Goal: Contribute content: Contribute content

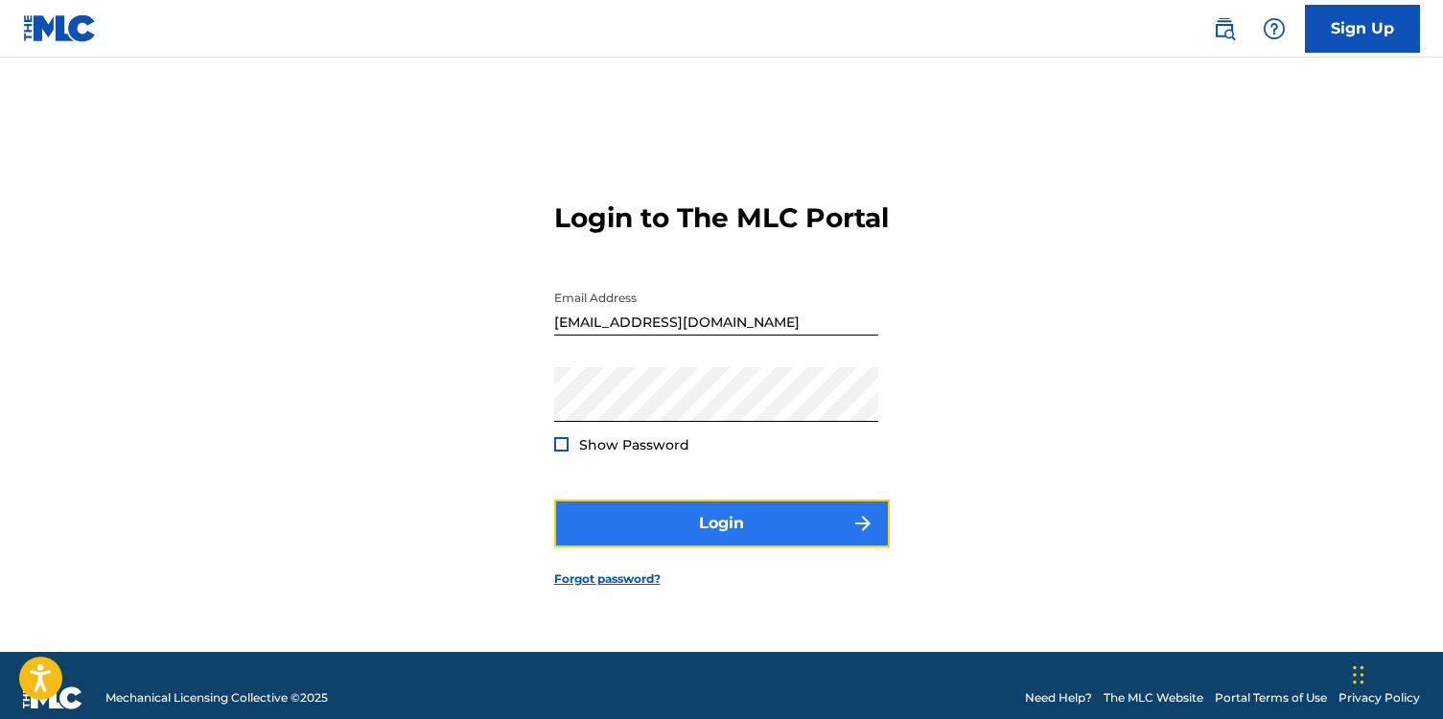
click at [666, 533] on button "Login" at bounding box center [722, 524] width 336 height 48
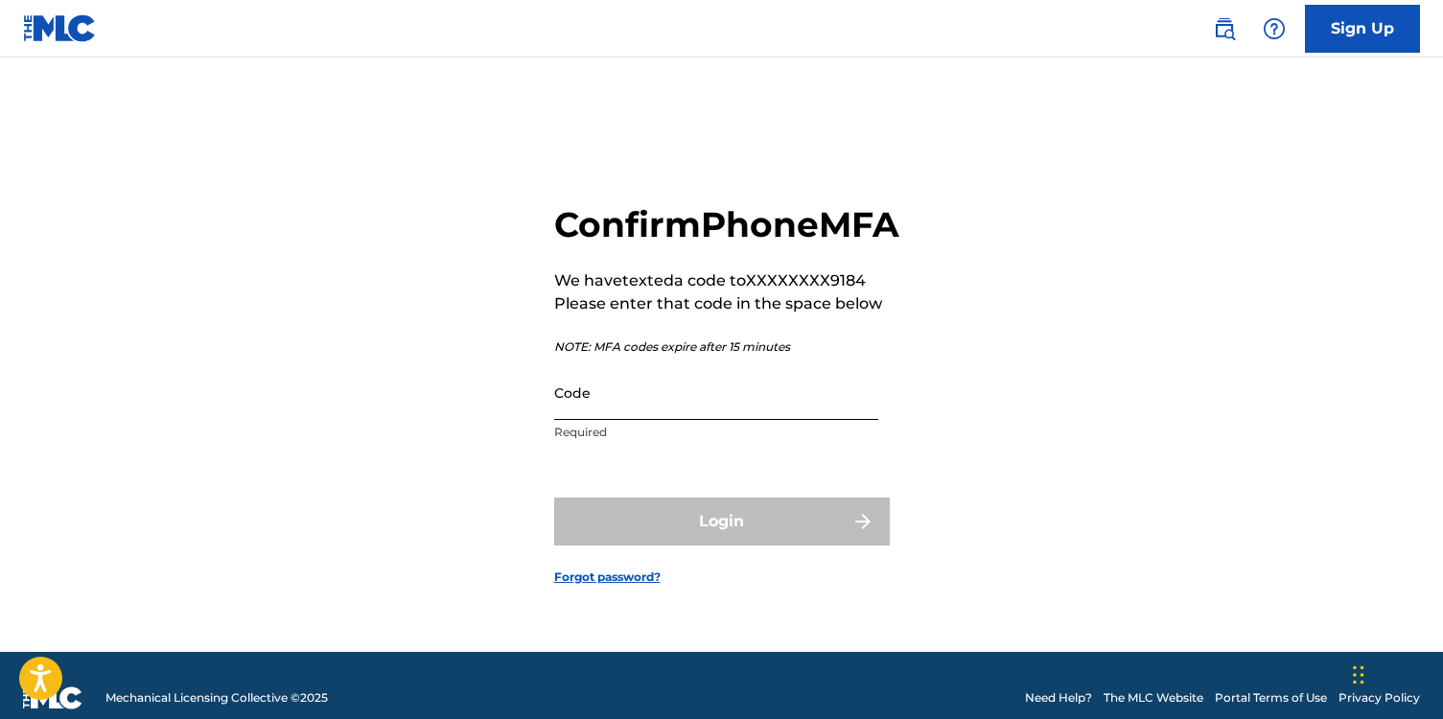
click at [593, 420] on input "Code" at bounding box center [716, 392] width 324 height 55
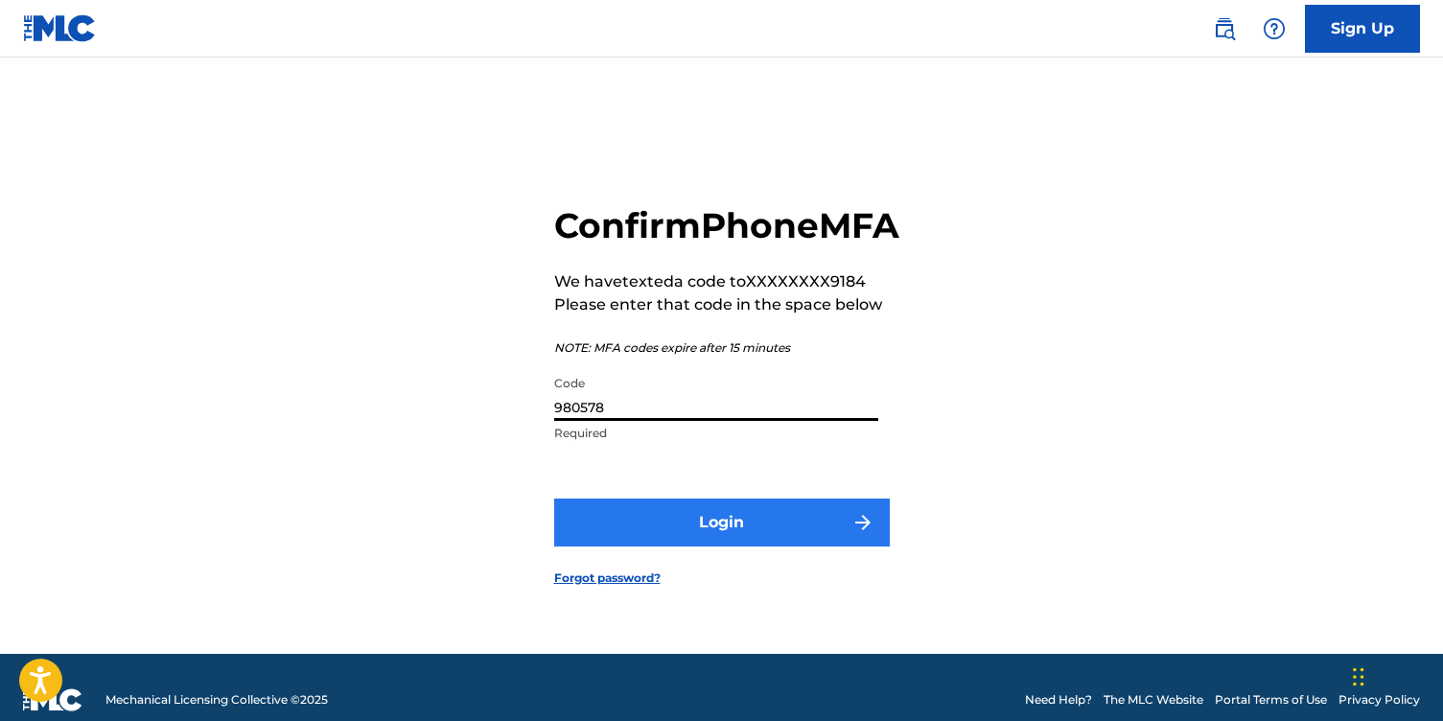
type input "980578"
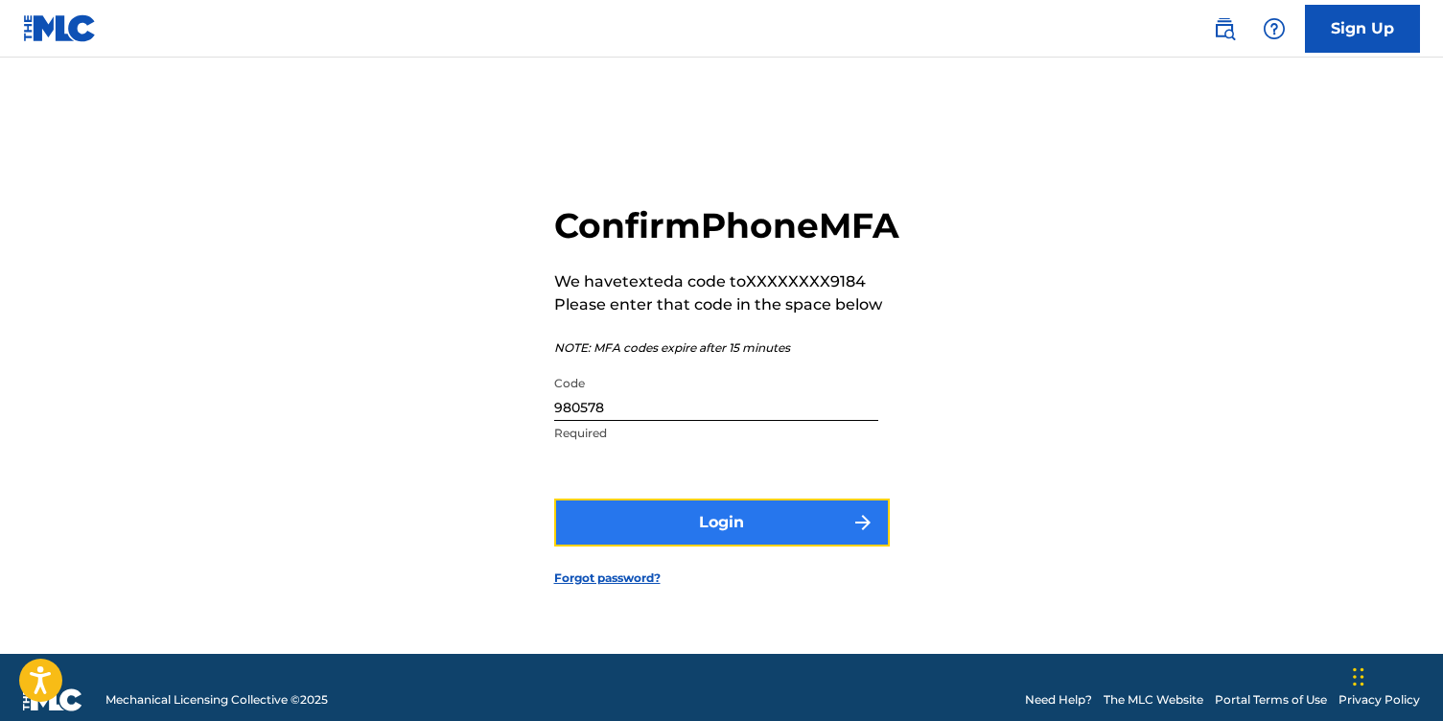
click at [701, 547] on button "Login" at bounding box center [722, 523] width 336 height 48
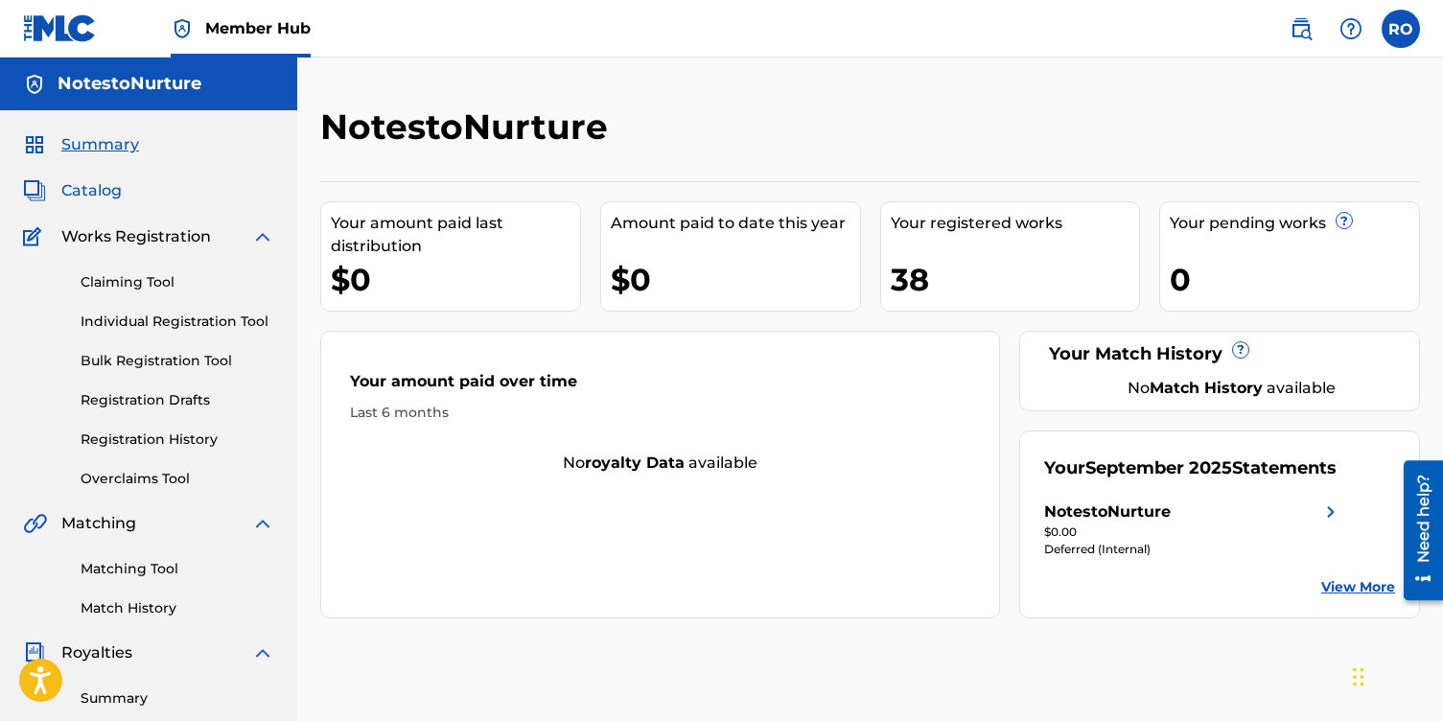
click at [98, 193] on span "Catalog" at bounding box center [91, 190] width 60 height 23
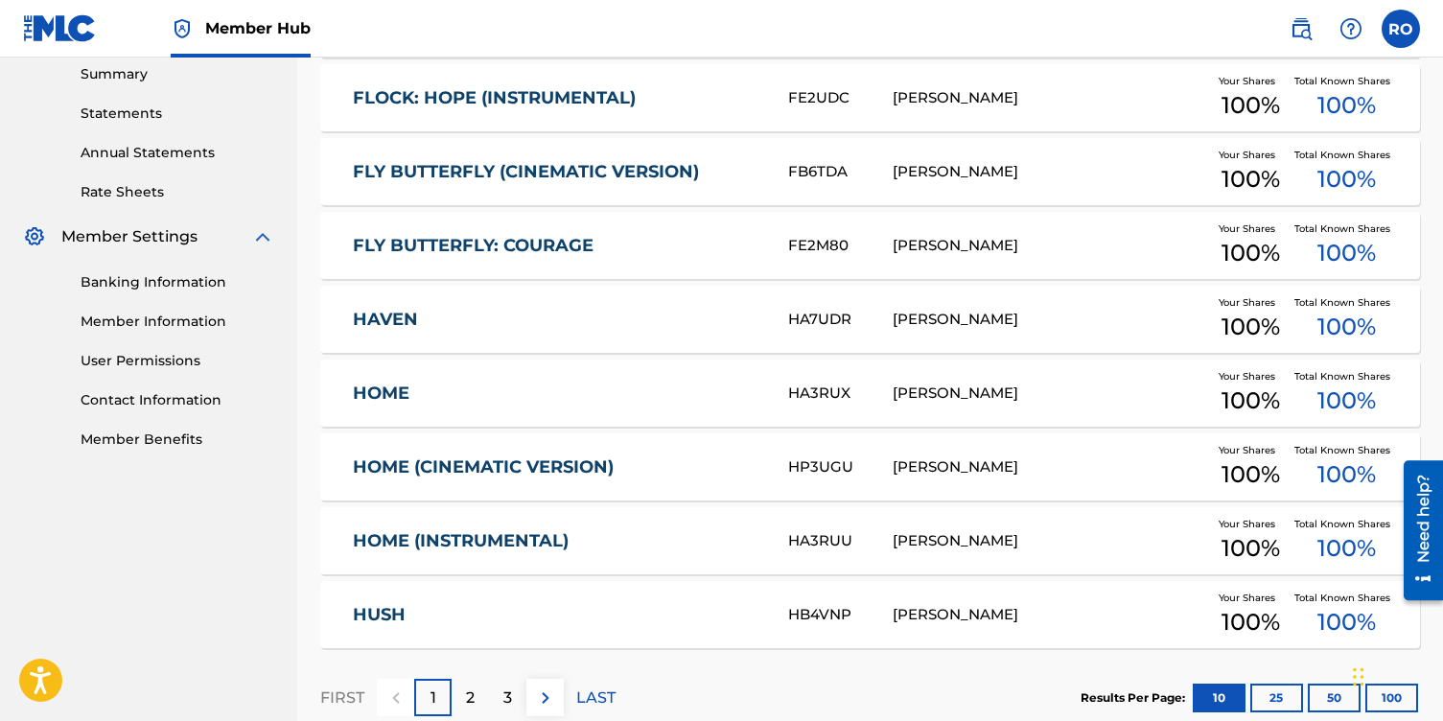
scroll to position [742, 0]
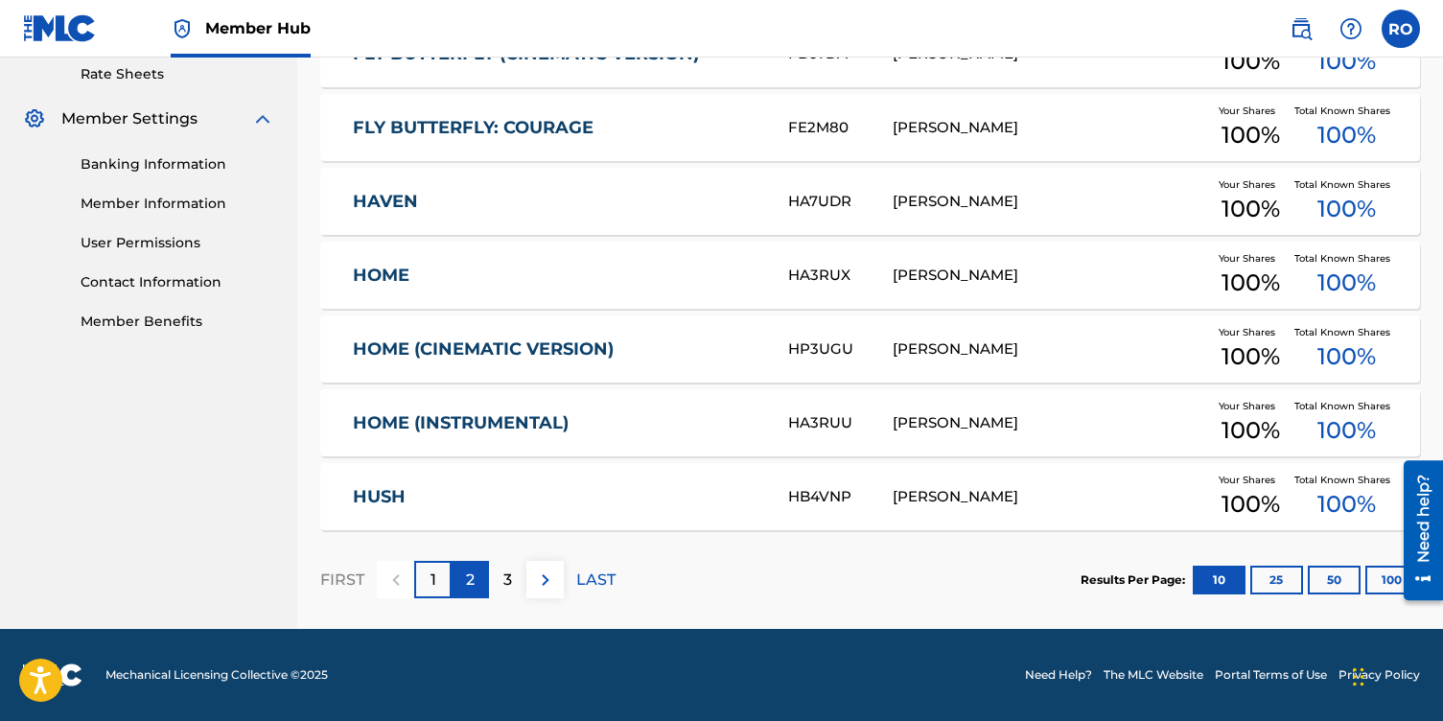
click at [464, 576] on div "2" at bounding box center [470, 579] width 37 height 37
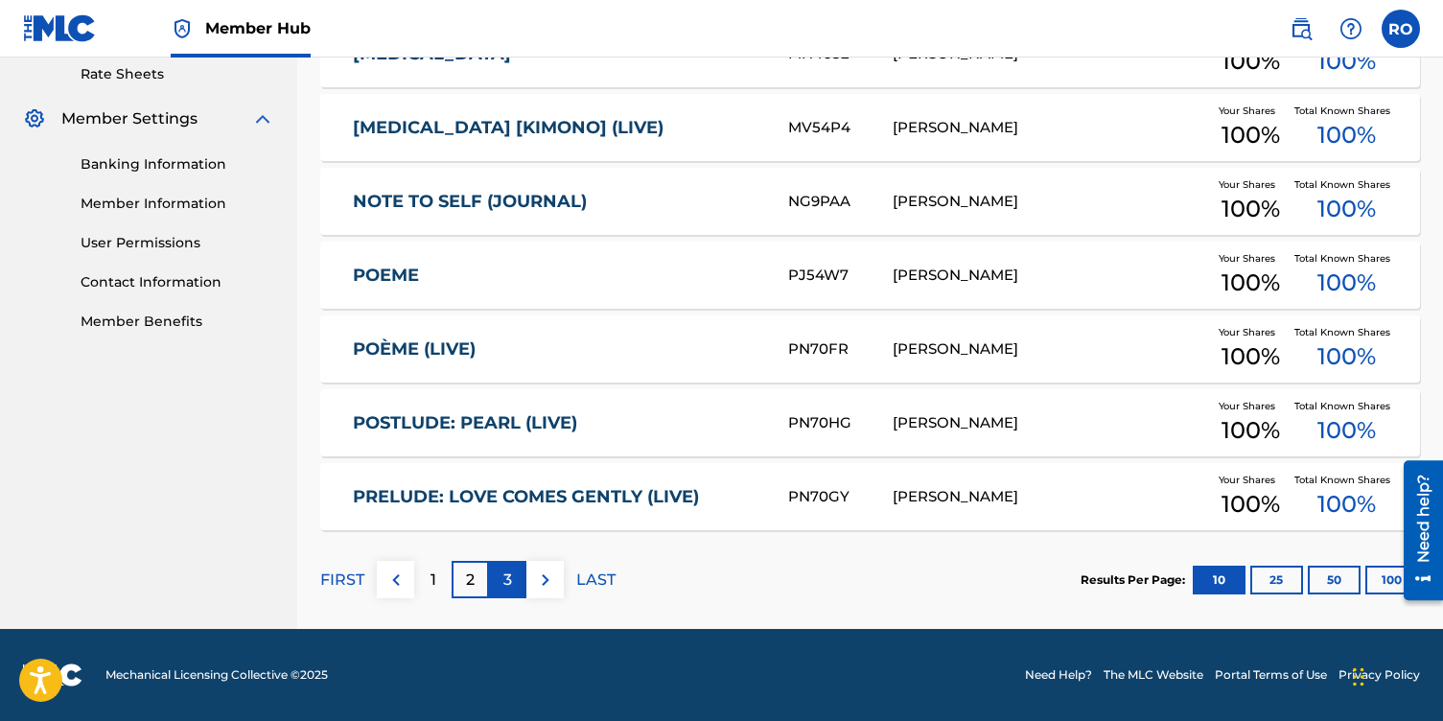
click at [504, 585] on p "3" at bounding box center [507, 580] width 9 height 23
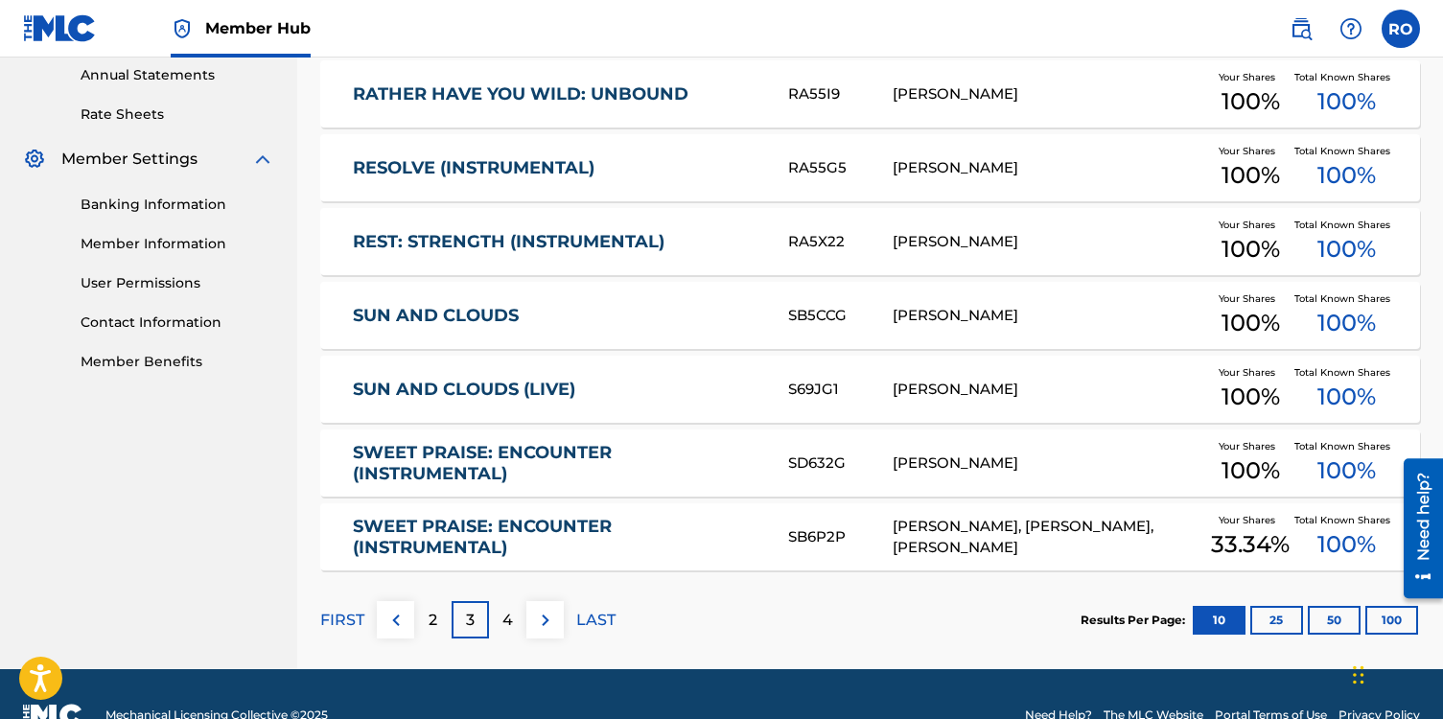
scroll to position [744, 0]
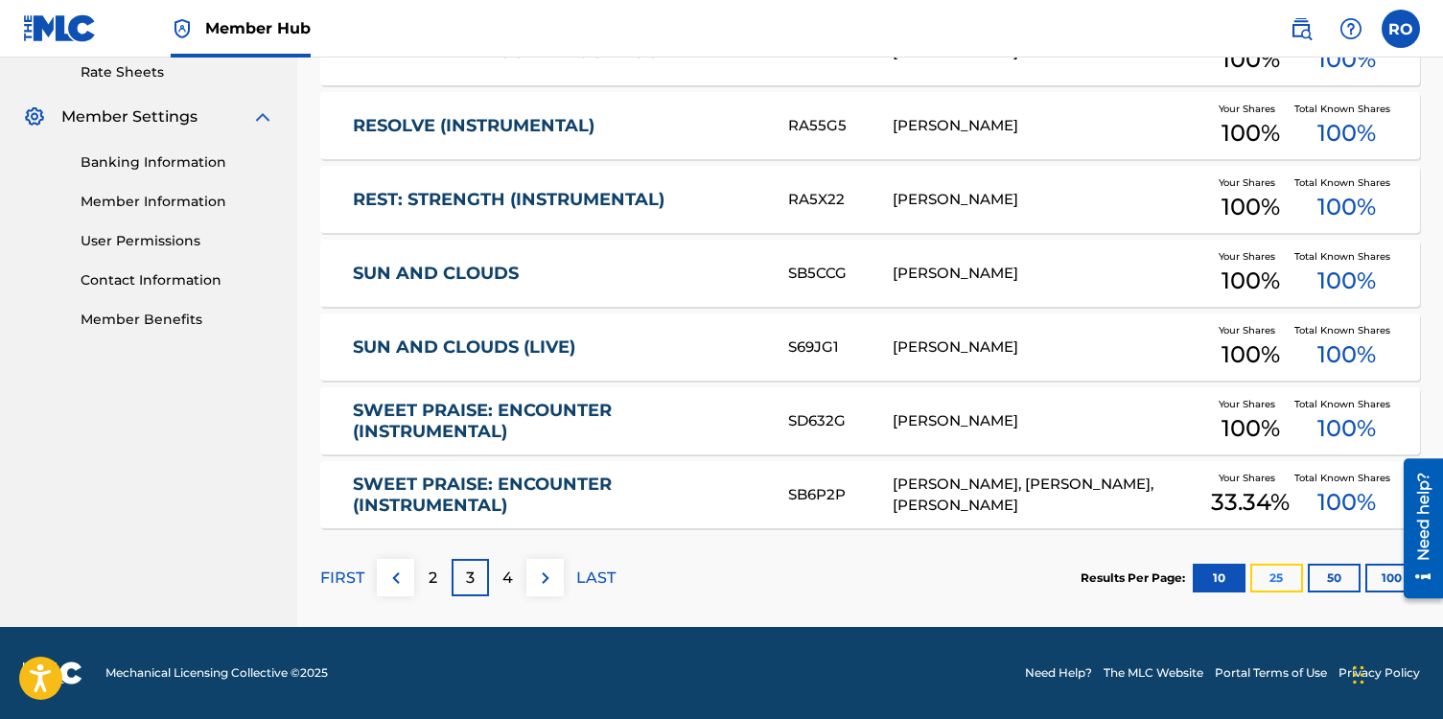
click at [1268, 582] on button "25" at bounding box center [1276, 578] width 53 height 29
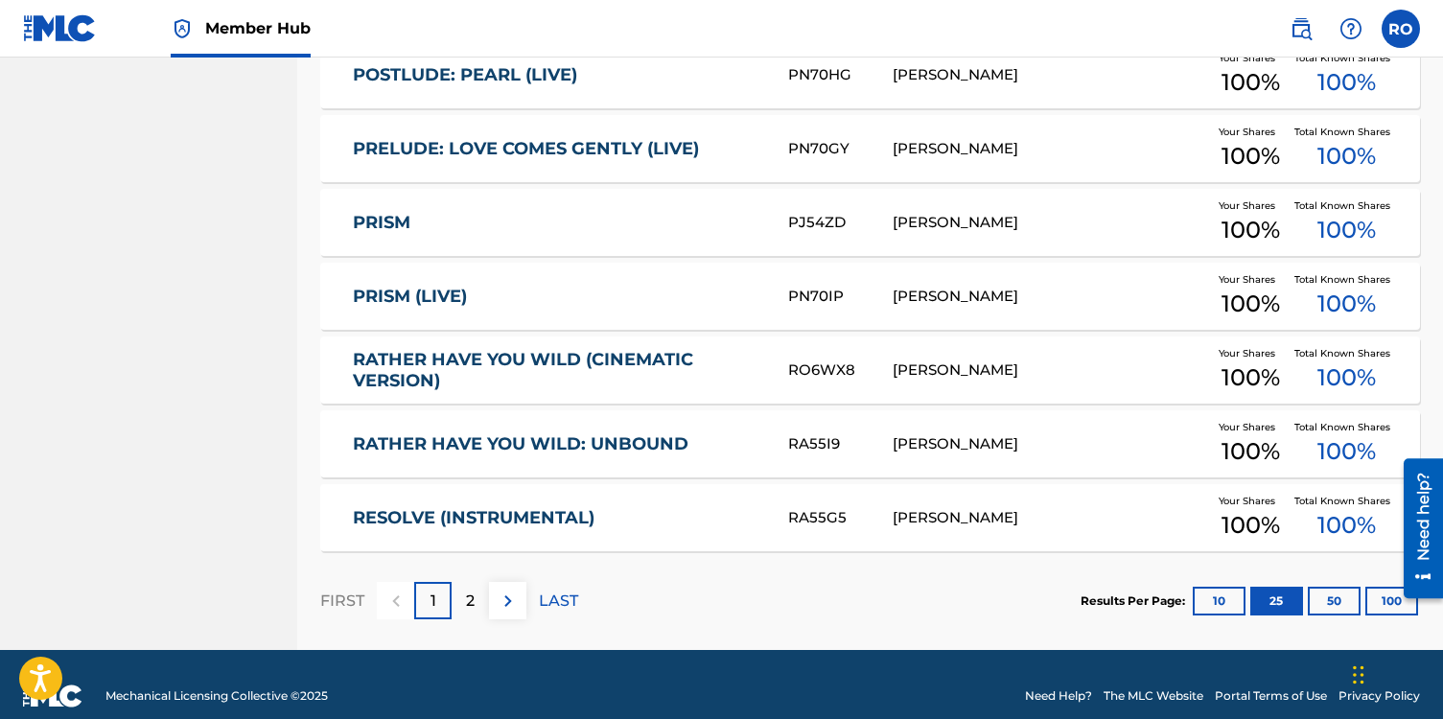
scroll to position [1851, 0]
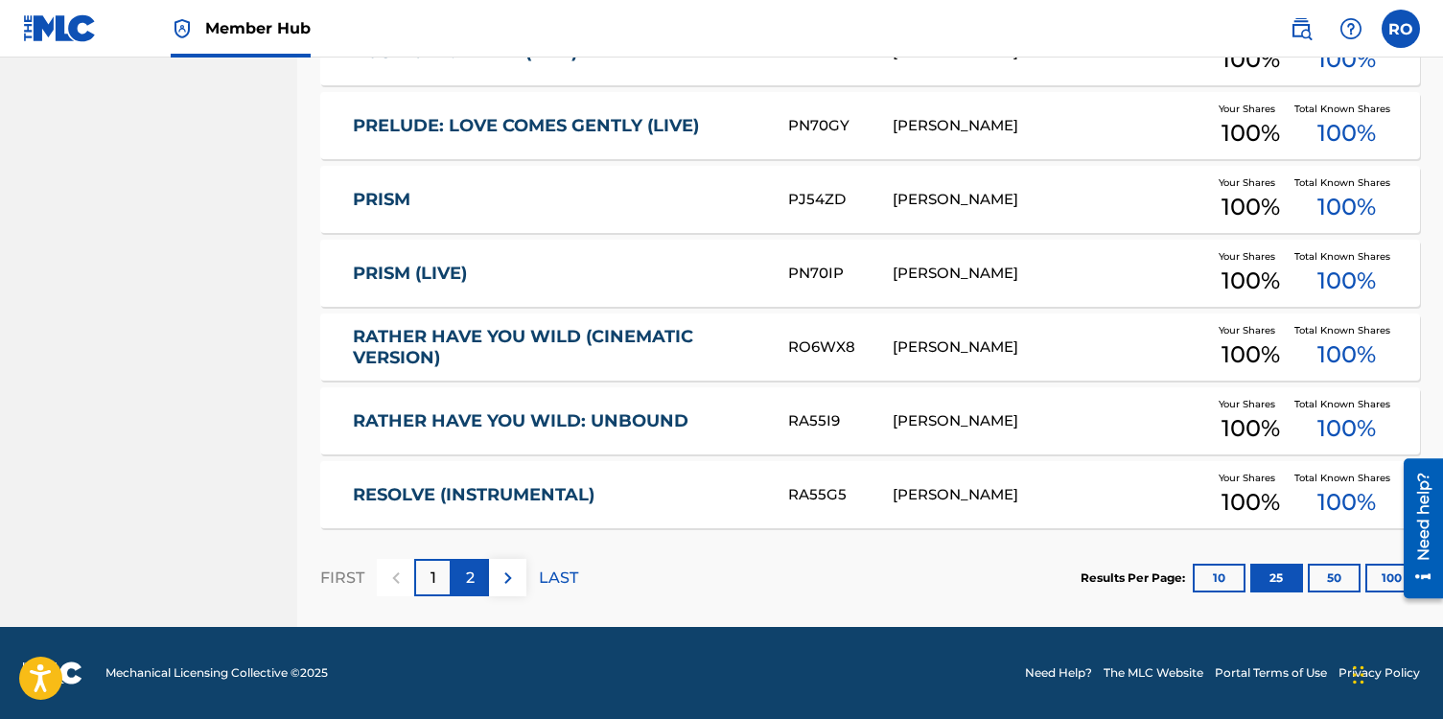
click at [463, 579] on div "2" at bounding box center [470, 577] width 37 height 37
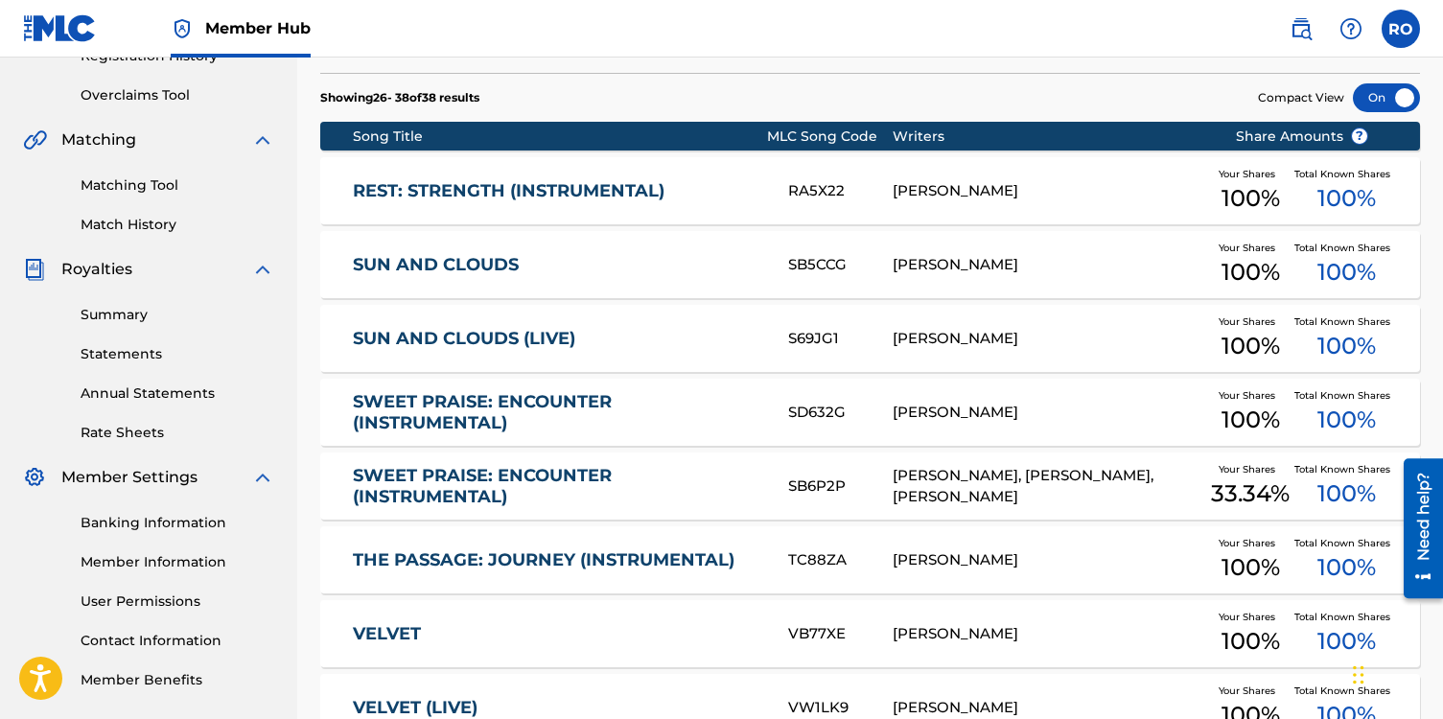
scroll to position [376, 0]
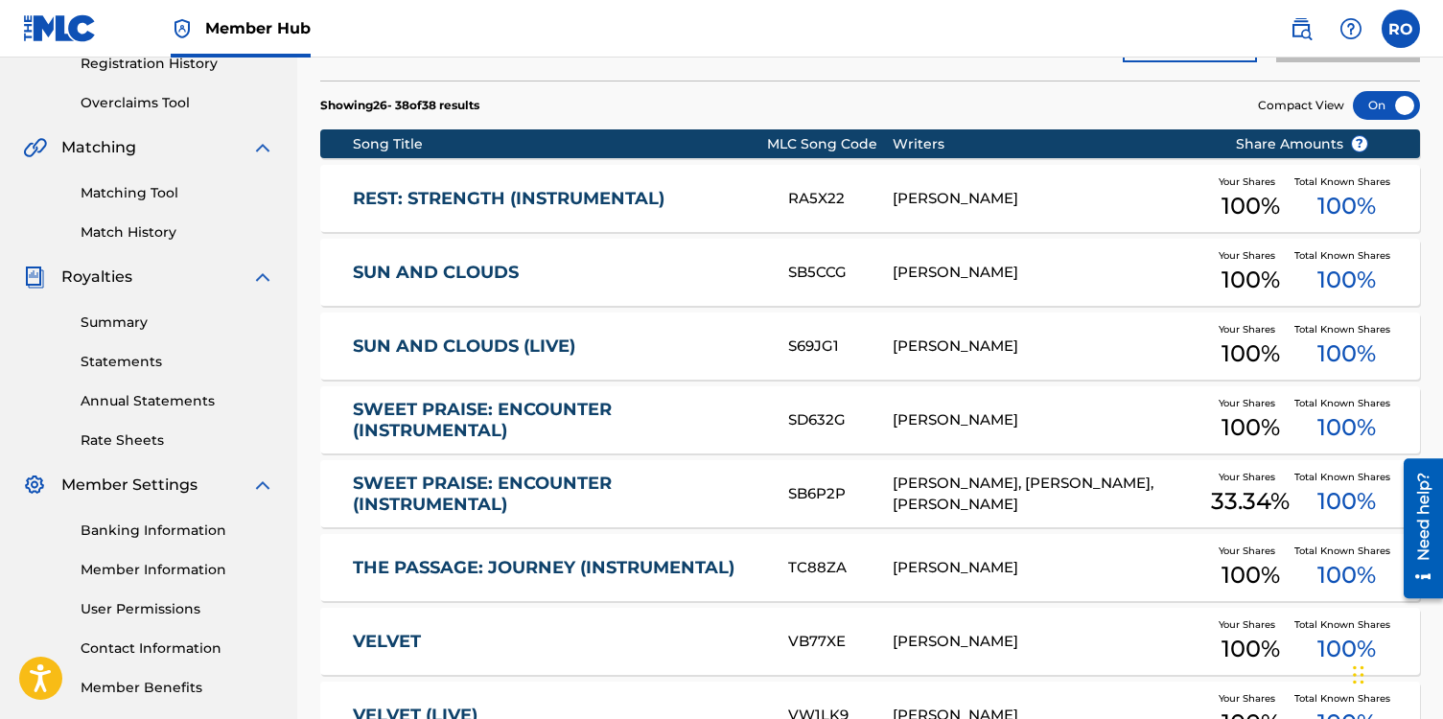
click at [588, 203] on link "REST: STRENGTH (INSTRUMENTAL)" at bounding box center [557, 199] width 409 height 22
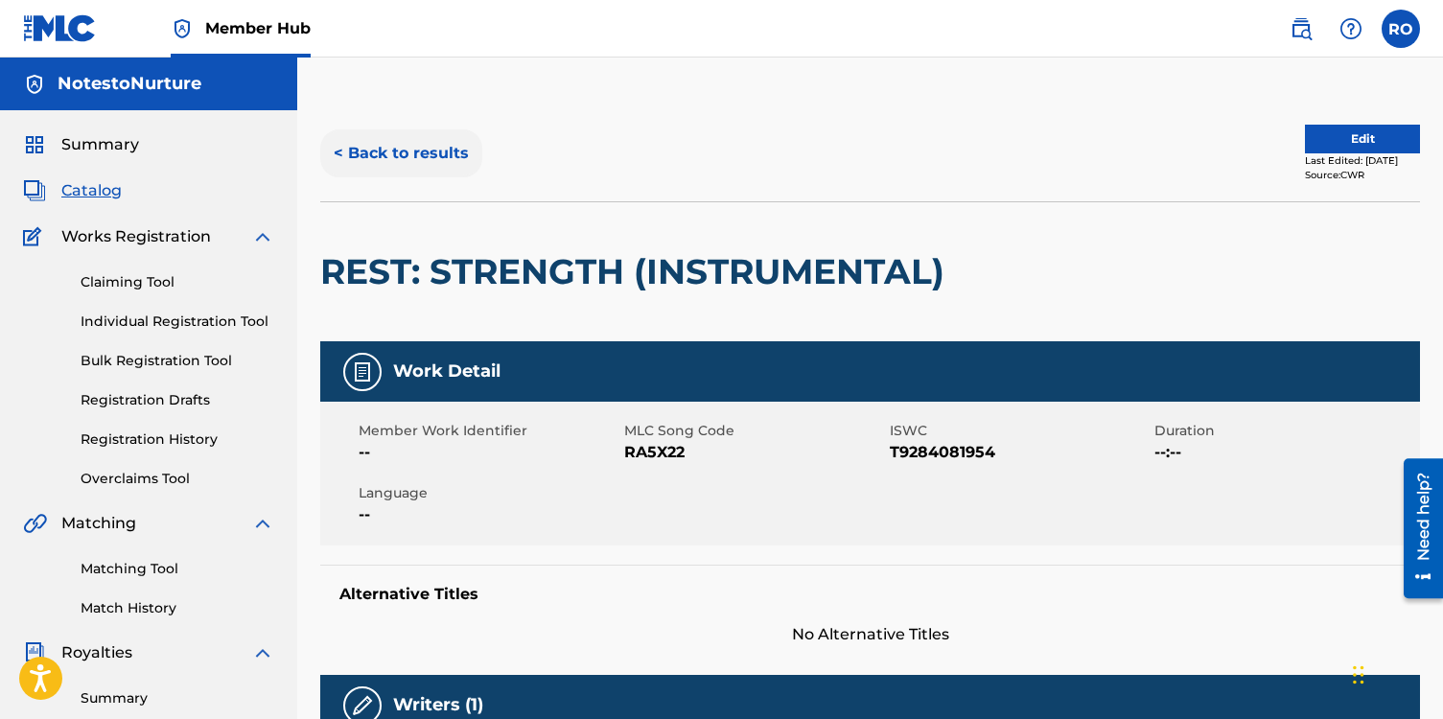
click at [338, 152] on button "< Back to results" at bounding box center [401, 153] width 162 height 48
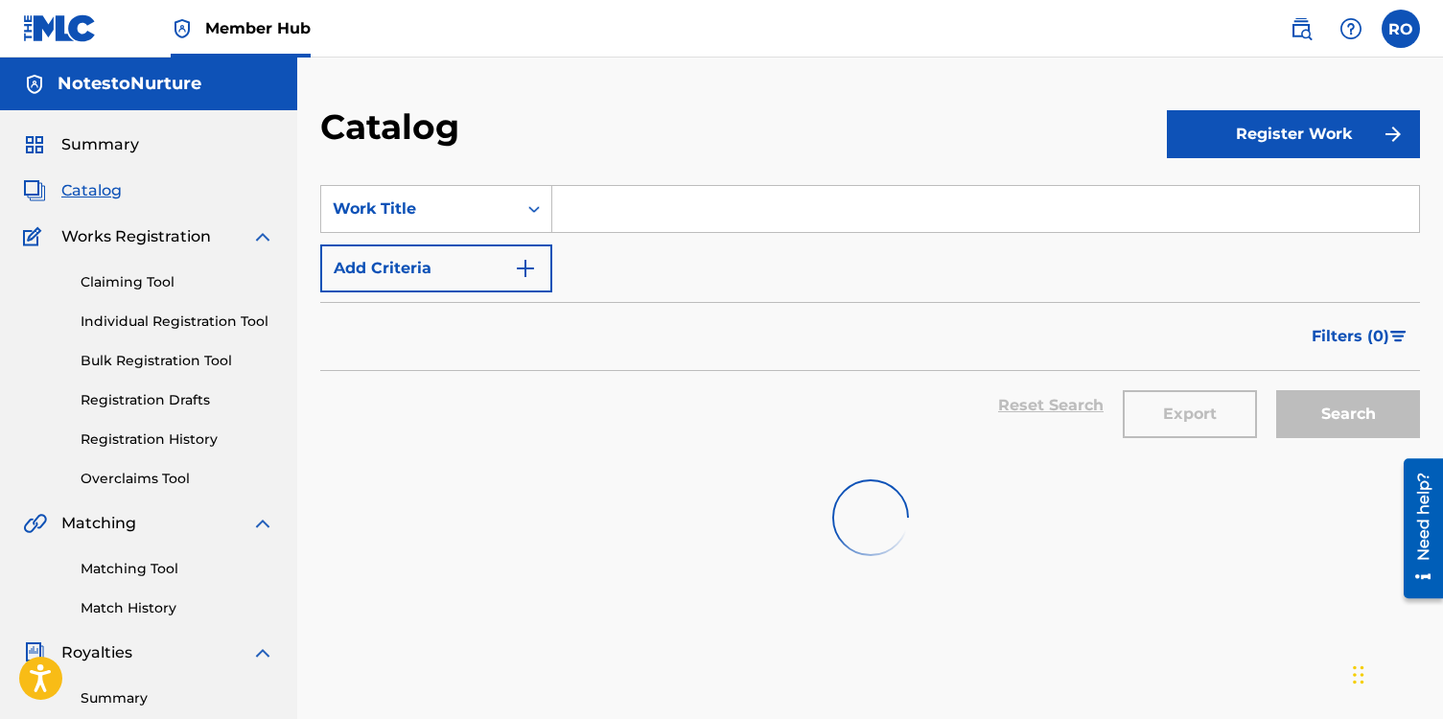
scroll to position [376, 0]
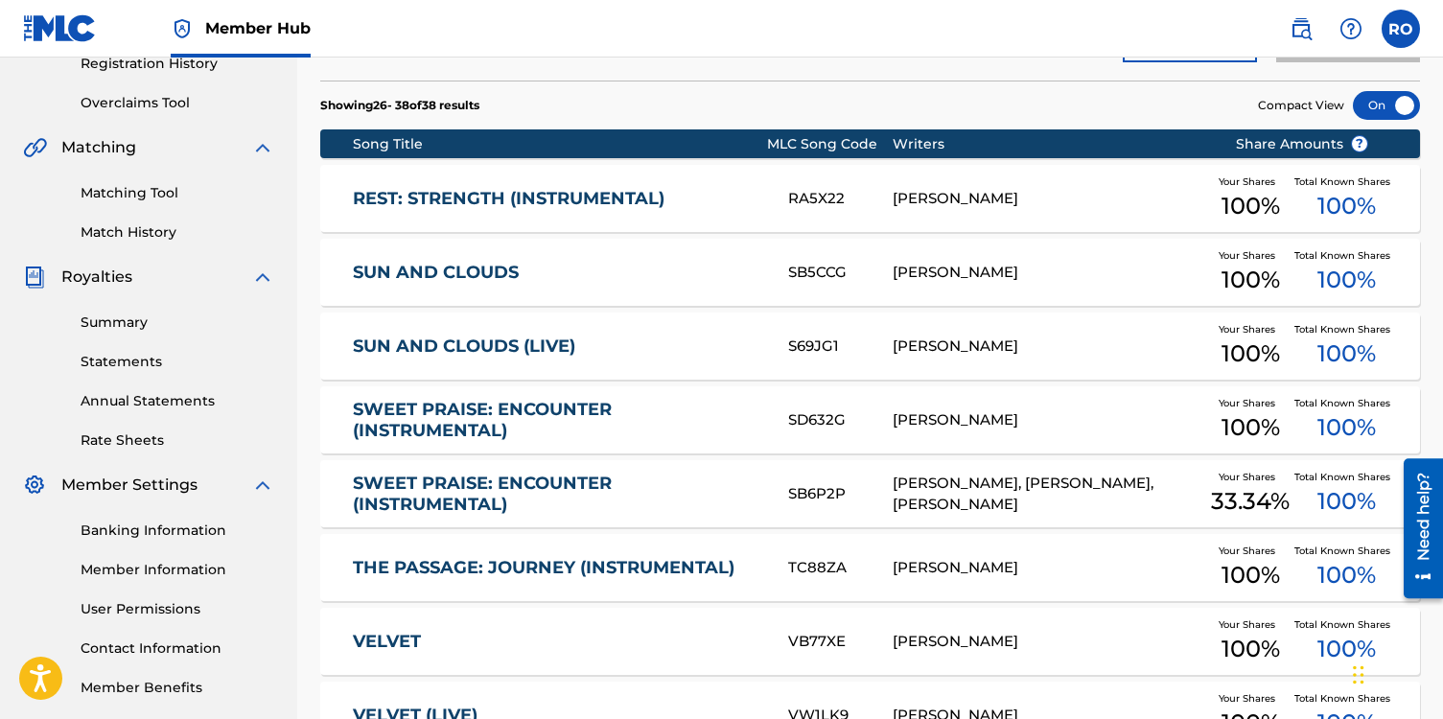
click at [444, 272] on link "SUN AND CLOUDS" at bounding box center [557, 273] width 409 height 22
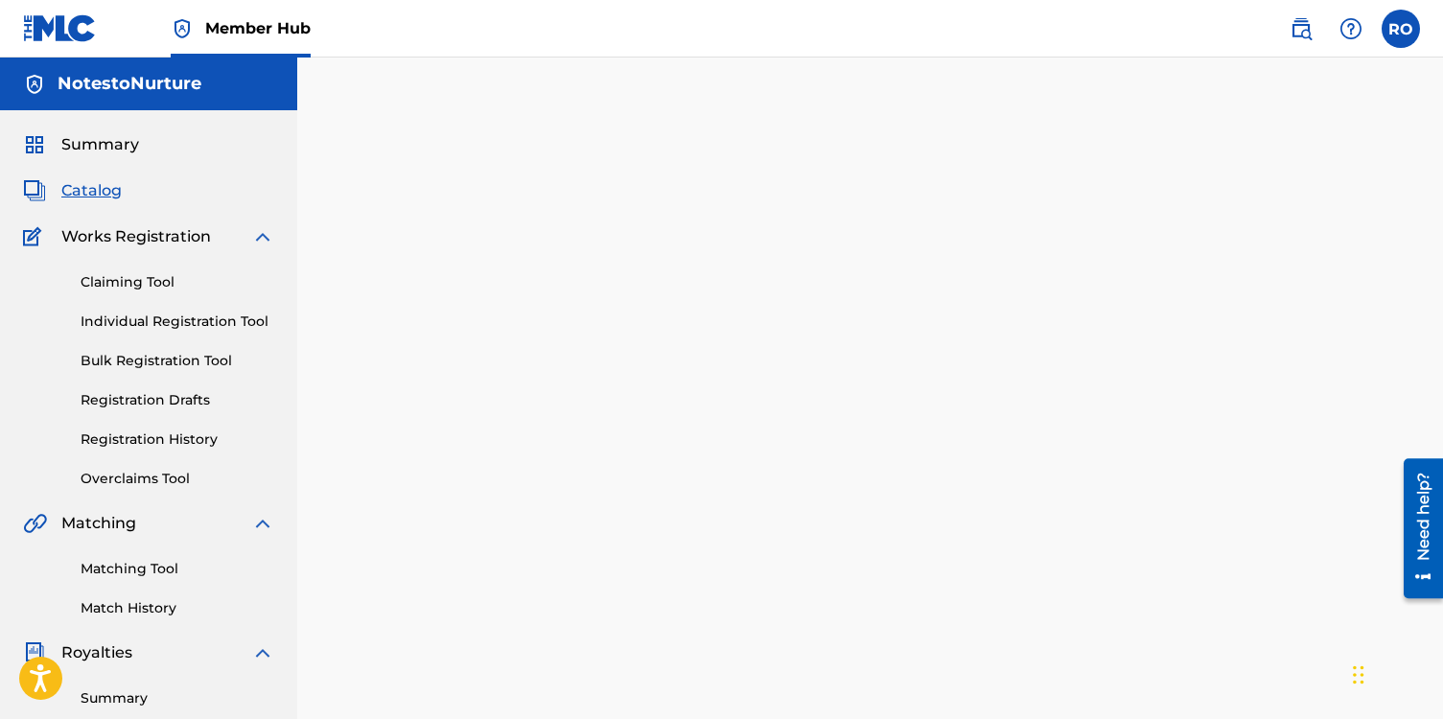
click at [444, 272] on div at bounding box center [870, 600] width 1146 height 991
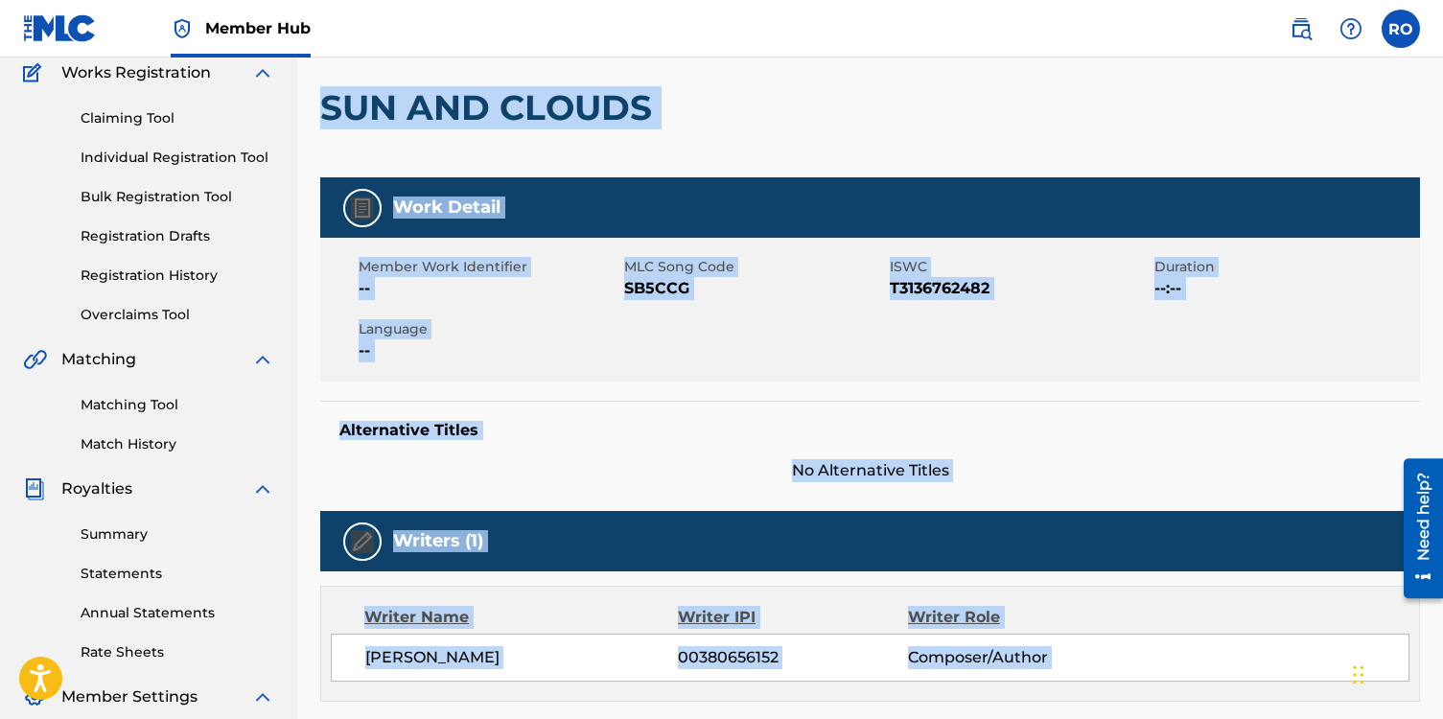
scroll to position [172, 0]
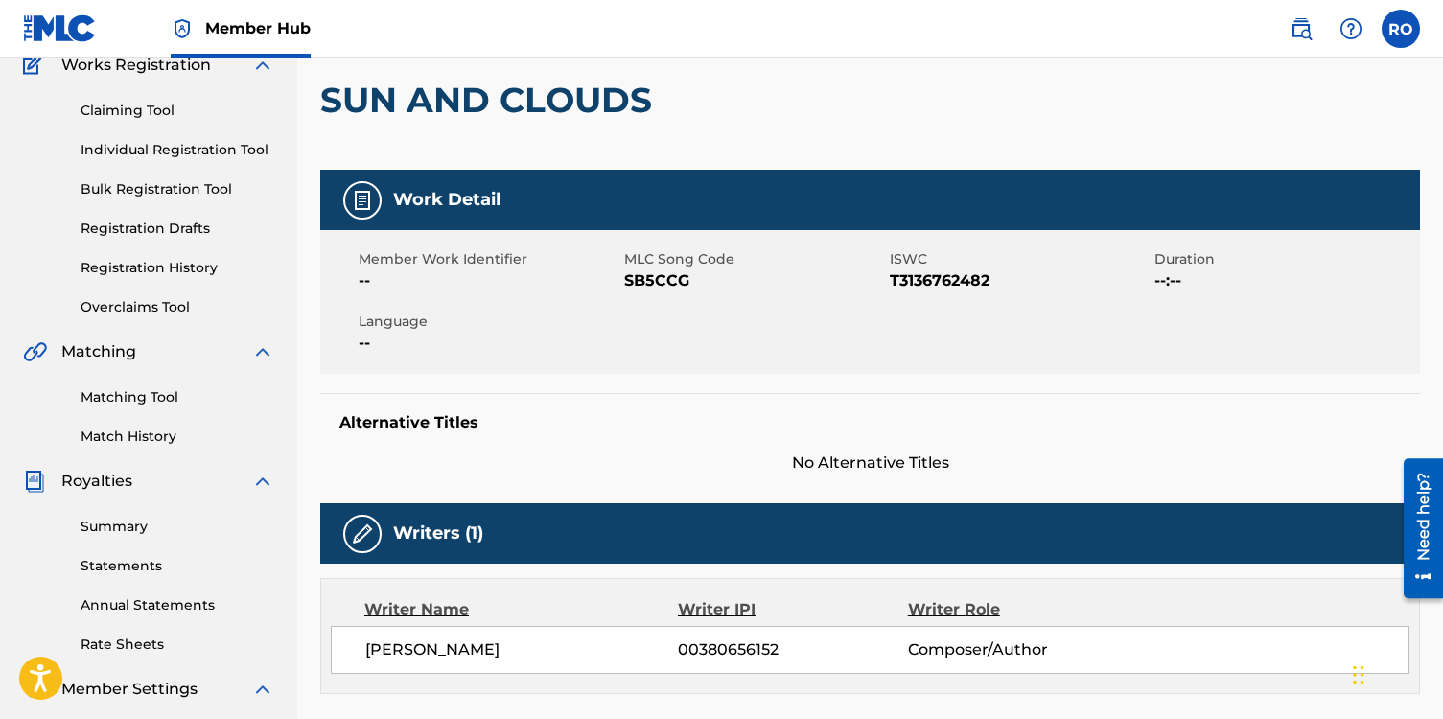
scroll to position [0, 0]
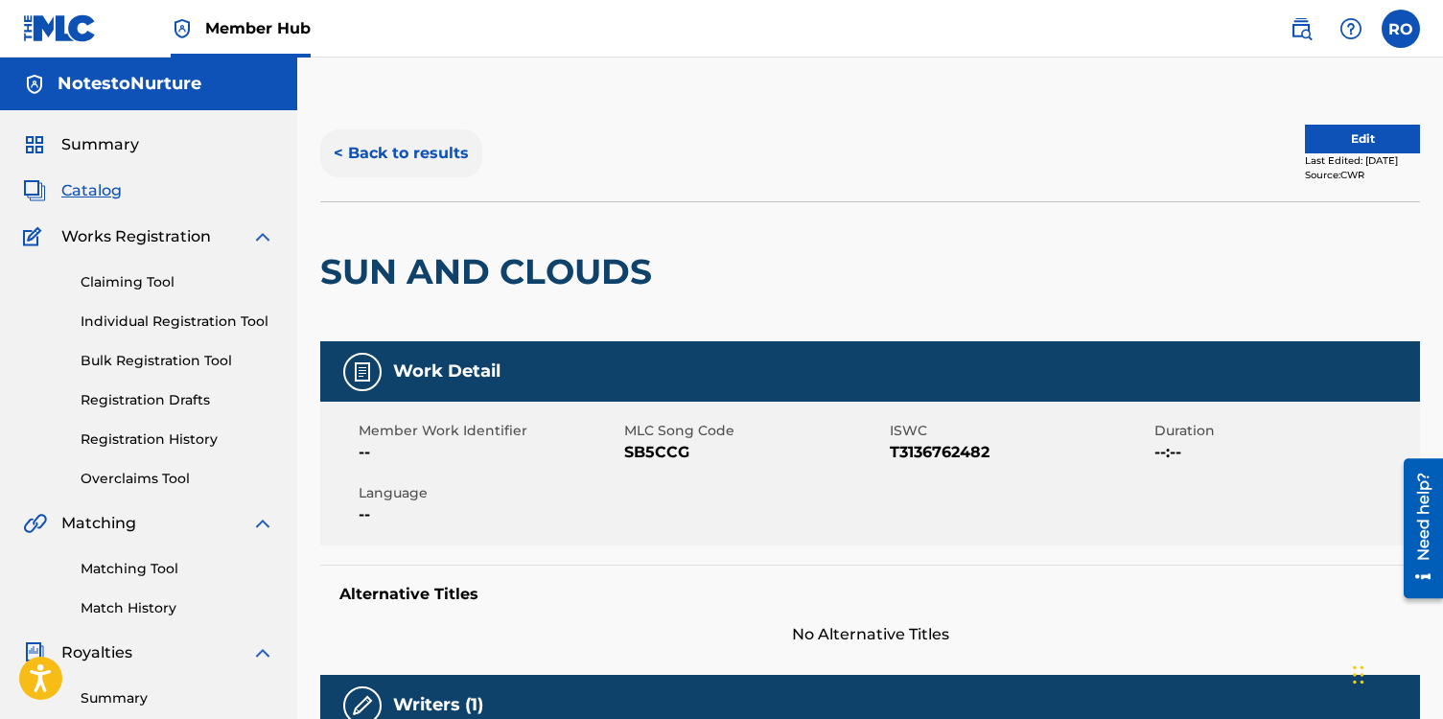
click at [337, 154] on button "< Back to results" at bounding box center [401, 153] width 162 height 48
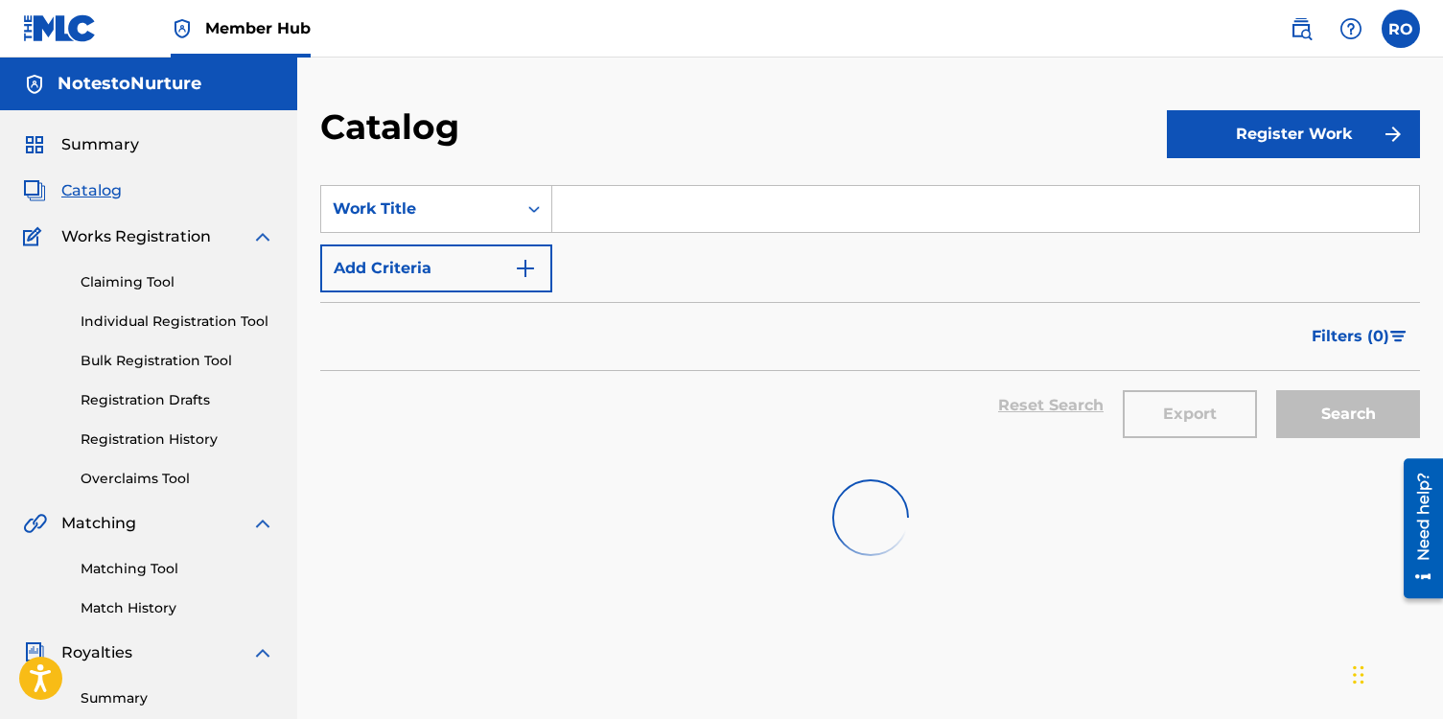
scroll to position [376, 0]
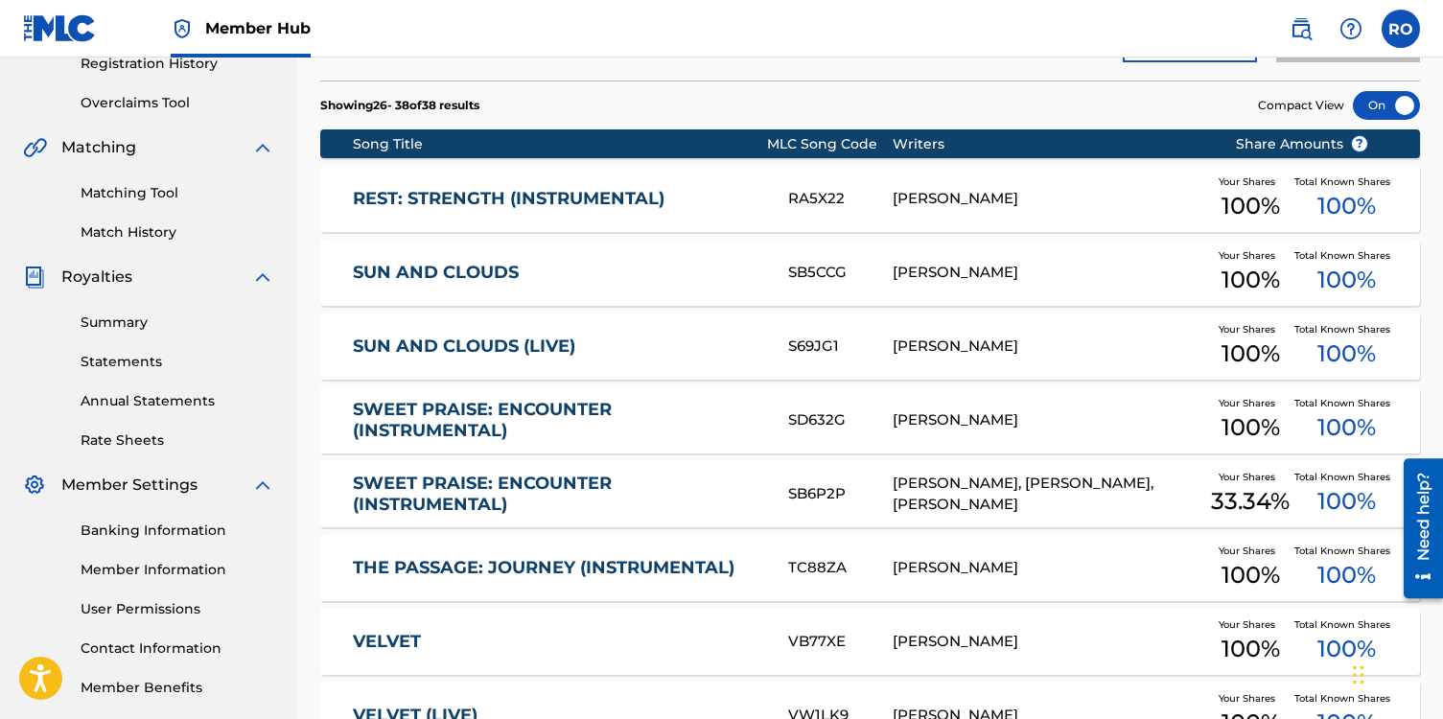
click at [440, 189] on link "REST: STRENGTH (INSTRUMENTAL)" at bounding box center [557, 199] width 409 height 22
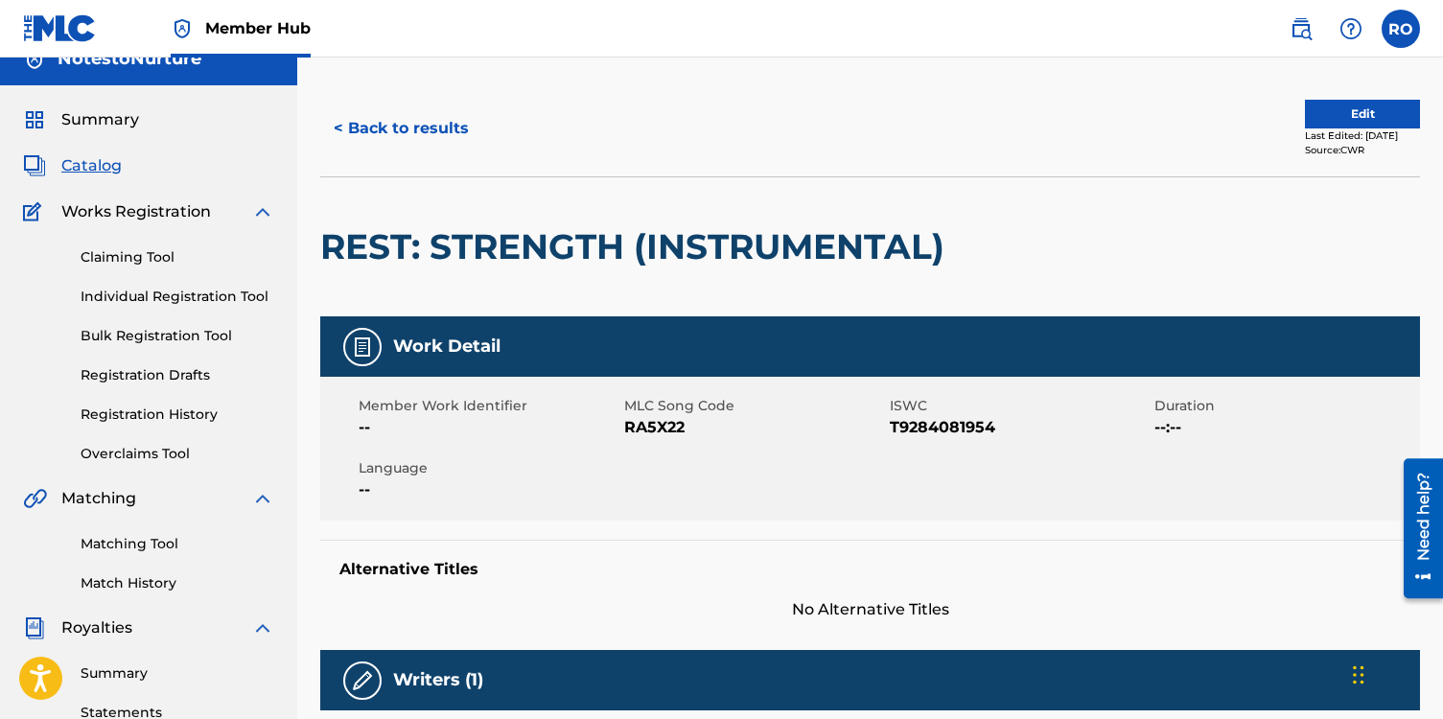
scroll to position [24, 0]
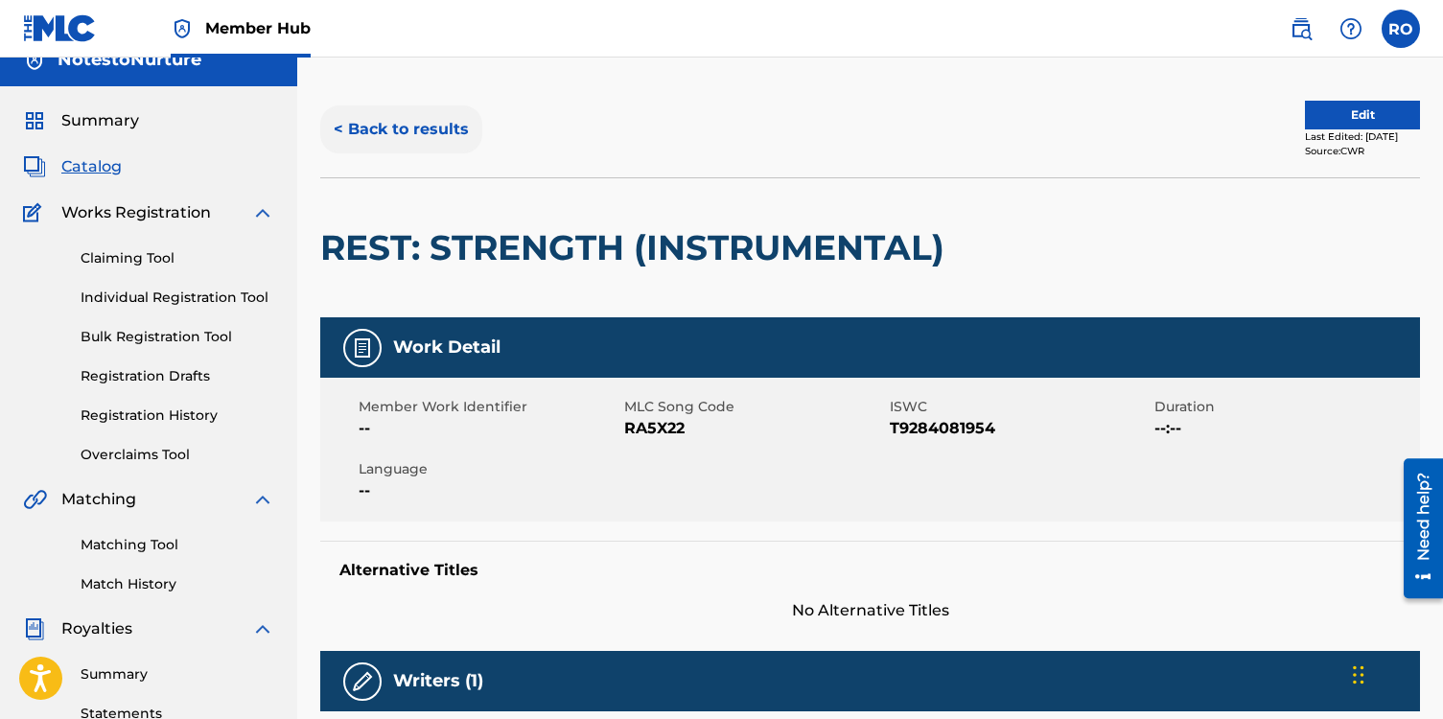
click at [340, 132] on button "< Back to results" at bounding box center [401, 129] width 162 height 48
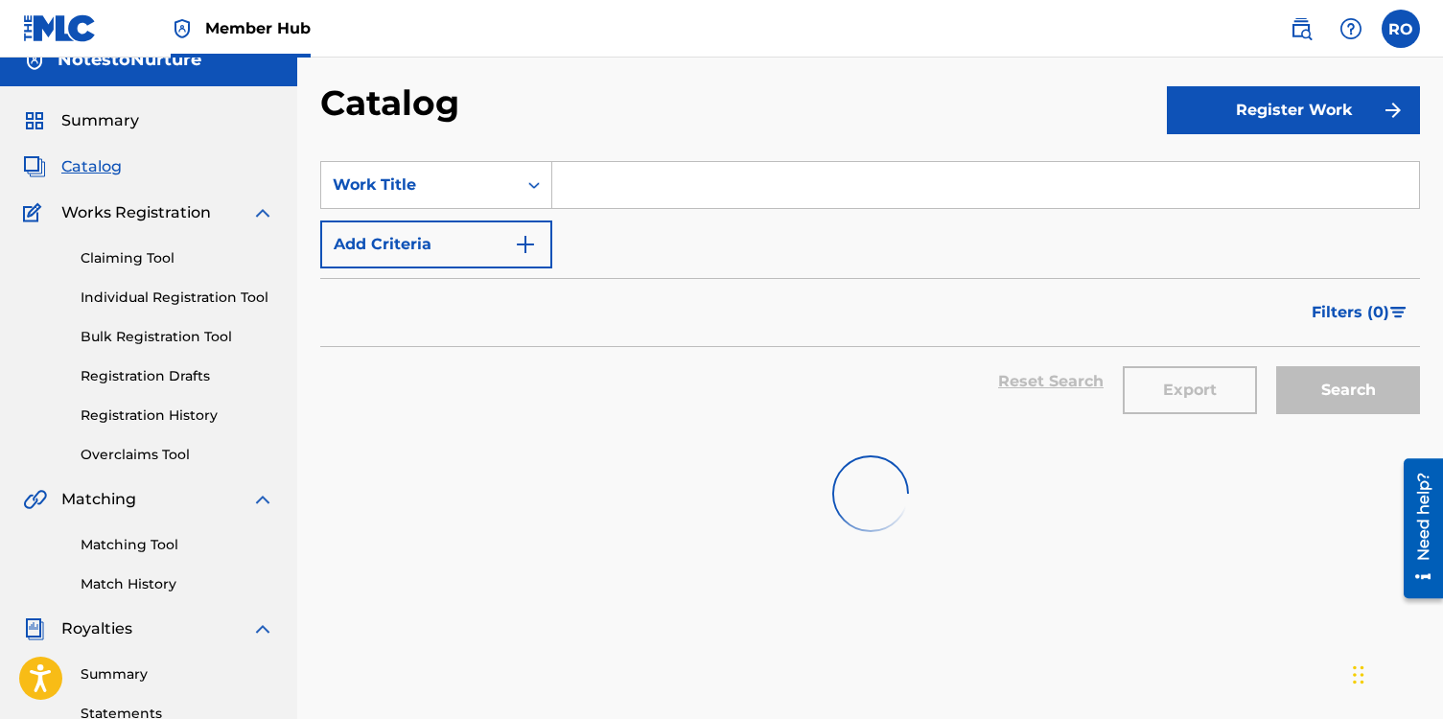
scroll to position [376, 0]
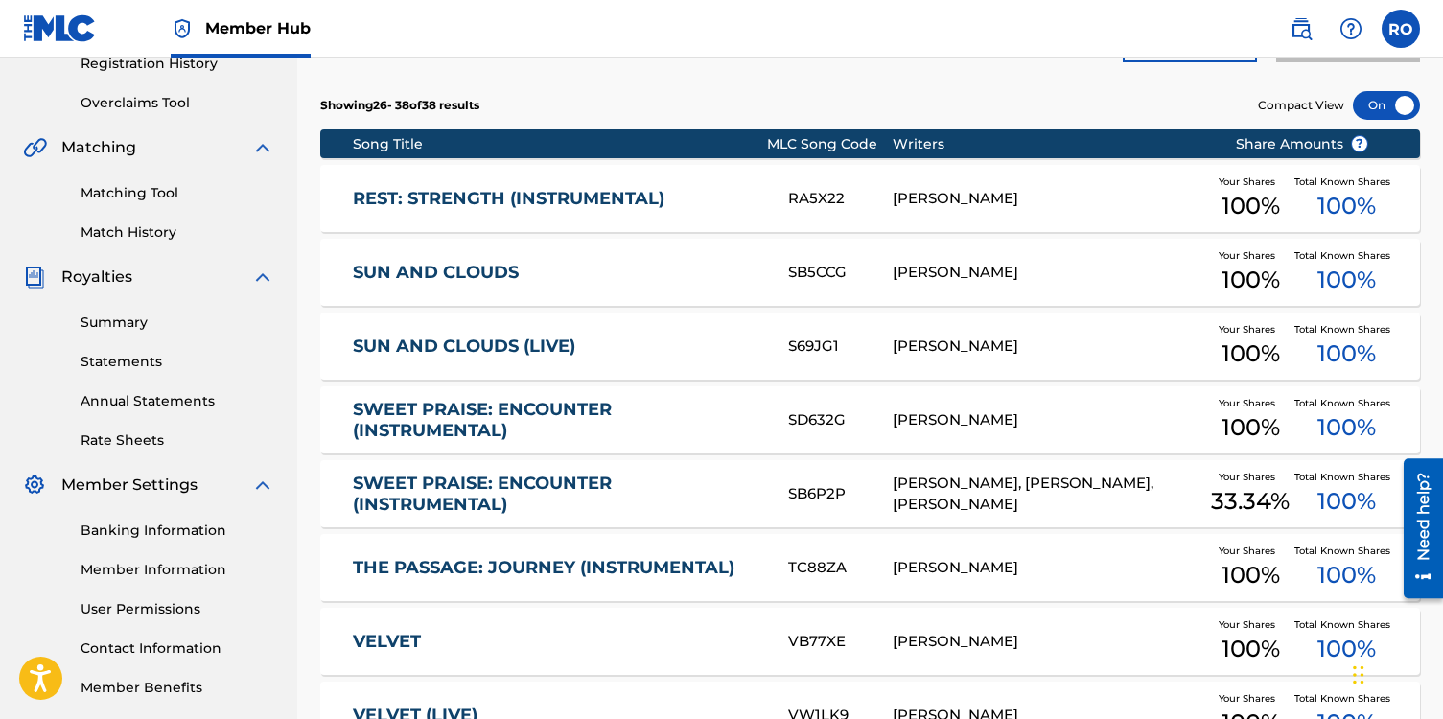
click at [455, 274] on link "SUN AND CLOUDS" at bounding box center [557, 273] width 409 height 22
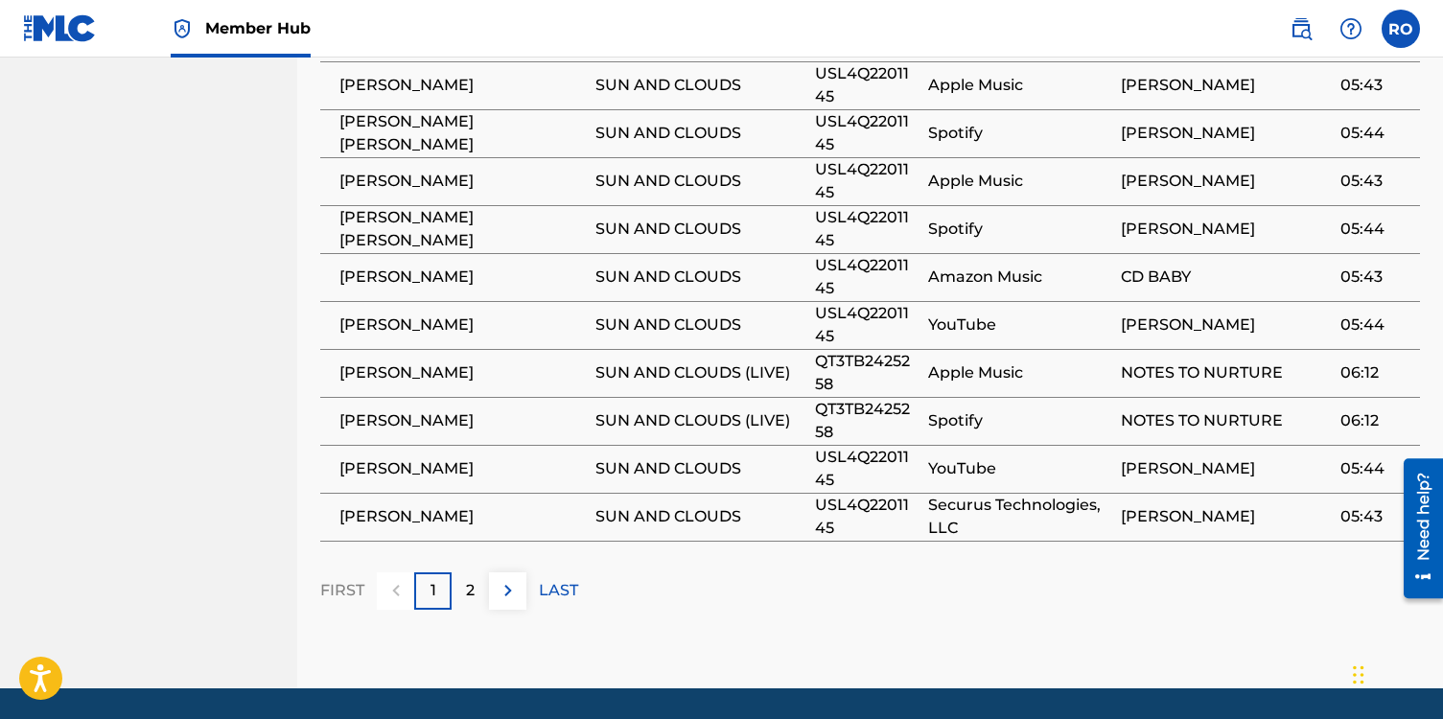
scroll to position [1254, 0]
click at [471, 603] on p "2" at bounding box center [470, 591] width 9 height 23
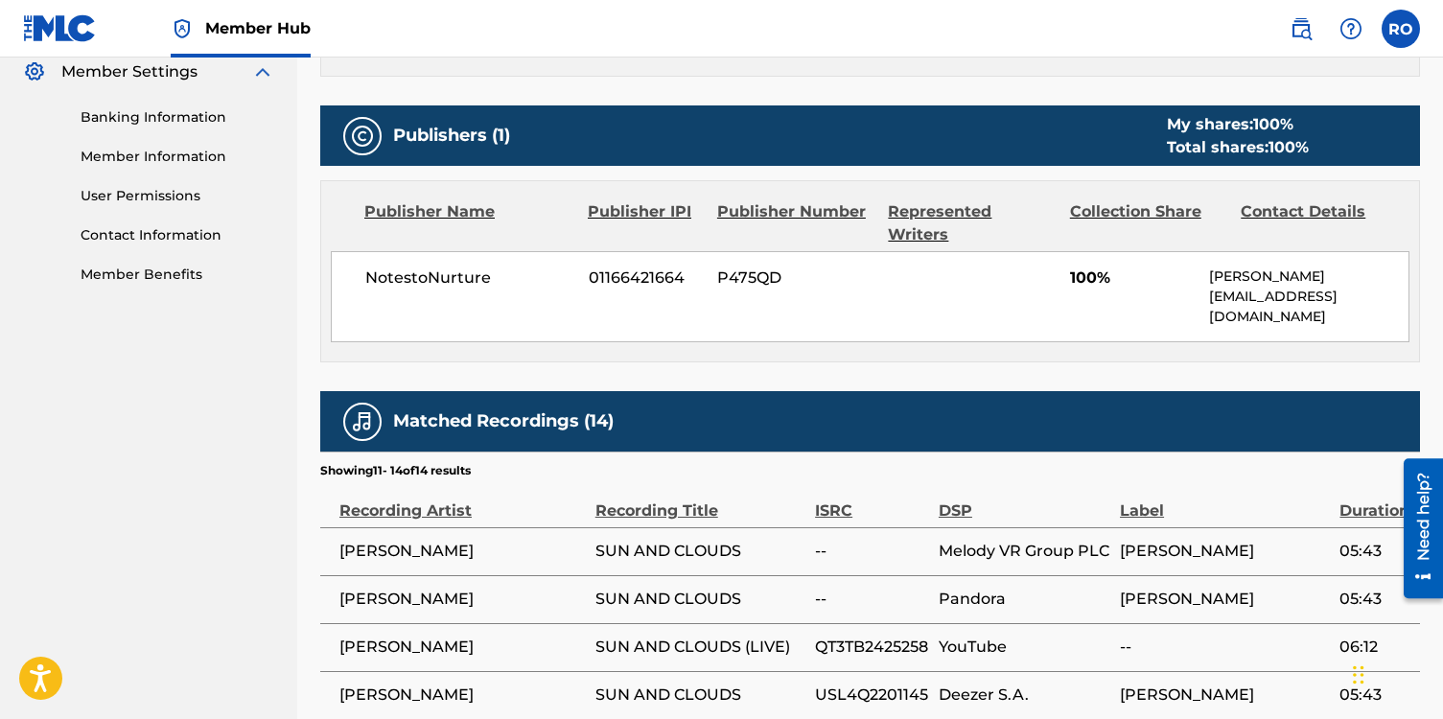
scroll to position [1004, 0]
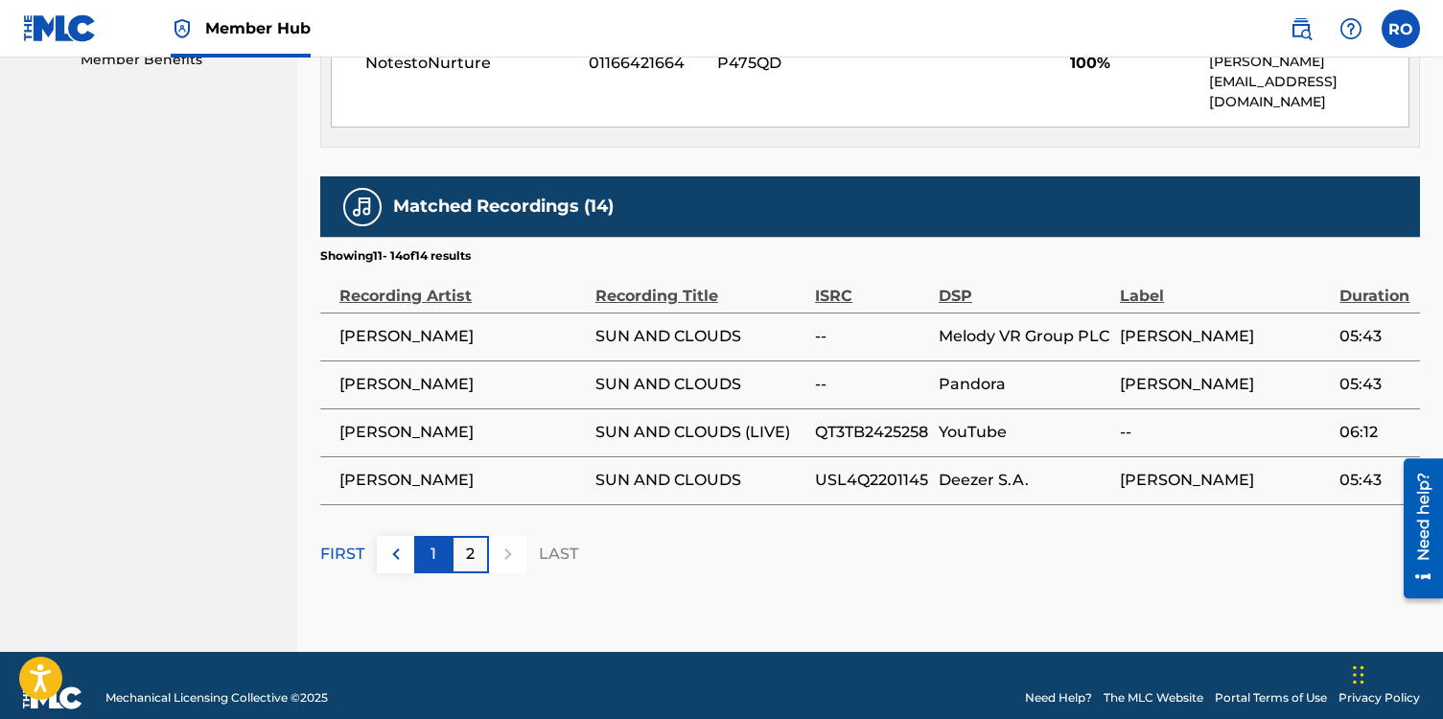
click at [439, 536] on div "1" at bounding box center [432, 554] width 37 height 37
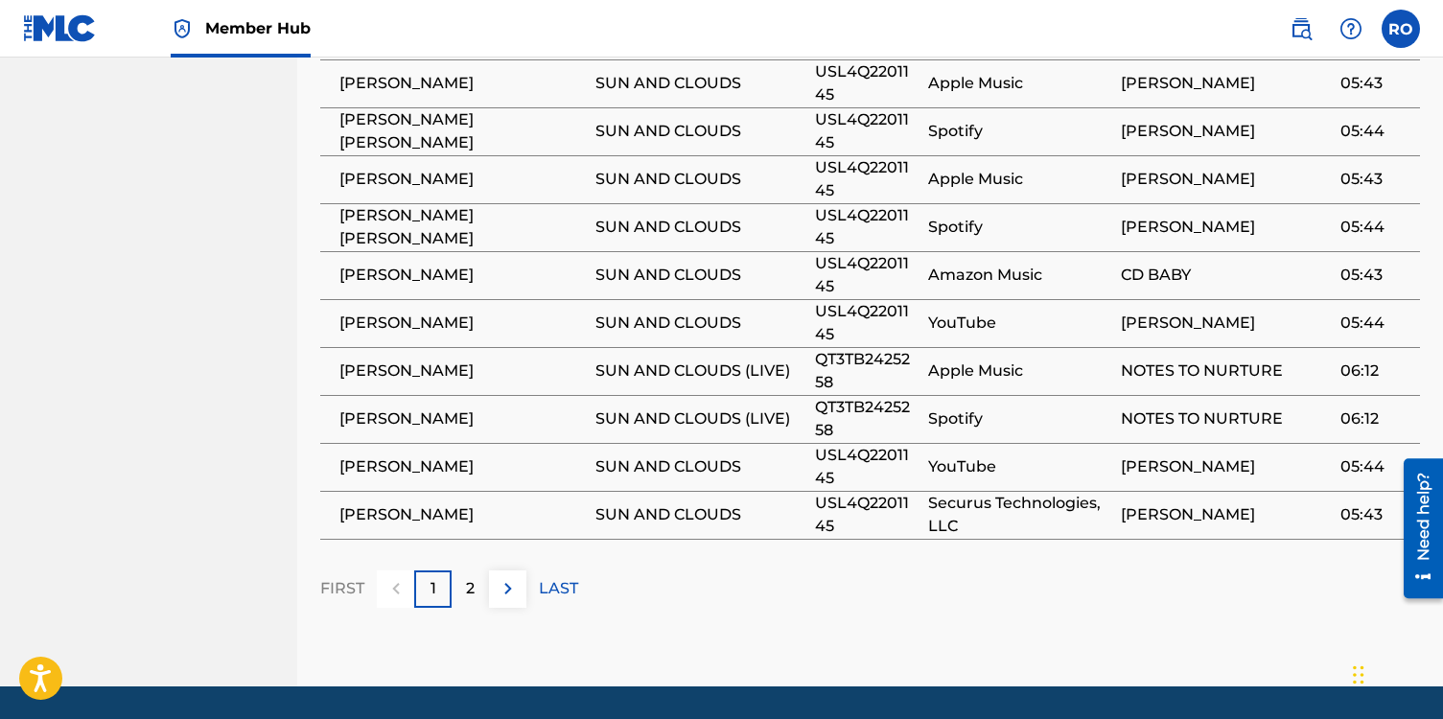
scroll to position [1272, 0]
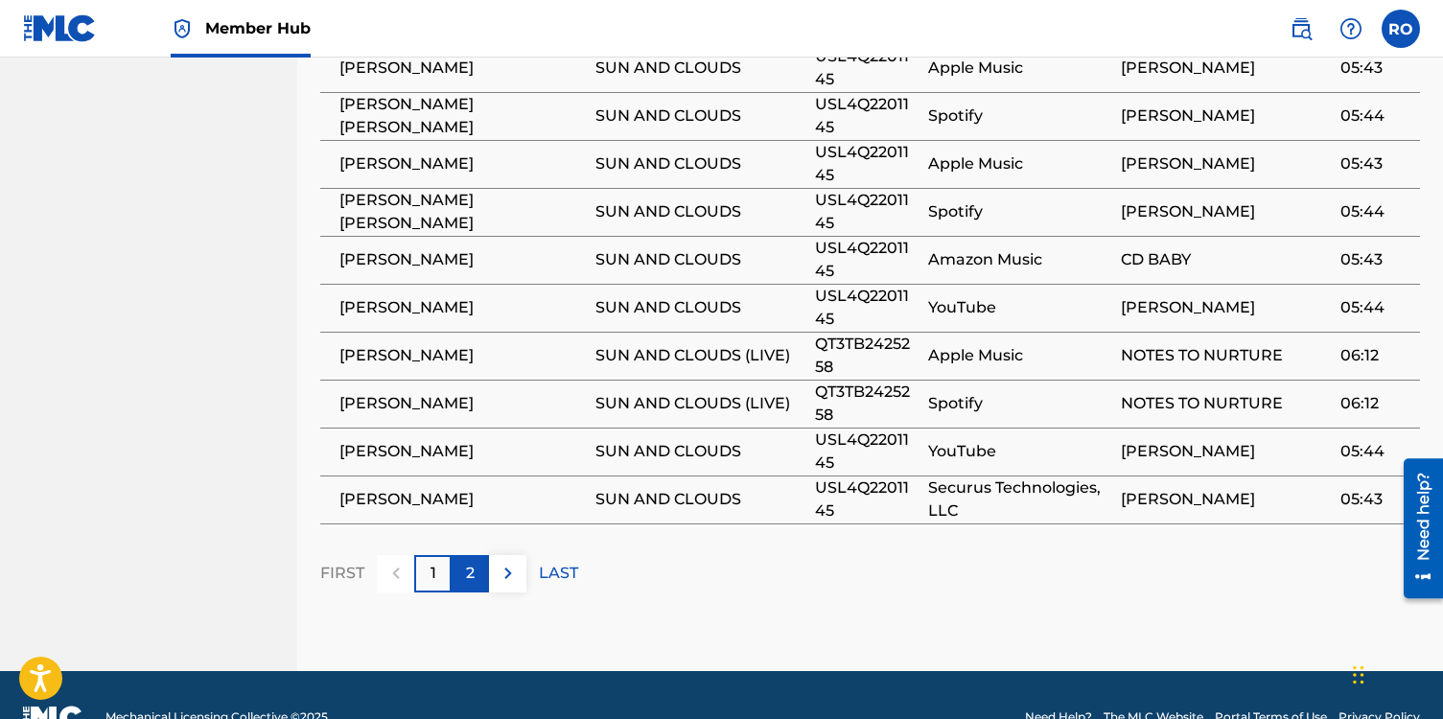
click at [470, 584] on p "2" at bounding box center [470, 573] width 9 height 23
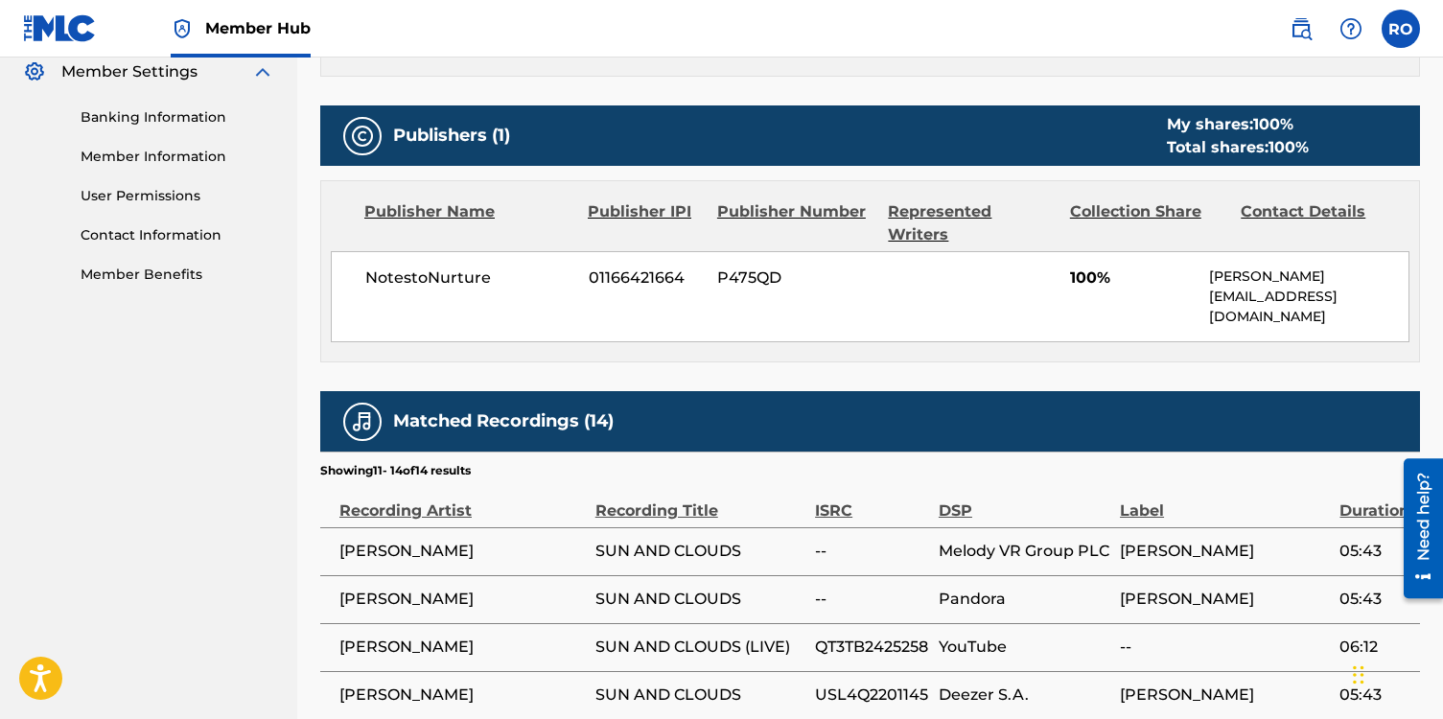
scroll to position [1004, 0]
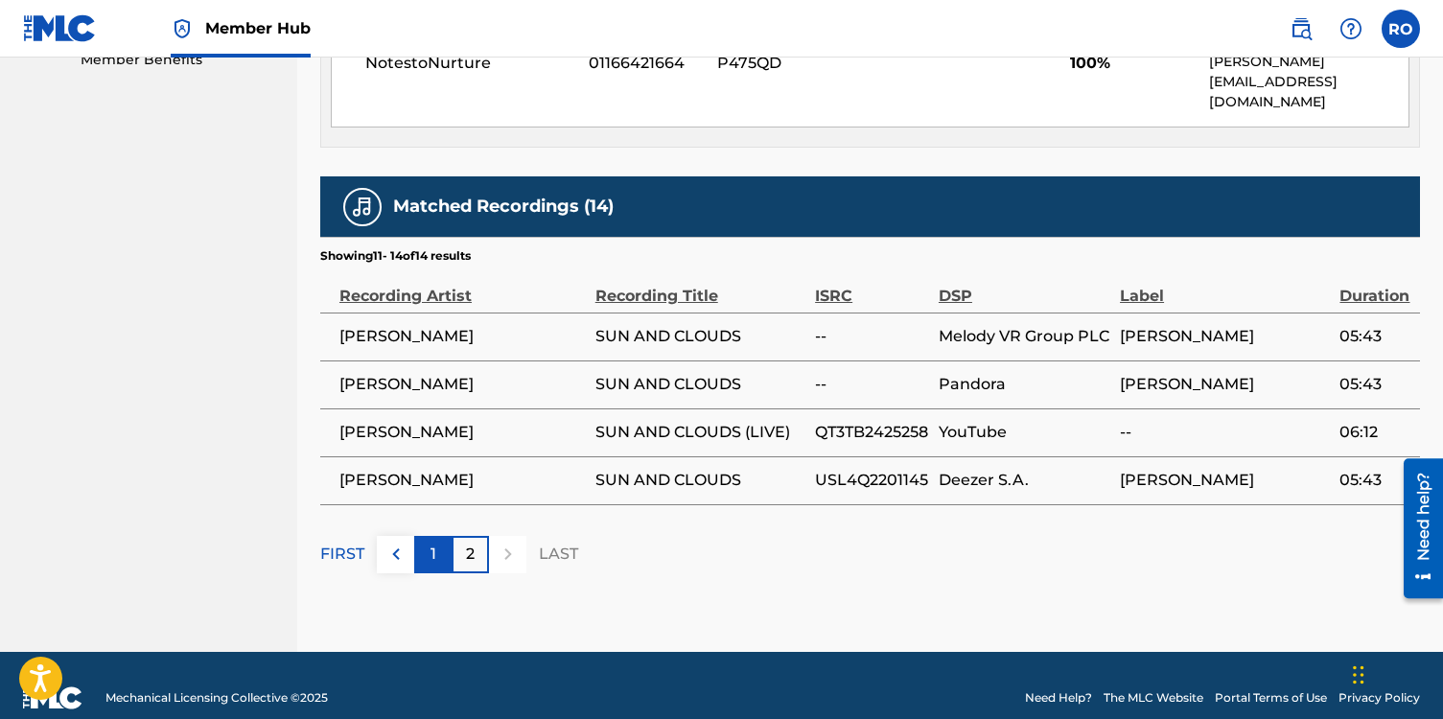
click at [439, 536] on div "1" at bounding box center [432, 554] width 37 height 37
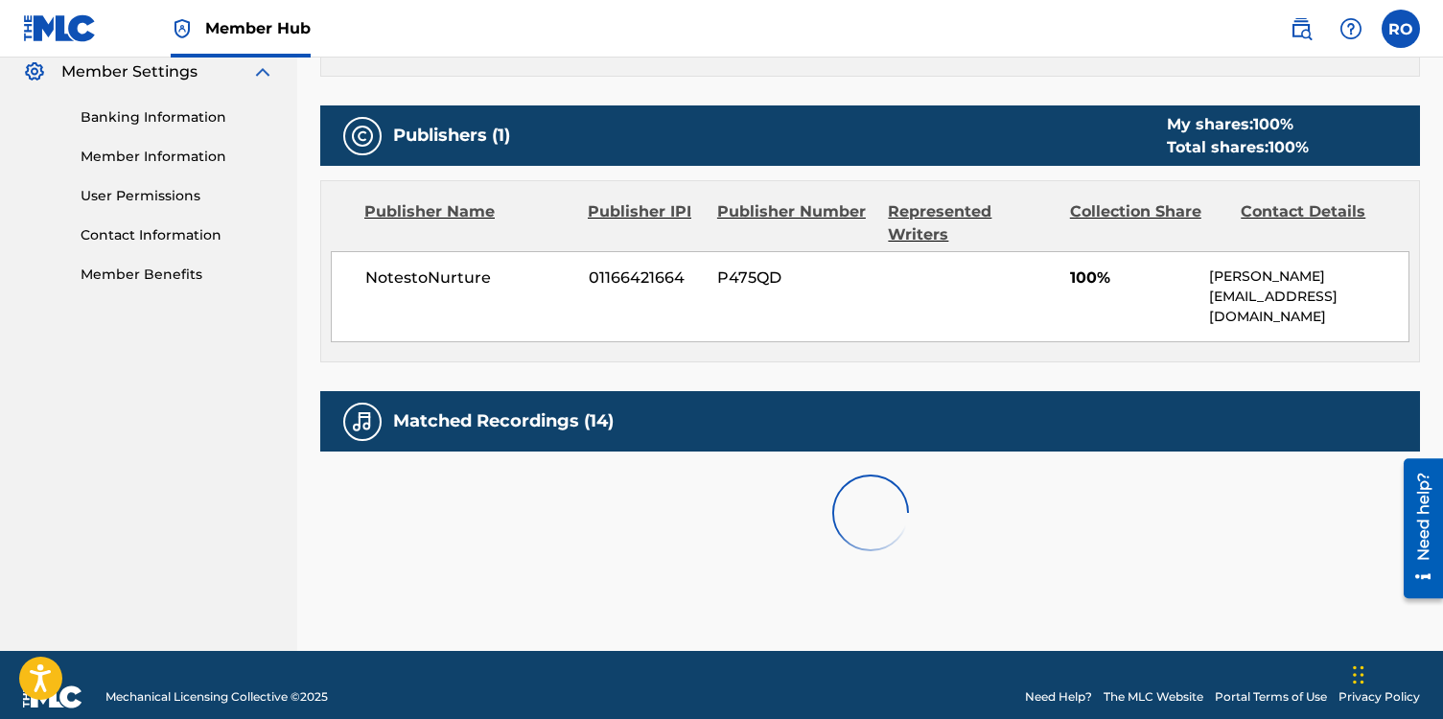
scroll to position [1272, 0]
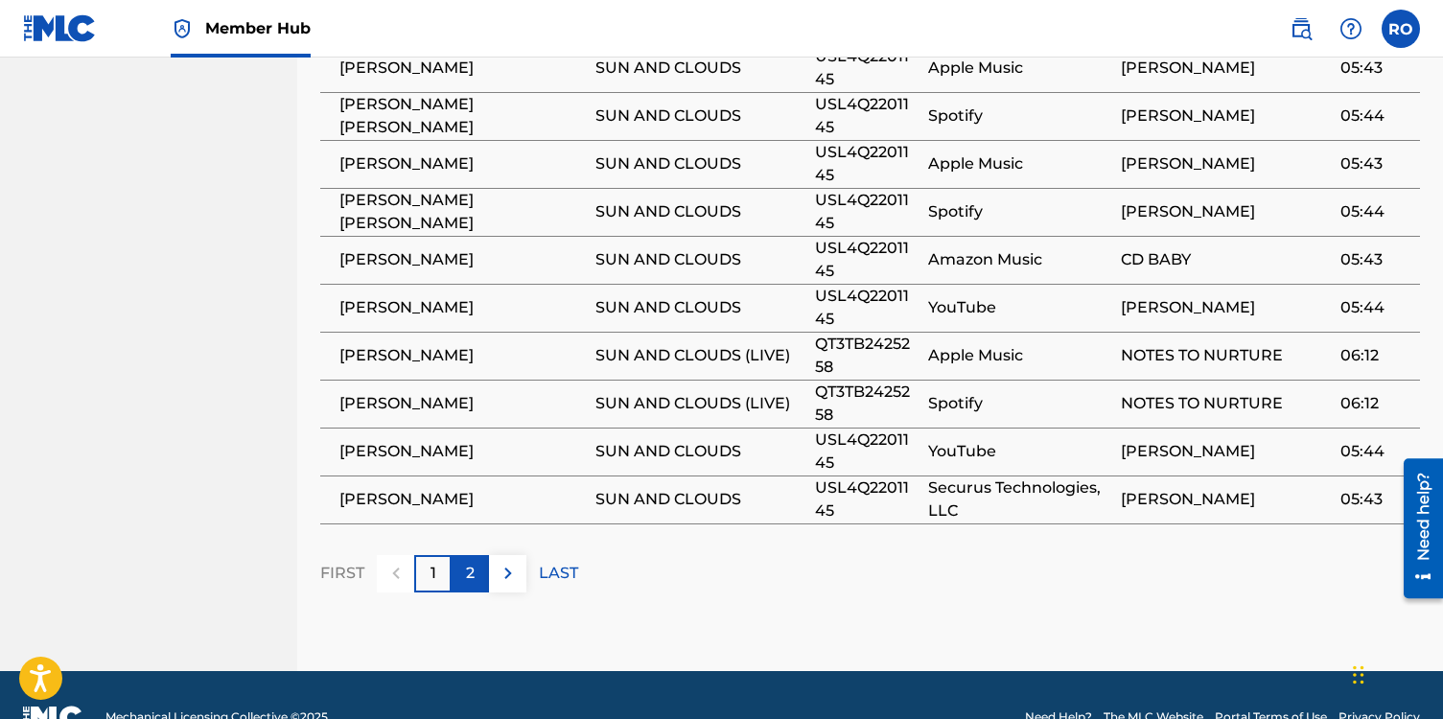
click at [469, 585] on p "2" at bounding box center [470, 573] width 9 height 23
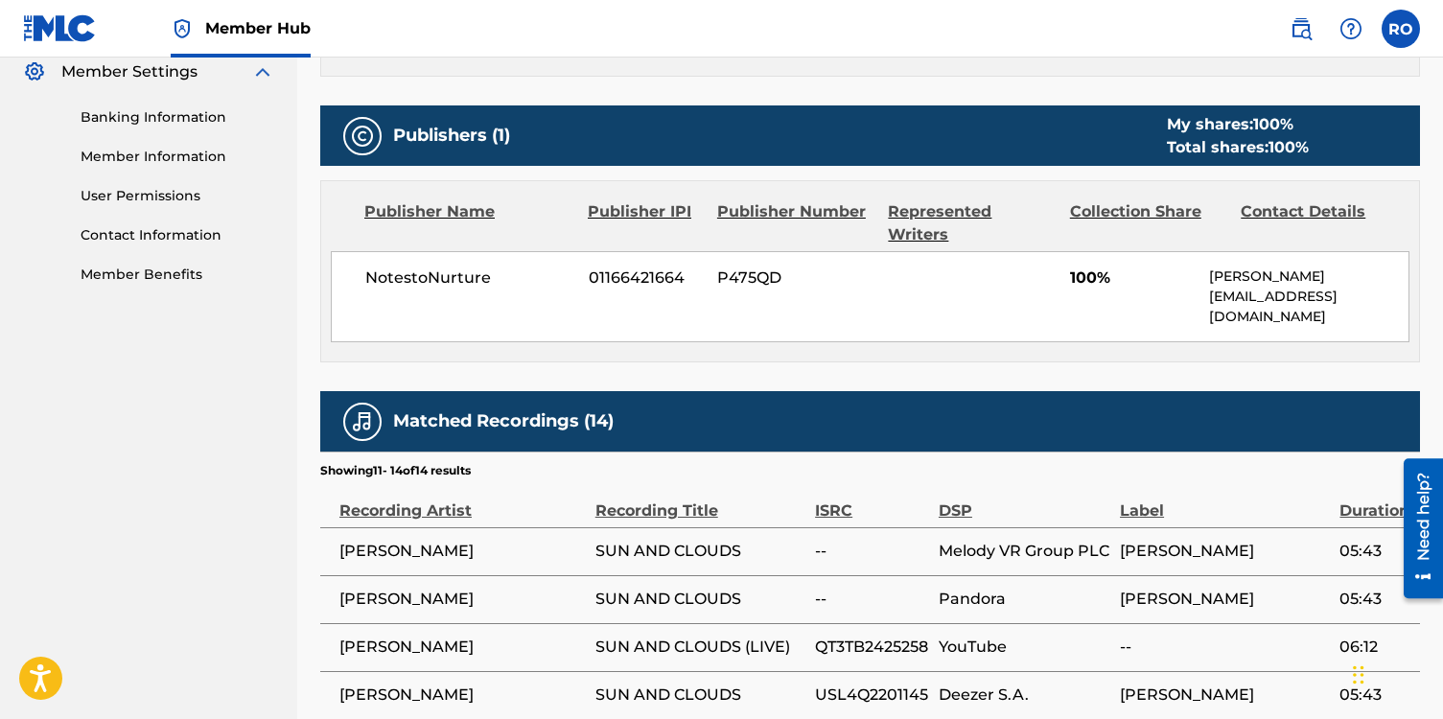
scroll to position [1004, 0]
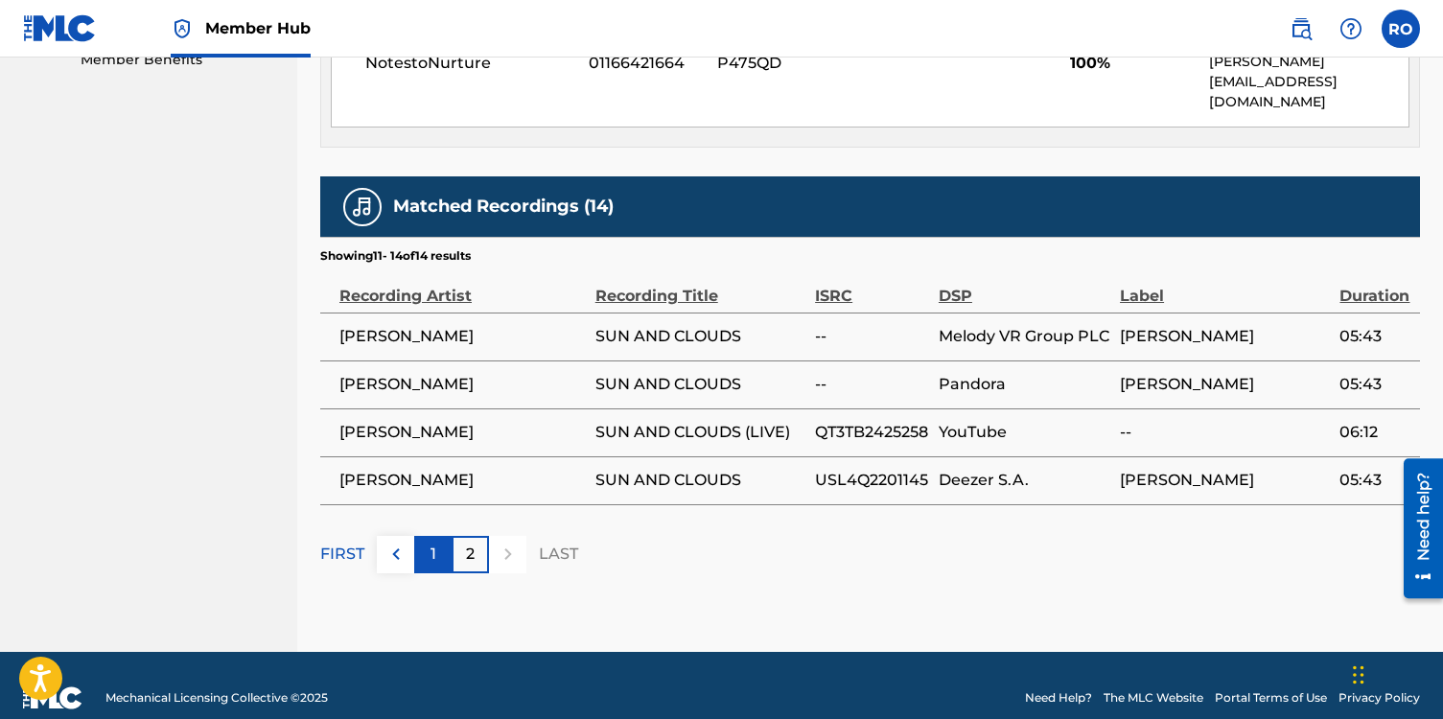
click at [434, 543] on p "1" at bounding box center [434, 554] width 6 height 23
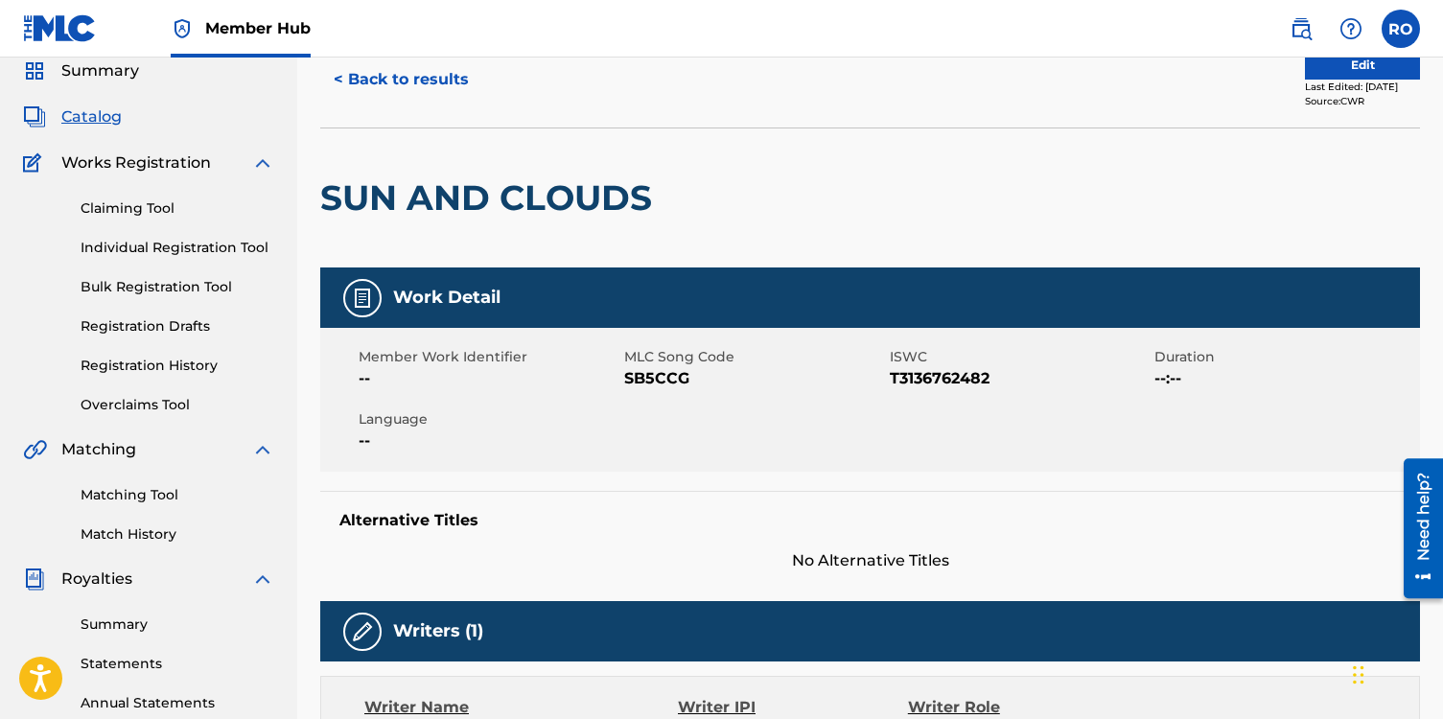
scroll to position [62, 0]
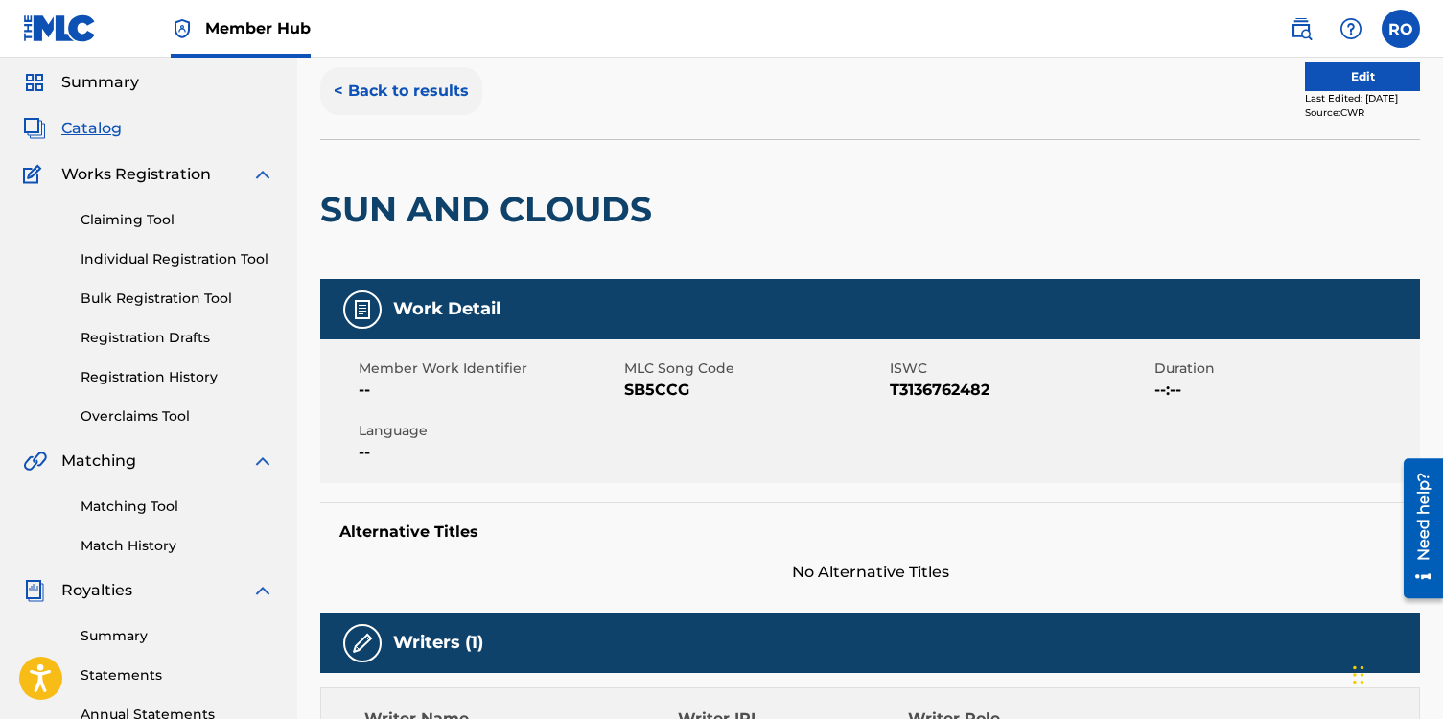
click at [336, 87] on button "< Back to results" at bounding box center [401, 91] width 162 height 48
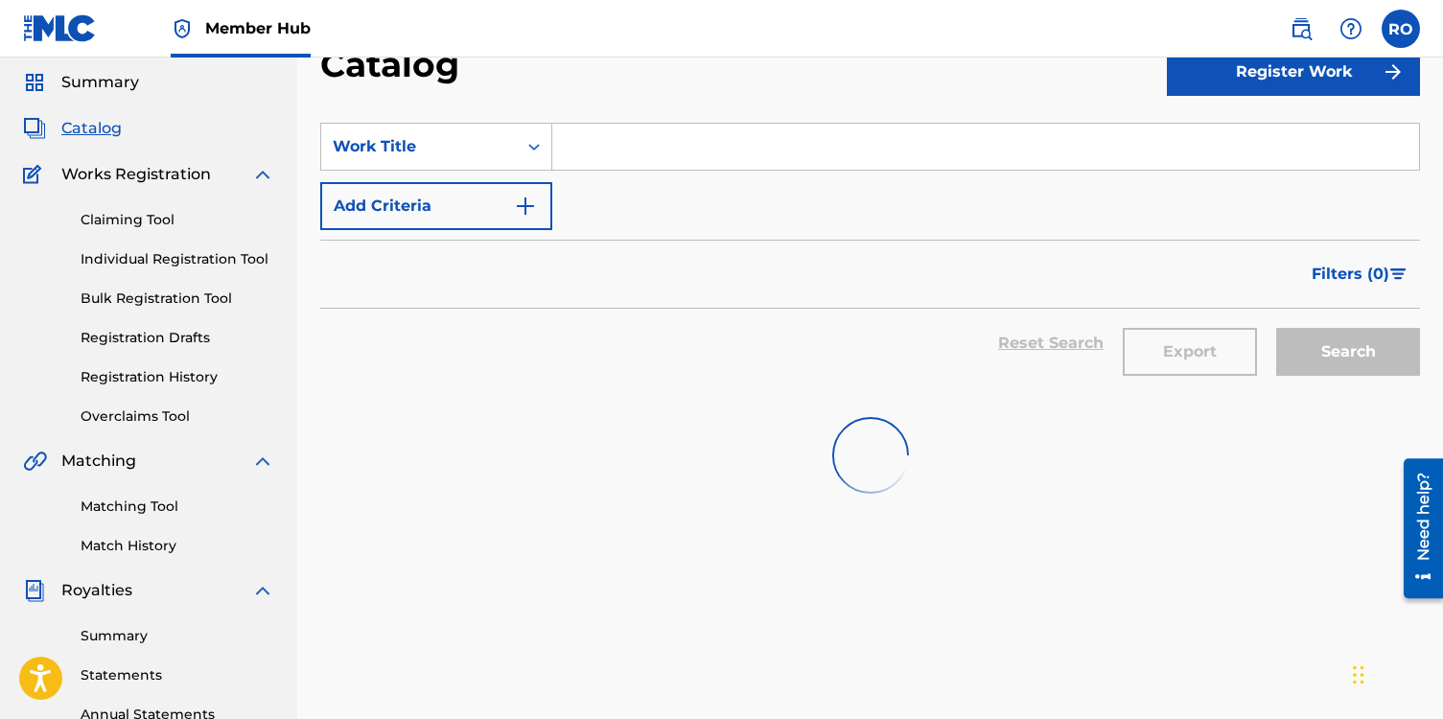
scroll to position [376, 0]
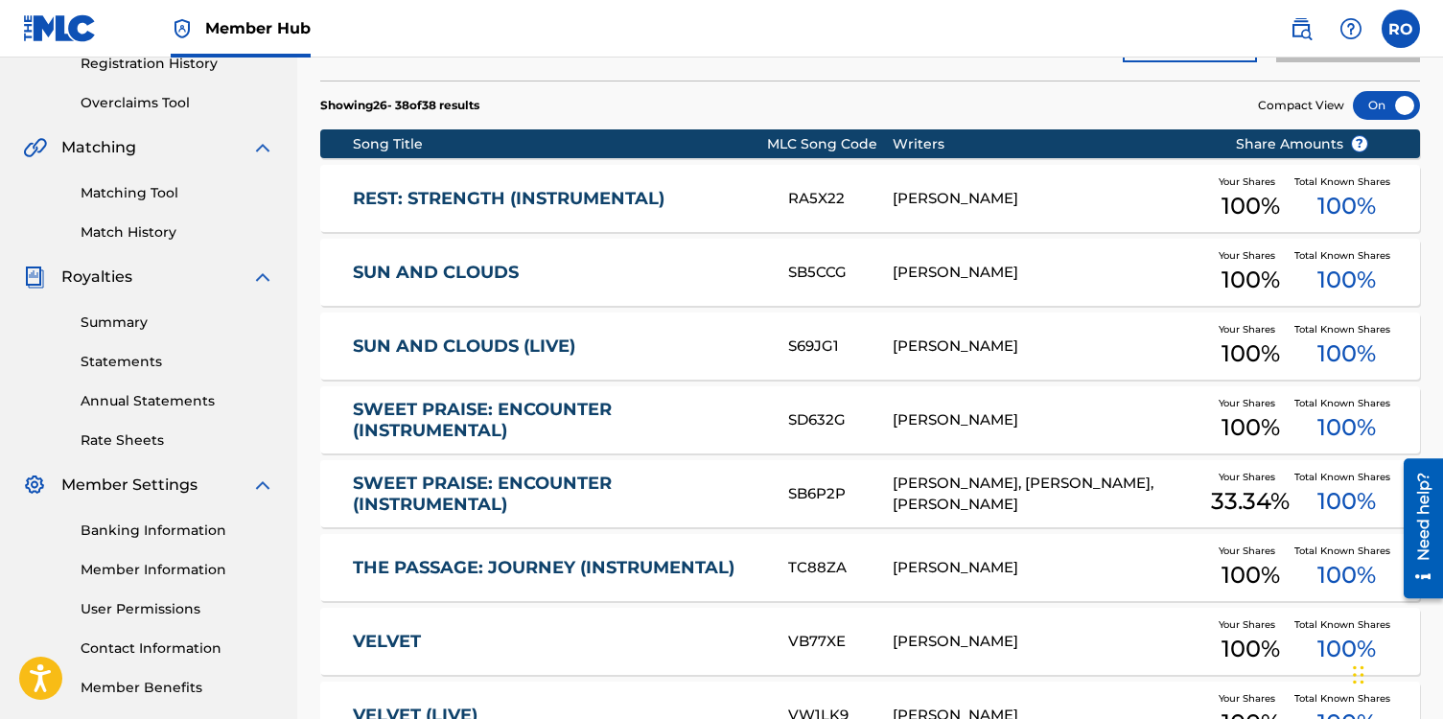
click at [431, 270] on link "SUN AND CLOUDS" at bounding box center [557, 273] width 409 height 22
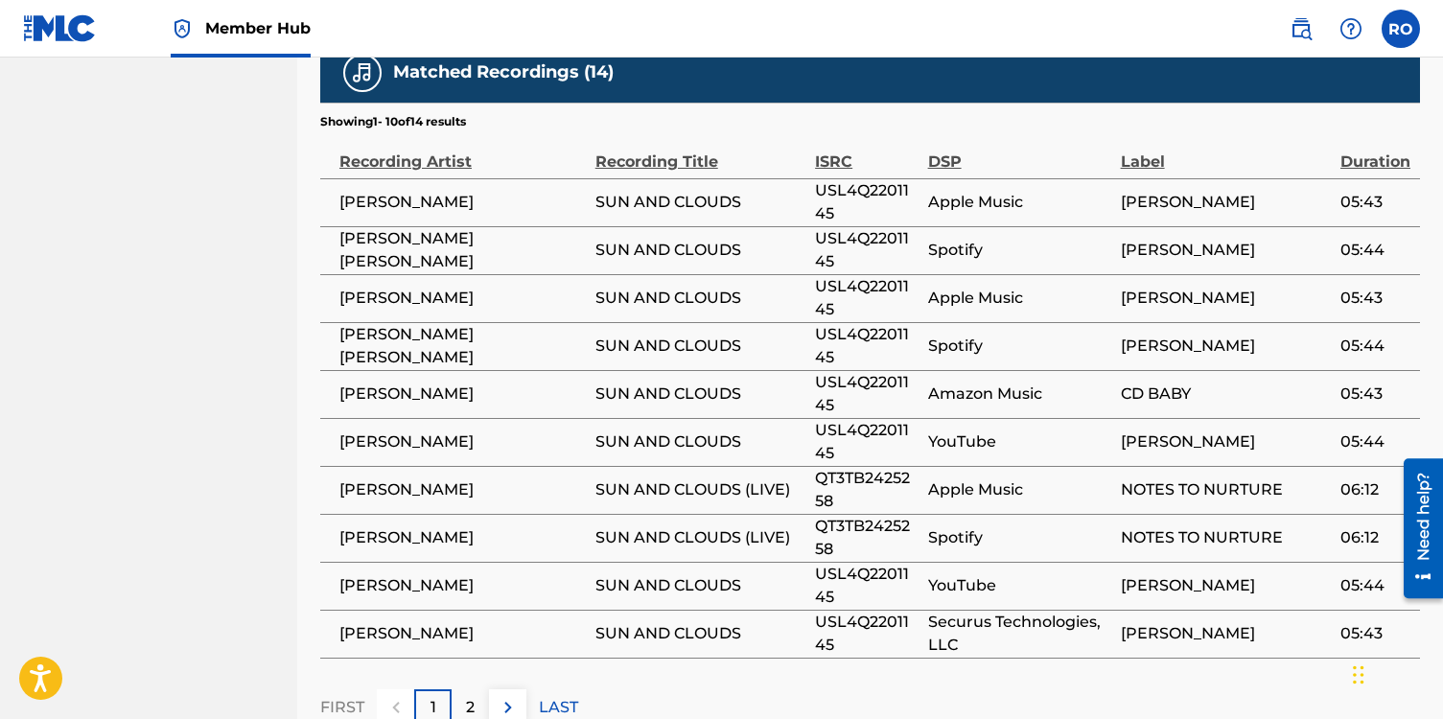
scroll to position [1207, 0]
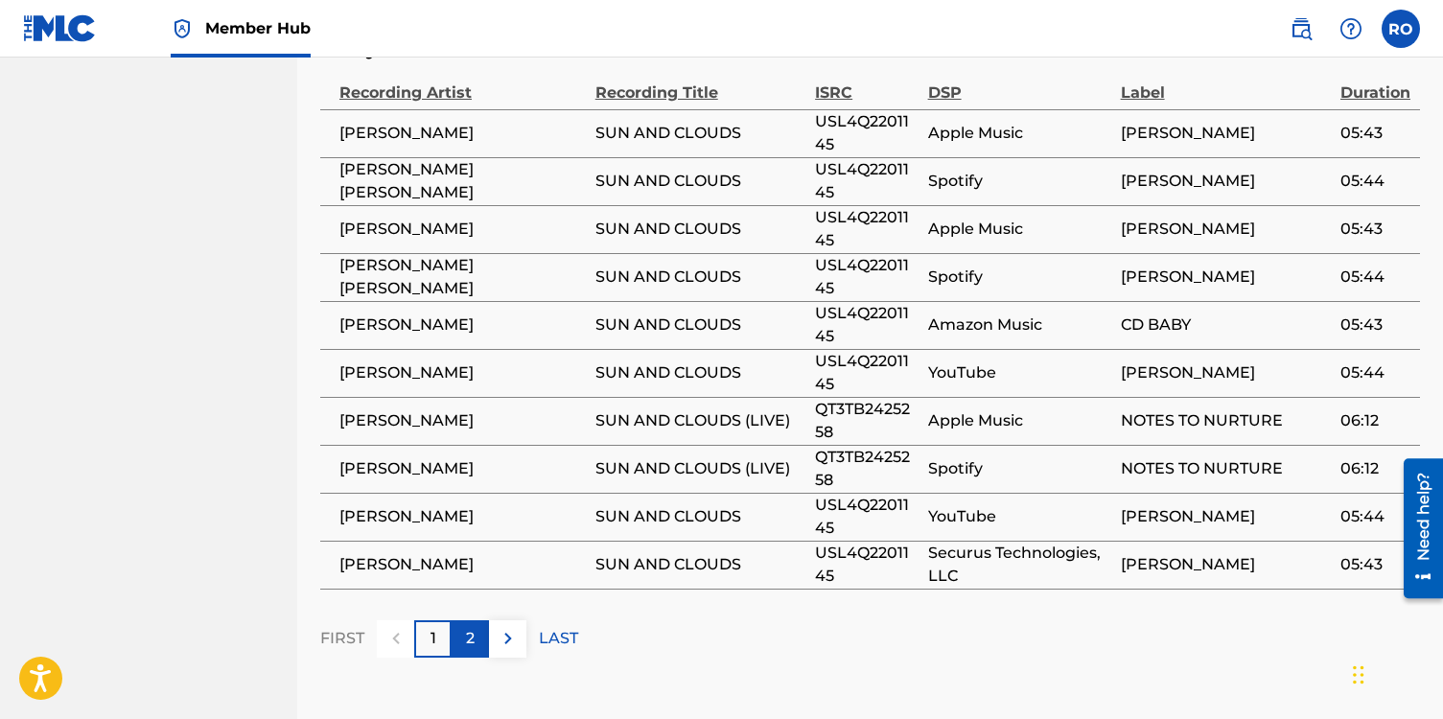
click at [462, 658] on div "2" at bounding box center [470, 638] width 37 height 37
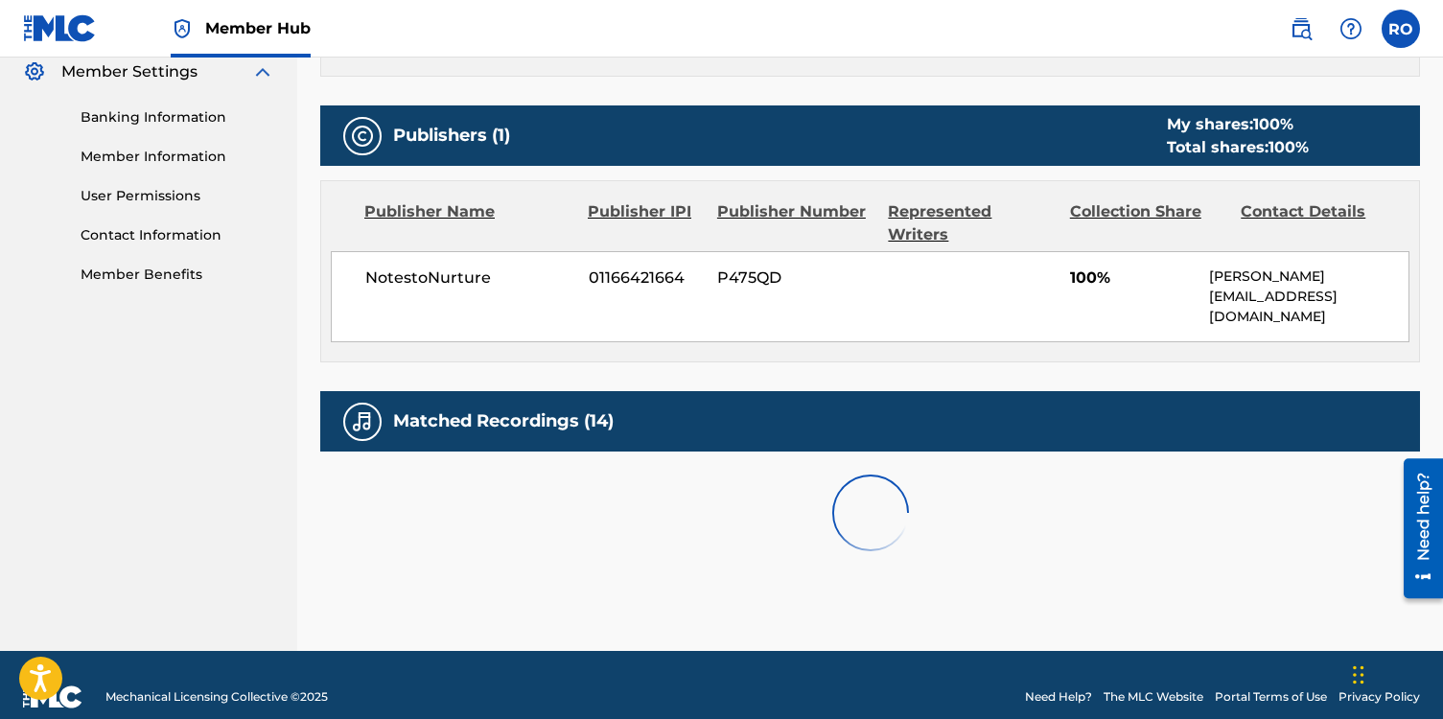
scroll to position [1004, 0]
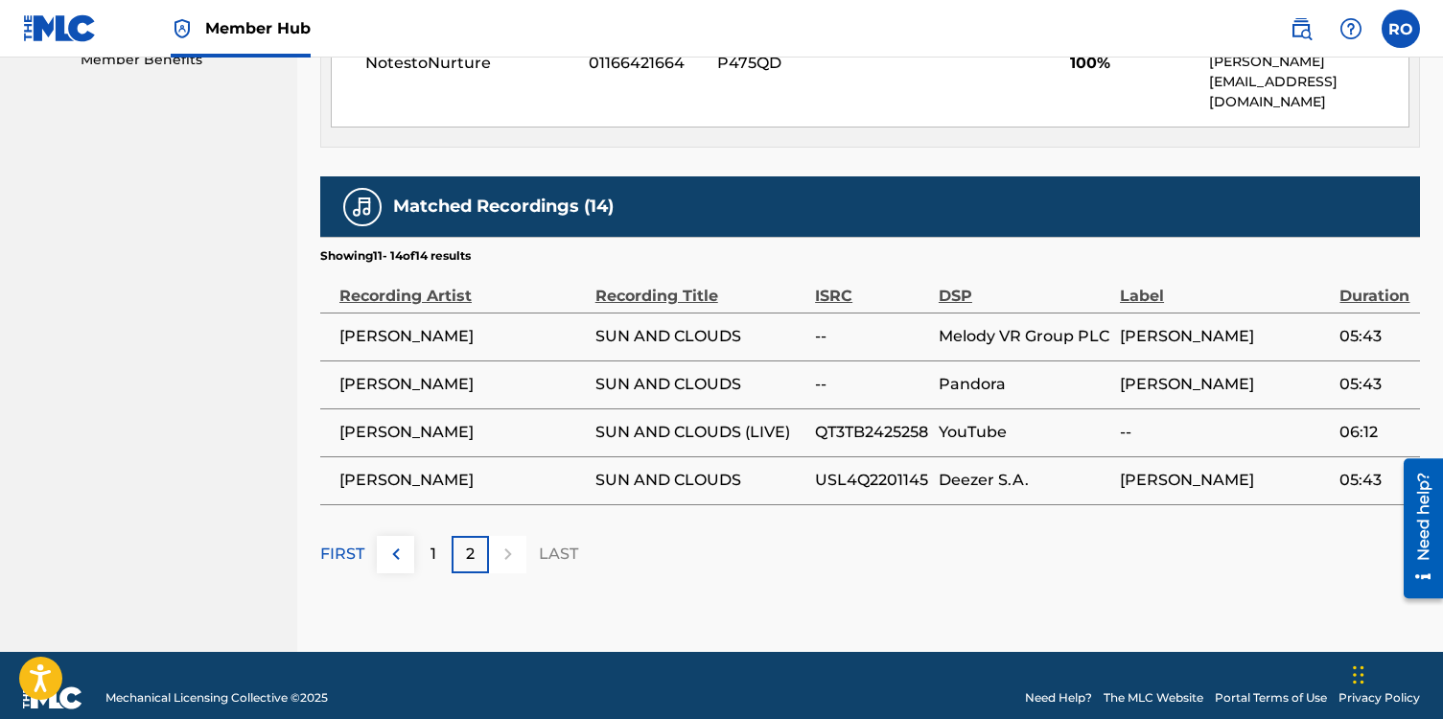
click at [834, 325] on span "--" at bounding box center [872, 336] width 114 height 23
click at [708, 325] on span "SUN AND CLOUDS" at bounding box center [700, 336] width 210 height 23
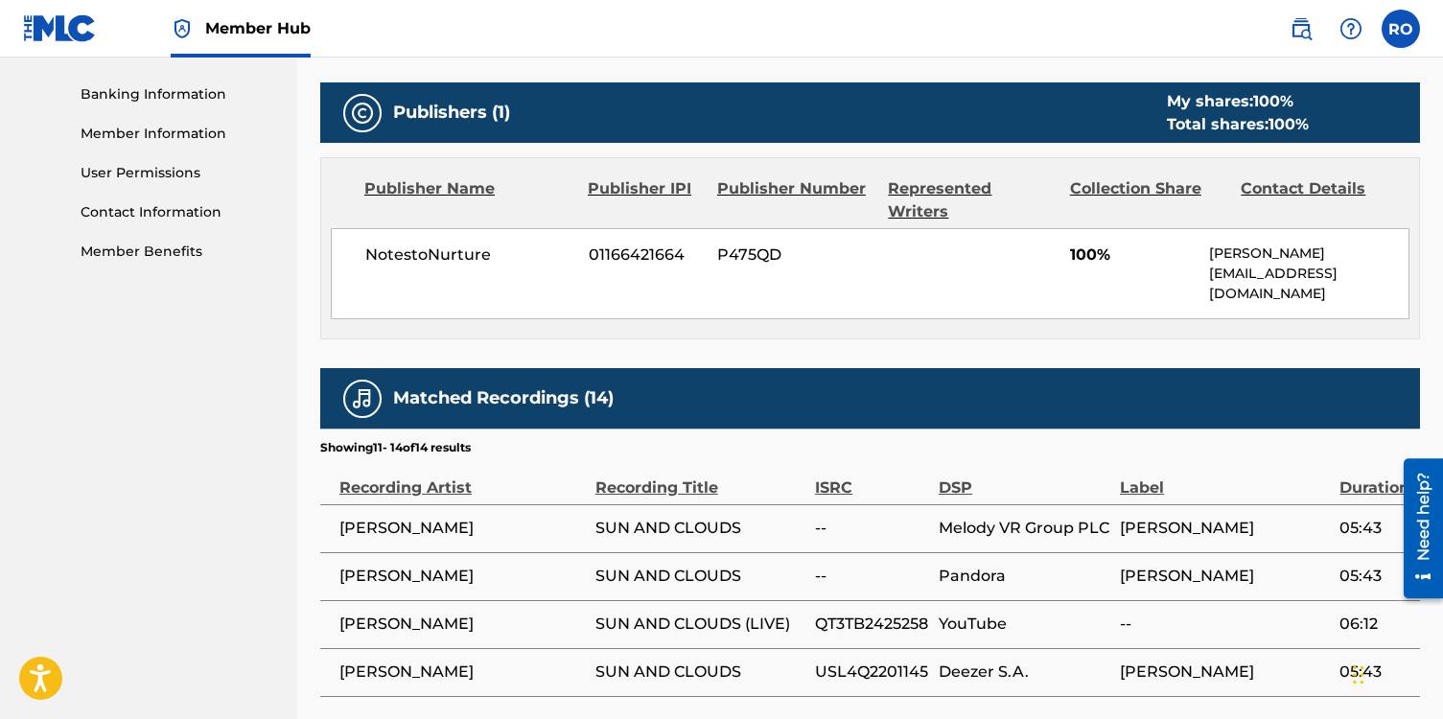
scroll to position [811, 0]
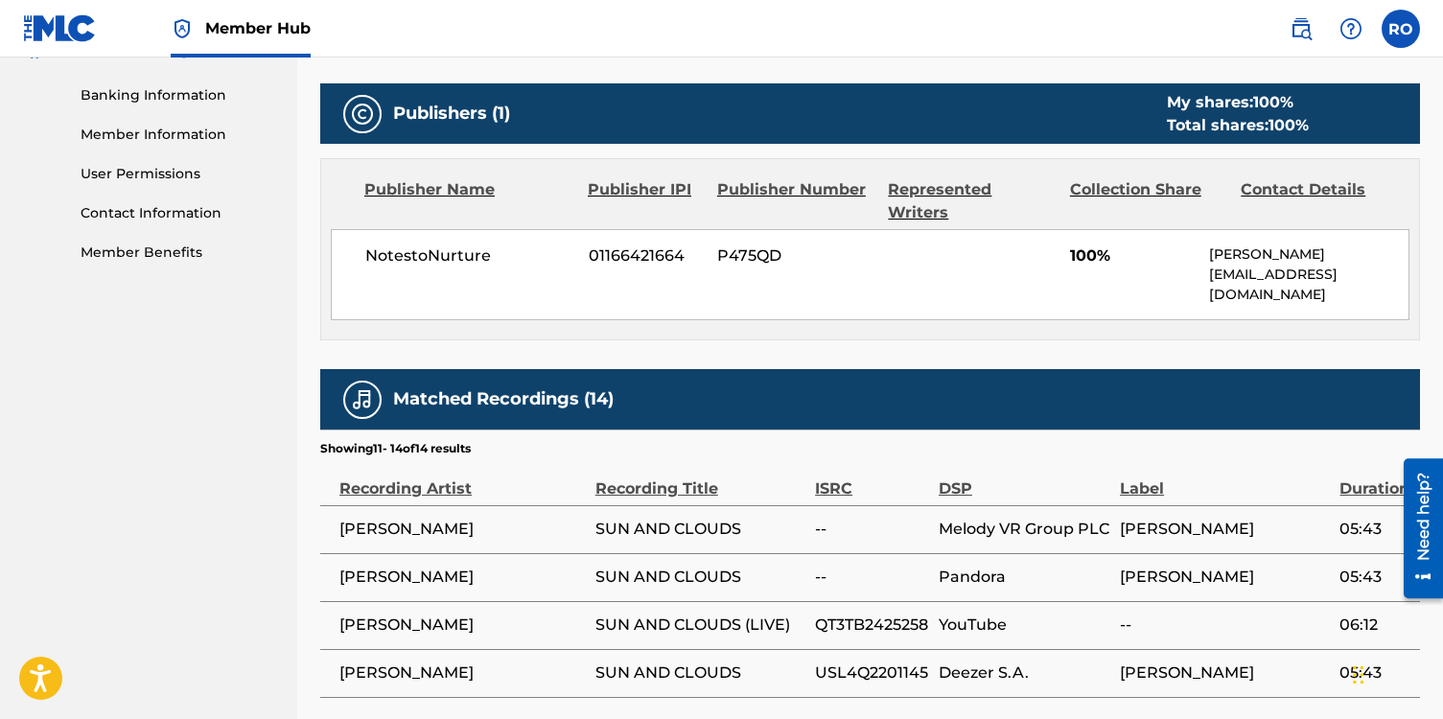
click at [944, 193] on div "Represented Writers" at bounding box center [971, 201] width 167 height 46
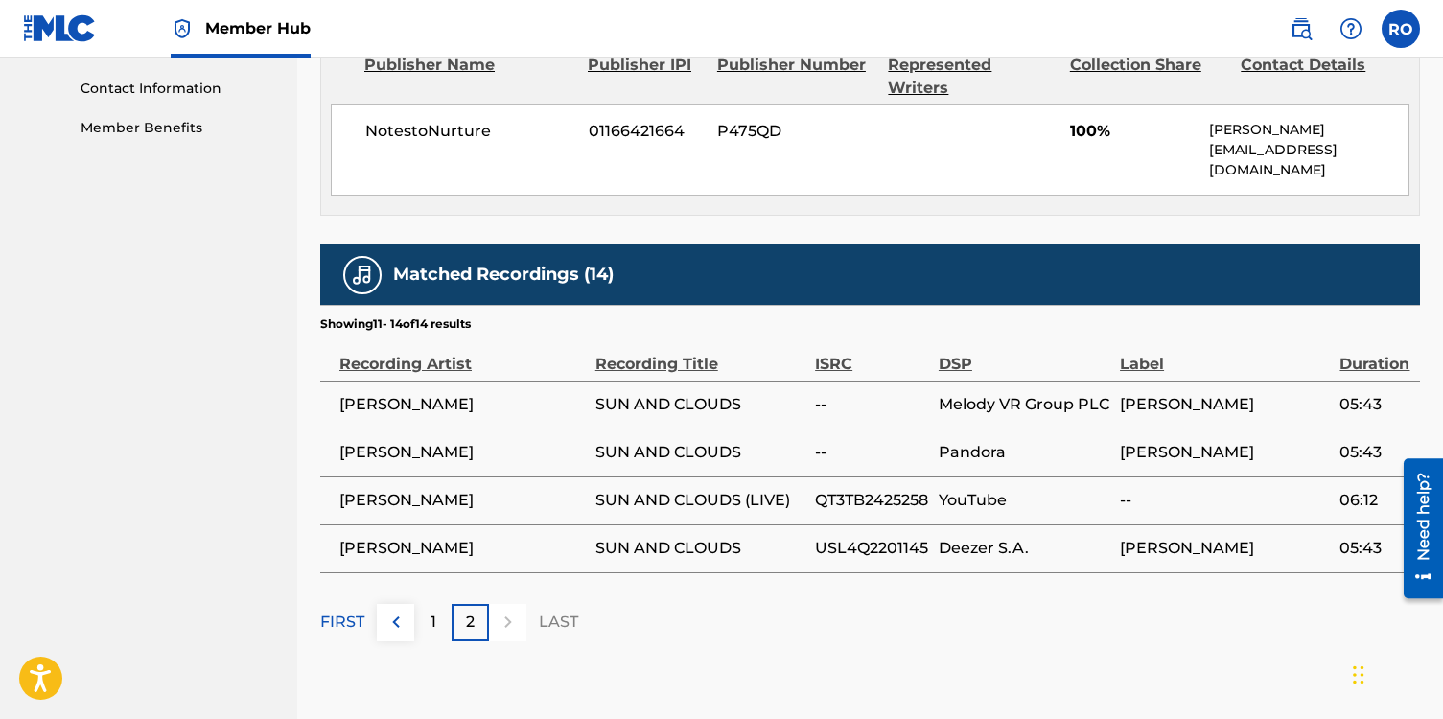
scroll to position [937, 0]
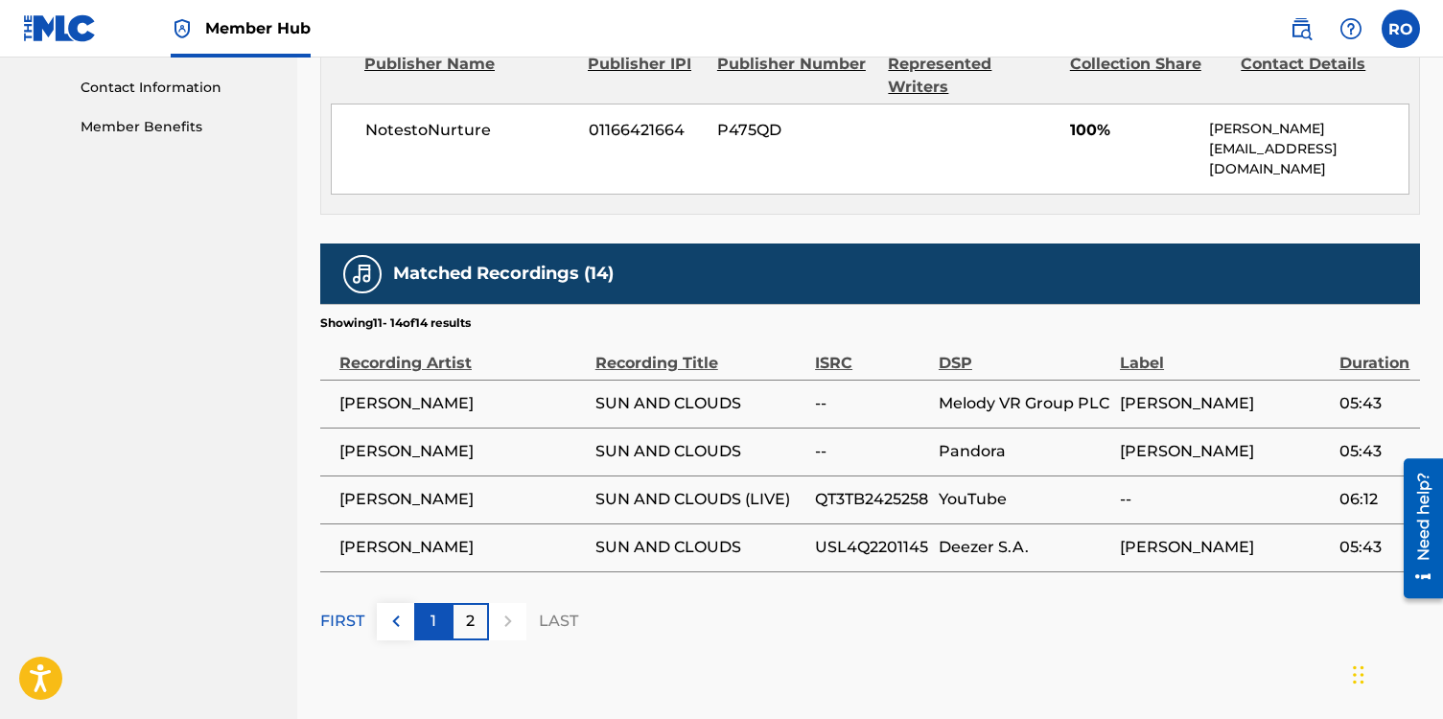
click at [436, 603] on div "1" at bounding box center [432, 621] width 37 height 37
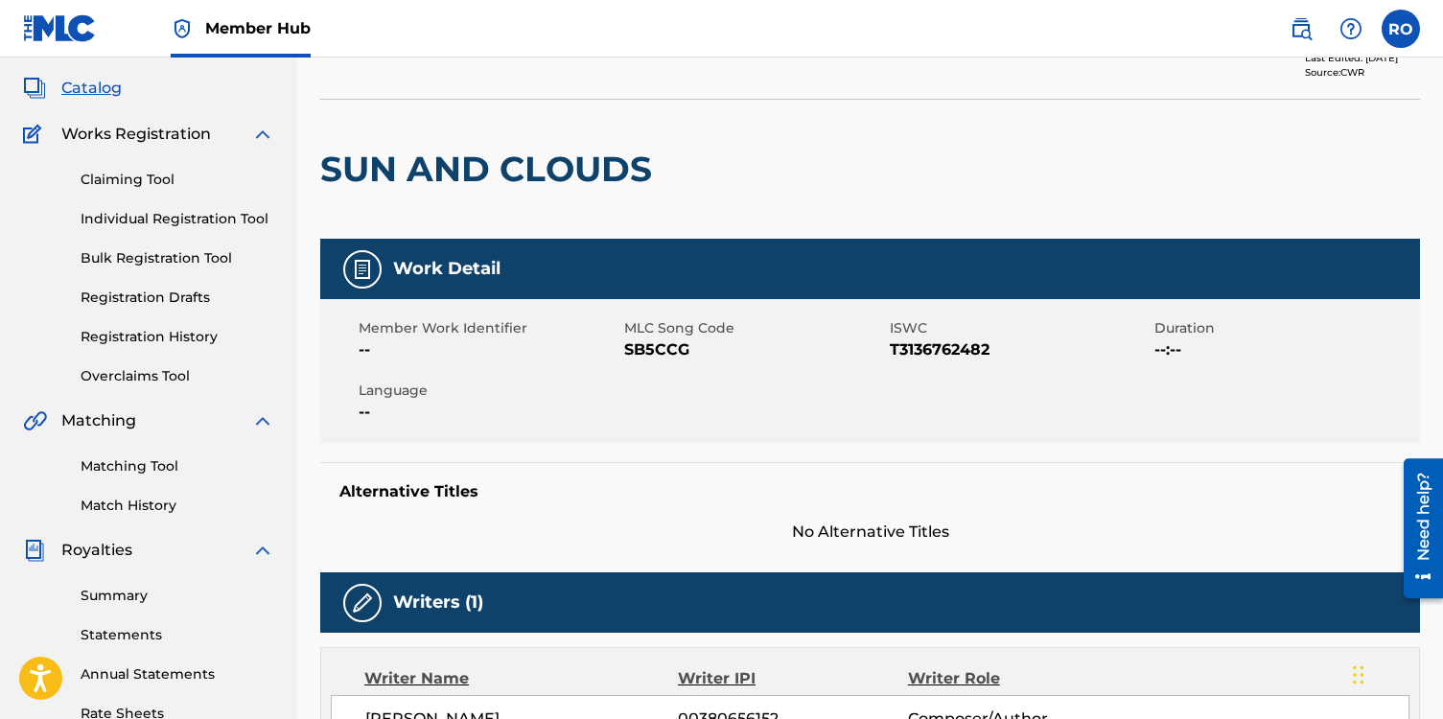
scroll to position [0, 0]
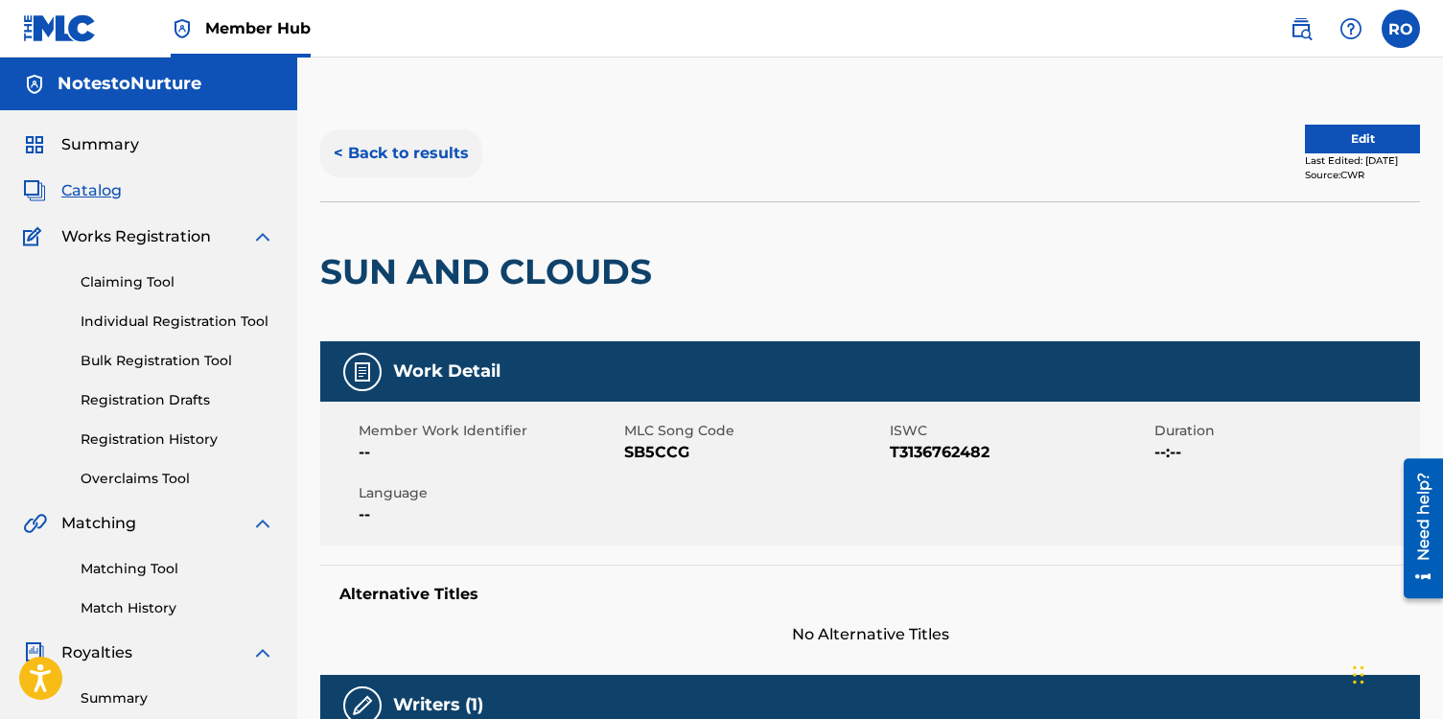
click at [342, 155] on button "< Back to results" at bounding box center [401, 153] width 162 height 48
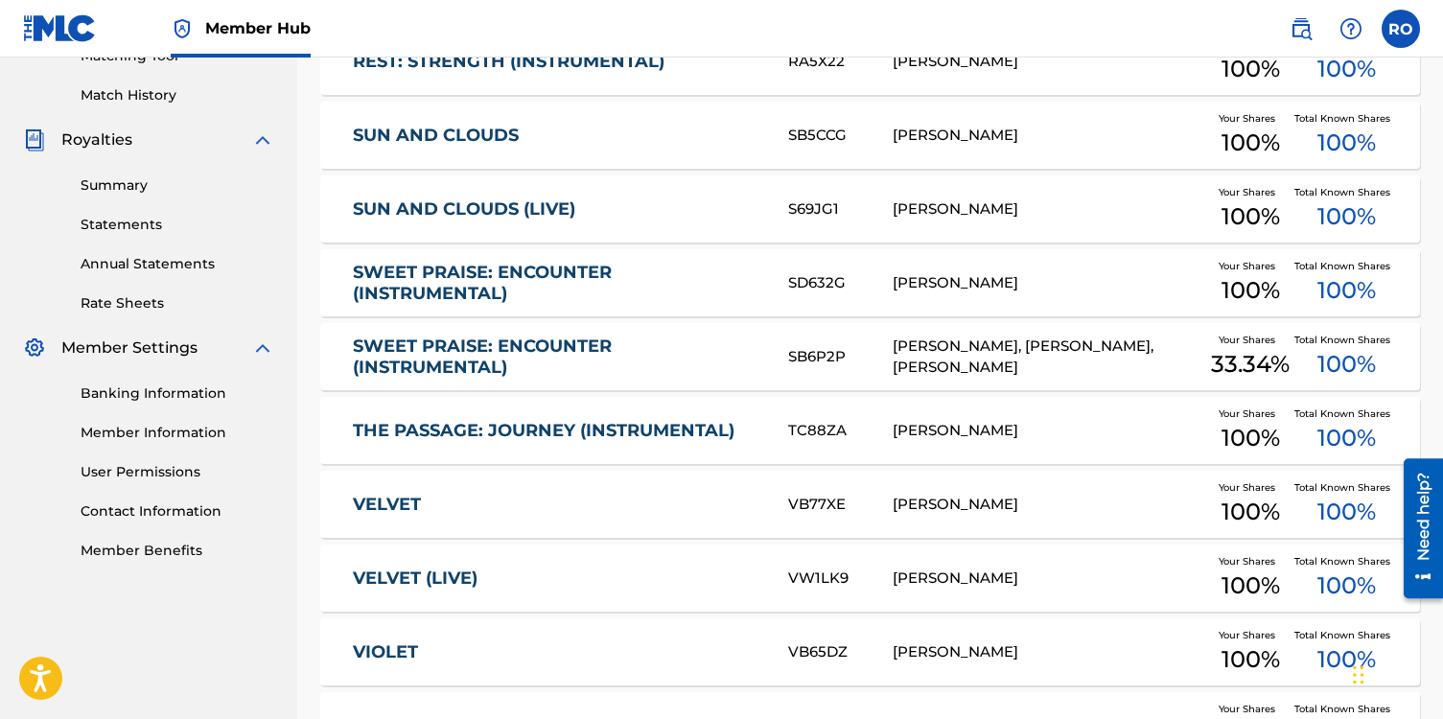
scroll to position [454, 0]
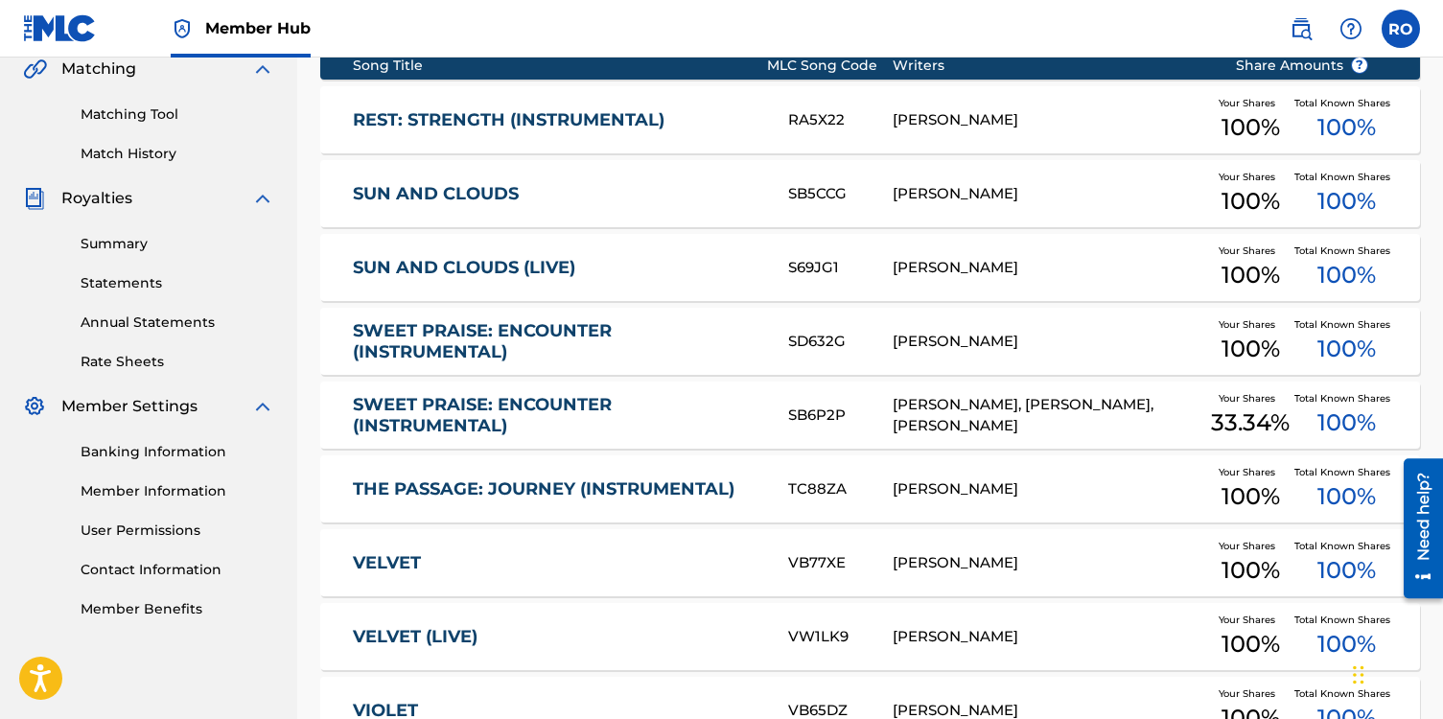
click at [562, 257] on link "SUN AND CLOUDS (LIVE)" at bounding box center [557, 268] width 409 height 22
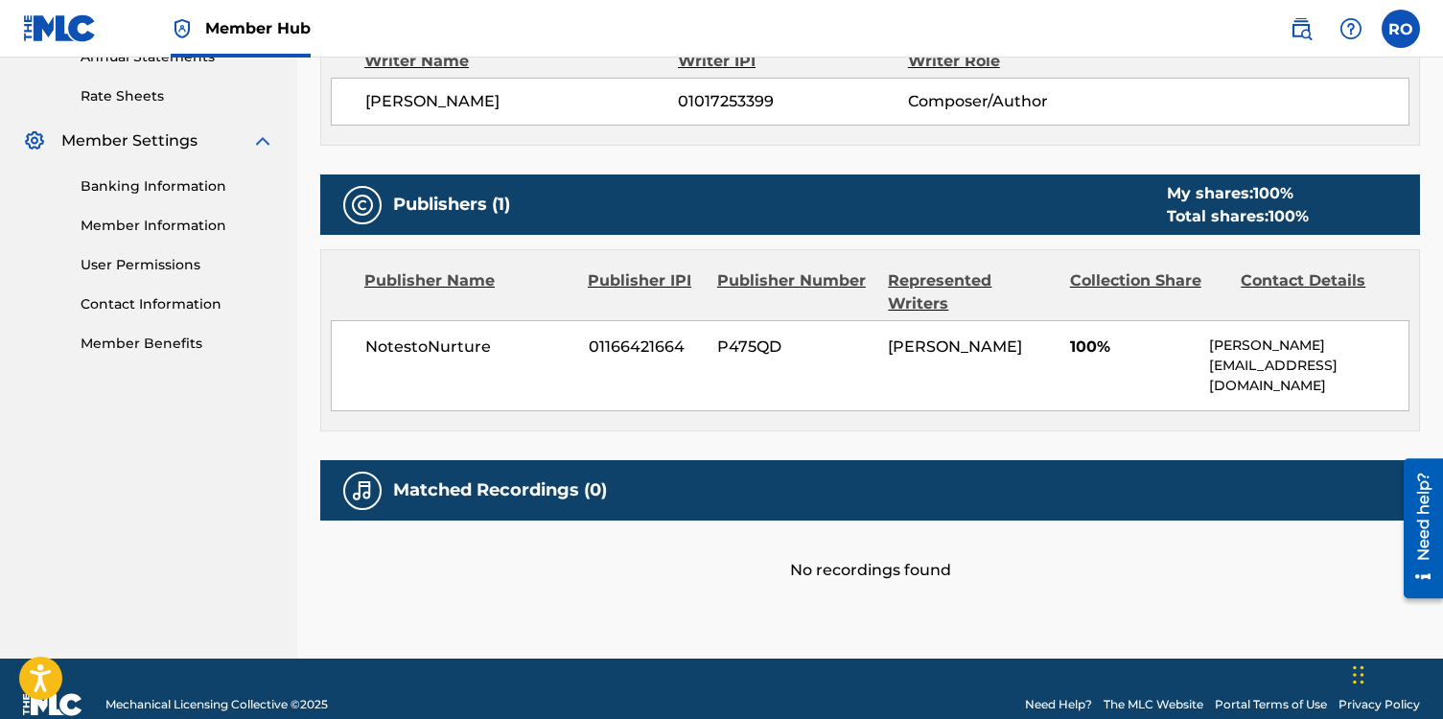
scroll to position [728, 0]
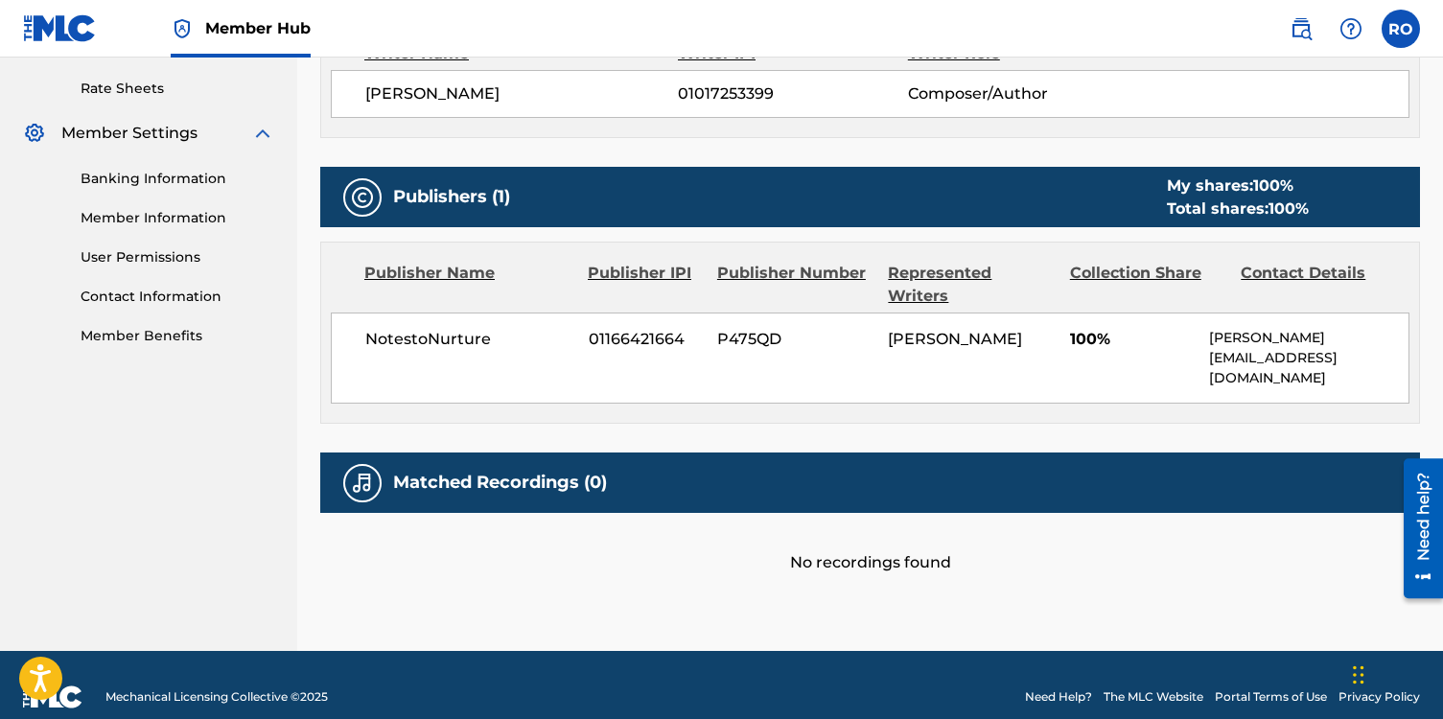
click at [361, 472] on img at bounding box center [362, 483] width 23 height 23
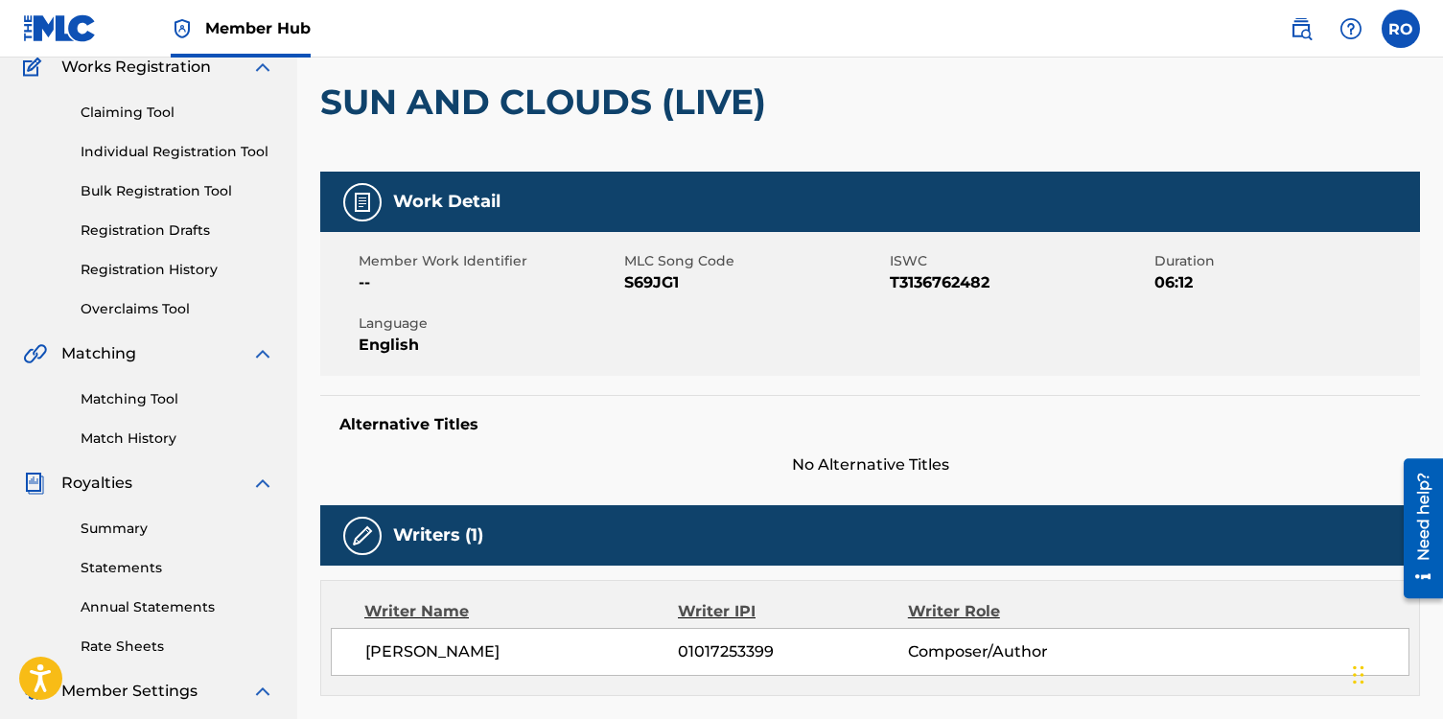
scroll to position [74, 0]
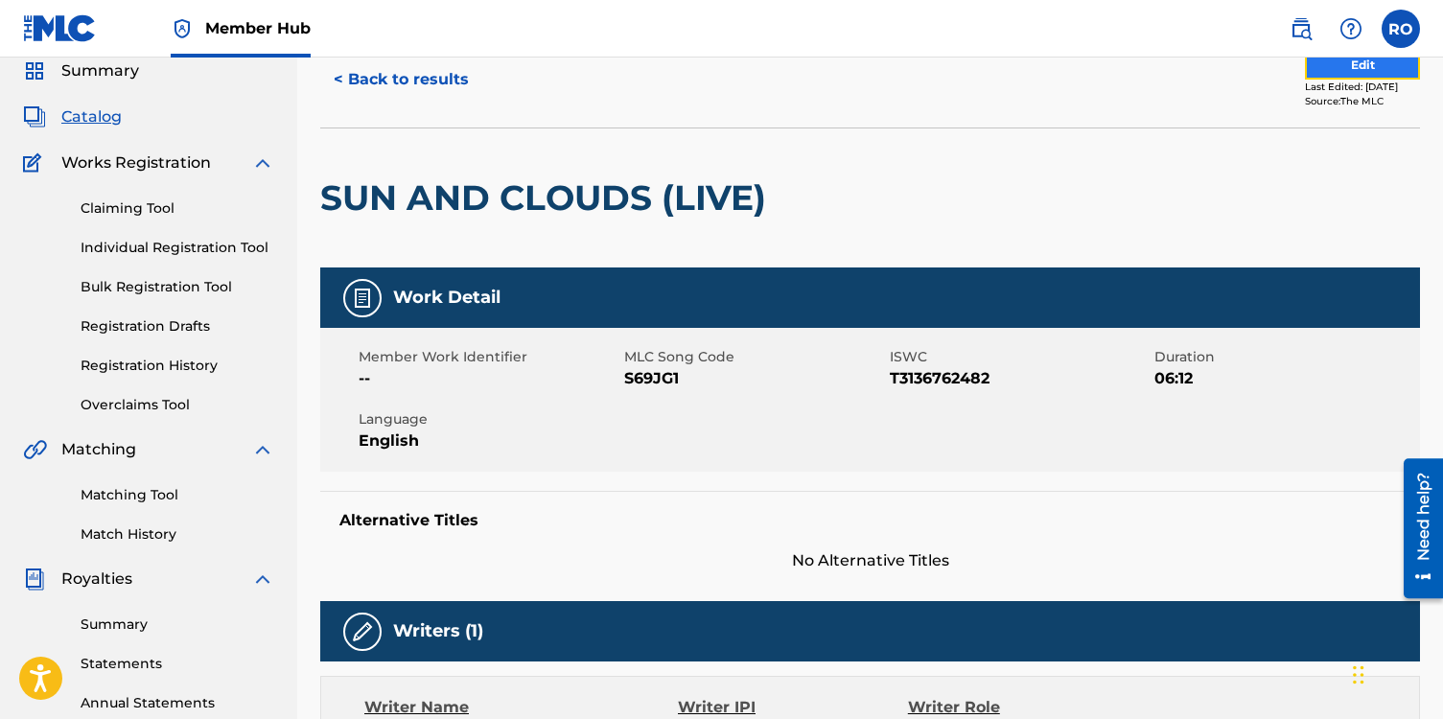
click at [1306, 67] on button "Edit" at bounding box center [1362, 65] width 115 height 29
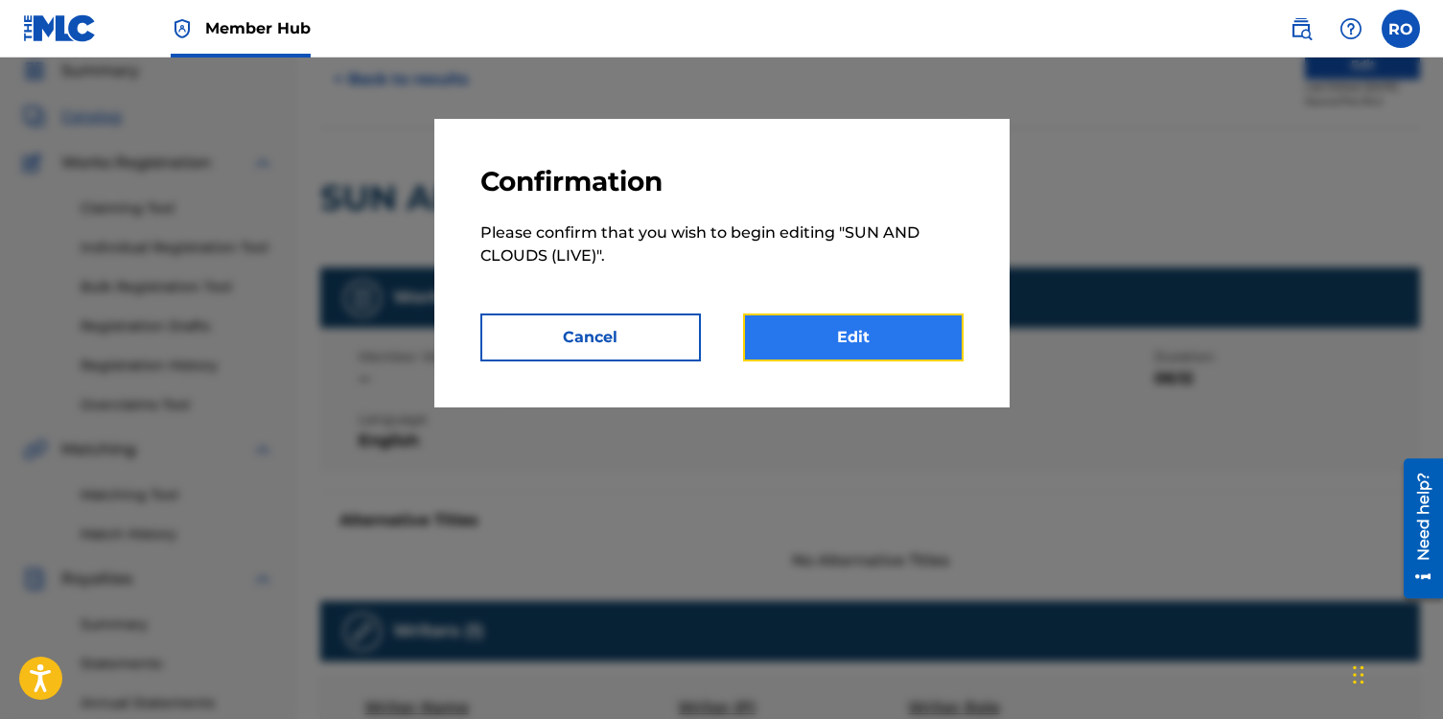
click at [864, 350] on link "Edit" at bounding box center [853, 338] width 221 height 48
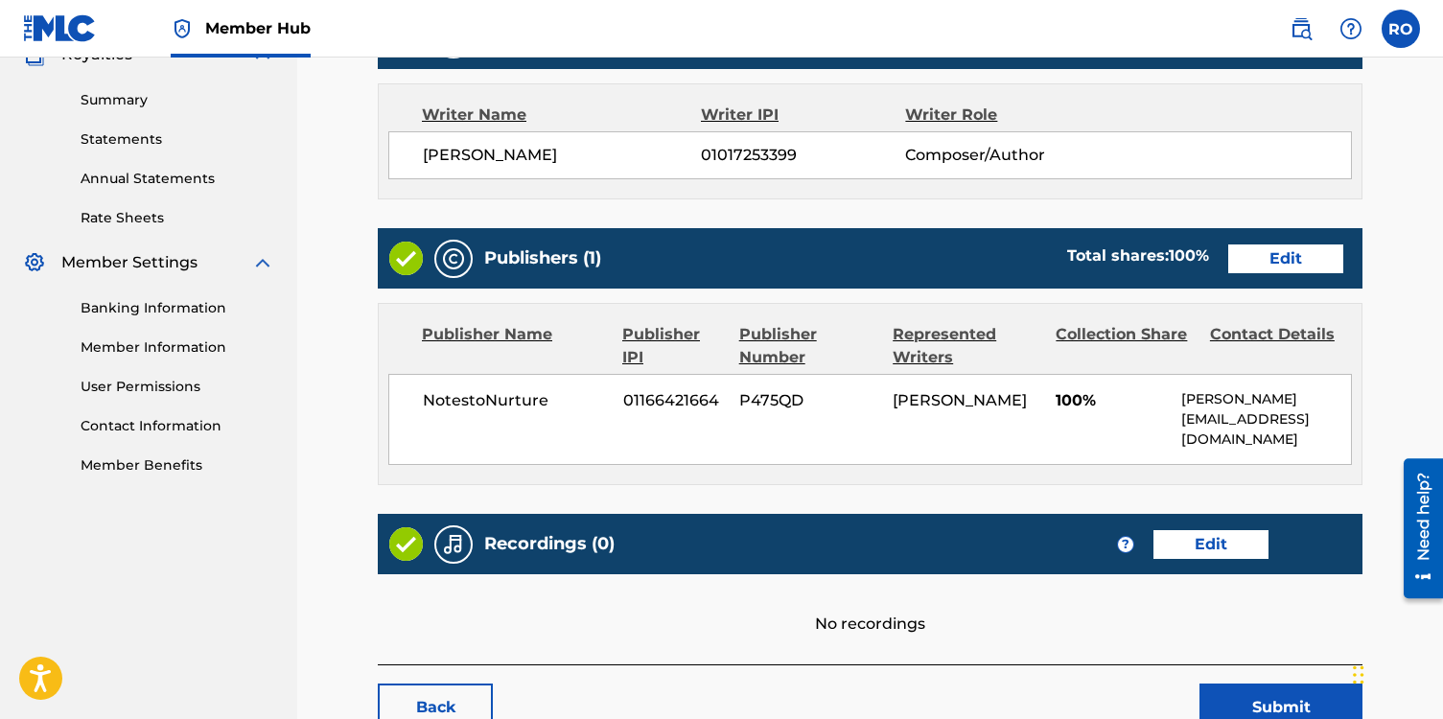
scroll to position [731, 0]
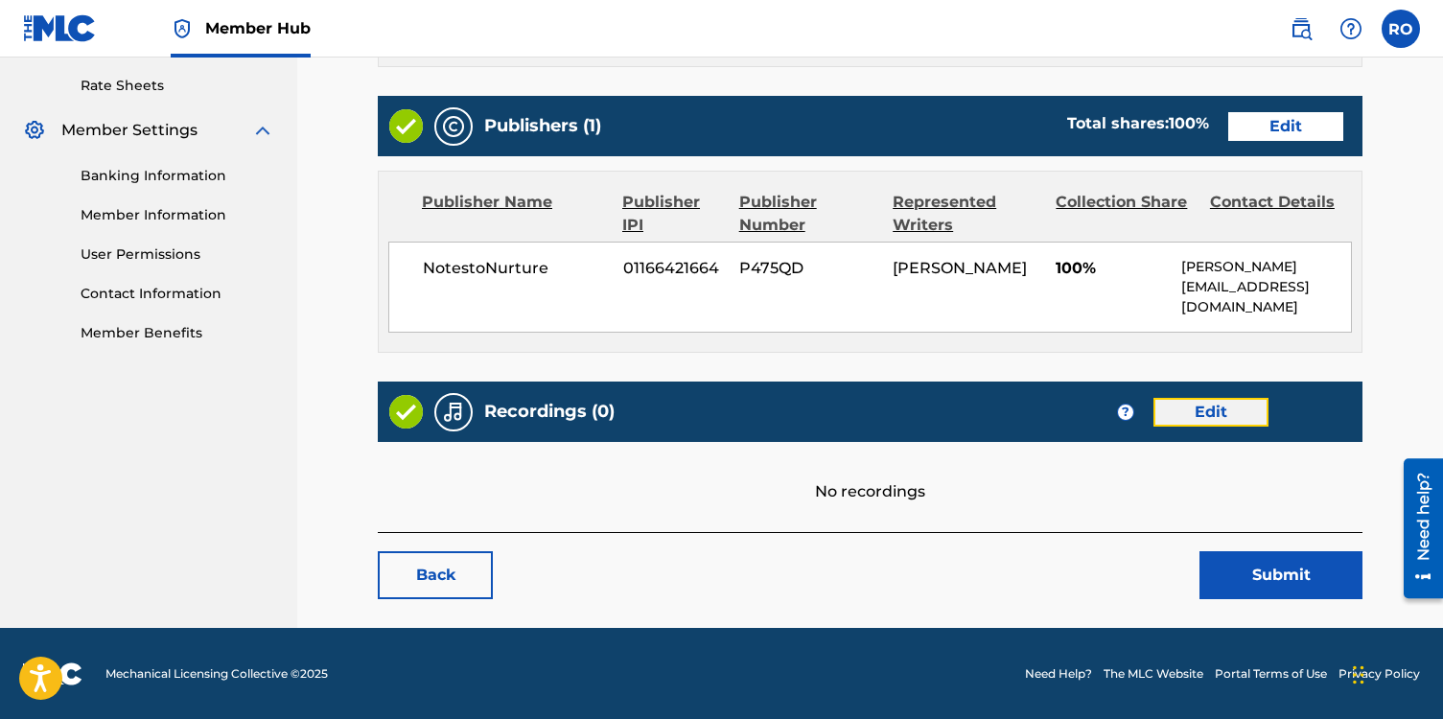
click at [1193, 410] on link "Edit" at bounding box center [1210, 412] width 115 height 29
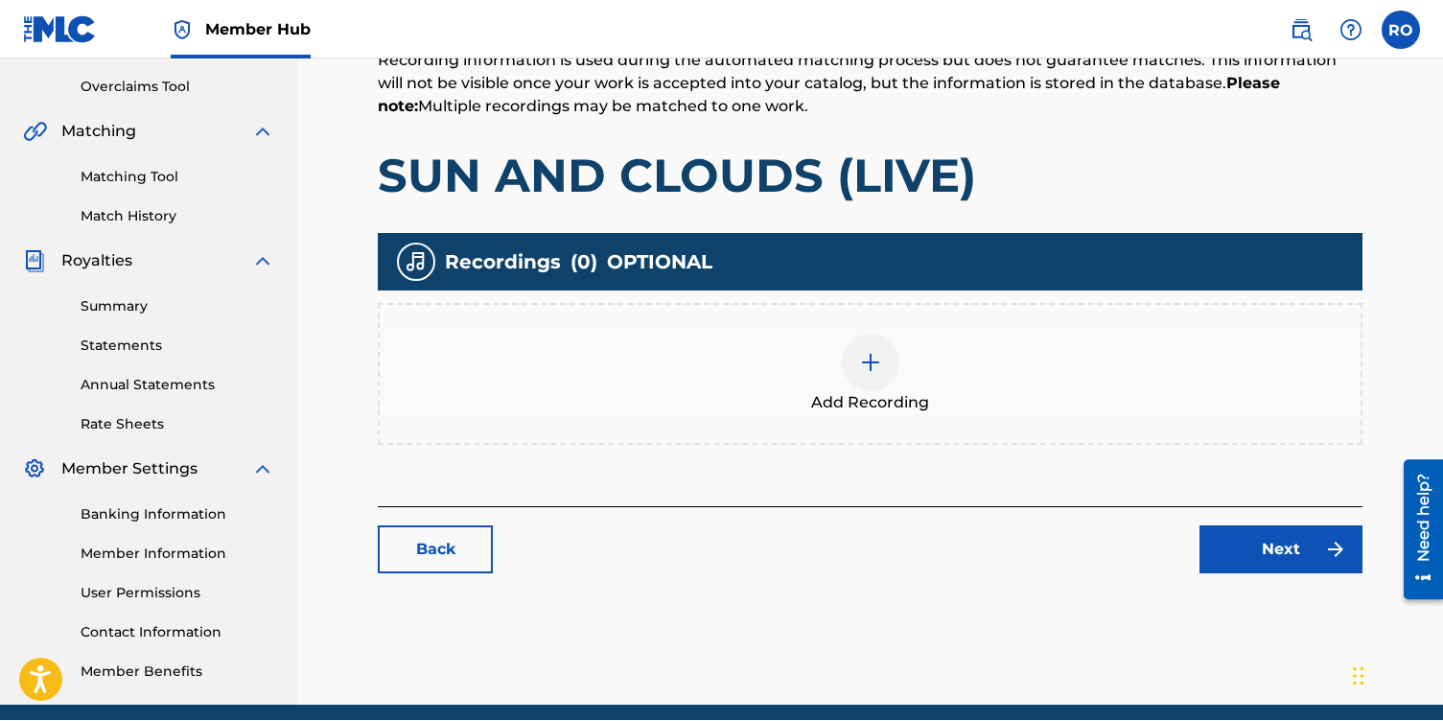
scroll to position [421, 0]
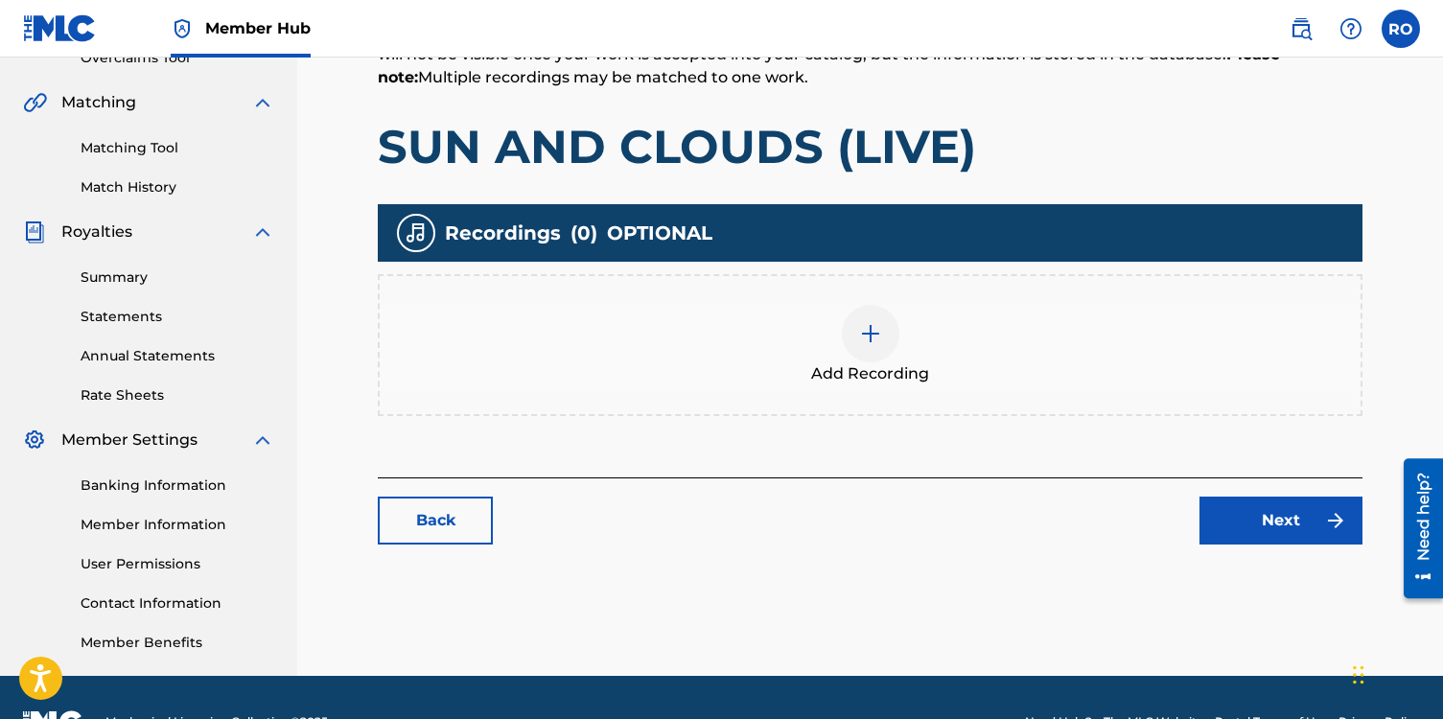
click at [879, 337] on img at bounding box center [870, 333] width 23 height 23
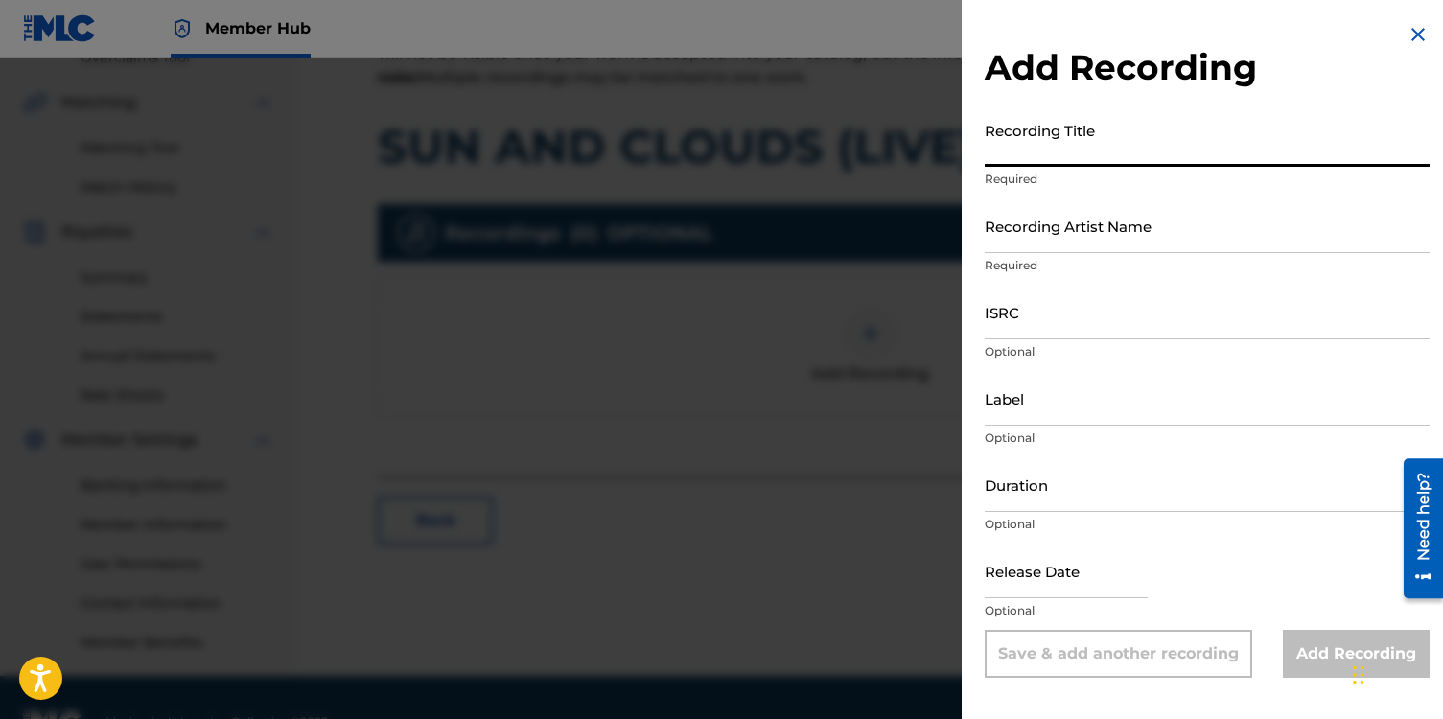
click at [1040, 147] on input "Recording Title" at bounding box center [1207, 139] width 445 height 55
type input "Sun and Clouds (Live)"
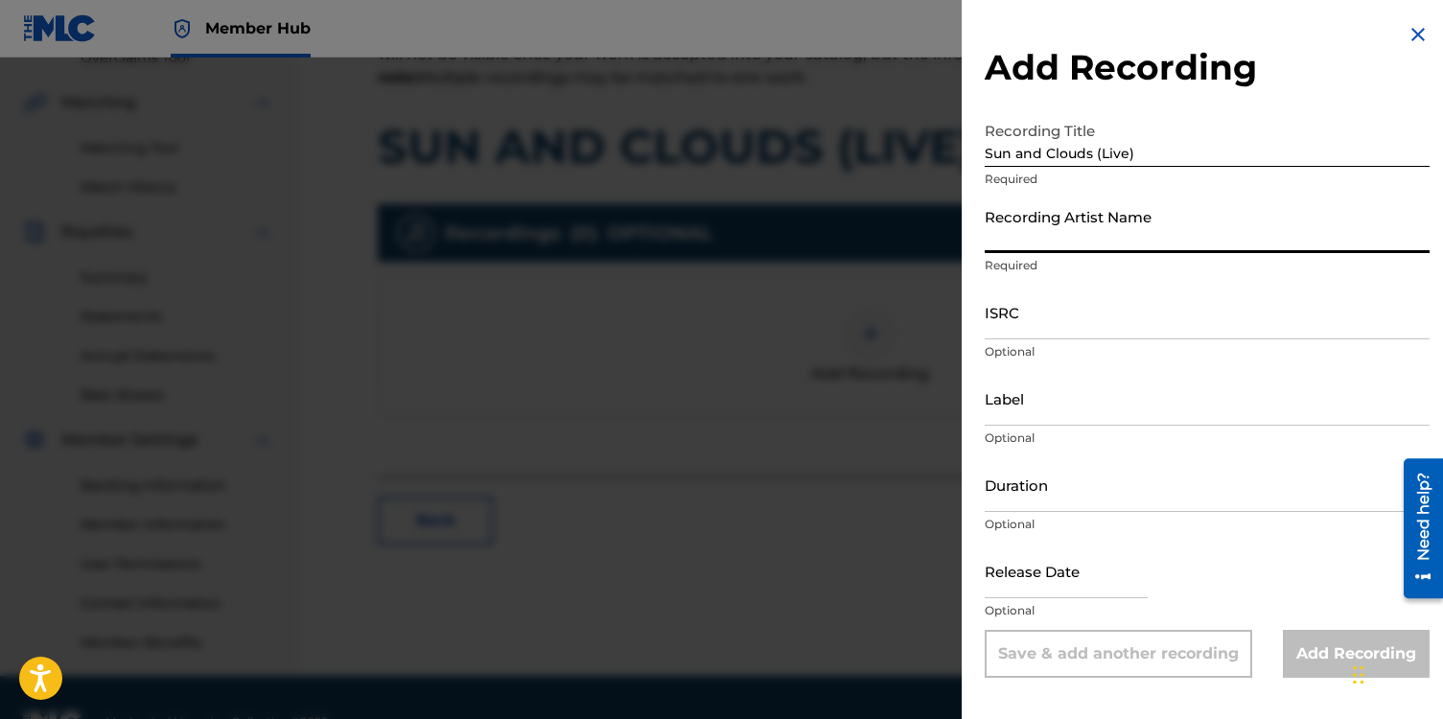
click at [1024, 234] on input "Recording Artist Name" at bounding box center [1207, 225] width 445 height 55
type input "[PERSON_NAME]"
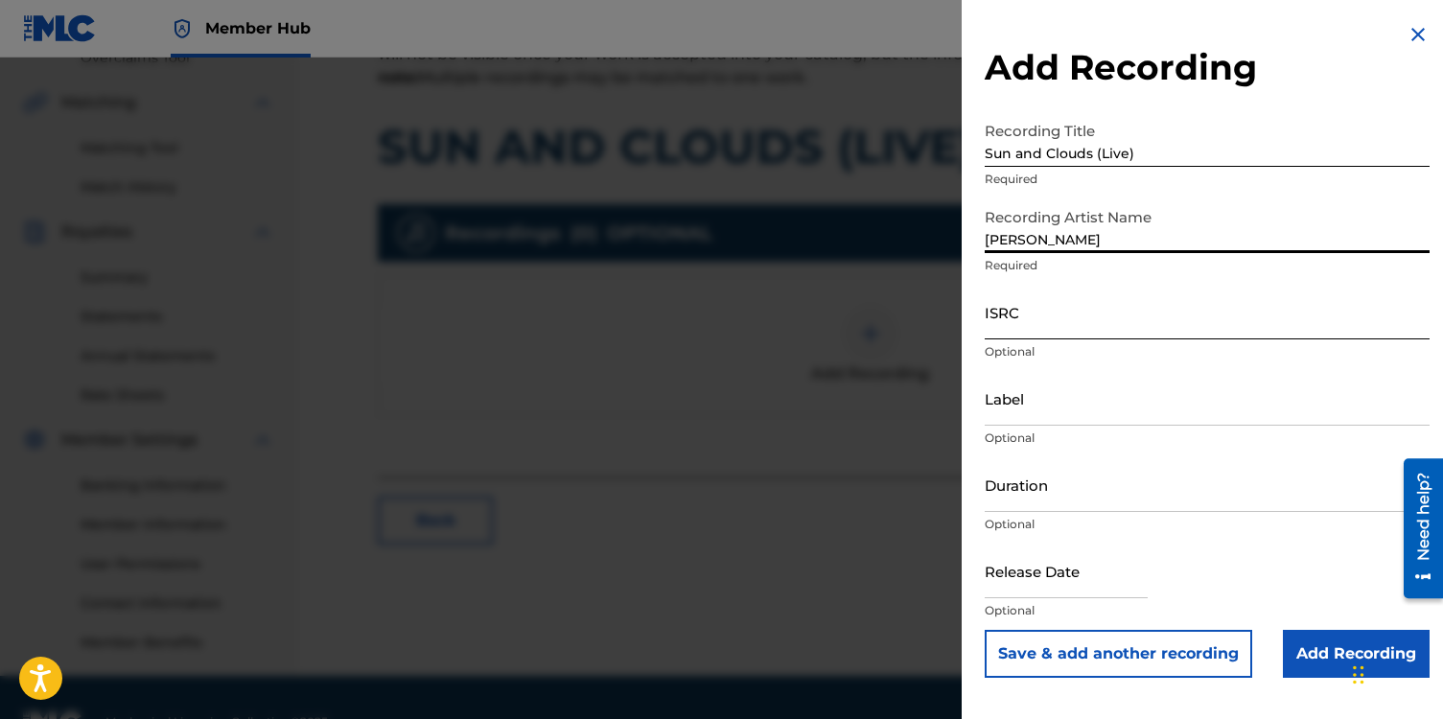
click at [1000, 317] on input "ISRC" at bounding box center [1207, 312] width 445 height 55
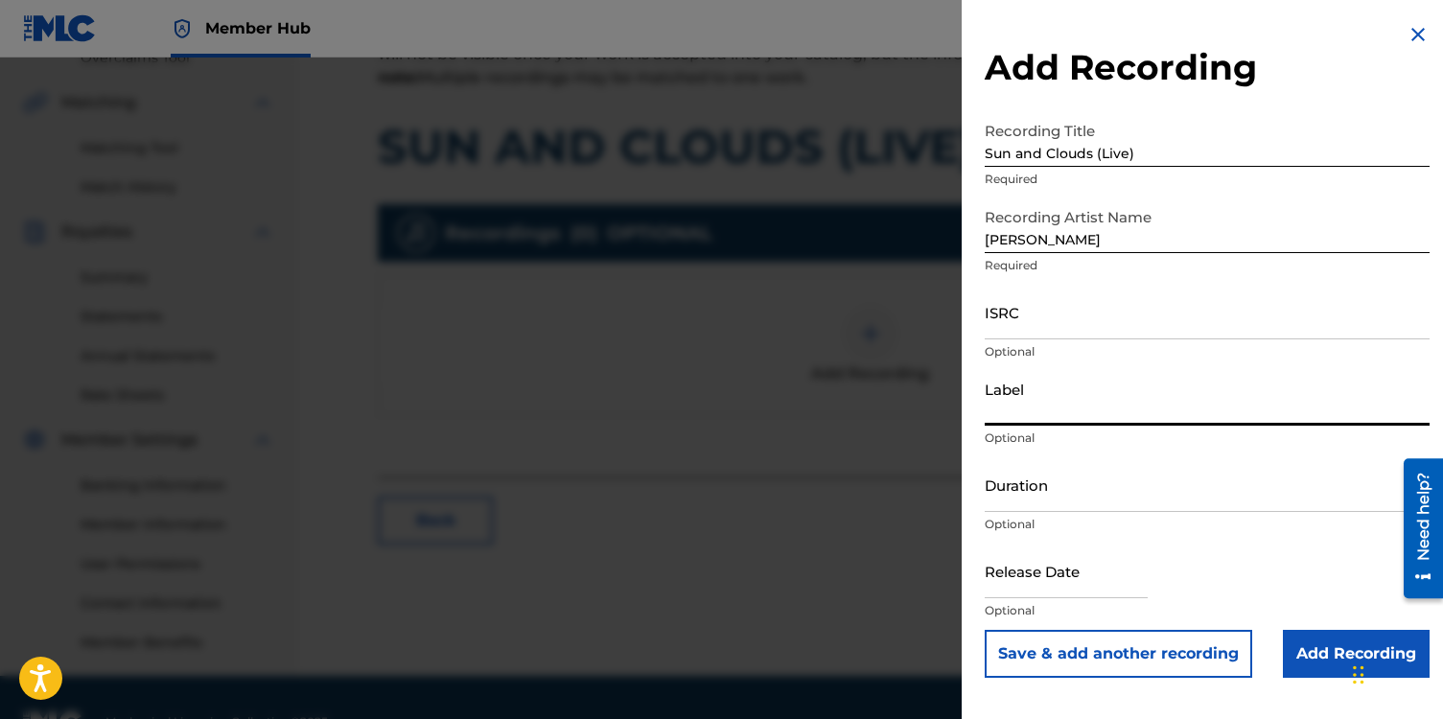
click at [1015, 409] on input "Label" at bounding box center [1207, 398] width 445 height 55
type input "NotestoNurture"
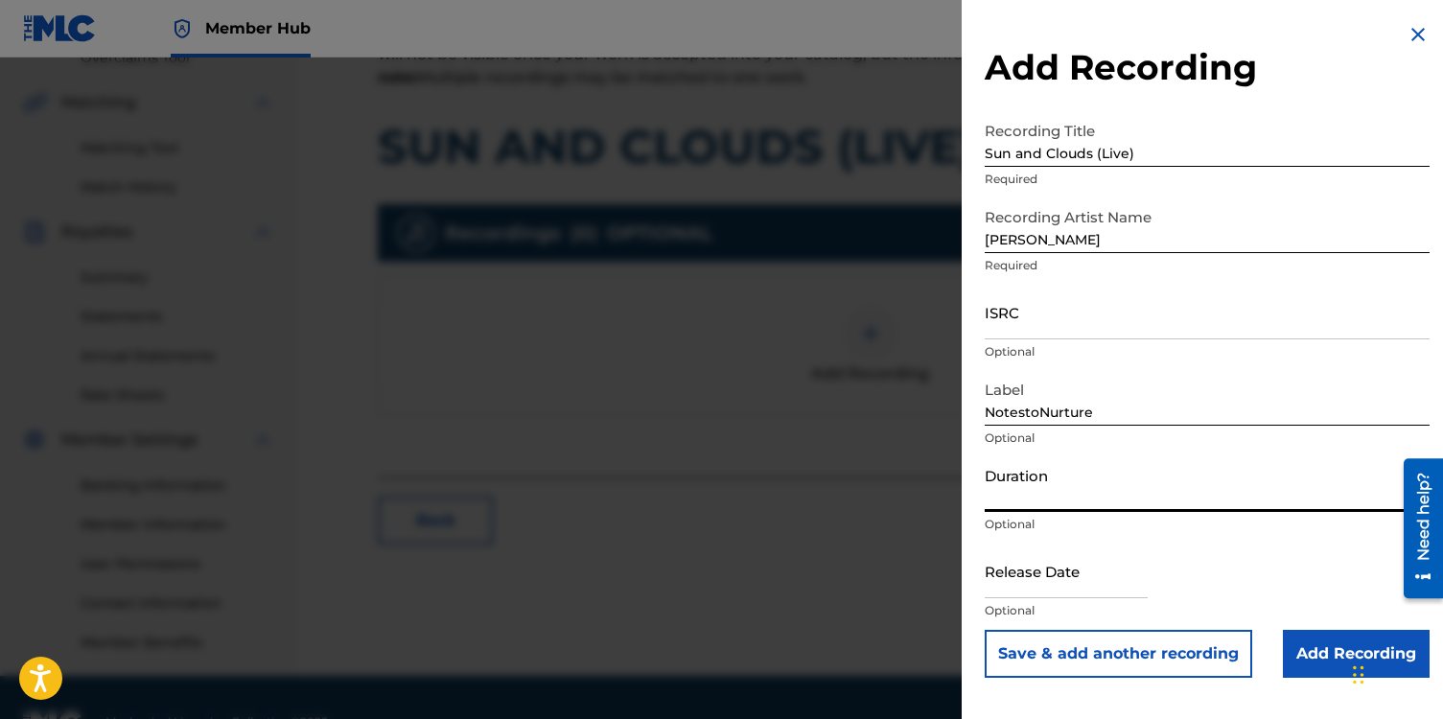
click at [1022, 493] on input "Duration" at bounding box center [1207, 484] width 445 height 55
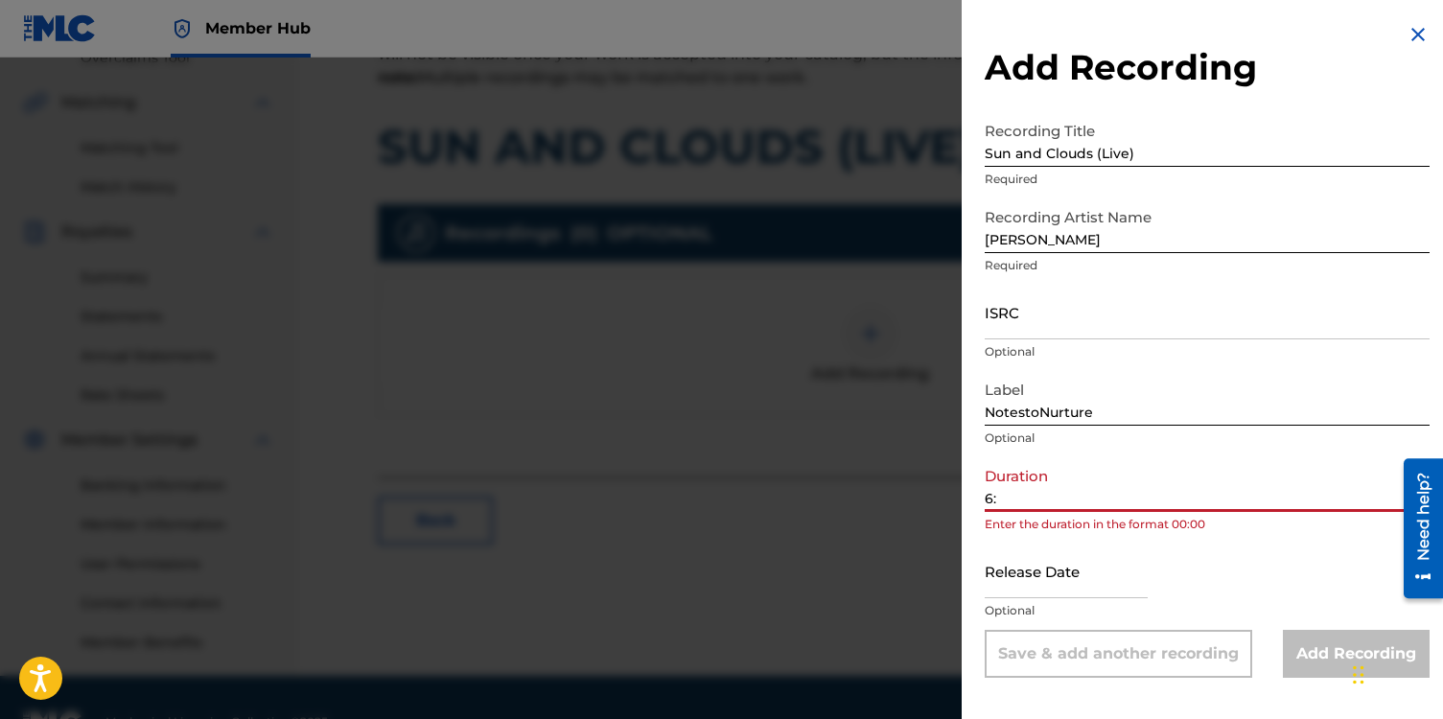
type input "6"
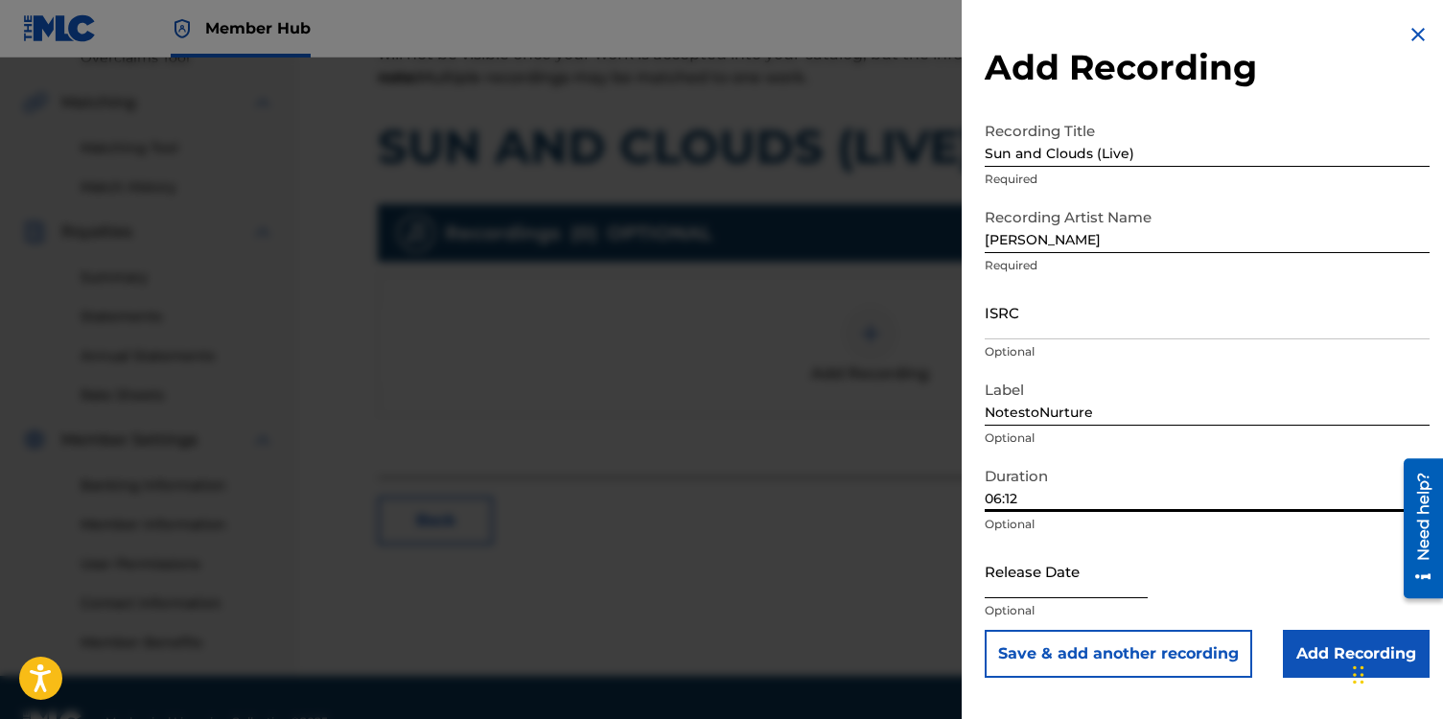
type input "06:12"
click at [1033, 585] on input "text" at bounding box center [1066, 571] width 163 height 55
select select "8"
select select "2025"
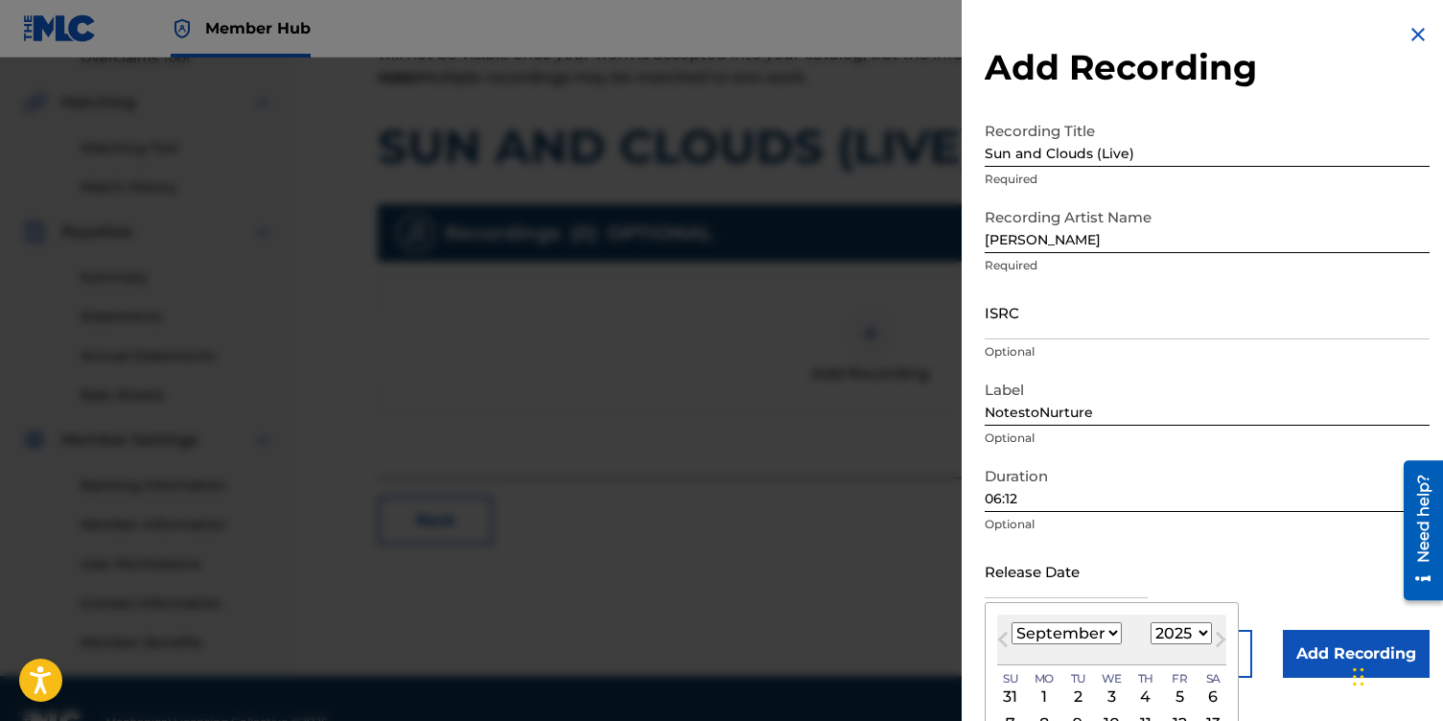
click at [1109, 632] on select "January February March April May June July August September October November De…" at bounding box center [1067, 633] width 110 height 22
select select "0"
click at [1012, 622] on select "January February March April May June July August September October November De…" at bounding box center [1067, 633] width 110 height 22
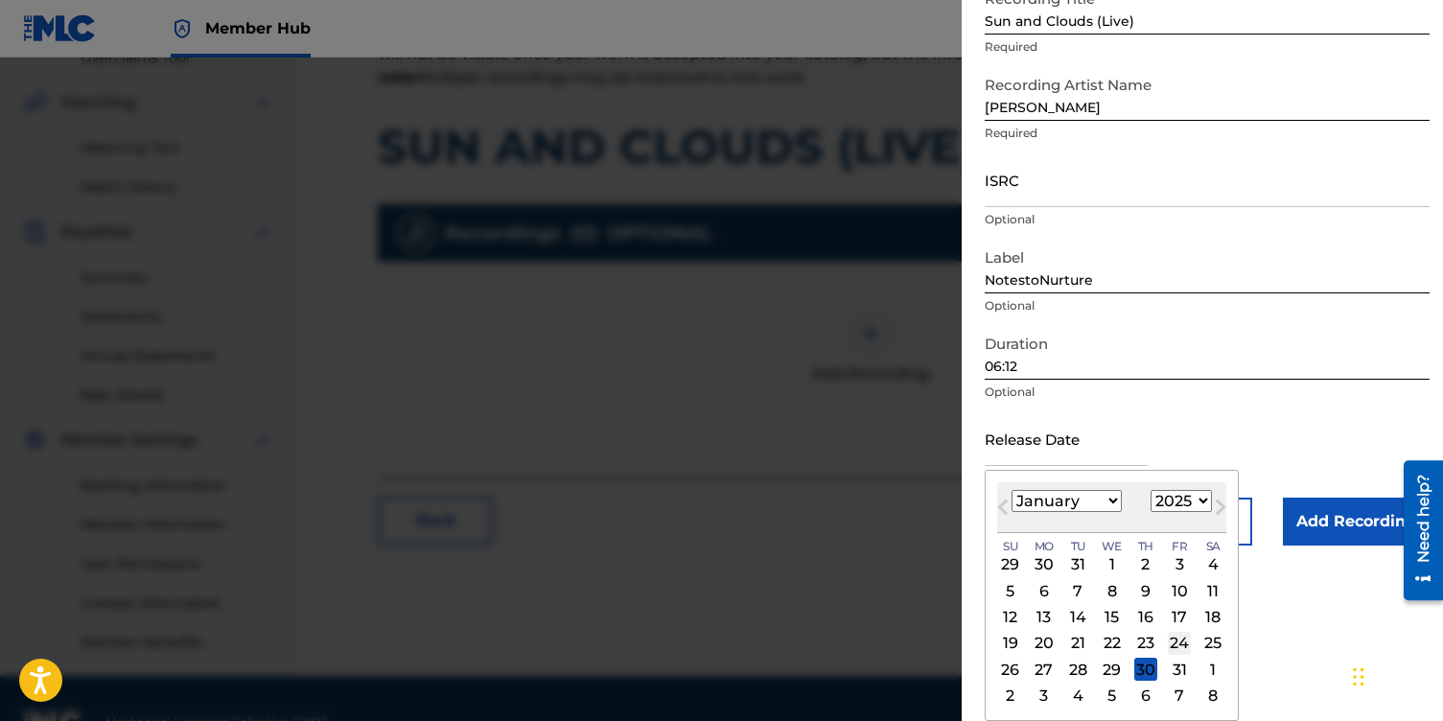
click at [1177, 640] on div "24" at bounding box center [1179, 643] width 23 height 23
type input "[DATE]"
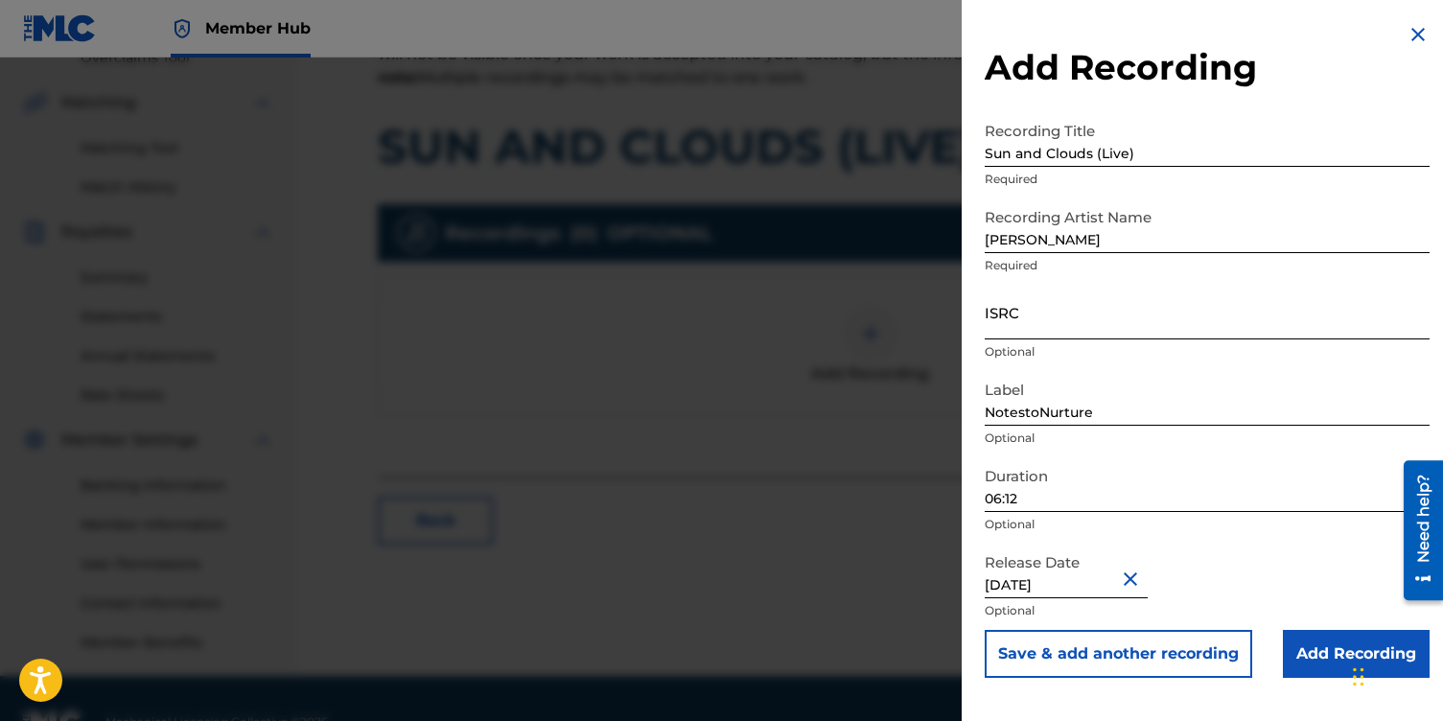
click at [1023, 315] on input "ISRC" at bounding box center [1207, 312] width 445 height 55
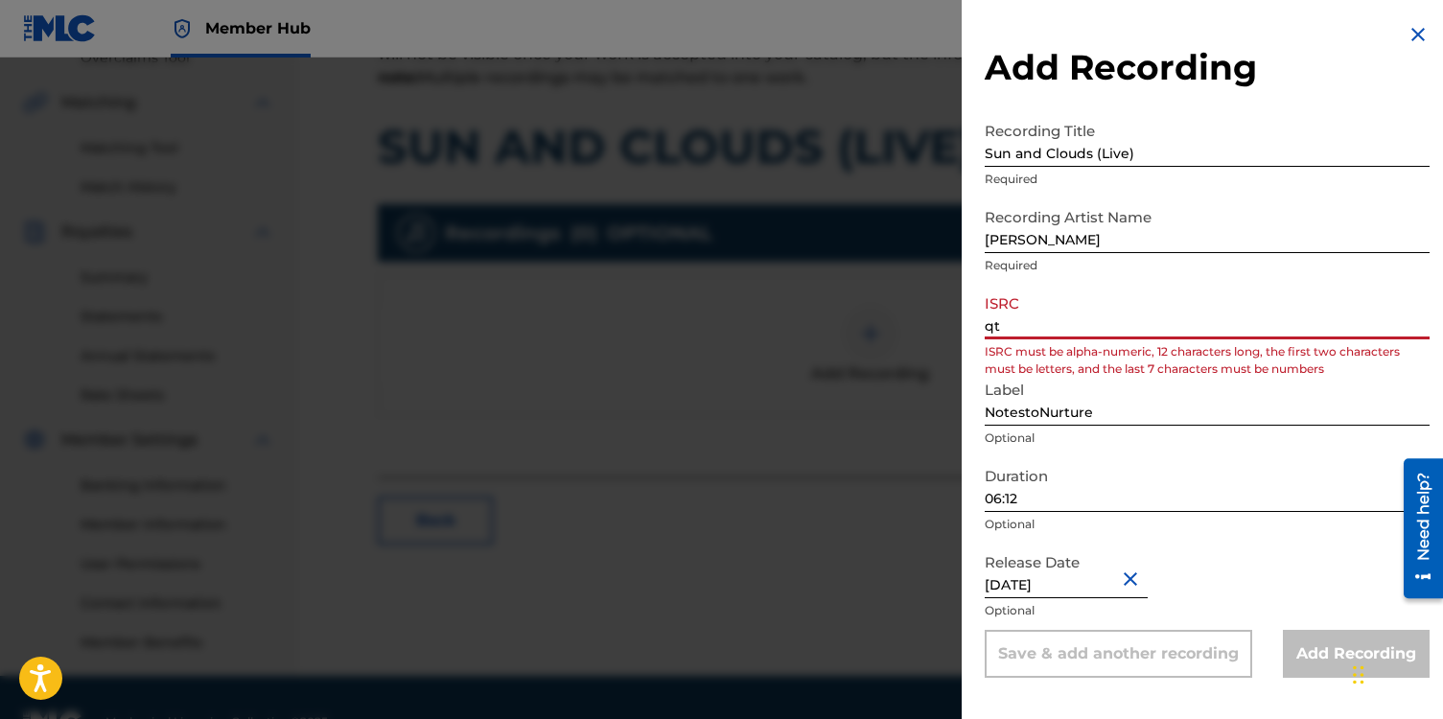
type input "q"
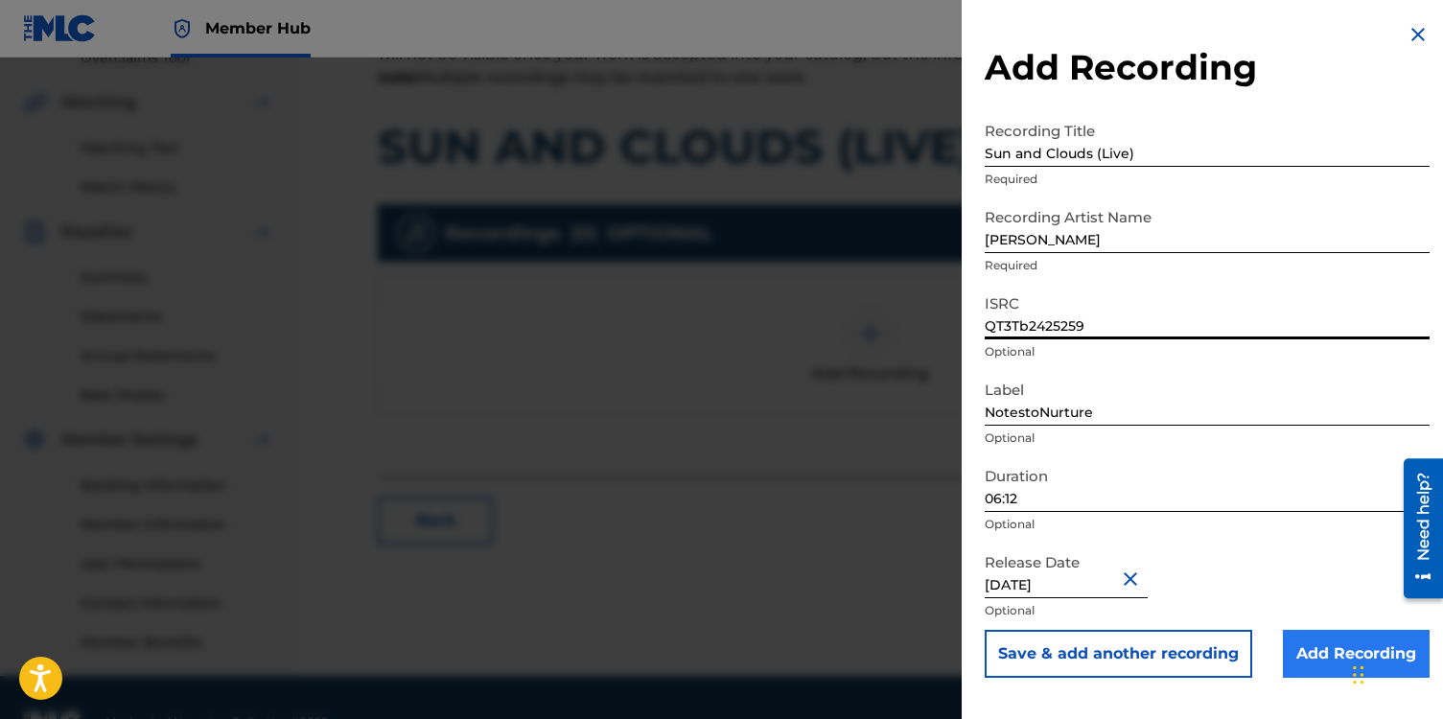
type input "QT3Tb2425259"
click at [1314, 655] on input "Add Recording" at bounding box center [1356, 654] width 147 height 48
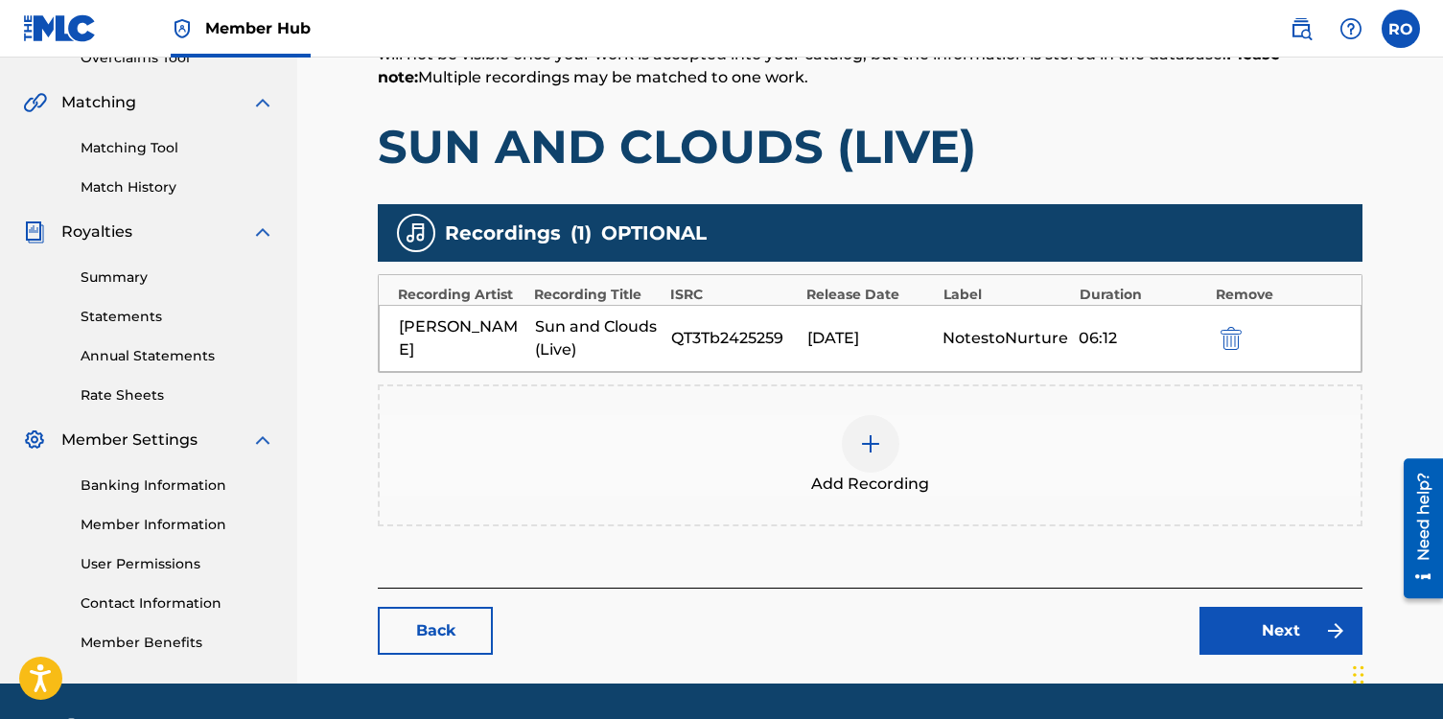
click at [610, 405] on div "Add Recording" at bounding box center [870, 455] width 985 height 142
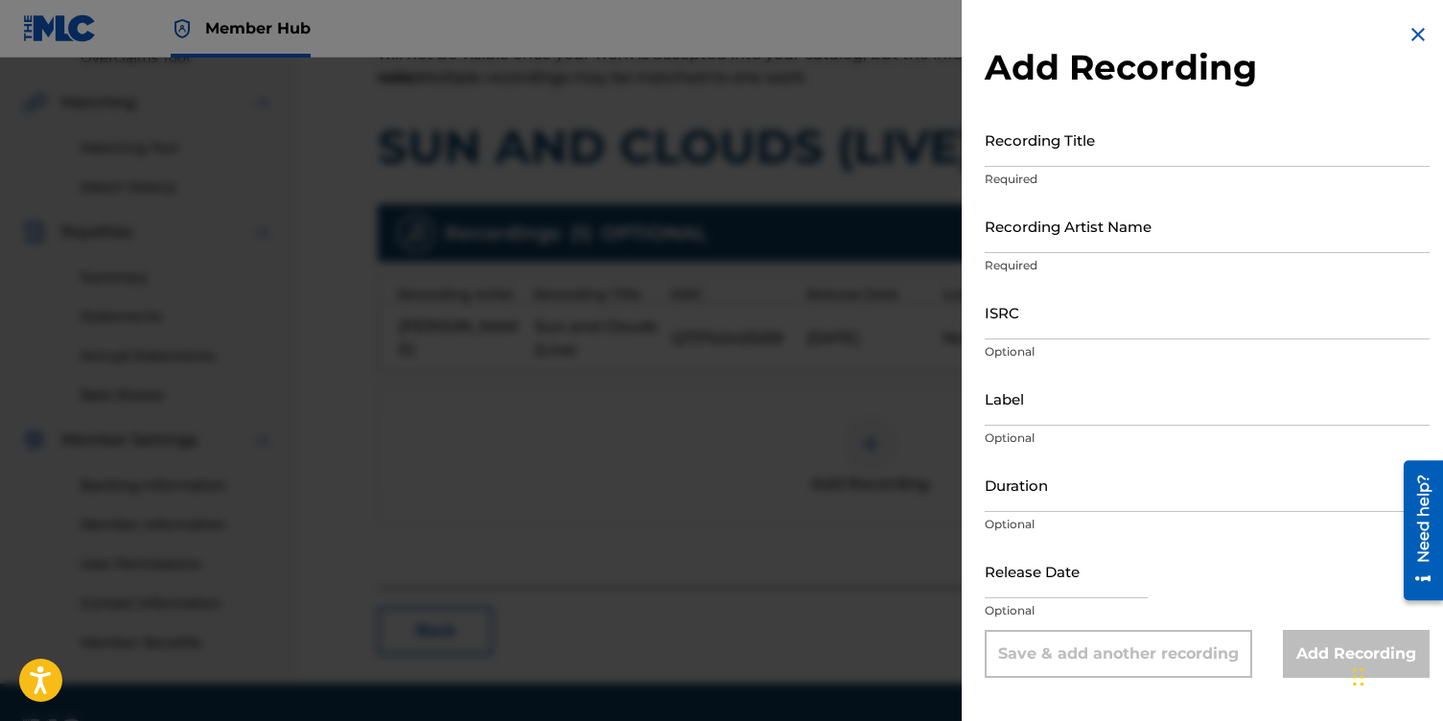
click at [734, 484] on div at bounding box center [721, 418] width 1443 height 721
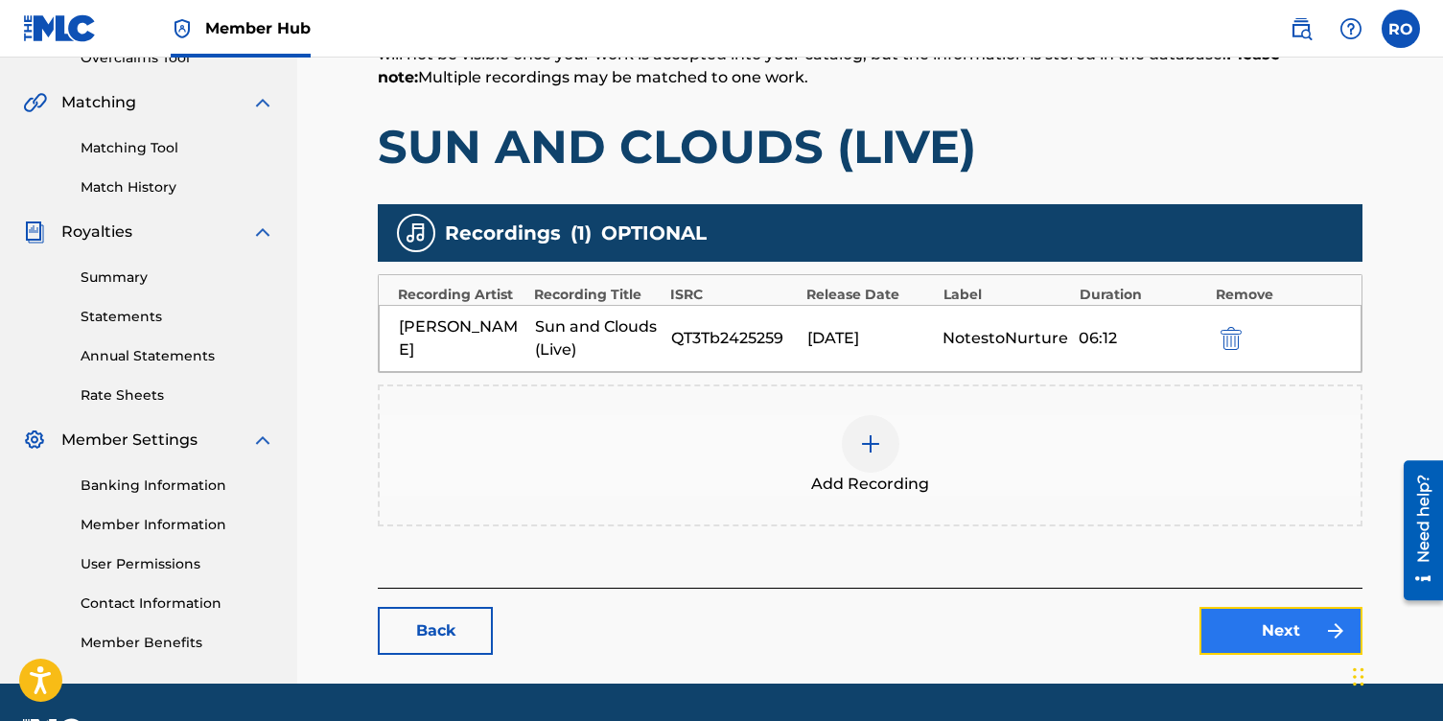
click at [1211, 635] on link "Next" at bounding box center [1280, 631] width 163 height 48
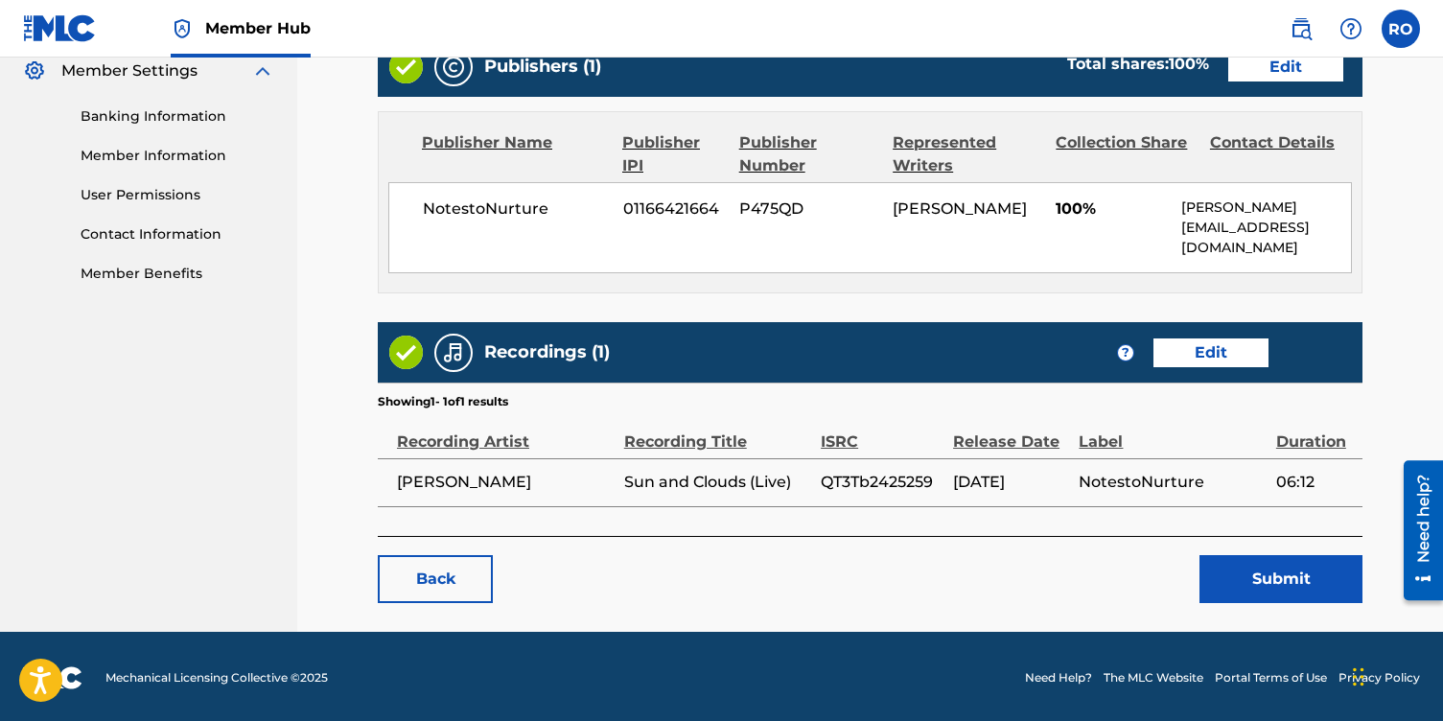
scroll to position [791, 0]
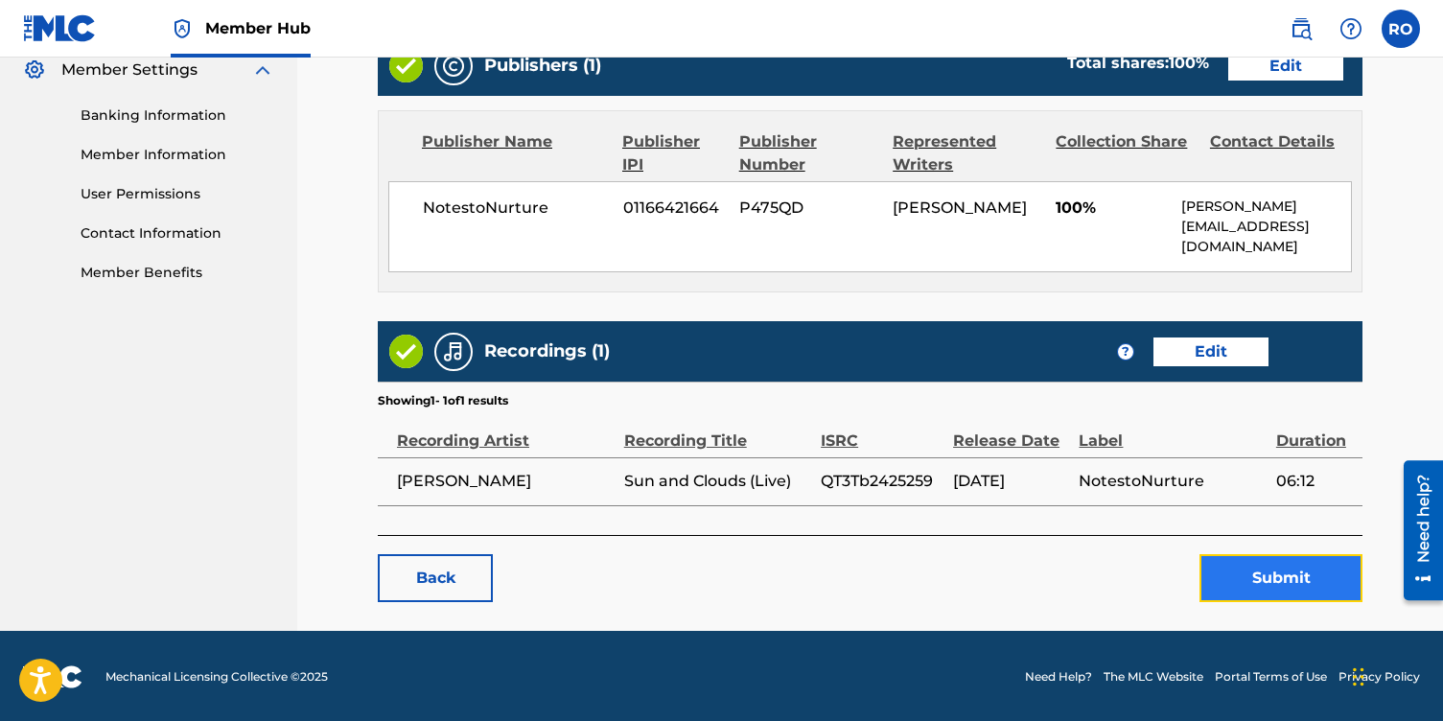
click at [1223, 578] on button "Submit" at bounding box center [1280, 578] width 163 height 48
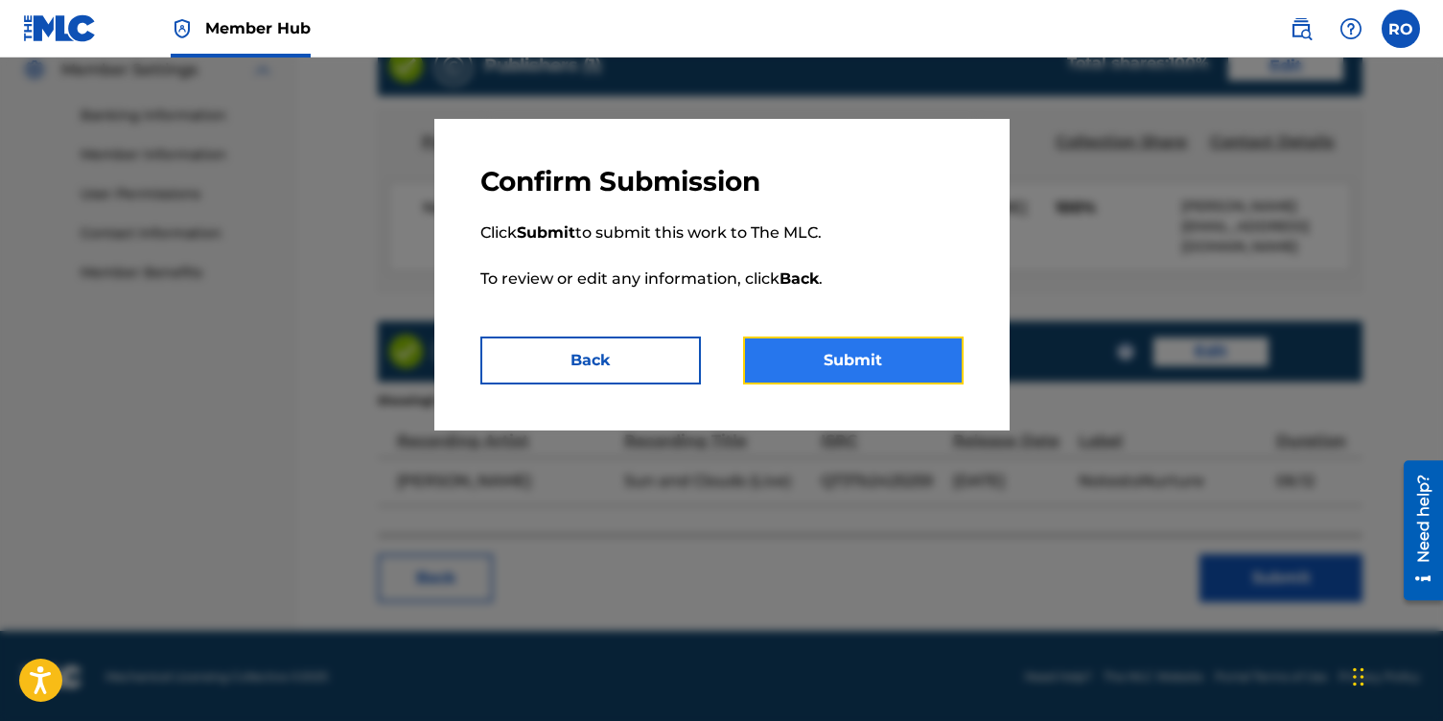
click at [859, 362] on button "Submit" at bounding box center [853, 361] width 221 height 48
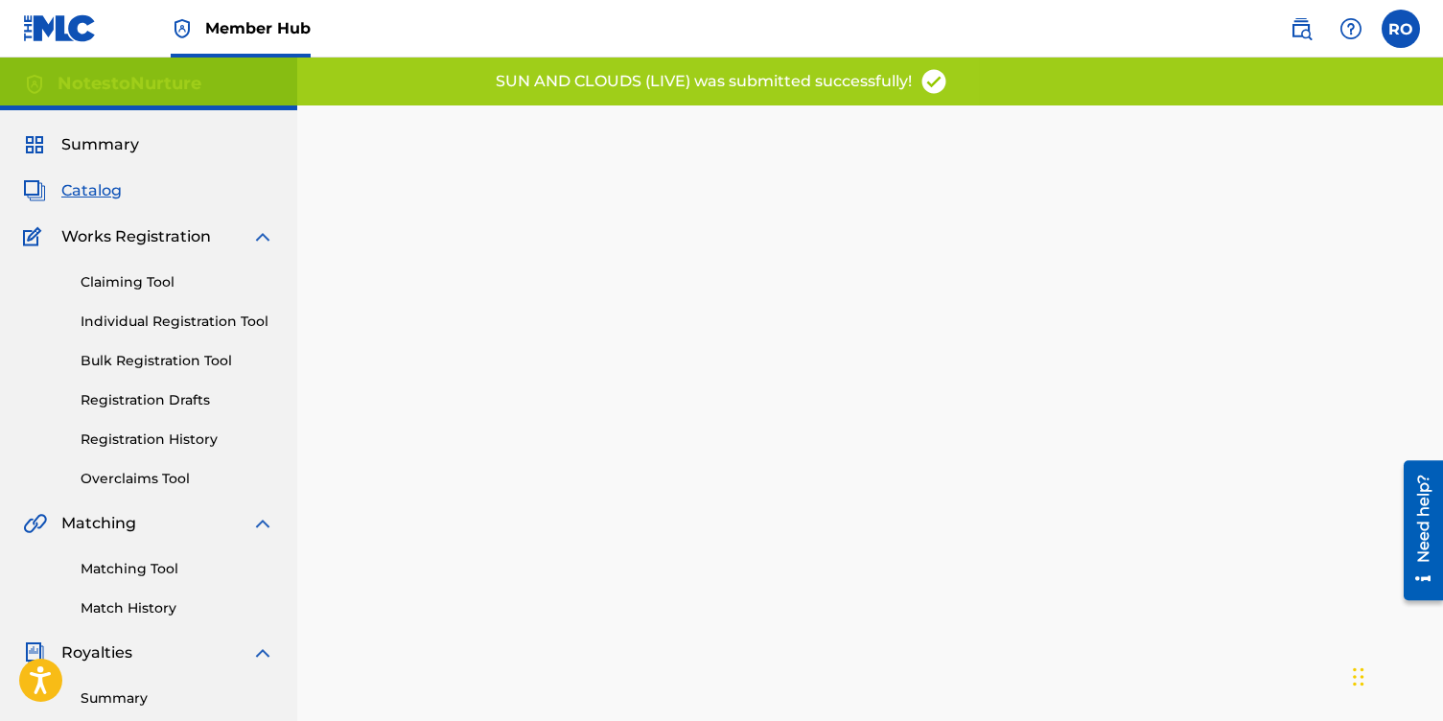
click at [91, 188] on span "Catalog" at bounding box center [91, 190] width 60 height 23
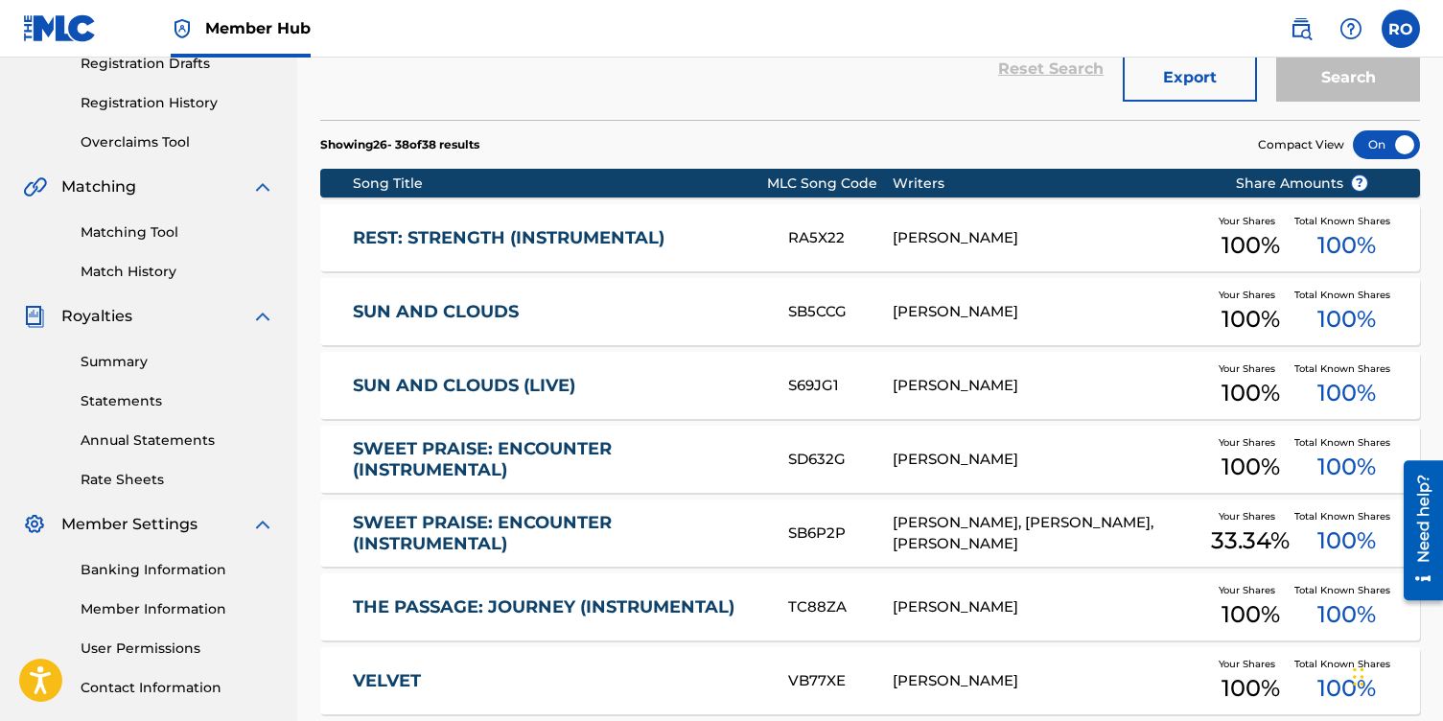
scroll to position [359, 0]
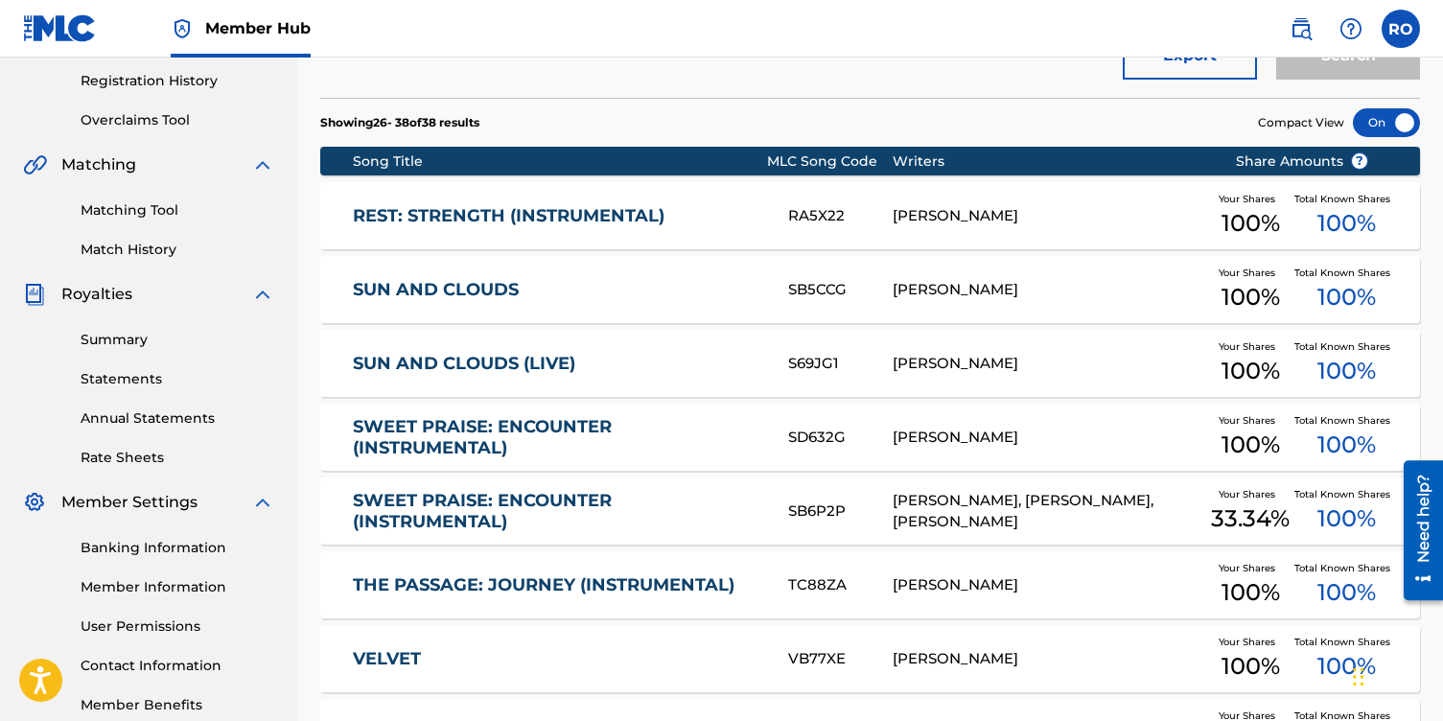
click at [581, 362] on link "SUN AND CLOUDS (LIVE)" at bounding box center [557, 364] width 409 height 22
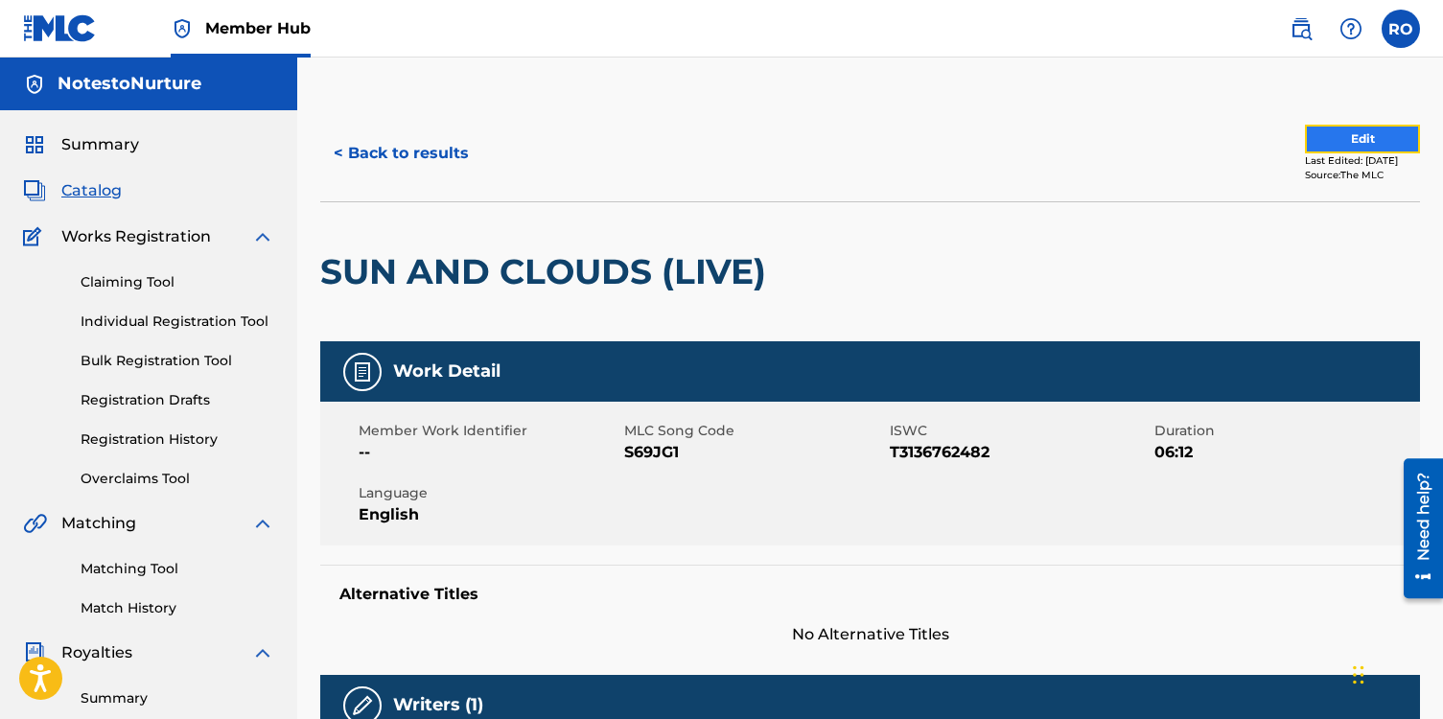
click at [1322, 146] on button "Edit" at bounding box center [1362, 139] width 115 height 29
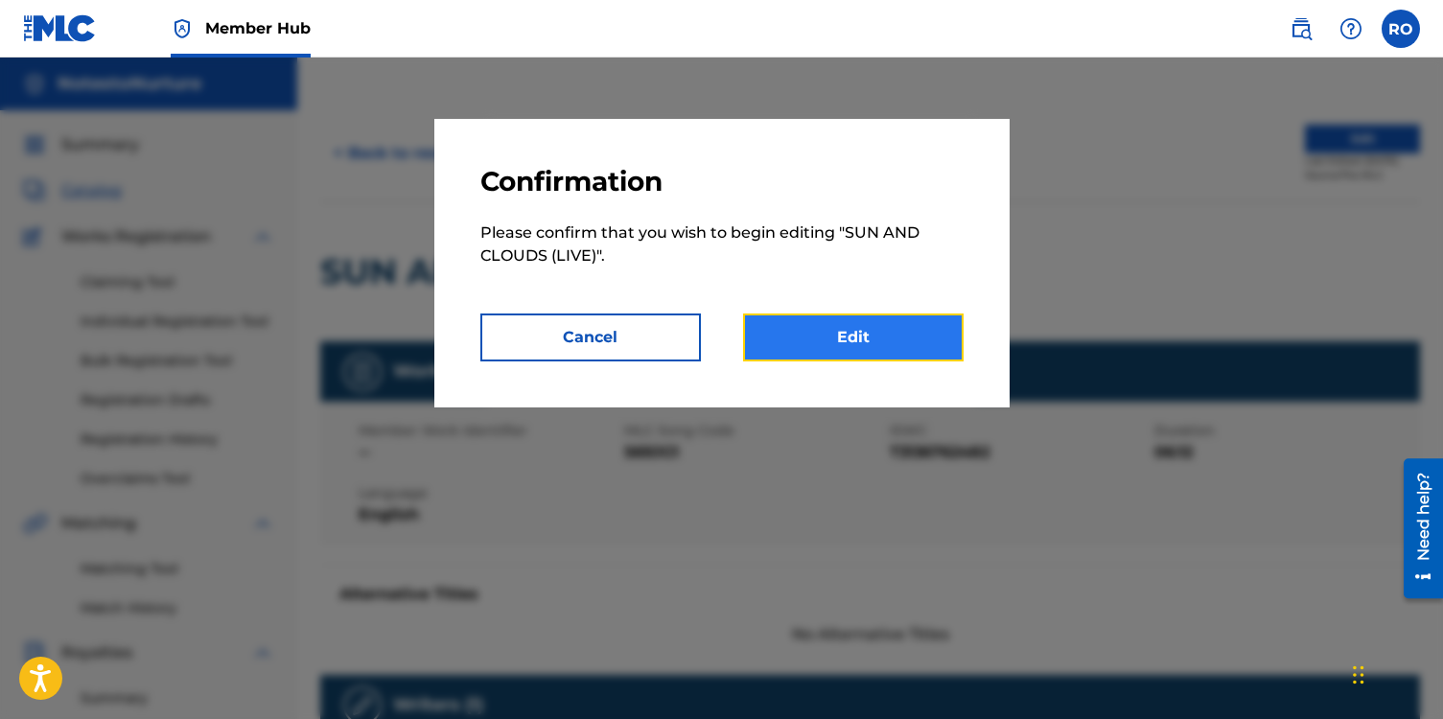
click at [858, 339] on link "Edit" at bounding box center [853, 338] width 221 height 48
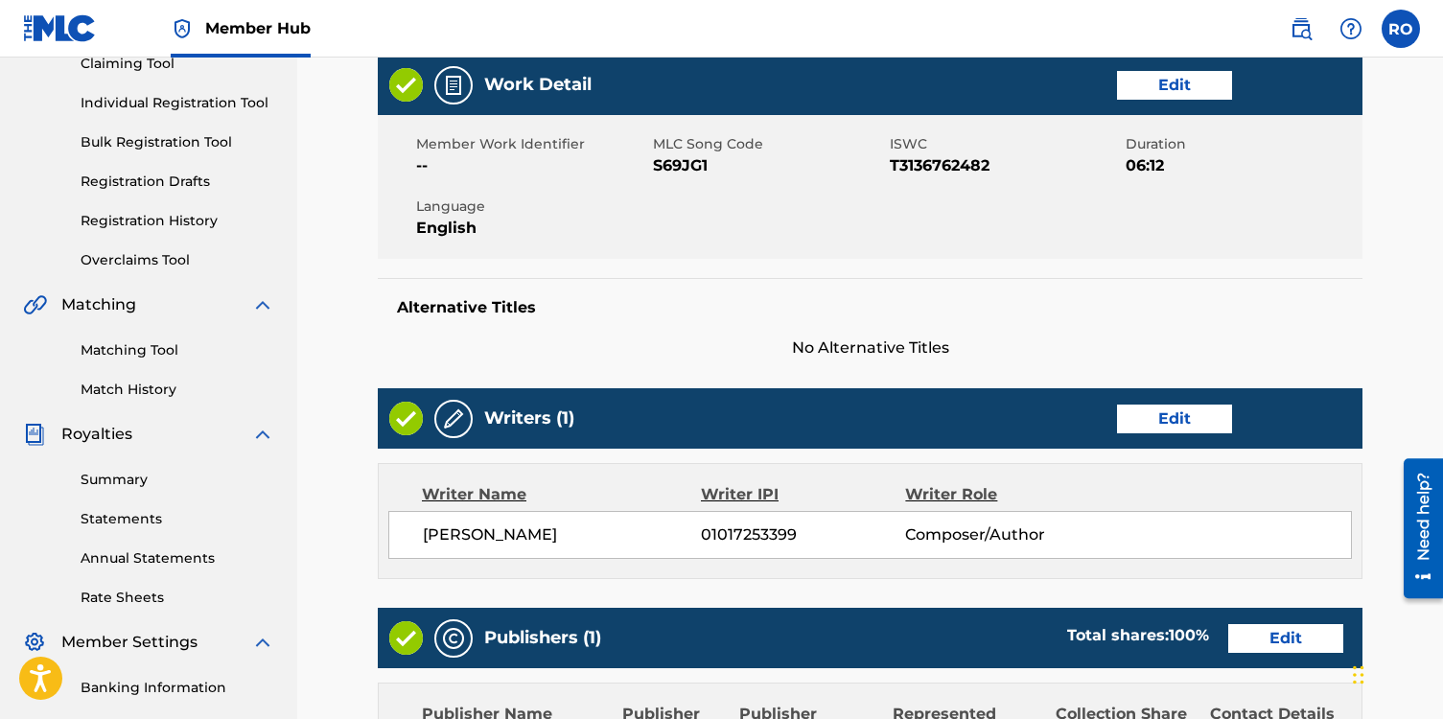
scroll to position [161, 0]
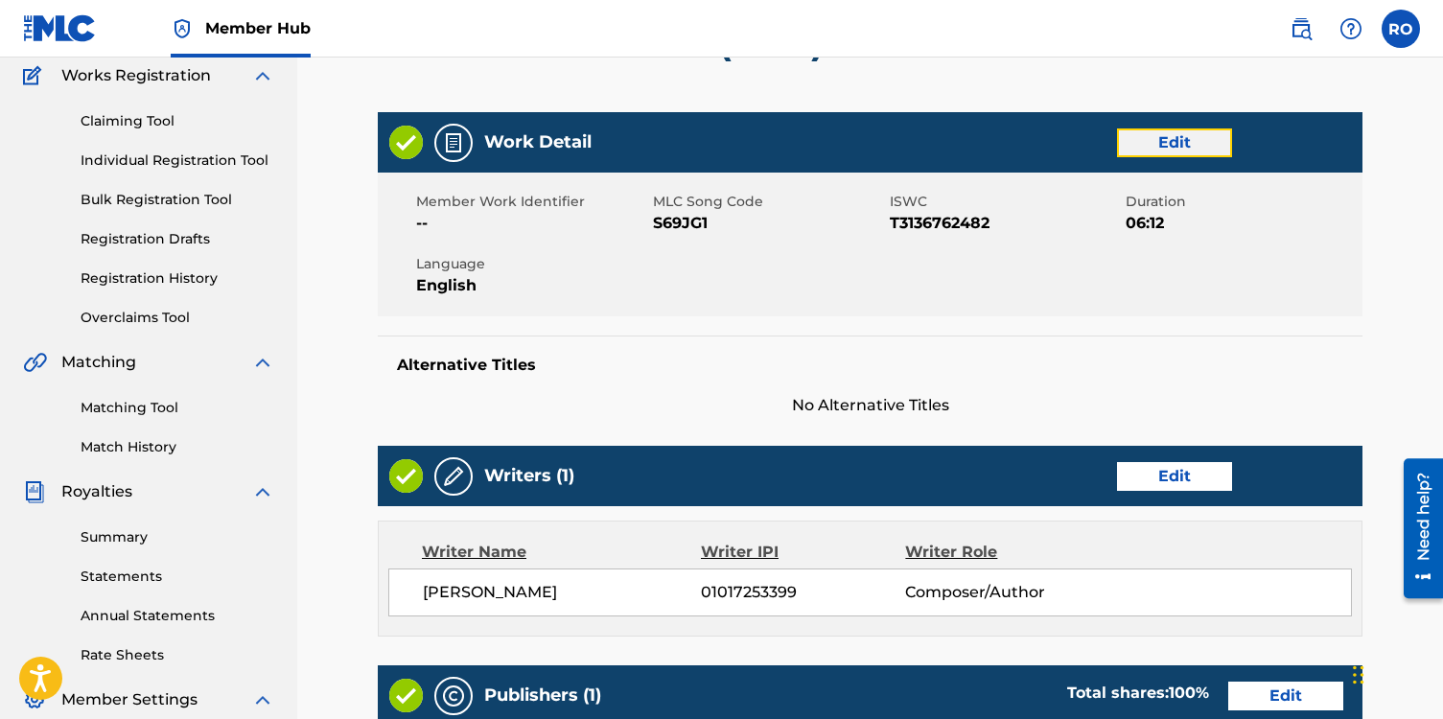
click at [1165, 137] on link "Edit" at bounding box center [1174, 142] width 115 height 29
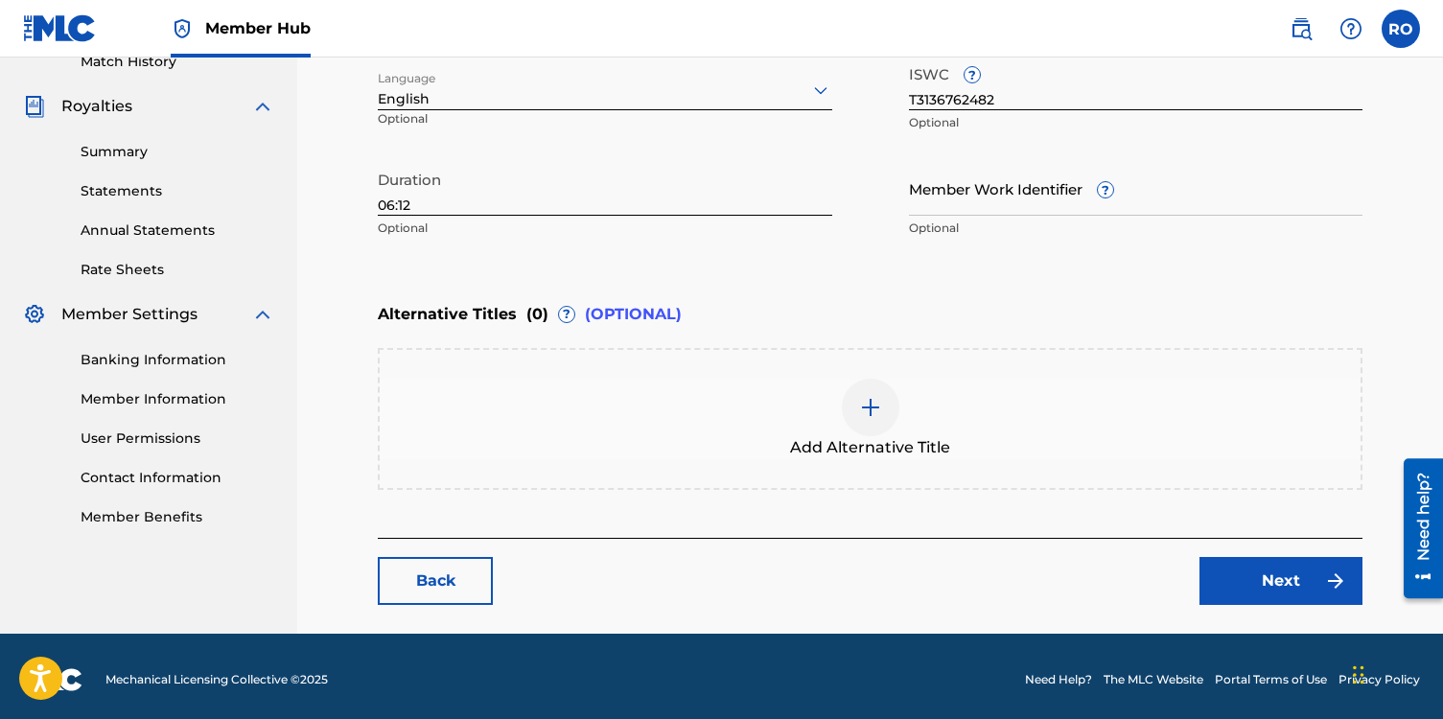
scroll to position [552, 0]
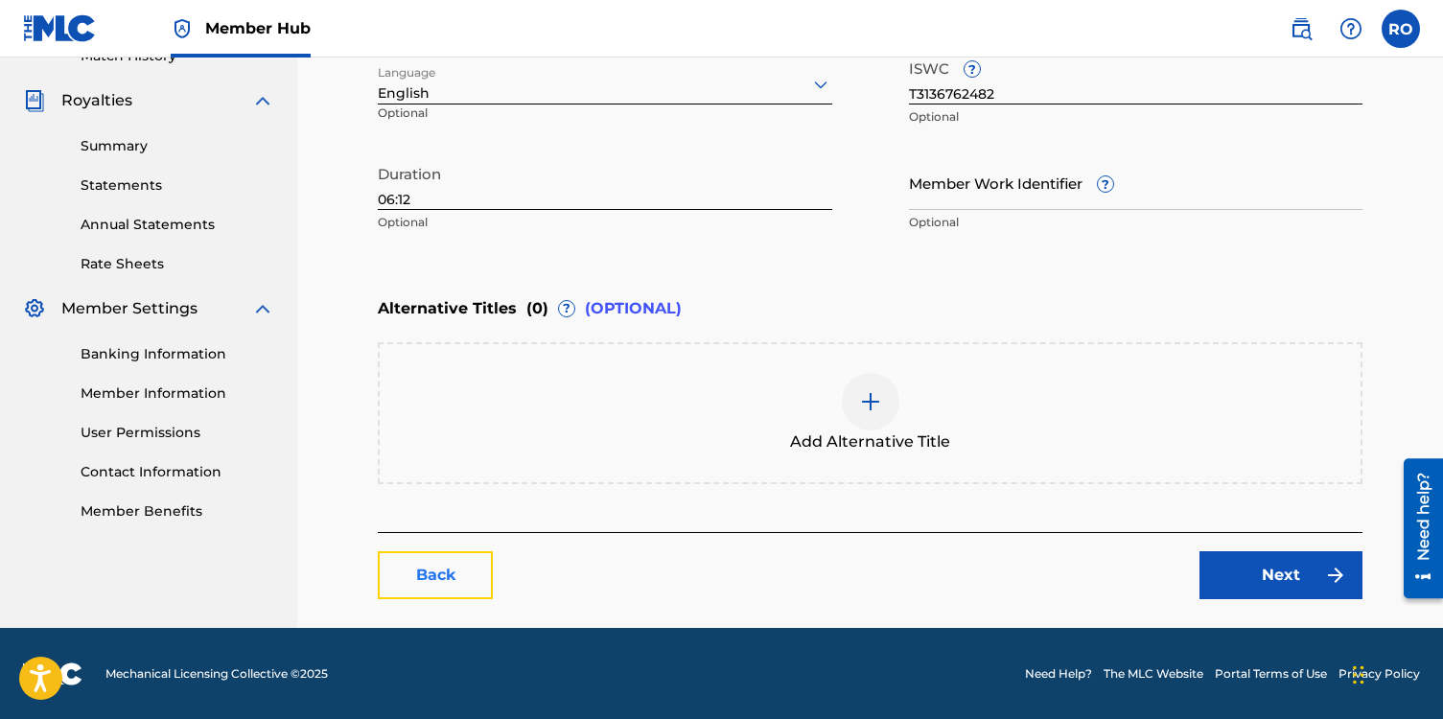
click at [448, 580] on link "Back" at bounding box center [435, 575] width 115 height 48
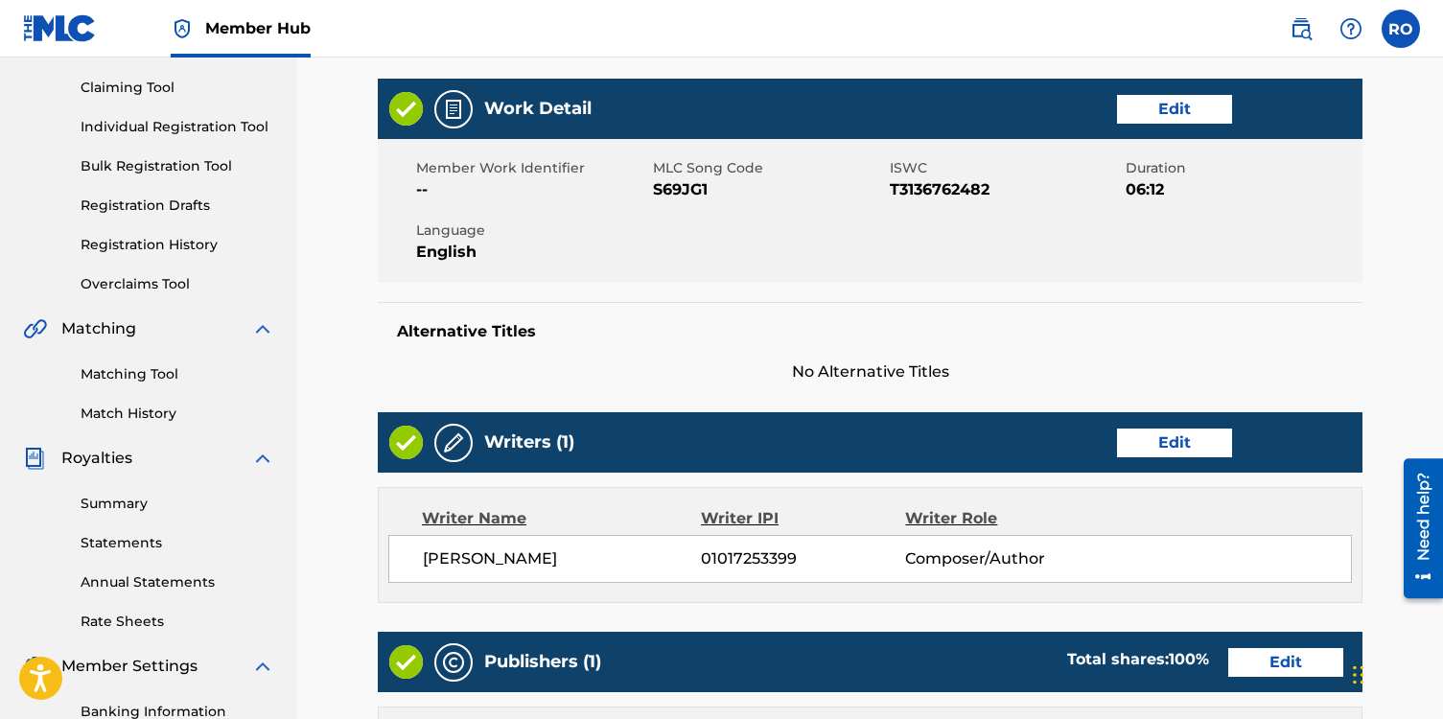
scroll to position [227, 0]
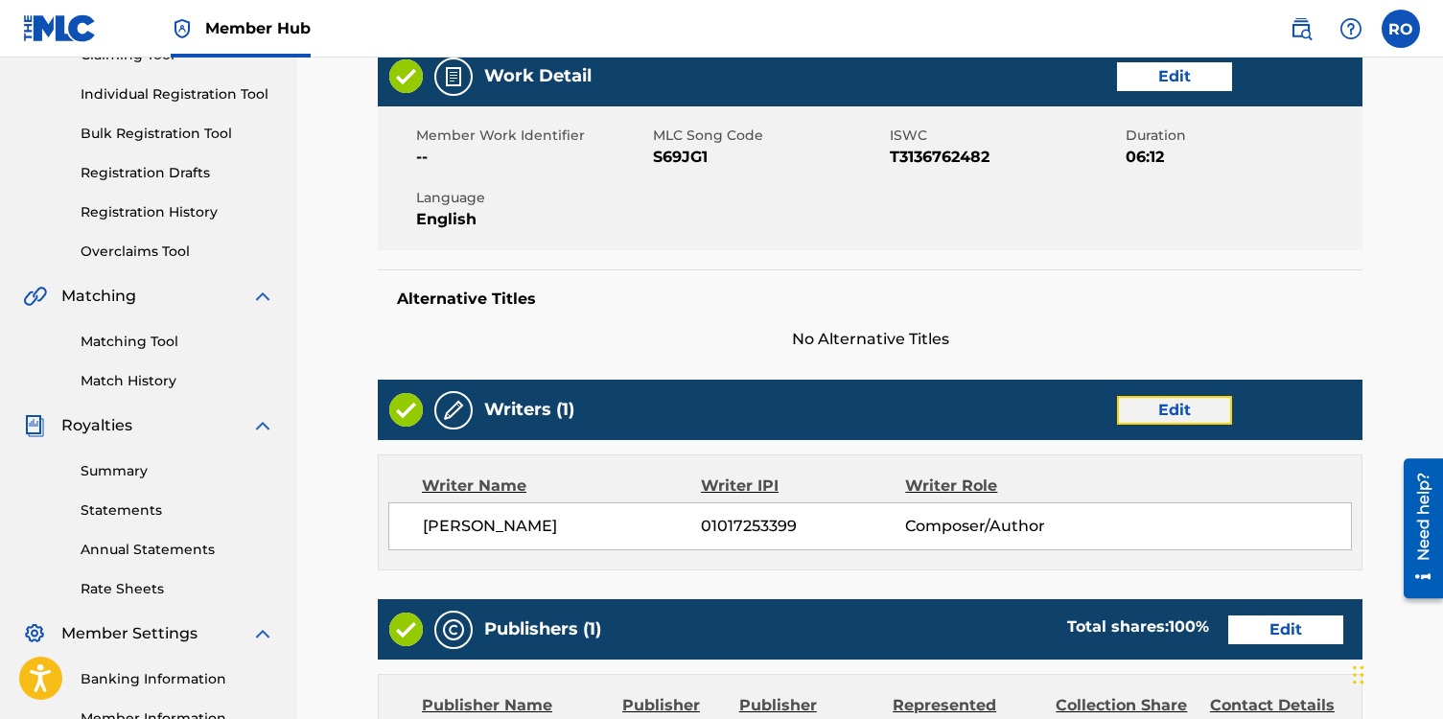
click at [1155, 413] on link "Edit" at bounding box center [1174, 410] width 115 height 29
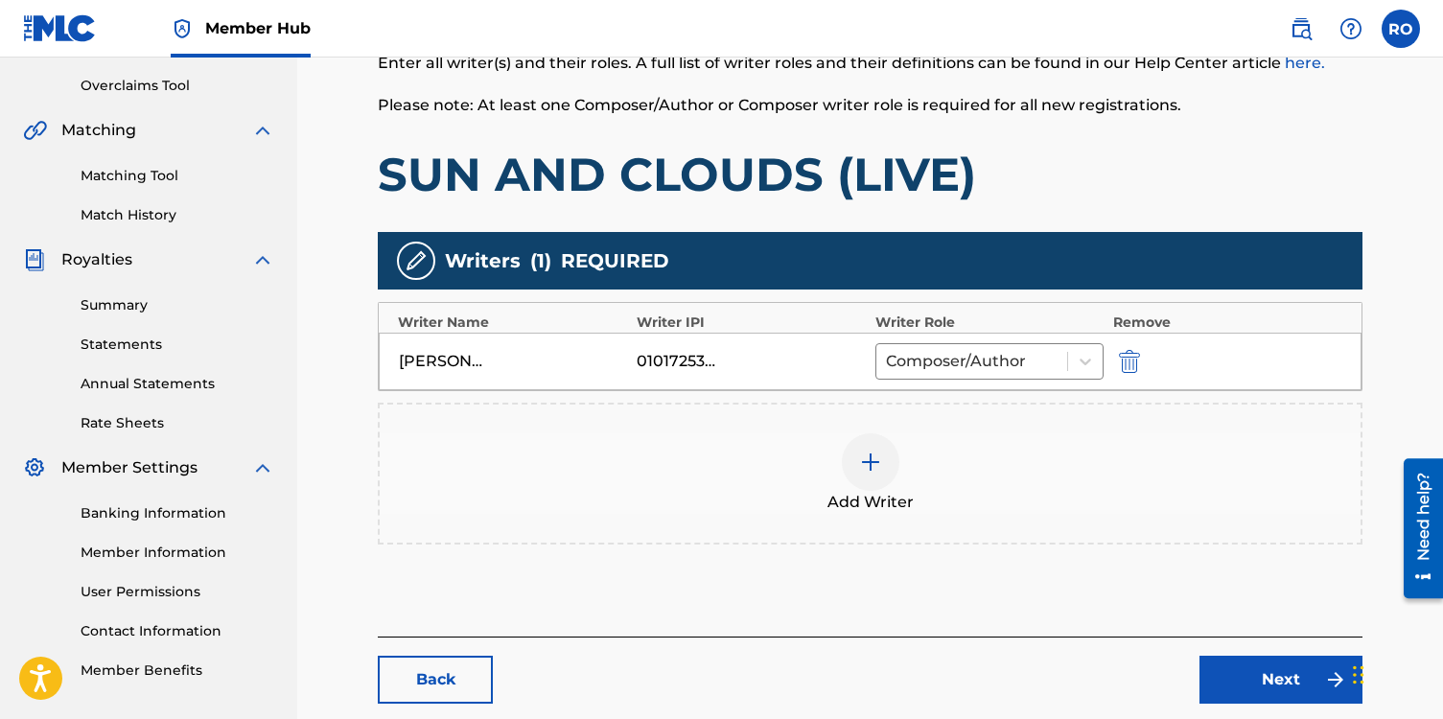
scroll to position [409, 0]
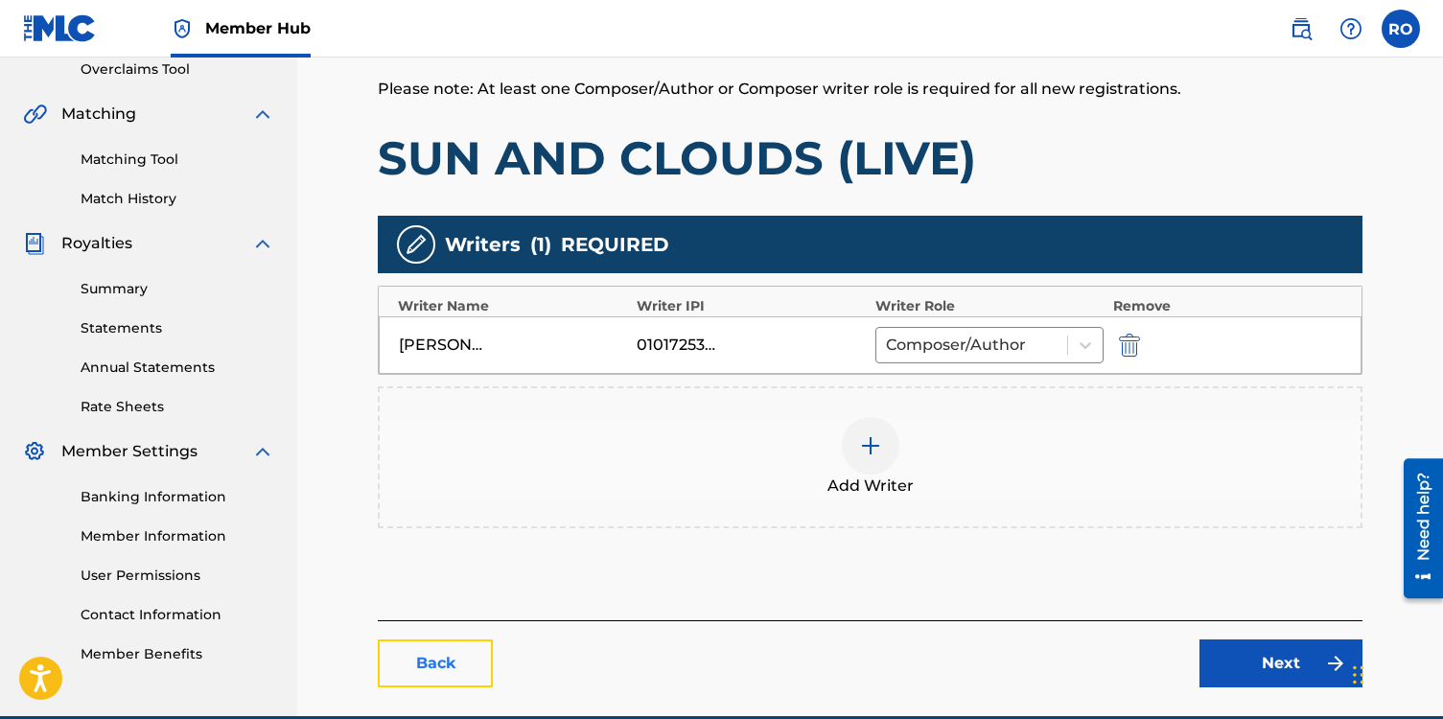
click at [454, 665] on link "Back" at bounding box center [435, 664] width 115 height 48
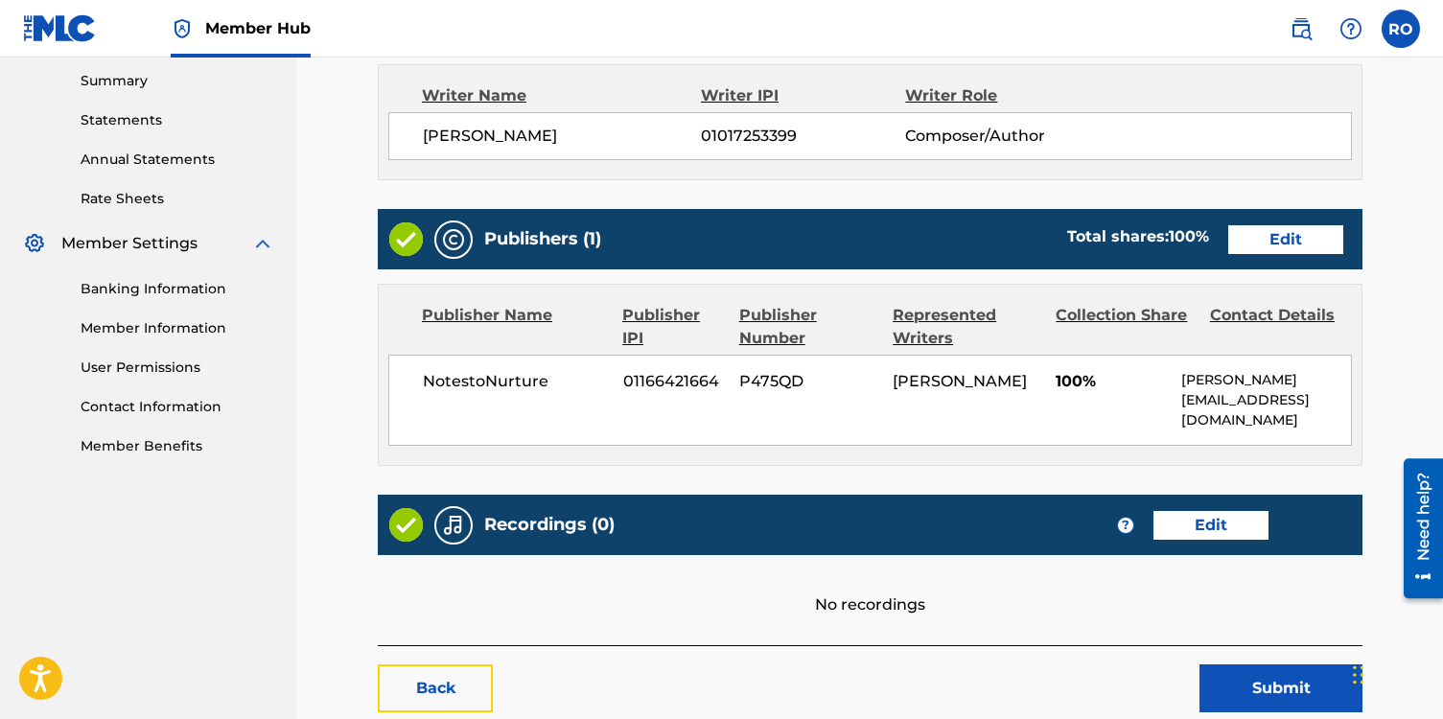
scroll to position [618, 0]
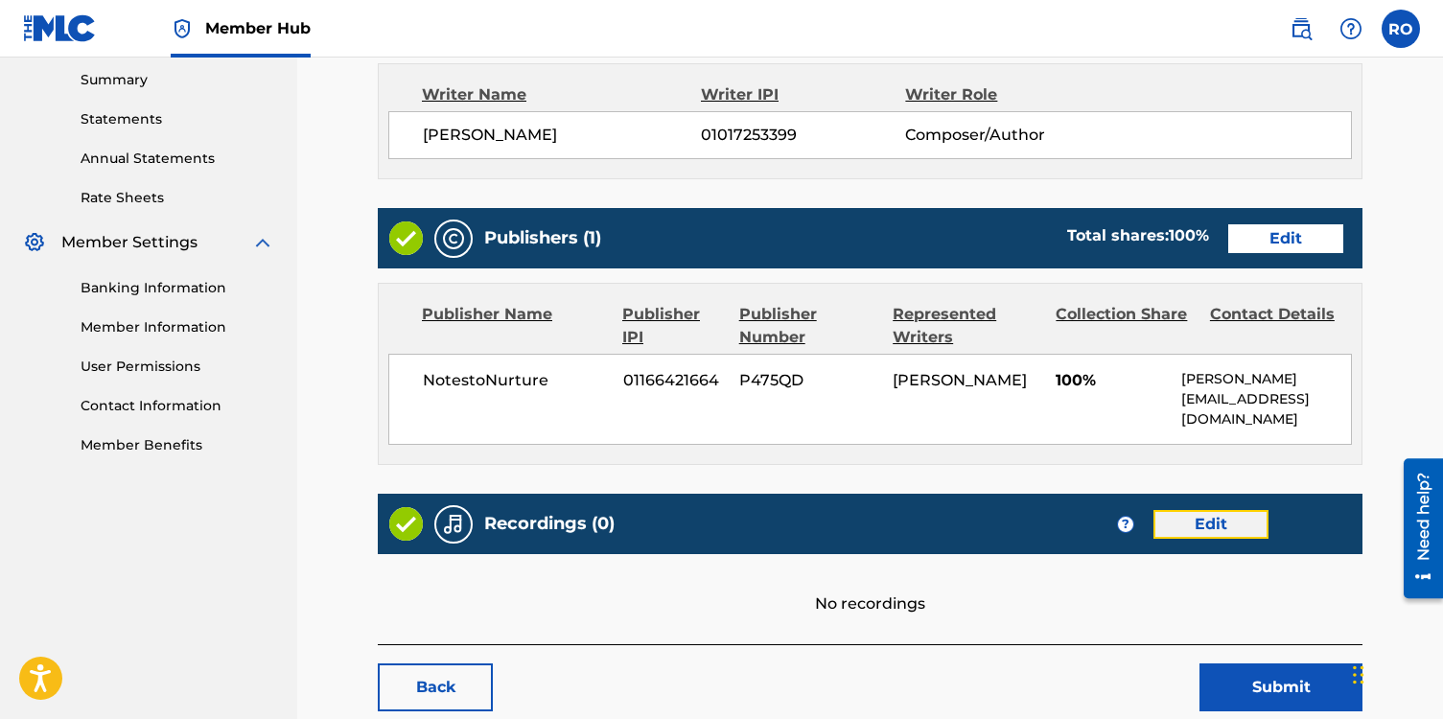
click at [1212, 525] on link "Edit" at bounding box center [1210, 524] width 115 height 29
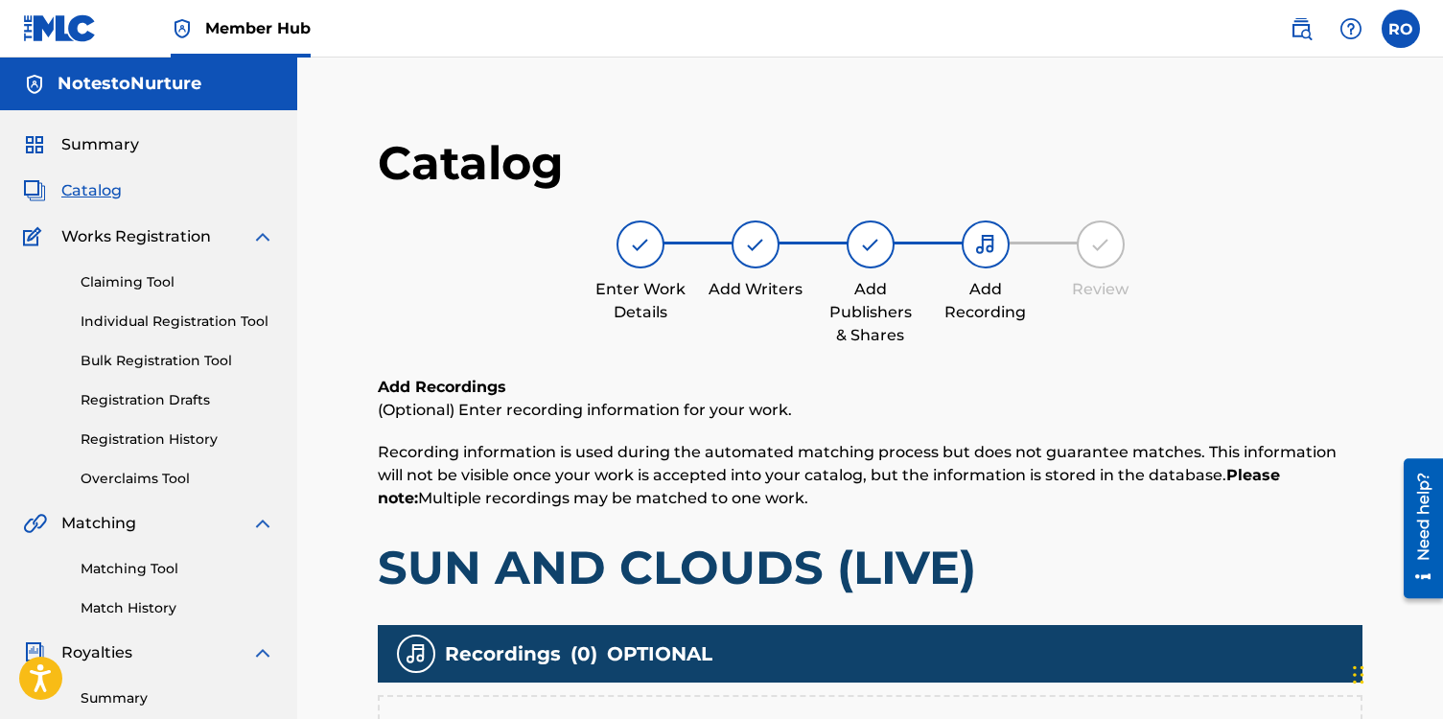
click at [97, 192] on span "Catalog" at bounding box center [91, 190] width 60 height 23
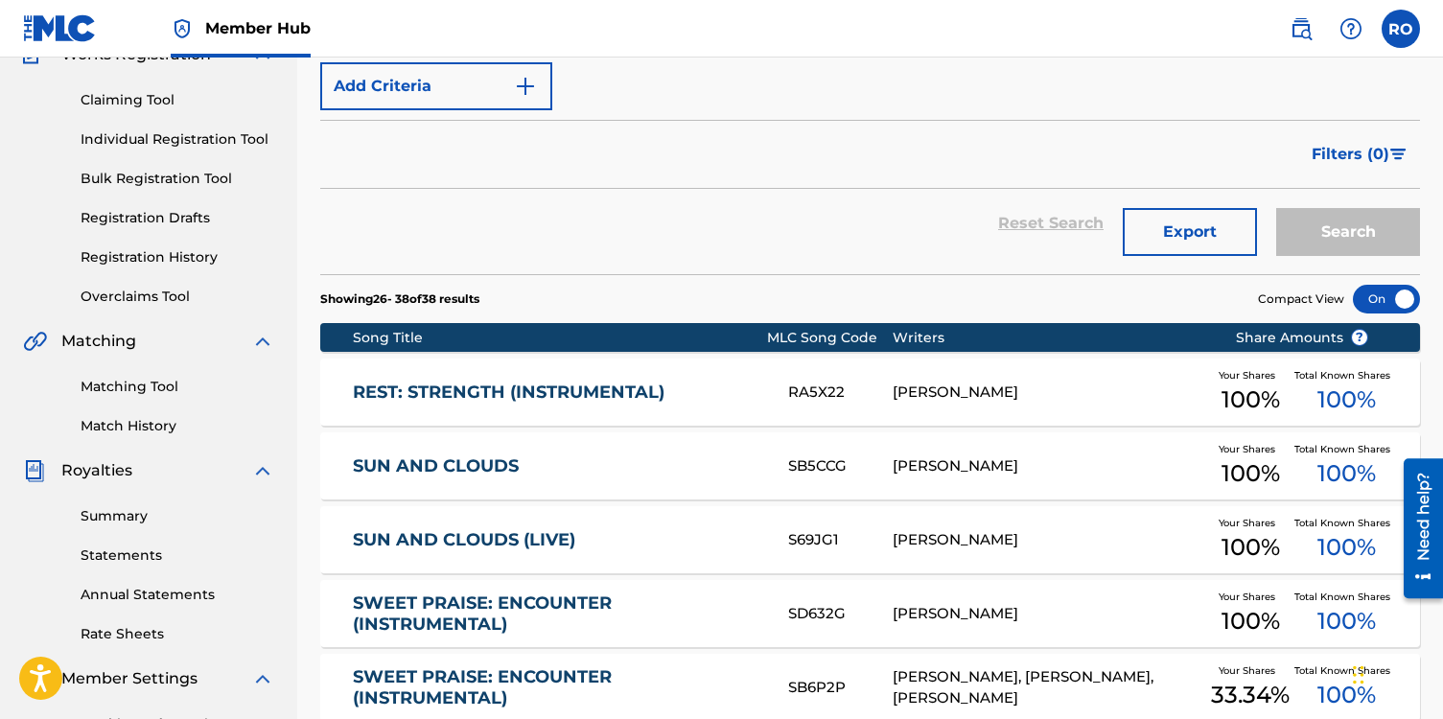
scroll to position [257, 0]
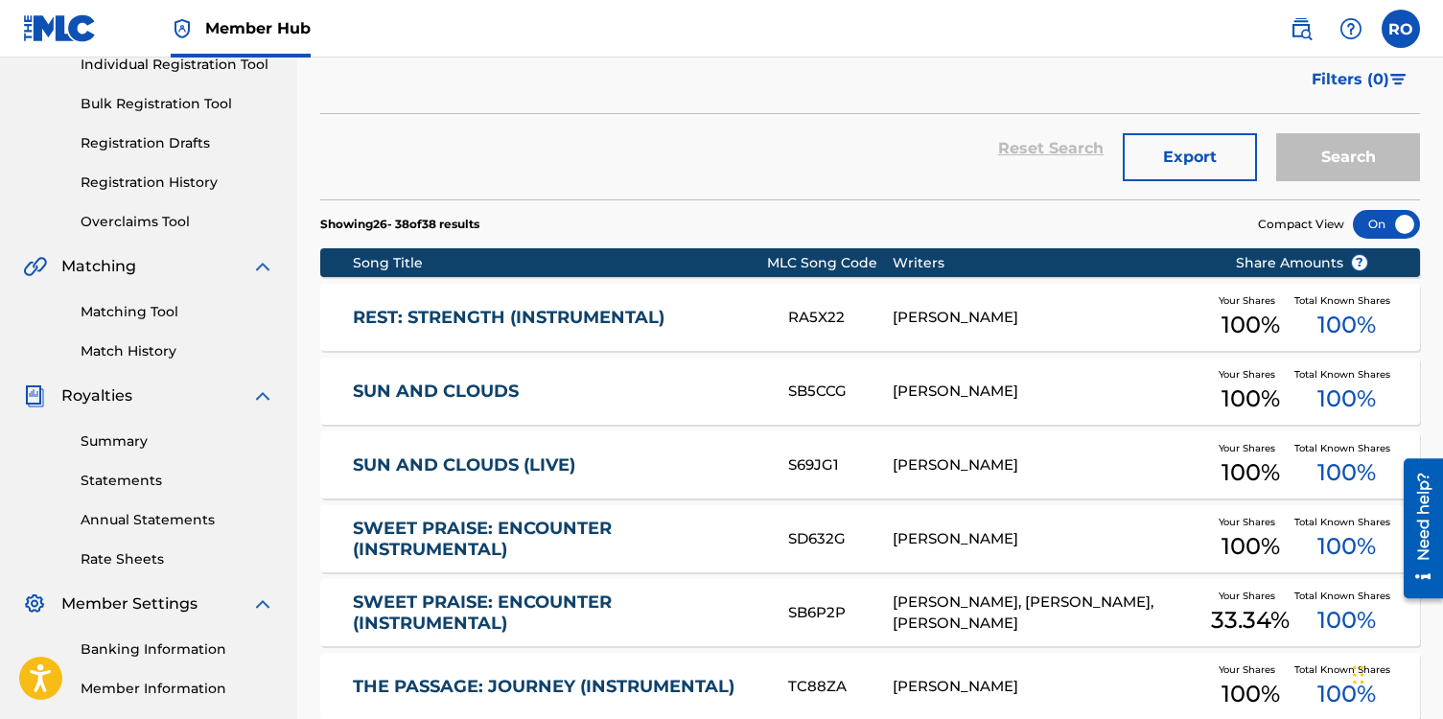
click at [651, 324] on link "REST: STRENGTH (INSTRUMENTAL)" at bounding box center [557, 318] width 409 height 22
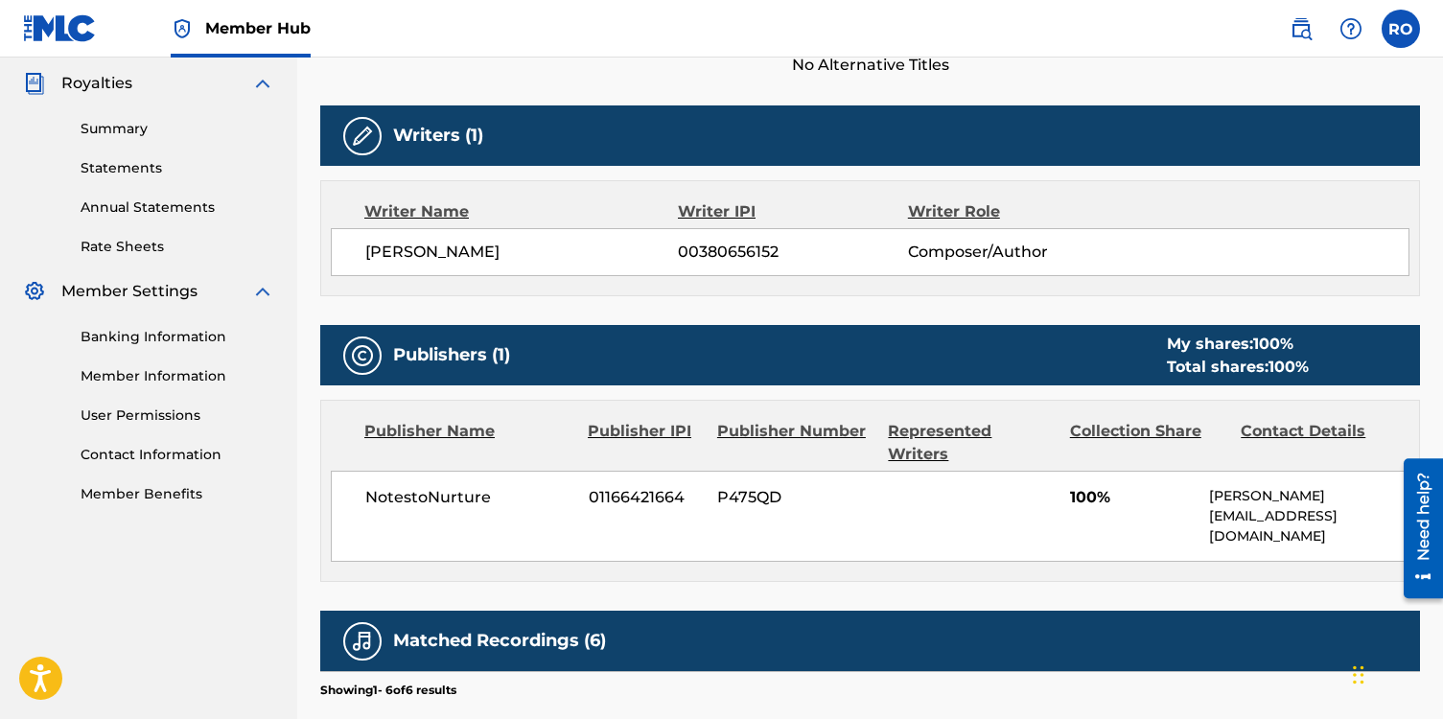
scroll to position [500, 0]
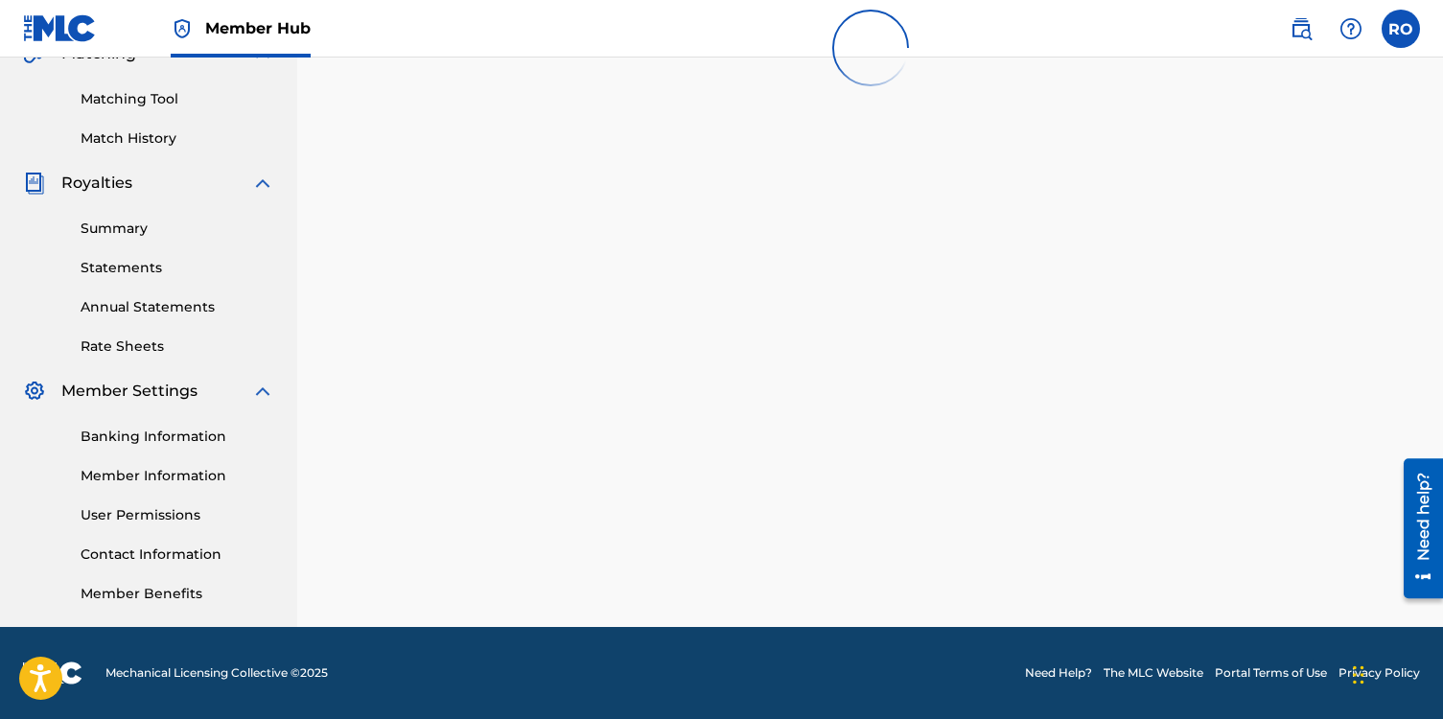
scroll to position [257, 0]
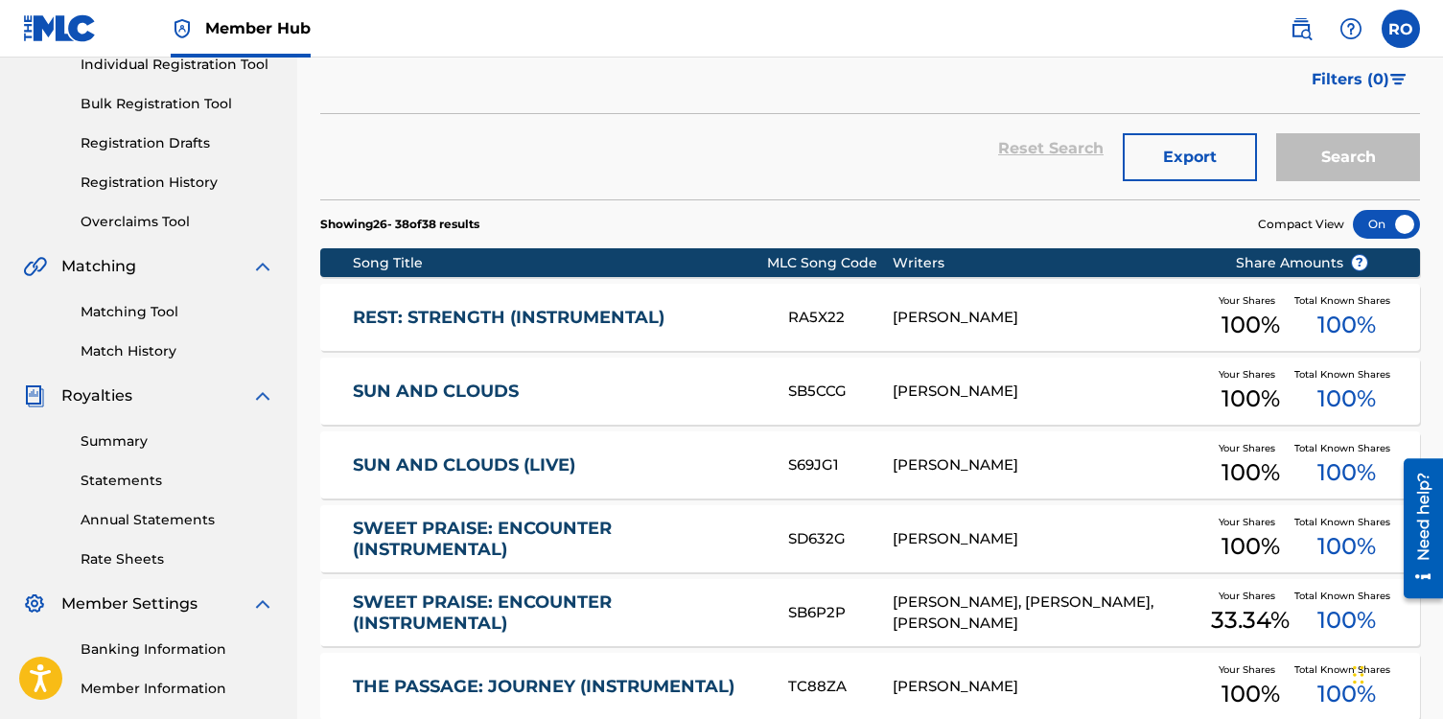
click at [517, 381] on link "SUN AND CLOUDS" at bounding box center [557, 392] width 409 height 22
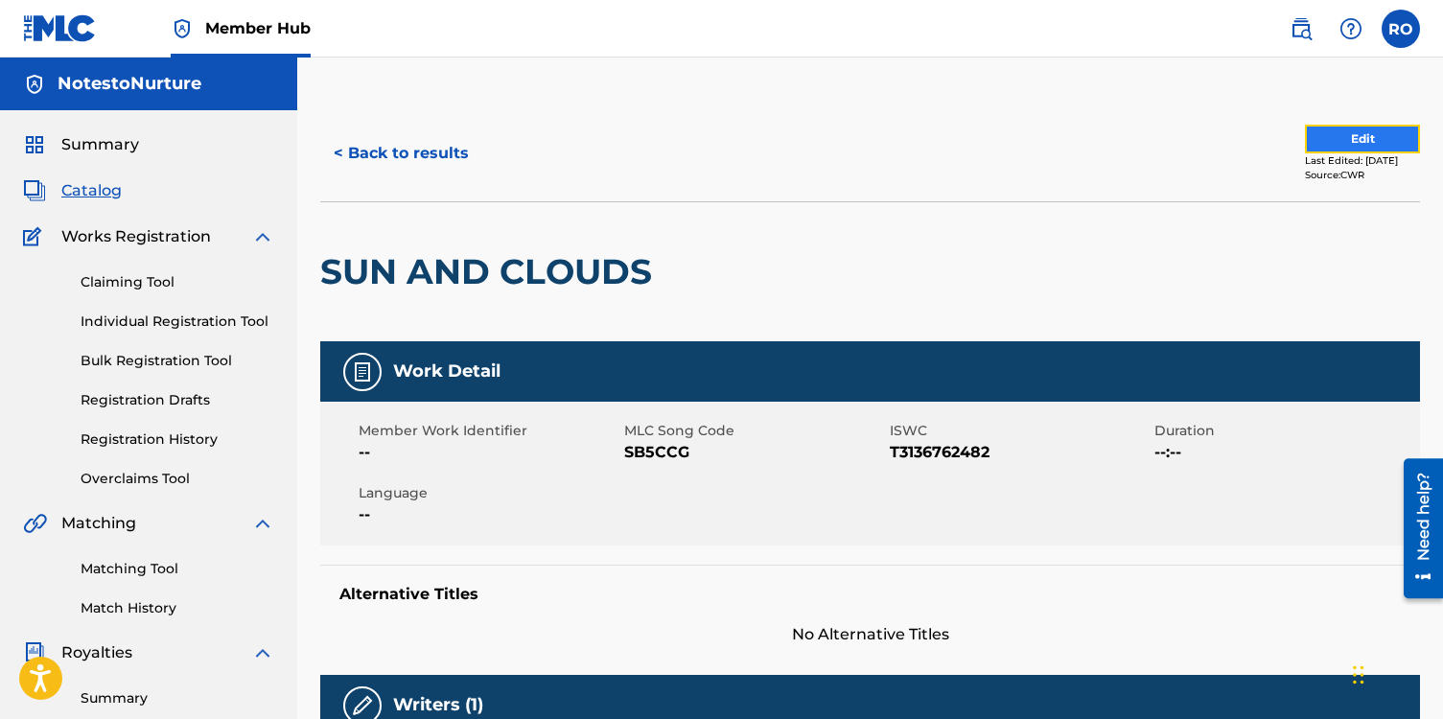
click at [1338, 132] on button "Edit" at bounding box center [1362, 139] width 115 height 29
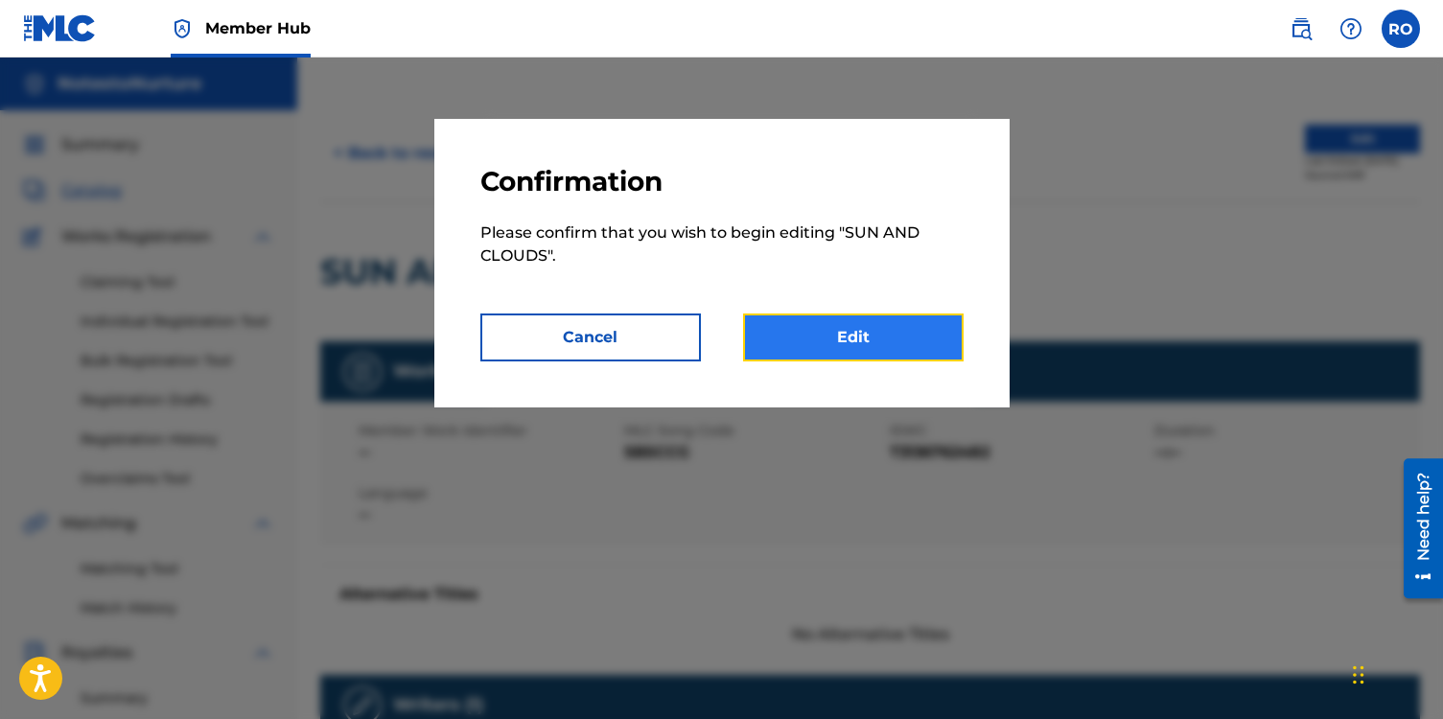
click at [833, 334] on link "Edit" at bounding box center [853, 338] width 221 height 48
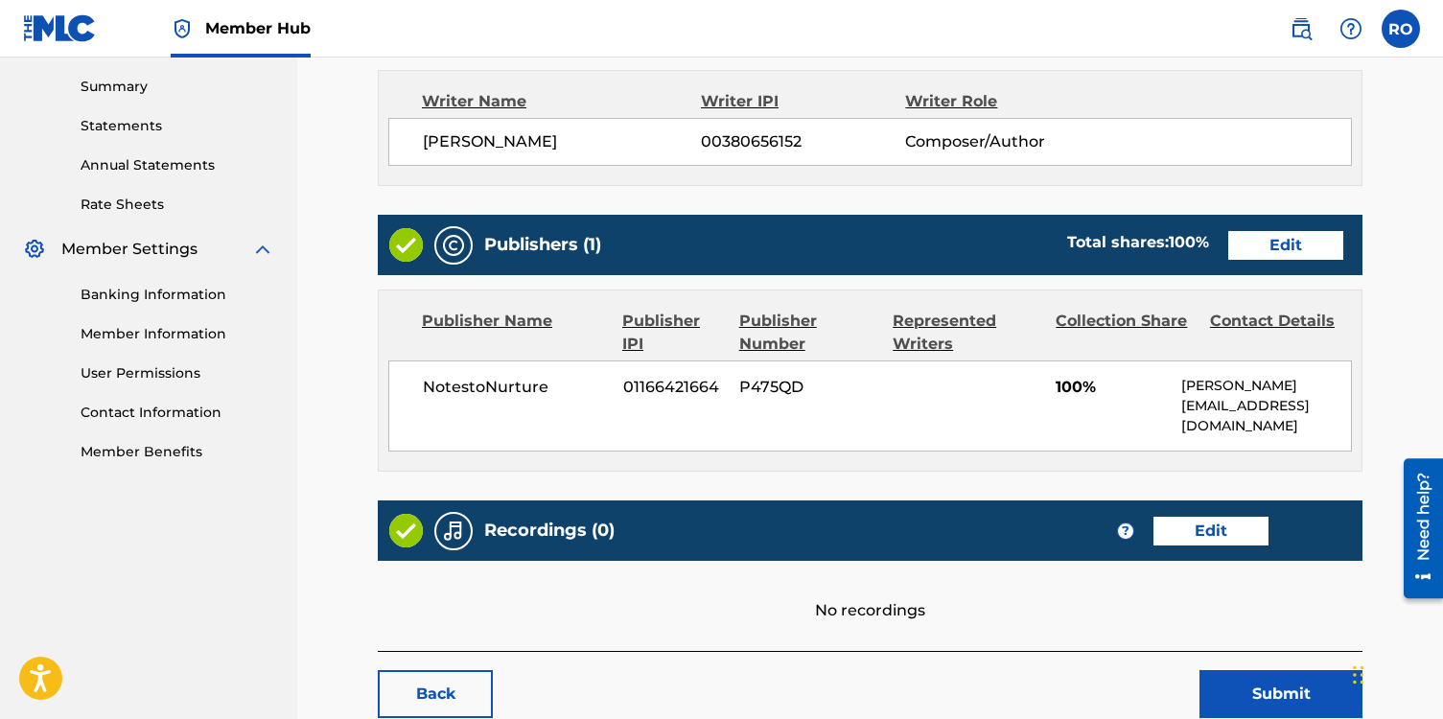
scroll to position [731, 0]
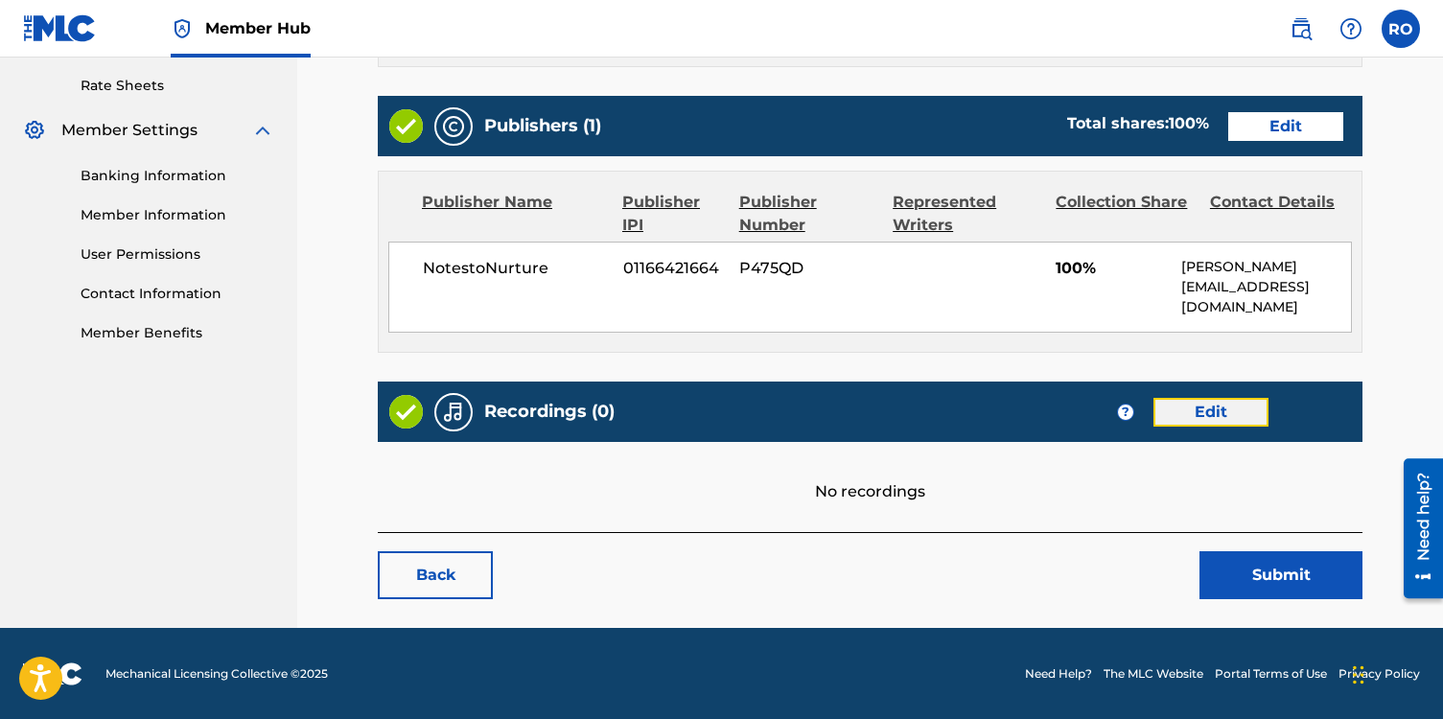
click at [1205, 408] on link "Edit" at bounding box center [1210, 412] width 115 height 29
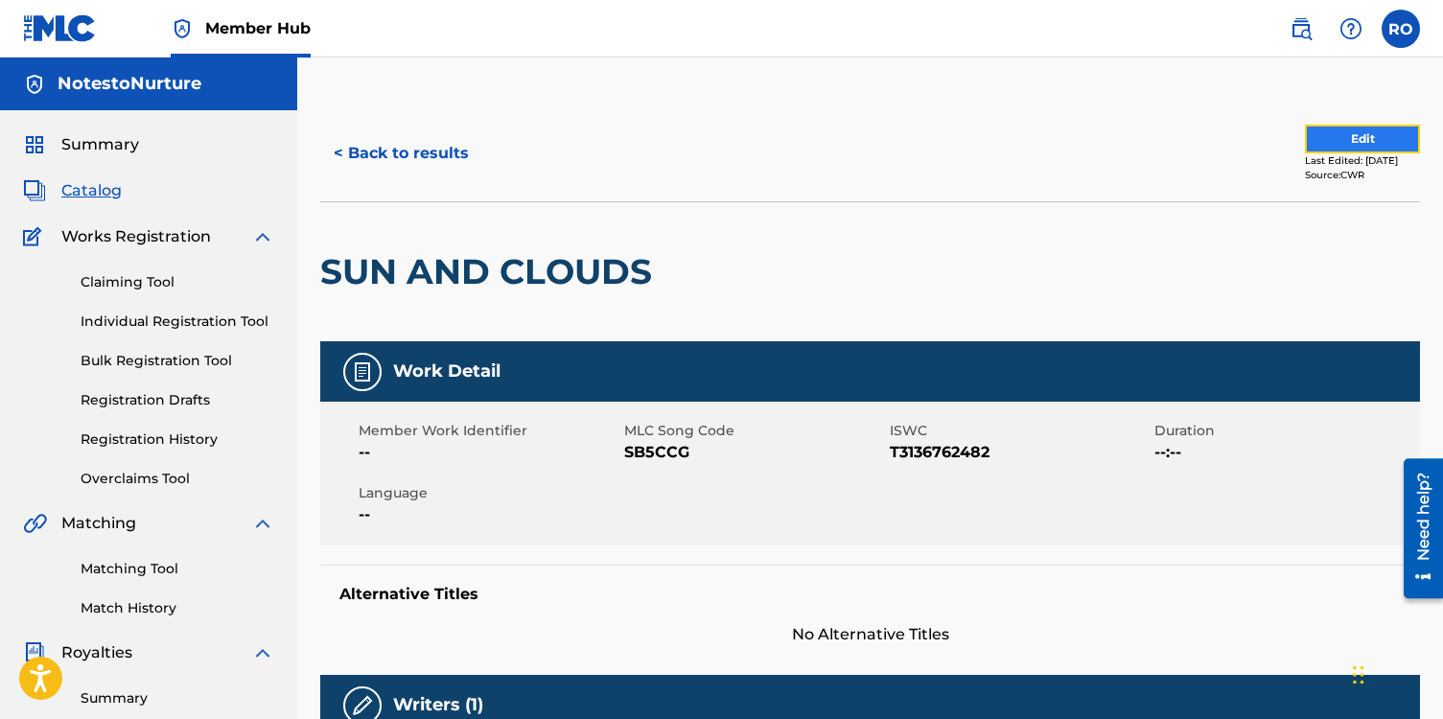
click at [1348, 136] on button "Edit" at bounding box center [1362, 139] width 115 height 29
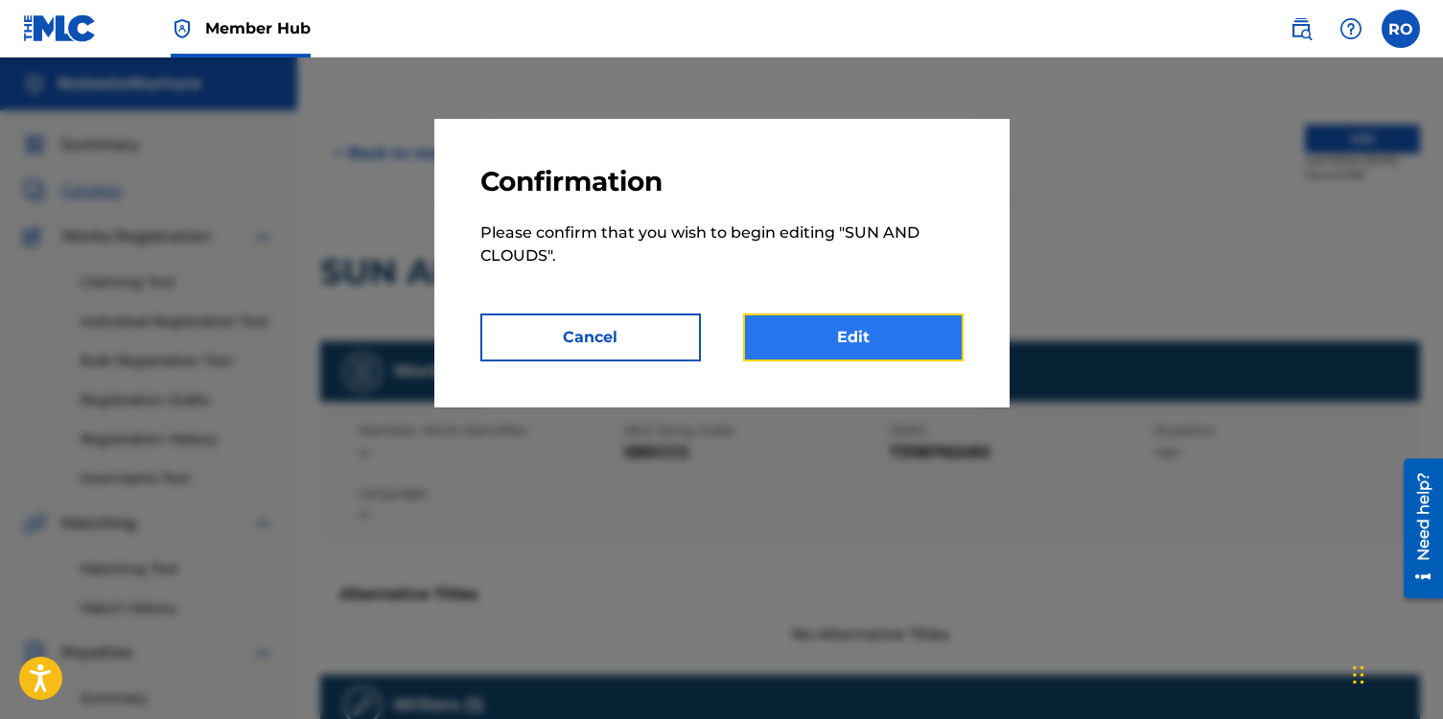
click at [848, 338] on link "Edit" at bounding box center [853, 338] width 221 height 48
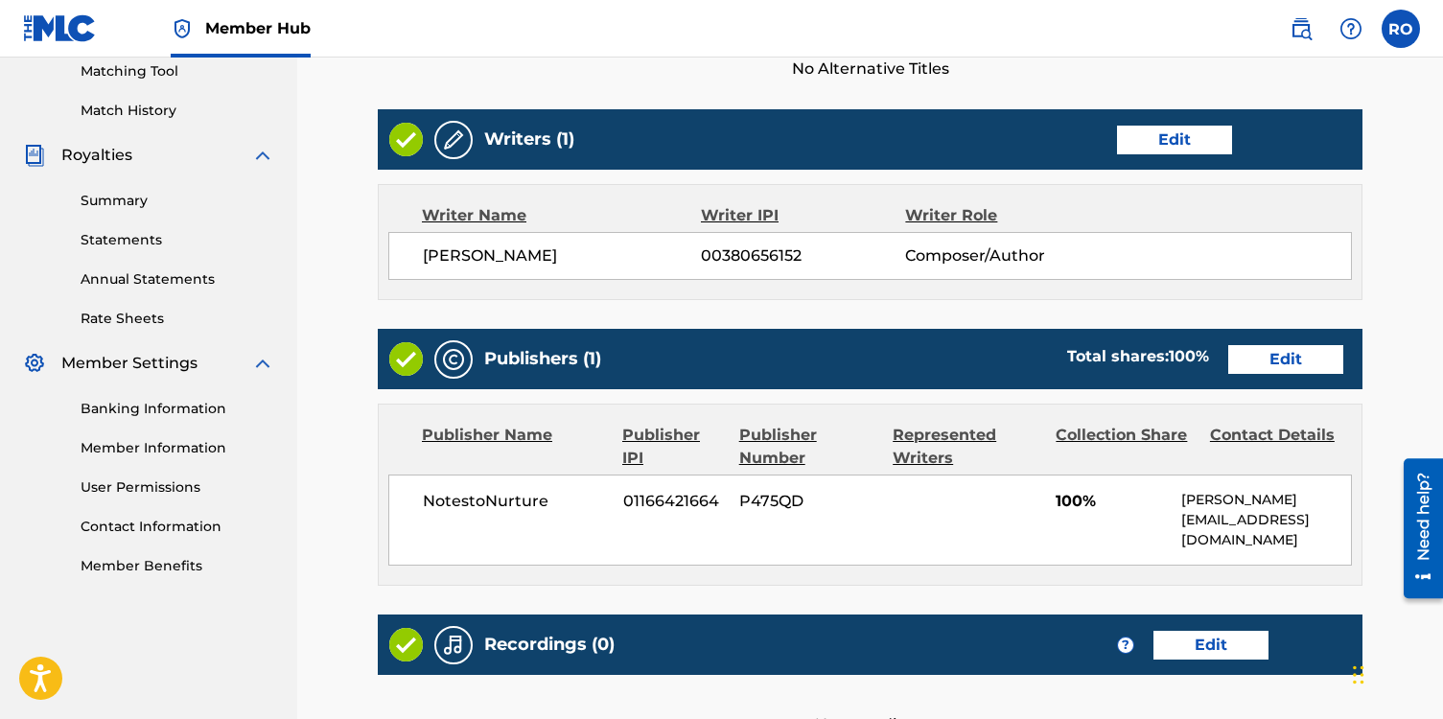
scroll to position [673, 0]
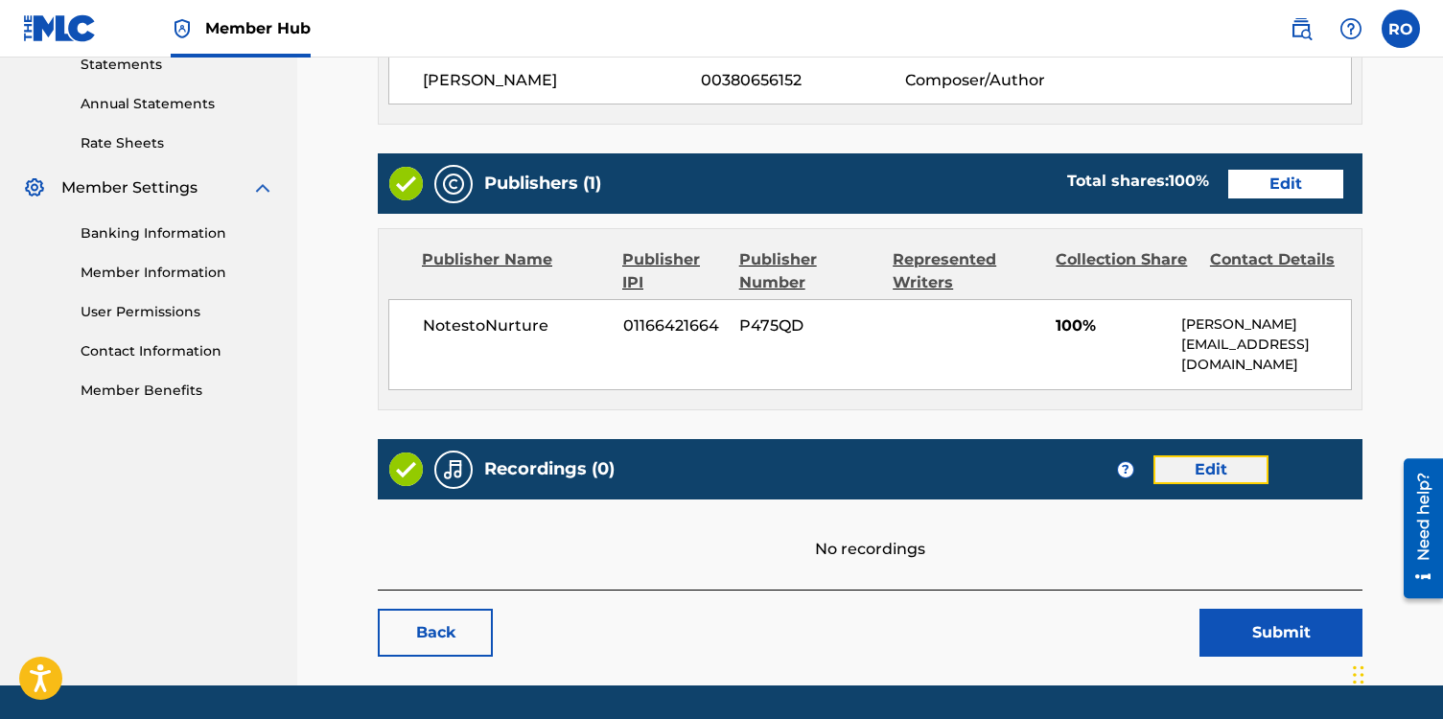
click at [1216, 468] on link "Edit" at bounding box center [1210, 469] width 115 height 29
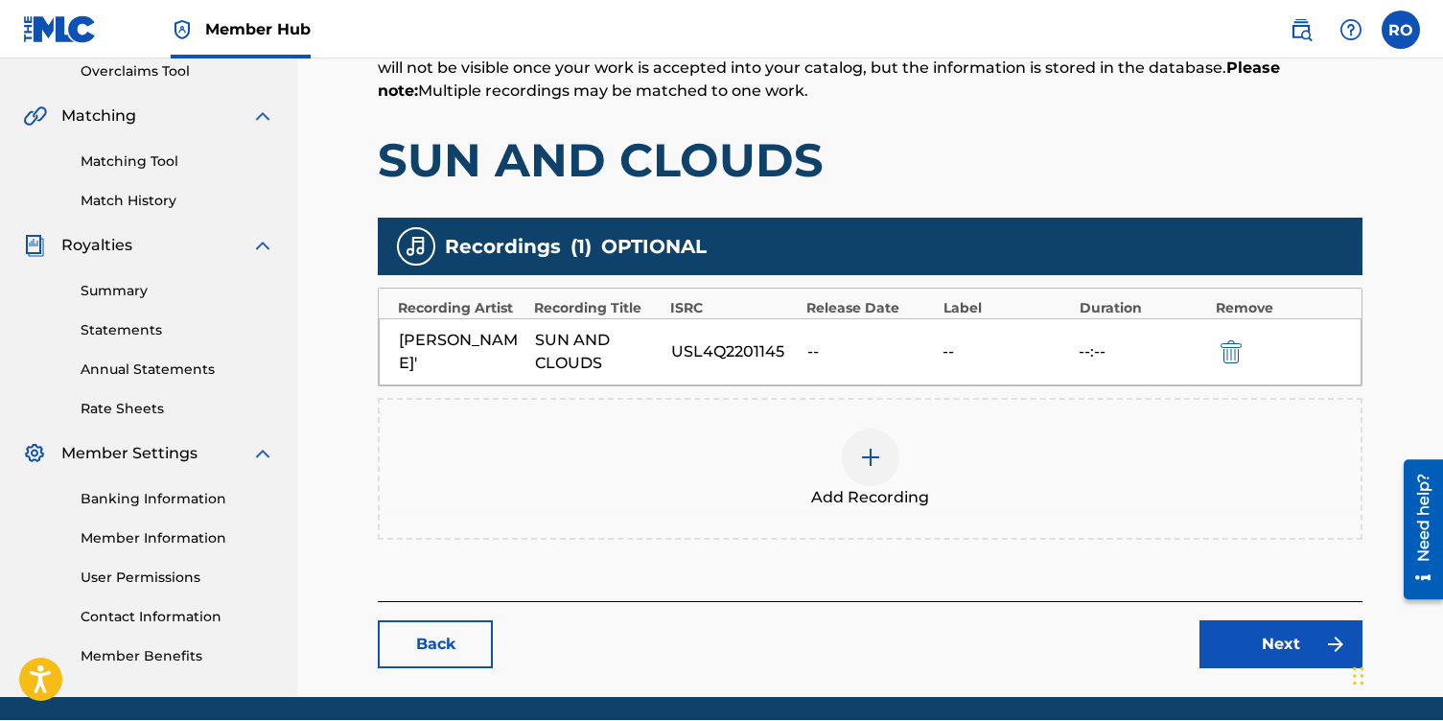
scroll to position [468, 0]
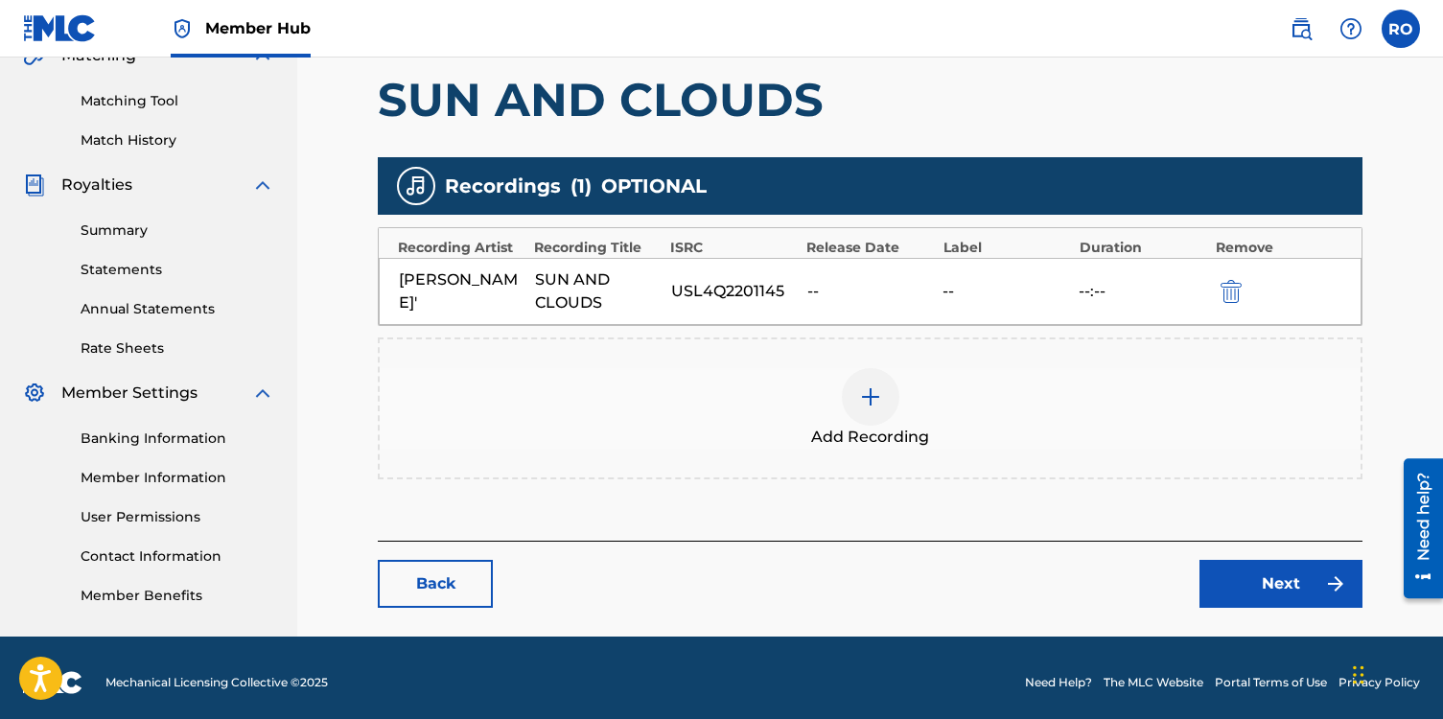
click at [876, 405] on img at bounding box center [870, 396] width 23 height 23
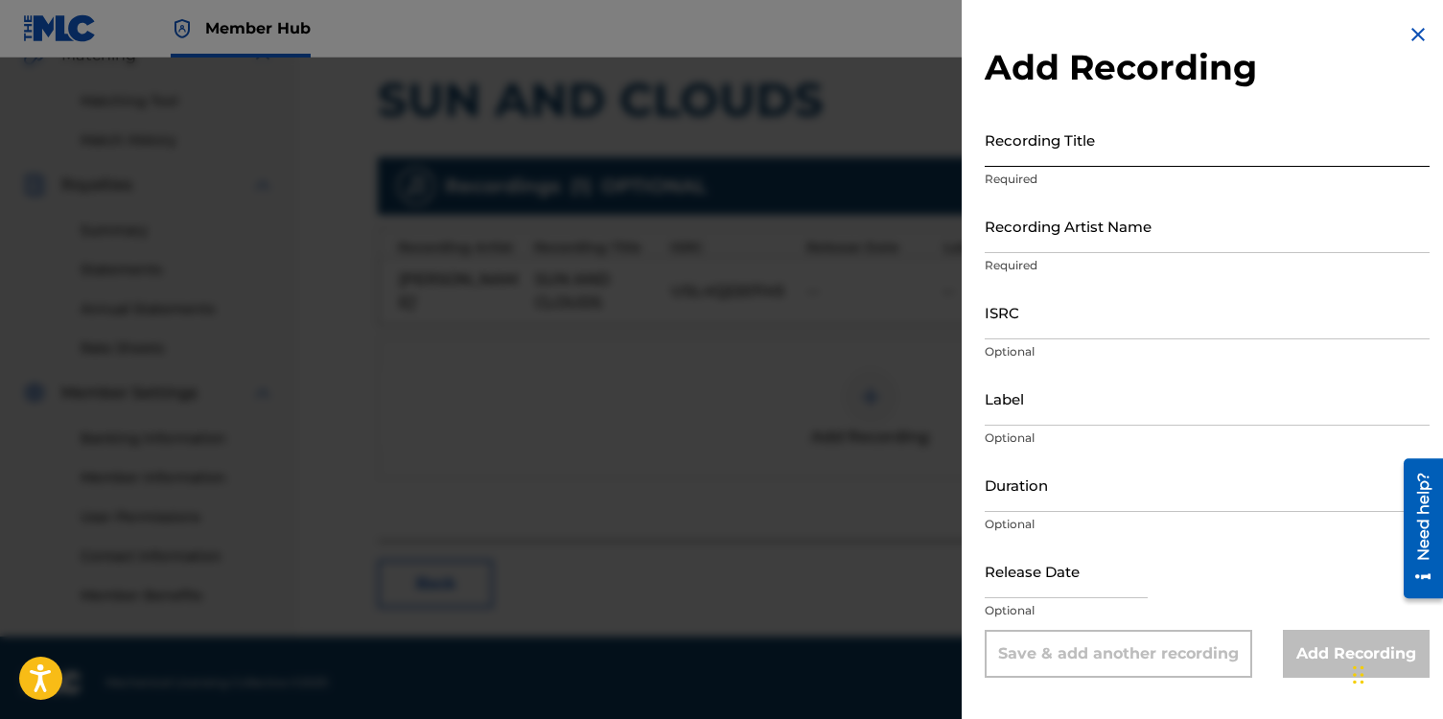
click at [1055, 146] on input "Recording Title" at bounding box center [1207, 139] width 445 height 55
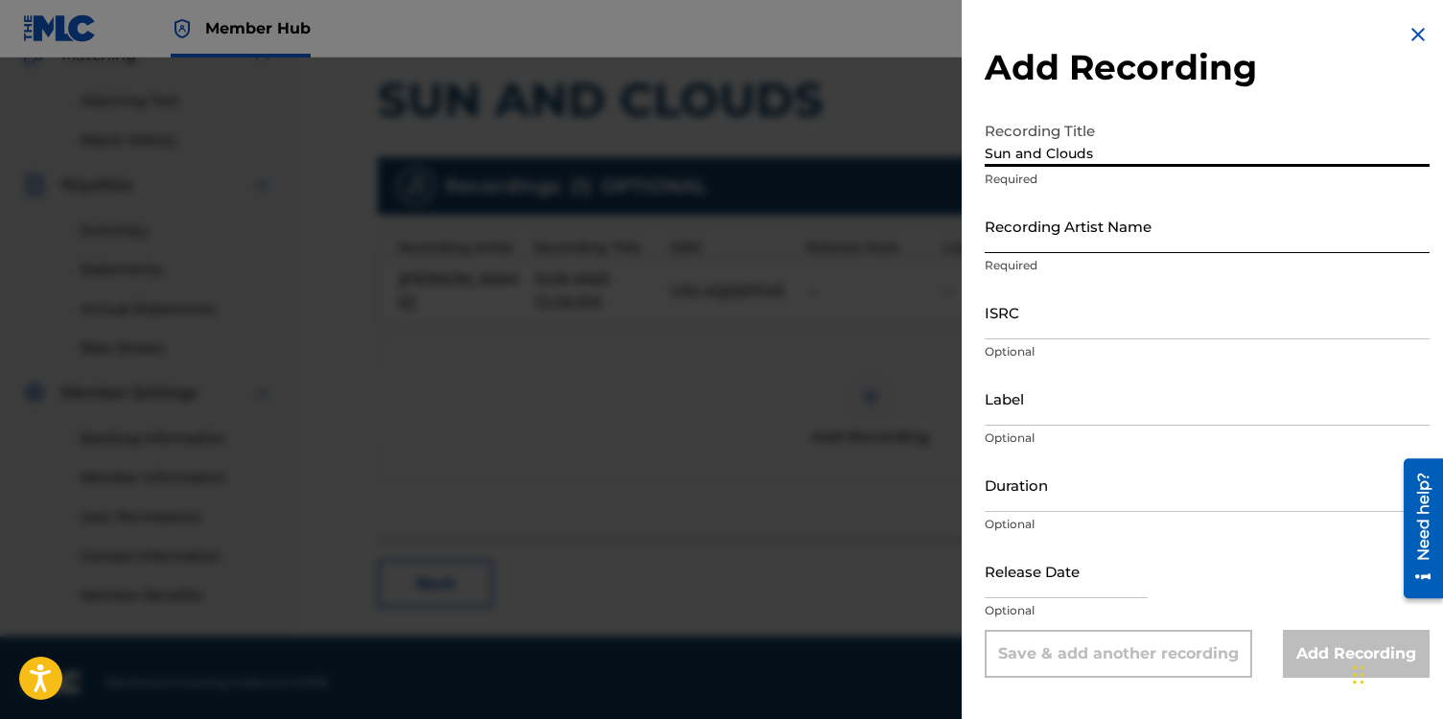
type input "Sun and Clouds"
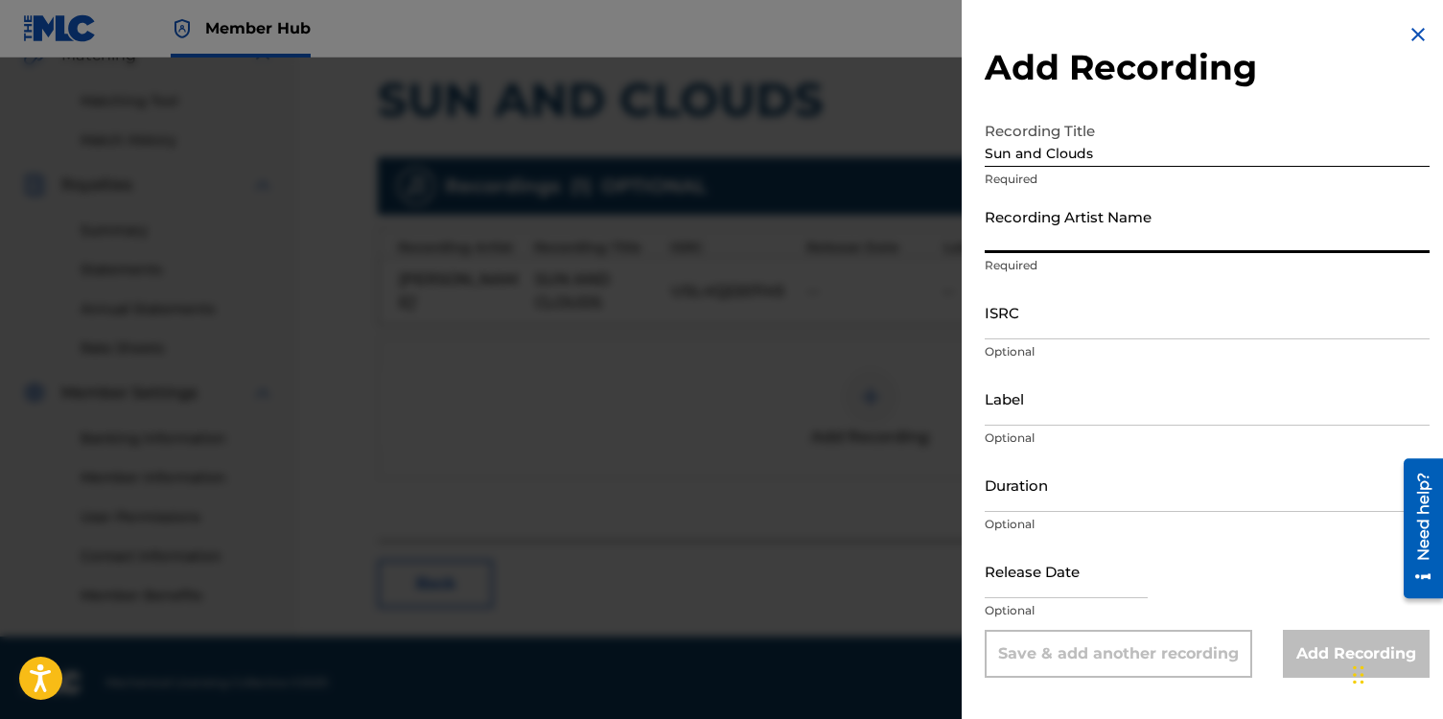
click at [1056, 230] on input "Recording Artist Name" at bounding box center [1207, 225] width 445 height 55
type input "[PERSON_NAME]"
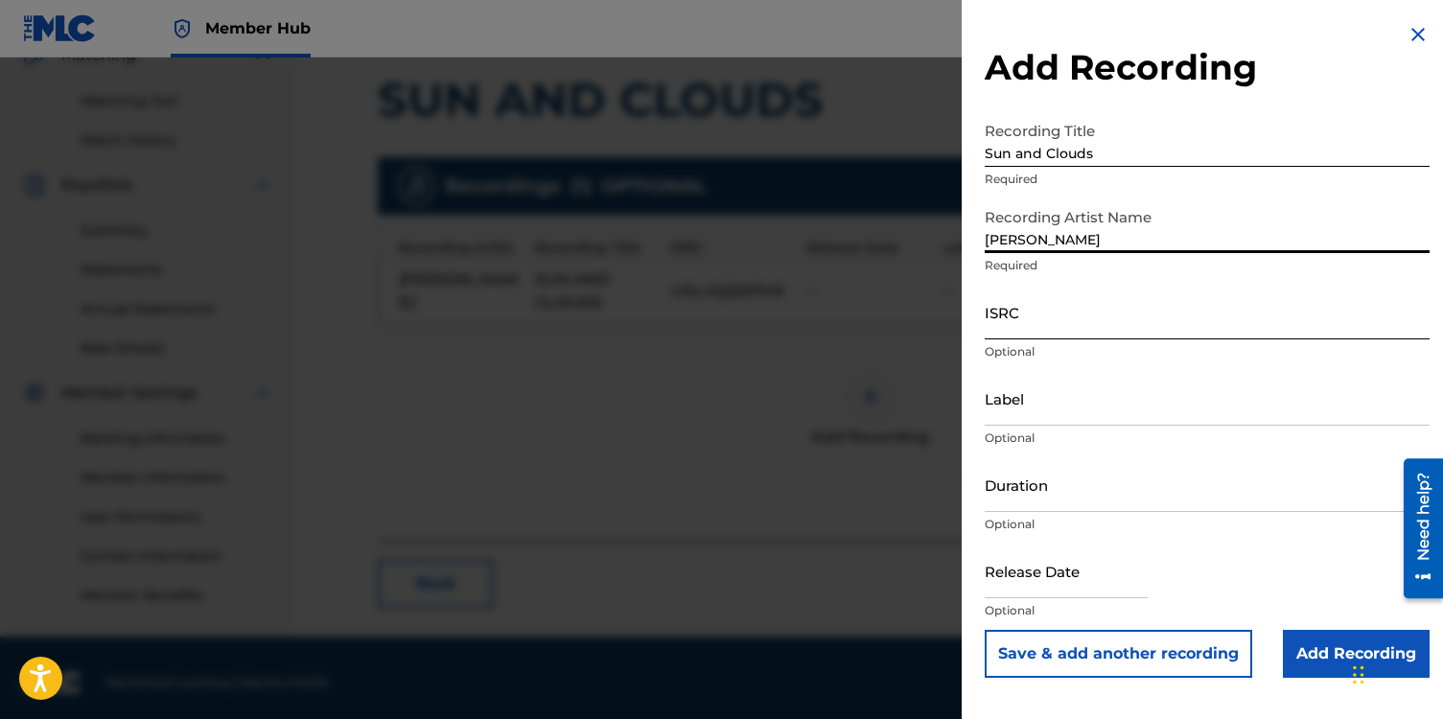
click at [1005, 322] on input "ISRC" at bounding box center [1207, 312] width 445 height 55
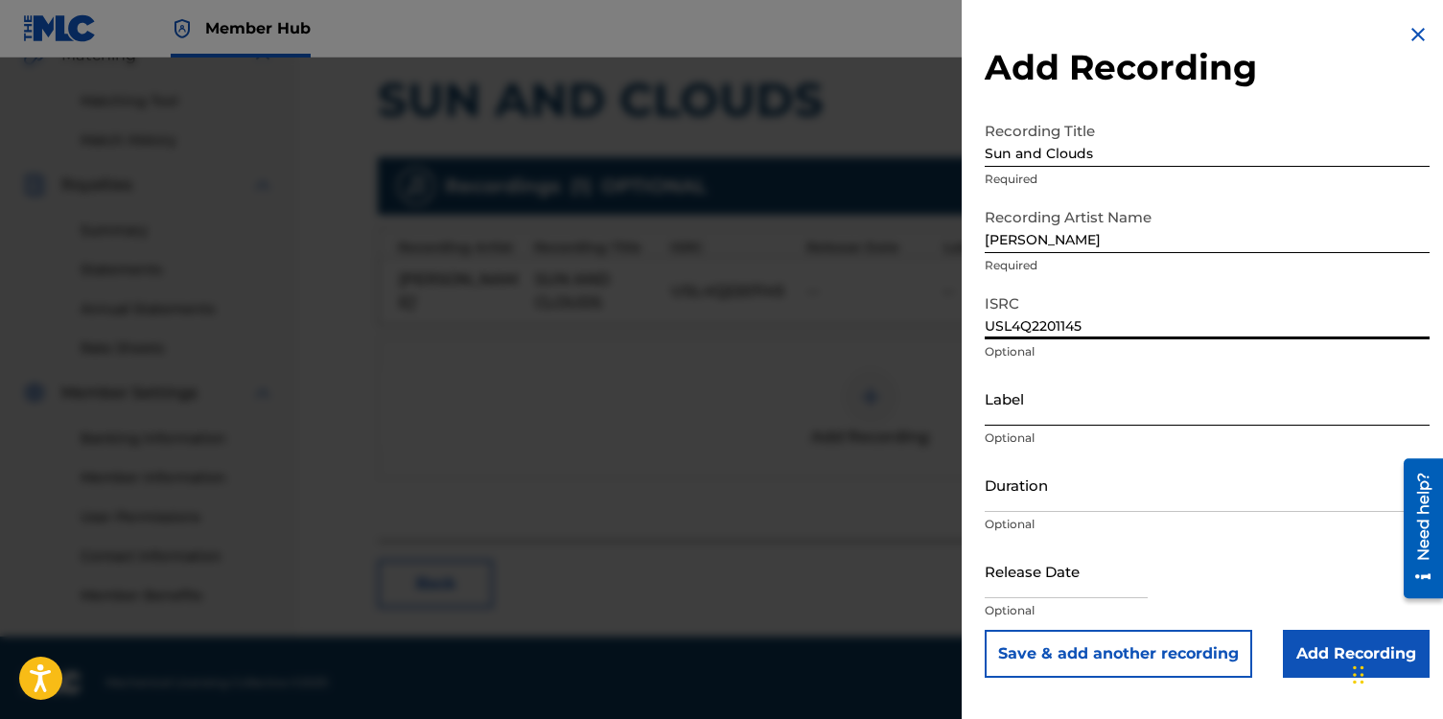
type input "USL4Q2201145"
click at [1031, 407] on input "Label" at bounding box center [1207, 398] width 445 height 55
type input "NotestoNurture"
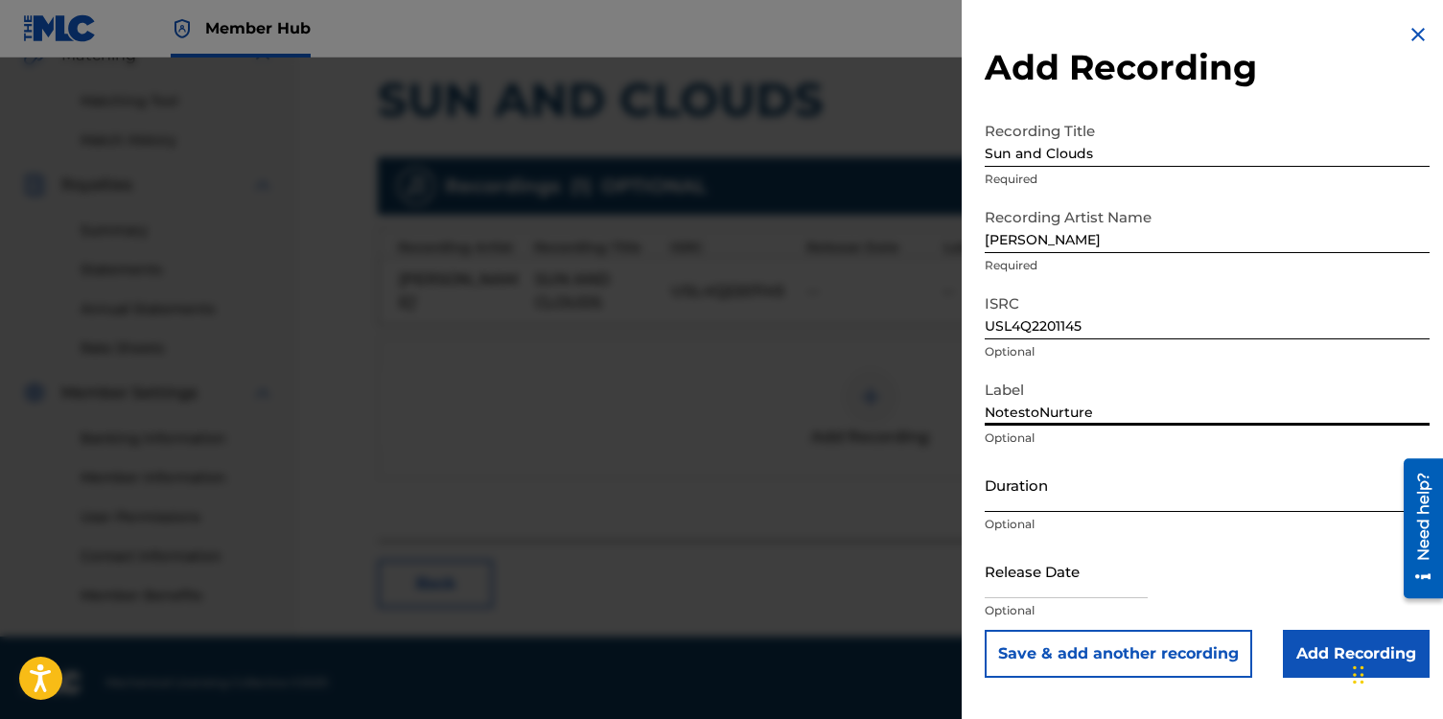
click at [1027, 494] on input "Duration" at bounding box center [1207, 484] width 445 height 55
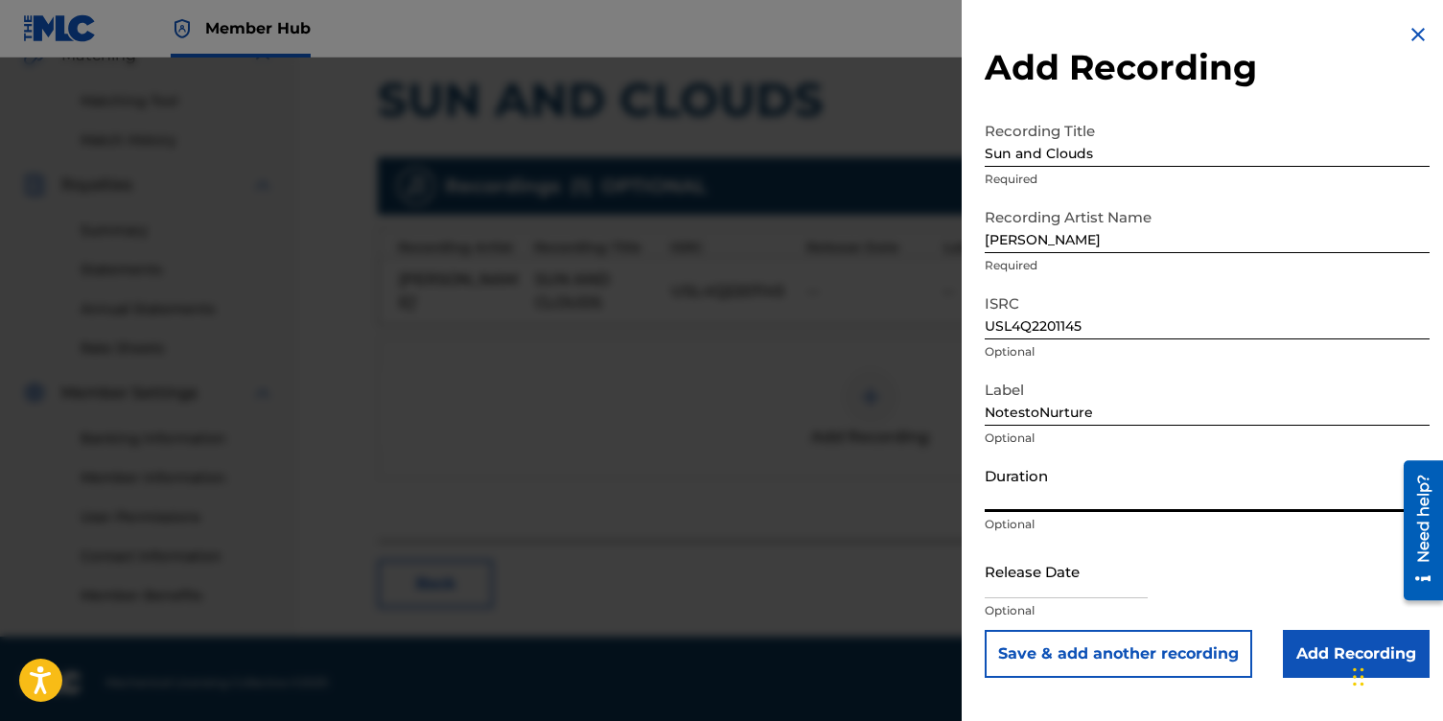
type input "5"
type input "05:43"
click at [1009, 577] on input "text" at bounding box center [1066, 571] width 163 height 55
select select "8"
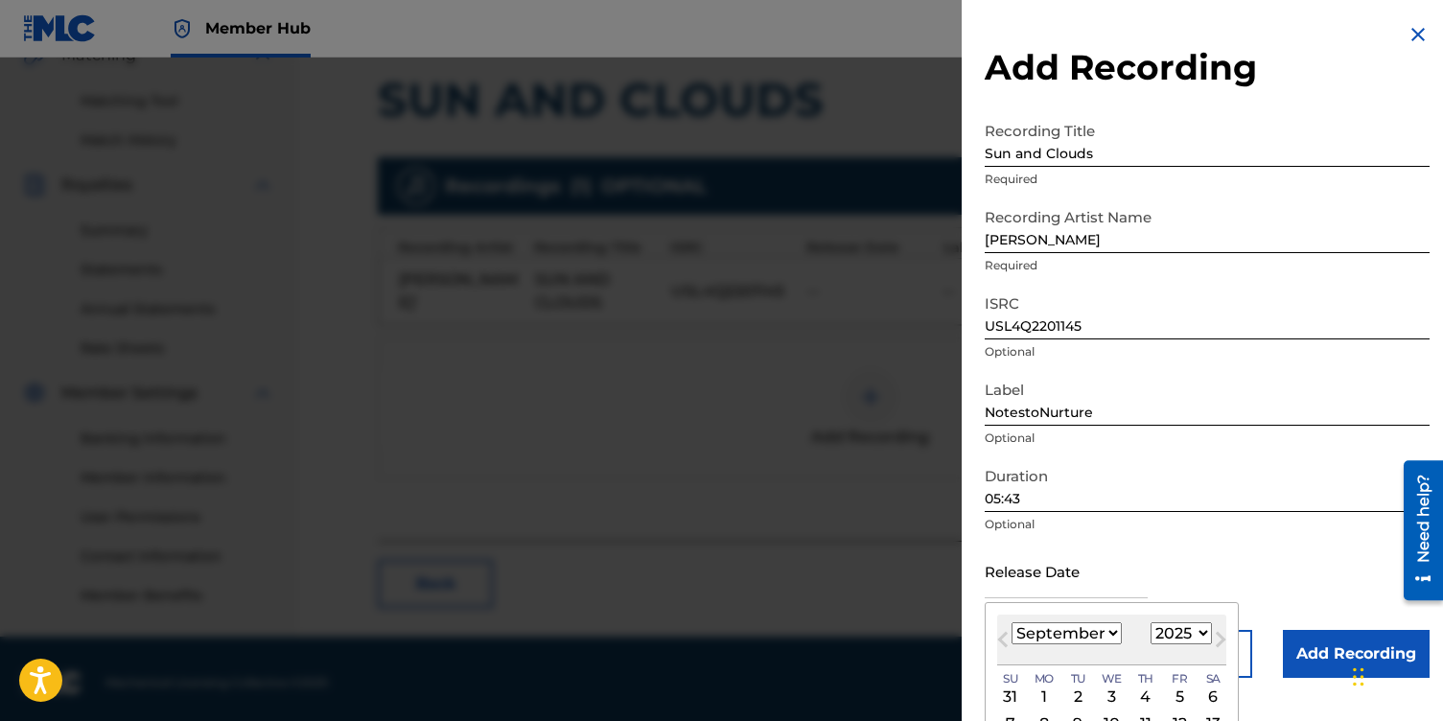
click at [1200, 635] on select "1899 1900 1901 1902 1903 1904 1905 1906 1907 1908 1909 1910 1911 1912 1913 1914…" at bounding box center [1181, 633] width 61 height 22
select select "2022"
click at [1151, 622] on select "1899 1900 1901 1902 1903 1904 1905 1906 1907 1908 1909 1910 1911 1912 1913 1914…" at bounding box center [1181, 633] width 61 height 22
click at [1110, 629] on select "January February March April May June July August September October November De…" at bounding box center [1067, 633] width 110 height 22
select select "10"
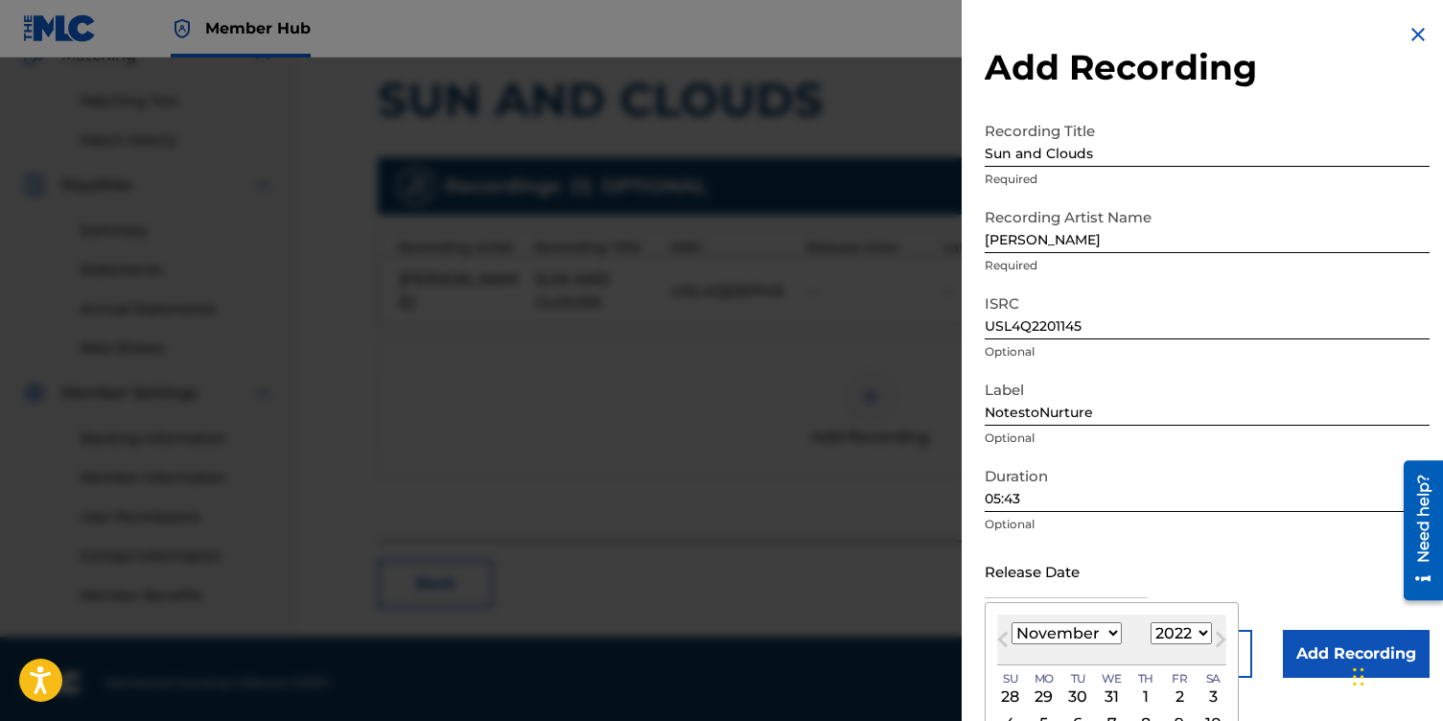
click at [1012, 622] on select "January February March April May June July August September October November De…" at bounding box center [1067, 633] width 110 height 22
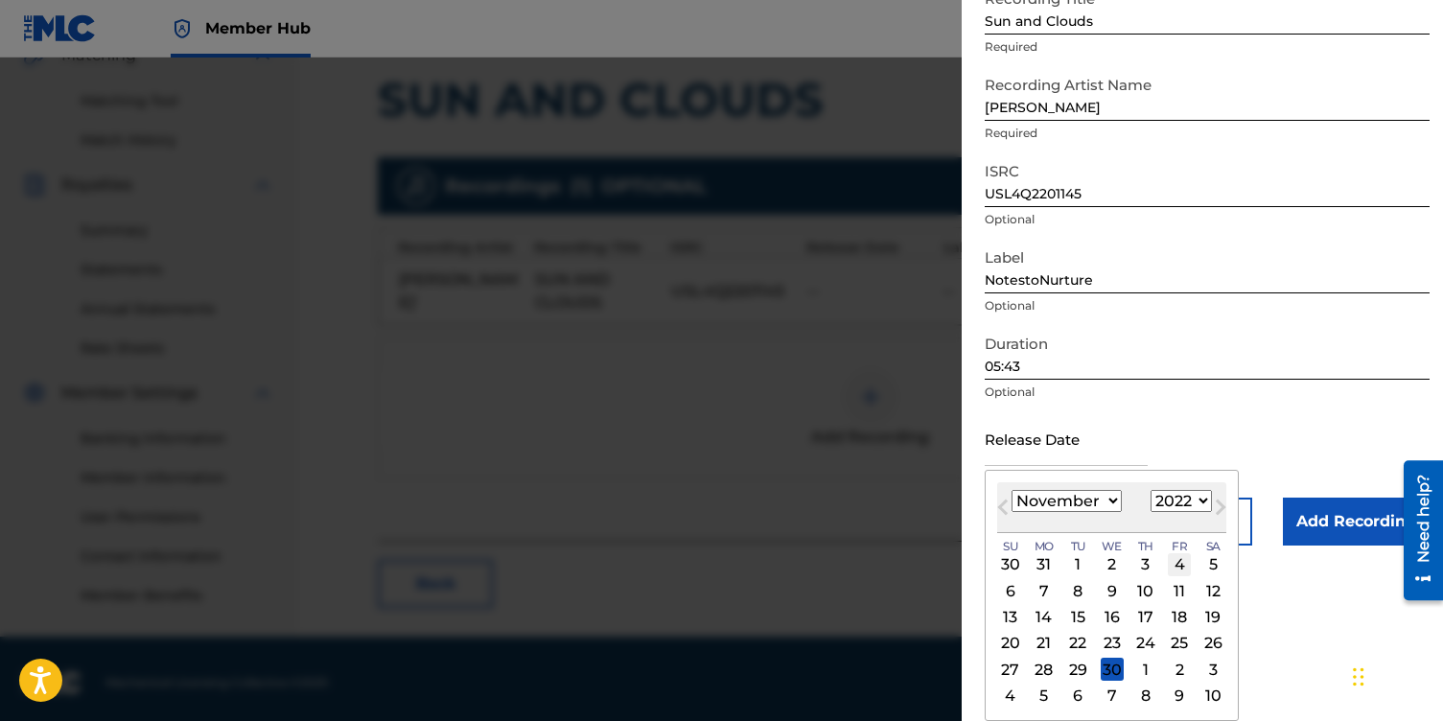
click at [1177, 561] on div "4" at bounding box center [1179, 564] width 23 height 23
type input "[DATE]"
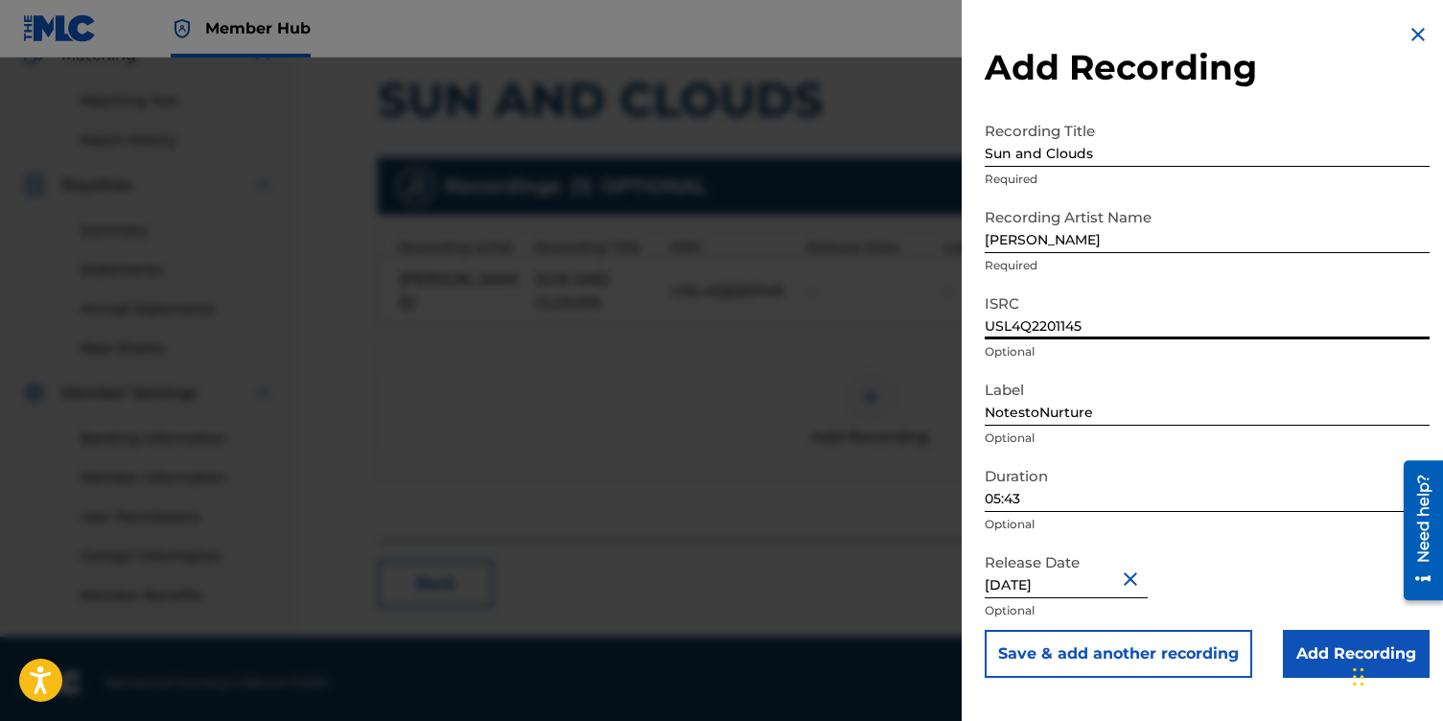
drag, startPoint x: 1091, startPoint y: 323, endPoint x: 933, endPoint y: 323, distance: 158.2
click at [933, 323] on div "Add Recording Recording Title Sun and Clouds Required Recording Artist Name [PE…" at bounding box center [721, 390] width 1443 height 664
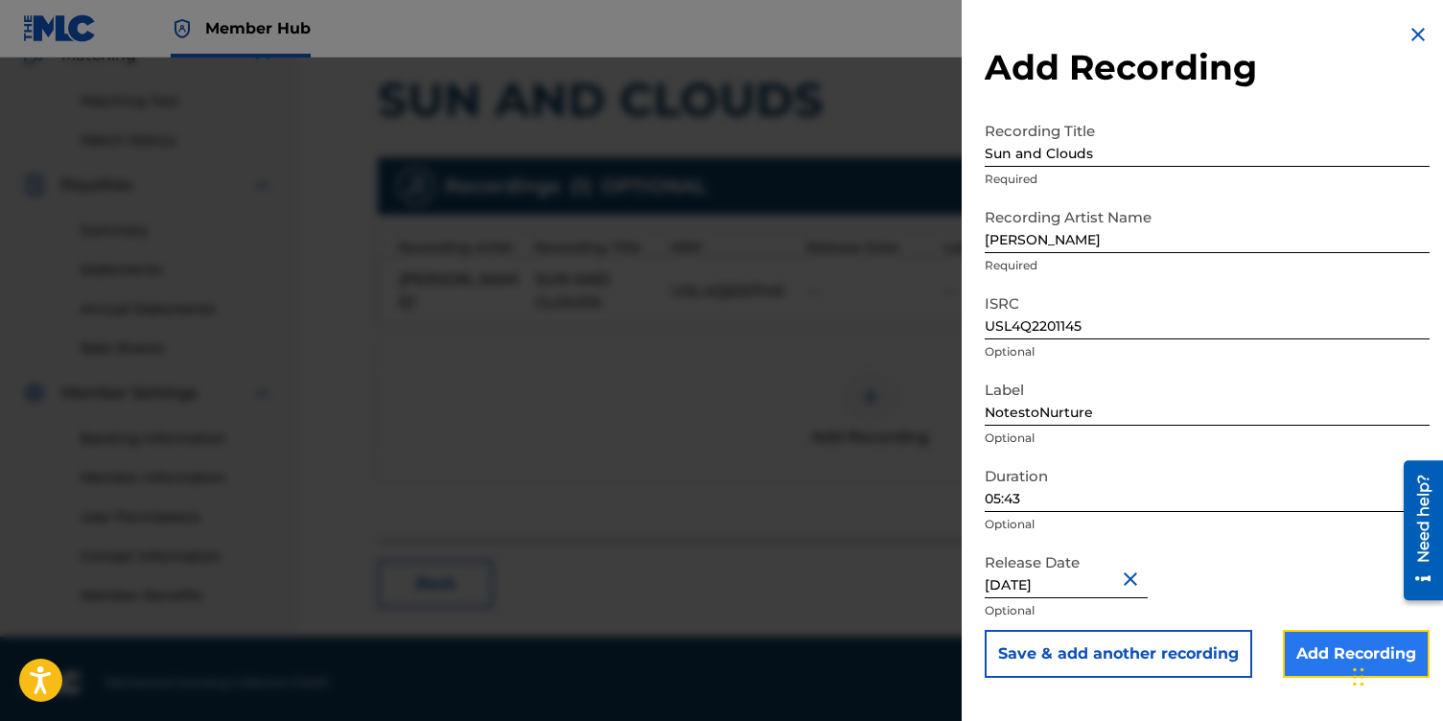
click at [1317, 663] on input "Add Recording" at bounding box center [1356, 654] width 147 height 48
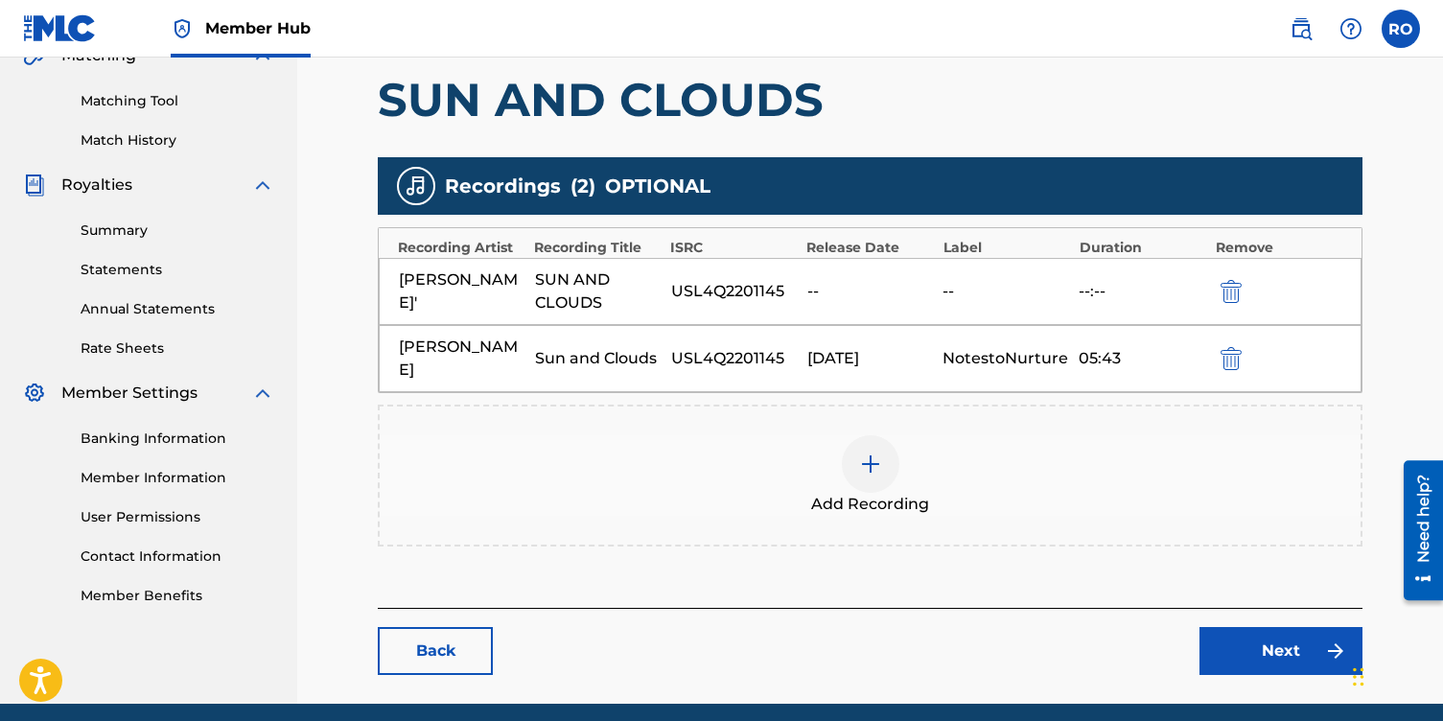
click at [875, 472] on img at bounding box center [870, 464] width 23 height 23
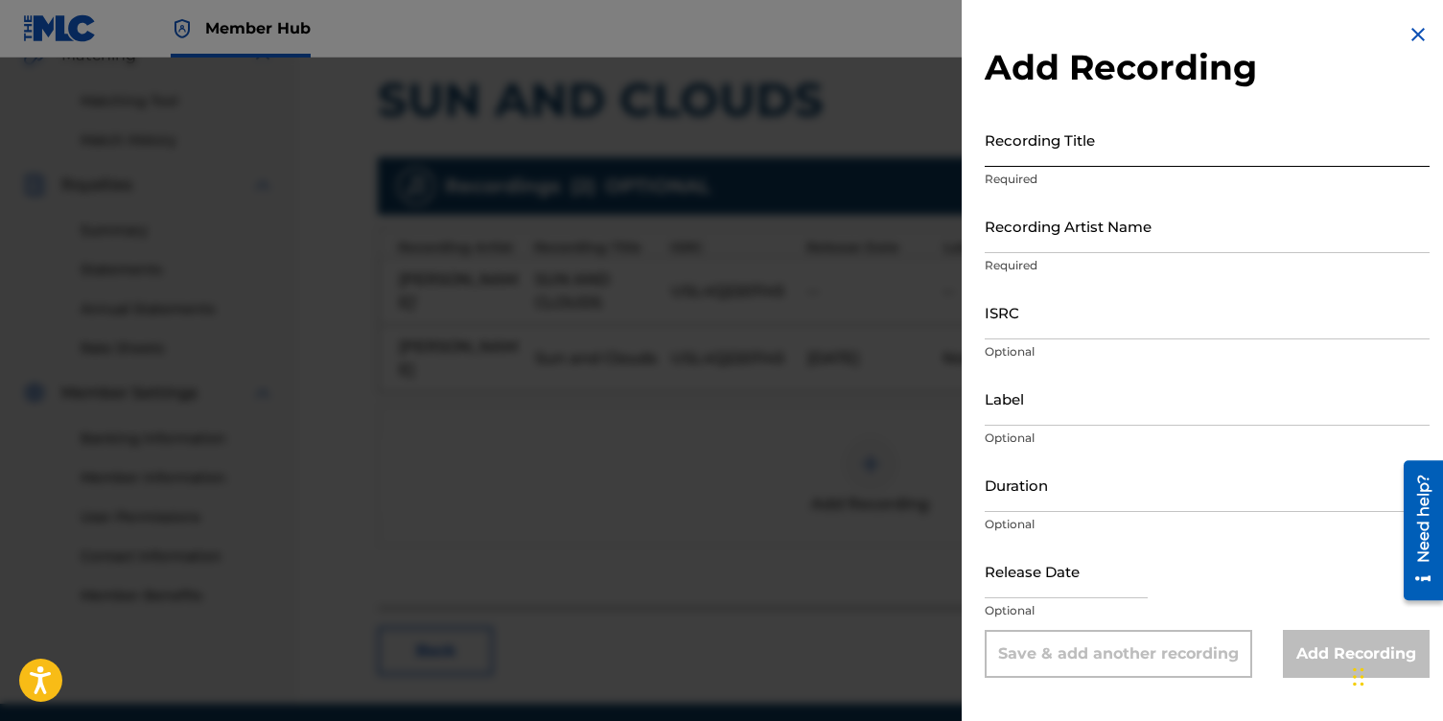
click at [1040, 151] on input "Recording Title" at bounding box center [1207, 139] width 445 height 55
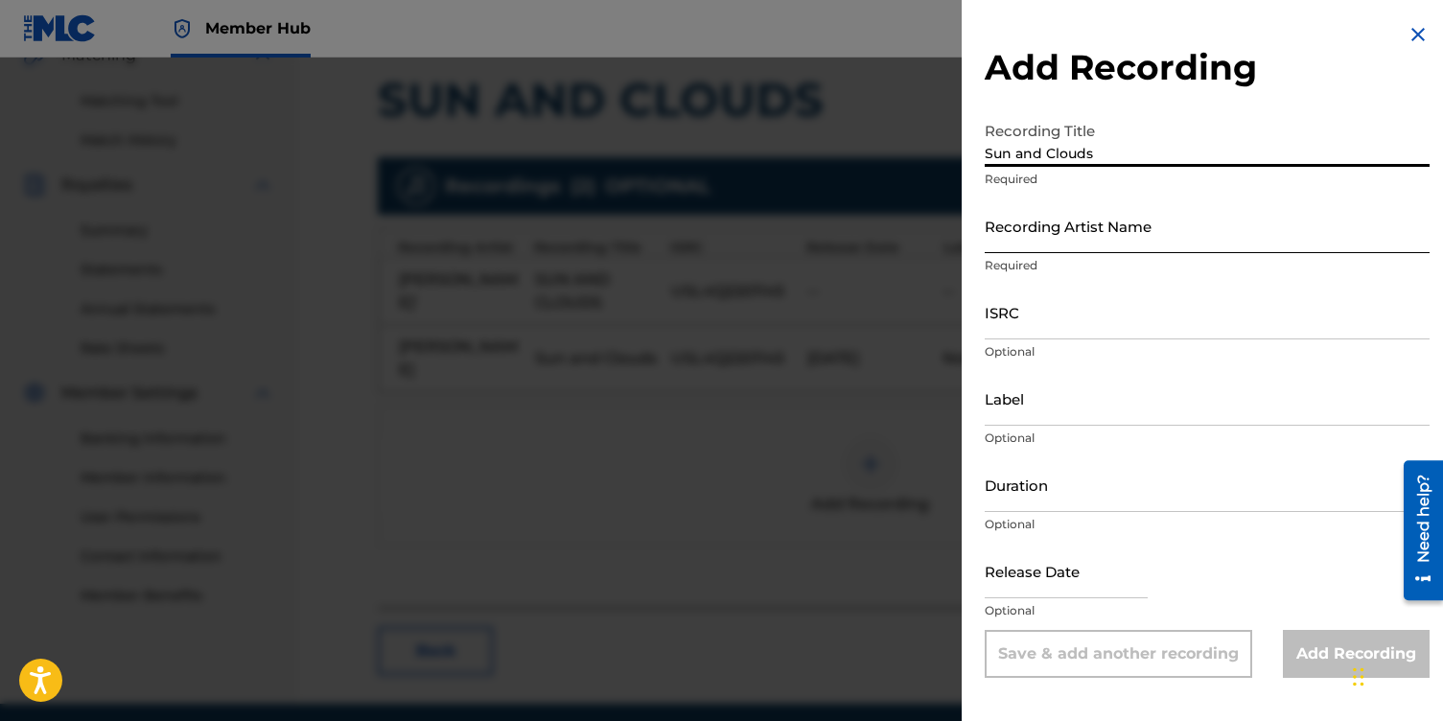
type input "Sun and Clouds"
click at [1049, 236] on input "Recording Artist Name" at bounding box center [1207, 225] width 445 height 55
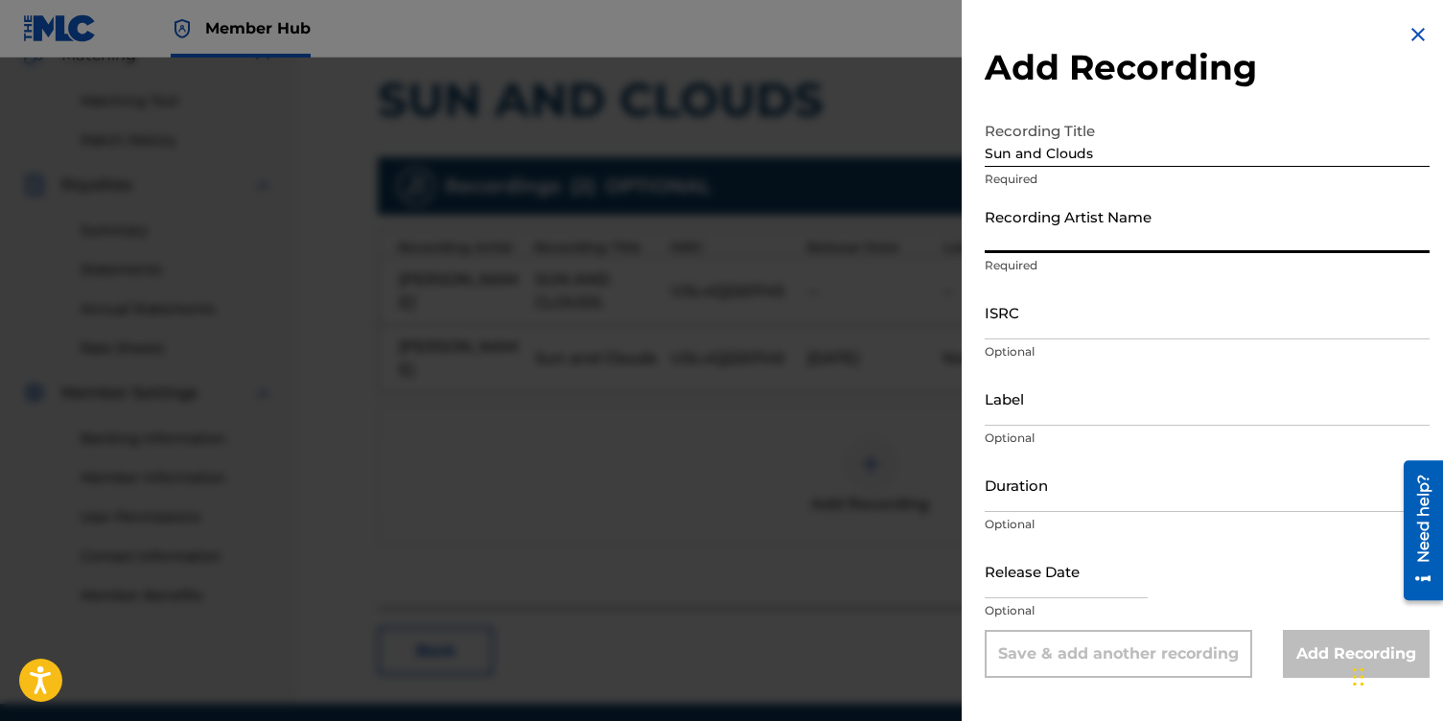
type input "[PERSON_NAME]"
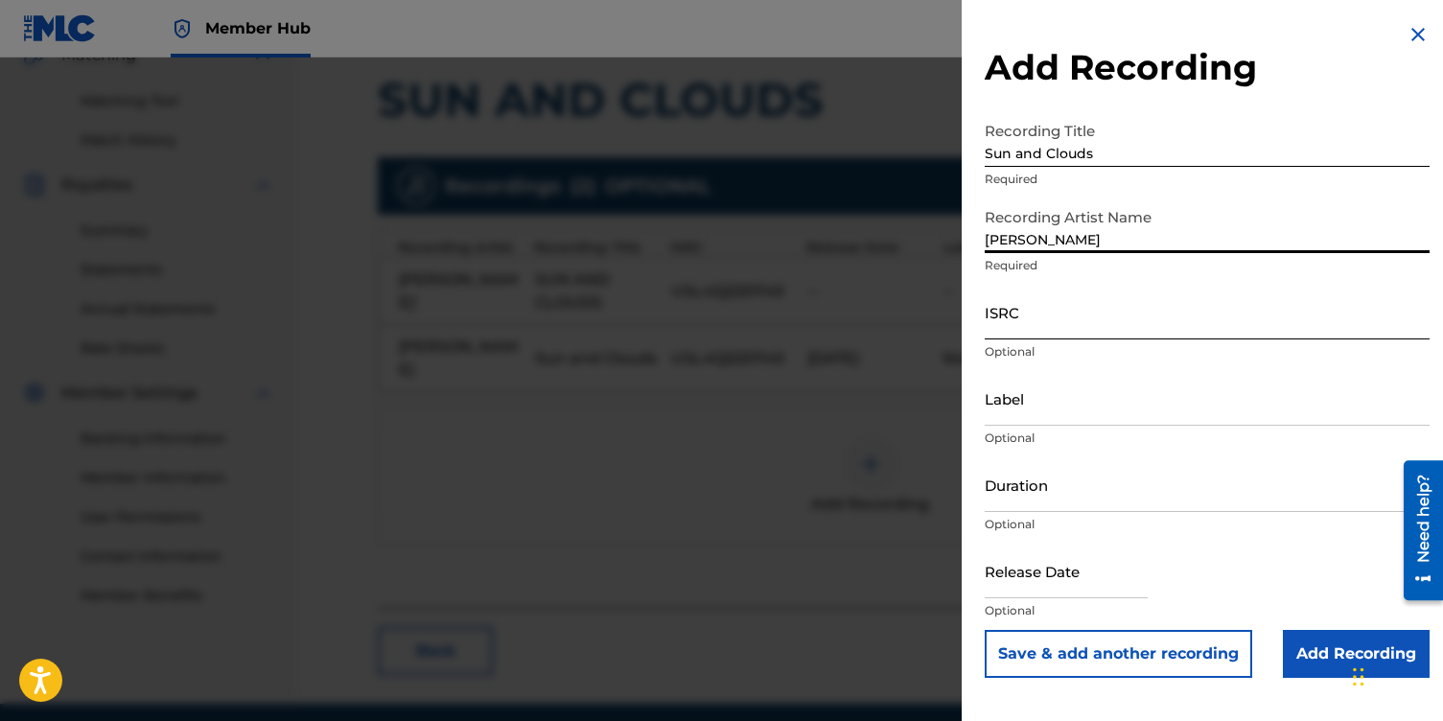
click at [1022, 310] on input "ISRC" at bounding box center [1207, 312] width 445 height 55
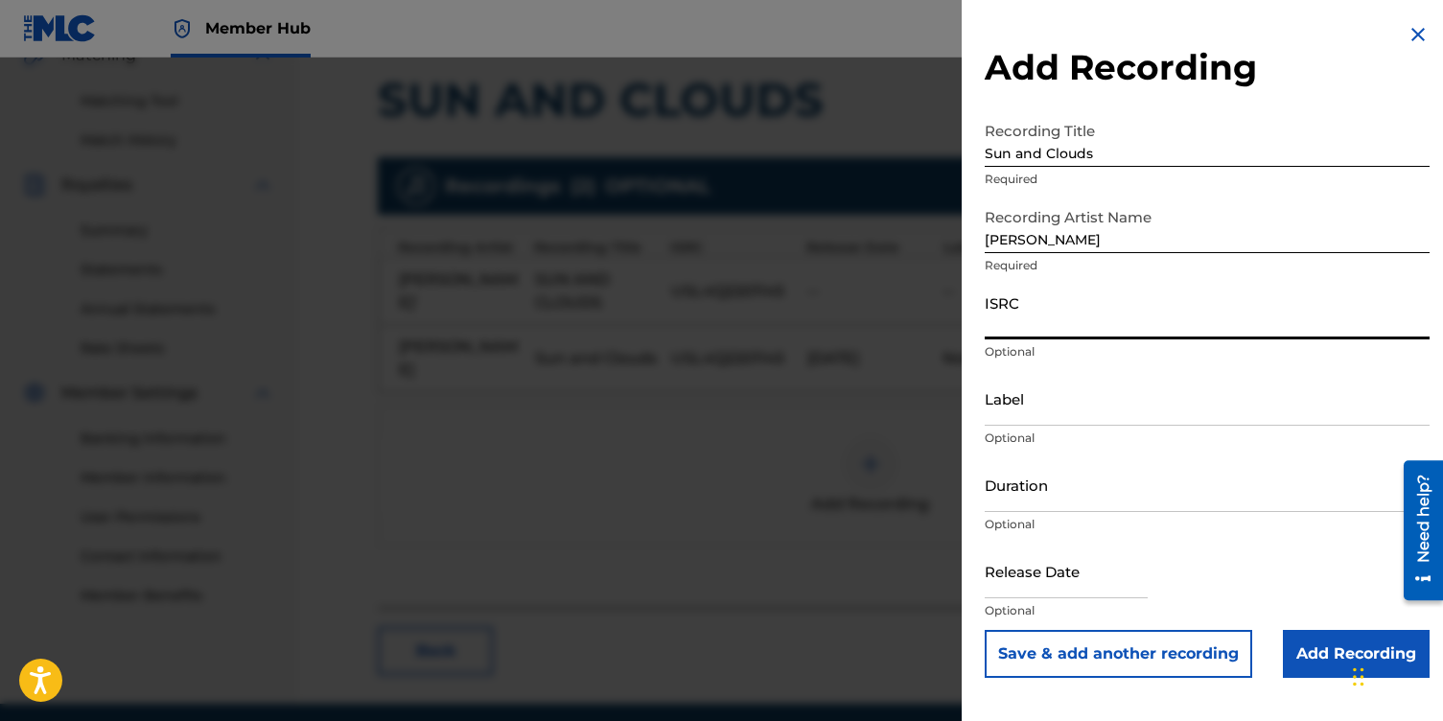
type input "USL4Q2201145"
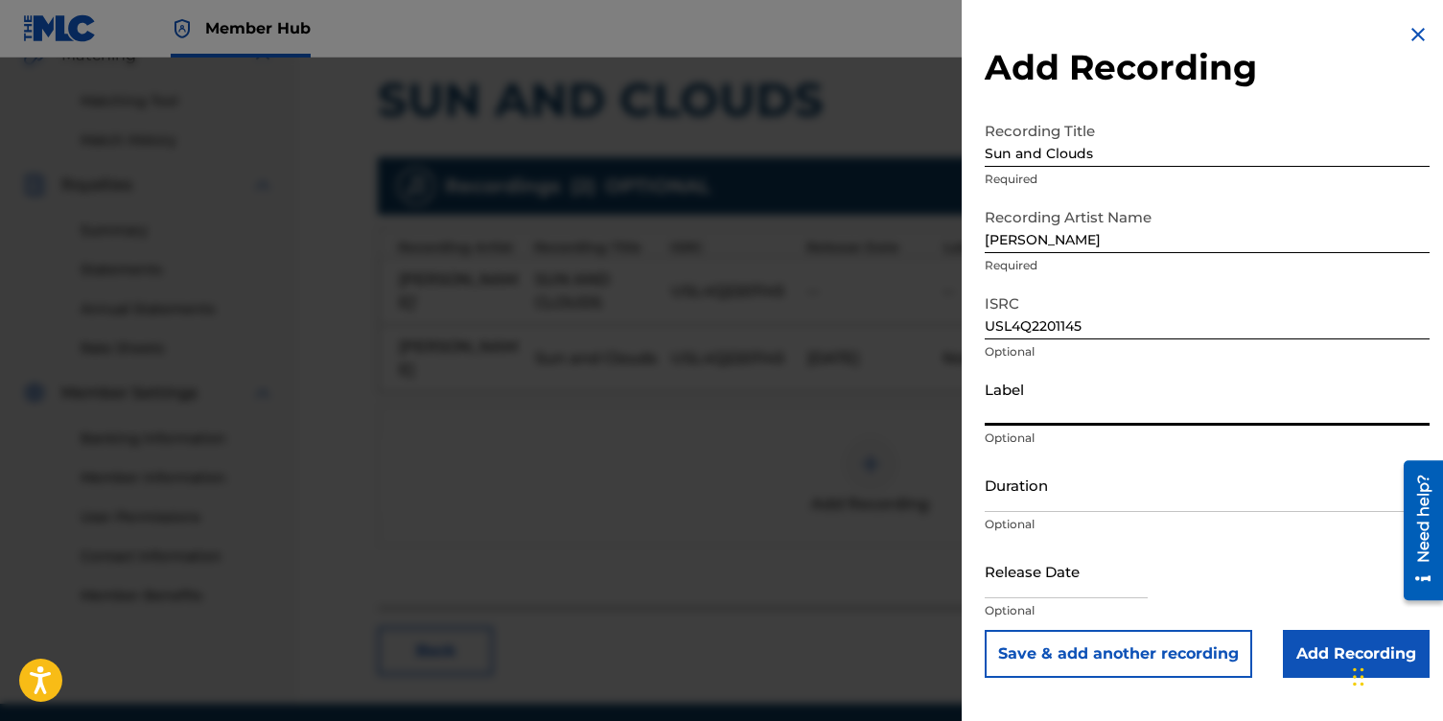
click at [1030, 406] on input "Label" at bounding box center [1207, 398] width 445 height 55
type input "NotestoNurture"
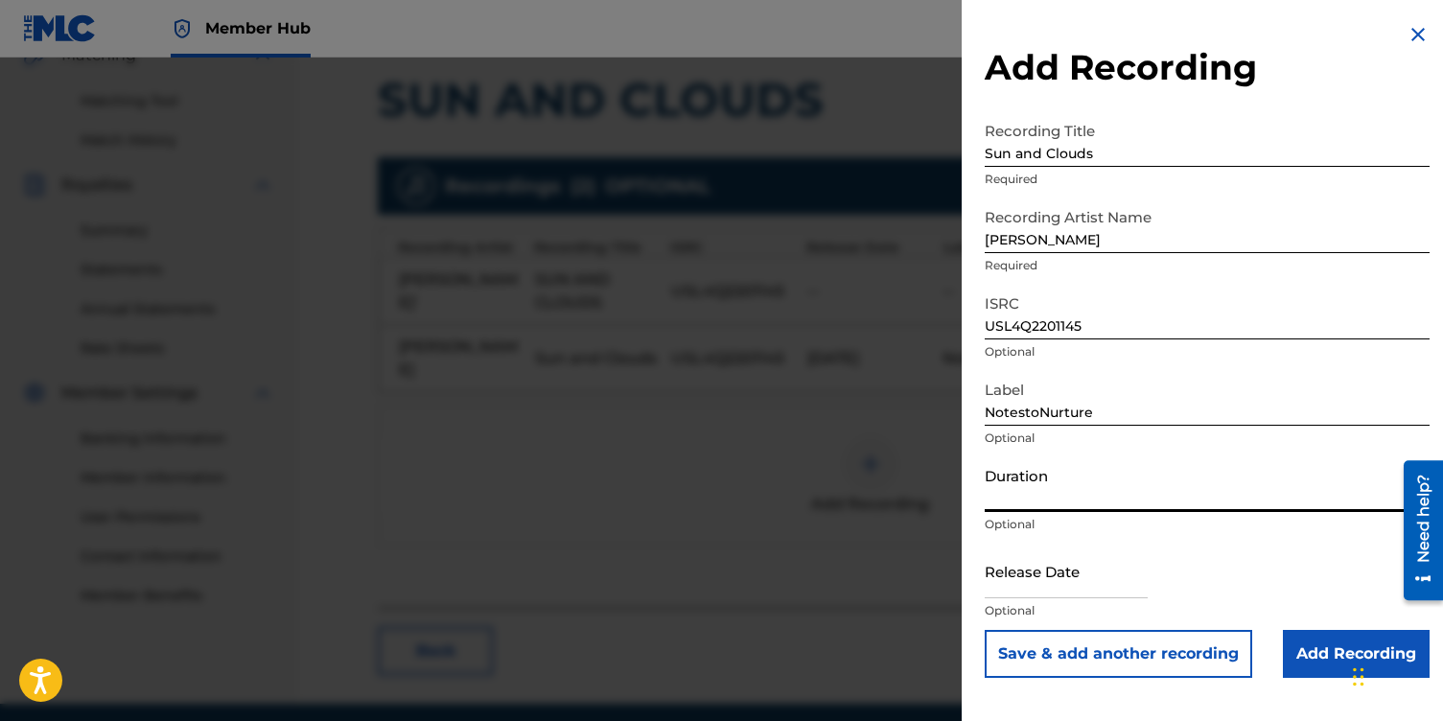
click at [1031, 487] on input "Duration" at bounding box center [1207, 484] width 445 height 55
type input "05:43"
select select "8"
select select "2025"
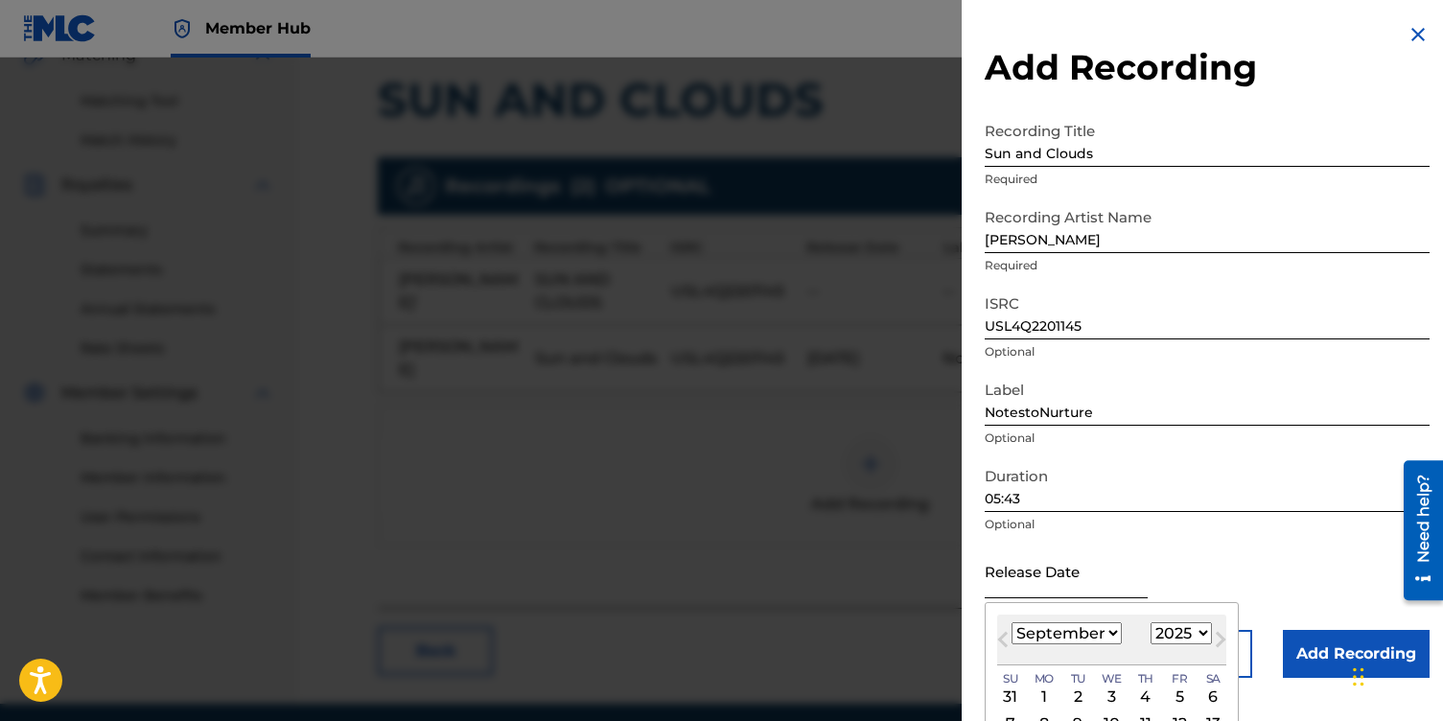
click at [1023, 585] on input "text" at bounding box center [1066, 571] width 163 height 55
click at [1005, 639] on span "Previous Month" at bounding box center [1005, 642] width 0 height 29
click at [1107, 631] on select "January February March April May June July August September October November De…" at bounding box center [1067, 633] width 110 height 22
select select "0"
click at [1012, 622] on select "January February March April May June July August September October November De…" at bounding box center [1067, 633] width 110 height 22
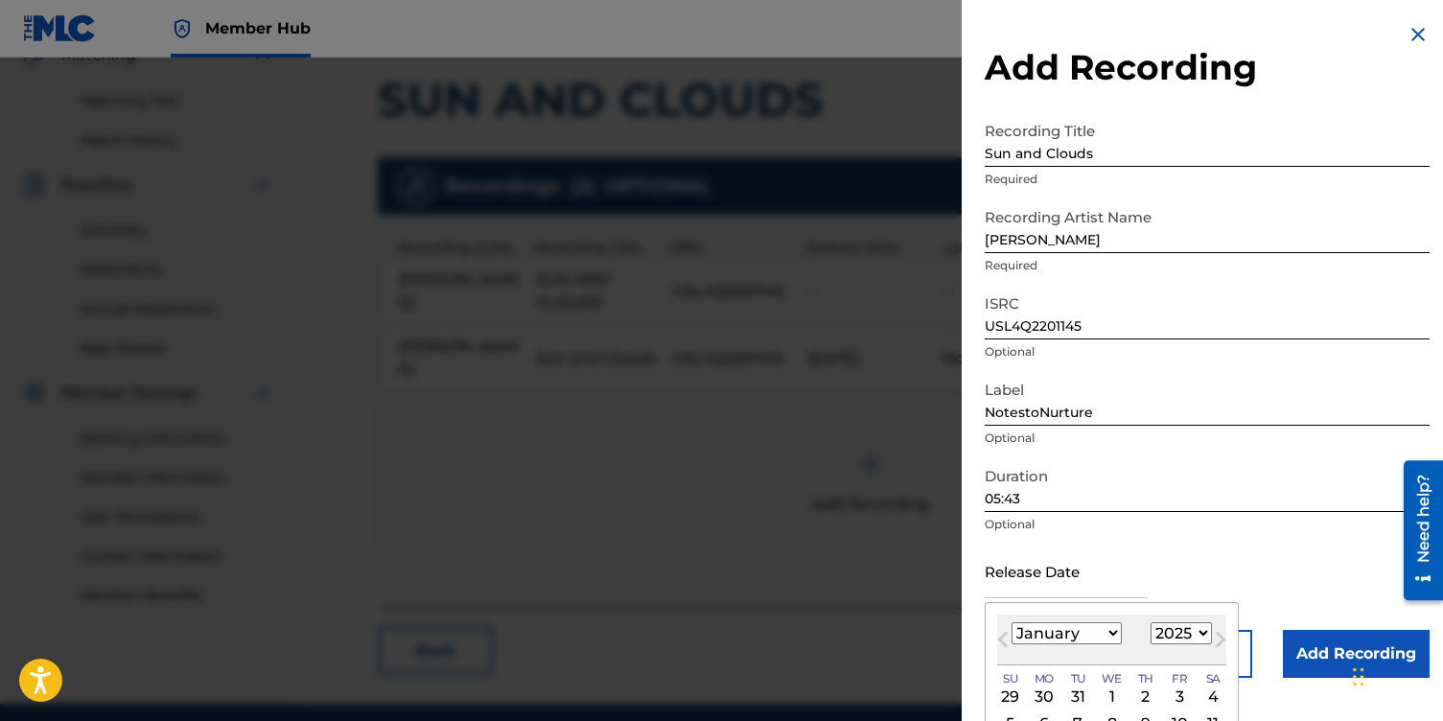
click at [1197, 635] on select "1899 1900 1901 1902 1903 1904 1905 1906 1907 1908 1909 1910 1911 1912 1913 1914…" at bounding box center [1181, 633] width 61 height 22
click at [1151, 622] on select "1899 1900 1901 1902 1903 1904 1905 1906 1907 1908 1909 1910 1911 1912 1913 1914…" at bounding box center [1181, 633] width 61 height 22
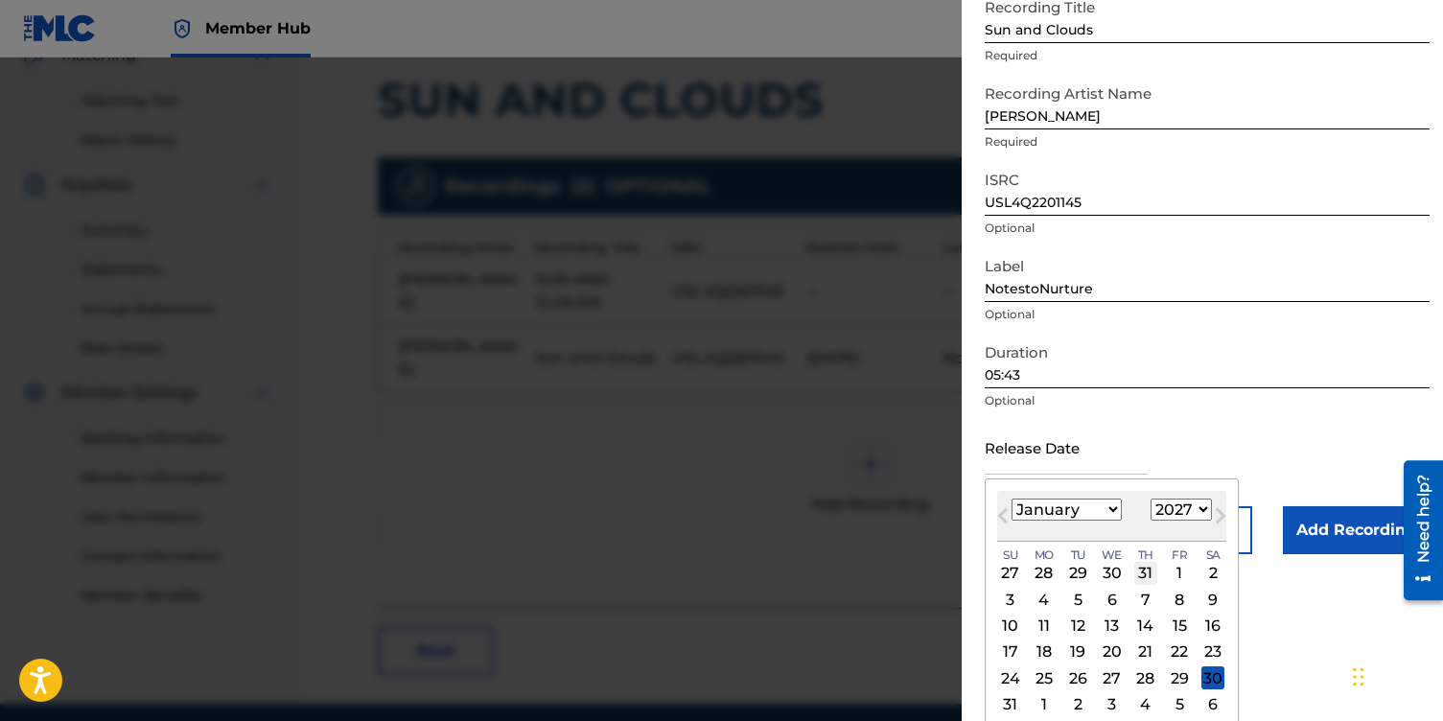
scroll to position [152, 0]
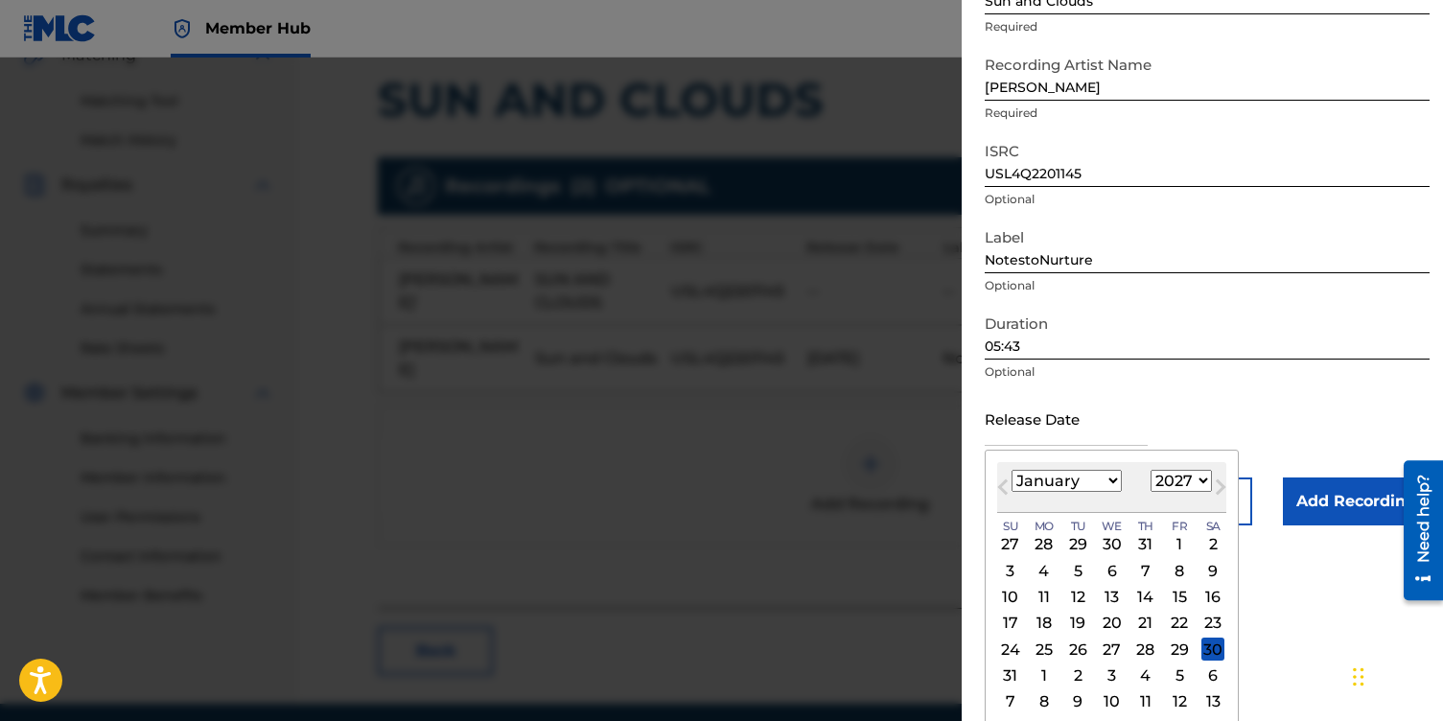
click at [1199, 483] on select "1899 1900 1901 1902 1903 1904 1905 1906 1907 1908 1909 1910 1911 1912 1913 1914…" at bounding box center [1181, 481] width 61 height 22
select select "2023"
click at [1151, 490] on select "1899 1900 1901 1902 1903 1904 1905 1906 1907 1908 1909 1910 1911 1912 1913 1914…" at bounding box center [1181, 481] width 61 height 22
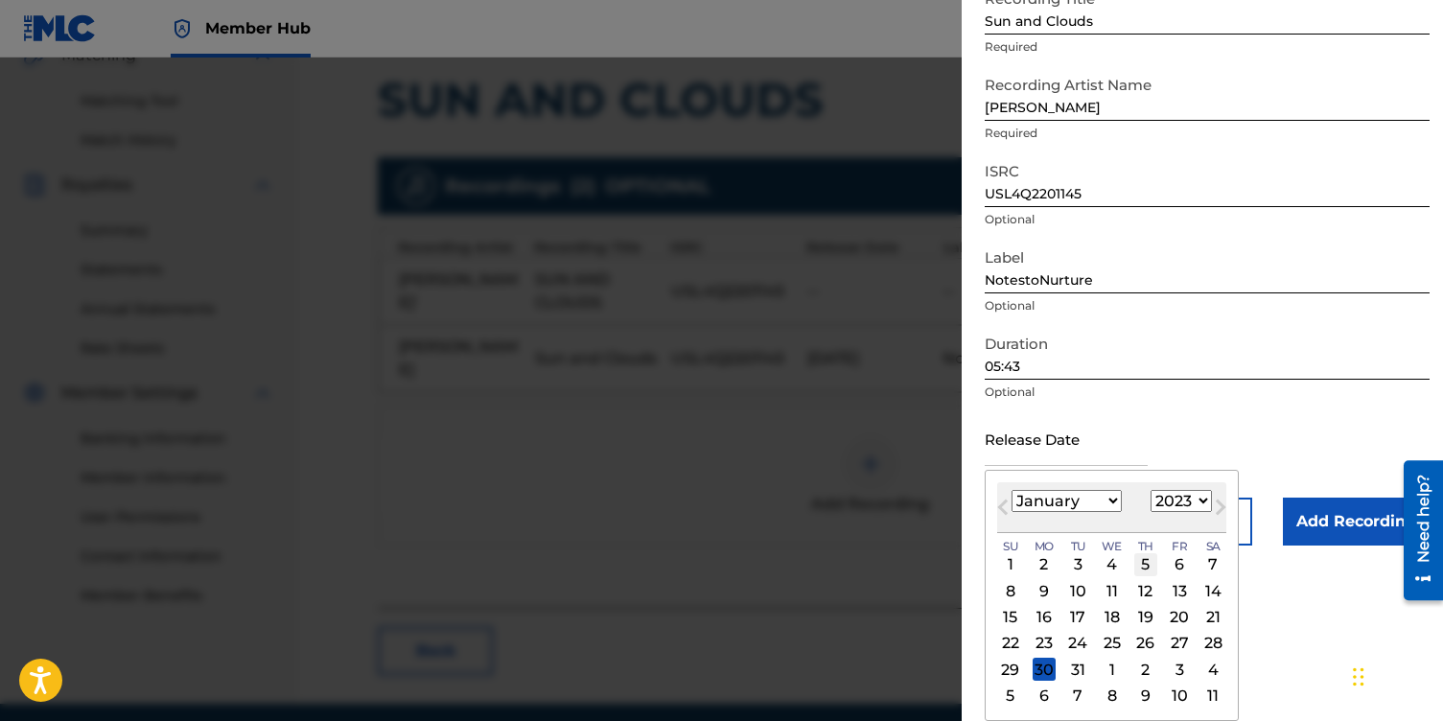
scroll to position [132, 0]
click at [1183, 643] on div "27" at bounding box center [1179, 643] width 23 height 23
type input "[DATE]"
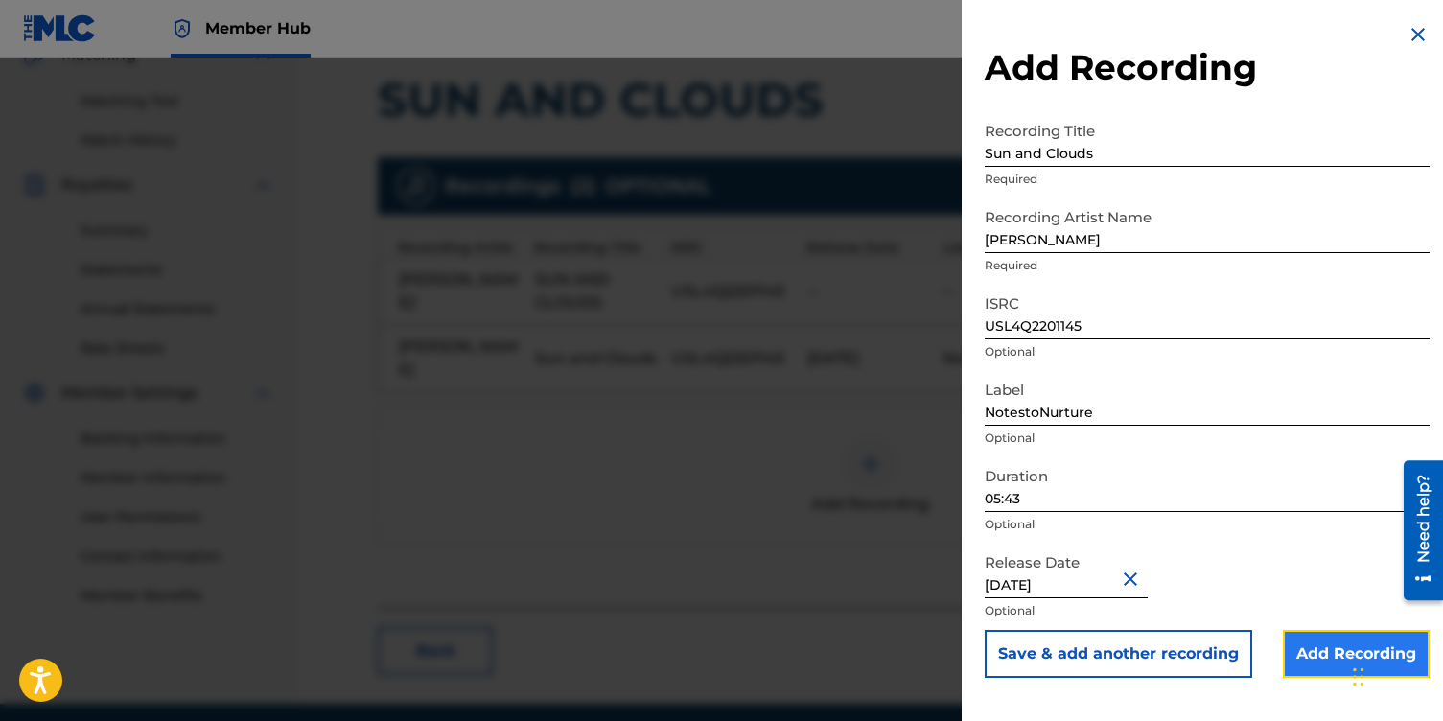
click at [1321, 657] on input "Add Recording" at bounding box center [1356, 654] width 147 height 48
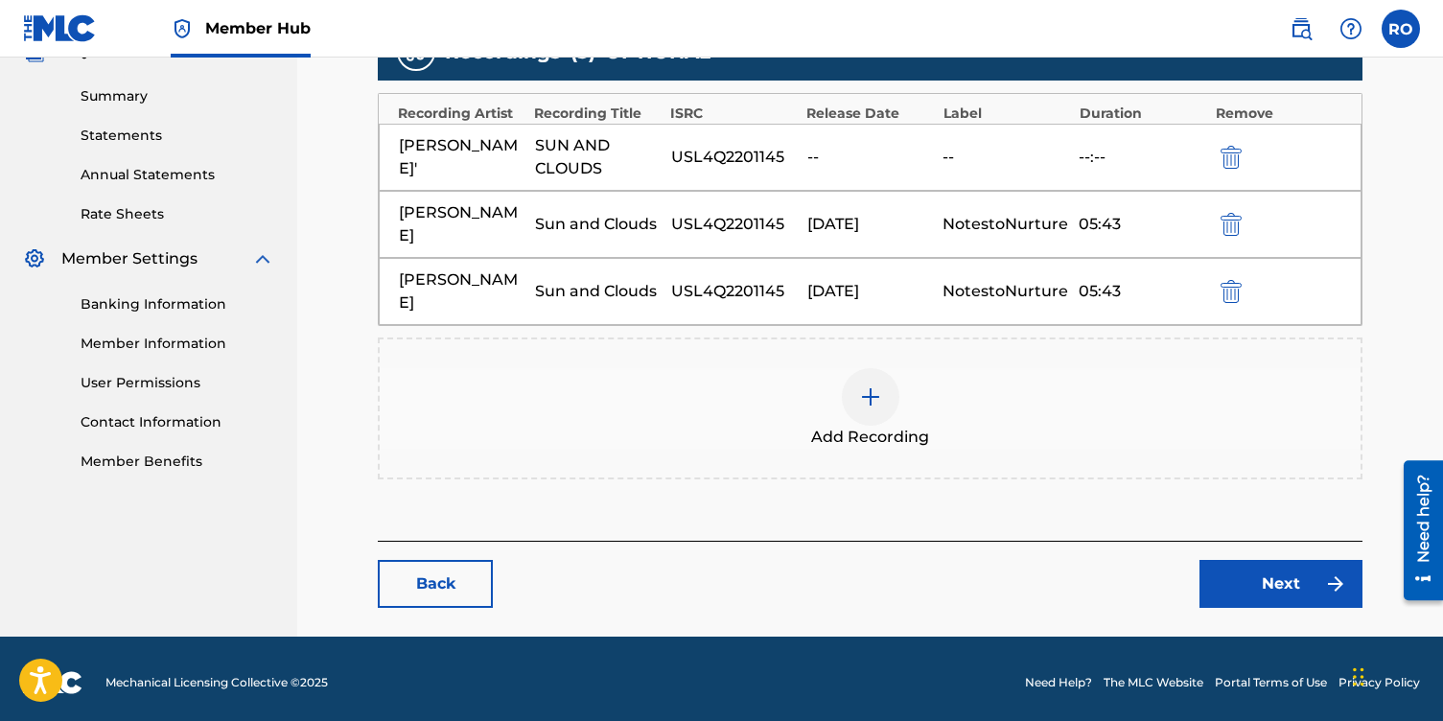
scroll to position [610, 0]
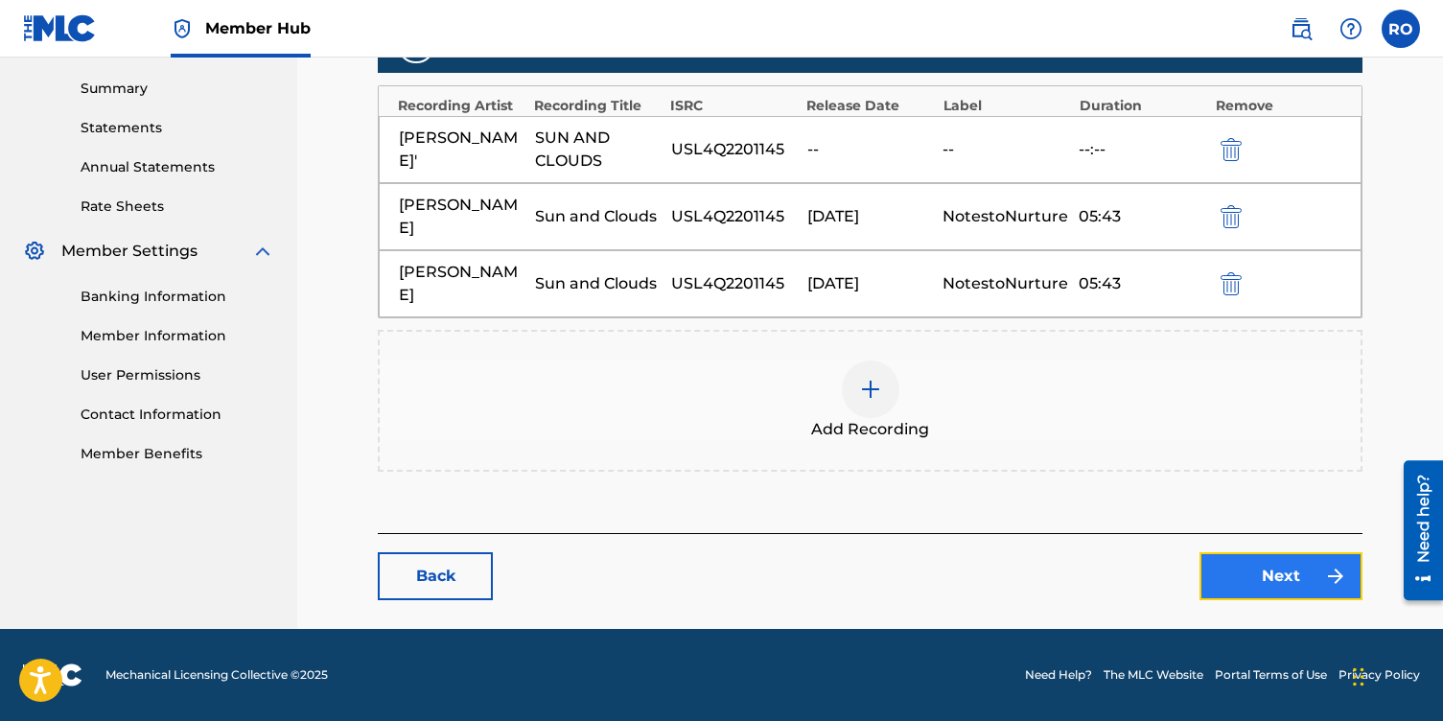
click at [1246, 580] on link "Next" at bounding box center [1280, 576] width 163 height 48
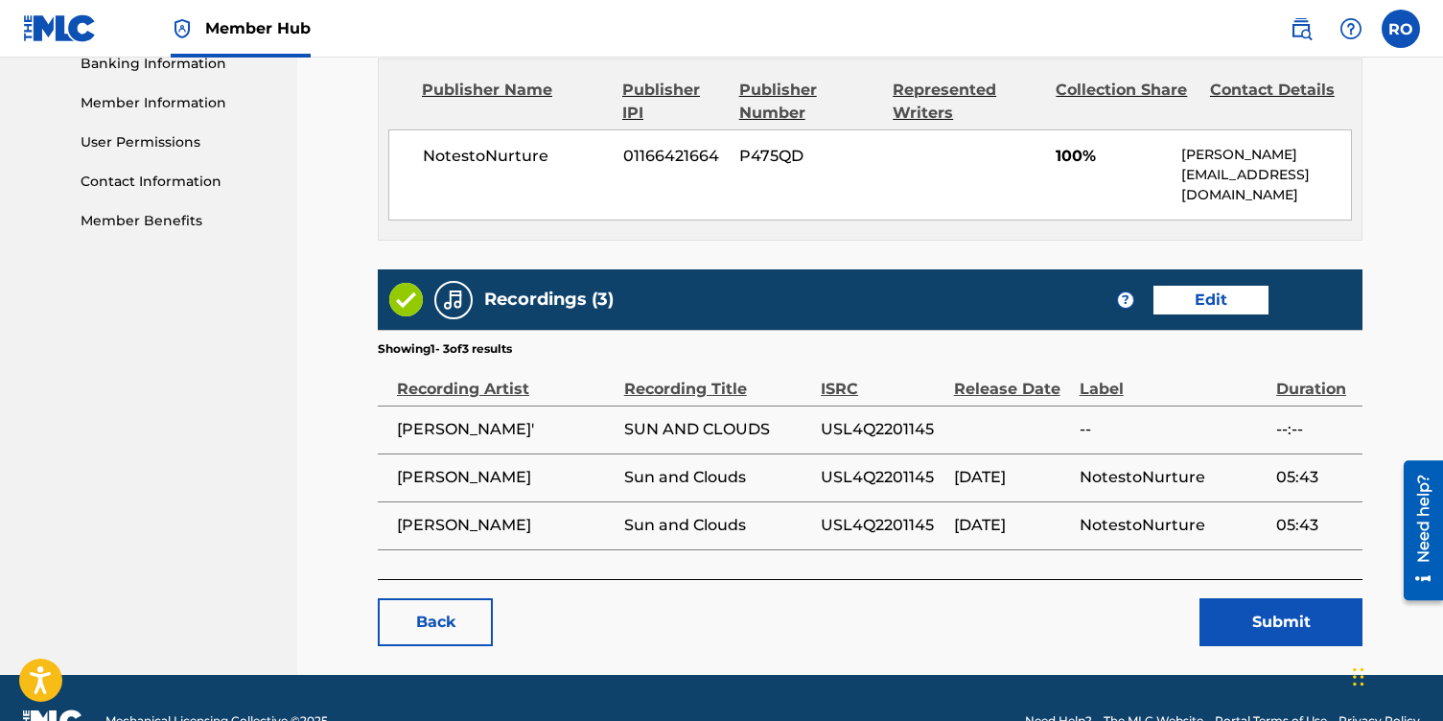
scroll to position [887, 0]
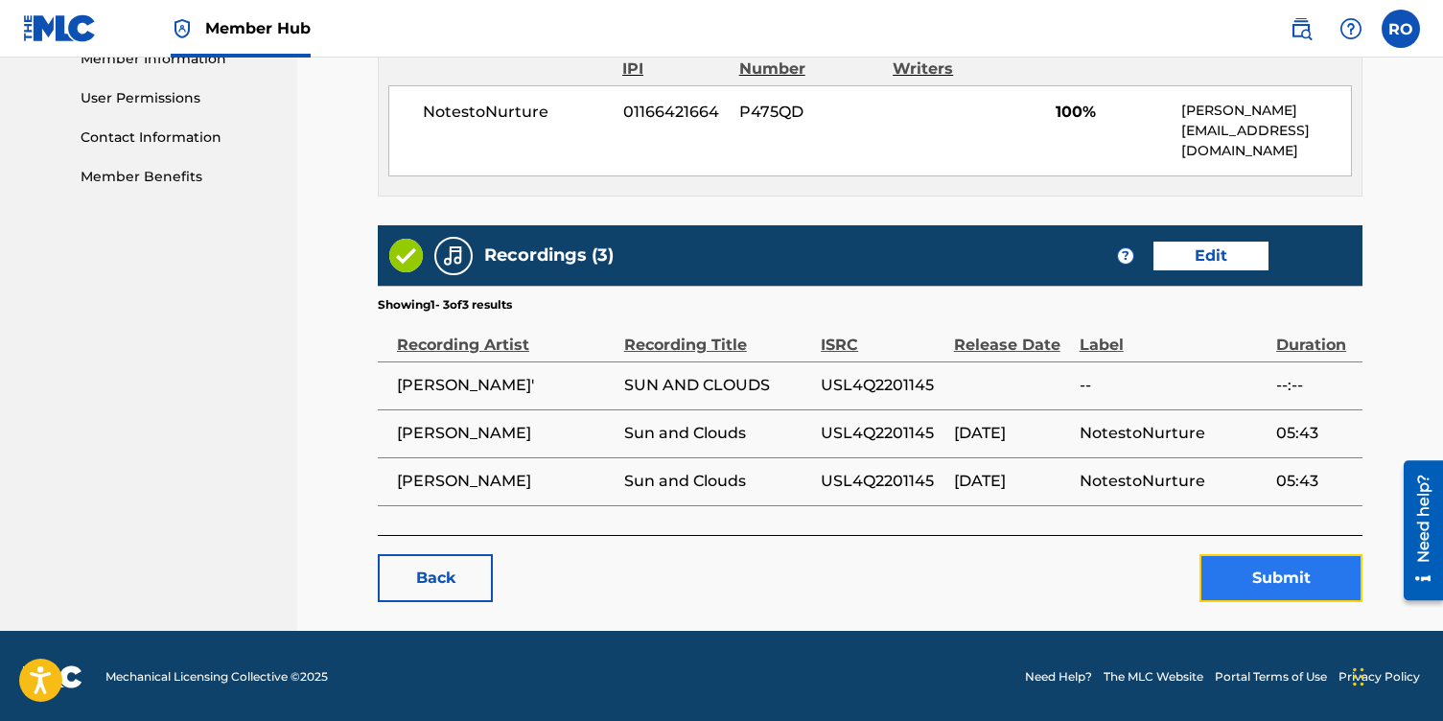
click at [1260, 580] on button "Submit" at bounding box center [1280, 578] width 163 height 48
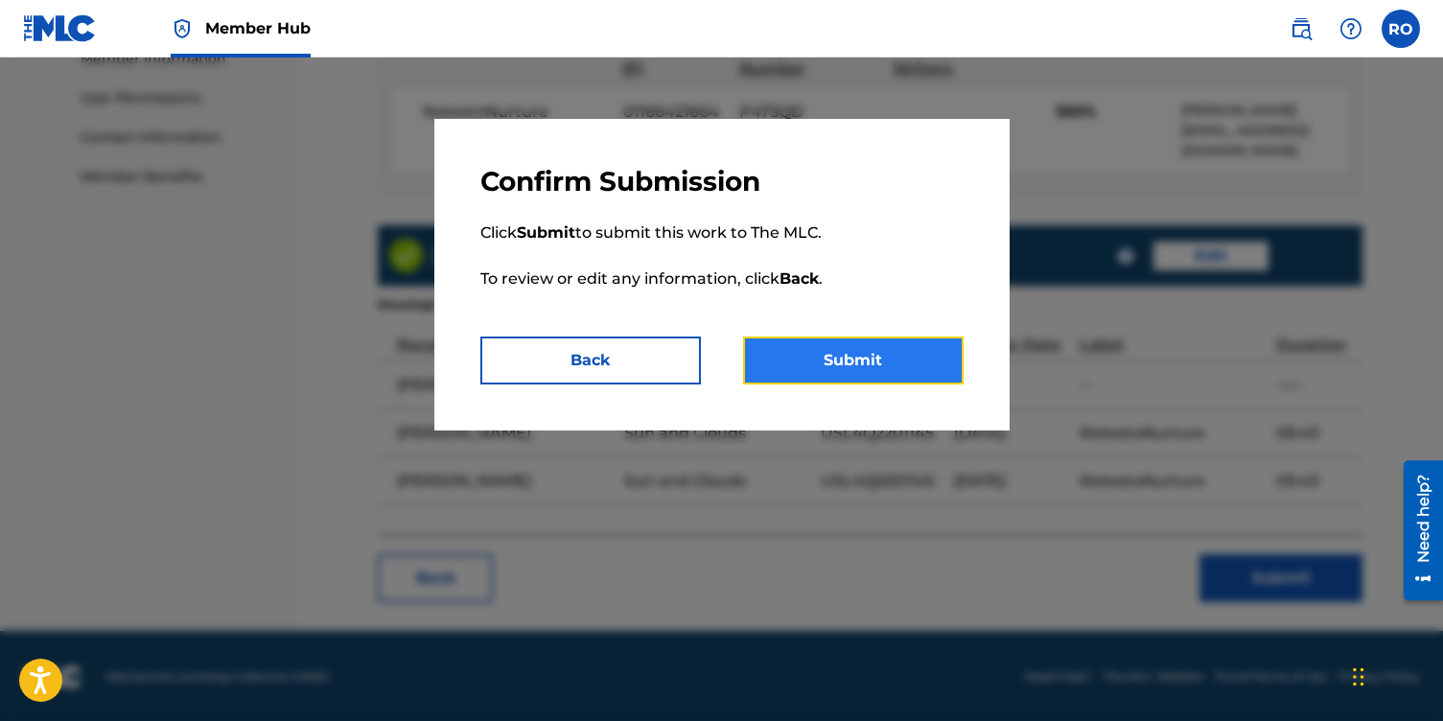
click at [821, 362] on button "Submit" at bounding box center [853, 361] width 221 height 48
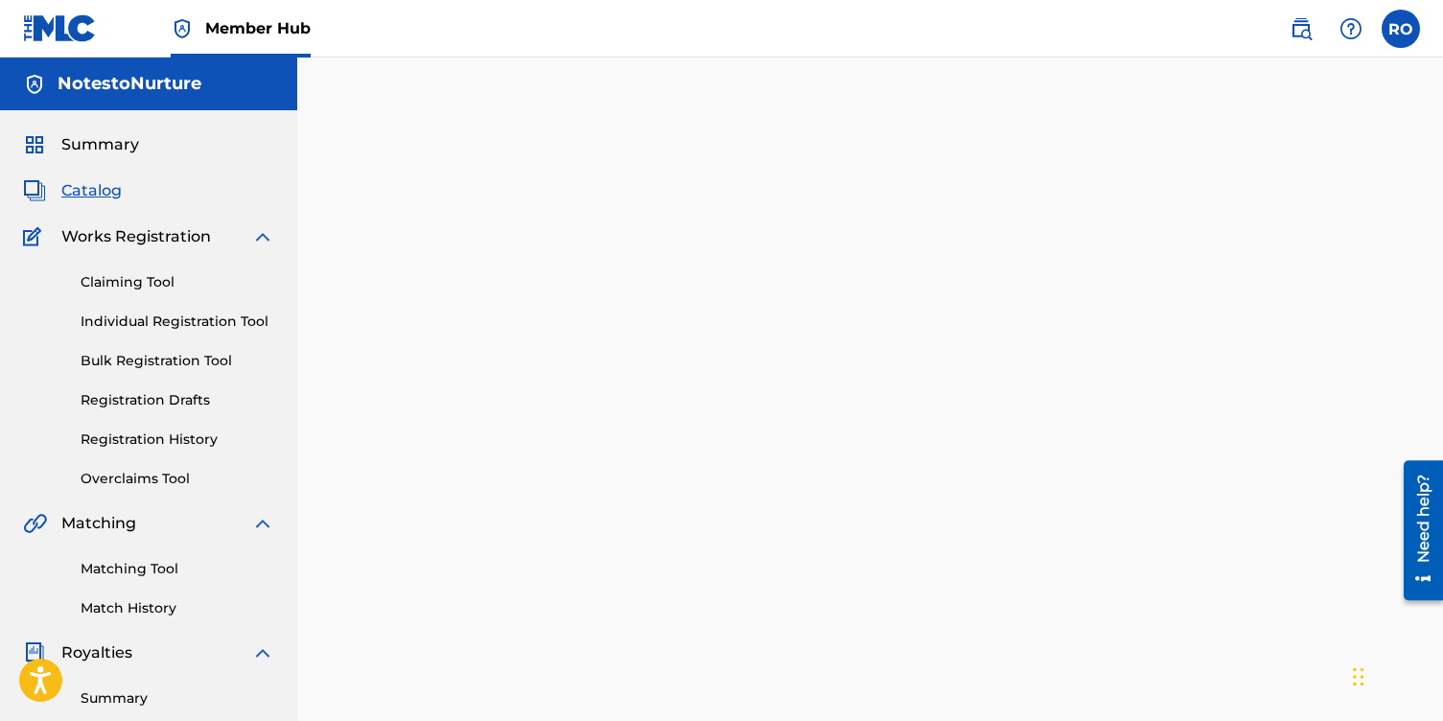
click at [100, 180] on span "Catalog" at bounding box center [91, 190] width 60 height 23
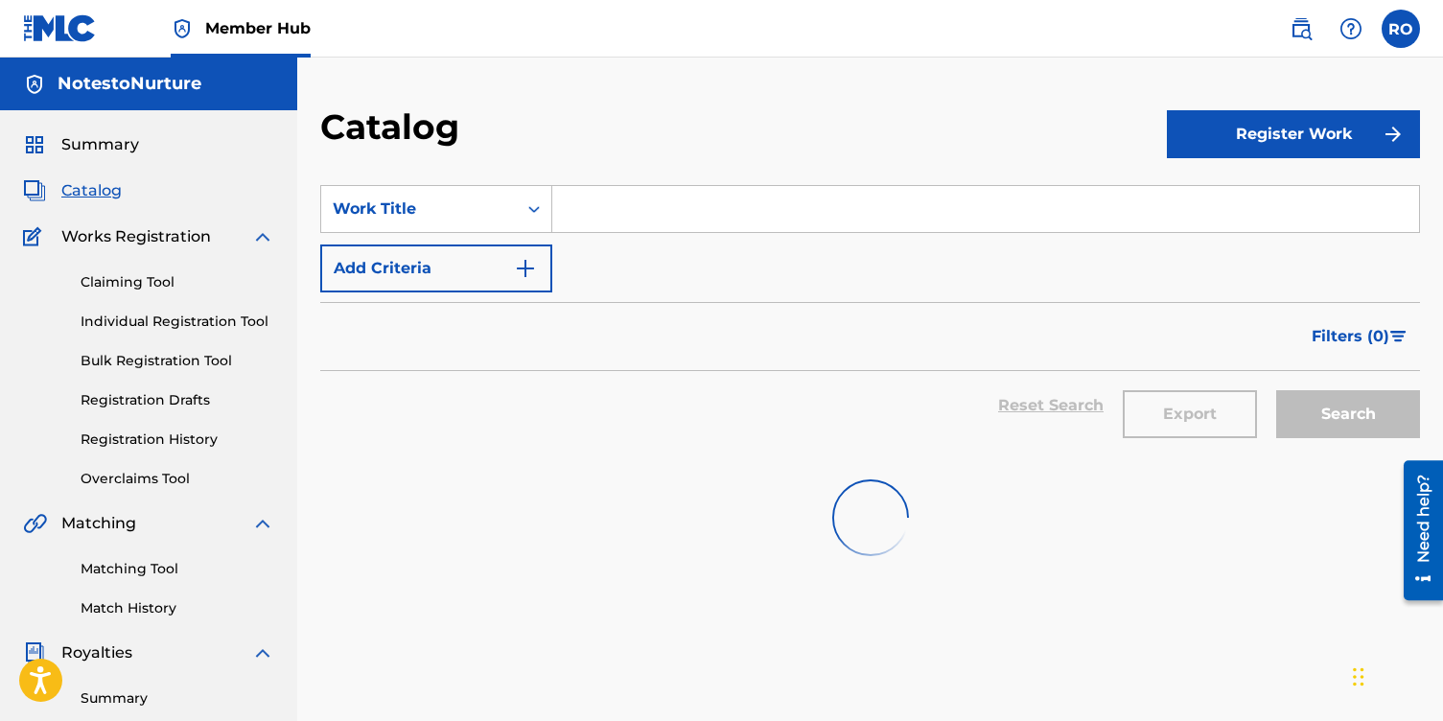
click at [100, 181] on span "Catalog" at bounding box center [91, 190] width 60 height 23
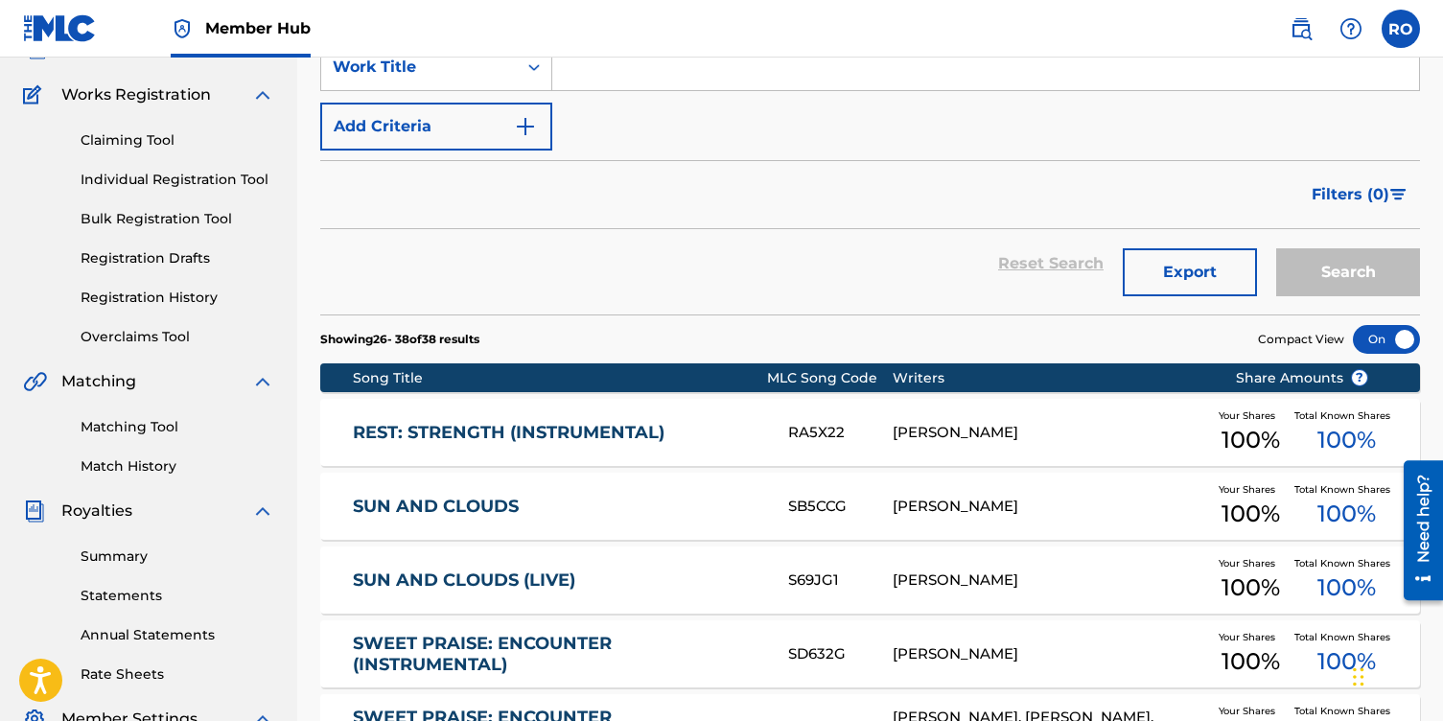
scroll to position [252, 0]
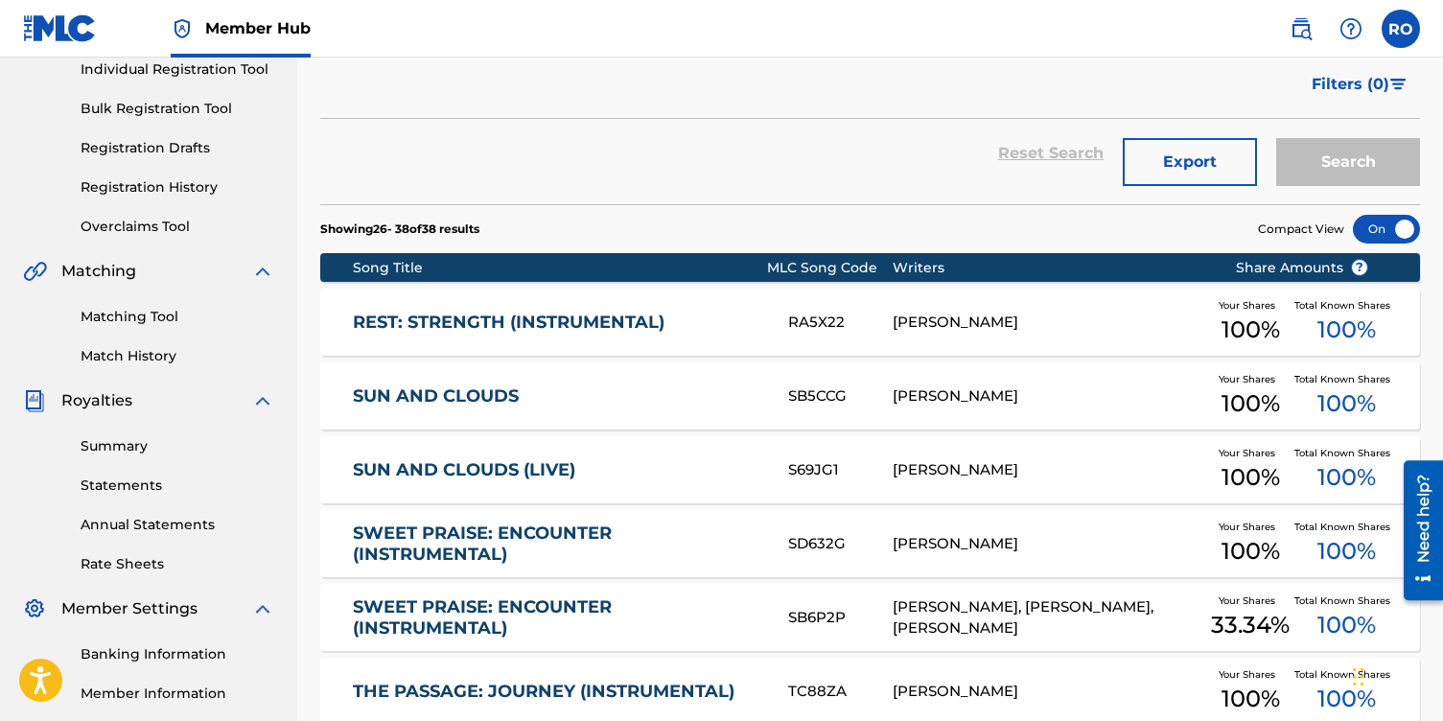
click at [532, 313] on link "REST: STRENGTH (INSTRUMENTAL)" at bounding box center [557, 323] width 409 height 22
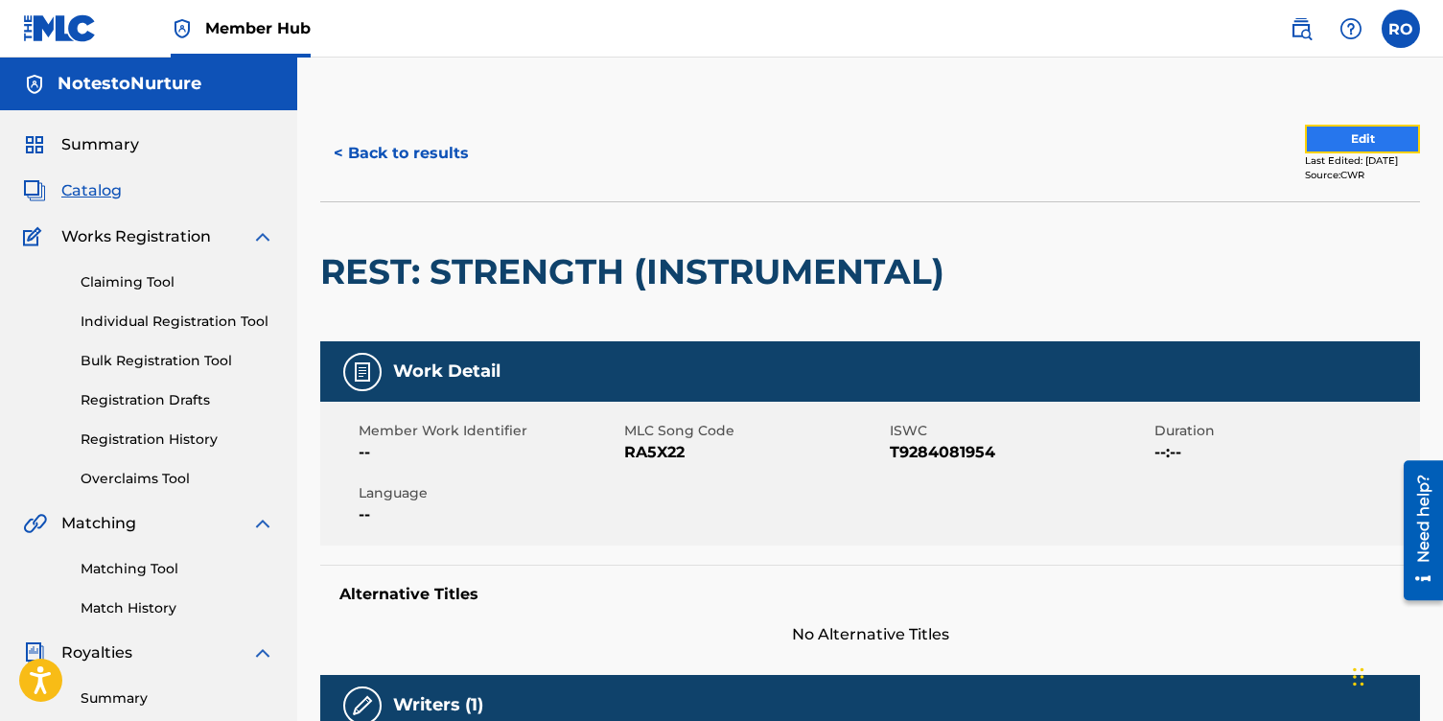
click at [1324, 143] on button "Edit" at bounding box center [1362, 139] width 115 height 29
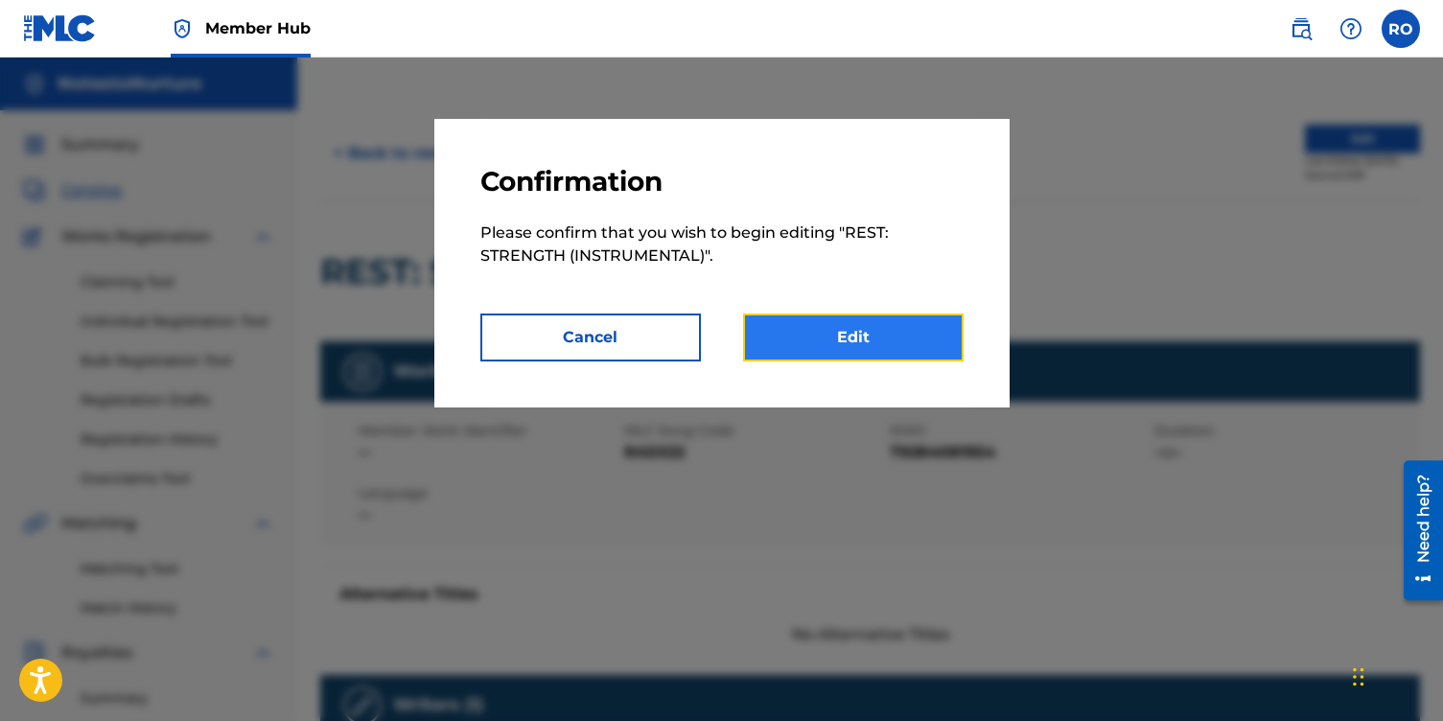
click at [886, 336] on link "Edit" at bounding box center [853, 338] width 221 height 48
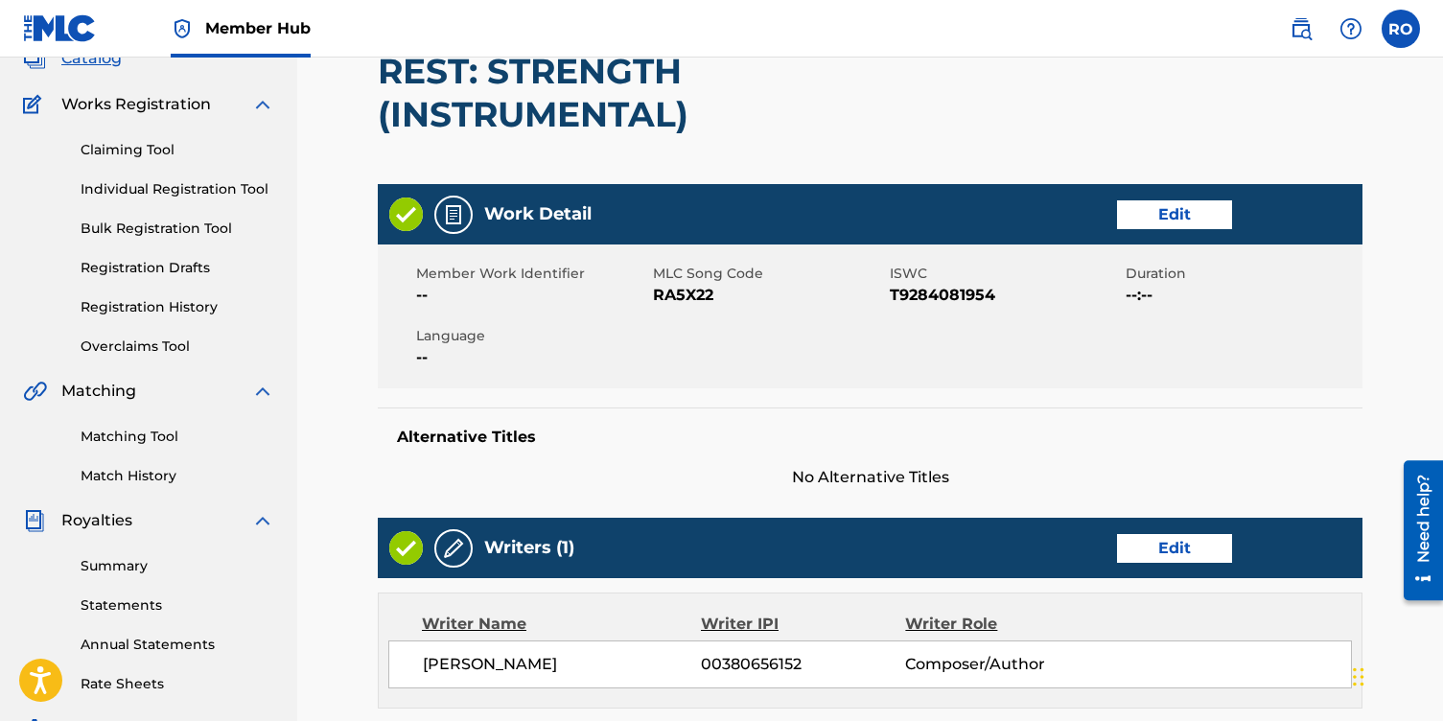
scroll to position [108, 0]
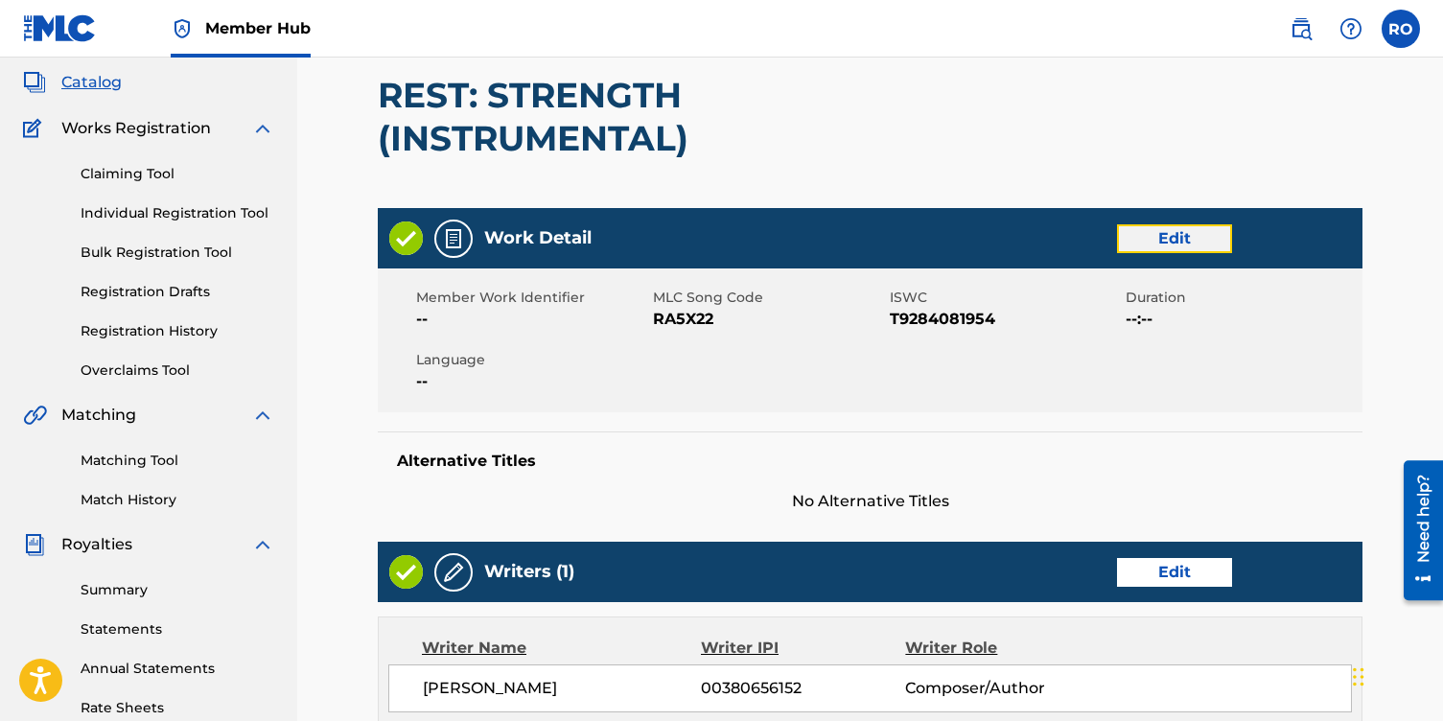
click at [1178, 245] on link "Edit" at bounding box center [1174, 238] width 115 height 29
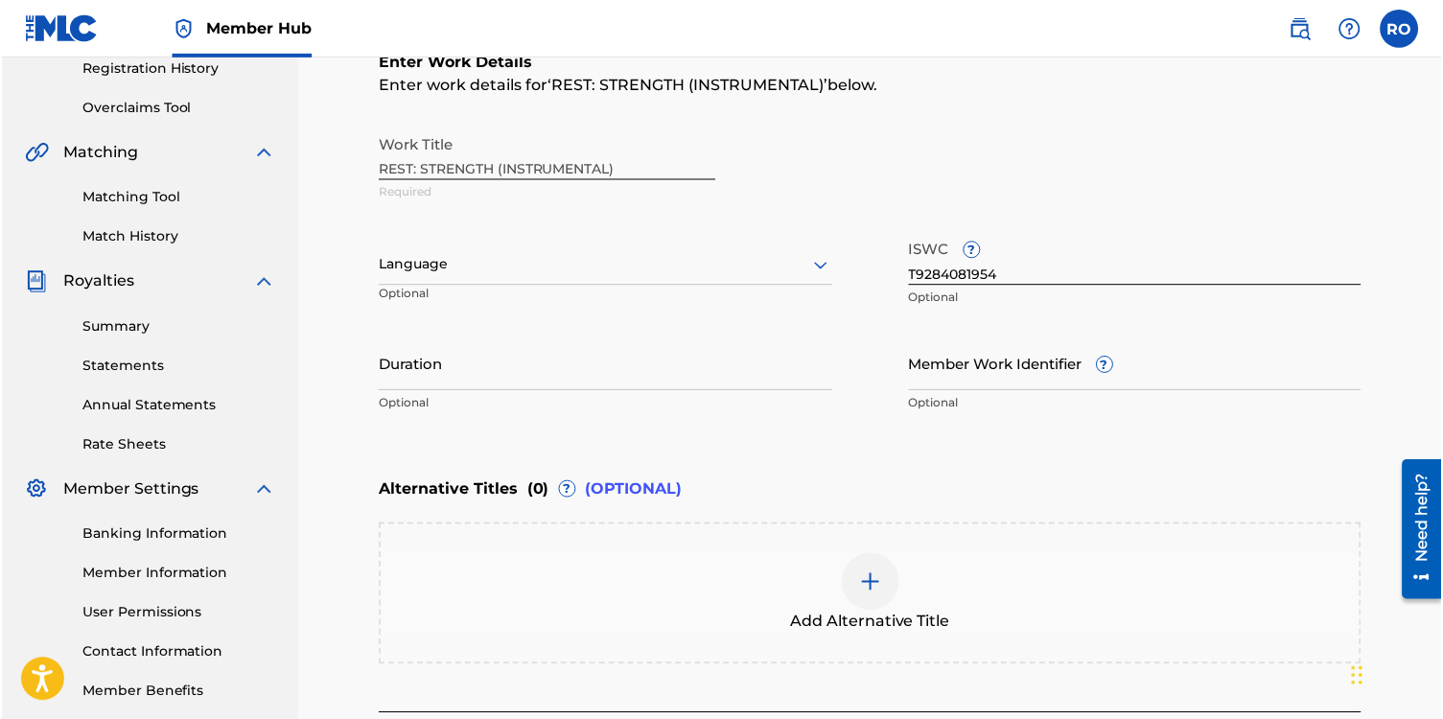
scroll to position [399, 0]
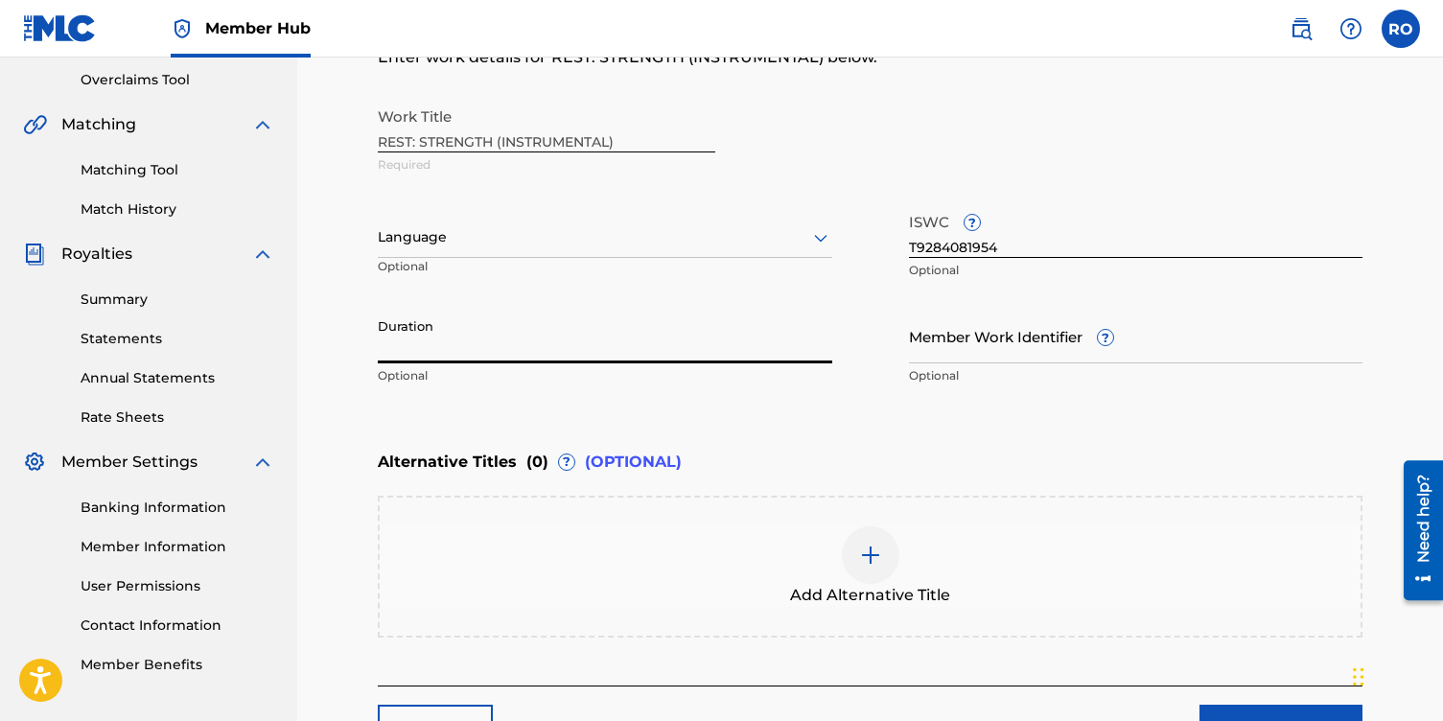
click at [391, 343] on input "Duration" at bounding box center [605, 336] width 454 height 55
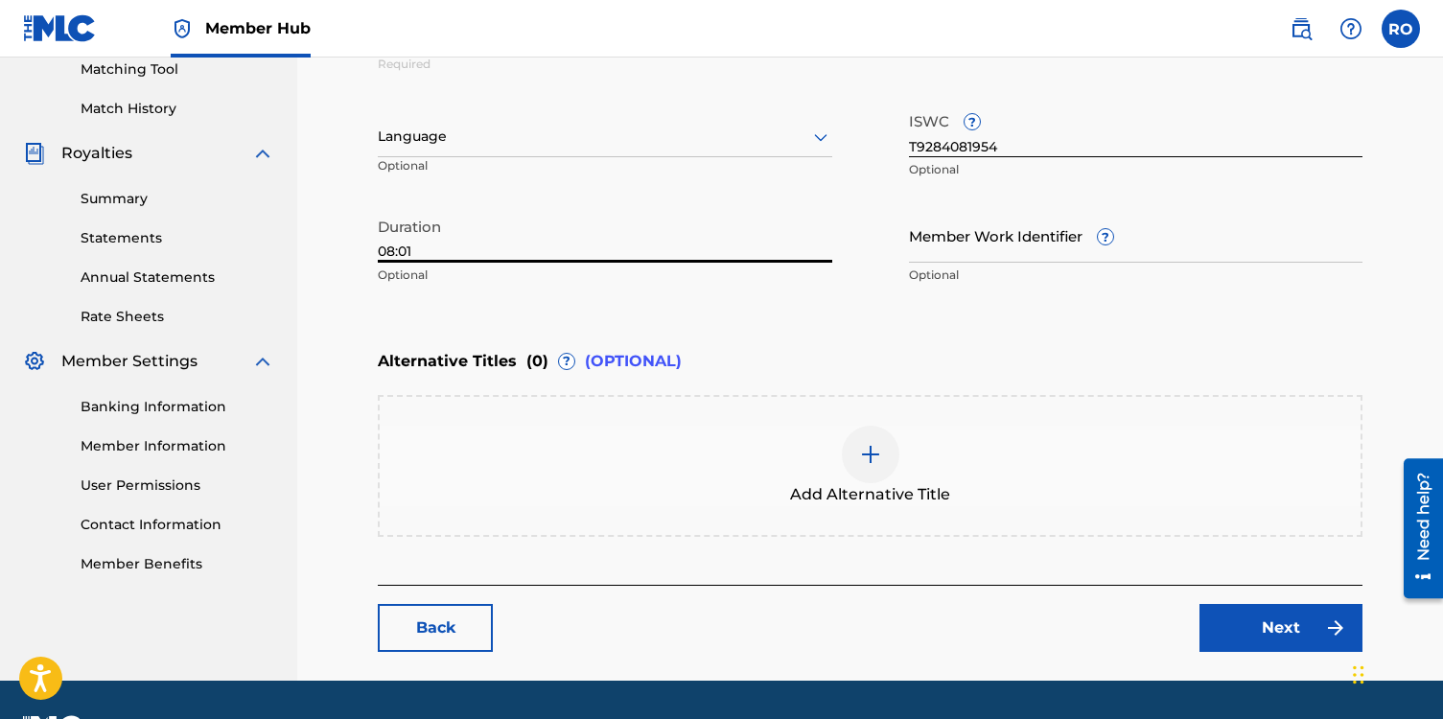
scroll to position [552, 0]
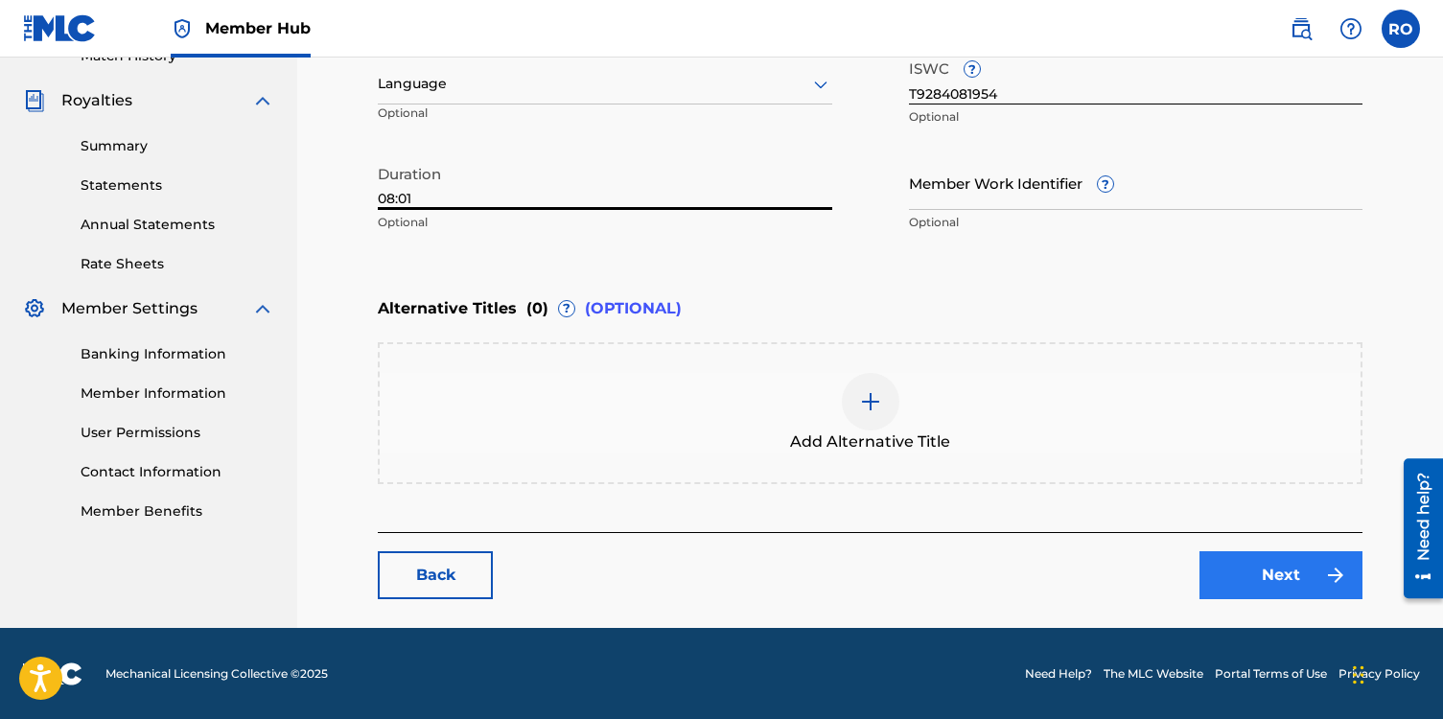
type input "08:01"
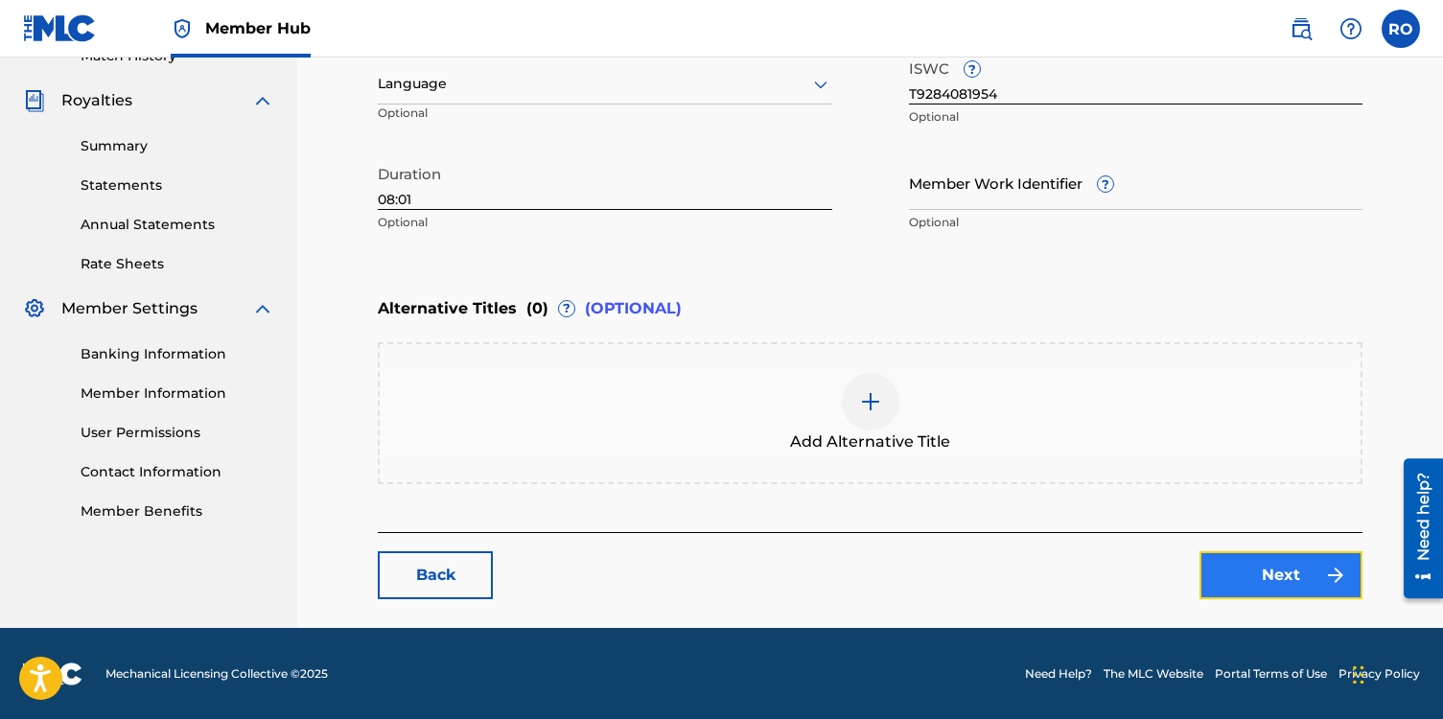
click at [1234, 563] on link "Next" at bounding box center [1280, 575] width 163 height 48
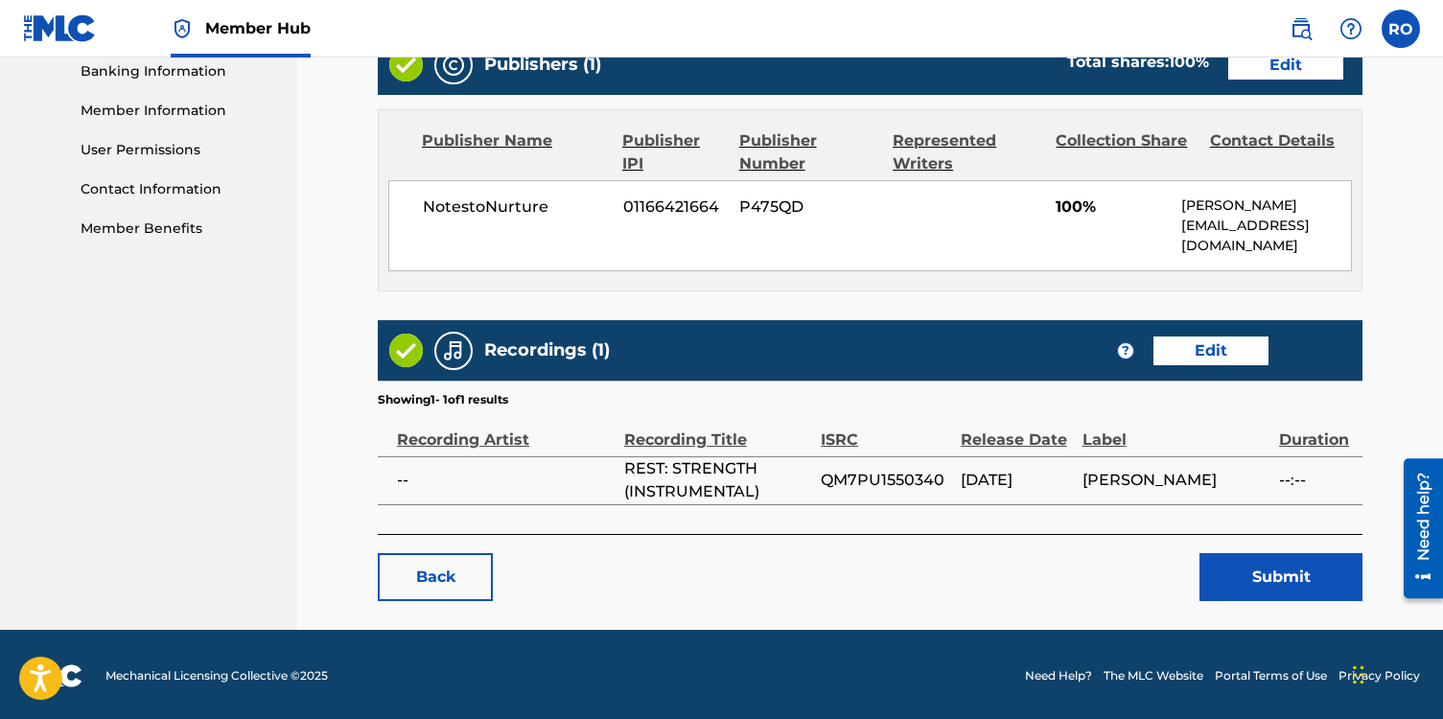
scroll to position [836, 0]
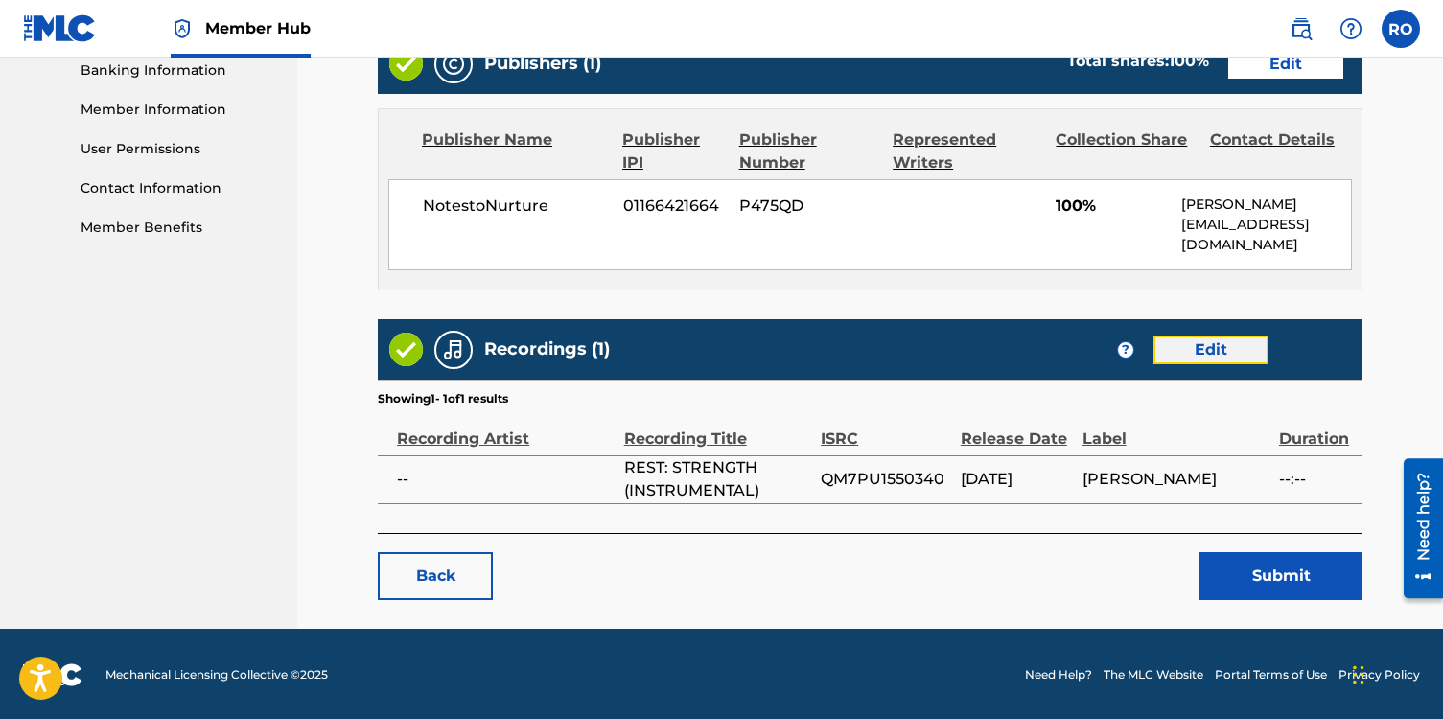
click at [1210, 339] on link "Edit" at bounding box center [1210, 350] width 115 height 29
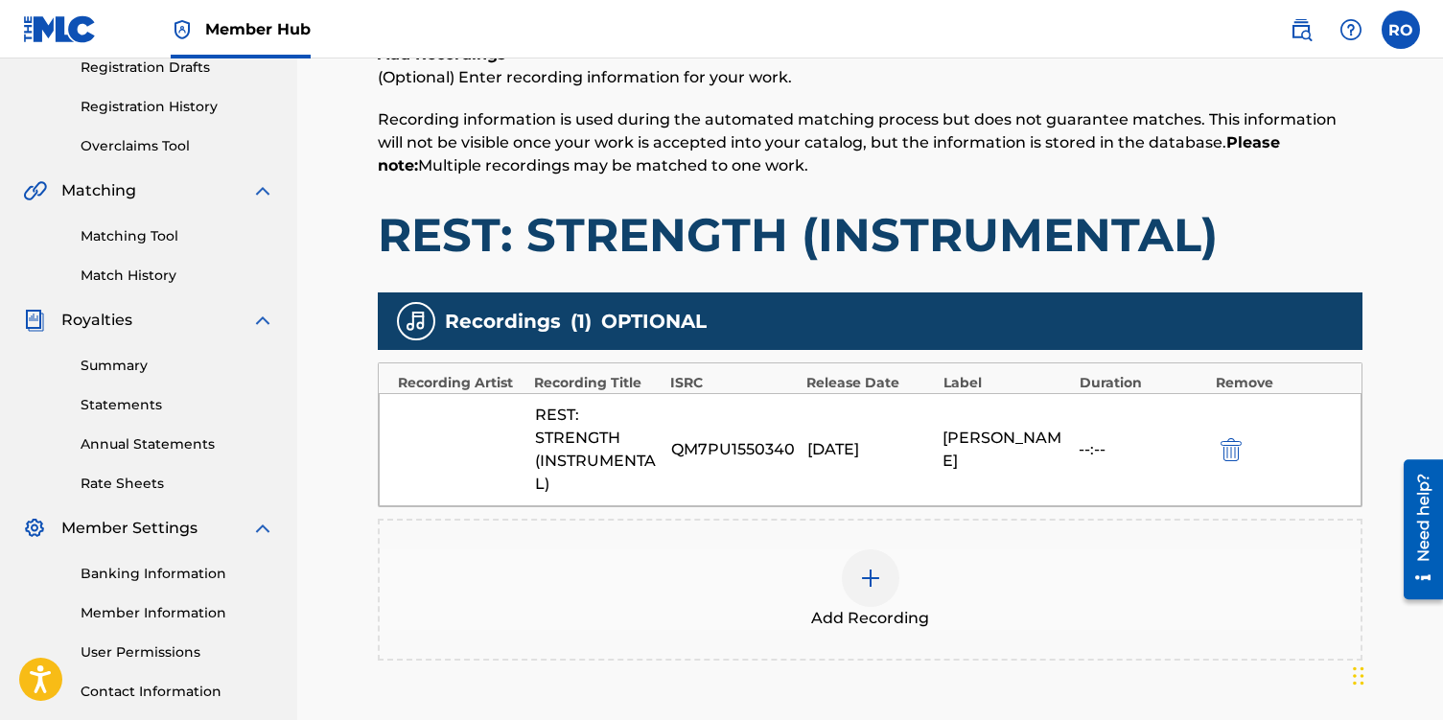
scroll to position [337, 0]
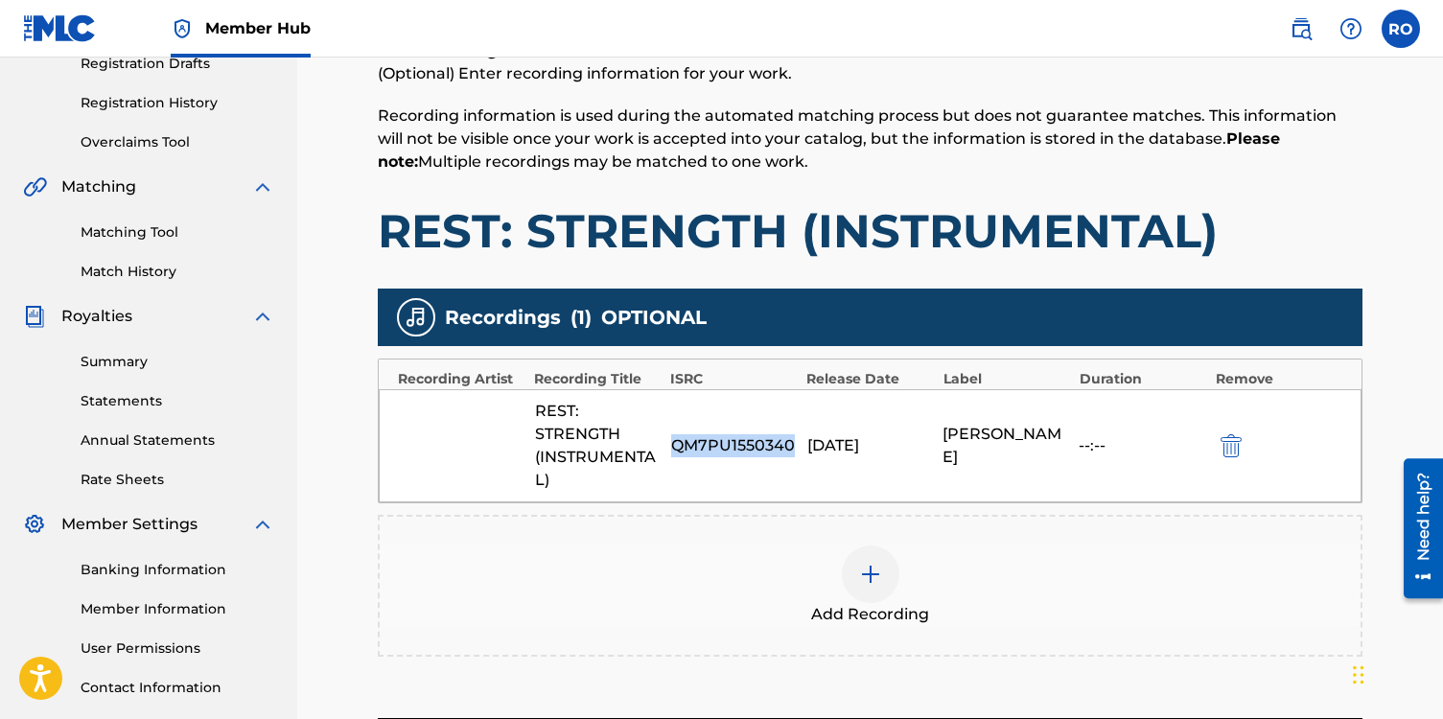
drag, startPoint x: 792, startPoint y: 447, endPoint x: 675, endPoint y: 445, distance: 117.0
click at [675, 445] on div "QM7PU1550340" at bounding box center [734, 445] width 127 height 23
copy div "QM7PU1550340"
click at [864, 580] on img at bounding box center [870, 574] width 23 height 23
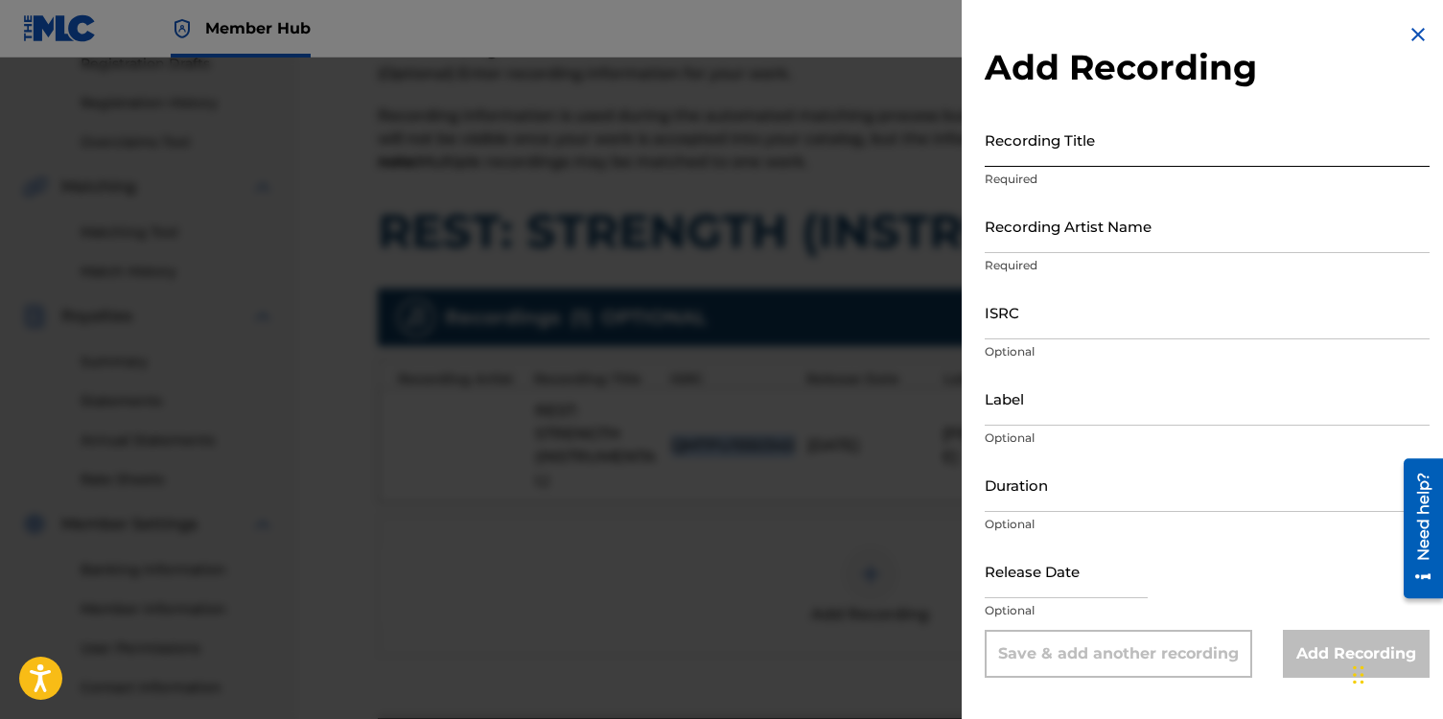
click at [1009, 139] on input "Recording Title" at bounding box center [1207, 139] width 445 height 55
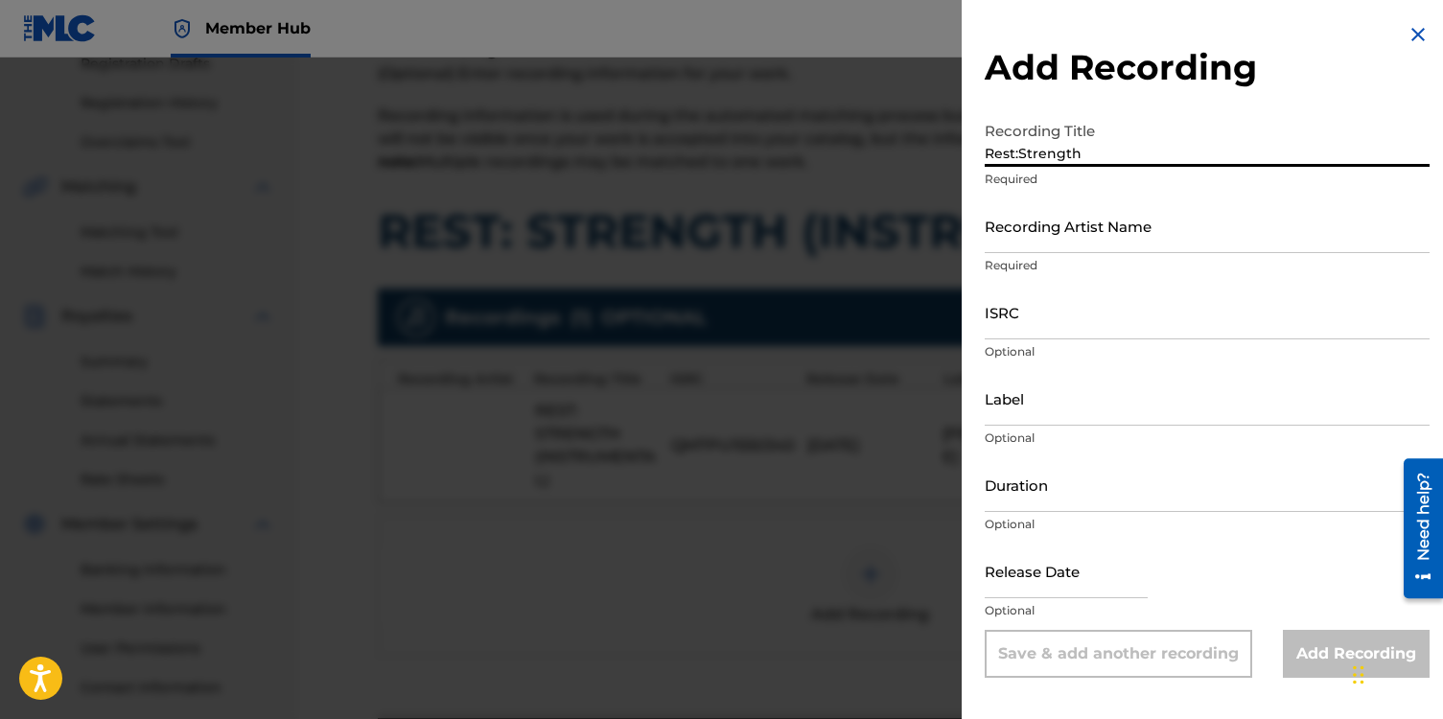
click at [1021, 152] on input "Rest:Strength" at bounding box center [1207, 139] width 445 height 55
click at [1098, 155] on input "Rest: Strength" at bounding box center [1207, 139] width 445 height 55
type input "Rest: Strength (Instrumental)"
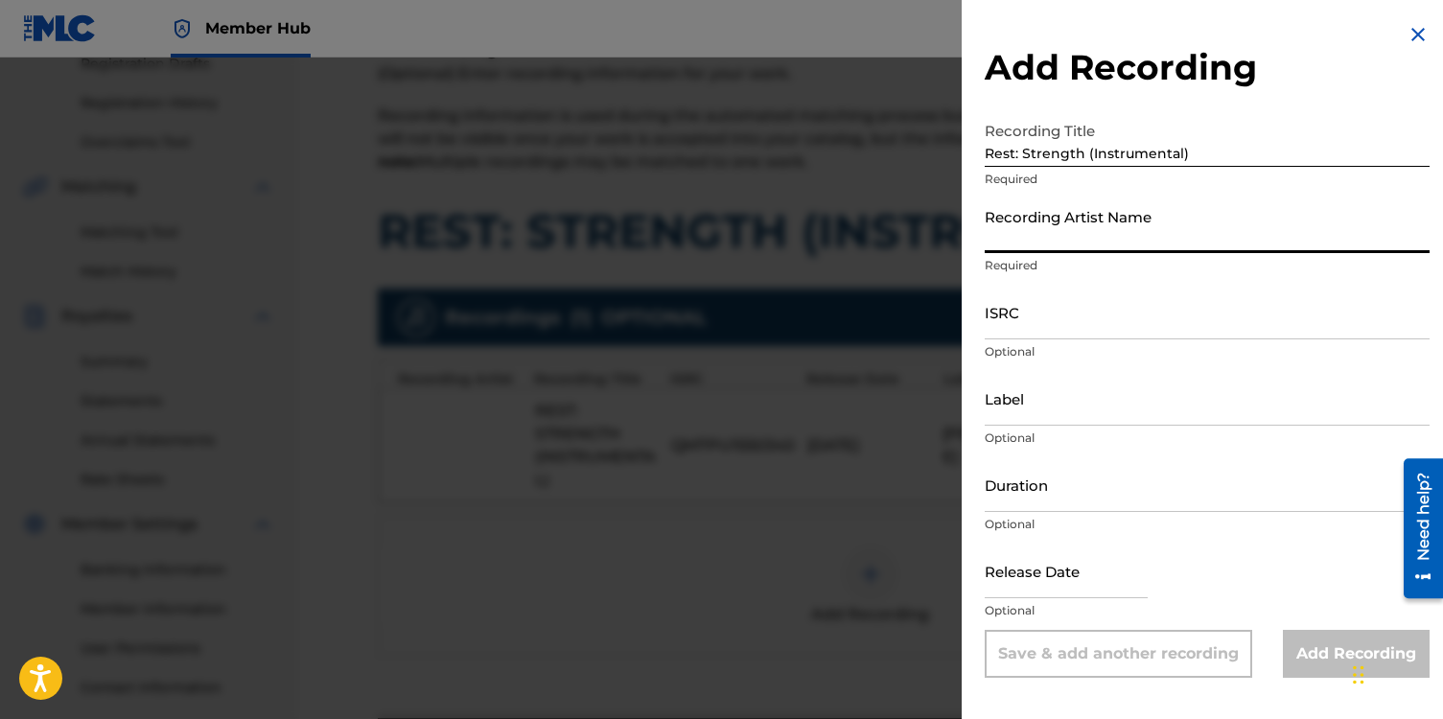
click at [1060, 232] on input "Recording Artist Name" at bounding box center [1207, 225] width 445 height 55
type input "[PERSON_NAME]"
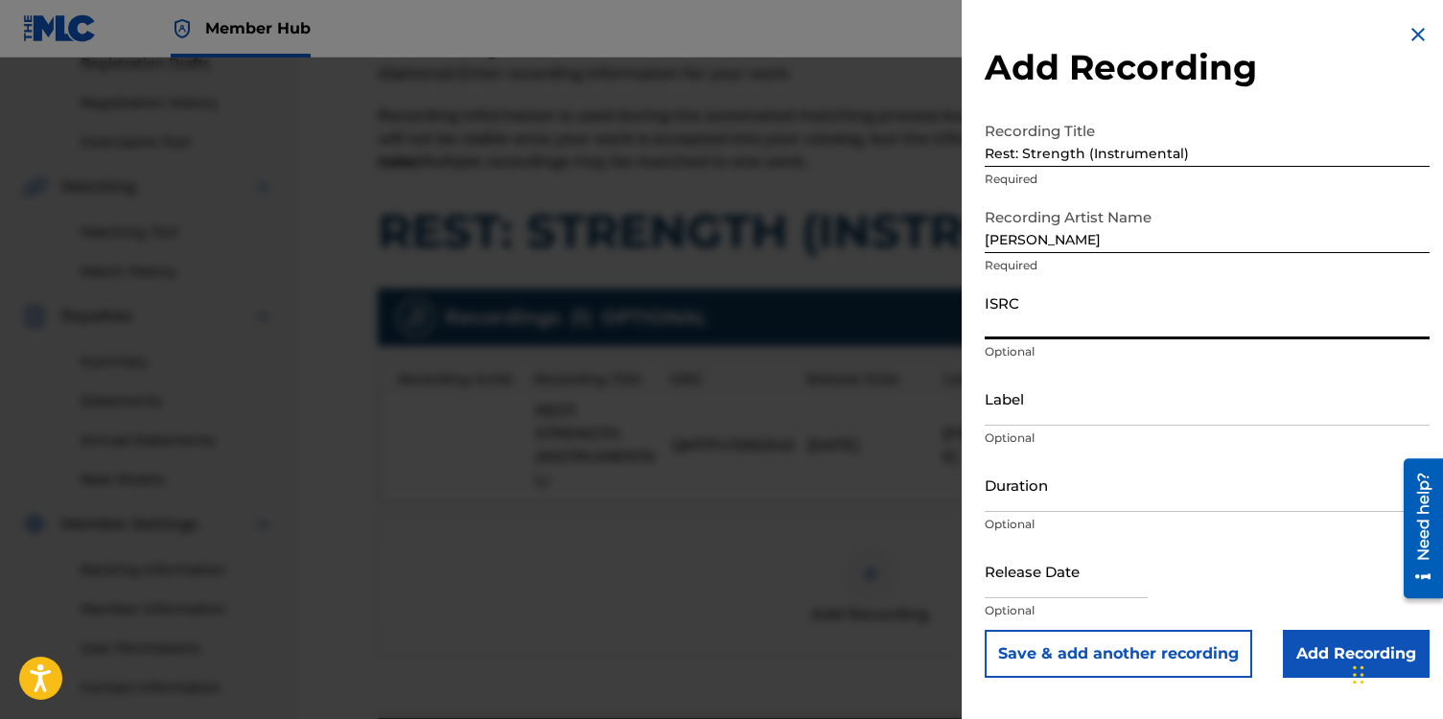
click at [1034, 318] on input "ISRC" at bounding box center [1207, 312] width 445 height 55
paste input "QM7PU1550340"
type input "QM7PU1550340"
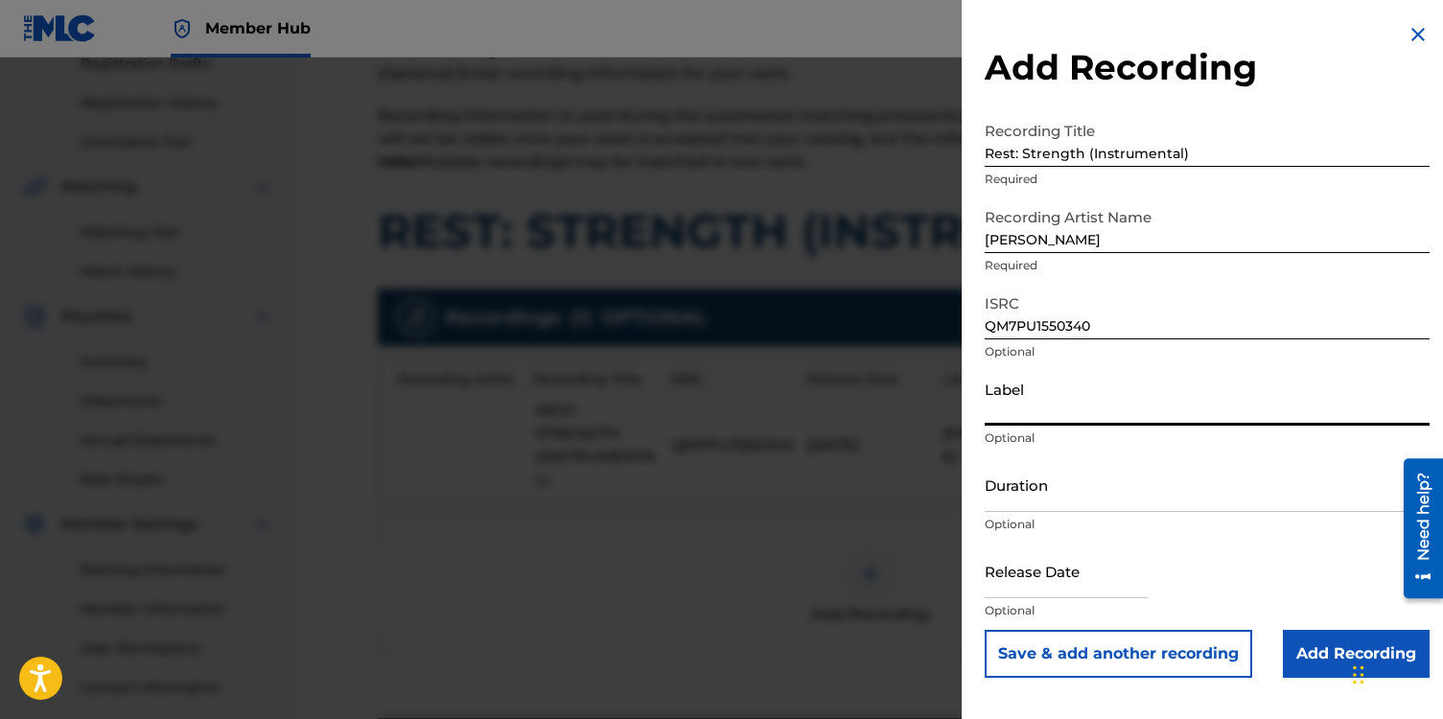
click at [1021, 406] on input "Label" at bounding box center [1207, 398] width 445 height 55
type input "NotestoNurture"
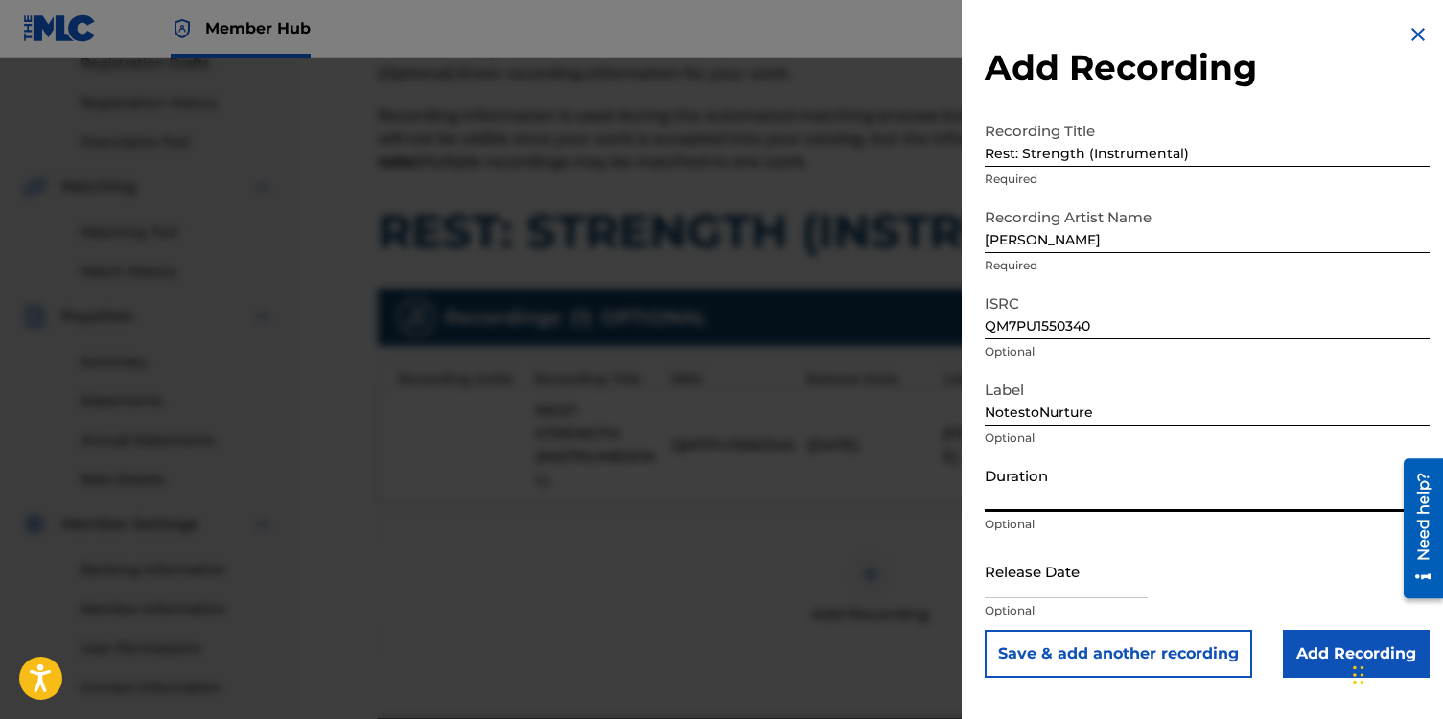
click at [1029, 495] on input "Duration" at bounding box center [1207, 484] width 445 height 55
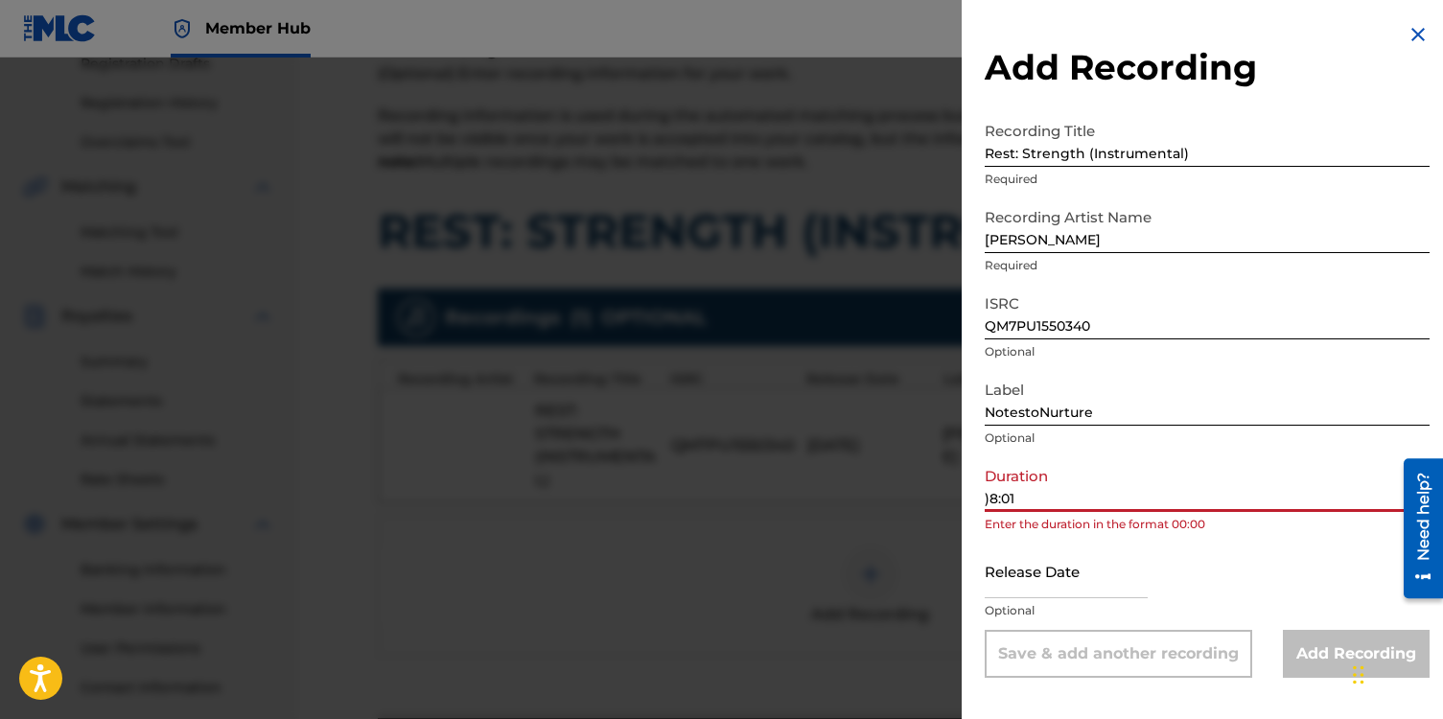
click at [988, 501] on input ")8:01" at bounding box center [1207, 484] width 445 height 55
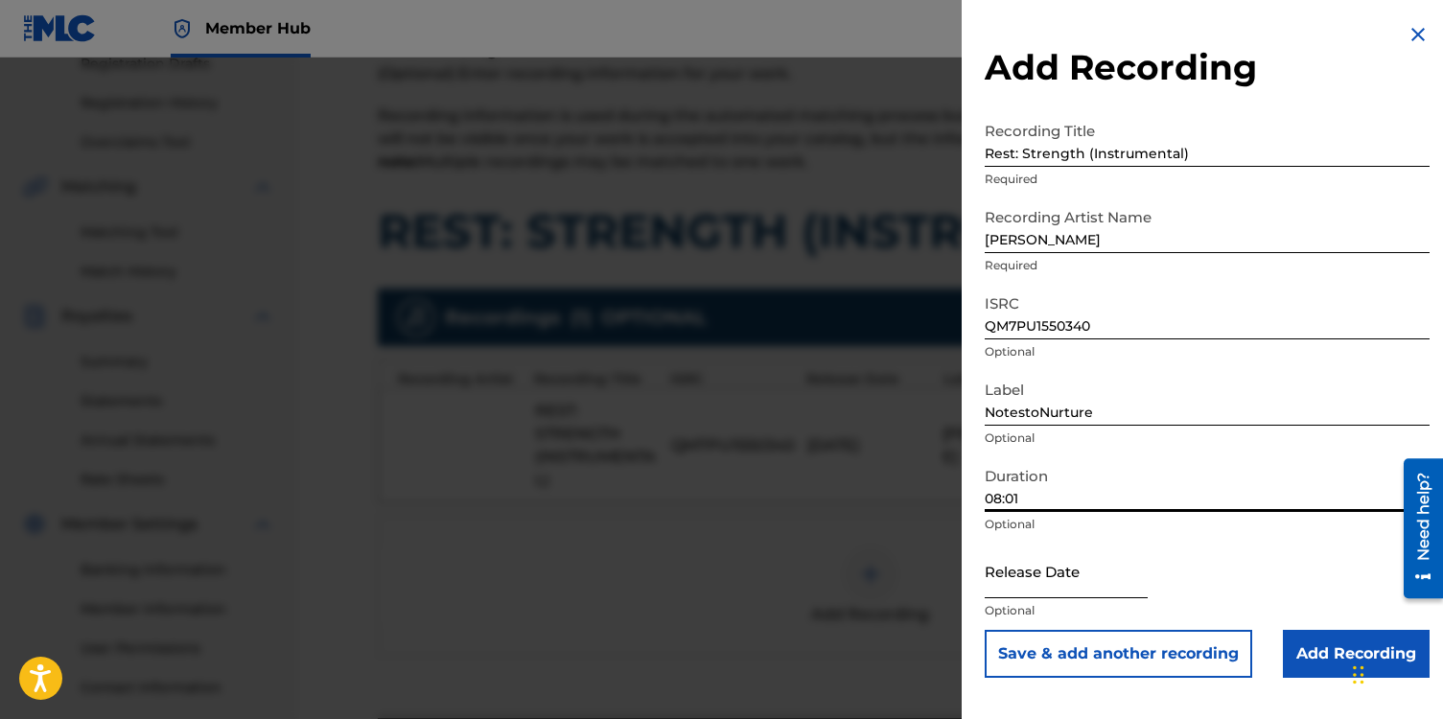
type input "08:01"
click at [1023, 589] on input "text" at bounding box center [1066, 571] width 163 height 55
select select "8"
select select "2025"
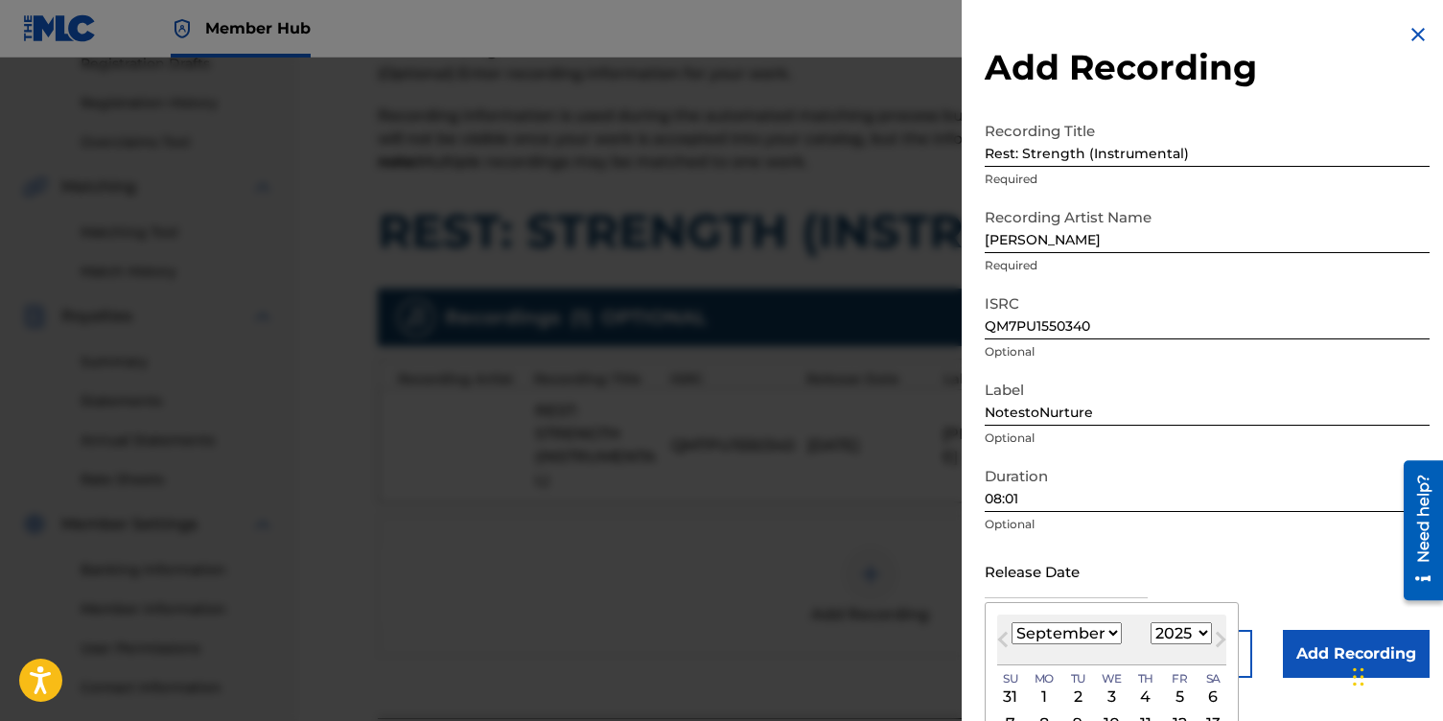
click at [1108, 633] on select "January February March April May June July August September October November De…" at bounding box center [1067, 633] width 110 height 22
select select "10"
click at [1012, 622] on select "January February March April May June July August September October November De…" at bounding box center [1067, 633] width 110 height 22
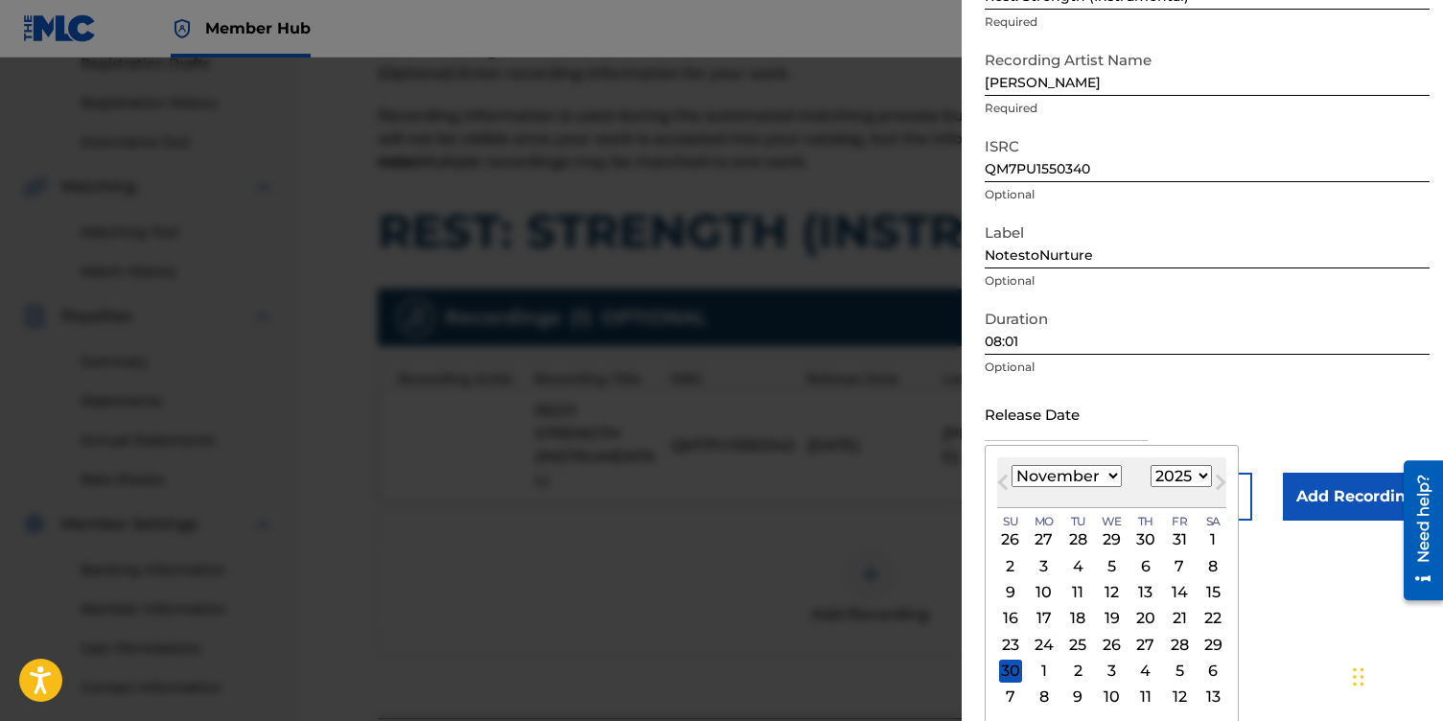
scroll to position [158, 0]
click at [1112, 614] on div "19" at bounding box center [1112, 617] width 23 height 23
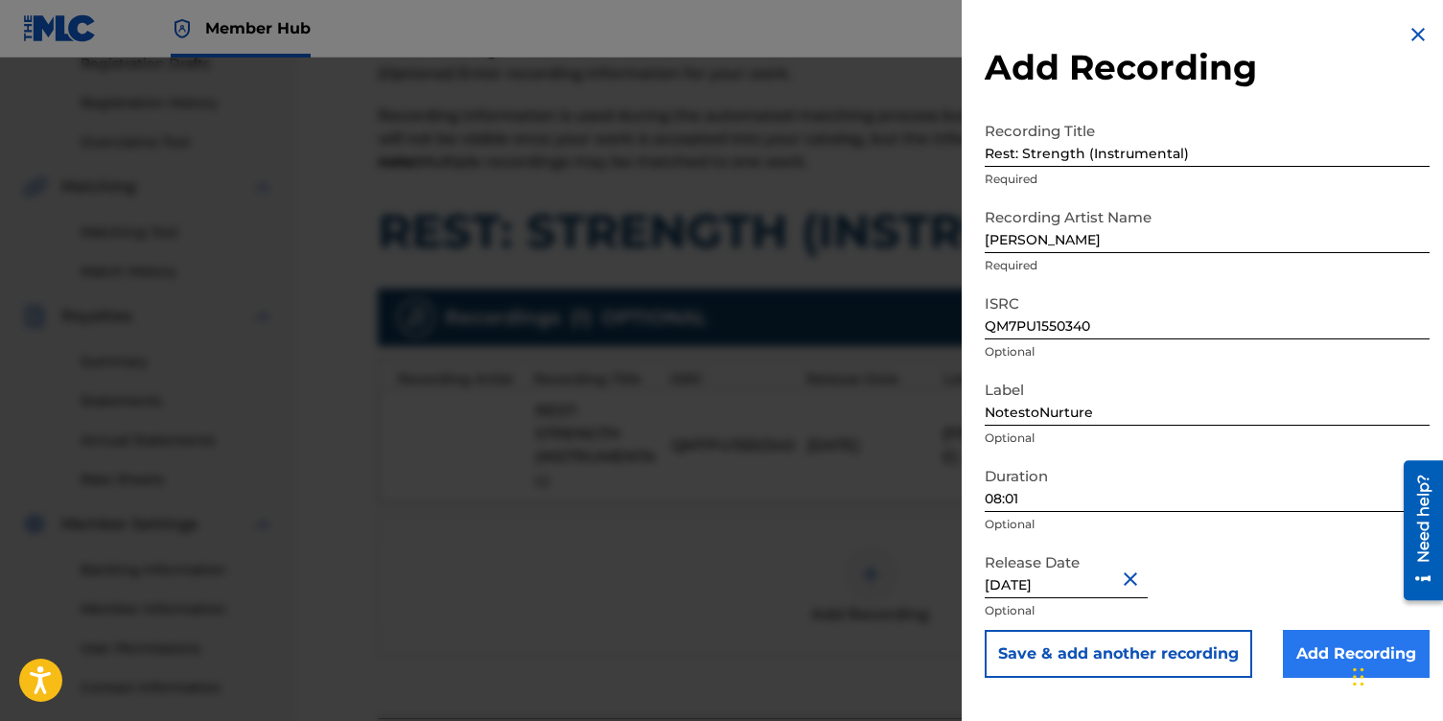
type input "[DATE]"
click at [1309, 648] on input "Add Recording" at bounding box center [1356, 654] width 147 height 48
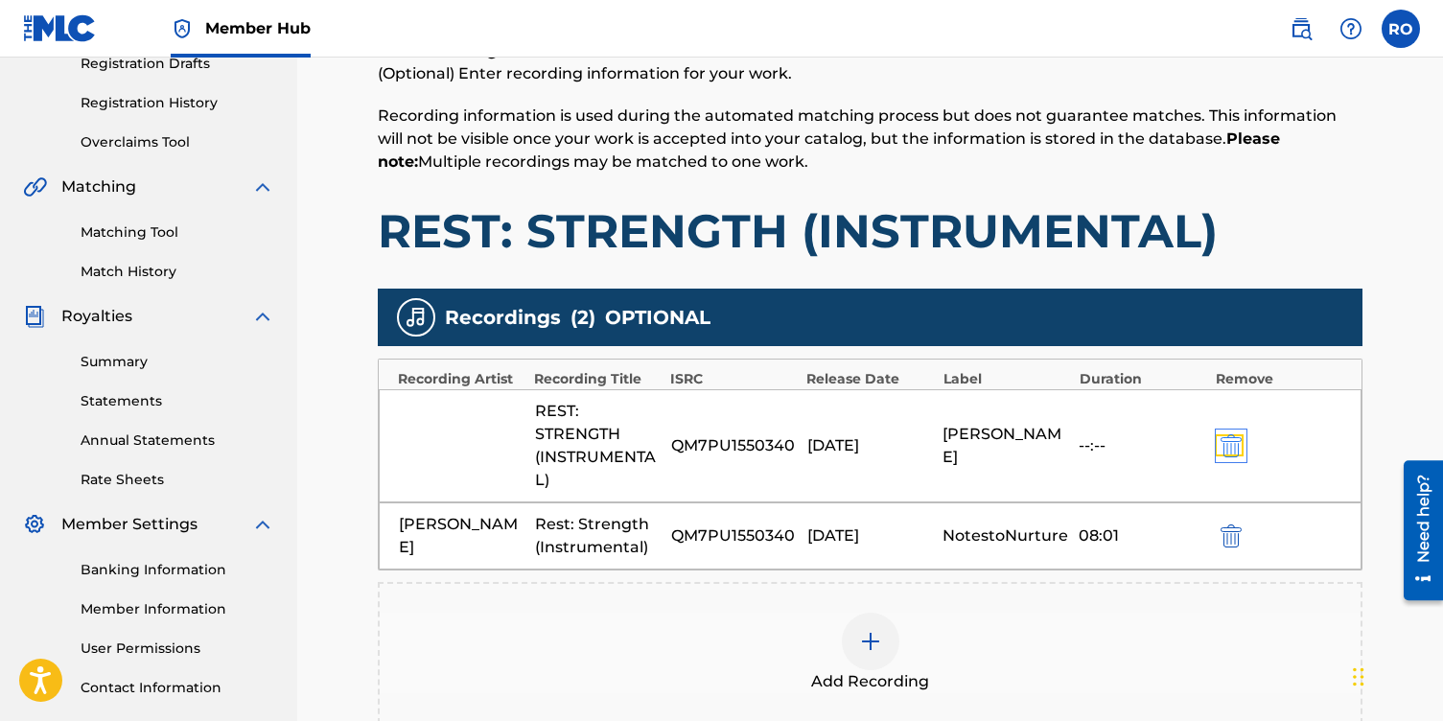
click at [1234, 441] on img "submit" at bounding box center [1231, 445] width 21 height 23
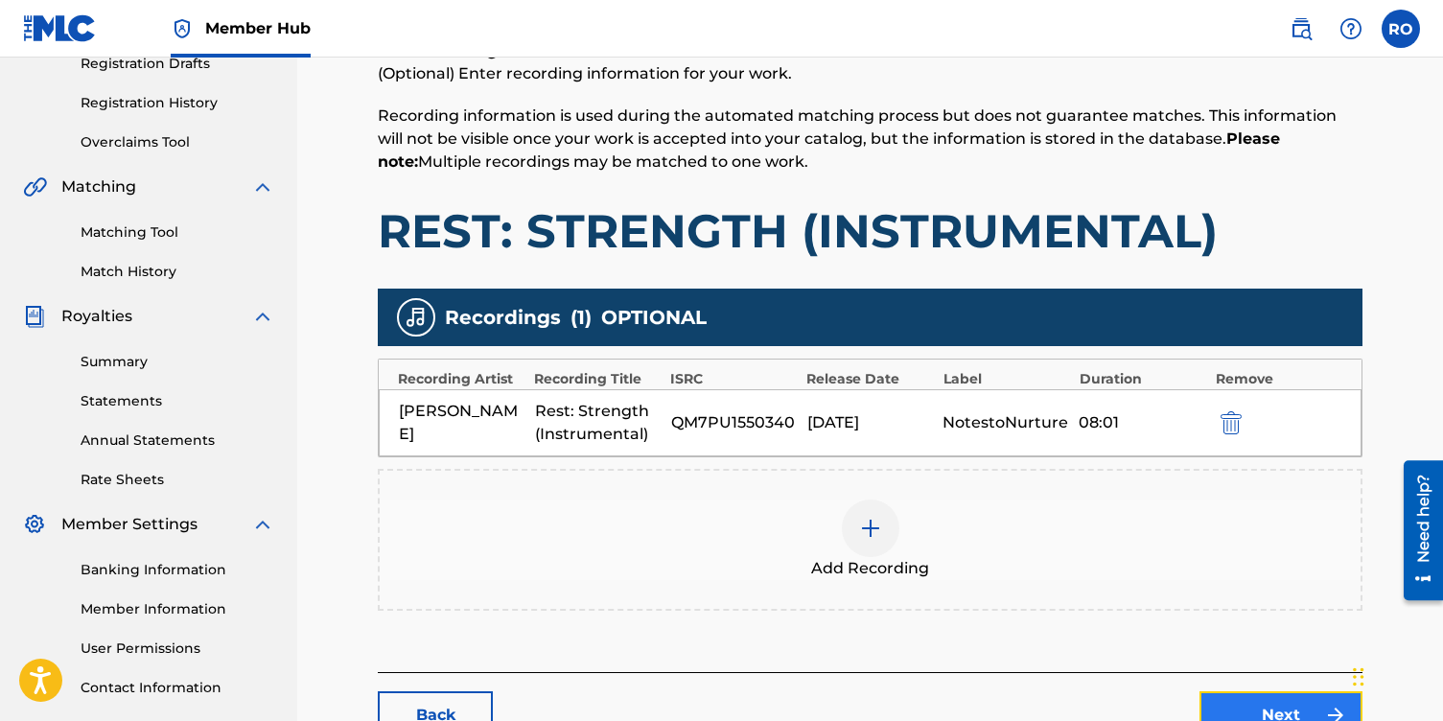
click at [1212, 698] on link "Next" at bounding box center [1280, 715] width 163 height 48
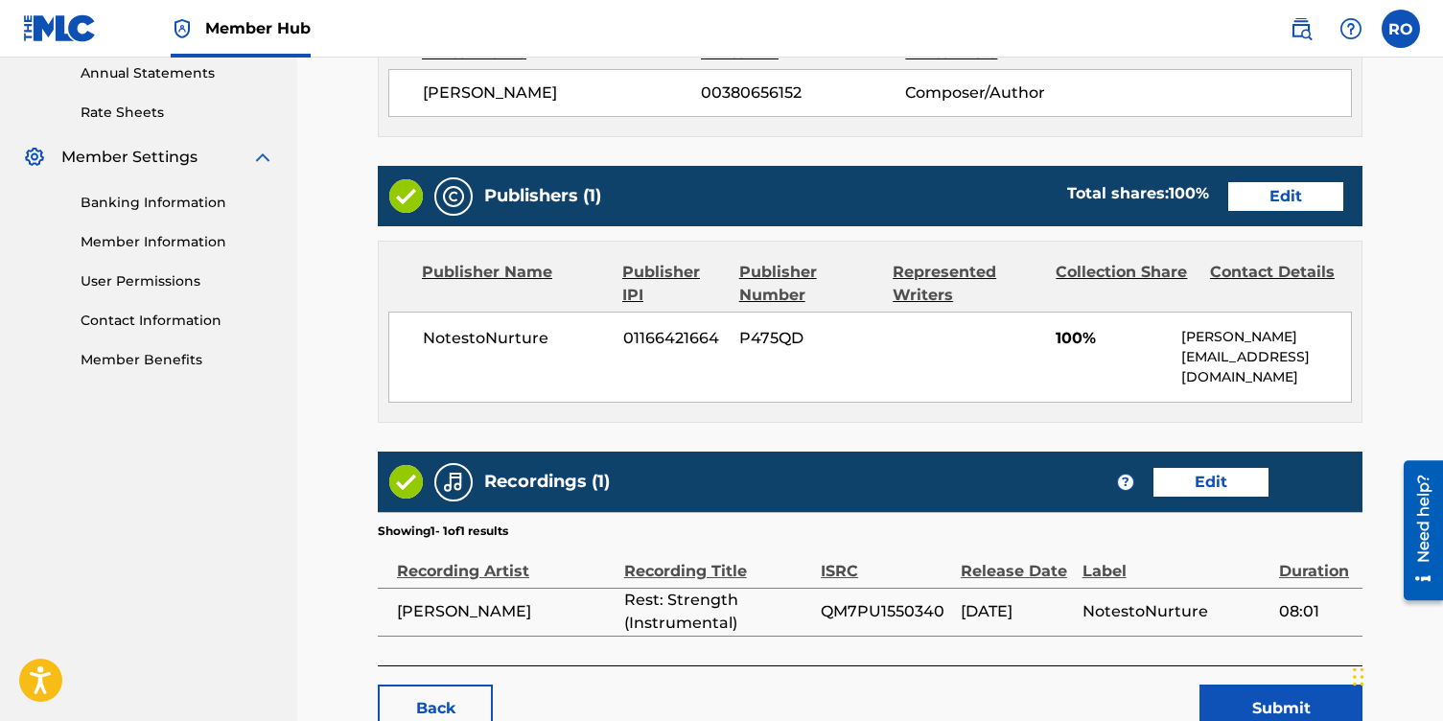
scroll to position [834, 0]
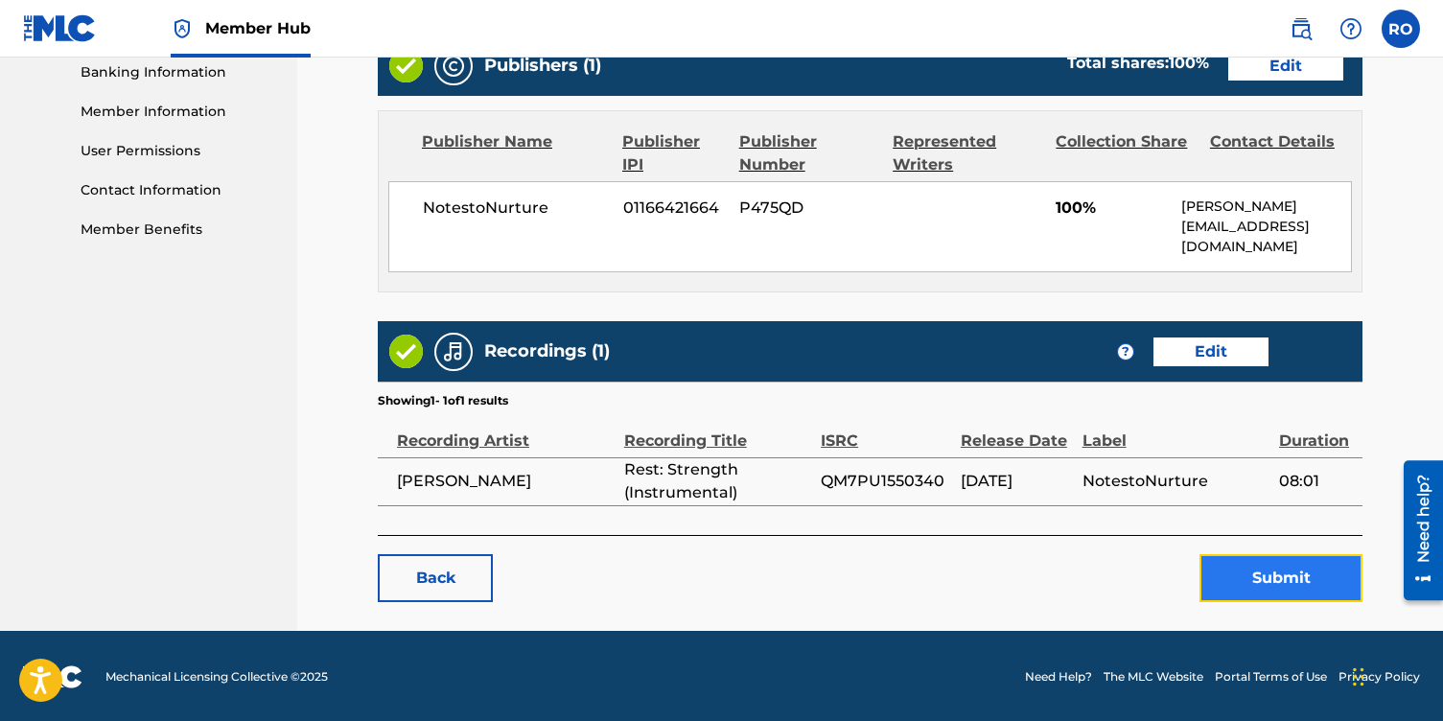
click at [1278, 586] on button "Submit" at bounding box center [1280, 578] width 163 height 48
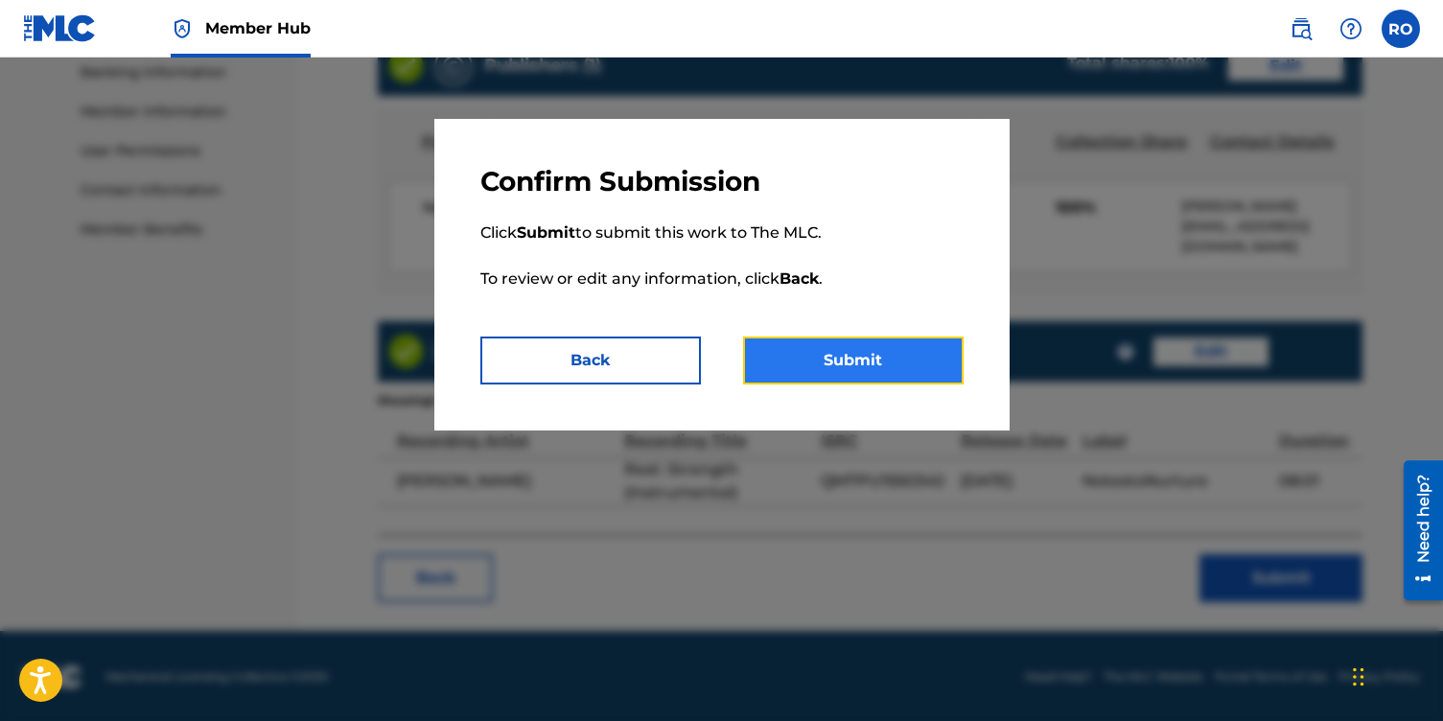
click at [853, 371] on button "Submit" at bounding box center [853, 361] width 221 height 48
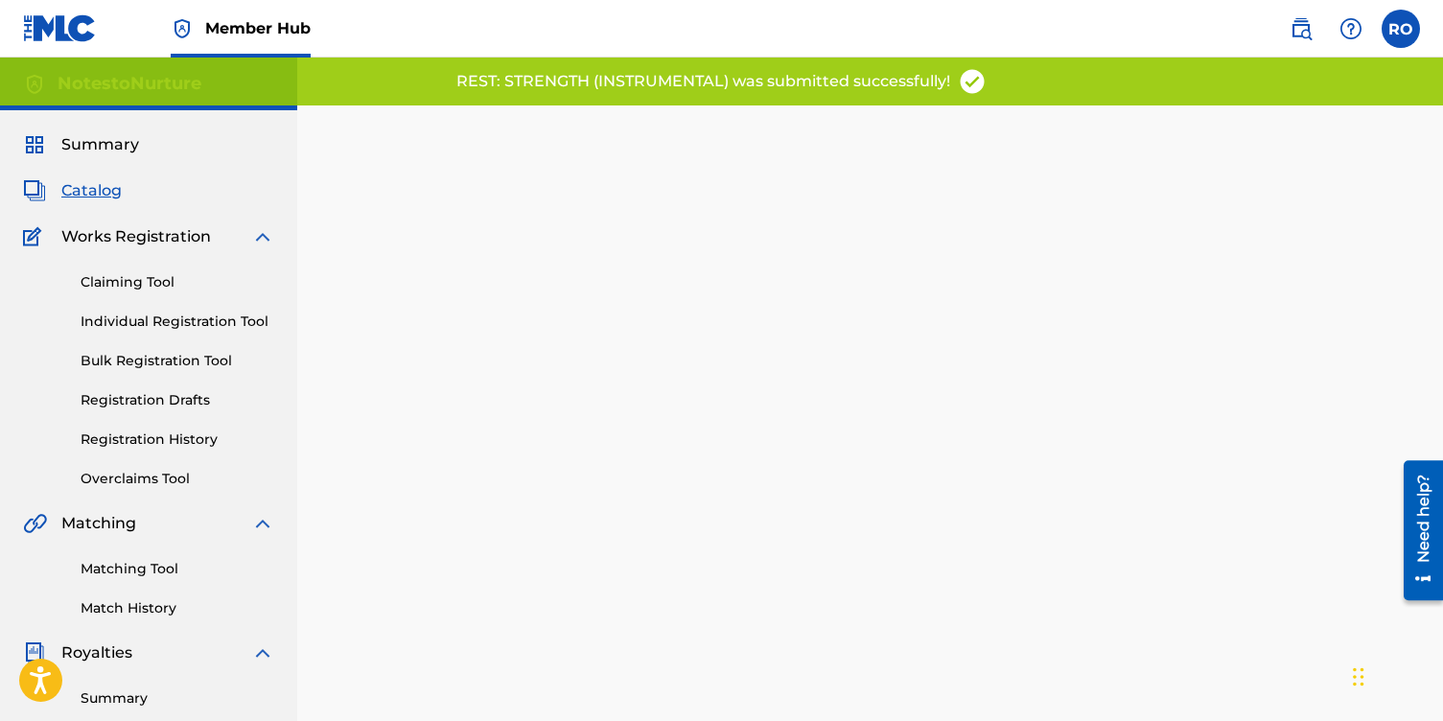
click at [94, 191] on span "Catalog" at bounding box center [91, 190] width 60 height 23
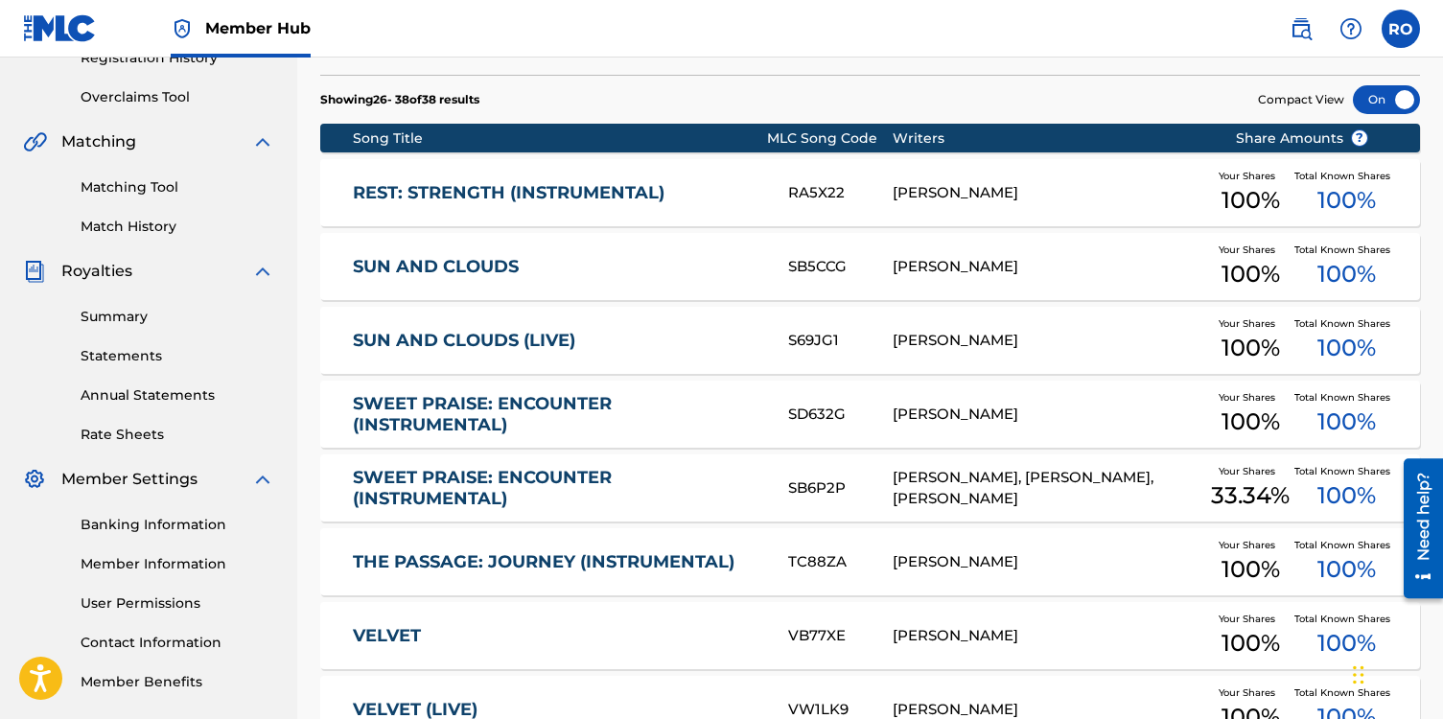
scroll to position [384, 0]
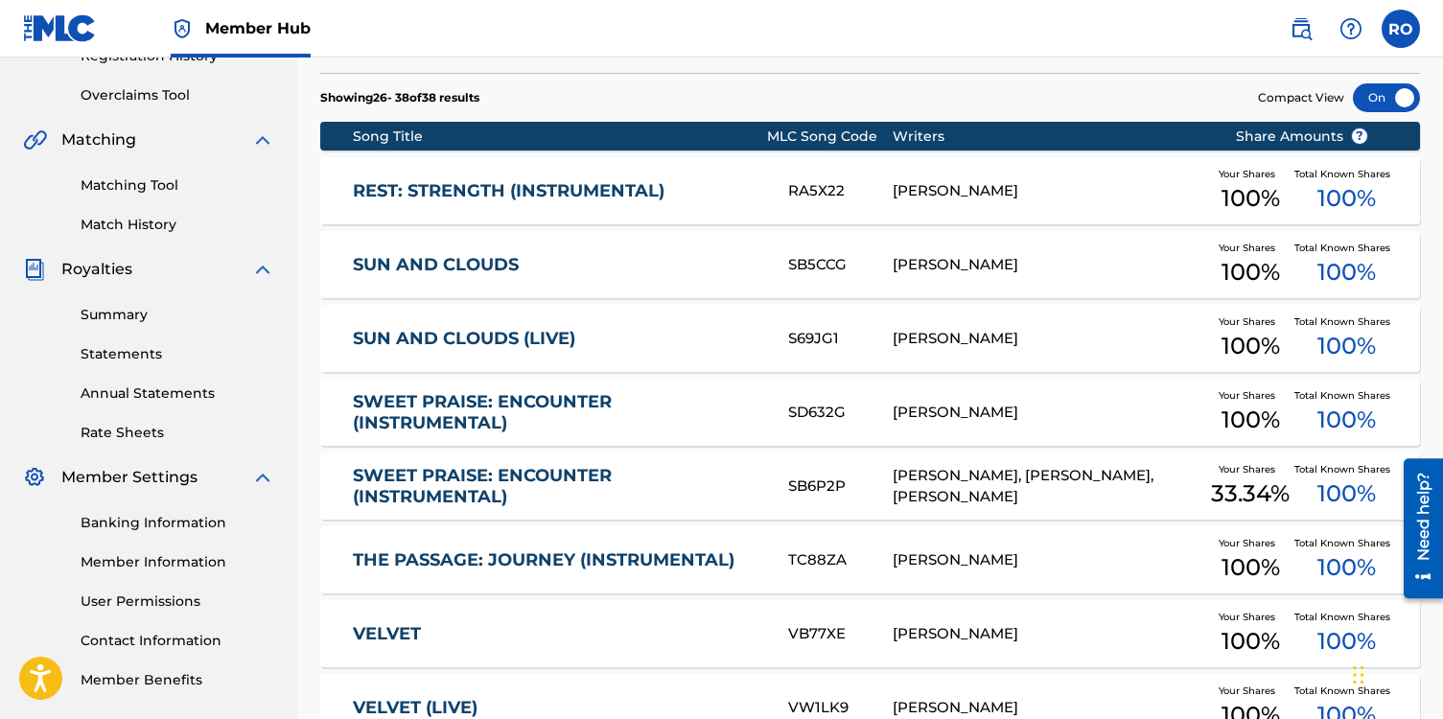
click at [1133, 408] on div "[PERSON_NAME]" at bounding box center [1050, 413] width 314 height 22
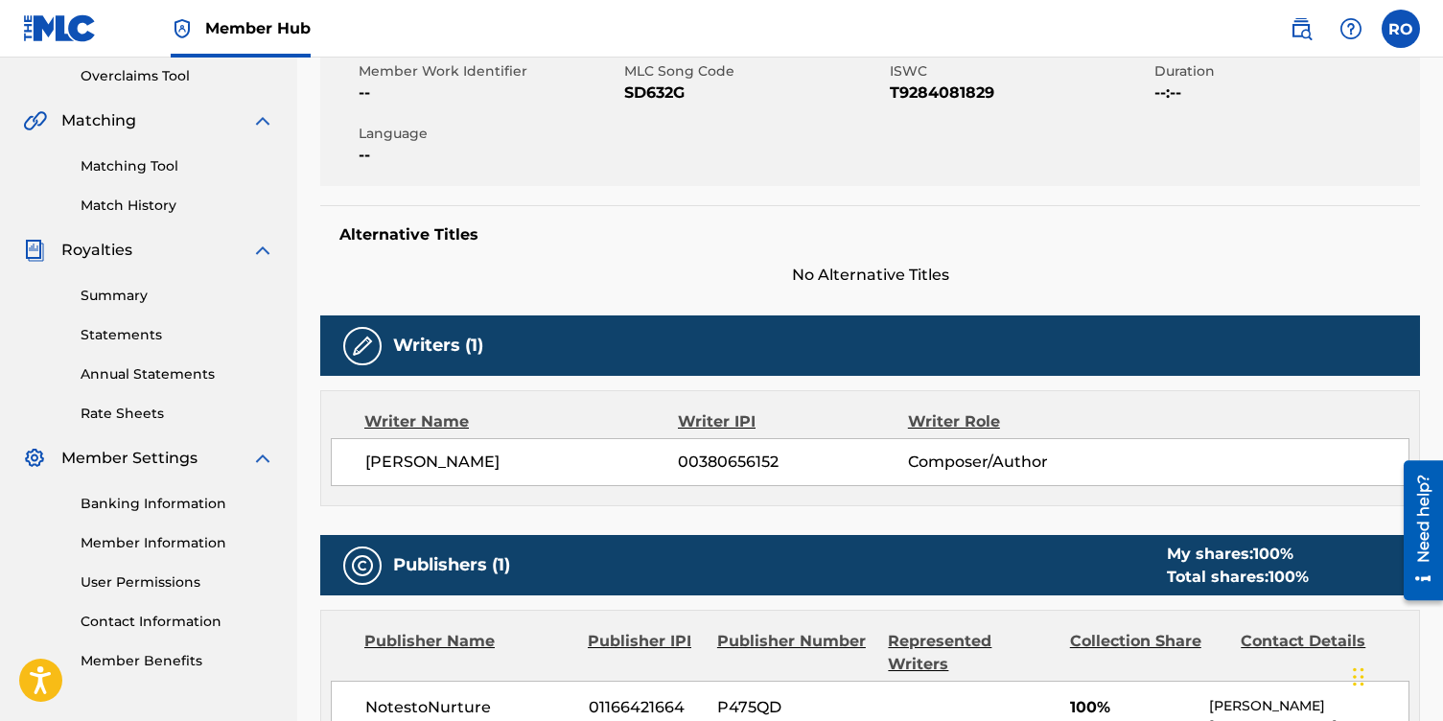
scroll to position [368, 0]
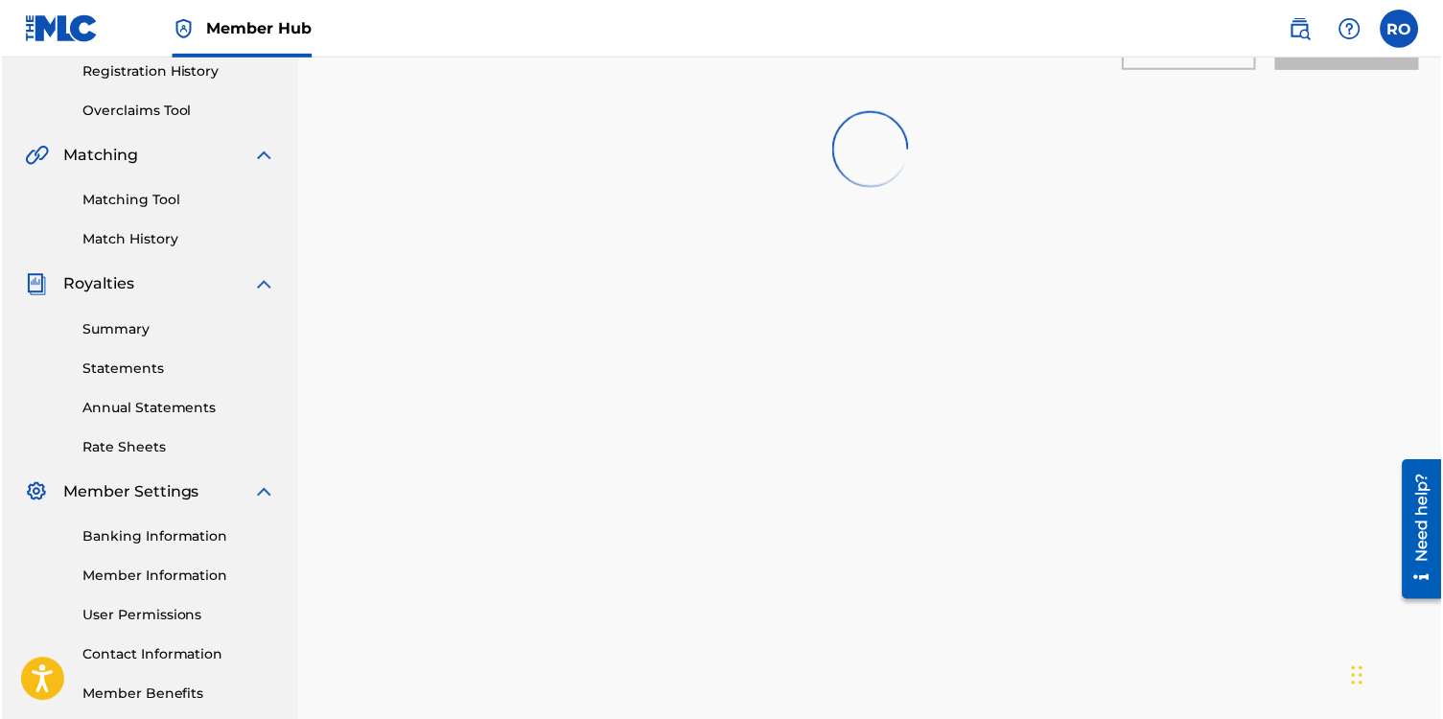
scroll to position [384, 0]
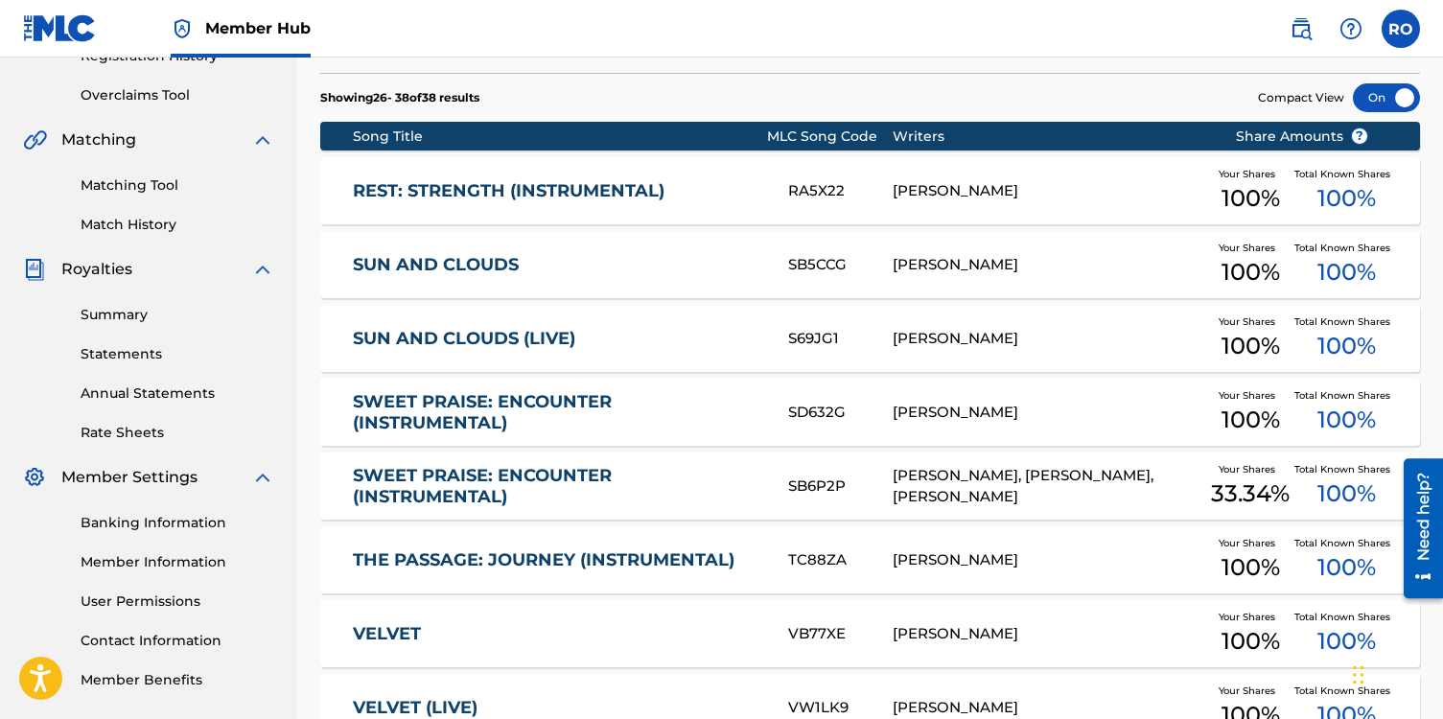
click at [564, 475] on link "SWEET PRAISE: ENCOUNTER (INSTRUMENTAL)" at bounding box center [557, 486] width 409 height 43
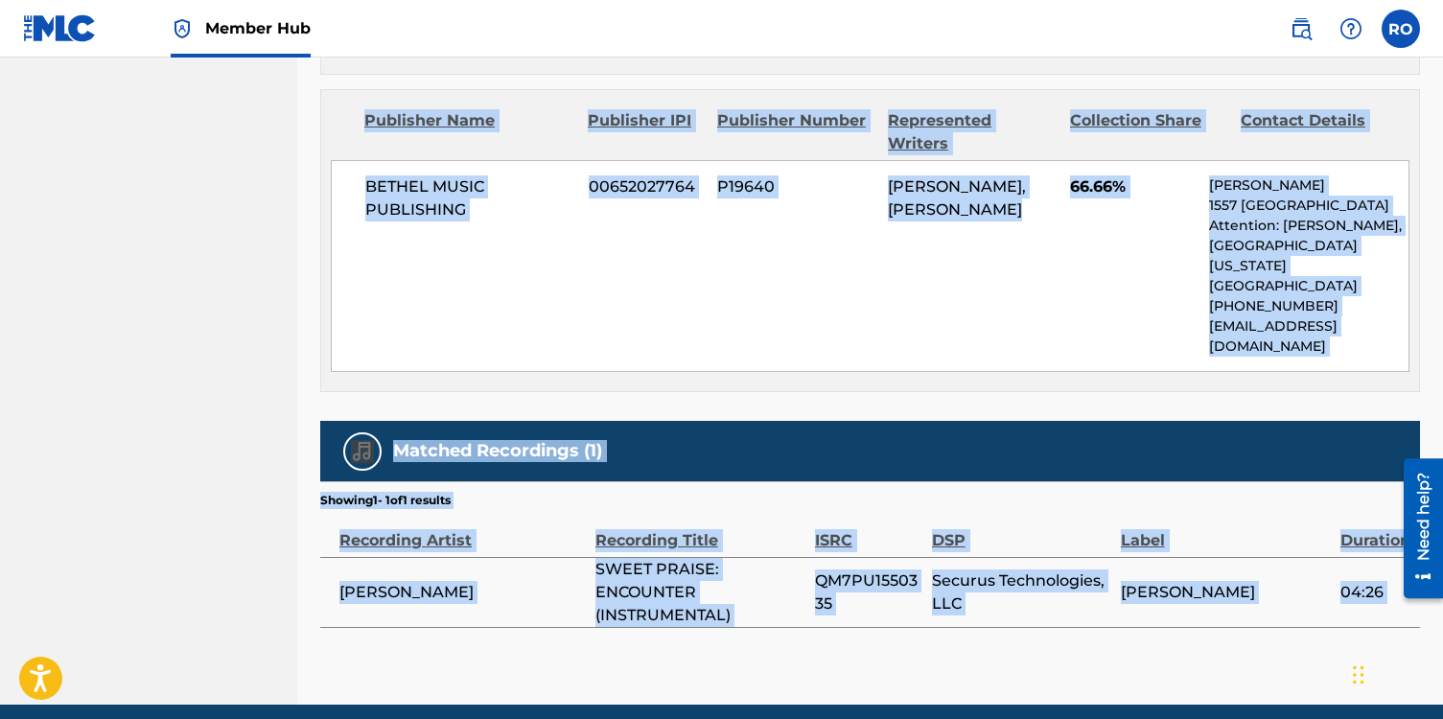
scroll to position [1170, 0]
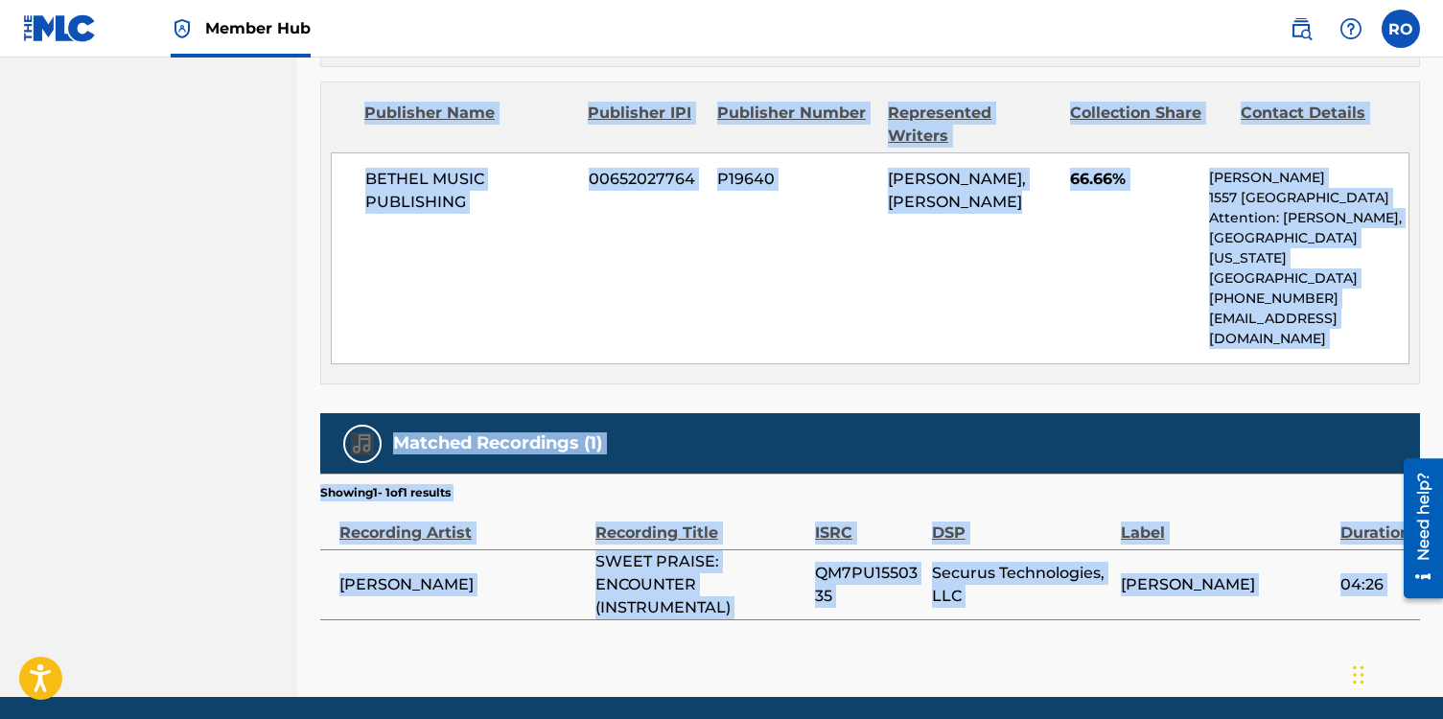
click at [366, 432] on img at bounding box center [362, 443] width 23 height 23
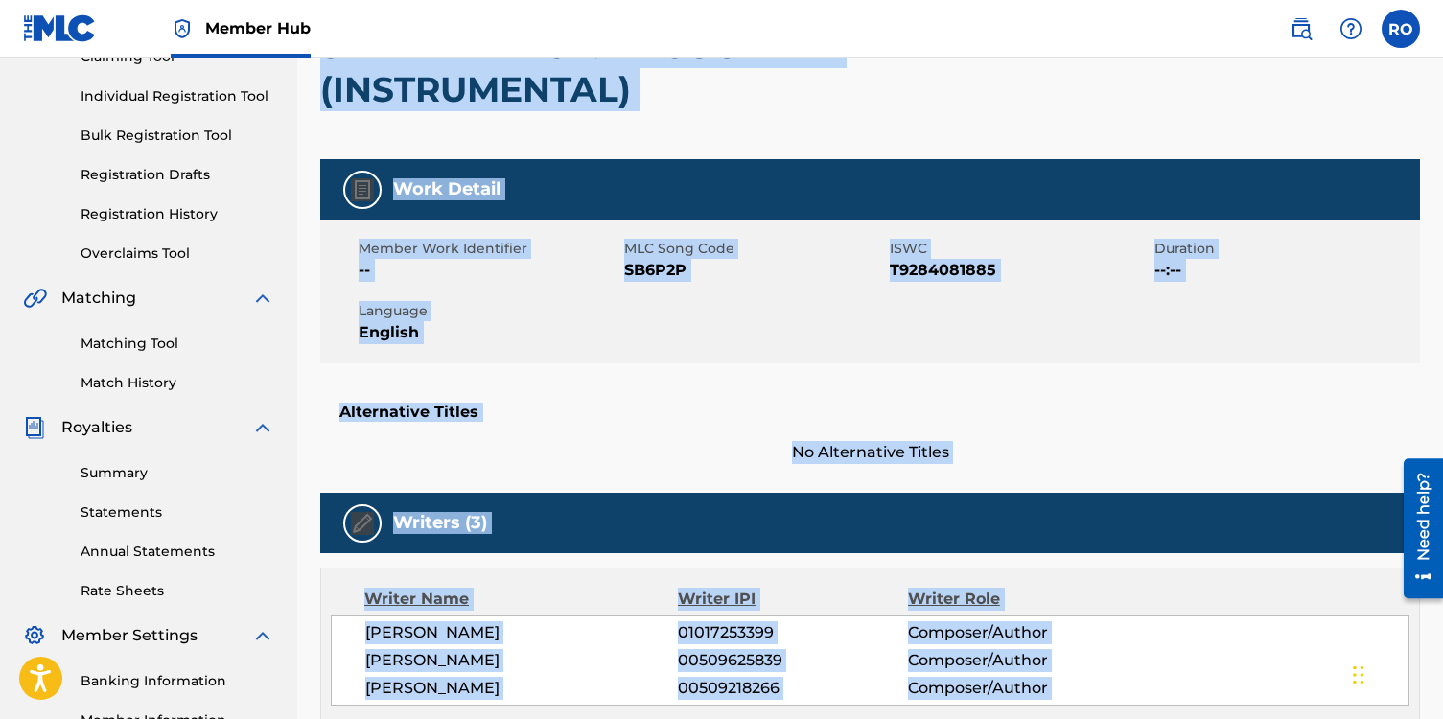
scroll to position [0, 0]
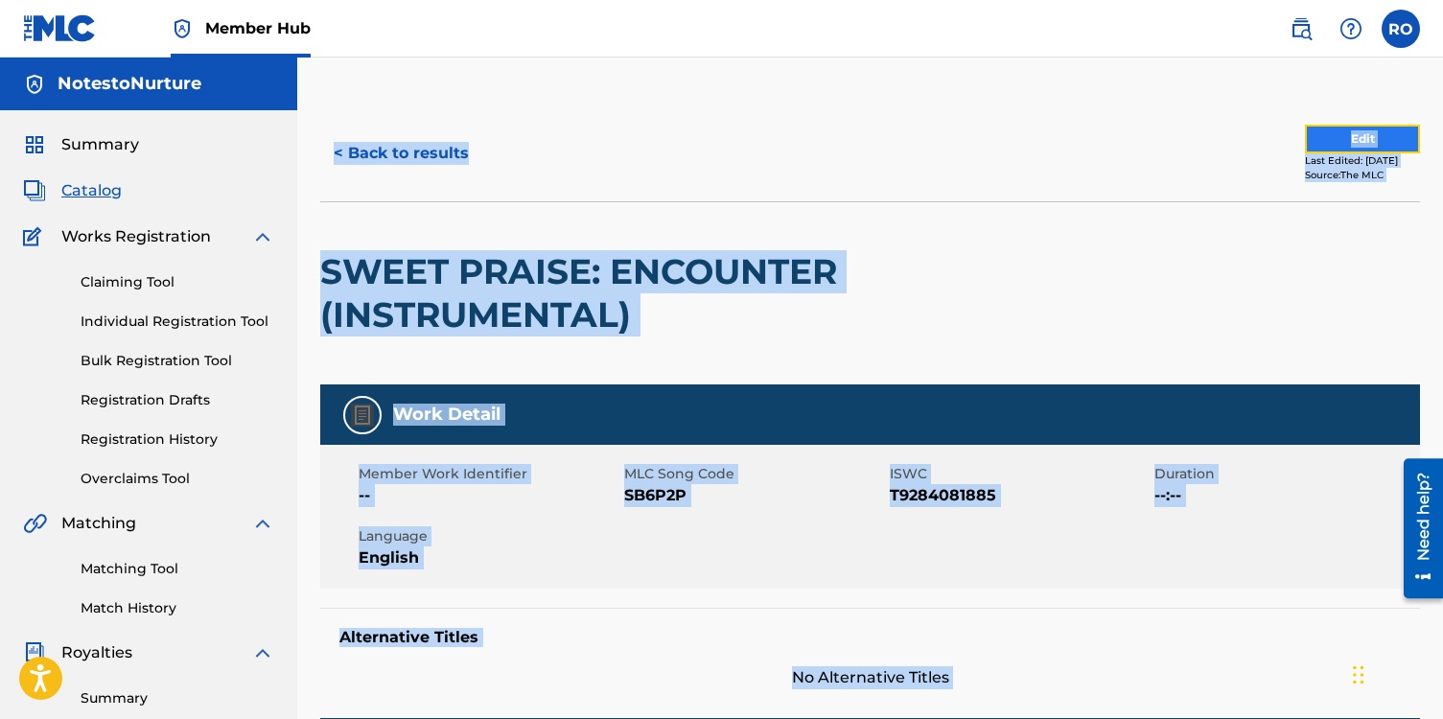
click at [1323, 134] on button "Edit" at bounding box center [1362, 139] width 115 height 29
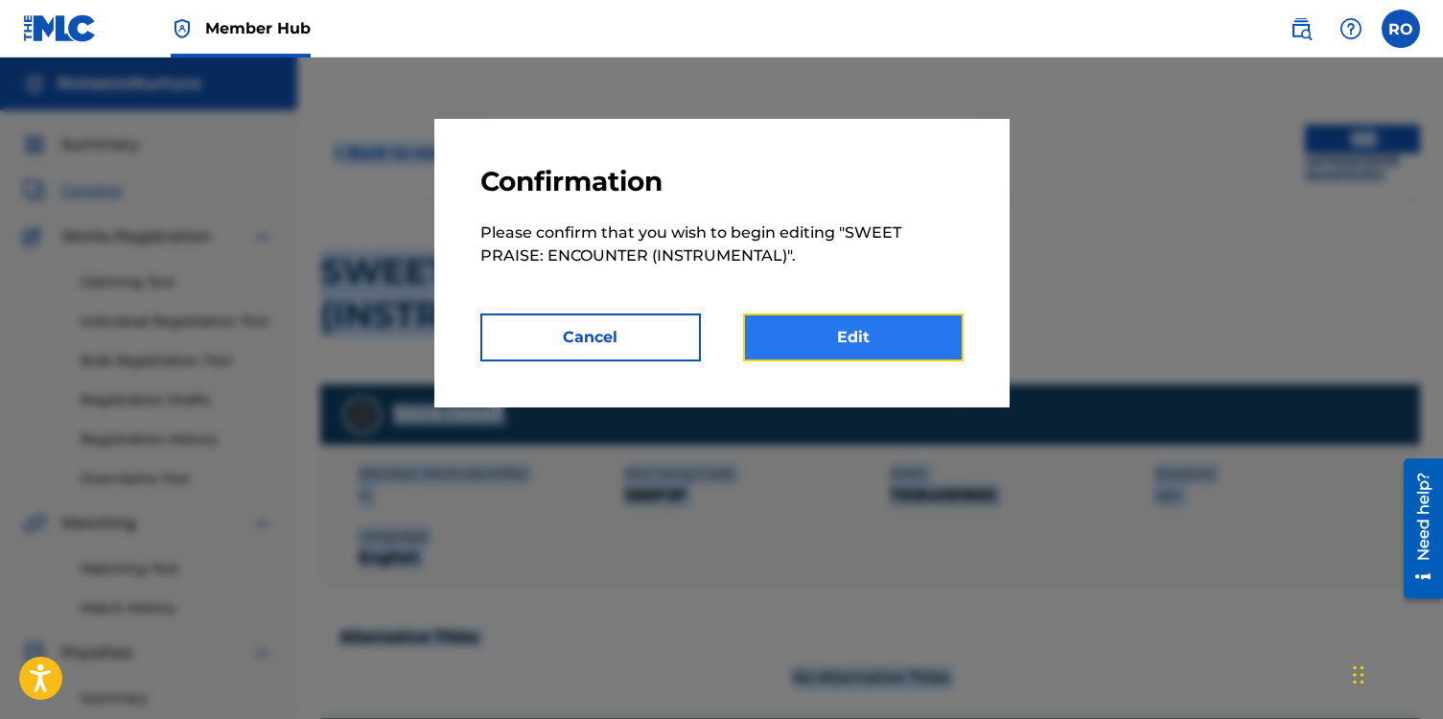
click at [879, 336] on link "Edit" at bounding box center [853, 338] width 221 height 48
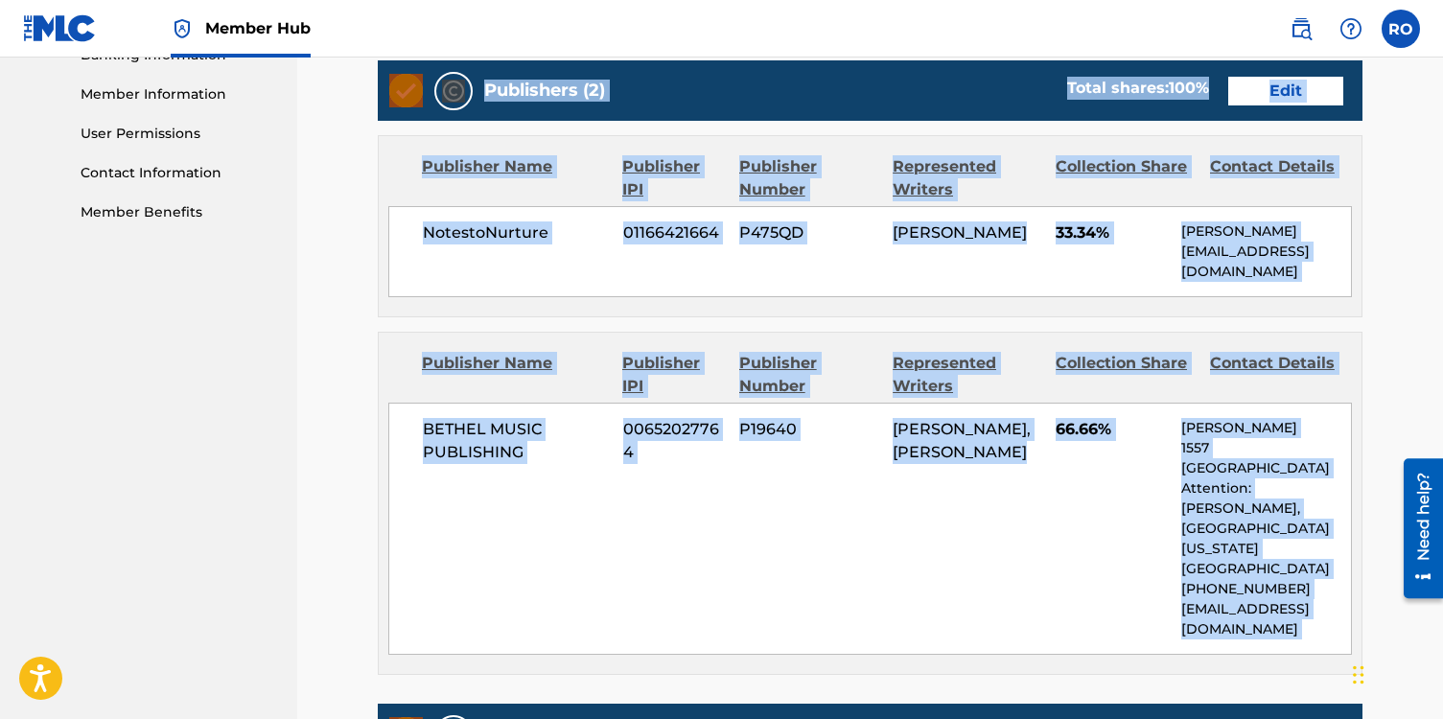
scroll to position [811, 0]
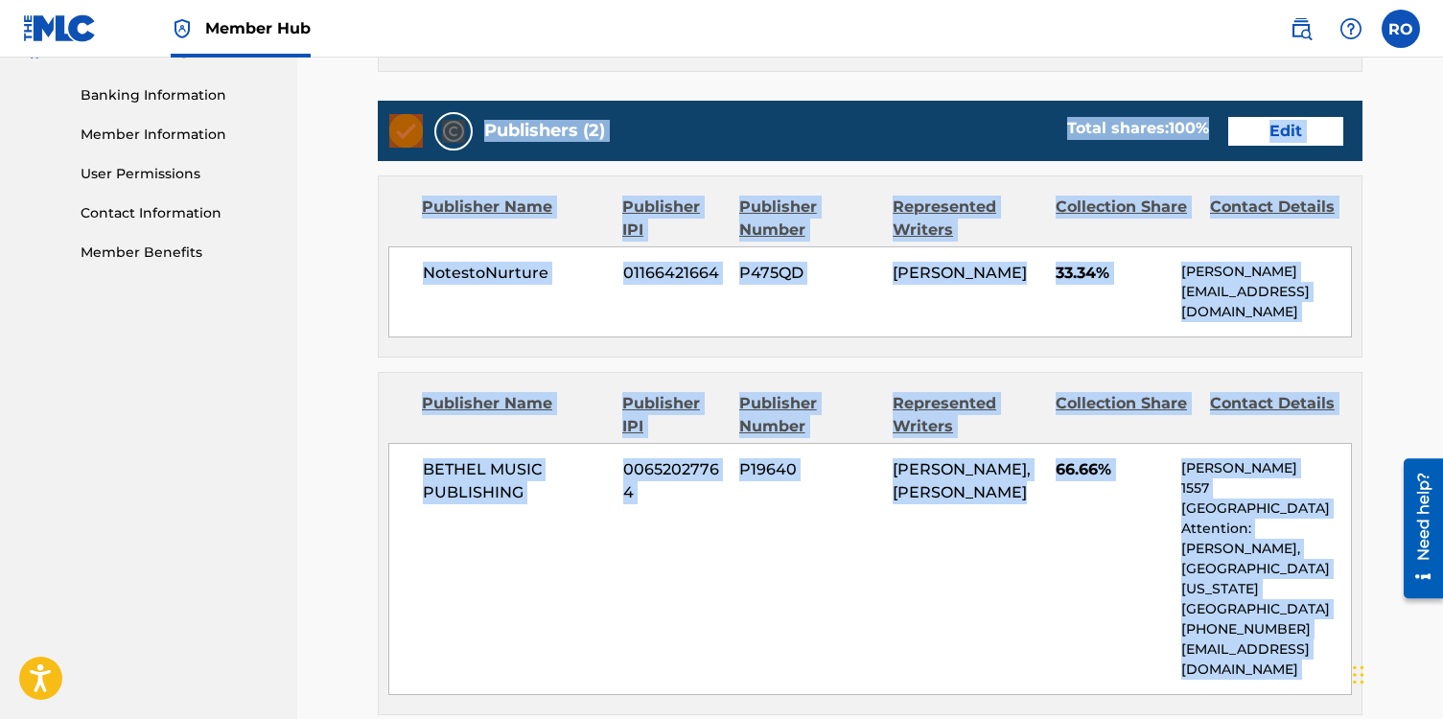
click at [1259, 204] on div "Contact Details" at bounding box center [1280, 219] width 140 height 46
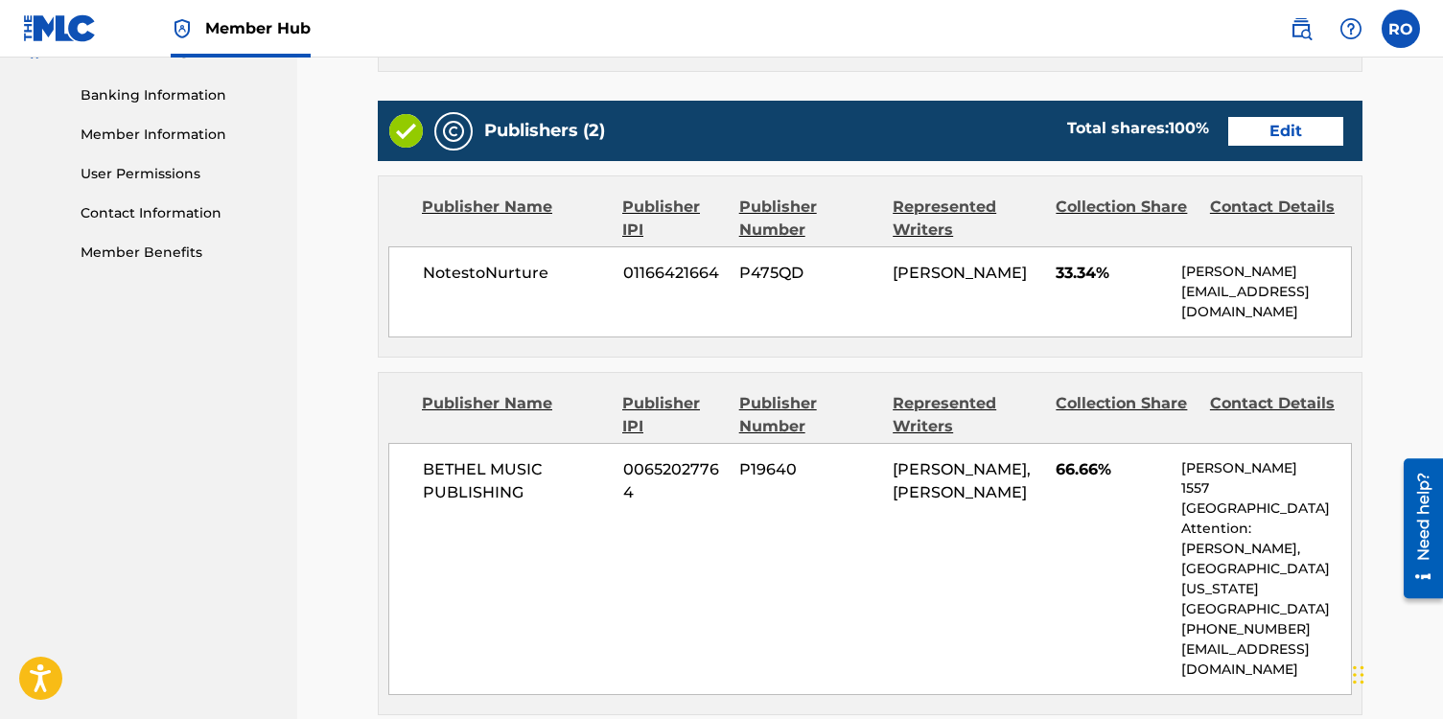
click at [1247, 270] on p "[PERSON_NAME]" at bounding box center [1266, 272] width 170 height 20
click at [1272, 141] on link "Edit" at bounding box center [1285, 131] width 115 height 29
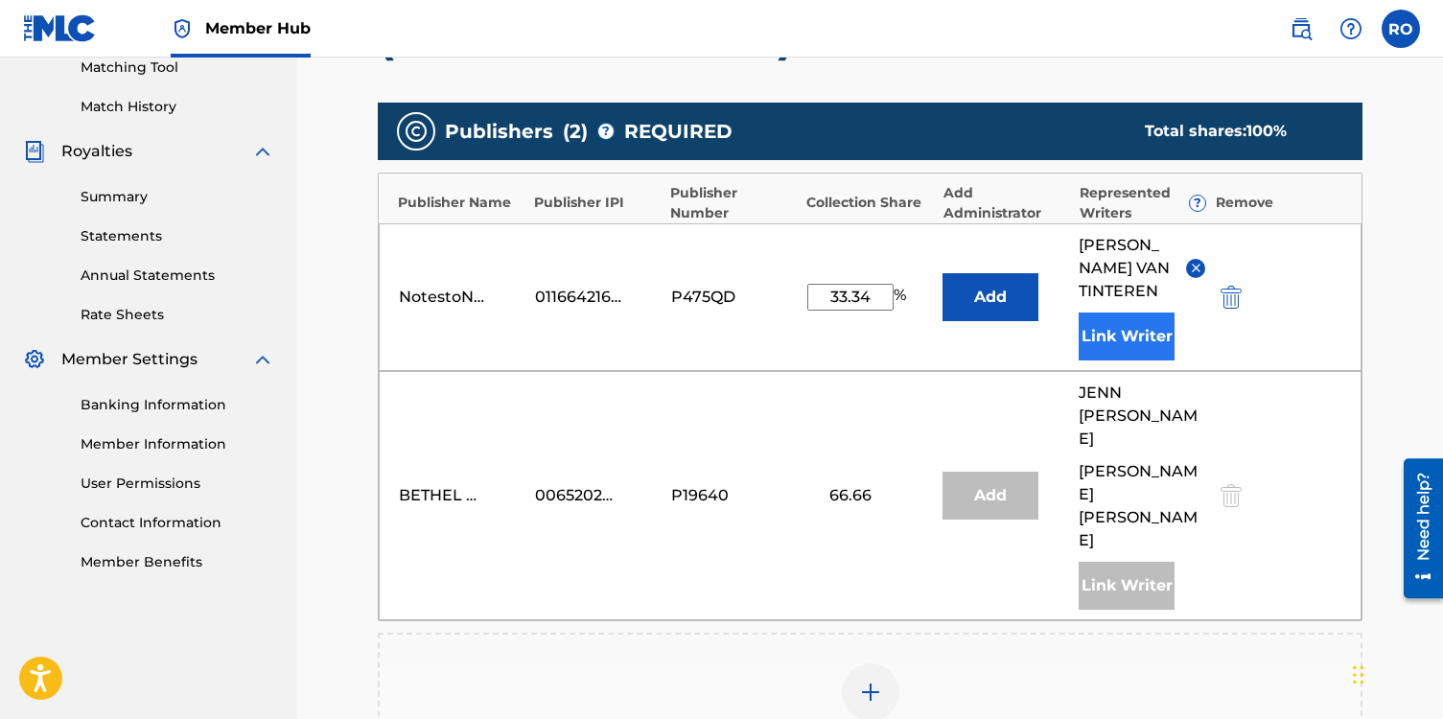
scroll to position [502, 0]
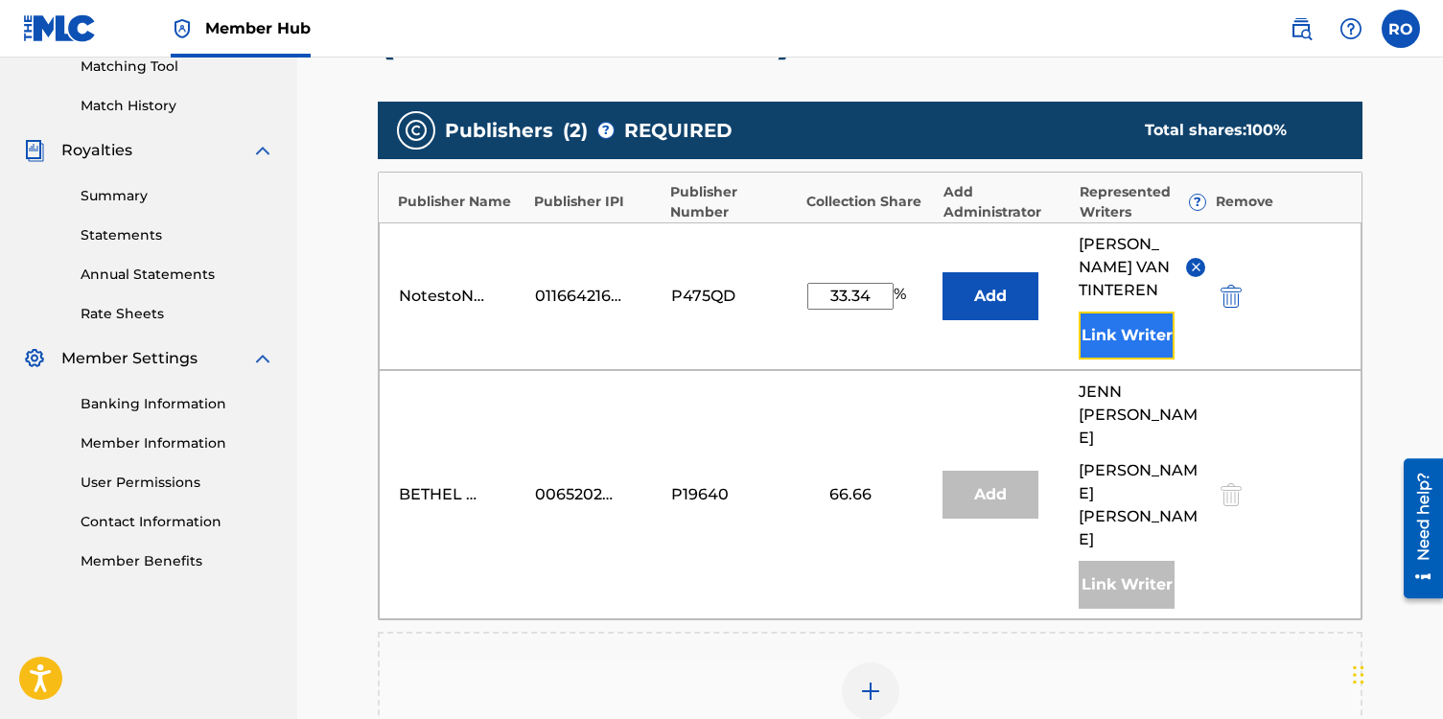
click at [1114, 343] on button "Link Writer" at bounding box center [1127, 336] width 96 height 48
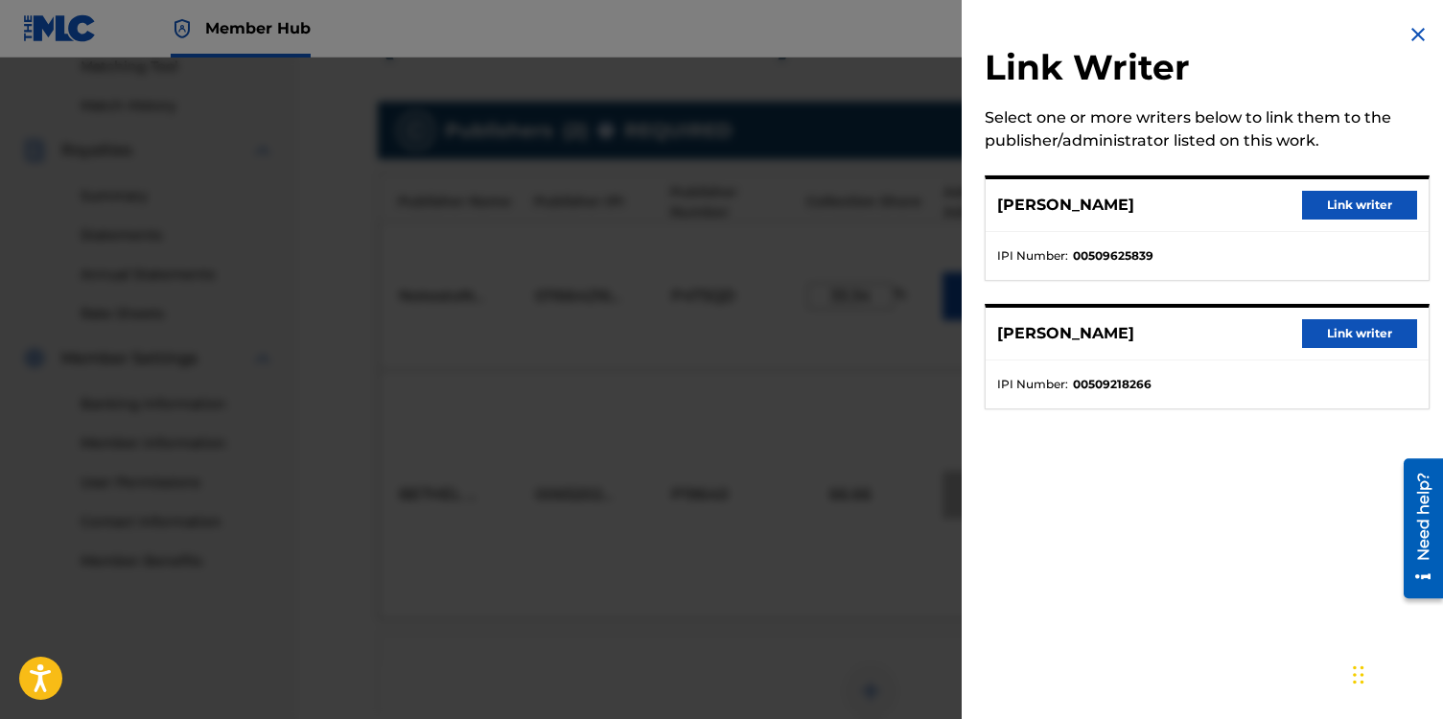
click at [1415, 32] on img at bounding box center [1418, 34] width 23 height 23
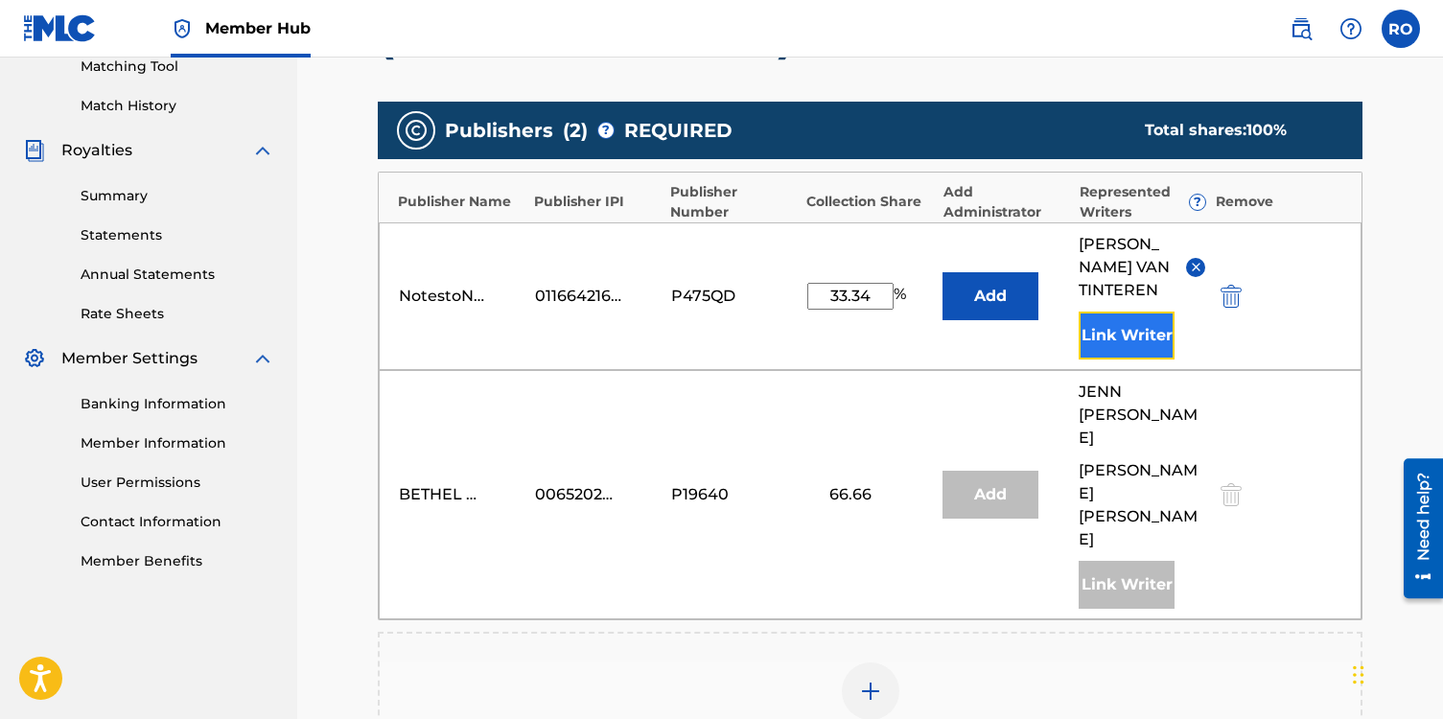
click at [1114, 329] on button "Link Writer" at bounding box center [1127, 336] width 96 height 48
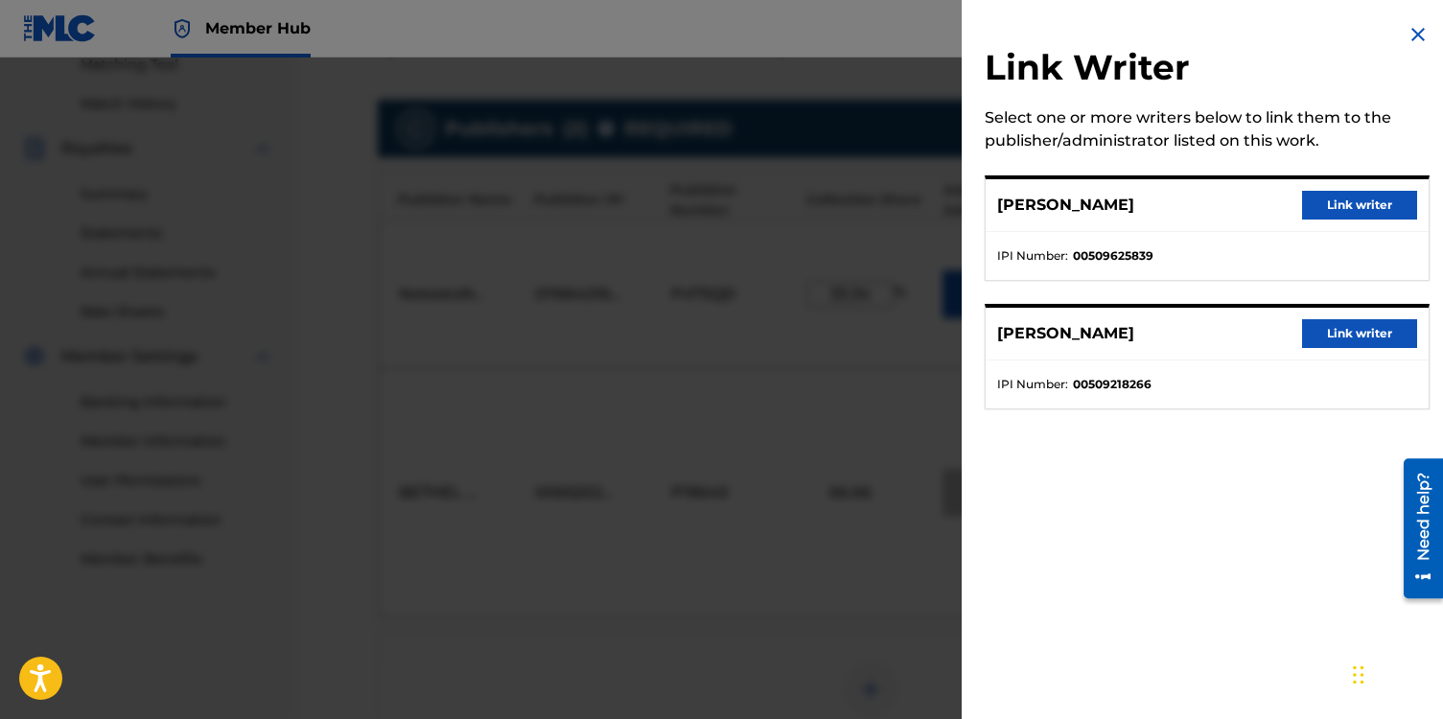
scroll to position [477, 0]
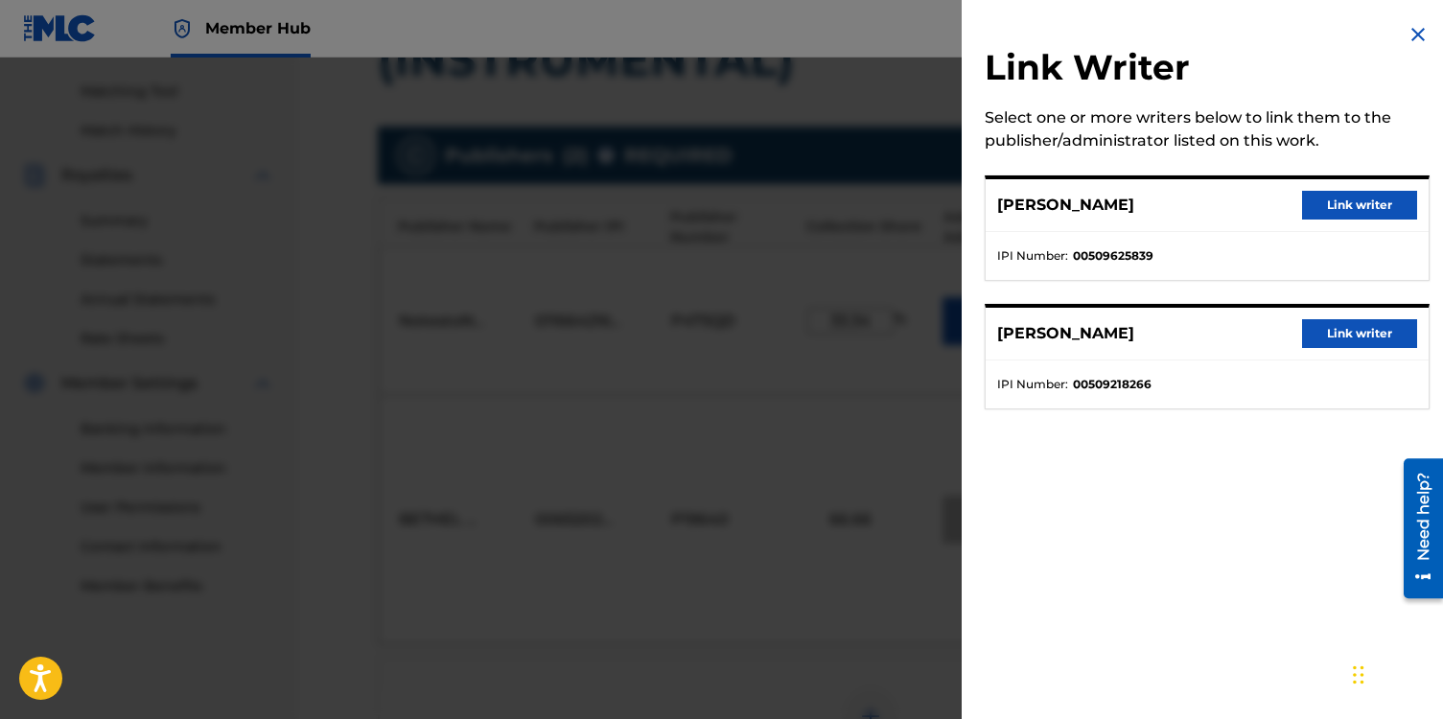
click at [1407, 35] on img at bounding box center [1418, 34] width 23 height 23
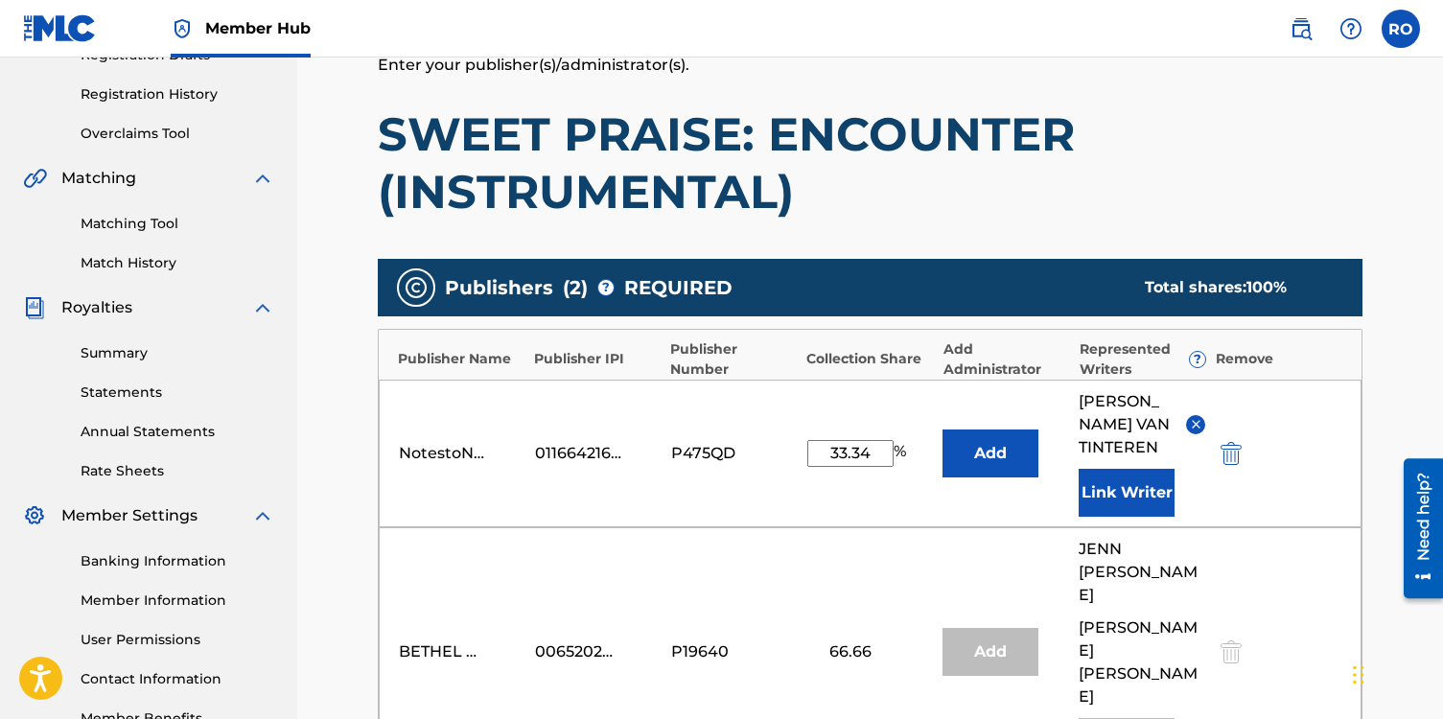
scroll to position [319, 0]
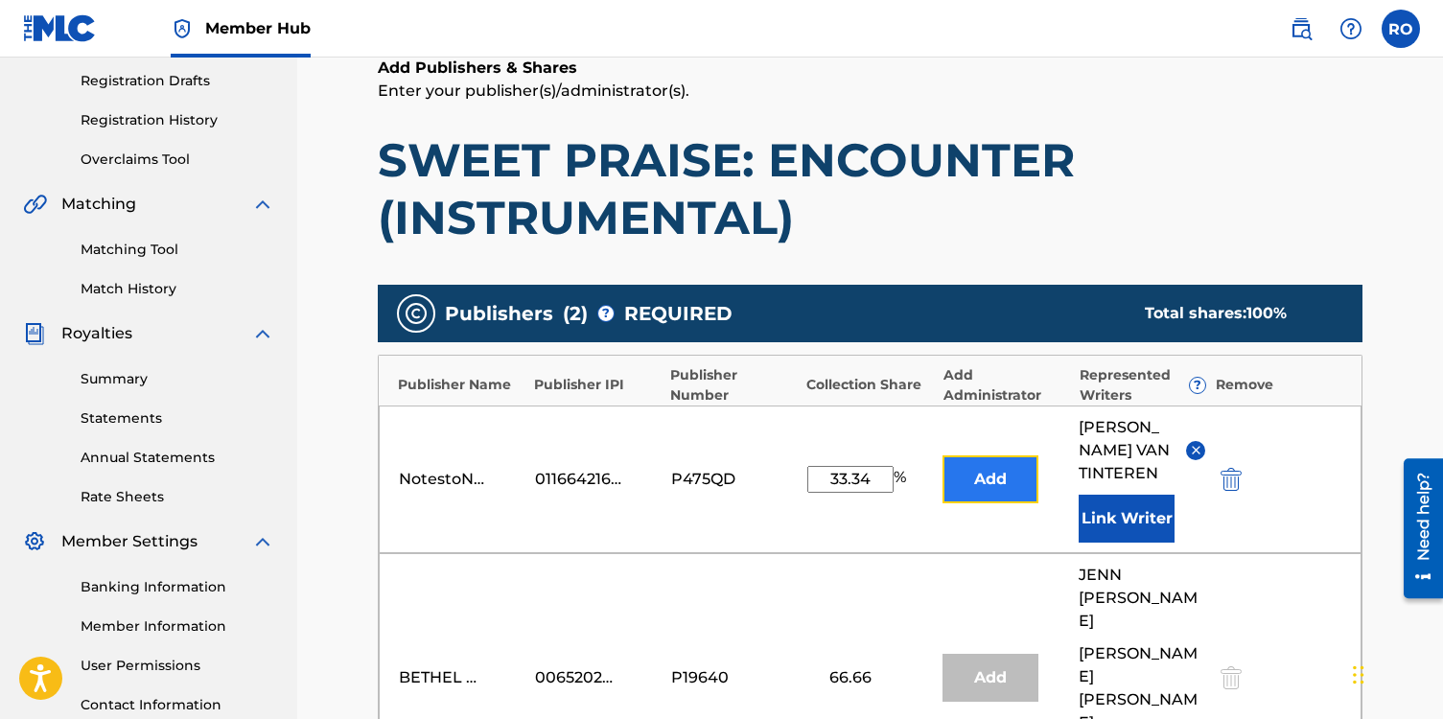
click at [1005, 479] on button "Add" at bounding box center [991, 479] width 96 height 48
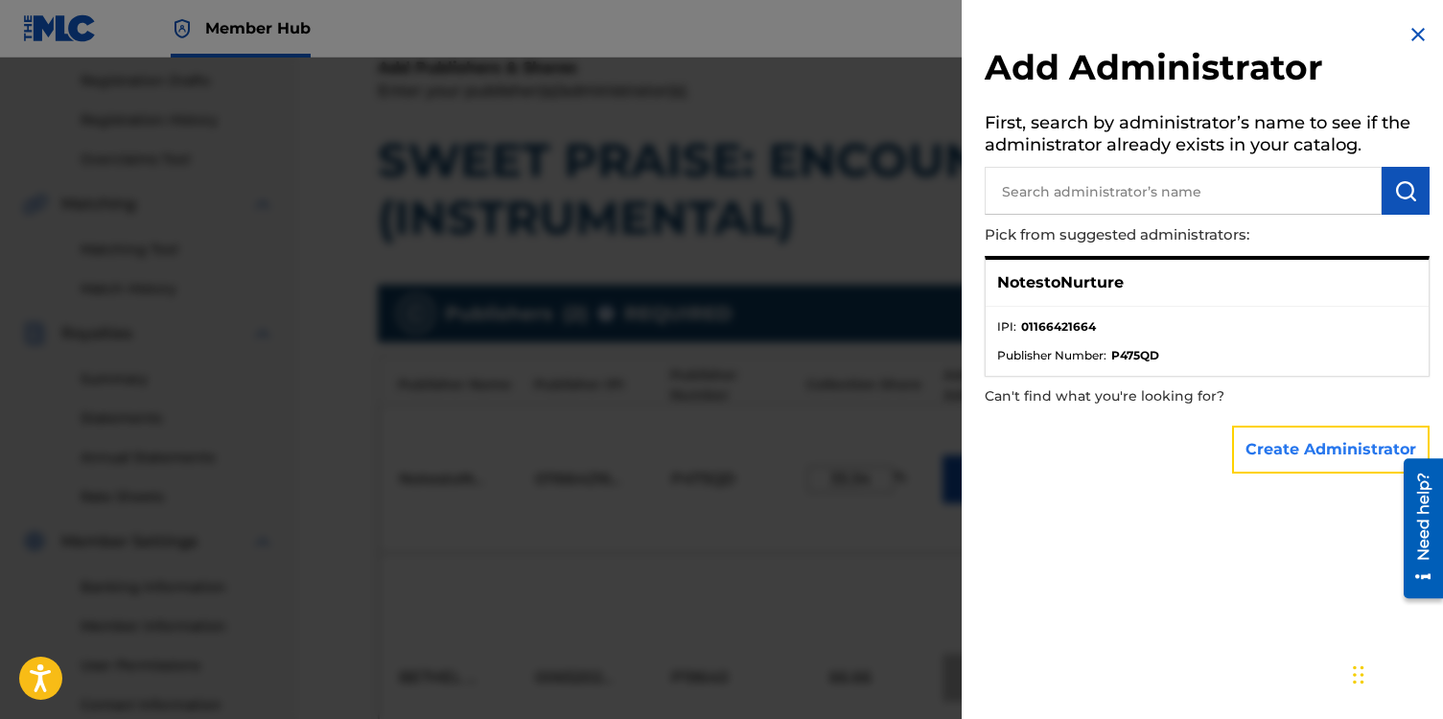
click at [1283, 447] on button "Create Administrator" at bounding box center [1331, 450] width 198 height 48
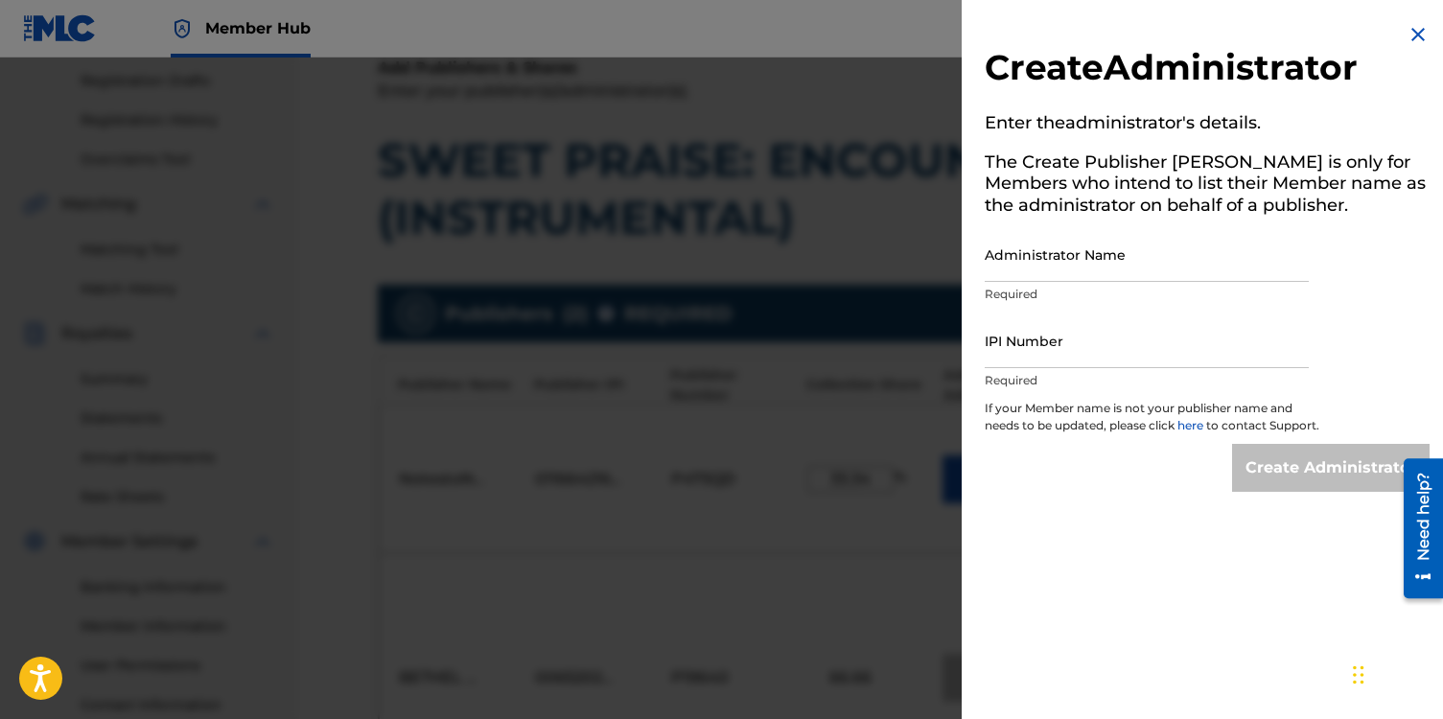
click at [1409, 33] on img at bounding box center [1418, 34] width 23 height 23
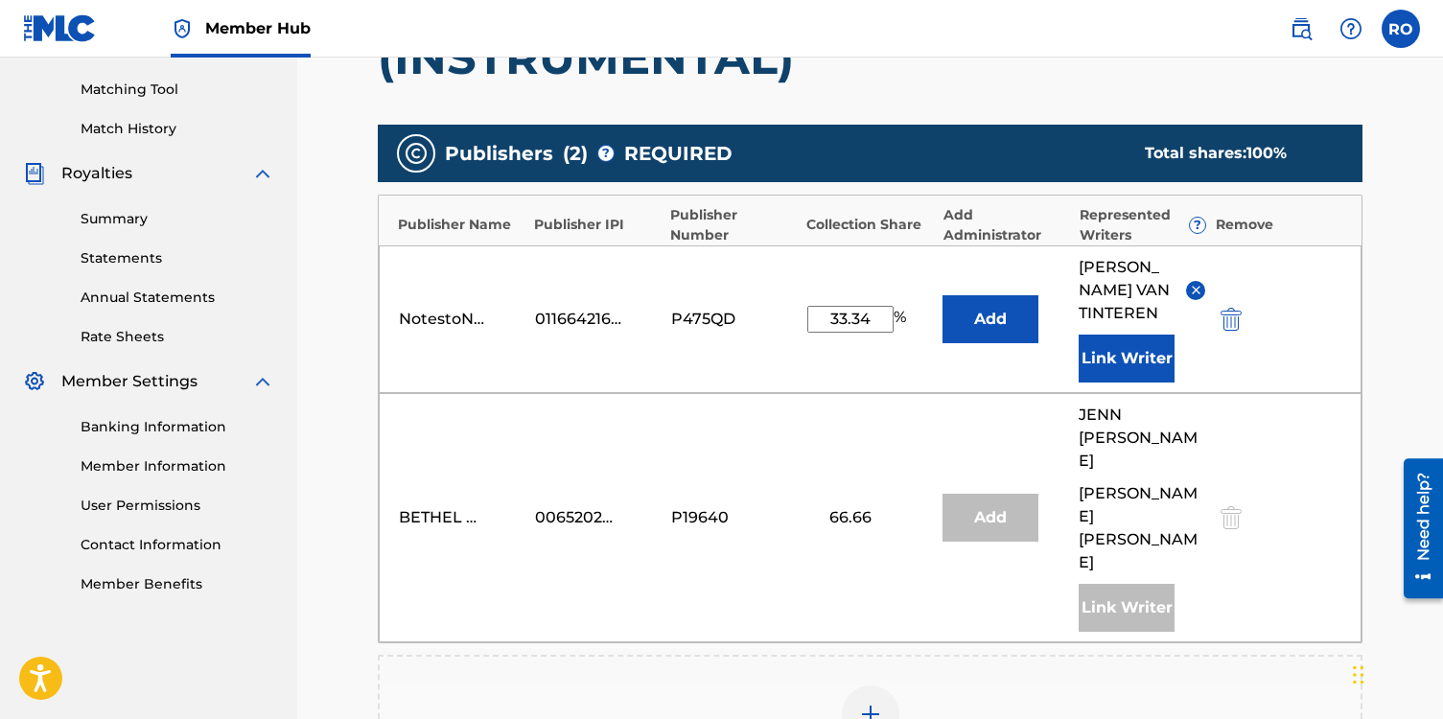
scroll to position [557, 0]
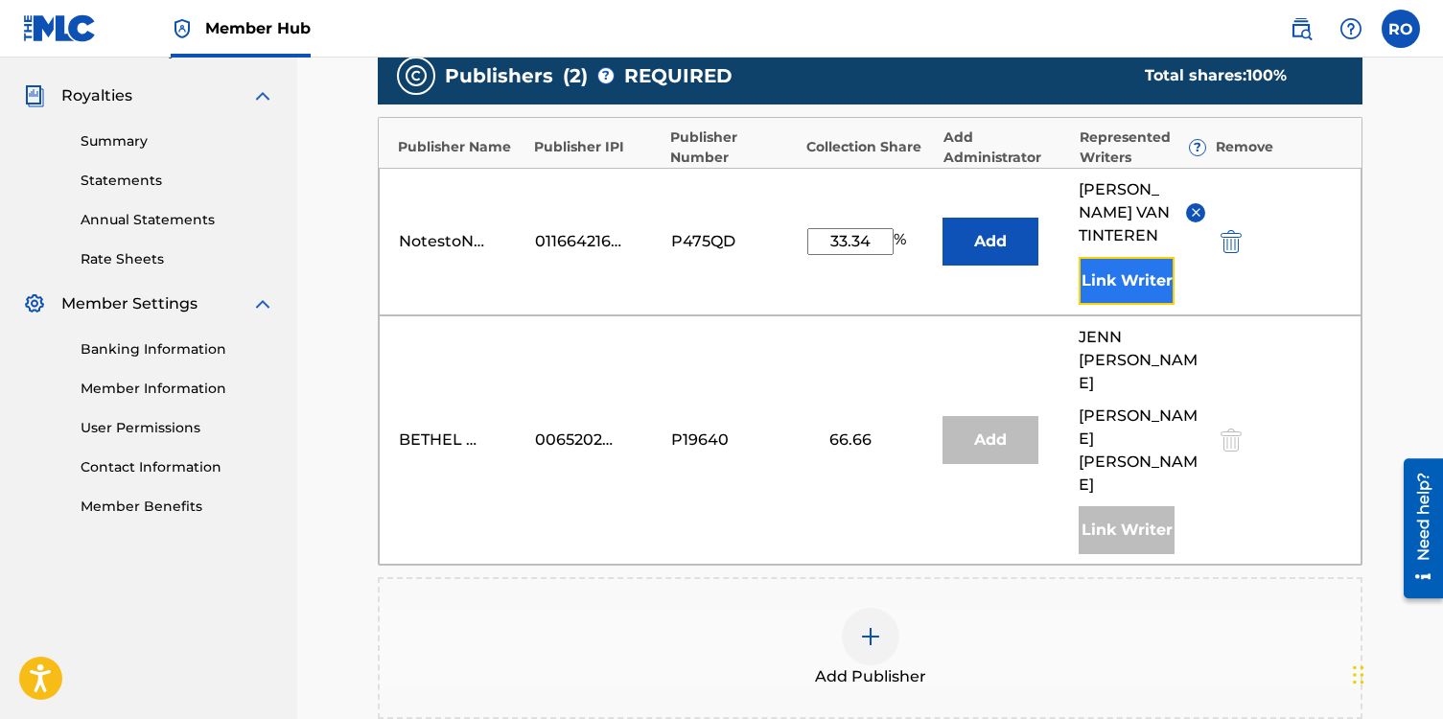
click at [1129, 277] on button "Link Writer" at bounding box center [1127, 281] width 96 height 48
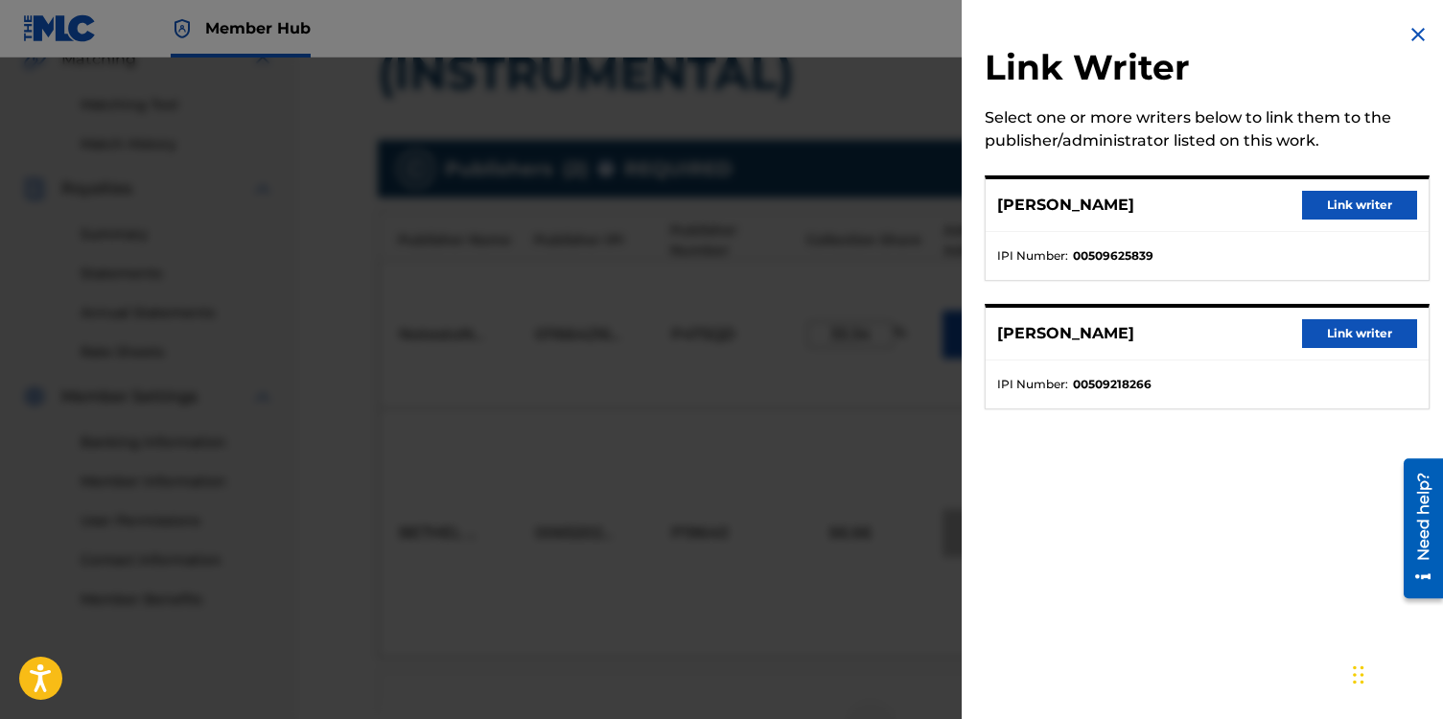
scroll to position [463, 0]
click at [1407, 26] on img at bounding box center [1418, 34] width 23 height 23
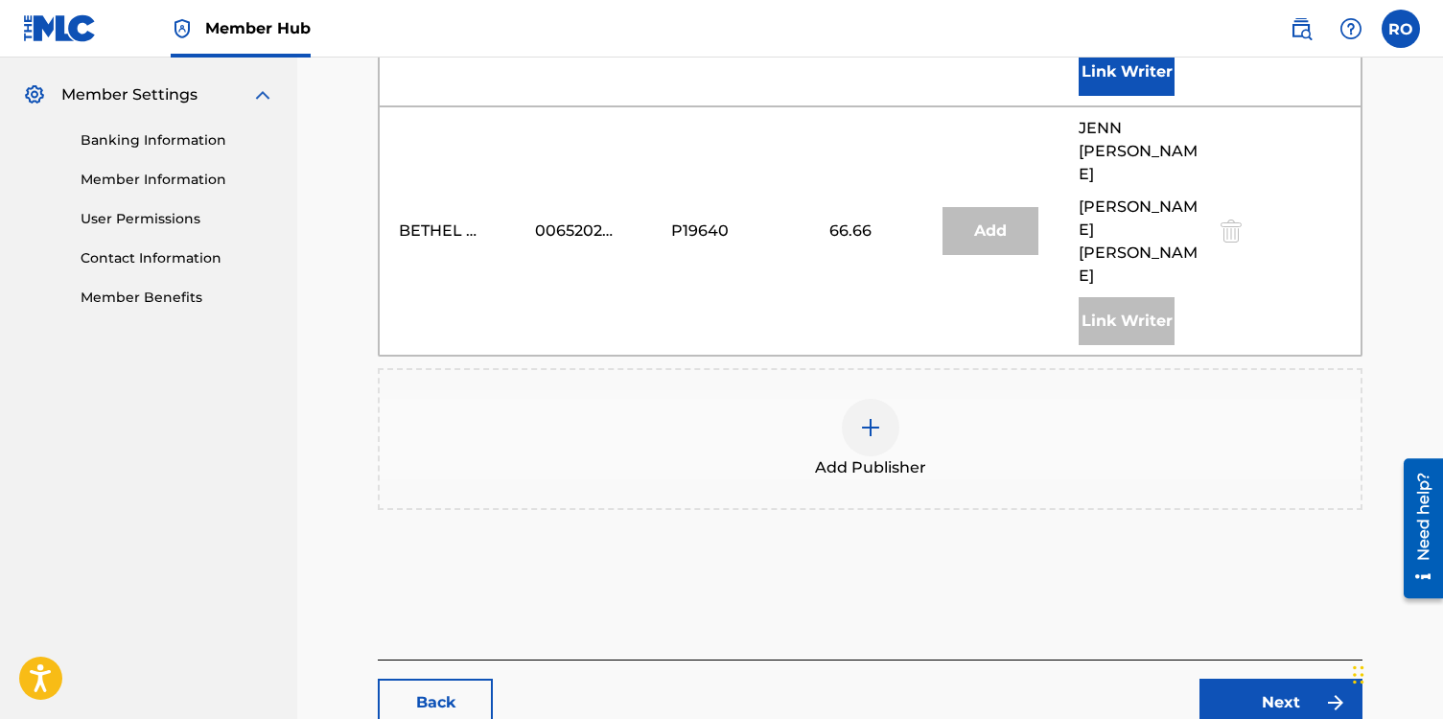
scroll to position [826, 0]
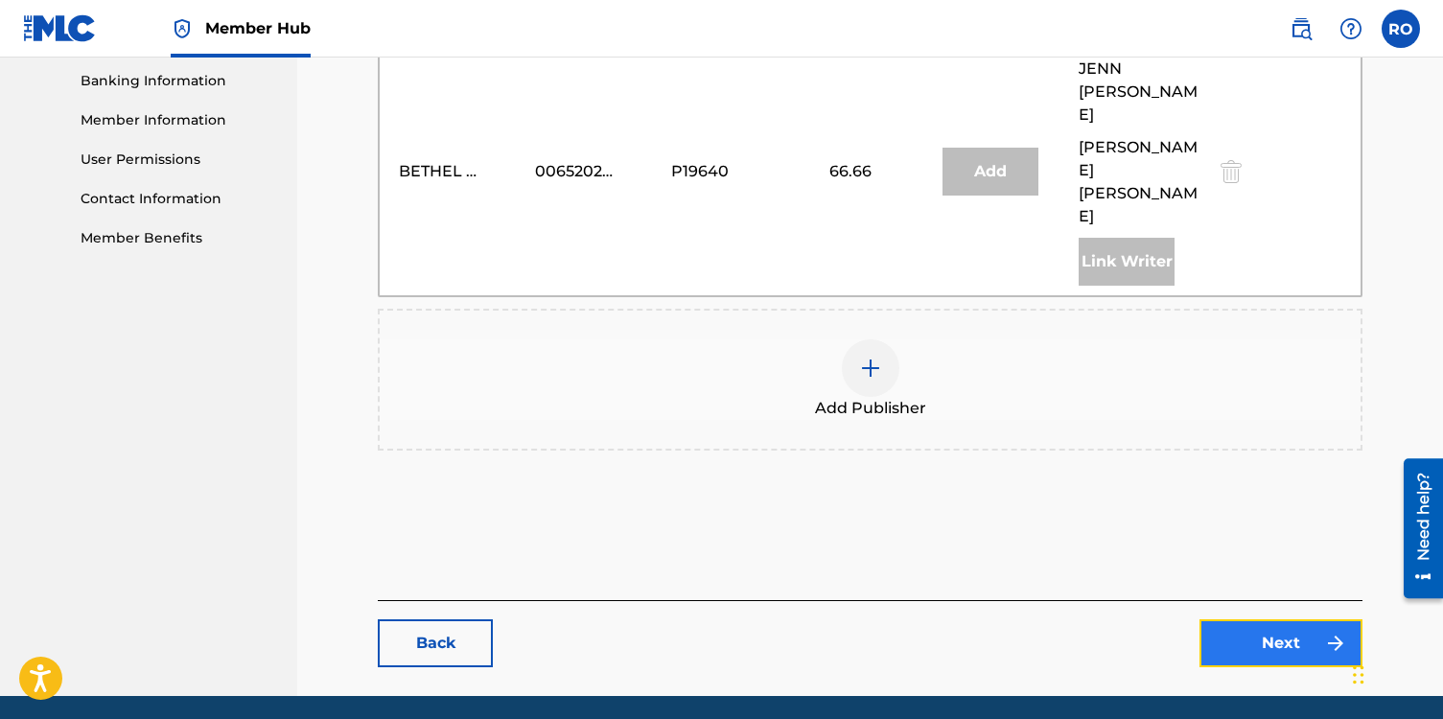
click at [1246, 619] on link "Next" at bounding box center [1280, 643] width 163 height 48
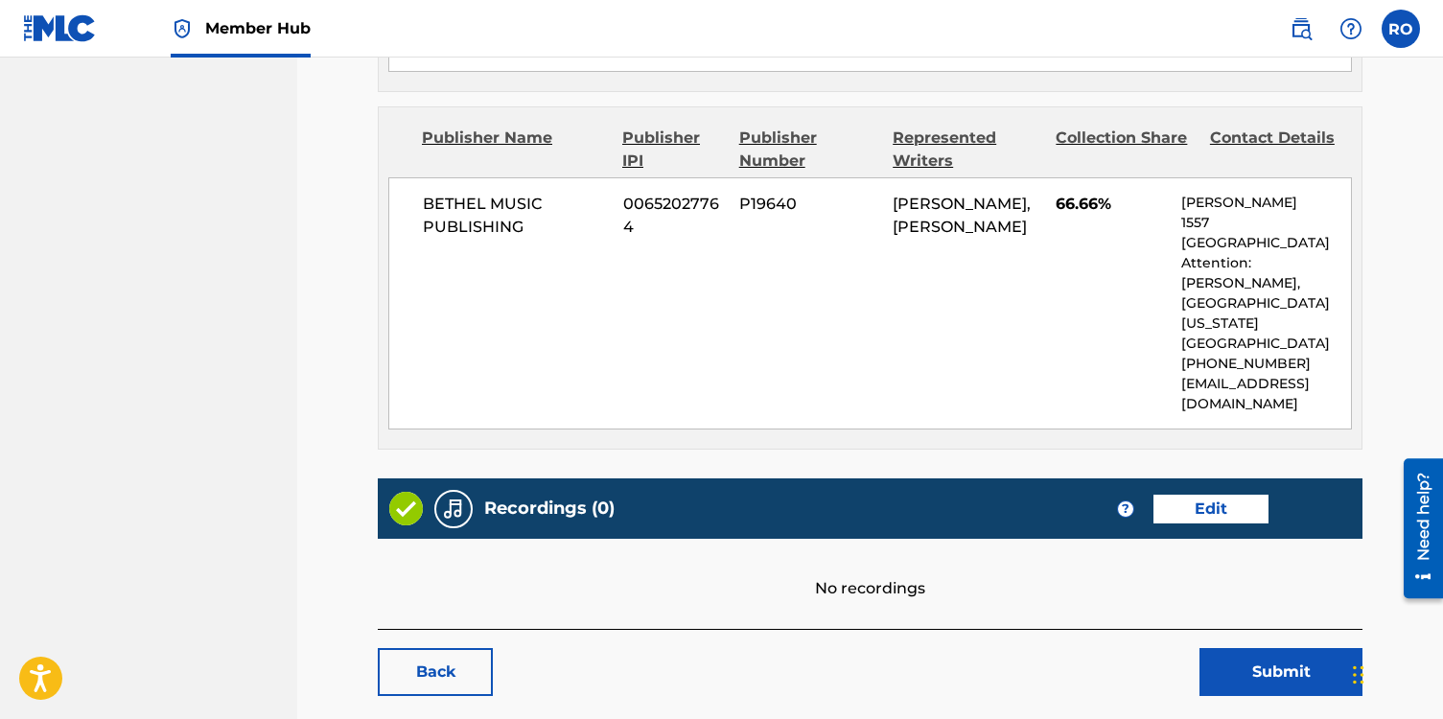
scroll to position [1101, 0]
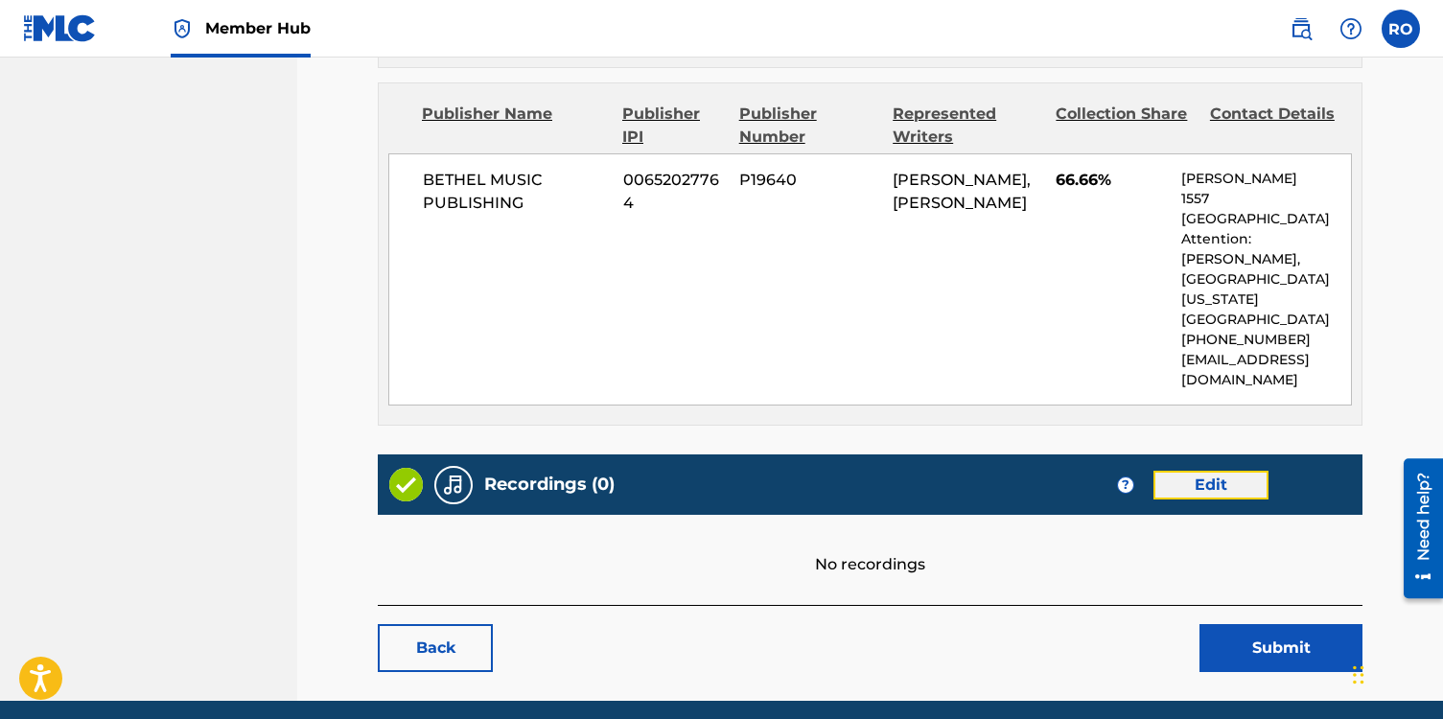
click at [1193, 471] on link "Edit" at bounding box center [1210, 485] width 115 height 29
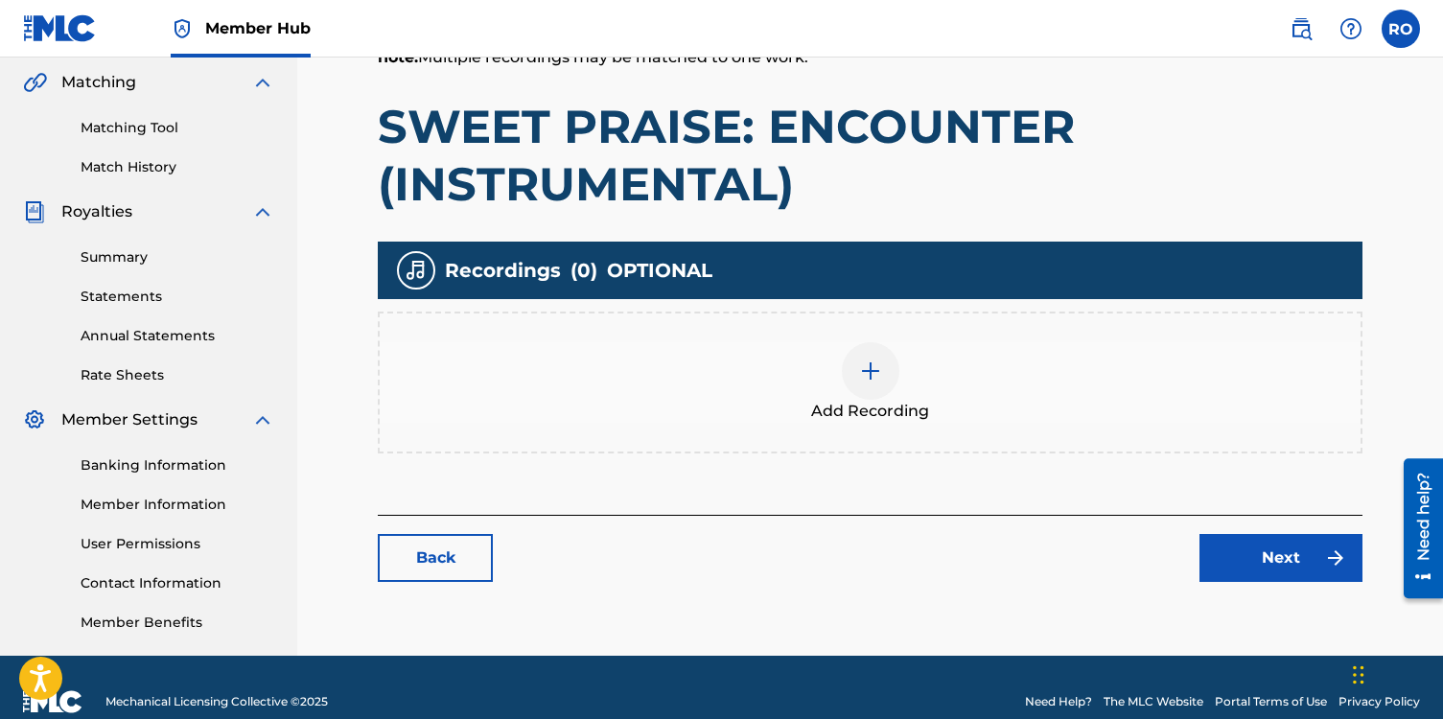
scroll to position [470, 0]
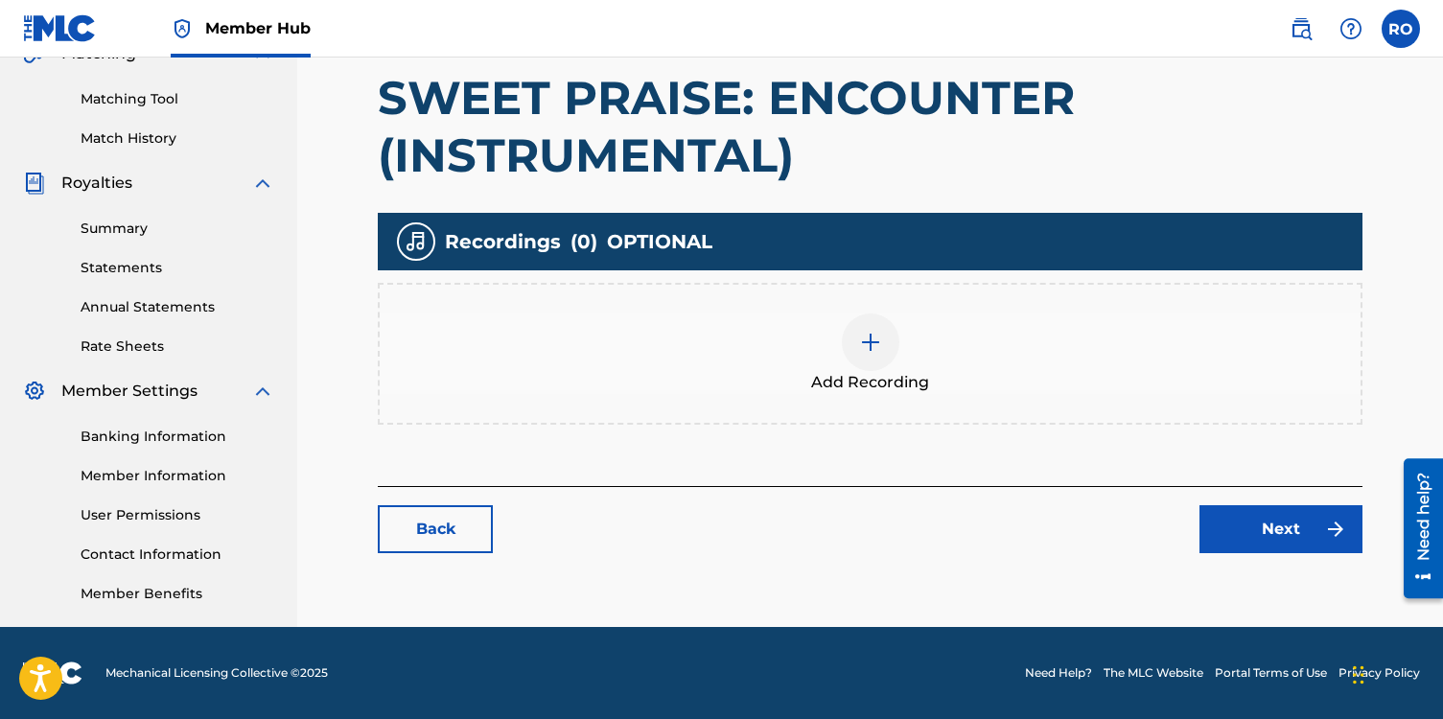
click at [875, 345] on img at bounding box center [870, 342] width 23 height 23
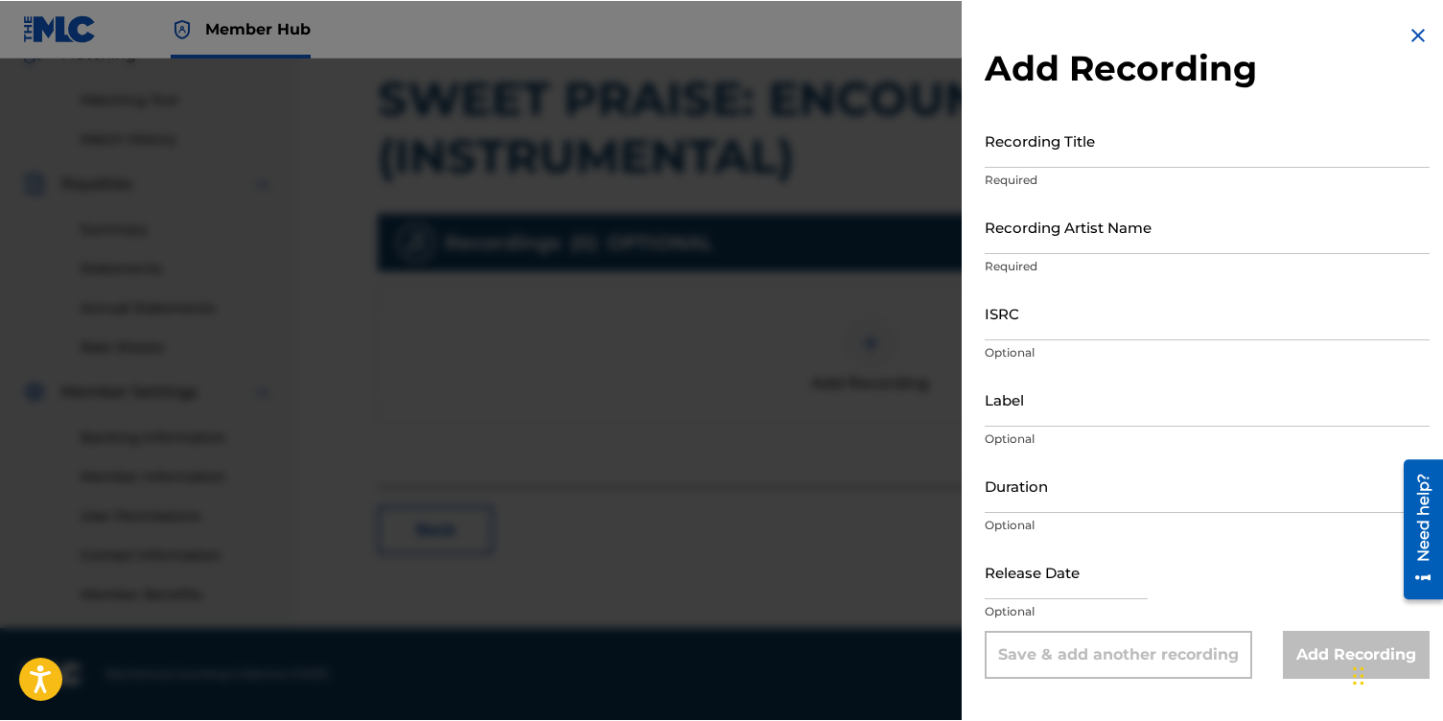
scroll to position [468, 0]
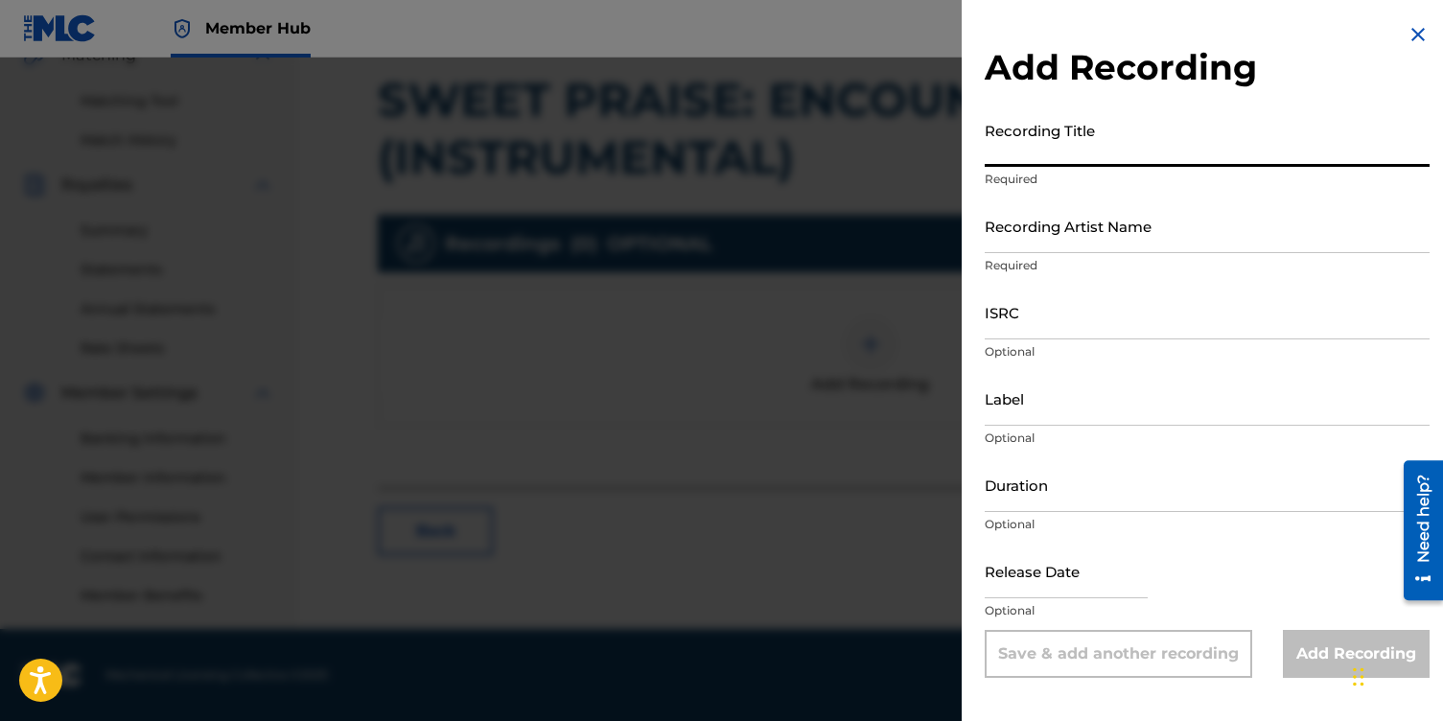
click at [1025, 143] on input "Recording Title" at bounding box center [1207, 139] width 445 height 55
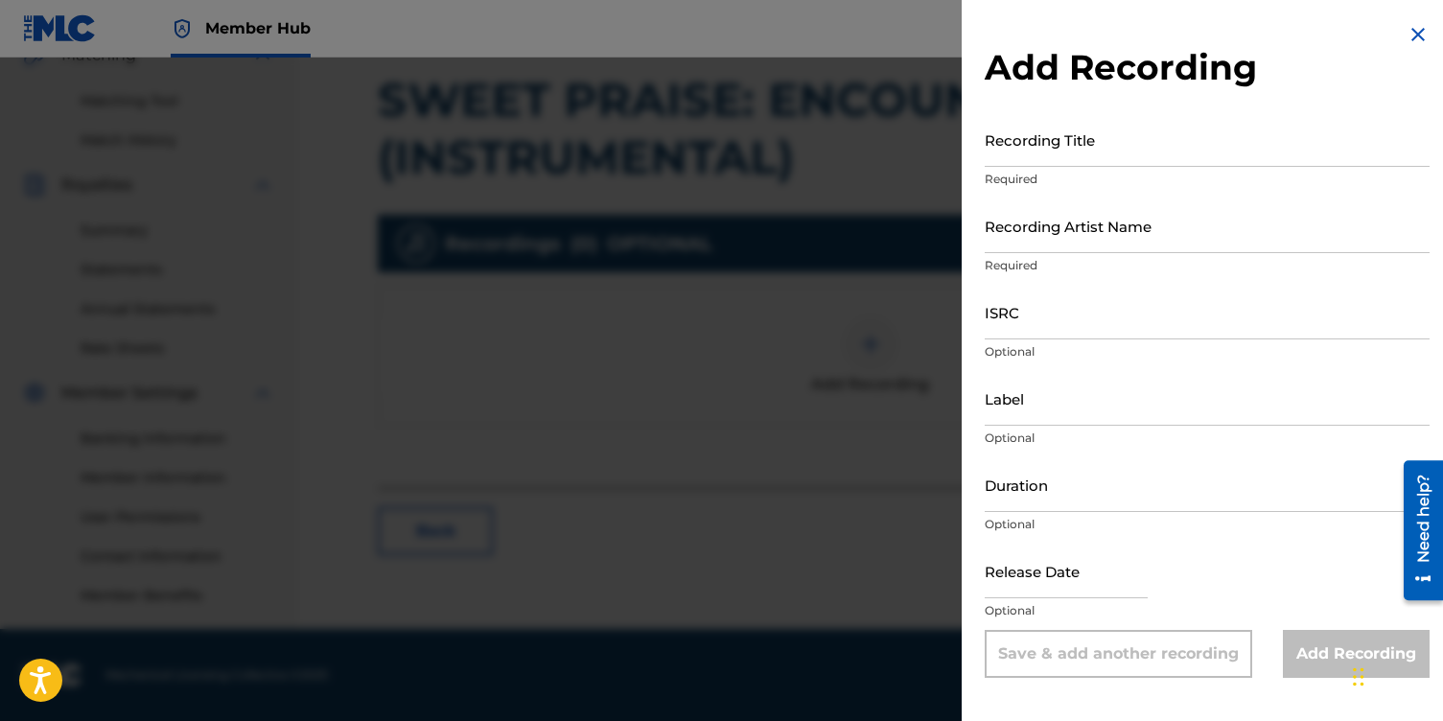
click at [877, 332] on div at bounding box center [721, 418] width 1443 height 721
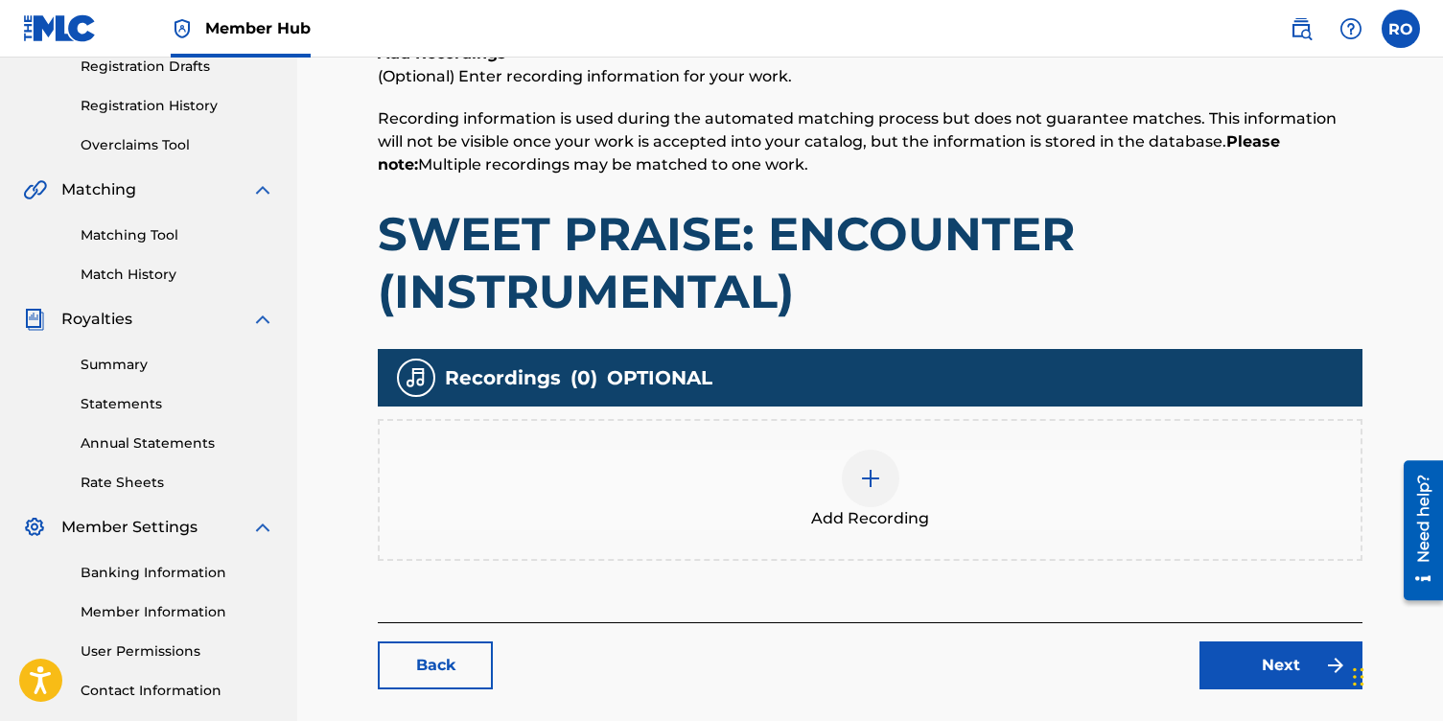
scroll to position [339, 0]
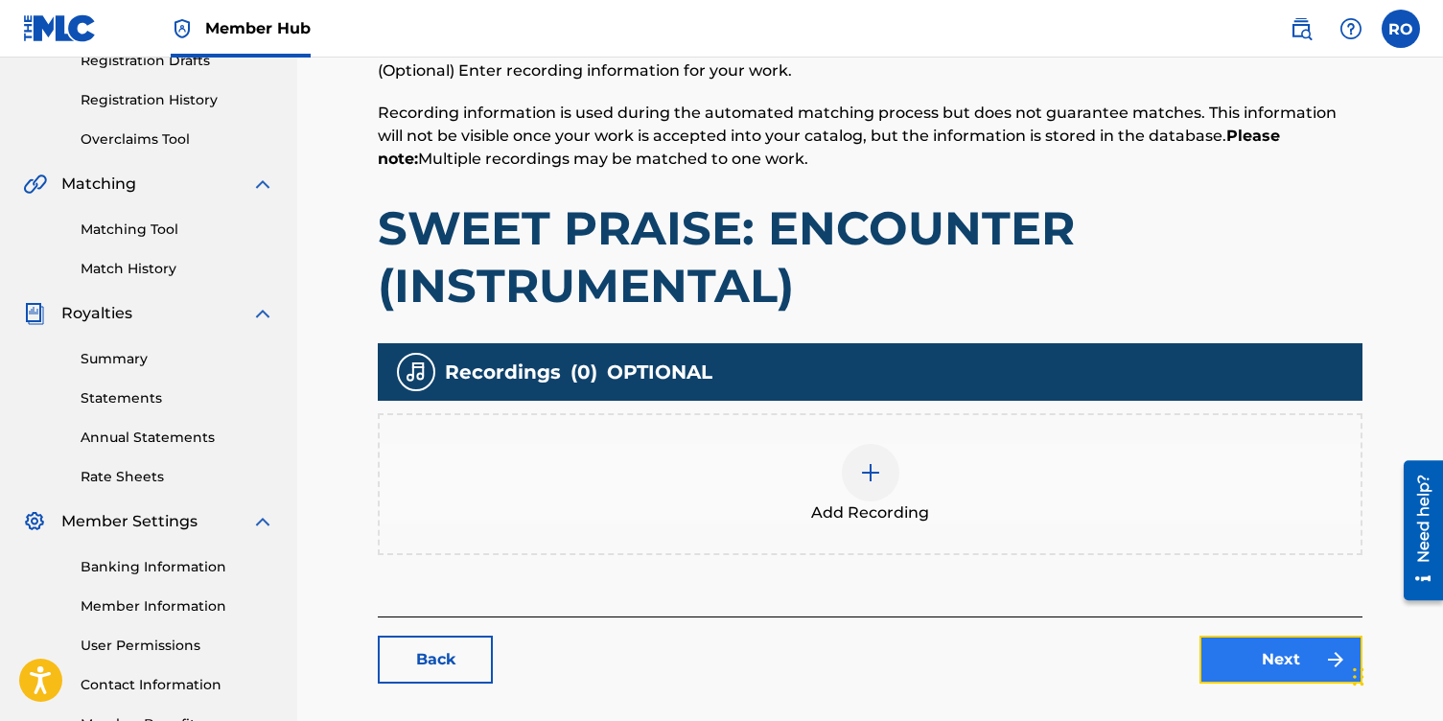
click at [1235, 661] on link "Next" at bounding box center [1280, 660] width 163 height 48
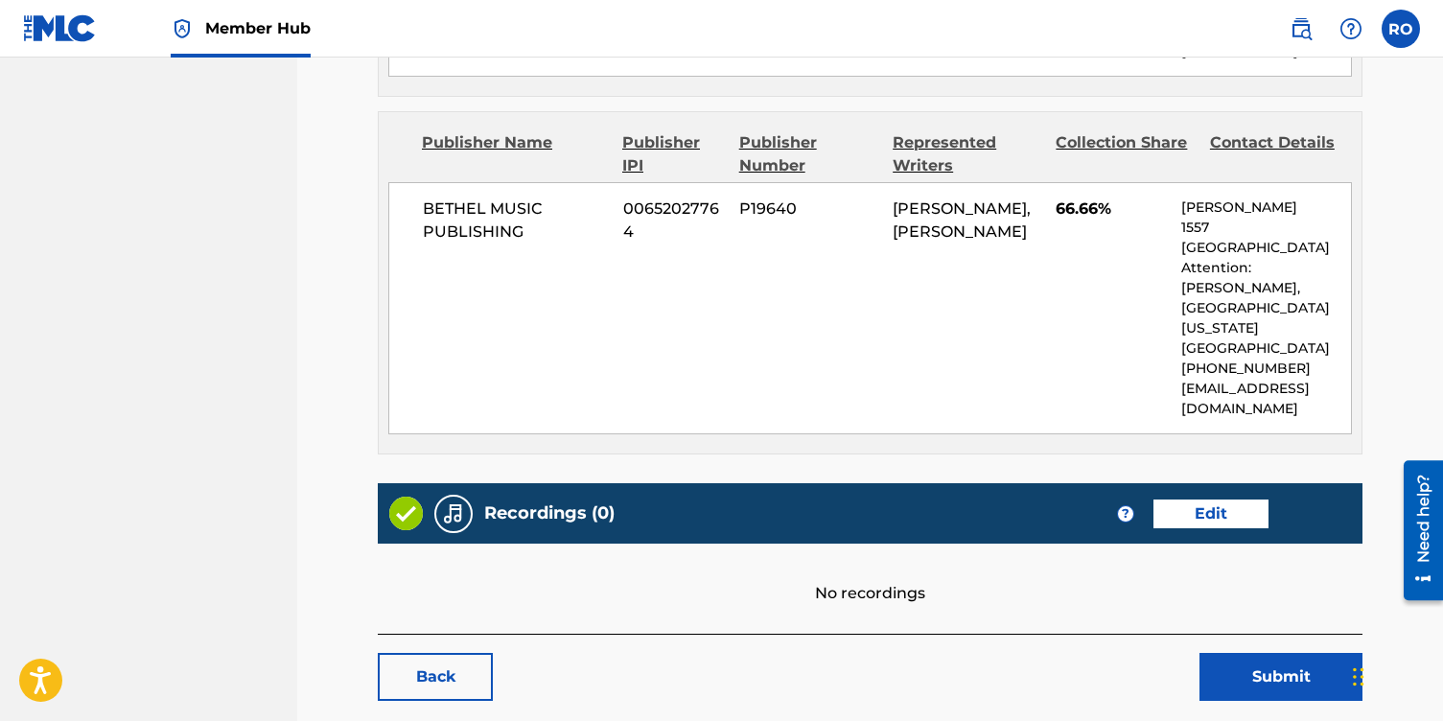
scroll to position [1091, 0]
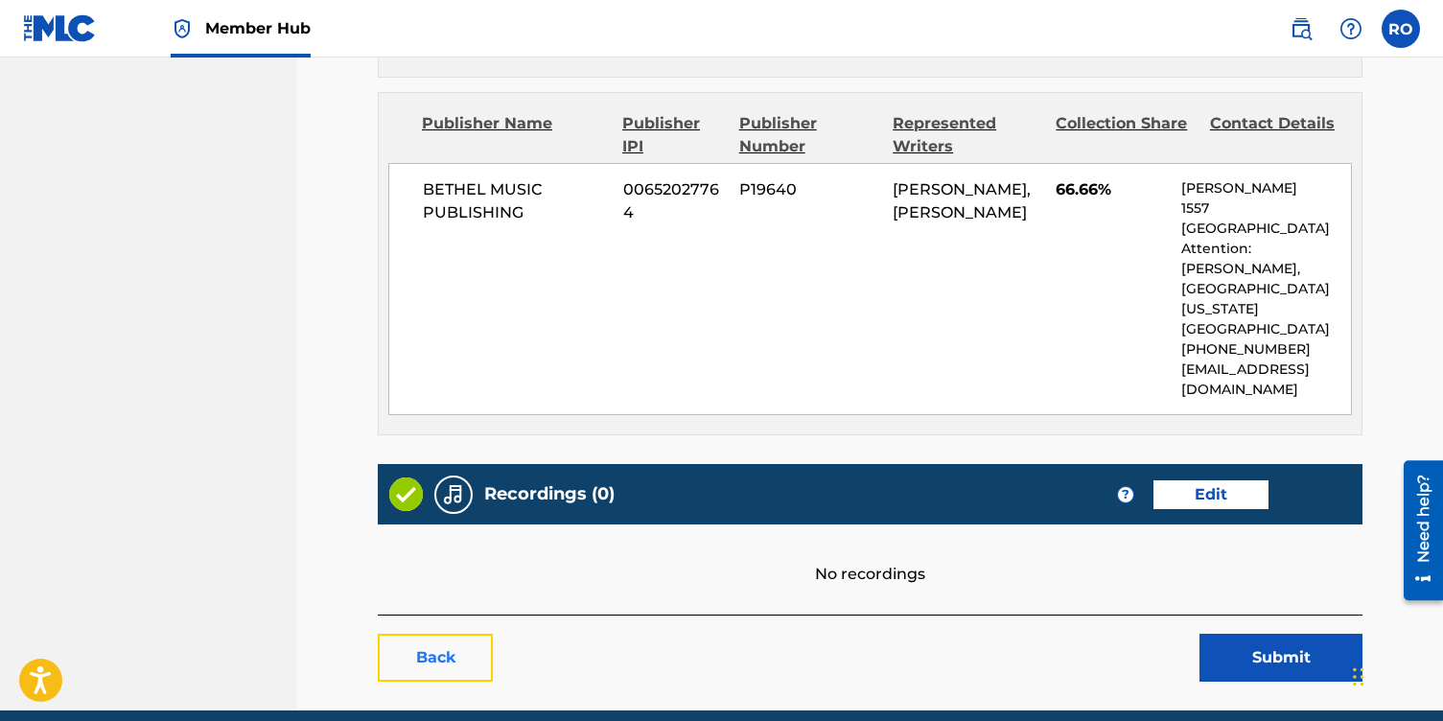
click at [458, 634] on link "Back" at bounding box center [435, 658] width 115 height 48
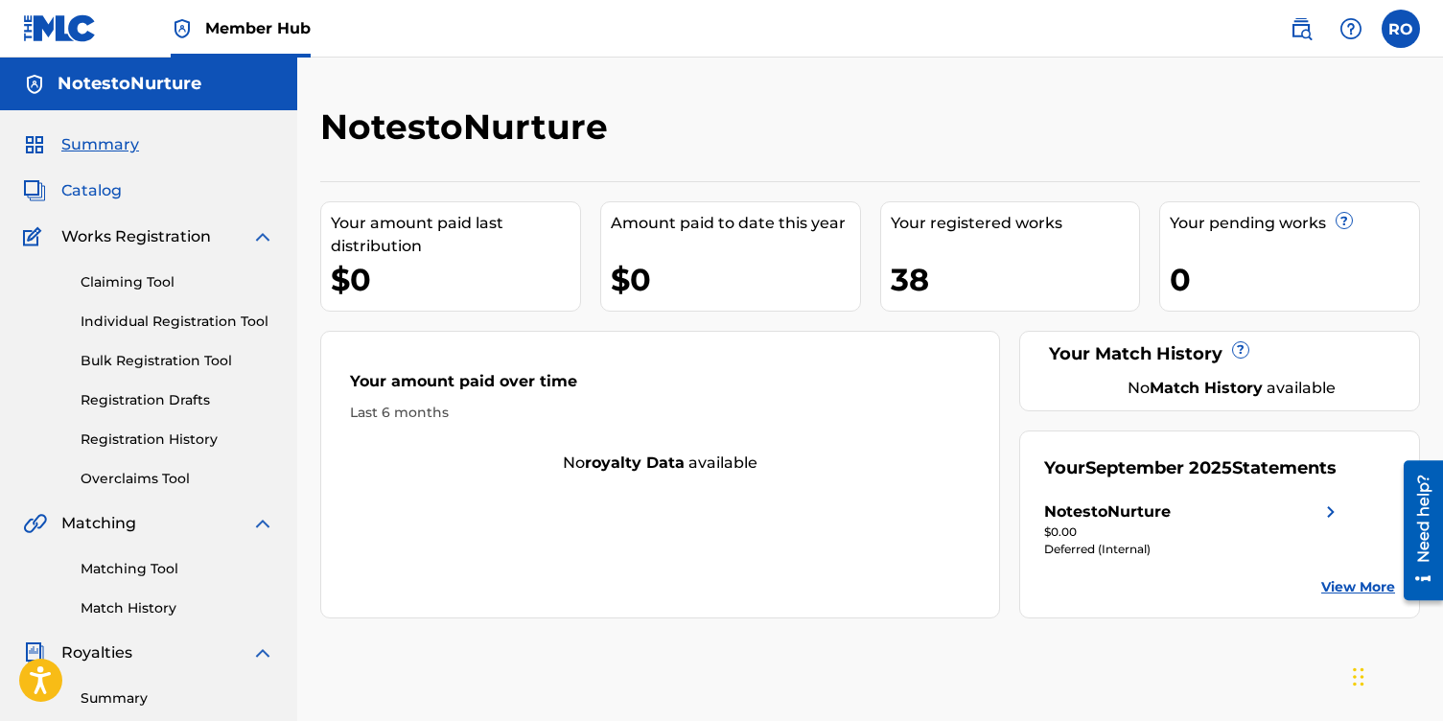
click at [73, 195] on span "Catalog" at bounding box center [91, 190] width 60 height 23
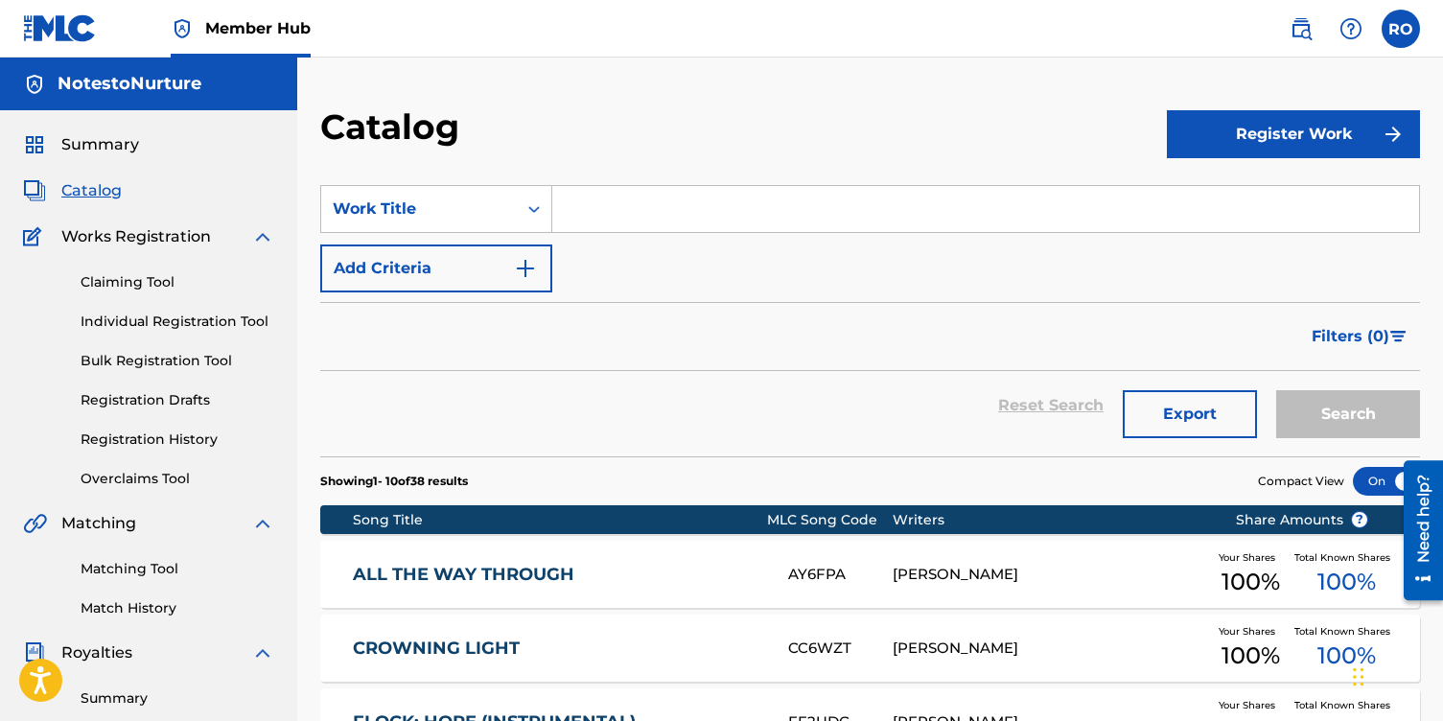
click at [84, 186] on span "Catalog" at bounding box center [91, 190] width 60 height 23
click at [86, 190] on span "Catalog" at bounding box center [91, 190] width 60 height 23
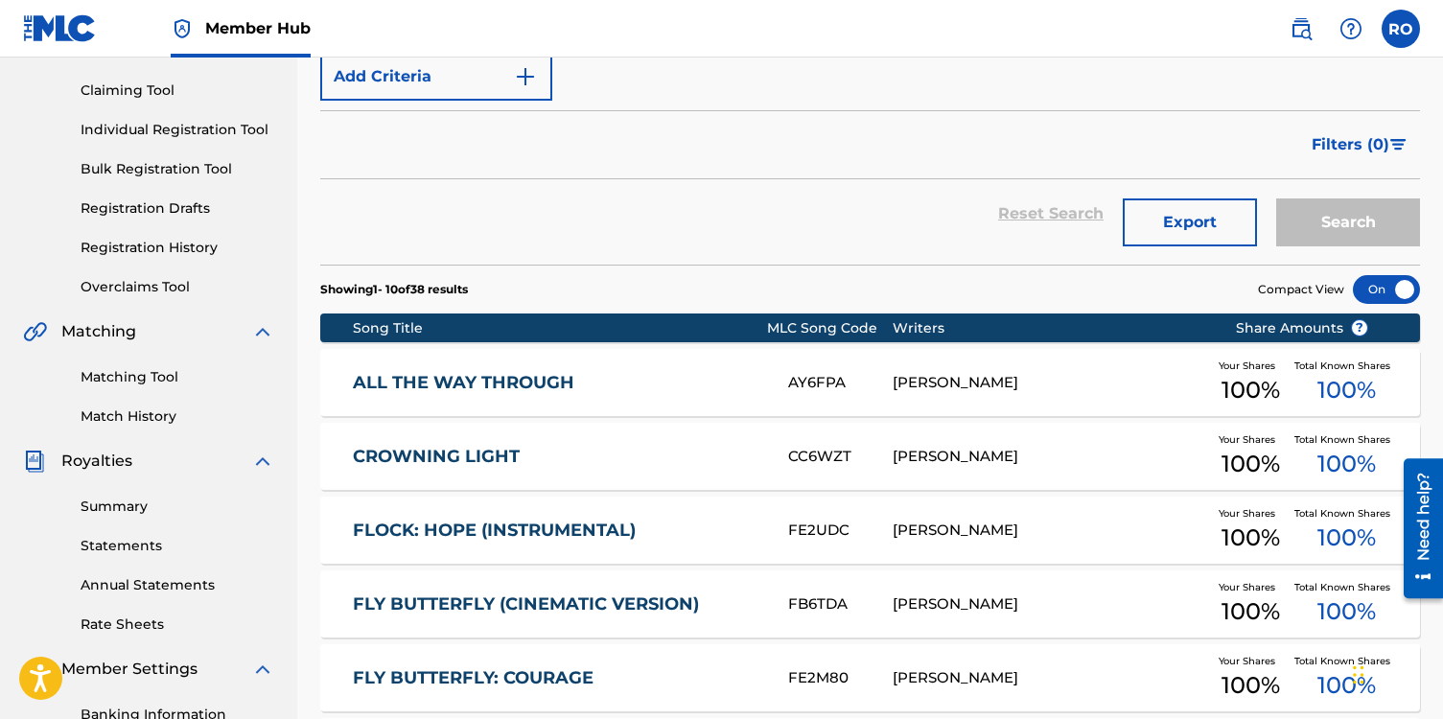
scroll to position [744, 0]
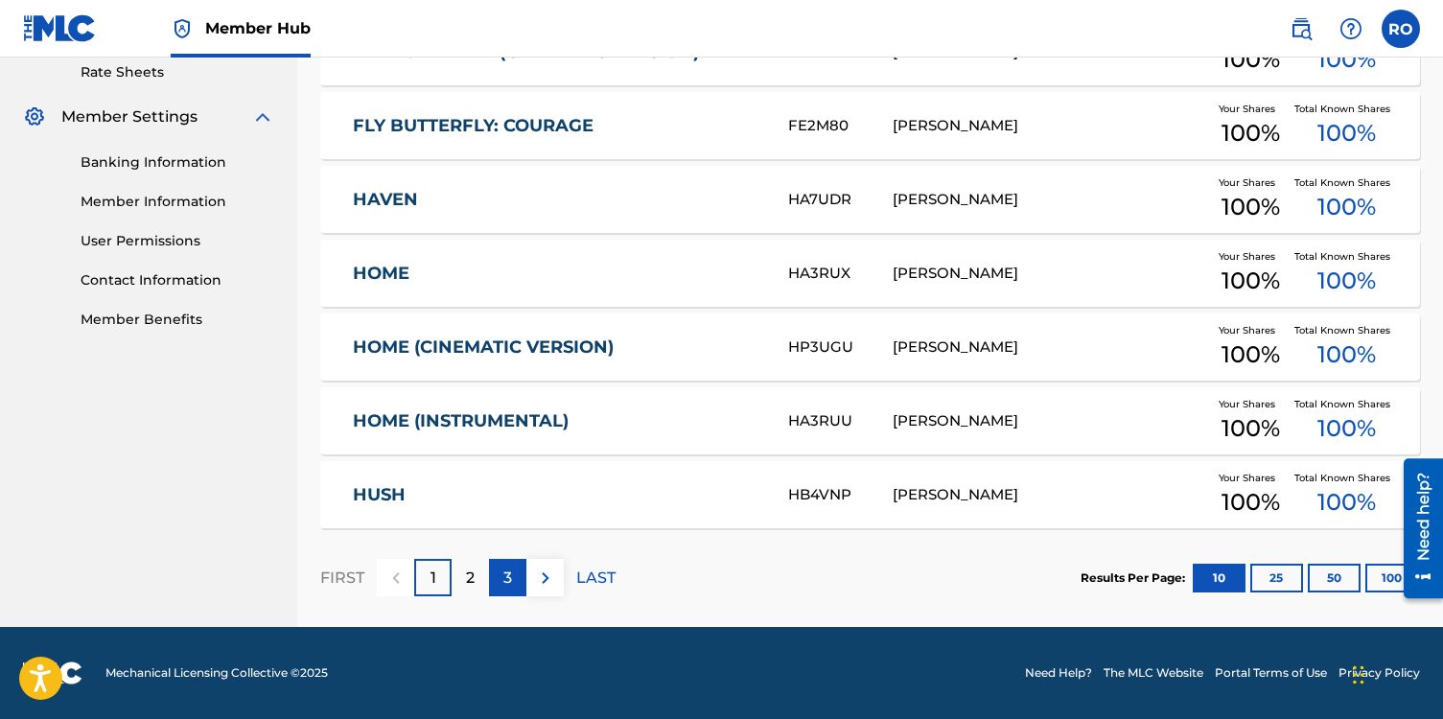
click at [500, 577] on div "3" at bounding box center [507, 577] width 37 height 37
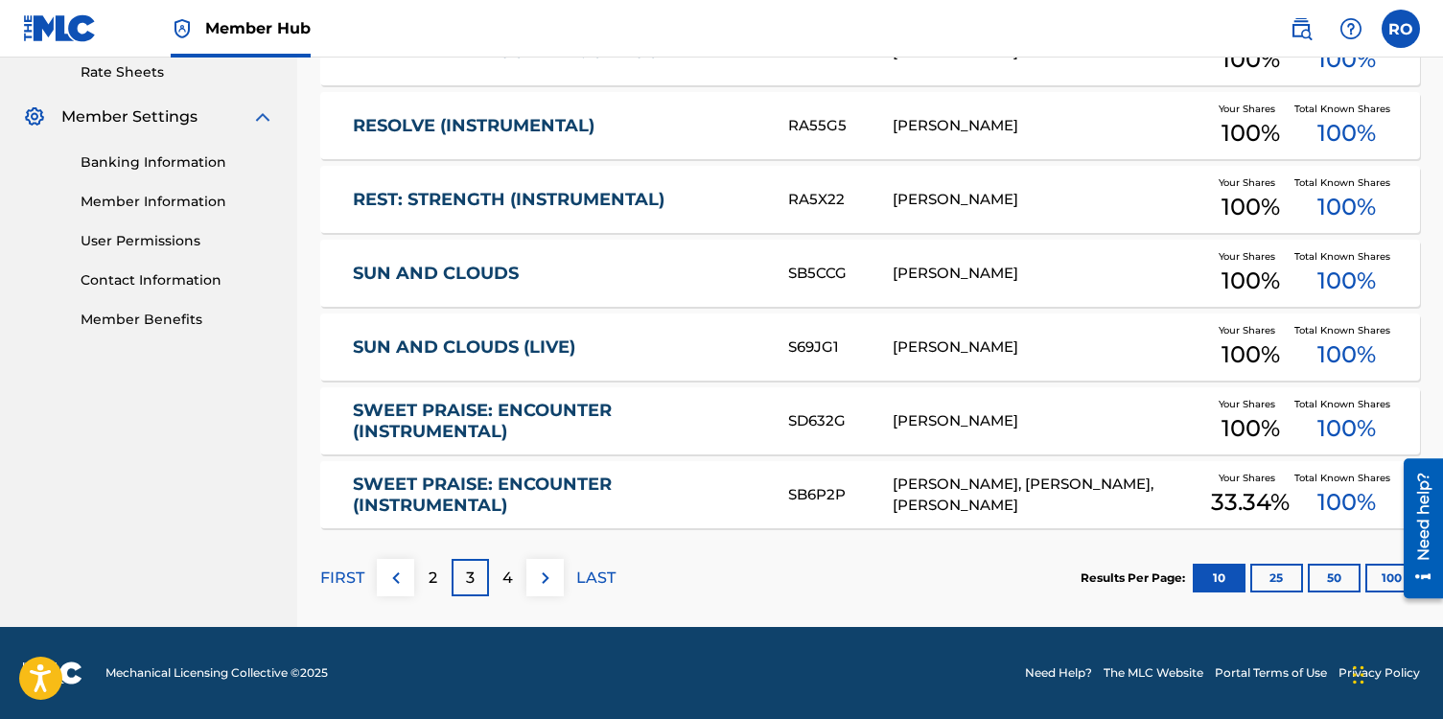
click at [957, 421] on div "[PERSON_NAME]" at bounding box center [1050, 421] width 314 height 22
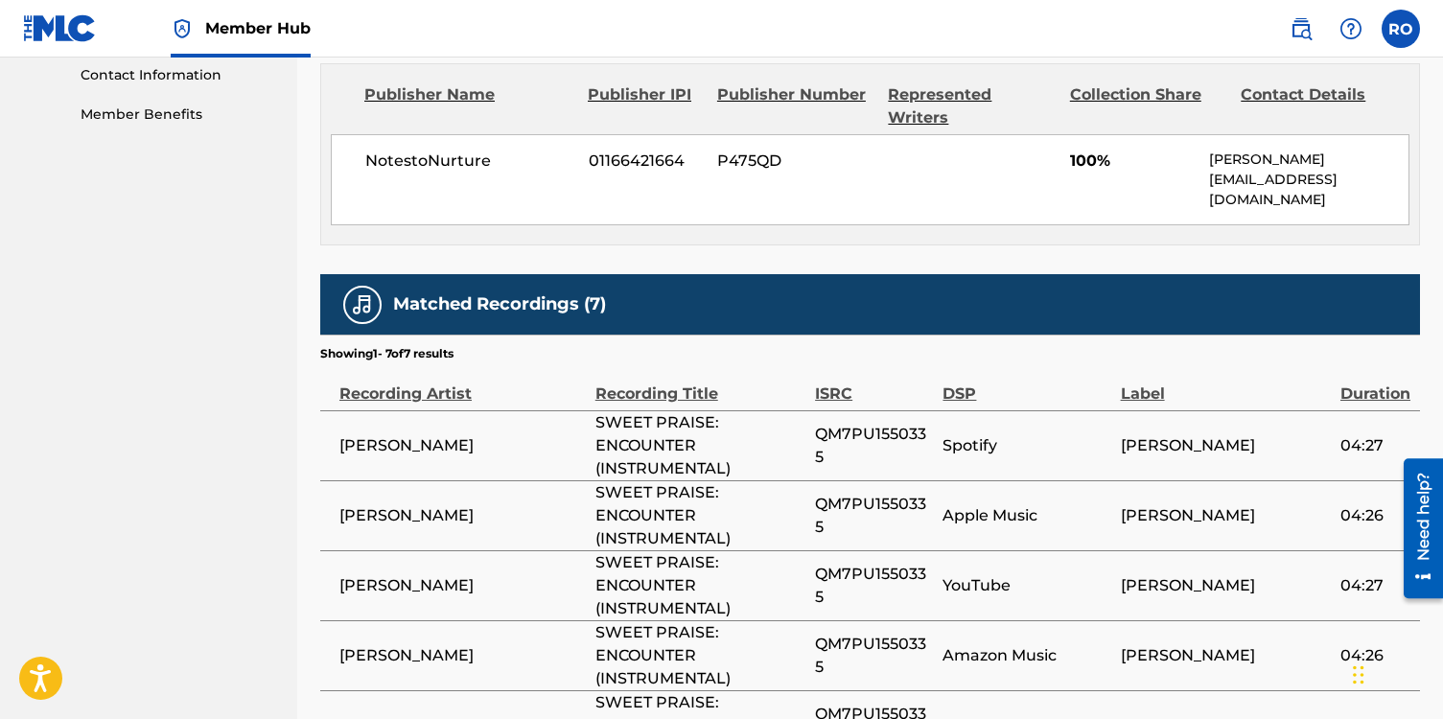
scroll to position [951, 0]
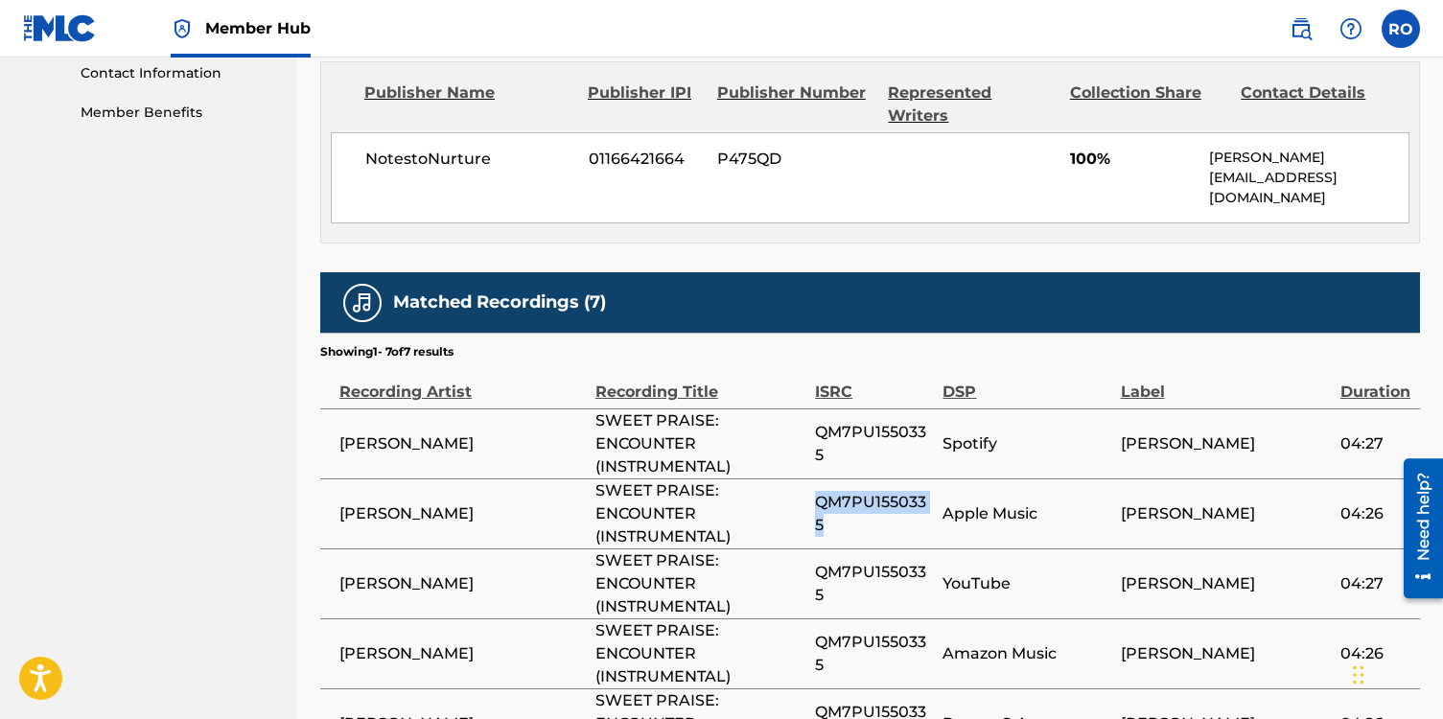
drag, startPoint x: 817, startPoint y: 477, endPoint x: 817, endPoint y: 517, distance: 39.3
click at [817, 518] on td "QM7PU1550335" at bounding box center [879, 513] width 128 height 70
copy span "QM7PU1550335"
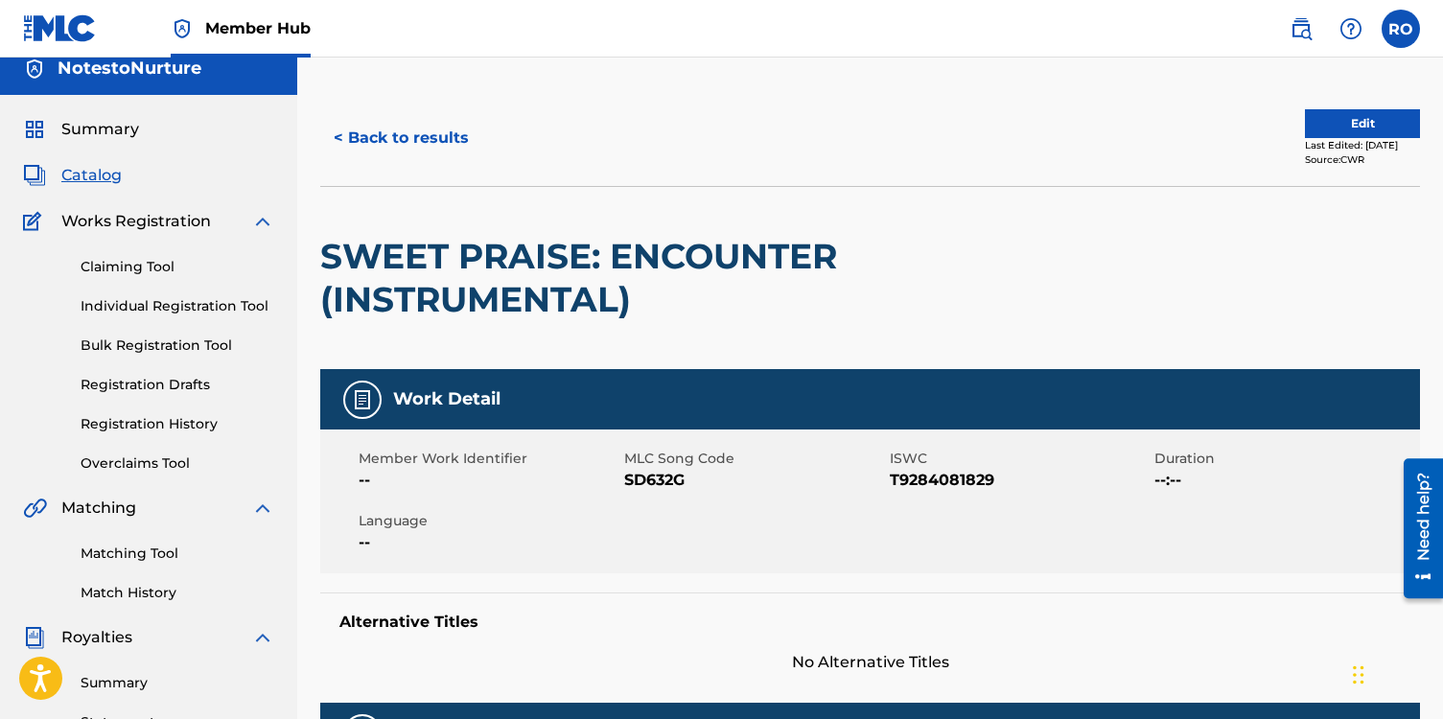
scroll to position [0, 0]
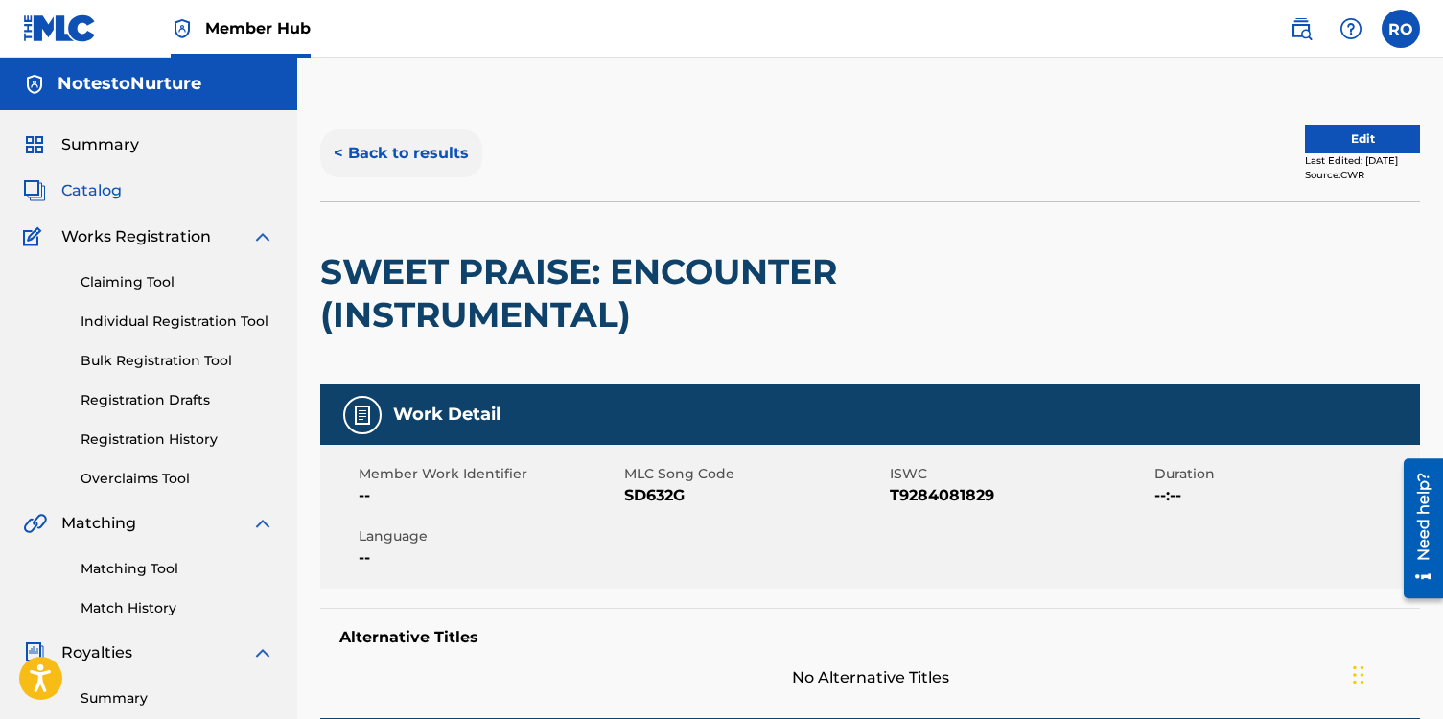
click at [351, 151] on button "< Back to results" at bounding box center [401, 153] width 162 height 48
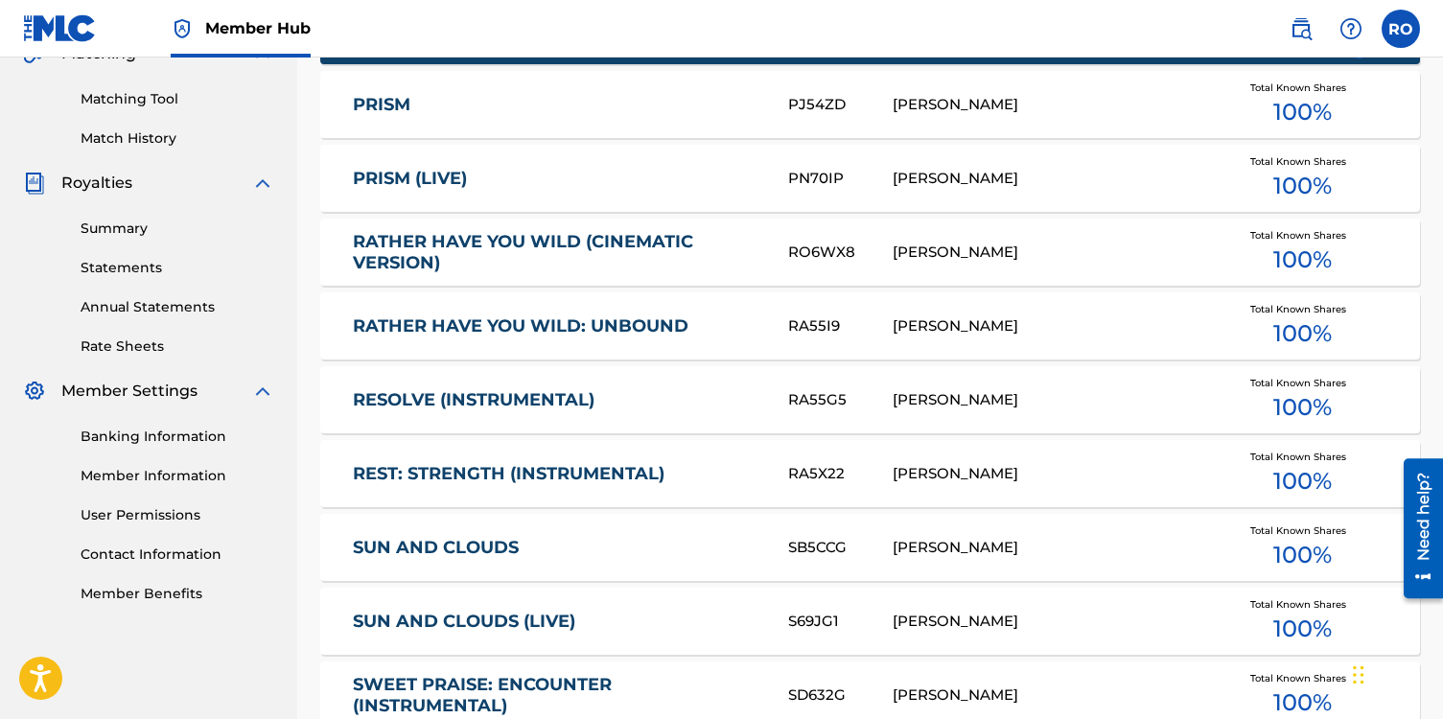
scroll to position [694, 0]
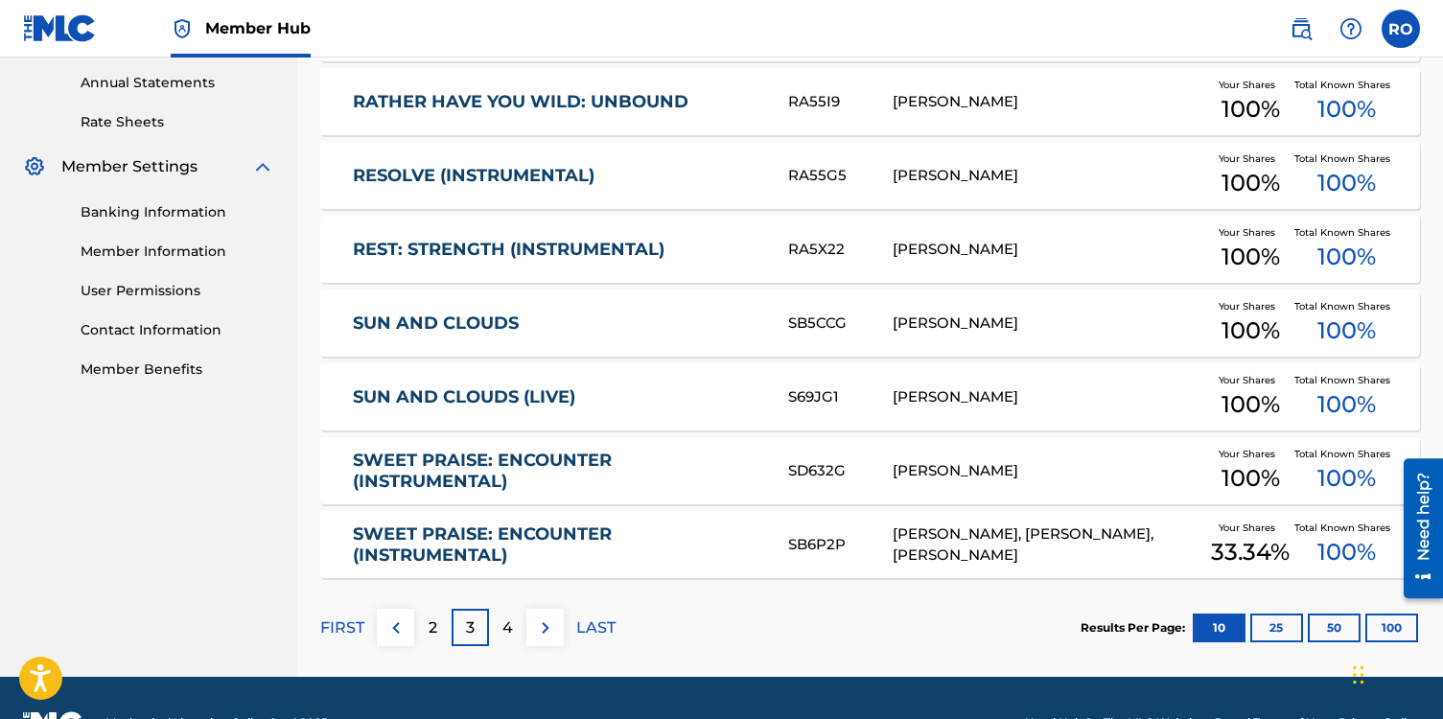
click at [638, 539] on link "SWEET PRAISE: ENCOUNTER (INSTRUMENTAL)" at bounding box center [557, 545] width 409 height 43
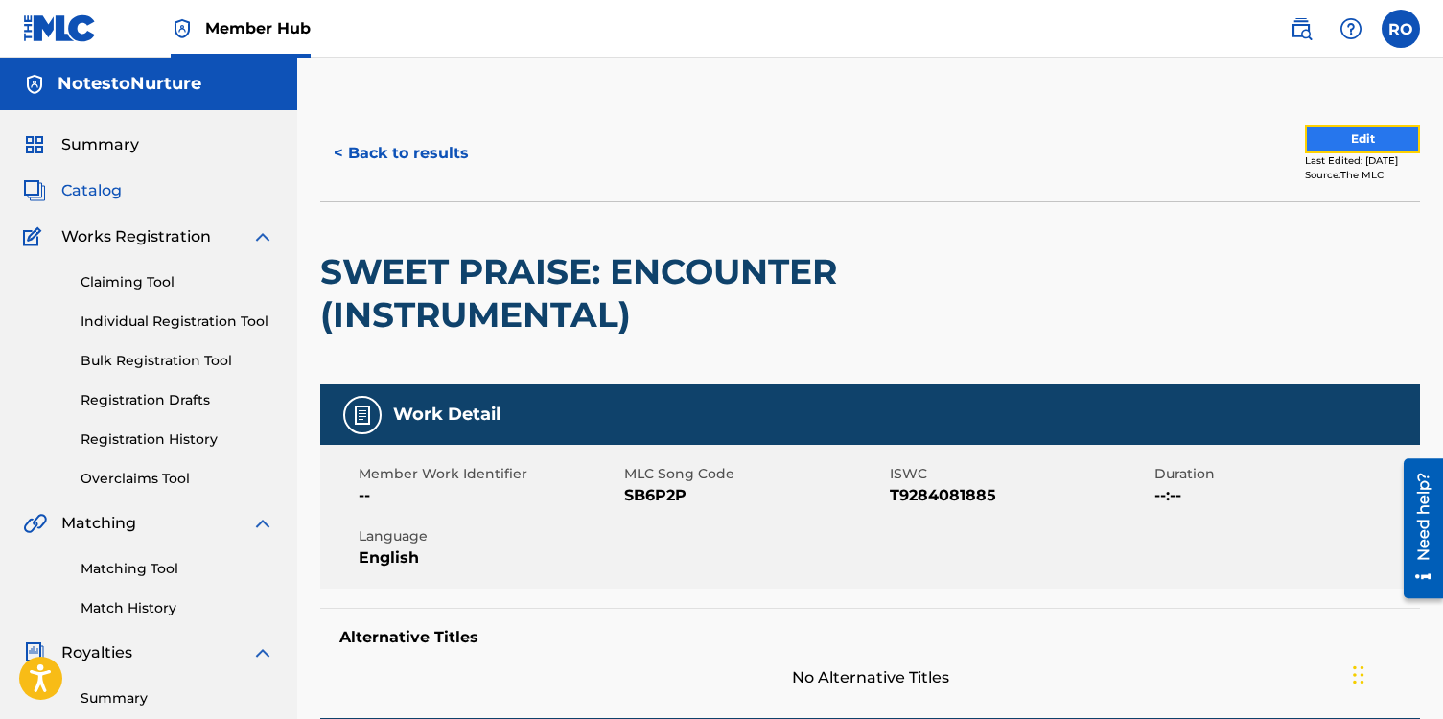
click at [1370, 140] on button "Edit" at bounding box center [1362, 139] width 115 height 29
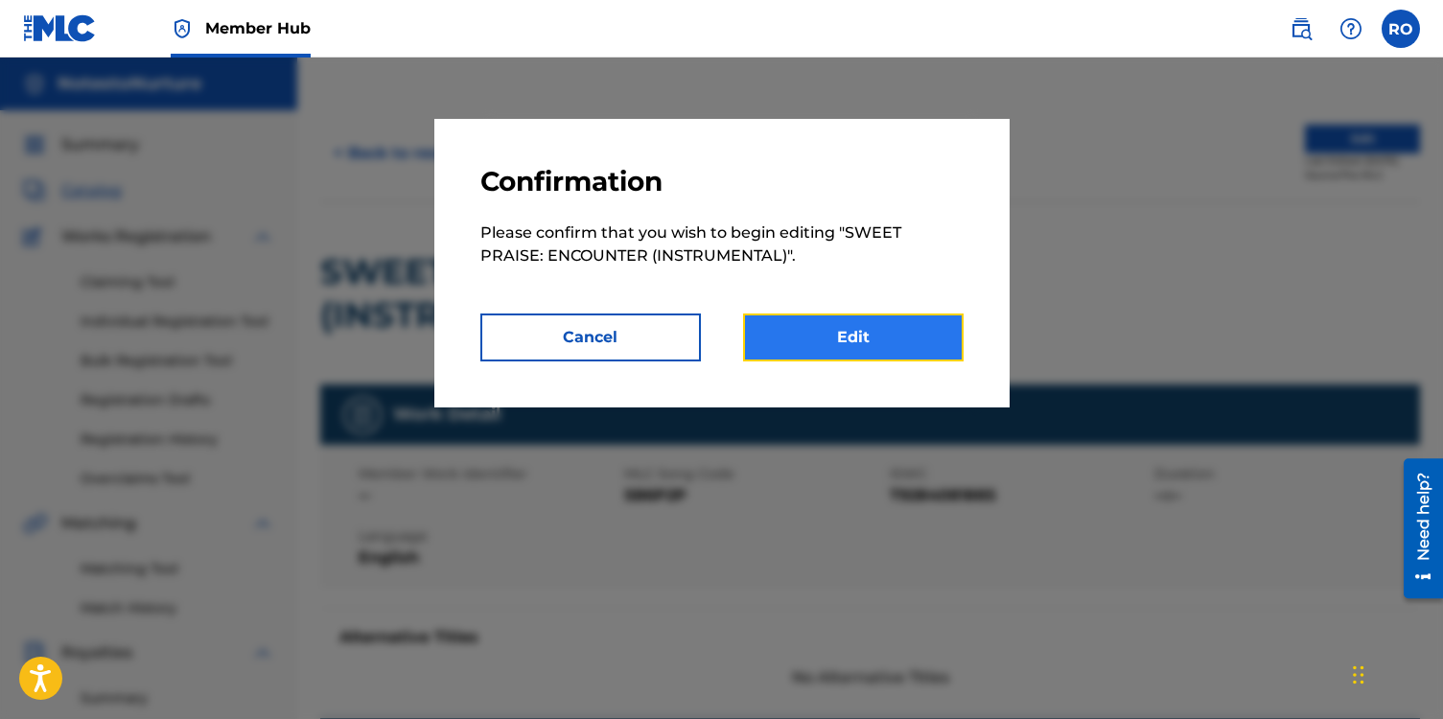
click at [849, 335] on link "Edit" at bounding box center [853, 338] width 221 height 48
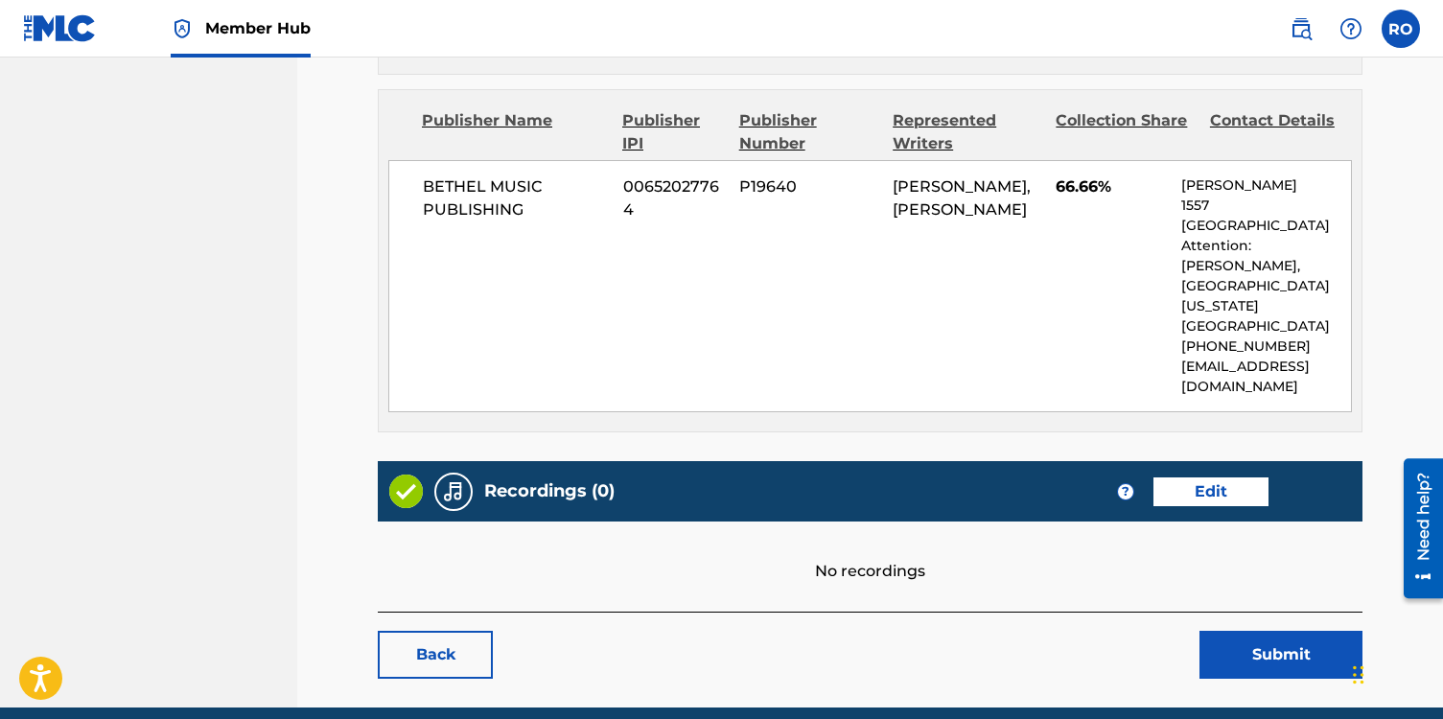
scroll to position [1115, 0]
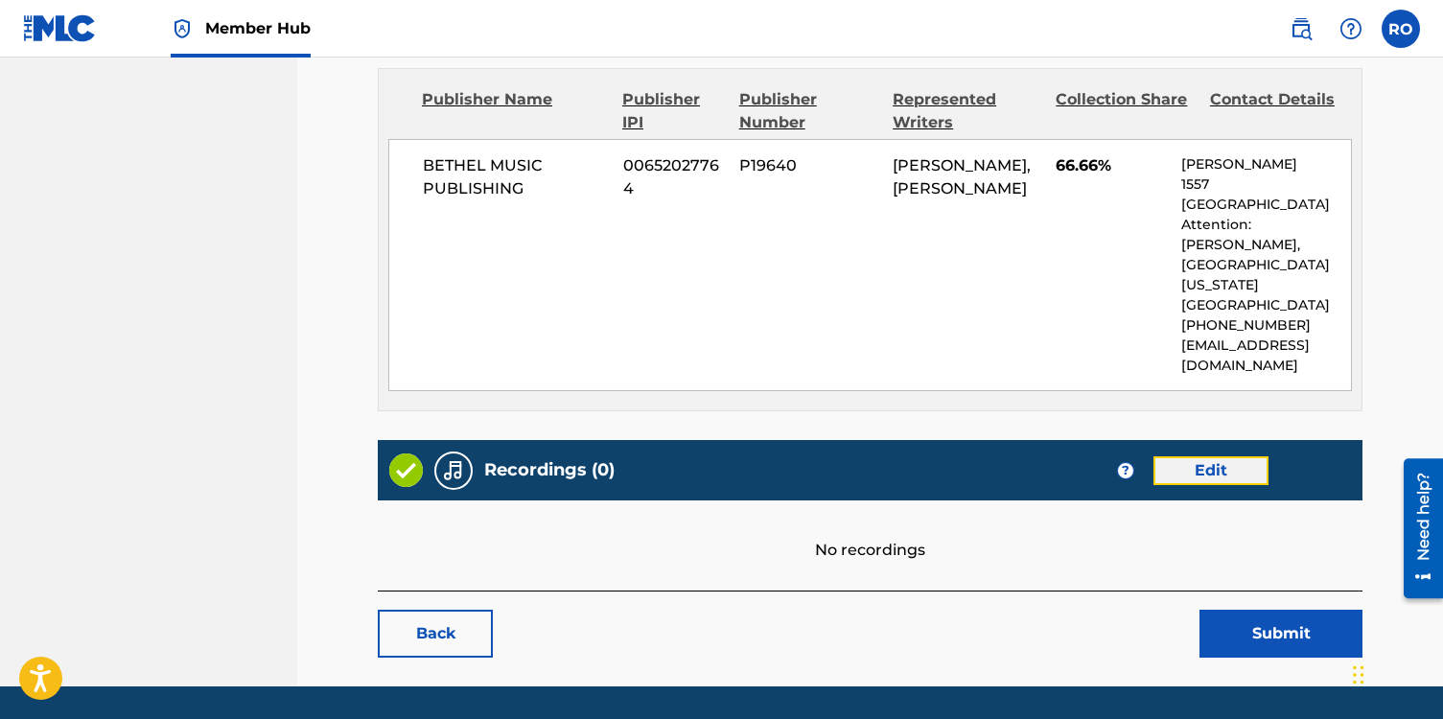
click at [1199, 456] on link "Edit" at bounding box center [1210, 470] width 115 height 29
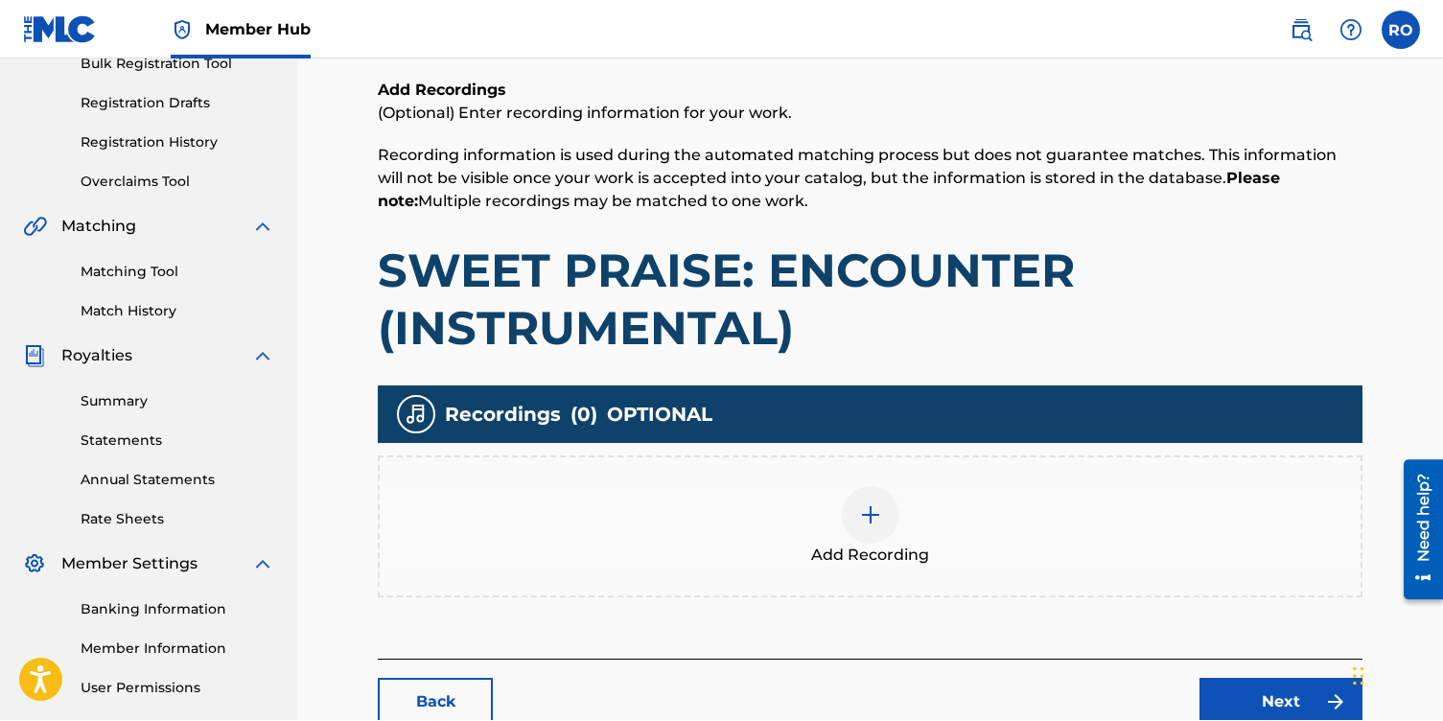
scroll to position [312, 0]
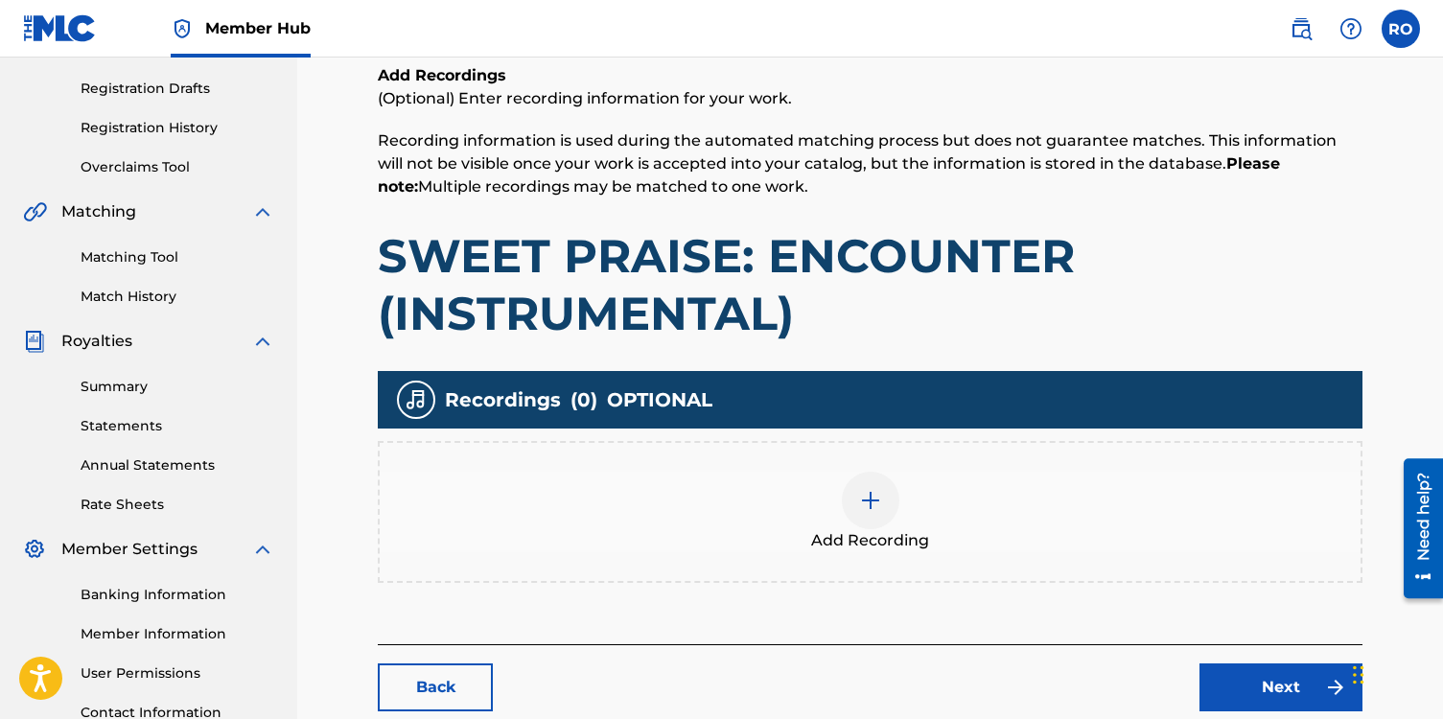
click at [873, 516] on div at bounding box center [871, 501] width 58 height 58
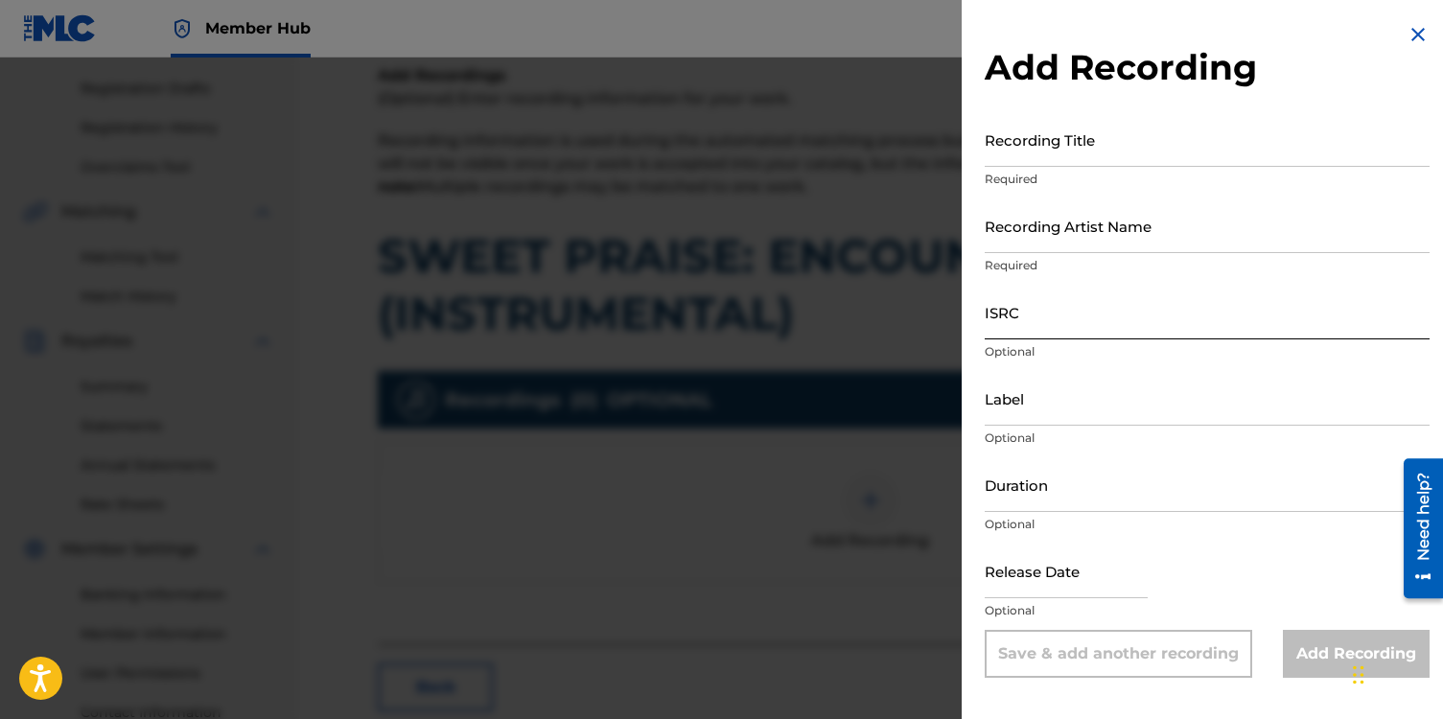
click at [1008, 325] on input "ISRC" at bounding box center [1207, 312] width 445 height 55
paste input "QM7PU1550335"
type input "QM7PU1550335"
click at [1008, 151] on input "Recording Title" at bounding box center [1207, 139] width 445 height 55
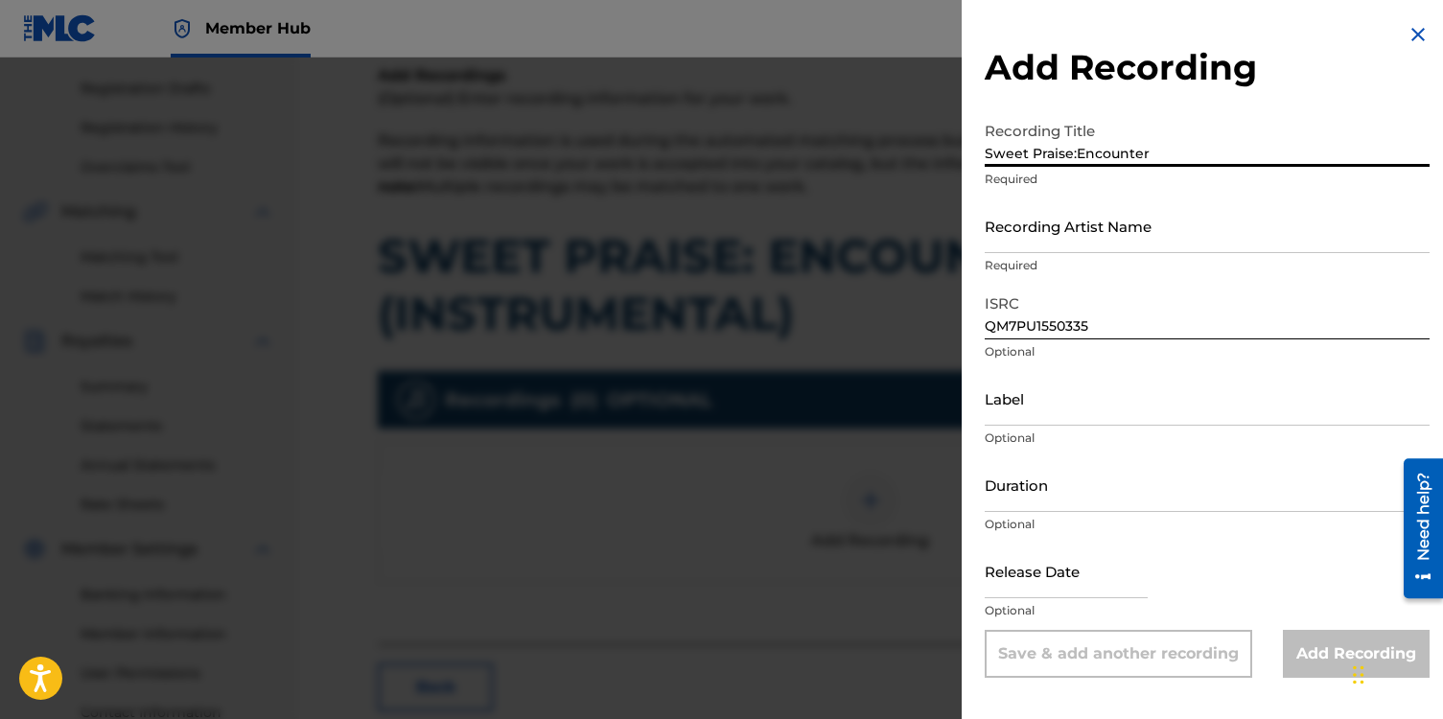
click at [1078, 153] on input "Sweet Praise:Encounter" at bounding box center [1207, 139] width 445 height 55
click at [1178, 155] on input "Sweet Praise: Encounter" at bounding box center [1207, 139] width 445 height 55
type input "Sweet Praise: Encounter (Instrumental)"
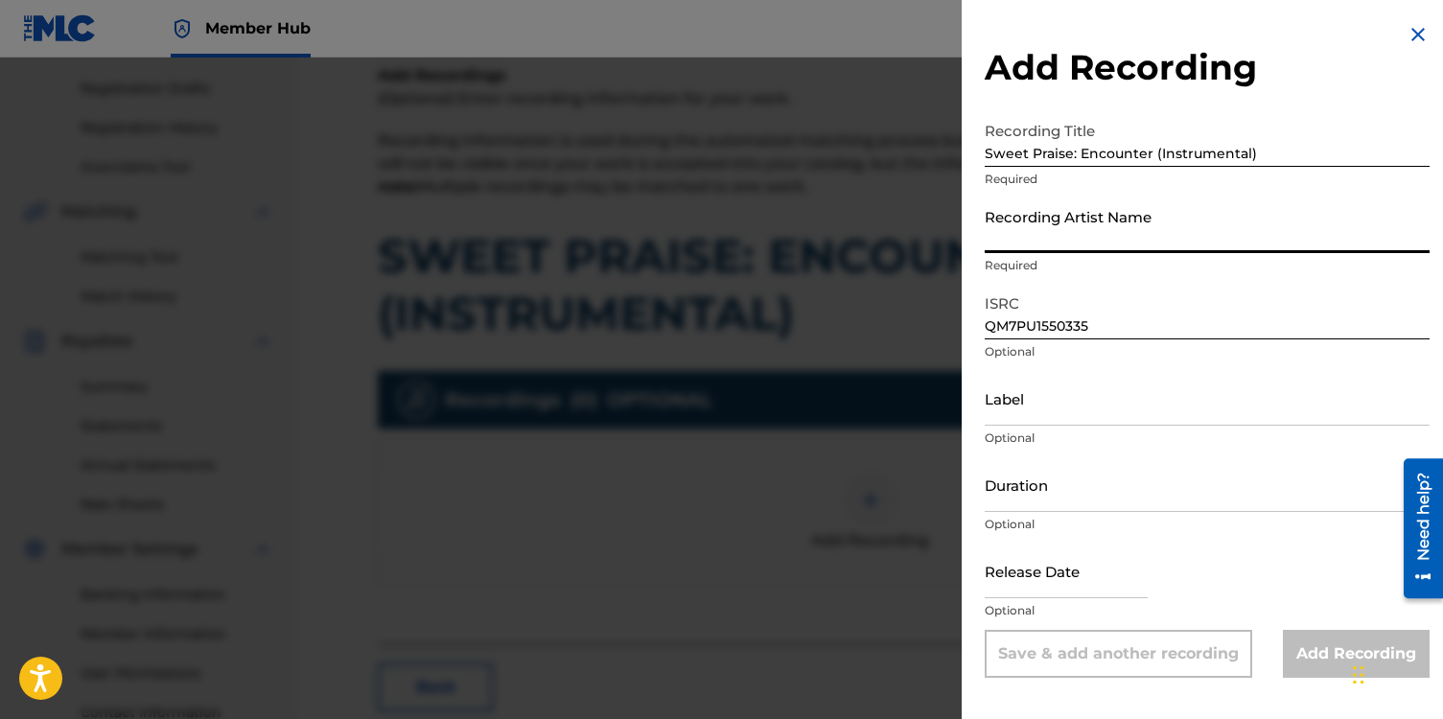
click at [1046, 243] on input "Recording Artist Name" at bounding box center [1207, 225] width 445 height 55
type input "[PERSON_NAME]"
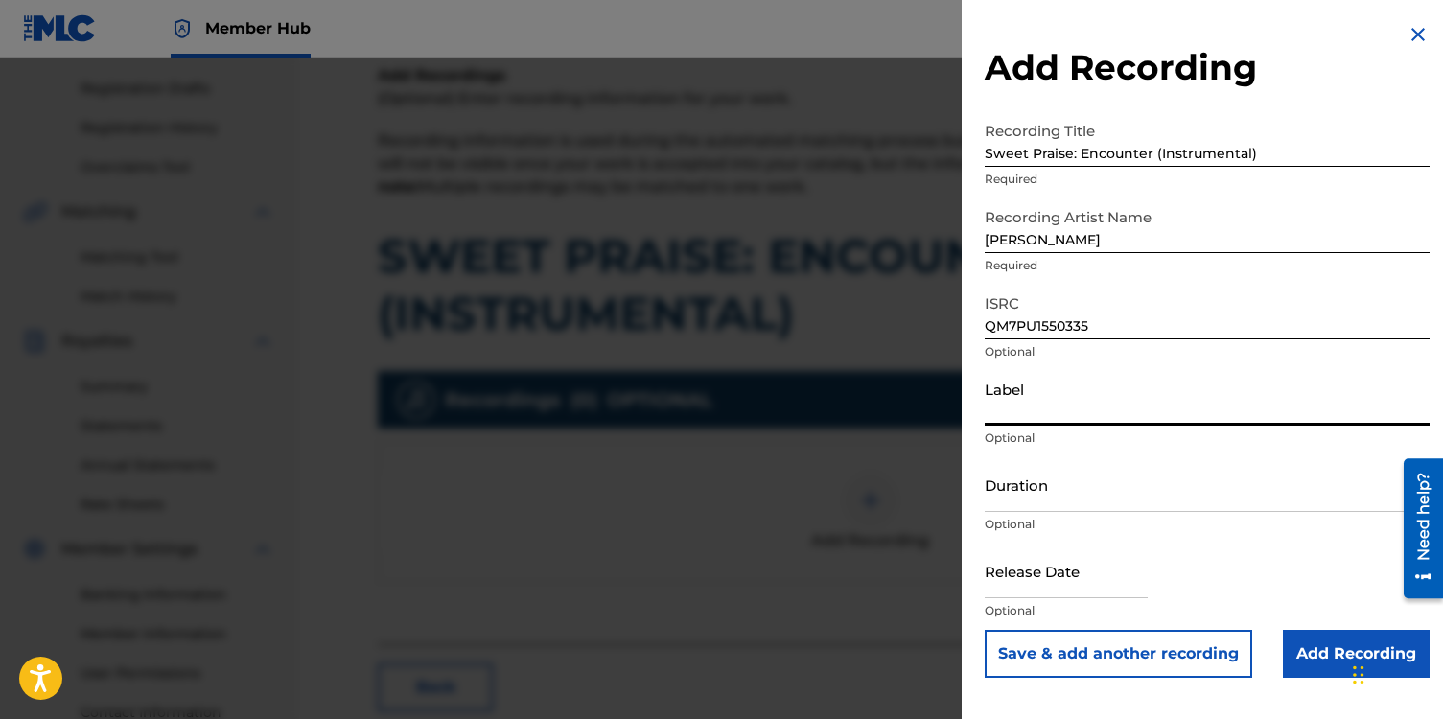
click at [1021, 400] on input "Label" at bounding box center [1207, 398] width 445 height 55
click at [1092, 414] on input "NotestoNurture Bethel Music" at bounding box center [1207, 398] width 445 height 55
type input "NotestoNurture, Bethel Music"
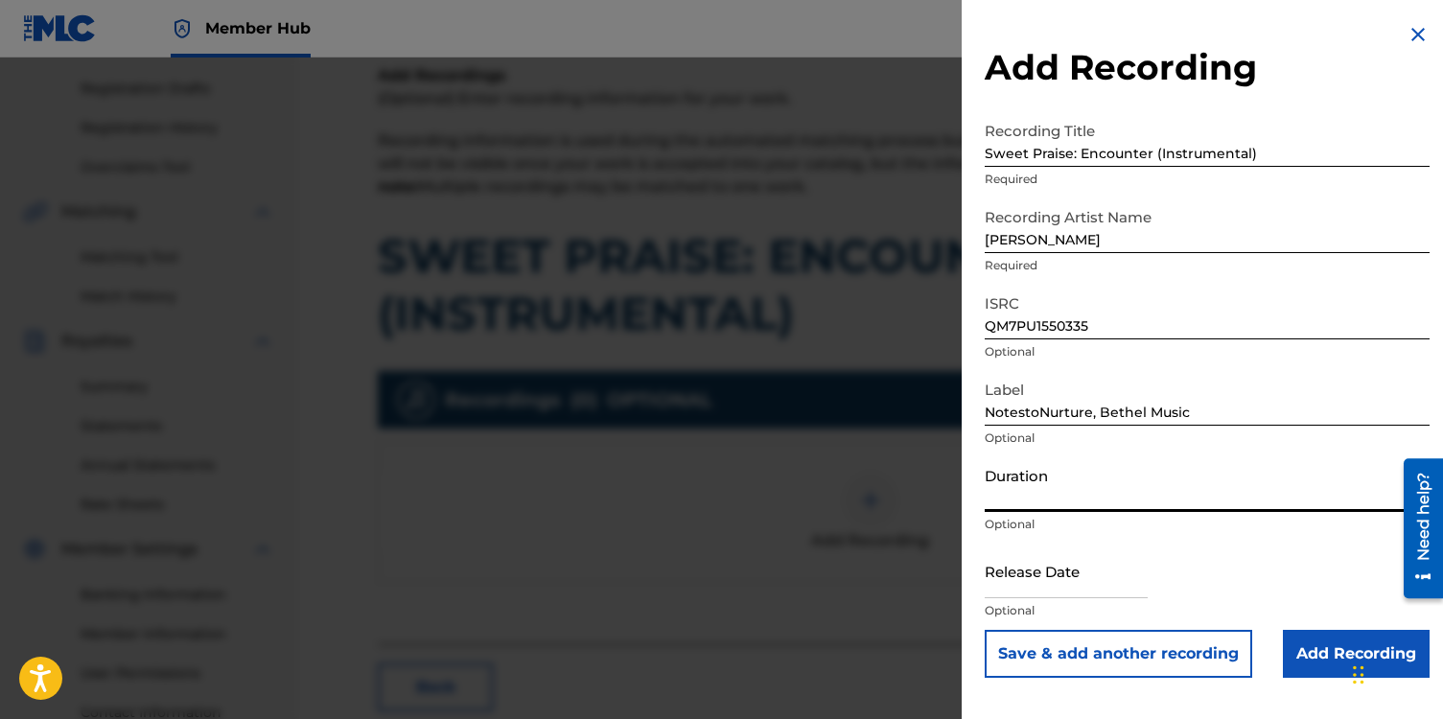
click at [1041, 493] on input "Duration" at bounding box center [1207, 484] width 445 height 55
type input "04:26"
select select "8"
select select "2025"
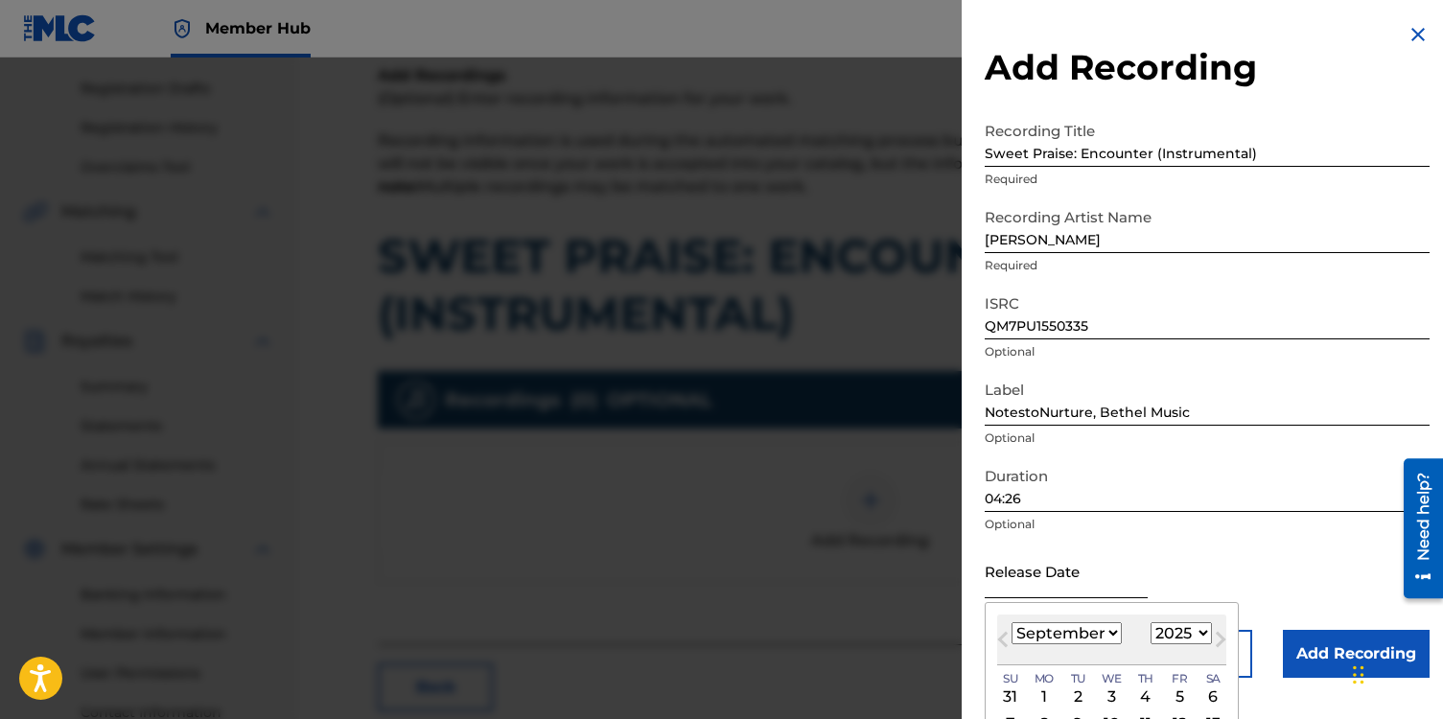
click at [1004, 584] on input "text" at bounding box center [1066, 571] width 163 height 55
click at [1107, 635] on select "January February March April May June July August September October November De…" at bounding box center [1067, 633] width 110 height 22
select select "10"
click at [1012, 622] on select "January February March April May June July August September October November De…" at bounding box center [1067, 633] width 110 height 22
click at [1191, 628] on select "1899 1900 1901 1902 1903 1904 1905 1906 1907 1908 1909 1910 1911 1912 1913 1914…" at bounding box center [1181, 633] width 61 height 22
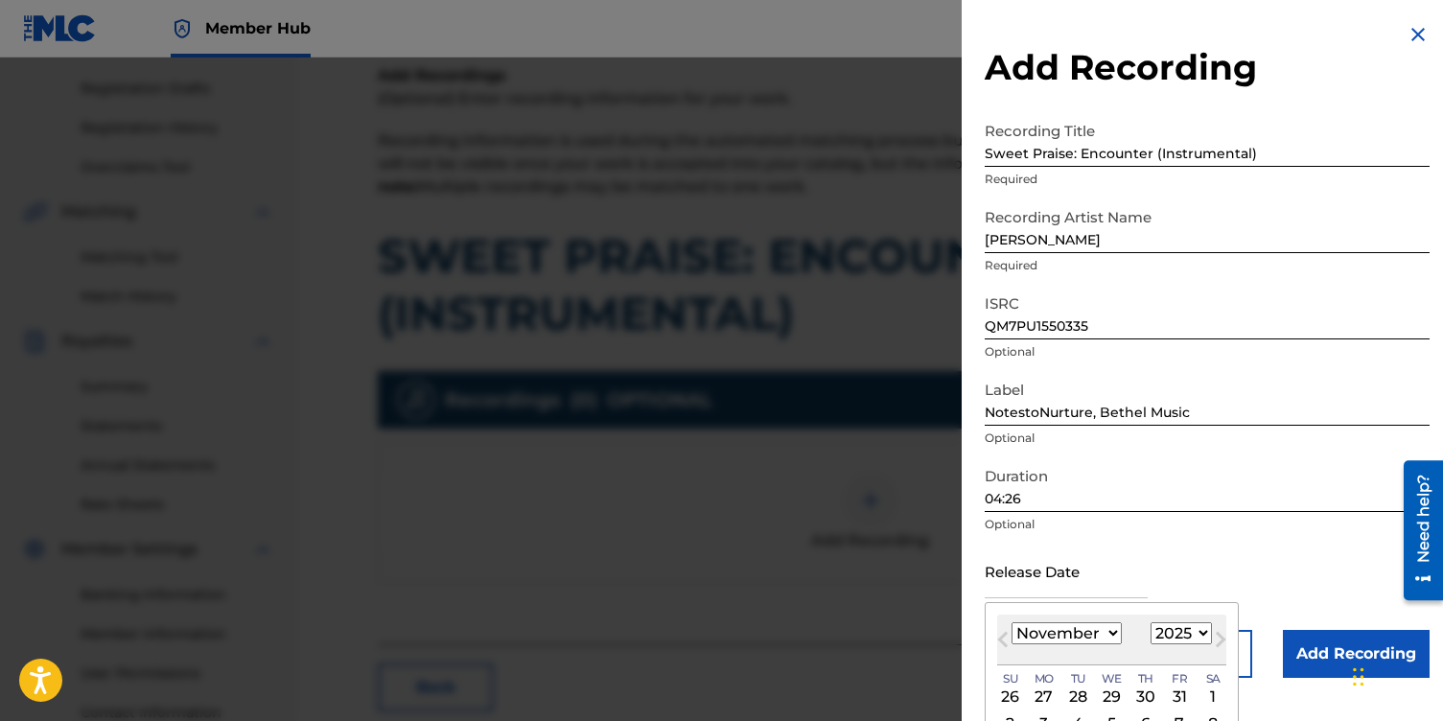
select select "2016"
click at [1151, 622] on select "1899 1900 1901 1902 1903 1904 1905 1906 1907 1908 1909 1910 1911 1912 1913 1914…" at bounding box center [1181, 633] width 61 height 22
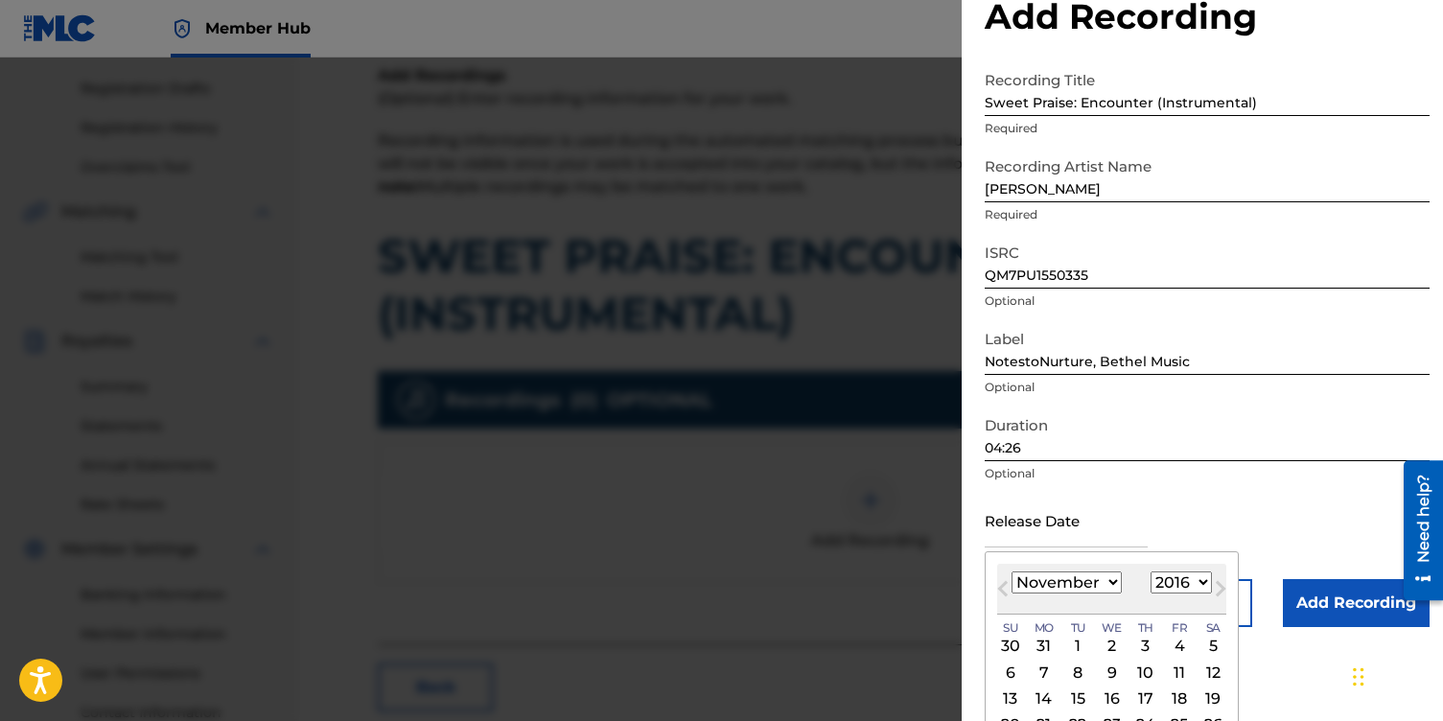
scroll to position [132, 0]
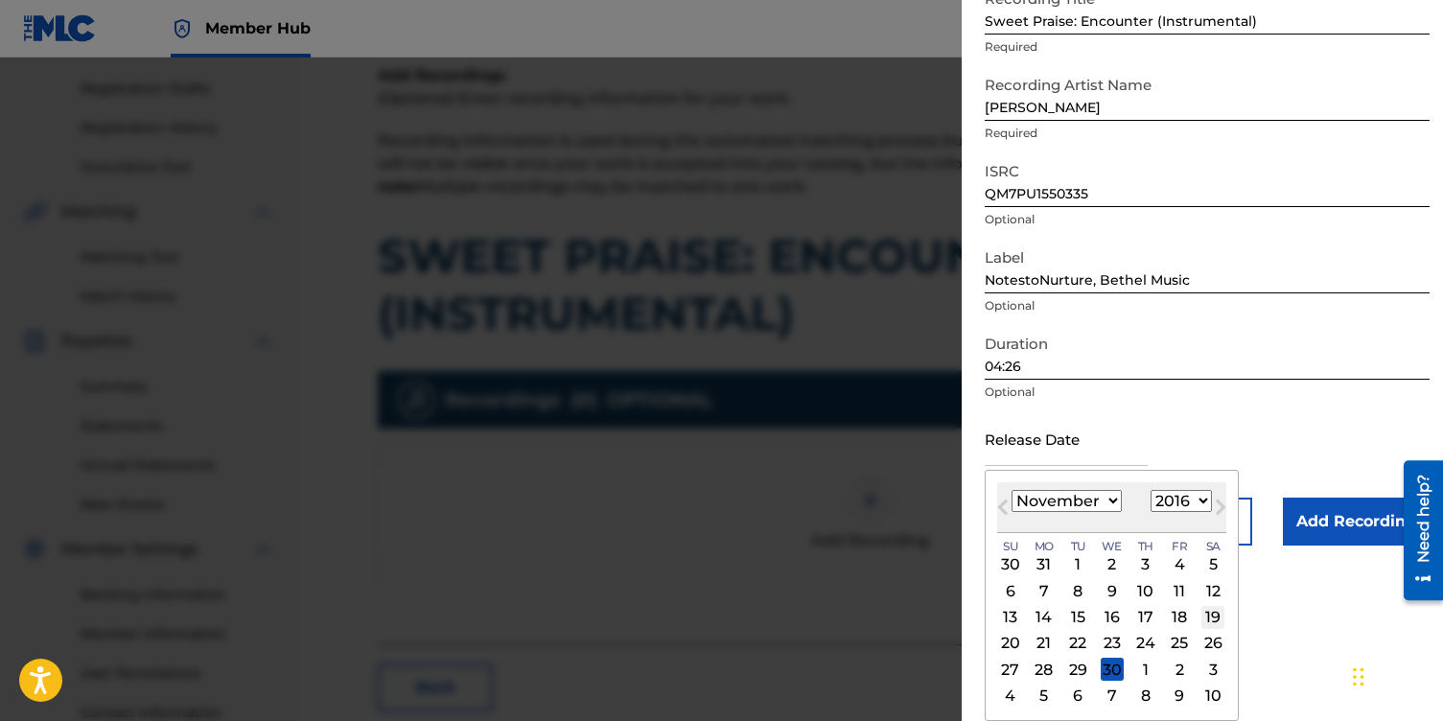
click at [1213, 613] on div "19" at bounding box center [1212, 617] width 23 height 23
type input "[DATE]"
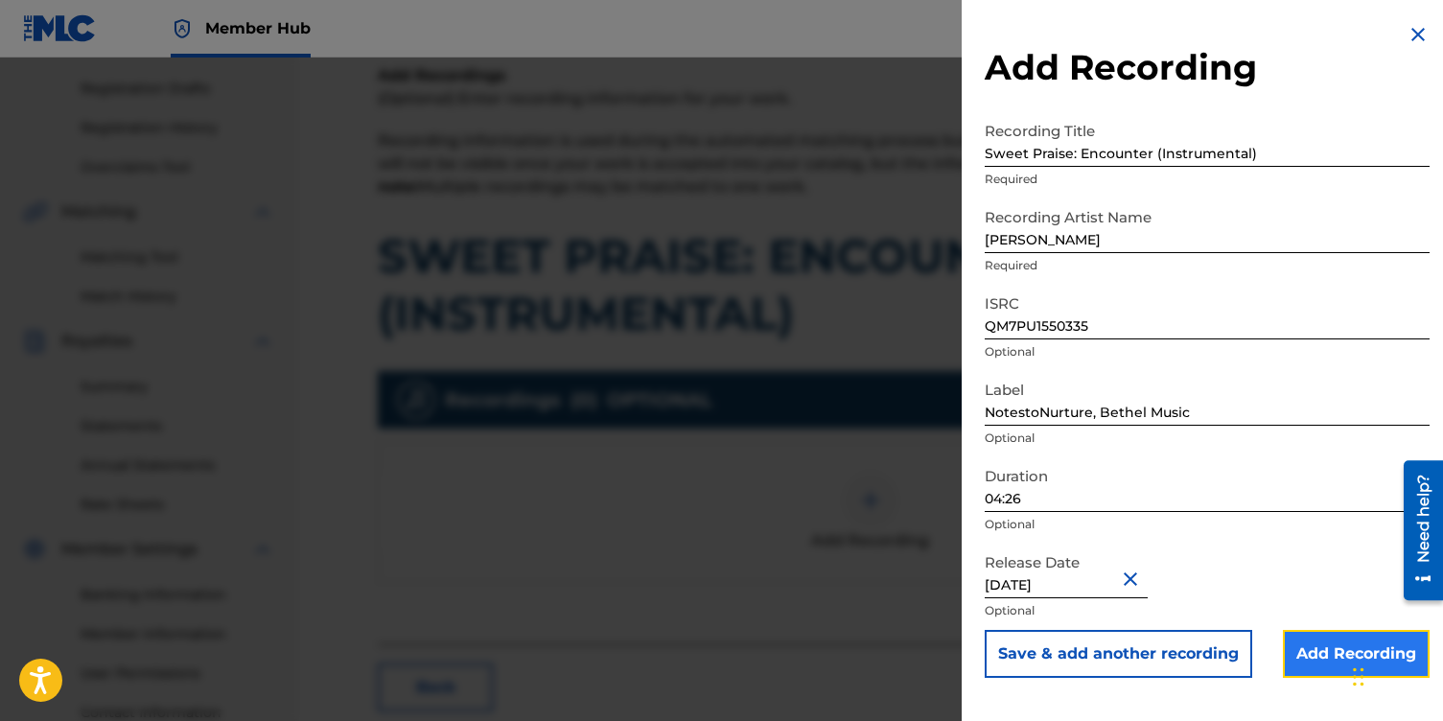
click at [1318, 644] on input "Add Recording" at bounding box center [1356, 654] width 147 height 48
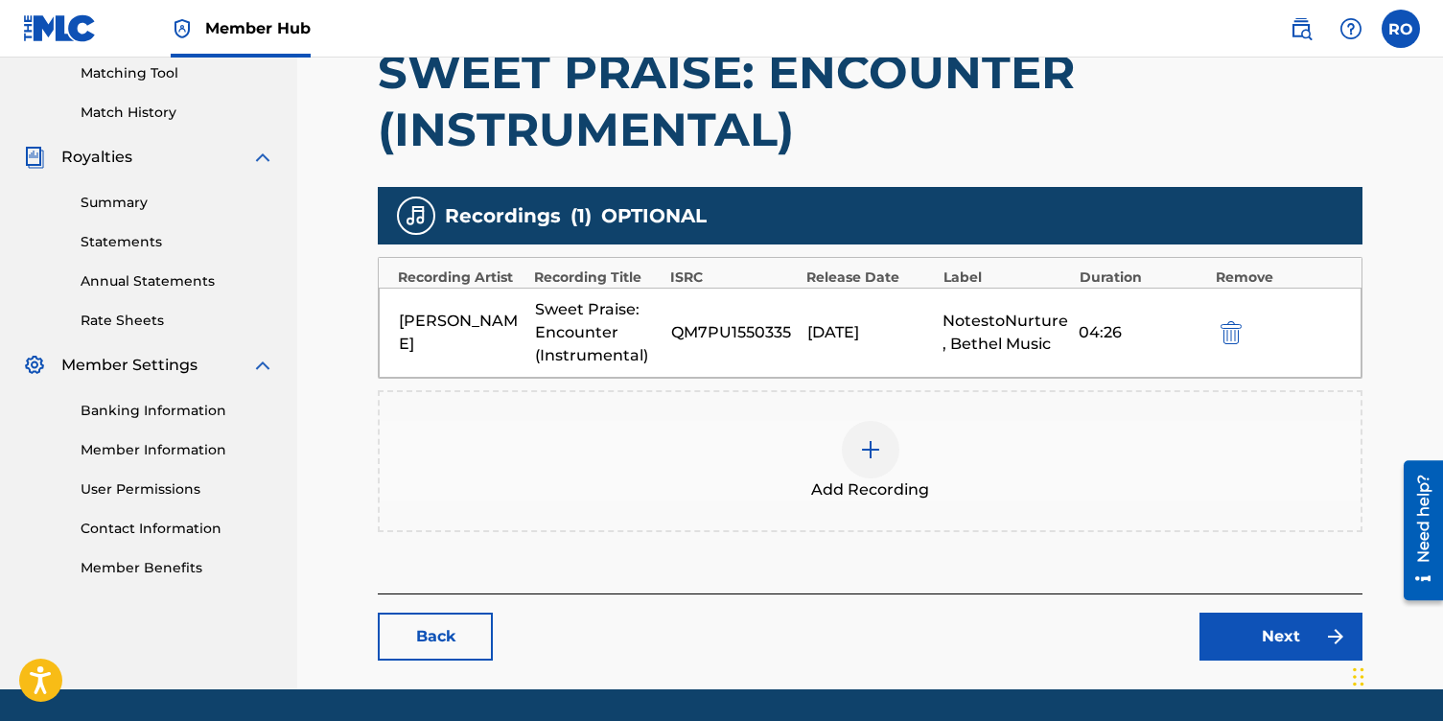
scroll to position [525, 0]
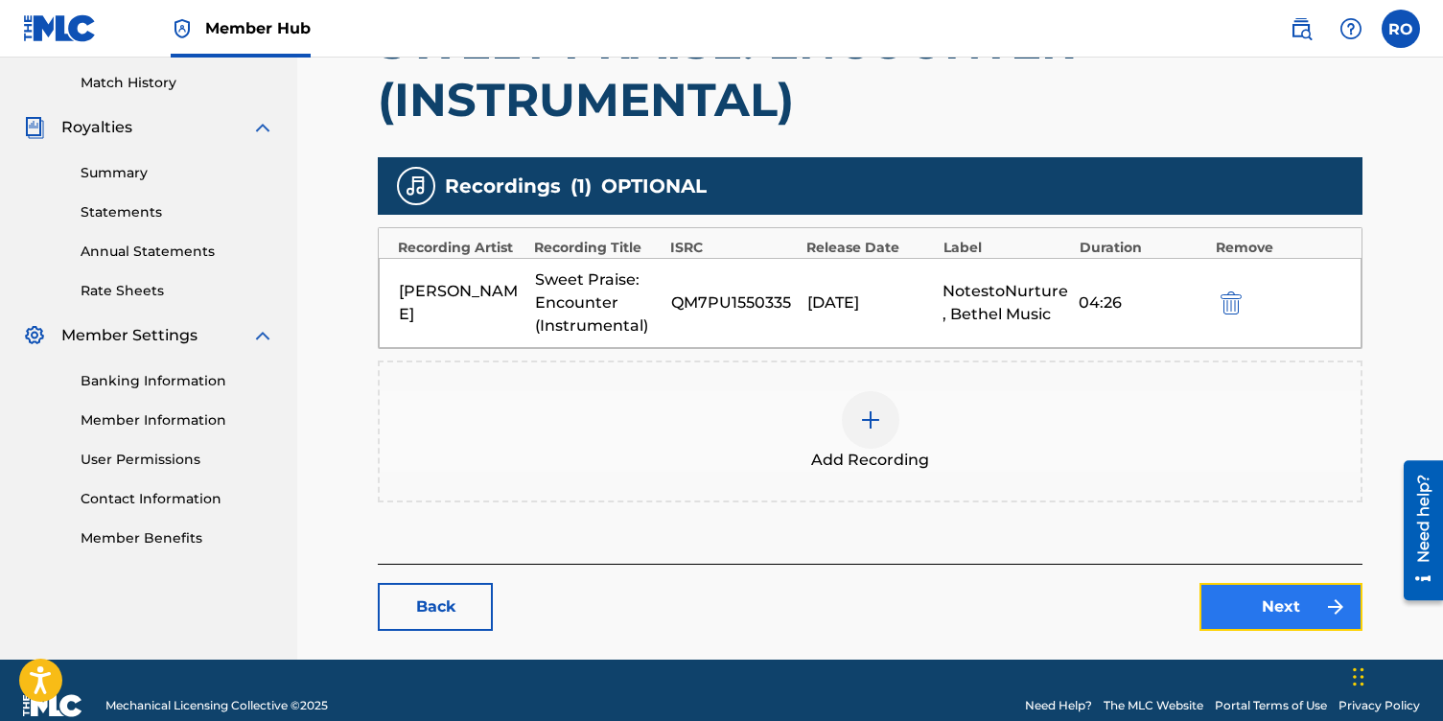
click at [1253, 614] on link "Next" at bounding box center [1280, 607] width 163 height 48
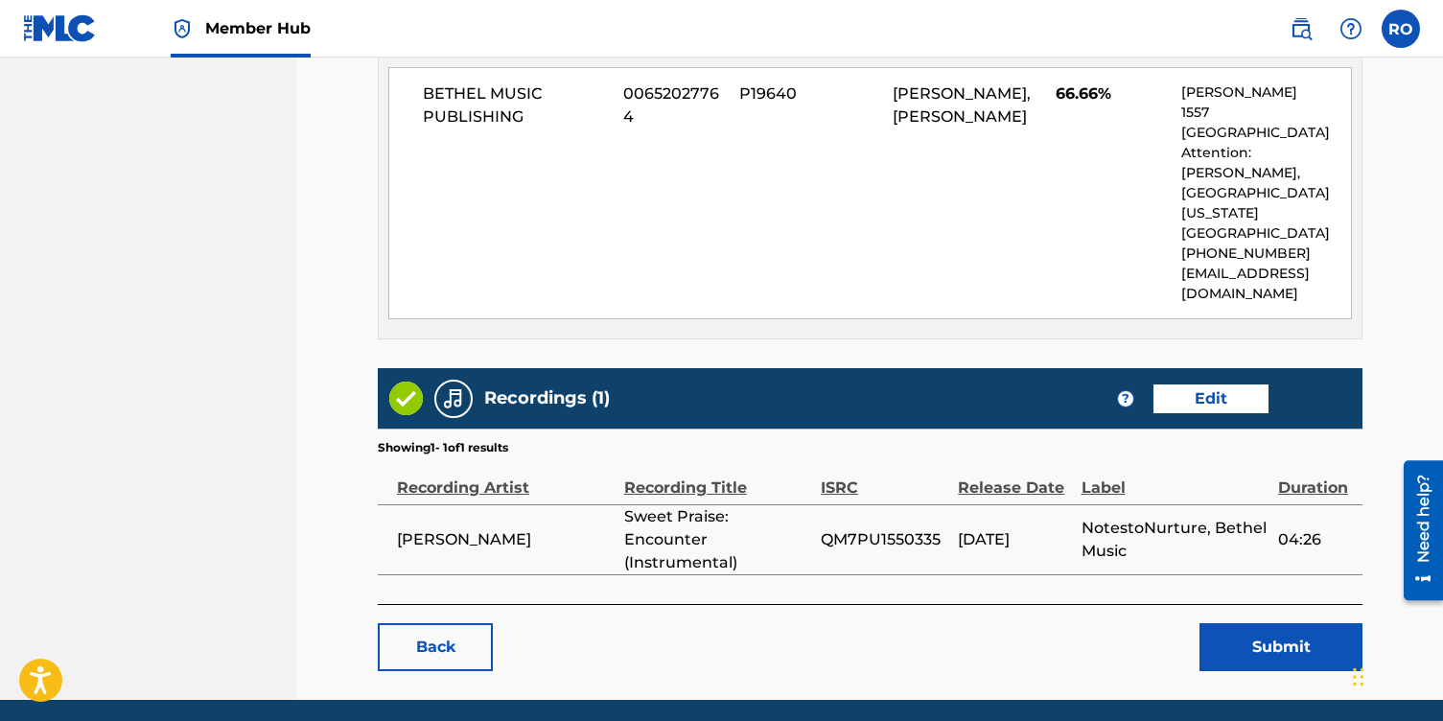
scroll to position [1189, 0]
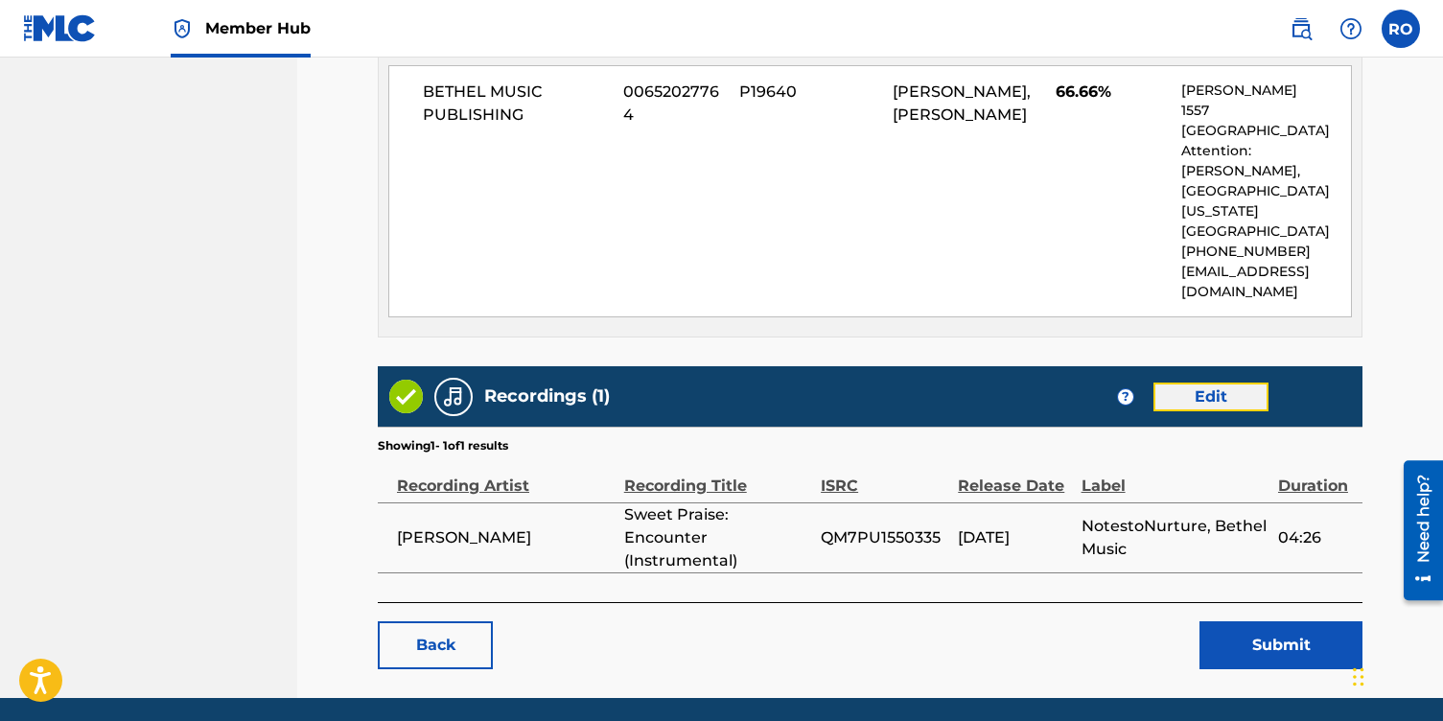
click at [1191, 383] on link "Edit" at bounding box center [1210, 397] width 115 height 29
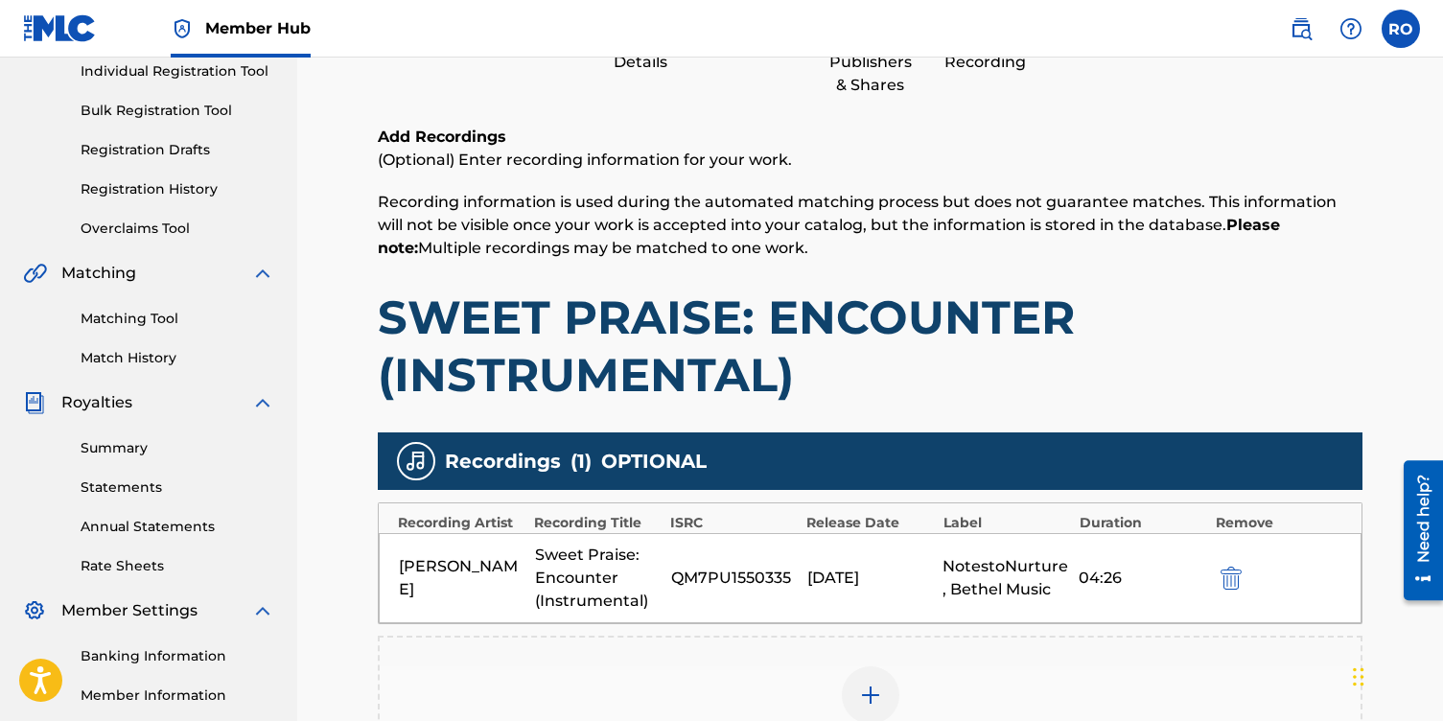
scroll to position [255, 0]
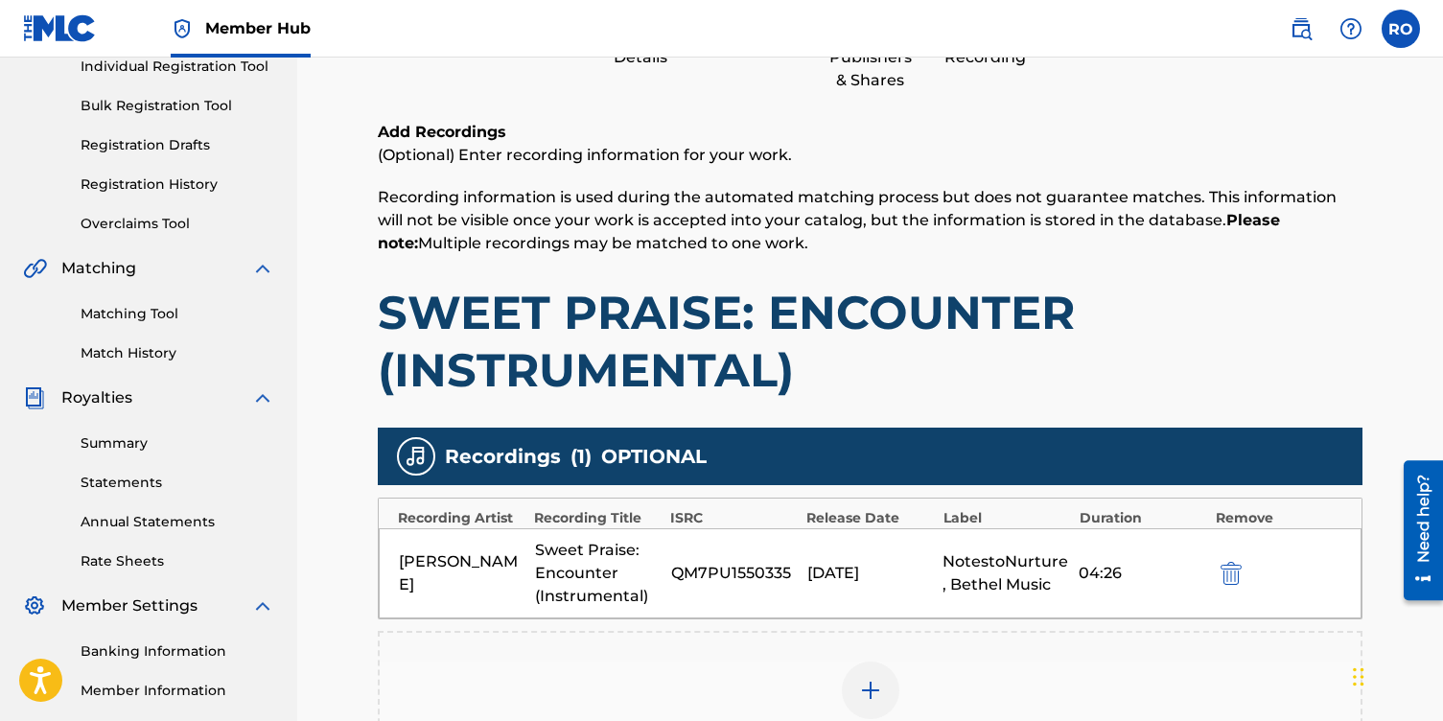
click at [961, 518] on div "Label" at bounding box center [1006, 518] width 127 height 20
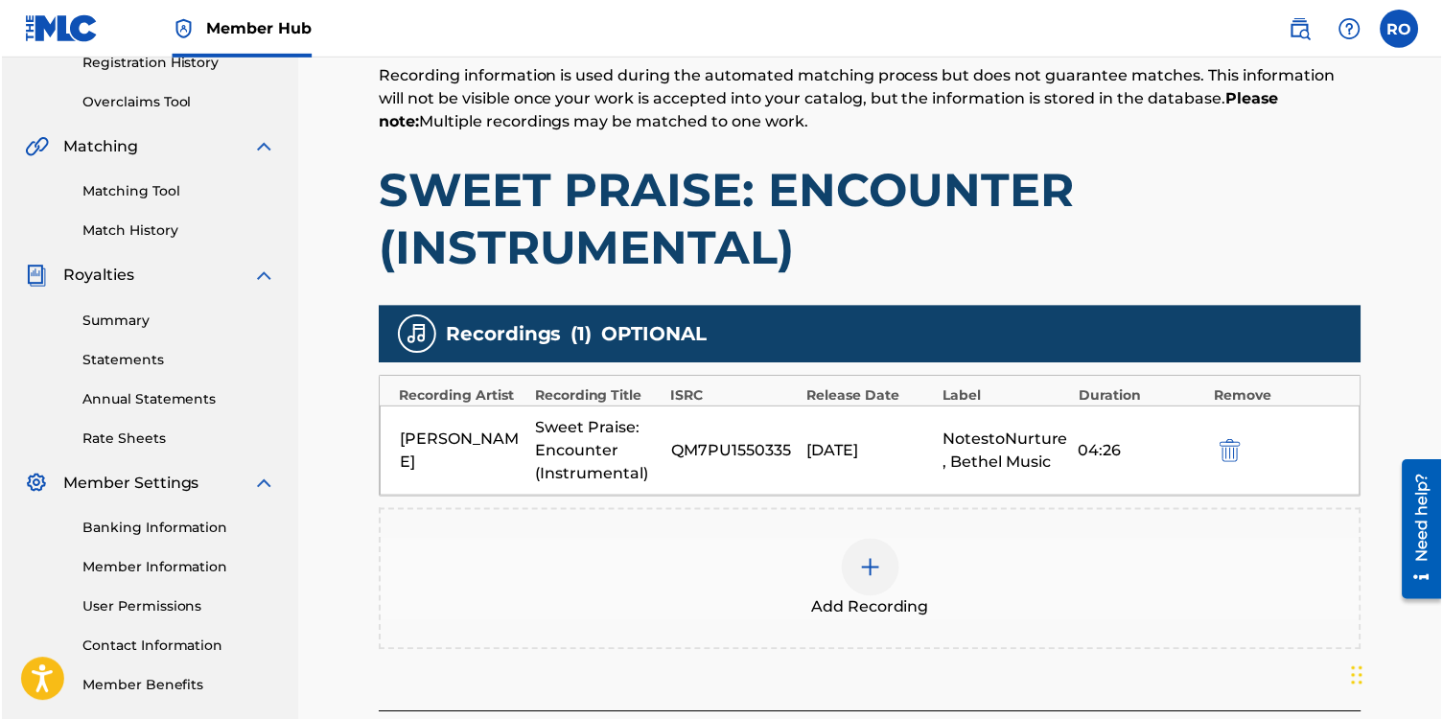
scroll to position [395, 0]
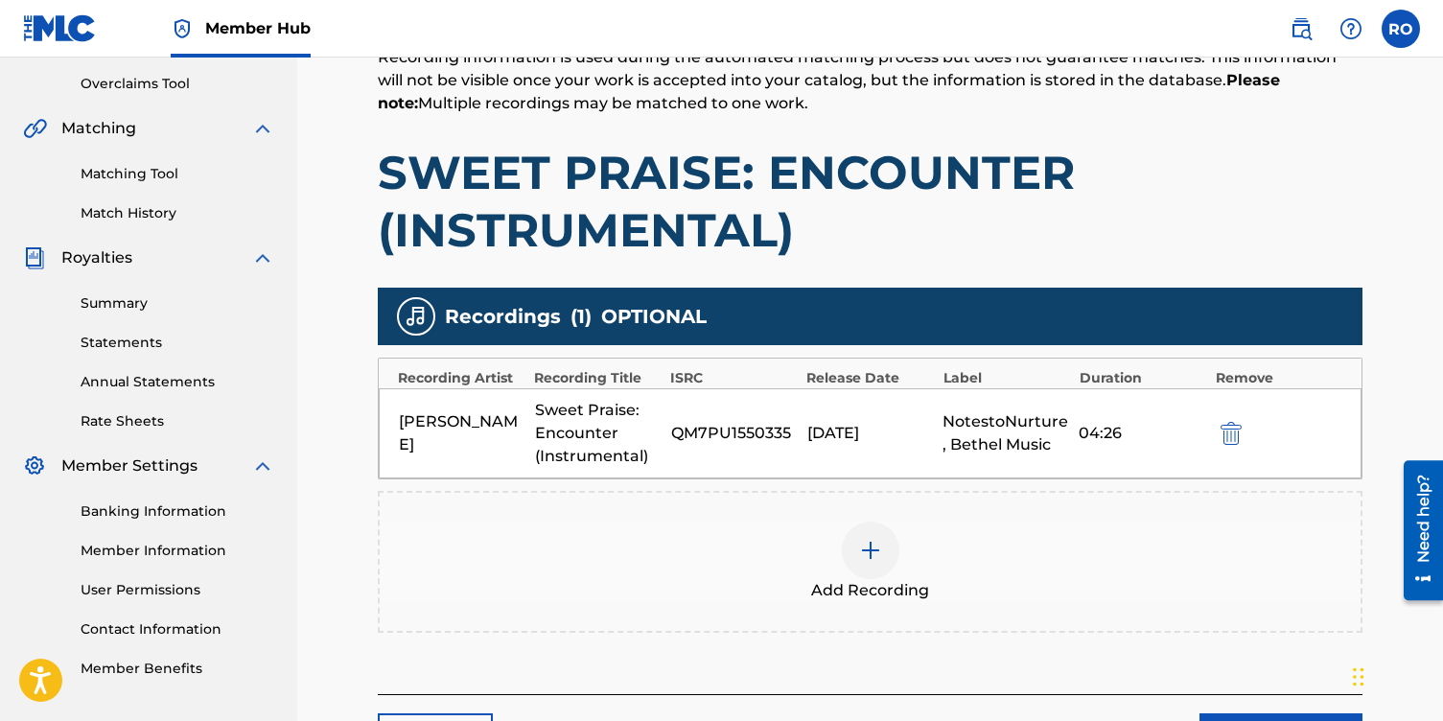
click at [789, 436] on div "QM7PU1550335" at bounding box center [734, 433] width 127 height 23
drag, startPoint x: 789, startPoint y: 436, endPoint x: 668, endPoint y: 433, distance: 120.8
click at [668, 433] on div "[PERSON_NAME] Sweet Praise: Encounter (Instrumental) QM7PU1550335 [DATE] Notest…" at bounding box center [870, 433] width 983 height 90
copy div "QM7PU1550335"
click at [886, 552] on div at bounding box center [871, 551] width 58 height 58
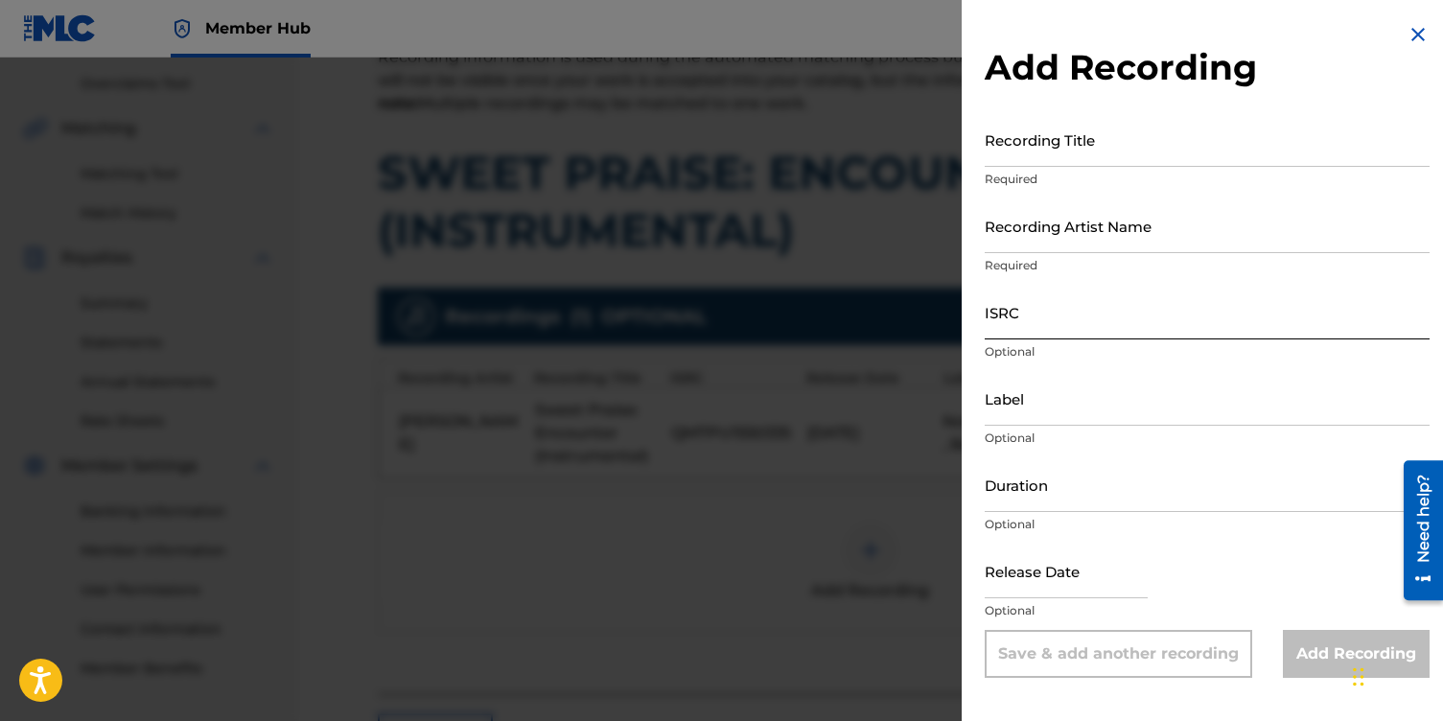
click at [1021, 315] on input "ISRC" at bounding box center [1207, 312] width 445 height 55
paste input "QM7PU1550335"
type input "QM7PU1550335"
click at [999, 408] on input "Label" at bounding box center [1207, 398] width 445 height 55
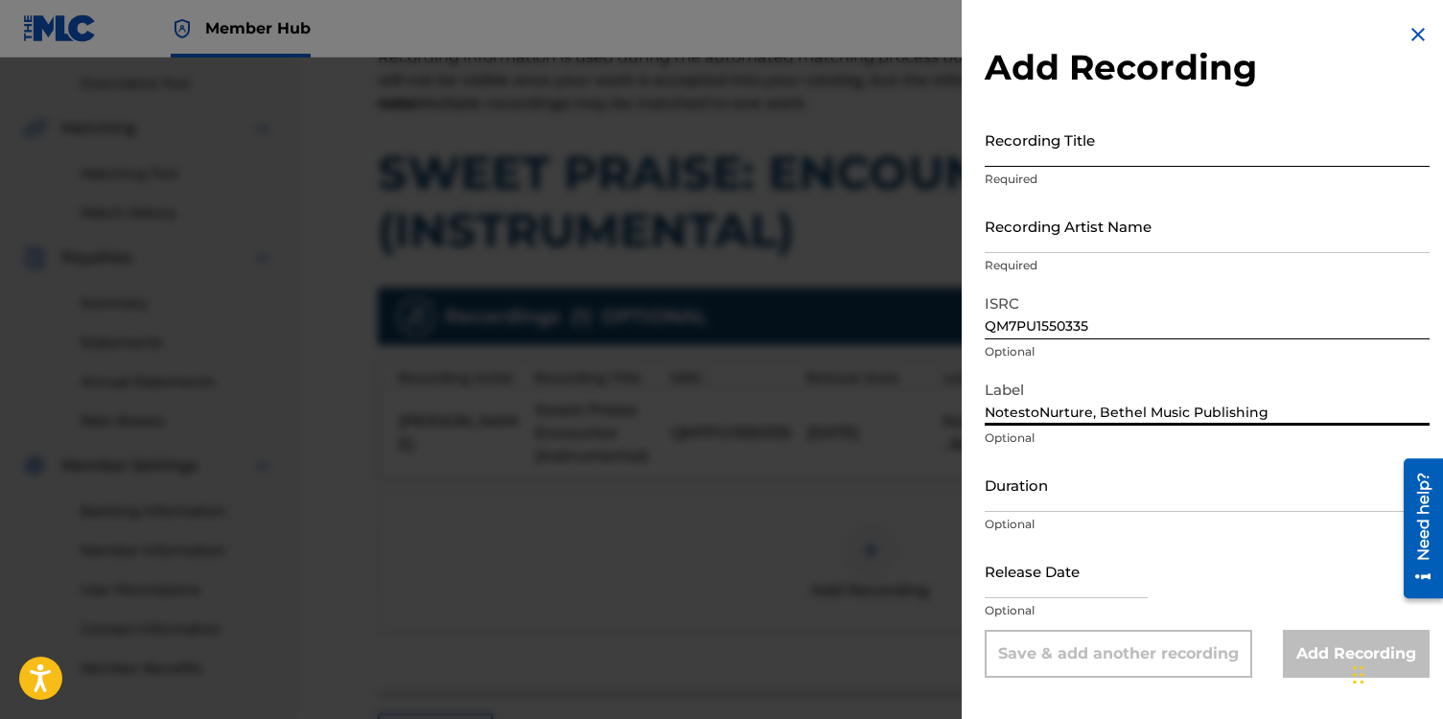
type input "NotestoNurture, Bethel Music Publishing"
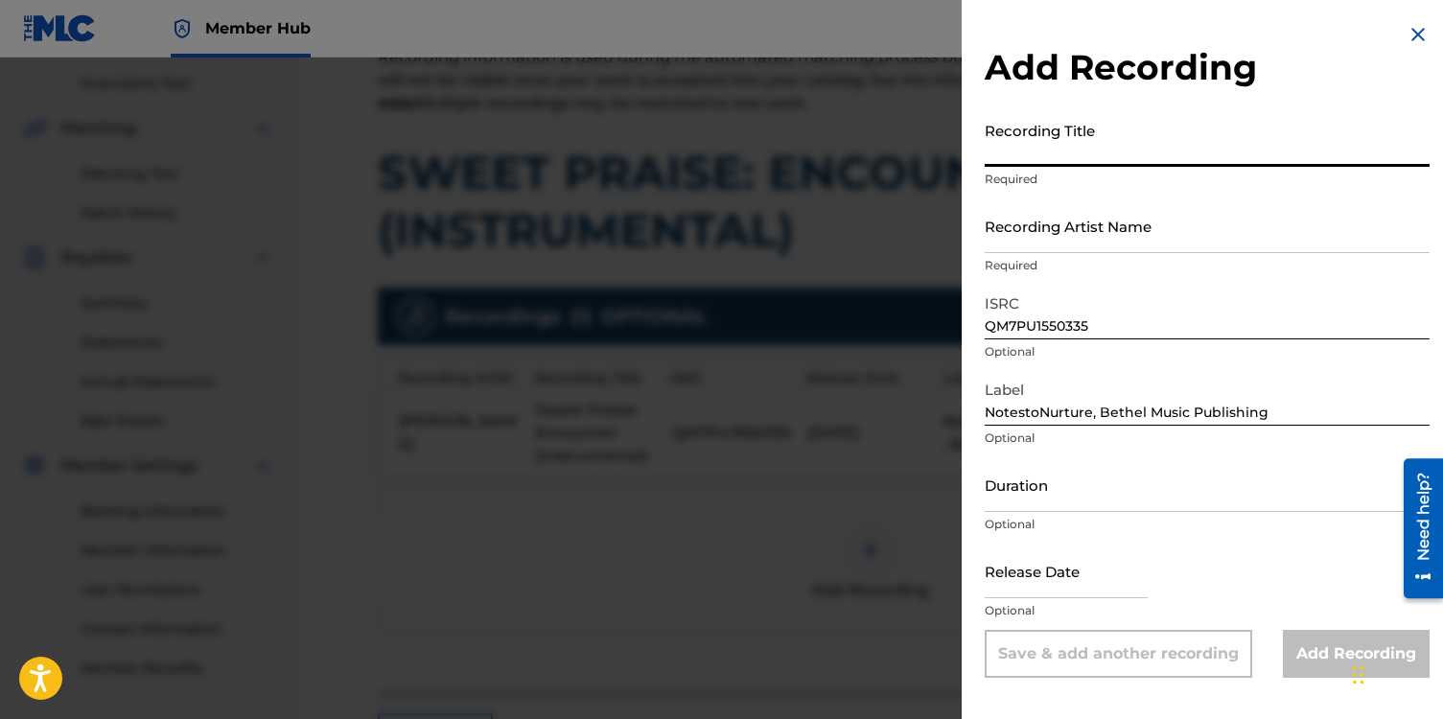
click at [1028, 150] on input "Recording Title" at bounding box center [1207, 139] width 445 height 55
click at [1222, 156] on input "Sweet Praise: Encounter (Instruemntal)" at bounding box center [1207, 139] width 445 height 55
type input "Sweet Praise: Encounter (Instrumental)"
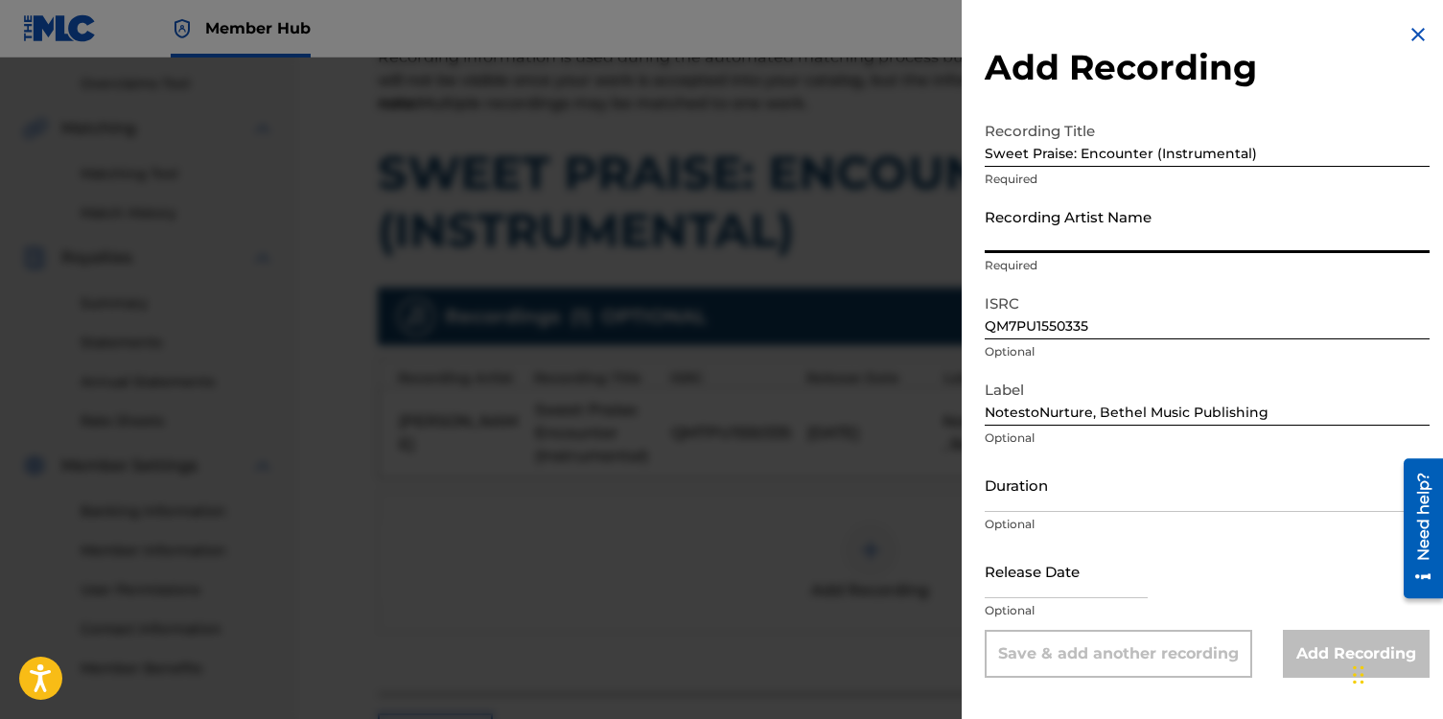
click at [1038, 224] on input "Recording Artist Name" at bounding box center [1207, 225] width 445 height 55
type input "[PERSON_NAME]"
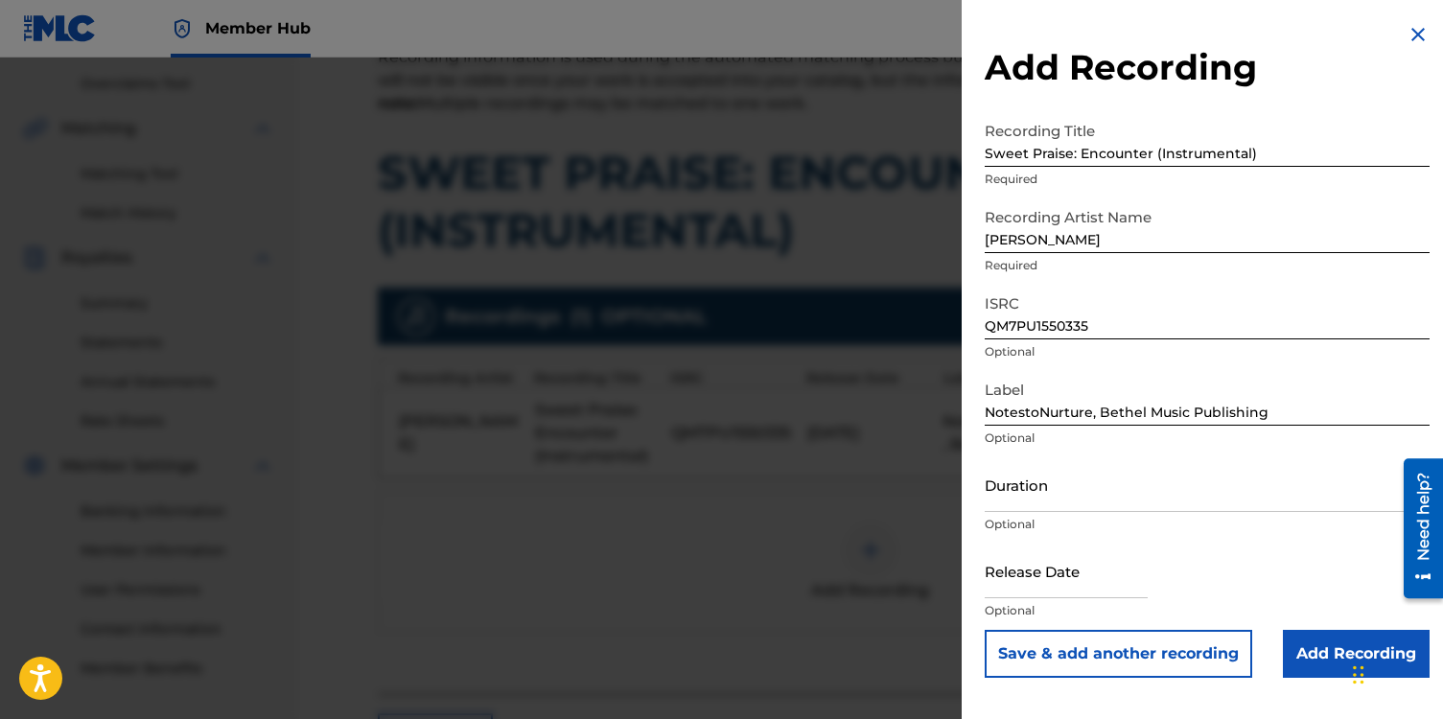
click at [1141, 277] on div "Recording Artist Name [PERSON_NAME] Required" at bounding box center [1207, 241] width 445 height 86
click at [1073, 495] on input "Duration" at bounding box center [1207, 484] width 445 height 55
type input "04:26"
select select "8"
select select "2025"
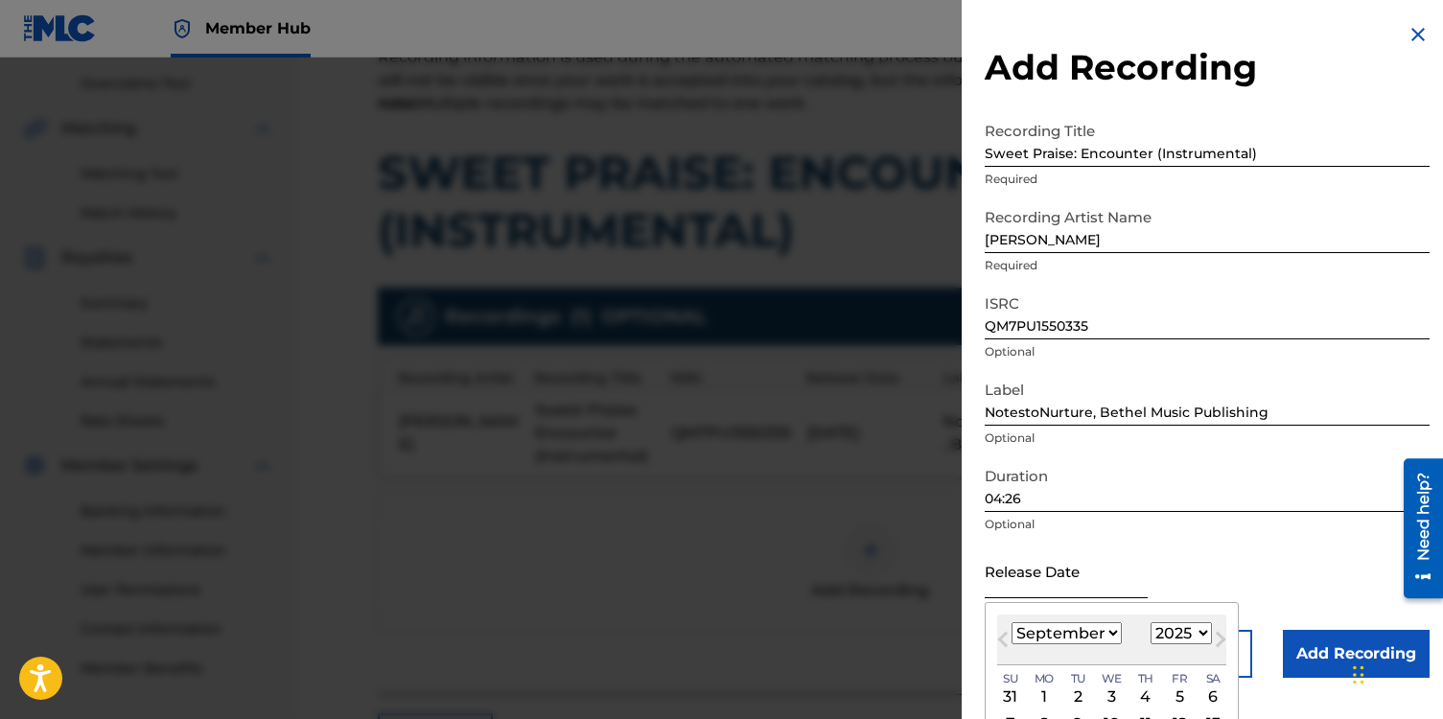
click at [1012, 581] on input "text" at bounding box center [1066, 571] width 163 height 55
type input "[DATE]"
select select "10"
select select "2016"
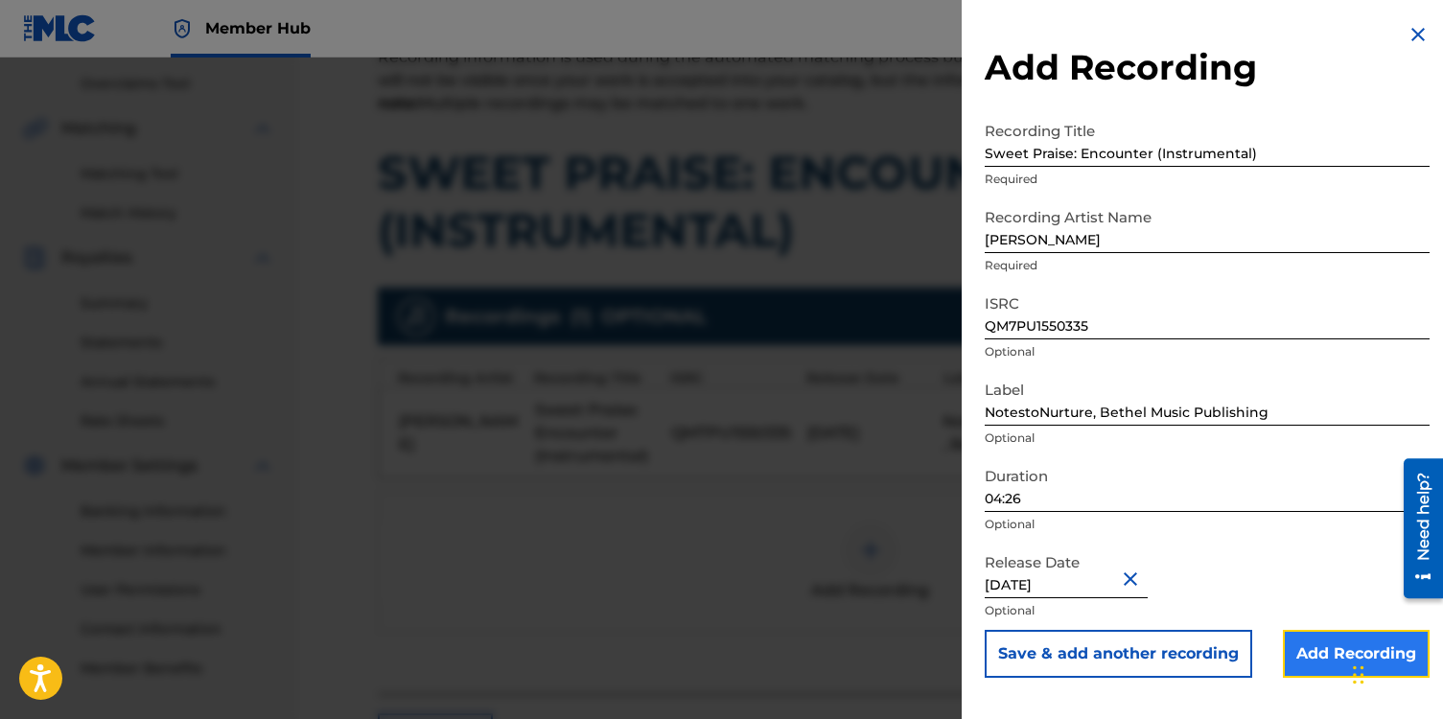
click at [1315, 655] on input "Add Recording" at bounding box center [1356, 654] width 147 height 48
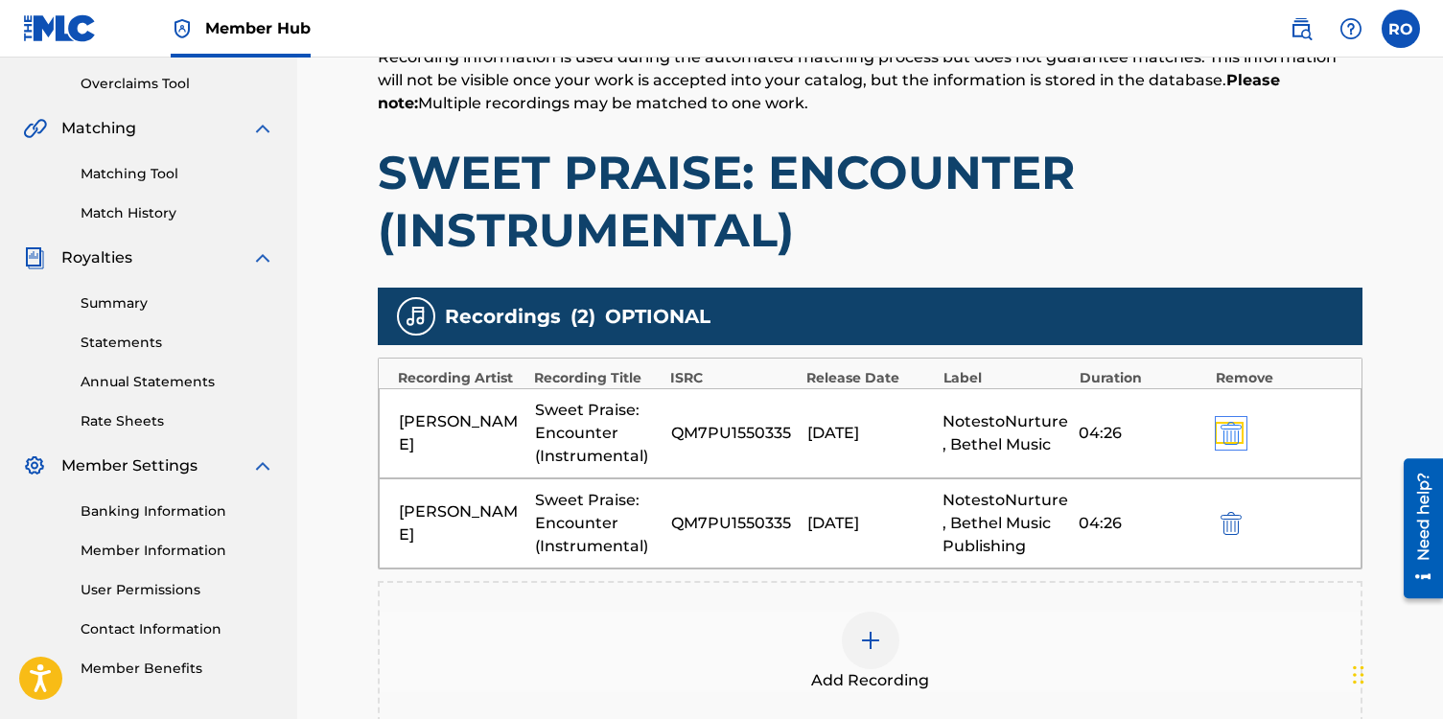
click at [1234, 430] on img "submit" at bounding box center [1231, 433] width 21 height 23
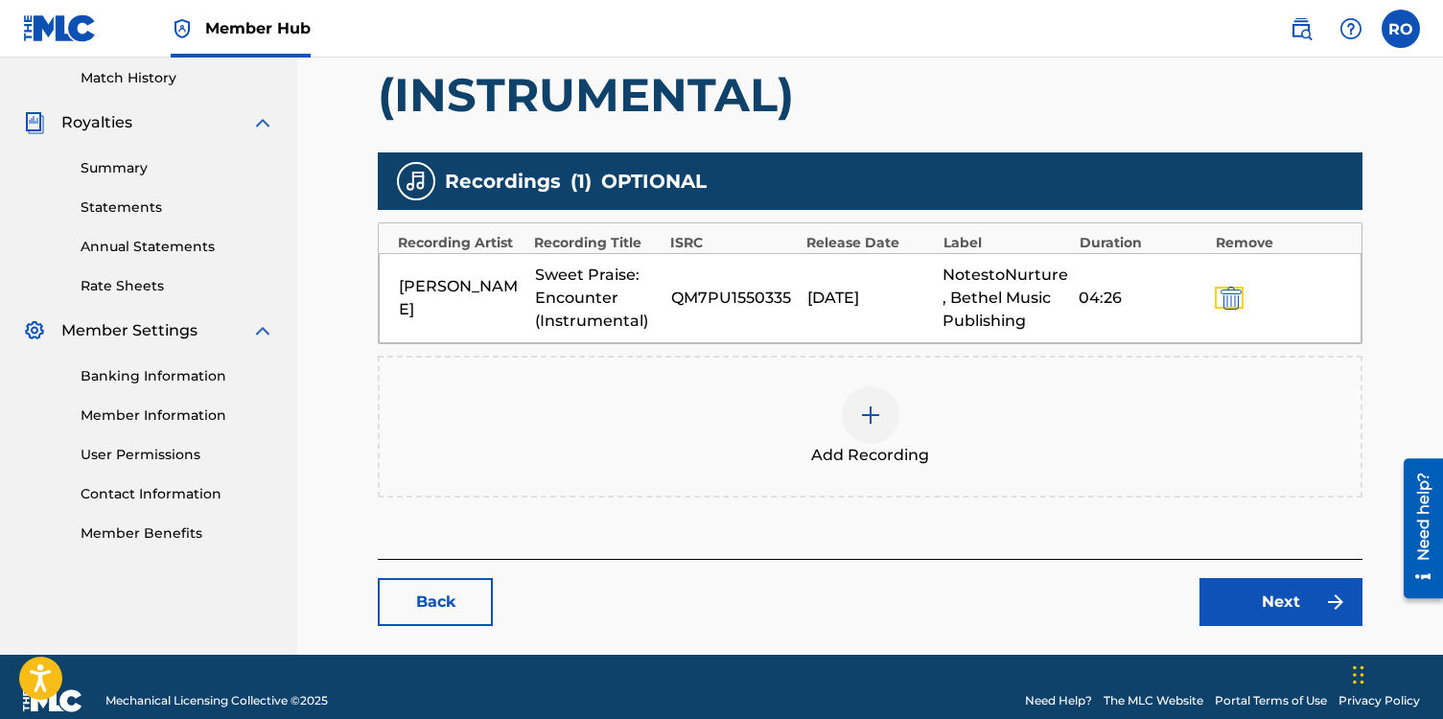
scroll to position [558, 0]
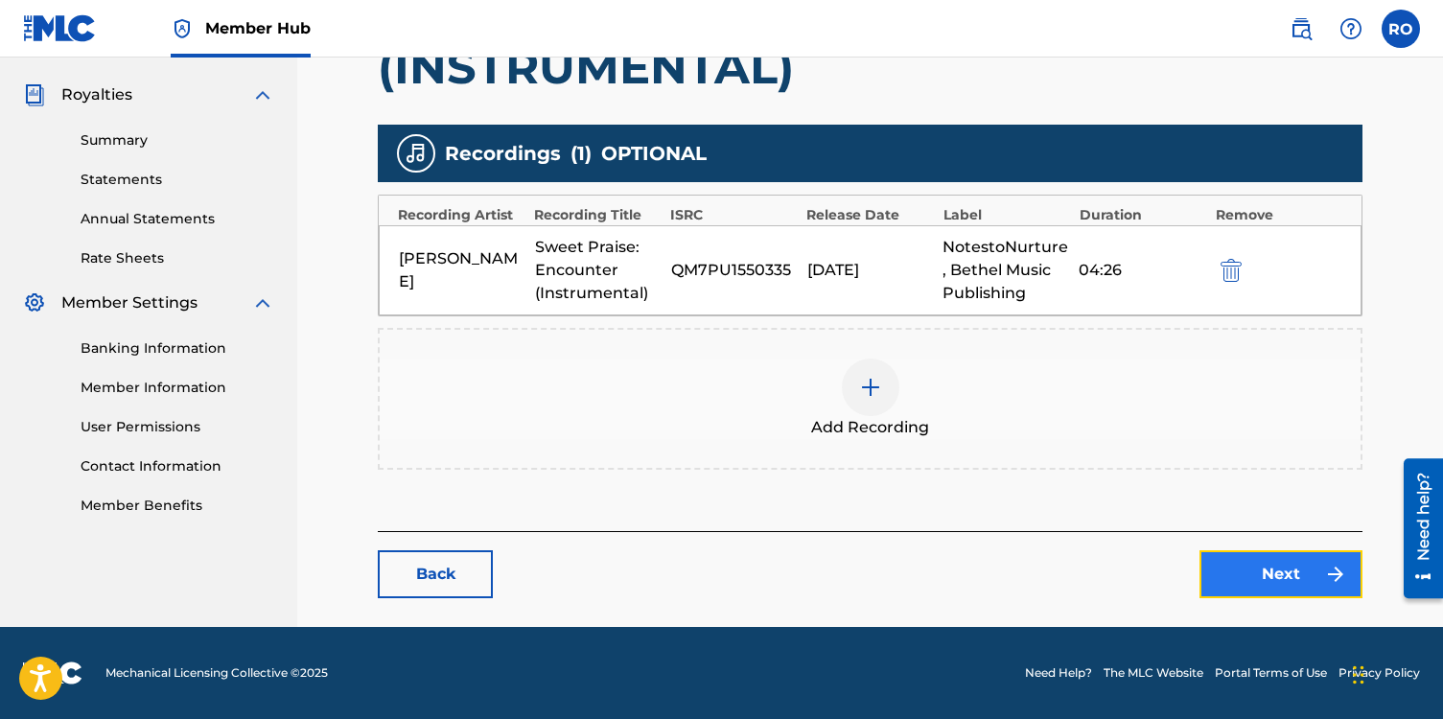
click at [1234, 590] on link "Next" at bounding box center [1280, 574] width 163 height 48
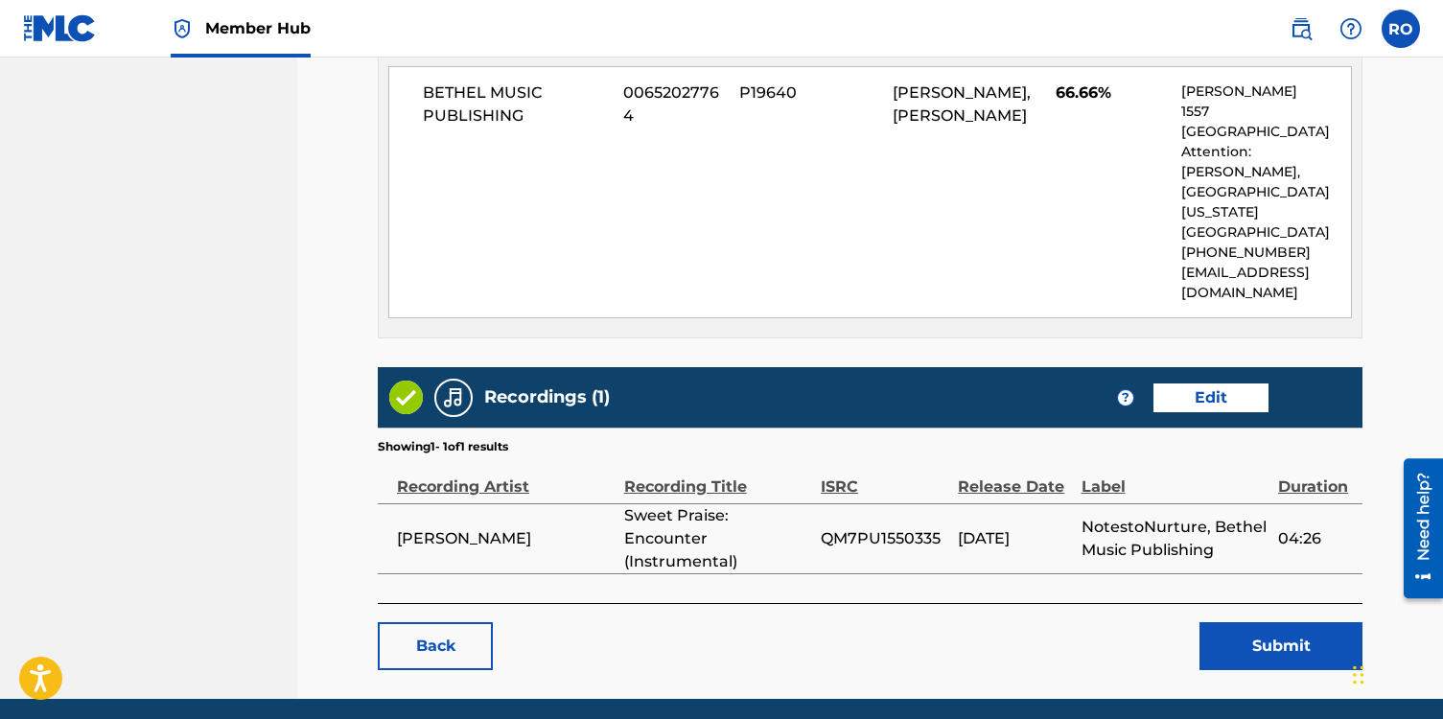
scroll to position [1216, 0]
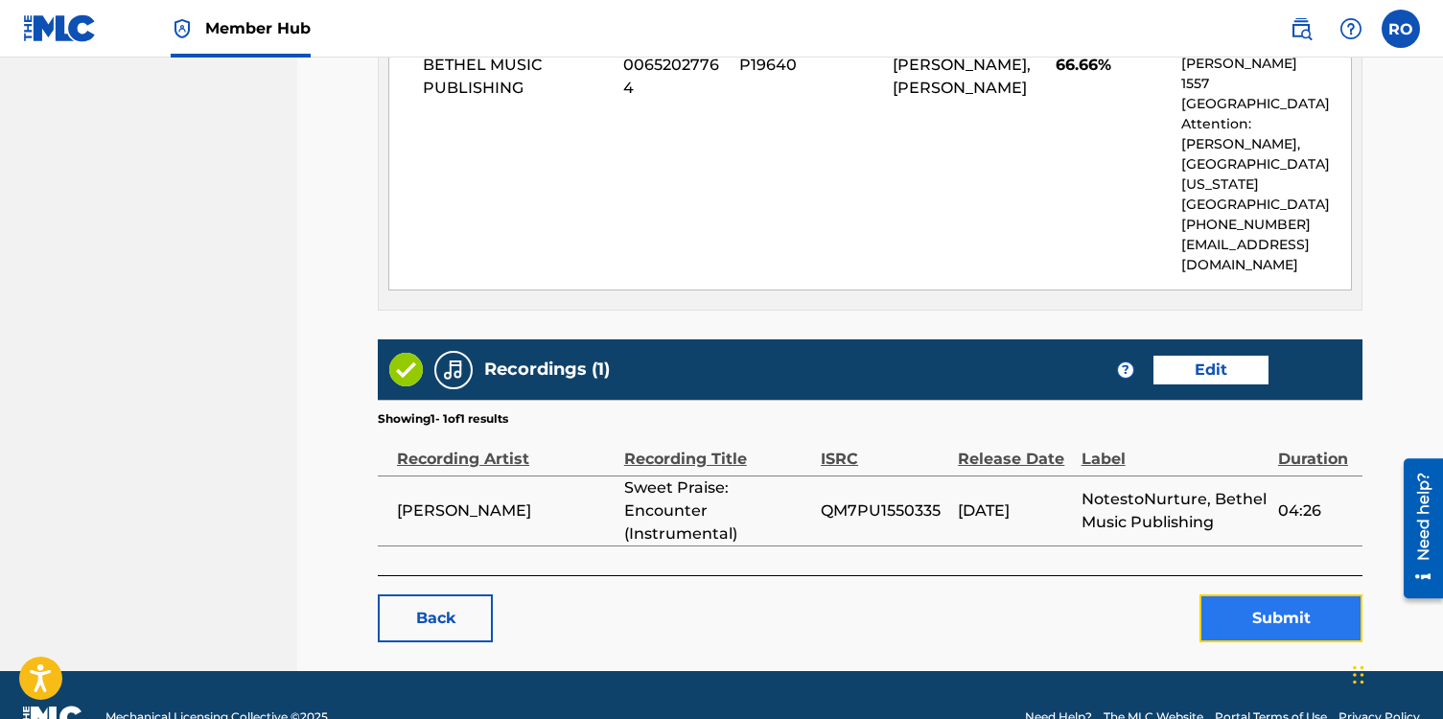
click at [1247, 594] on button "Submit" at bounding box center [1280, 618] width 163 height 48
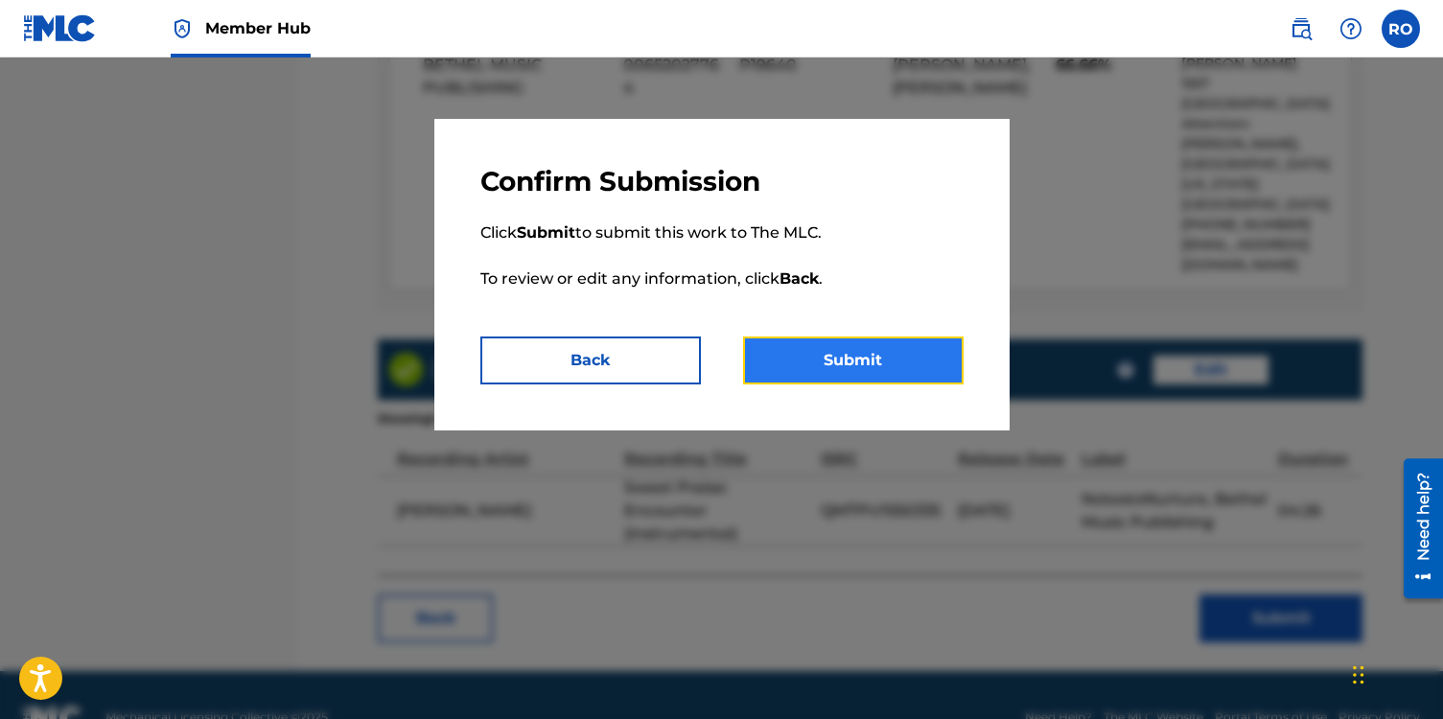
click at [855, 359] on button "Submit" at bounding box center [853, 361] width 221 height 48
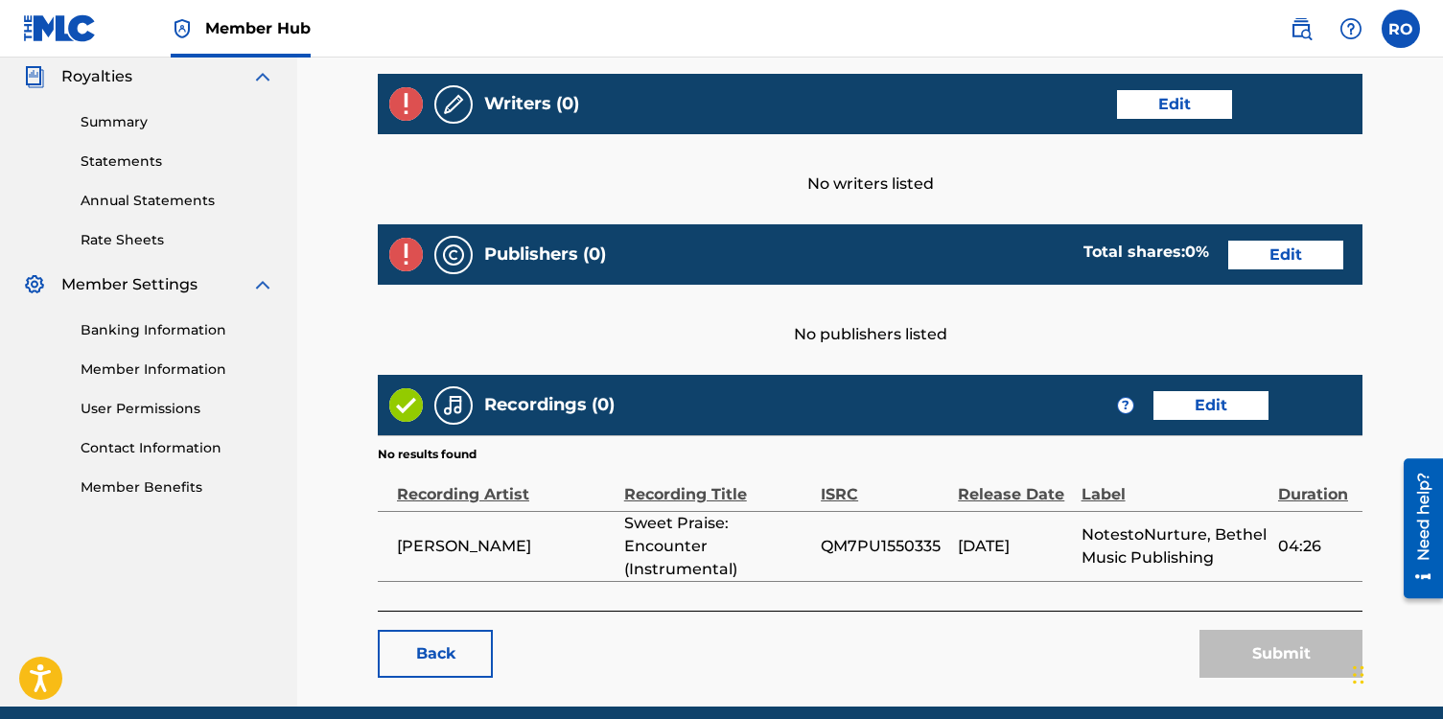
scroll to position [581, 0]
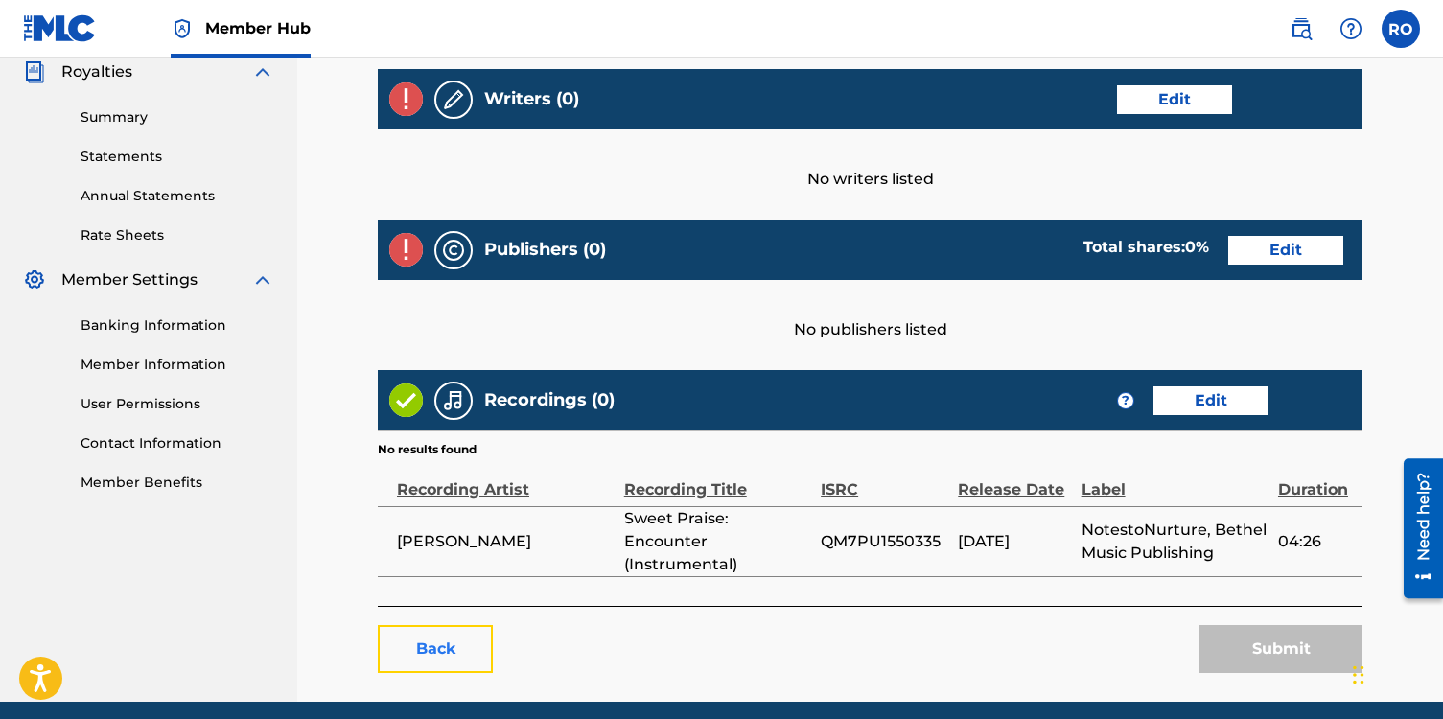
click at [477, 628] on link "Back" at bounding box center [435, 649] width 115 height 48
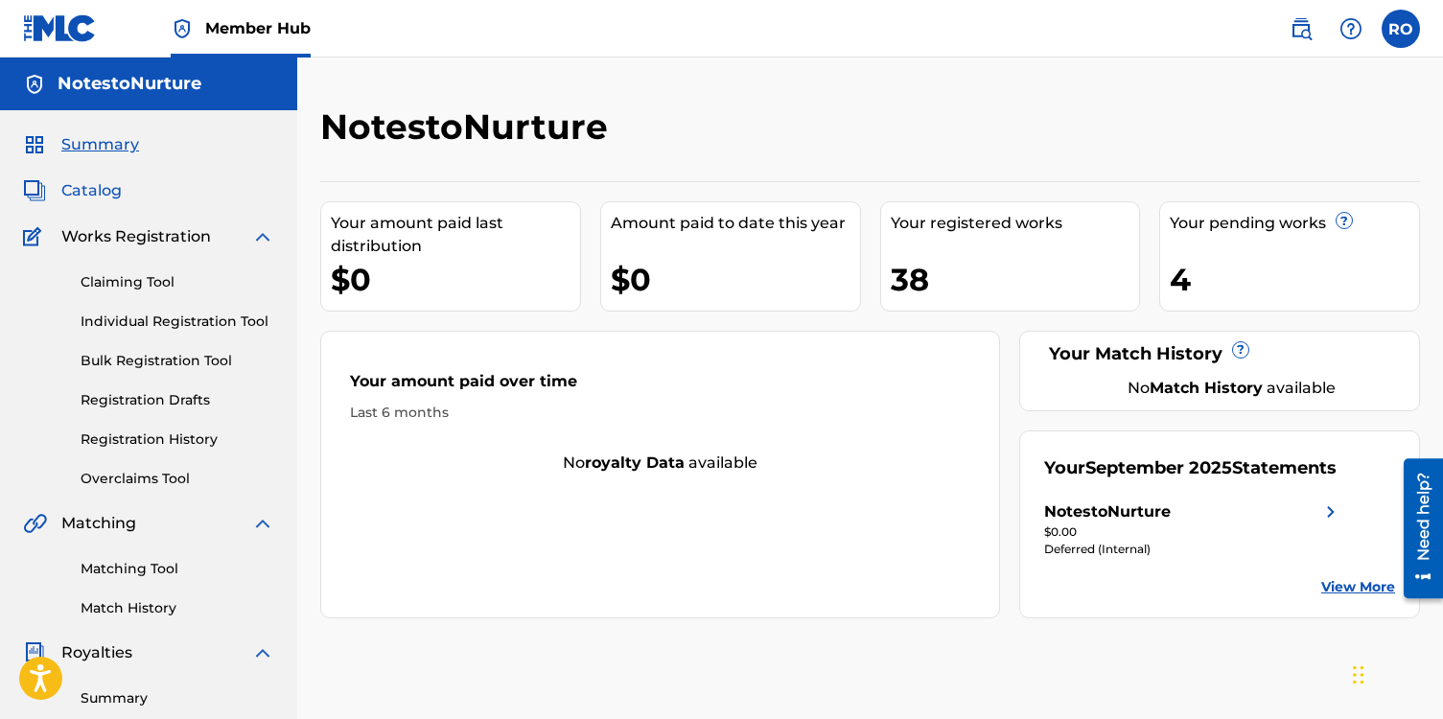
click at [87, 190] on span "Catalog" at bounding box center [91, 190] width 60 height 23
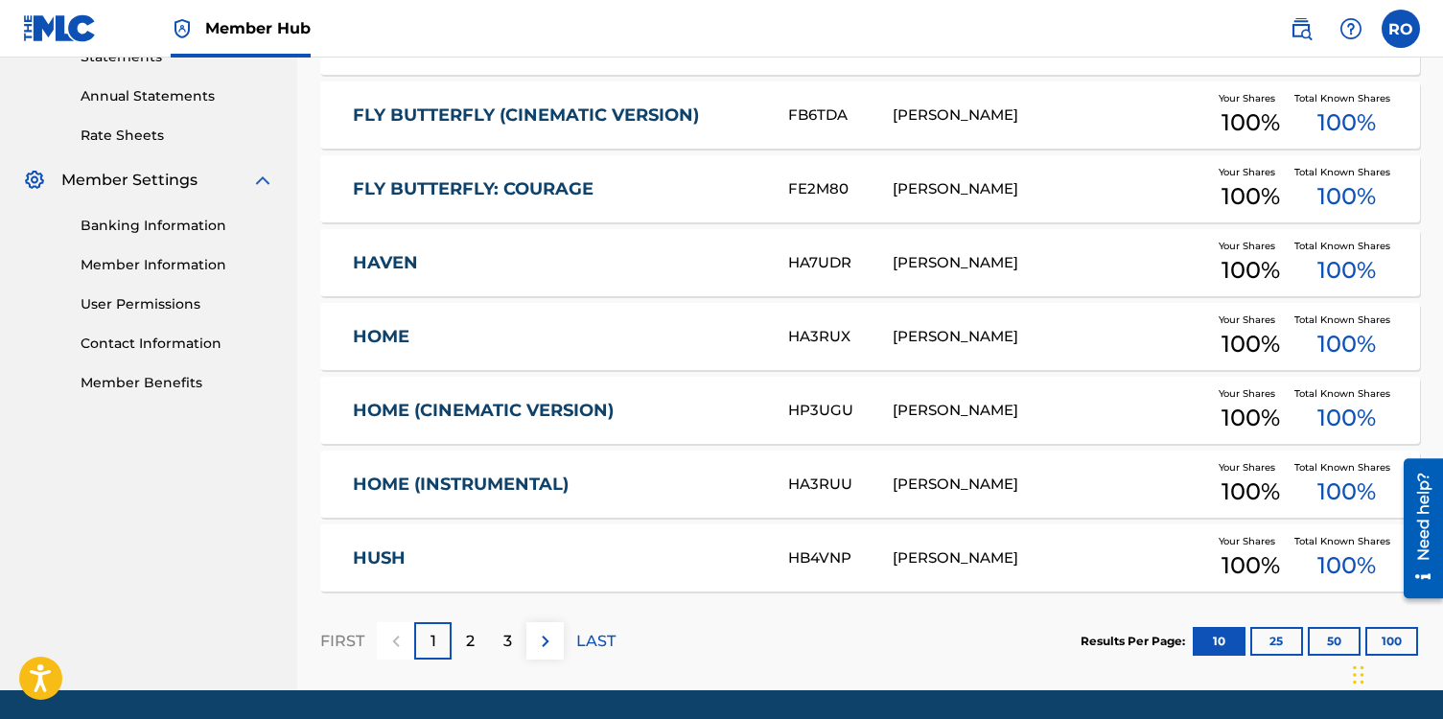
scroll to position [744, 0]
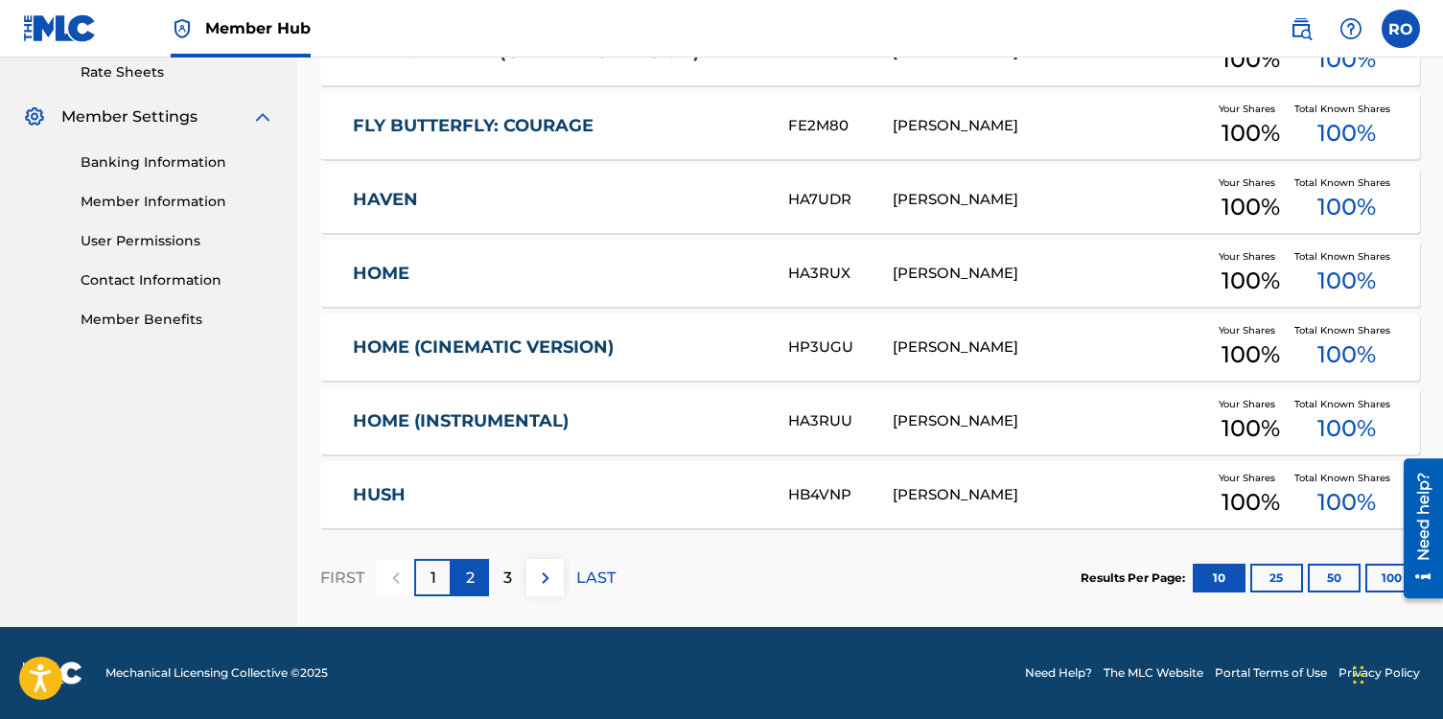
click at [462, 590] on div "2" at bounding box center [470, 577] width 37 height 37
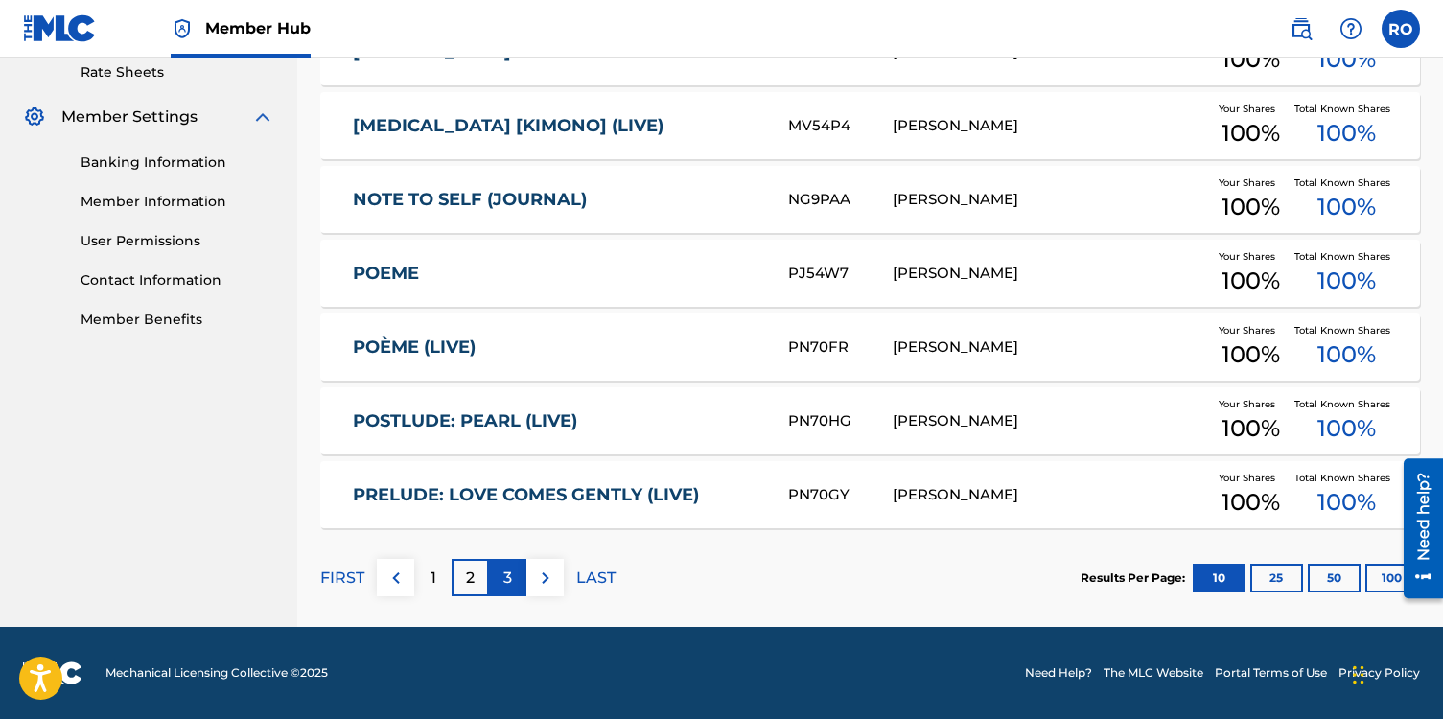
click at [509, 582] on p "3" at bounding box center [507, 578] width 9 height 23
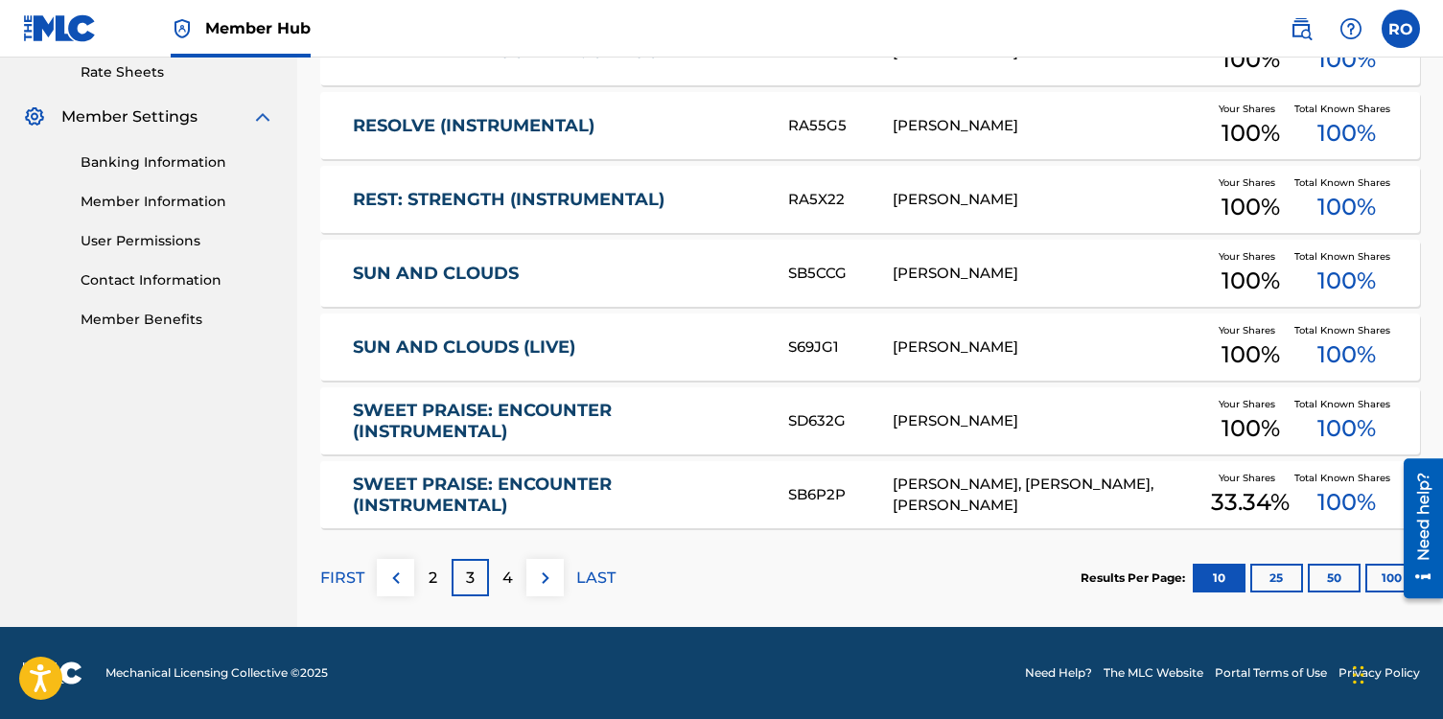
click at [992, 494] on div "[PERSON_NAME], [PERSON_NAME], [PERSON_NAME]" at bounding box center [1050, 495] width 314 height 43
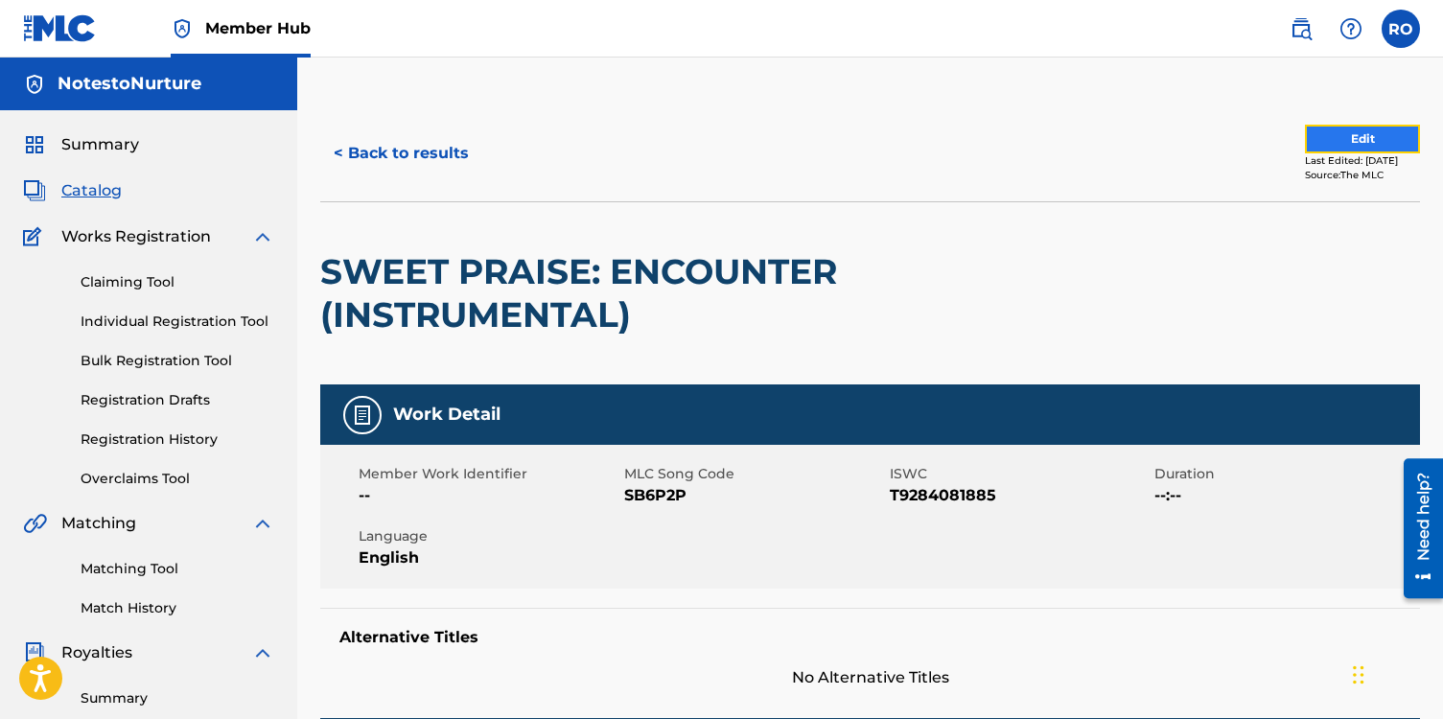
click at [1362, 138] on button "Edit" at bounding box center [1362, 139] width 115 height 29
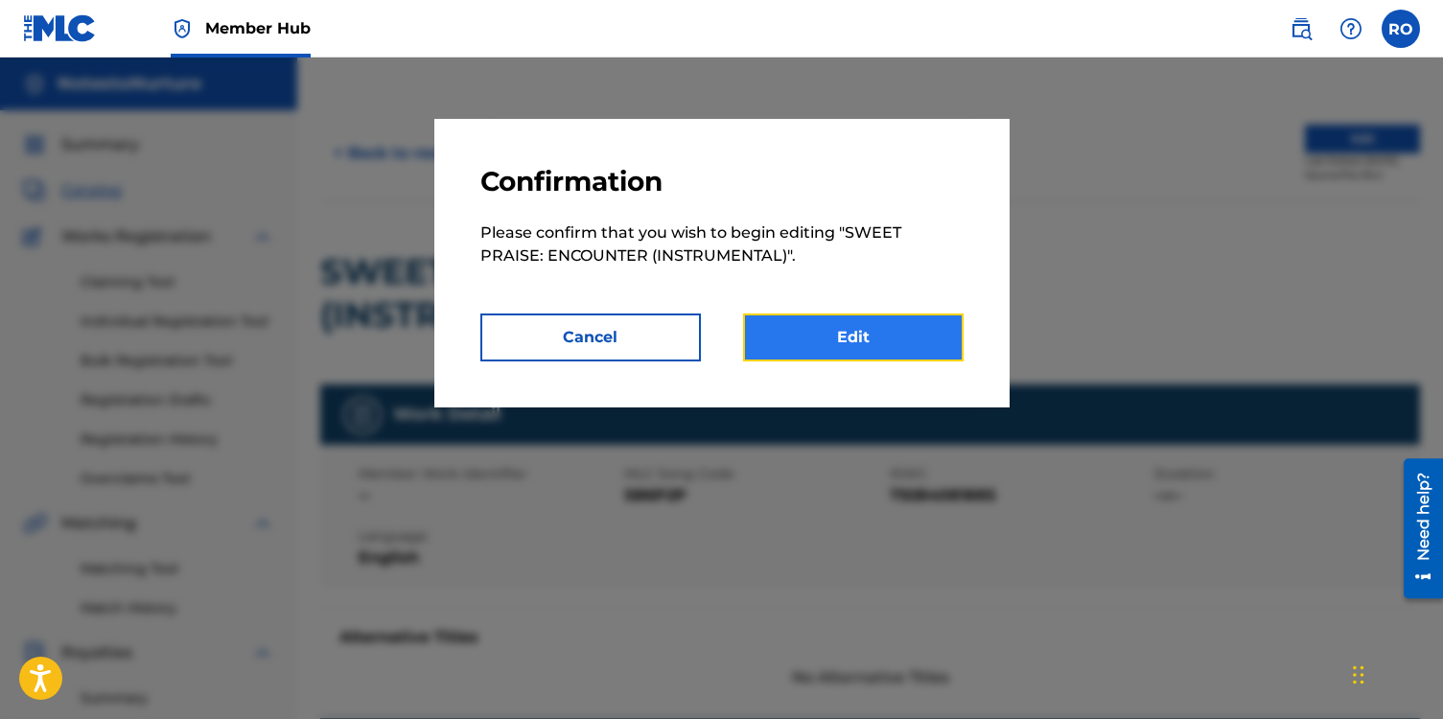
click at [816, 342] on link "Edit" at bounding box center [853, 338] width 221 height 48
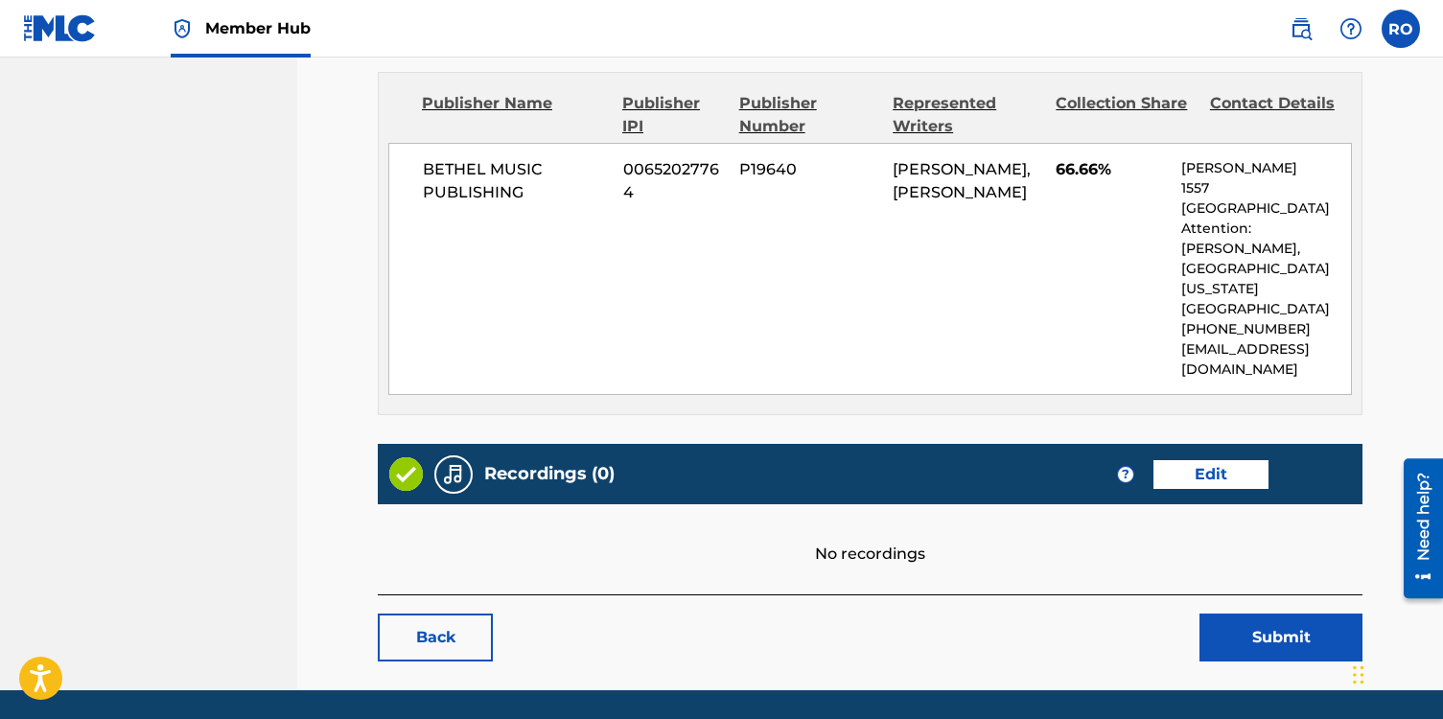
scroll to position [1131, 0]
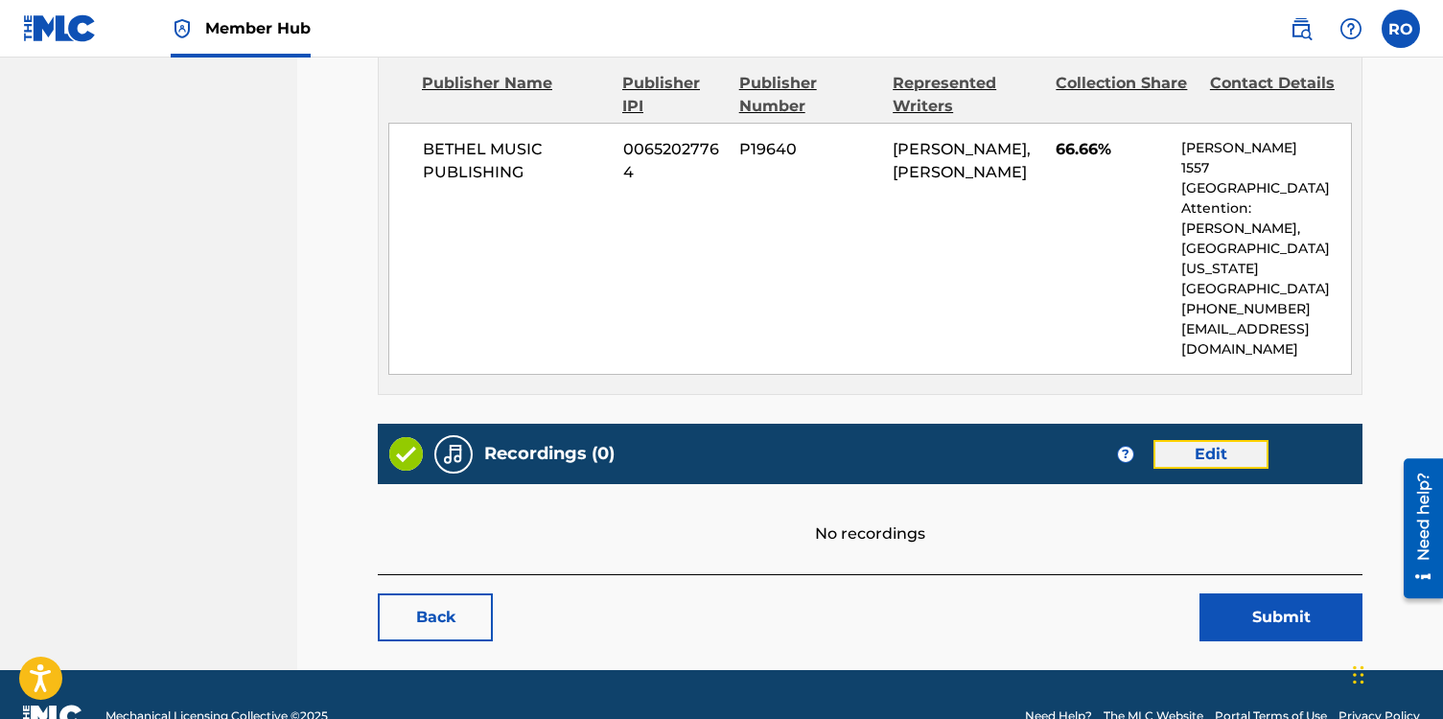
click at [1195, 440] on link "Edit" at bounding box center [1210, 454] width 115 height 29
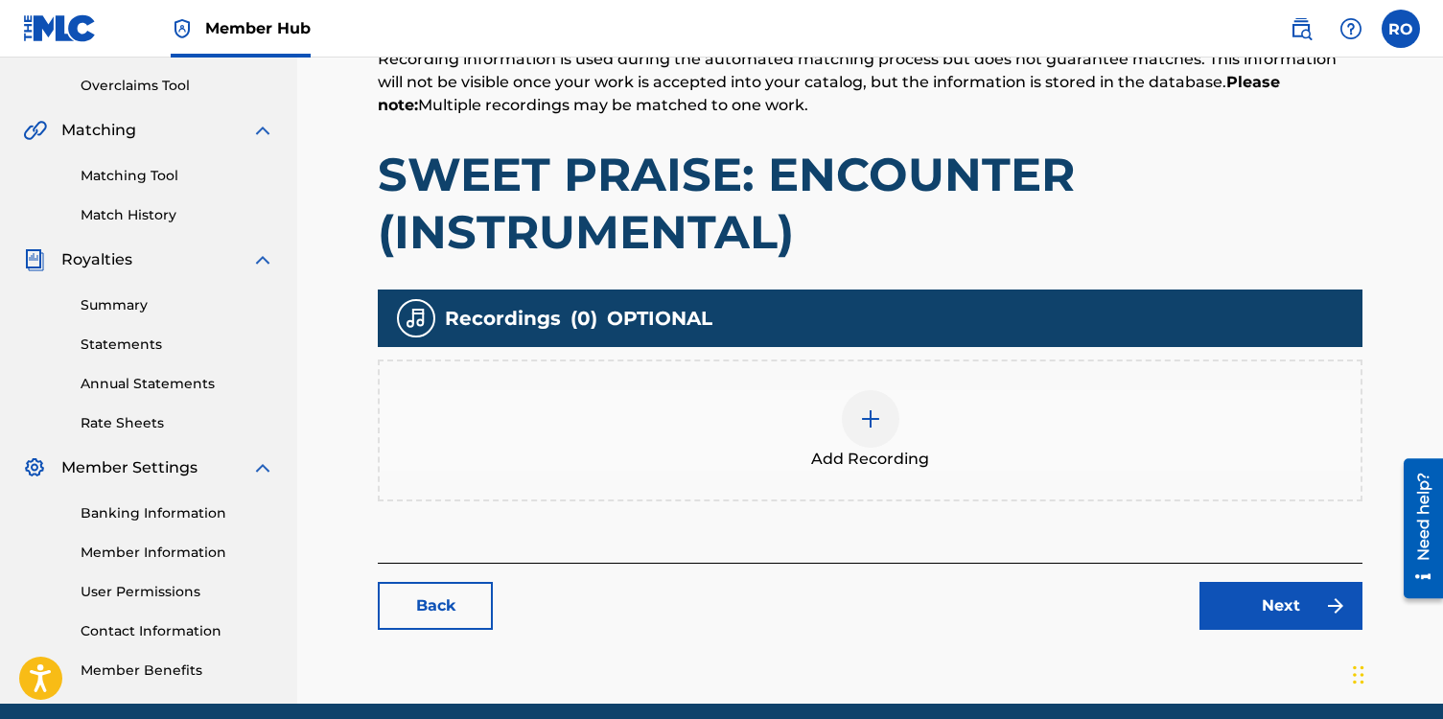
scroll to position [470, 0]
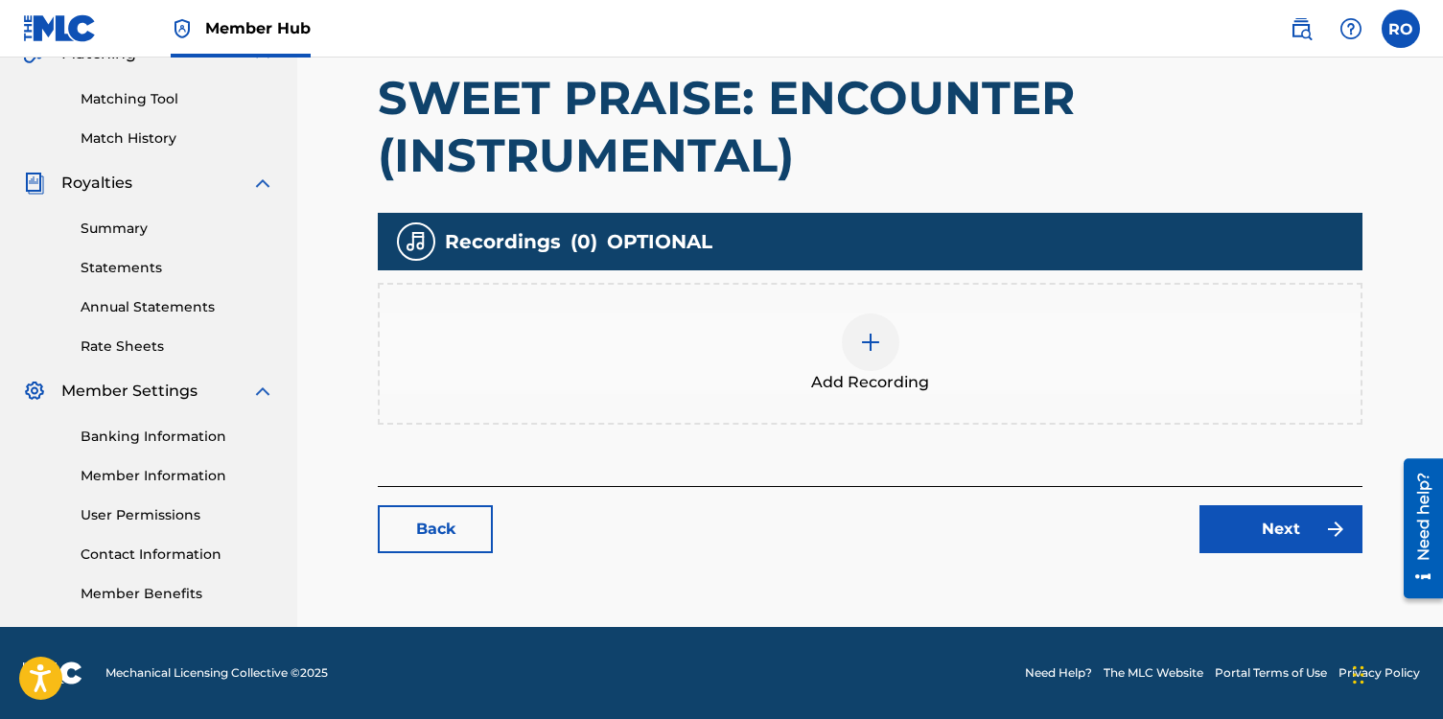
click at [876, 340] on img at bounding box center [870, 342] width 23 height 23
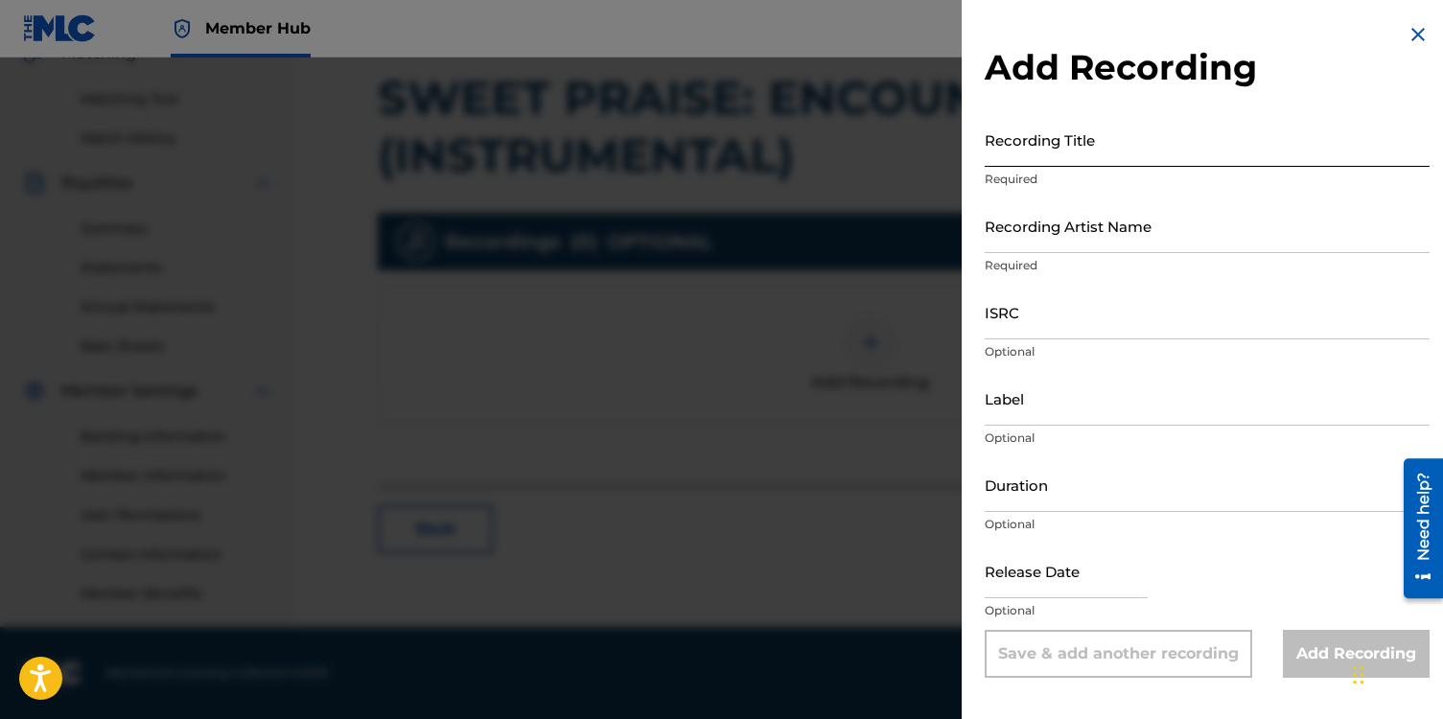
click at [1052, 141] on input "Recording Title" at bounding box center [1207, 139] width 445 height 55
click at [999, 320] on input "ISRC" at bounding box center [1207, 312] width 445 height 55
paste input "QM7PU1550335"
type input "QM7PU1550335"
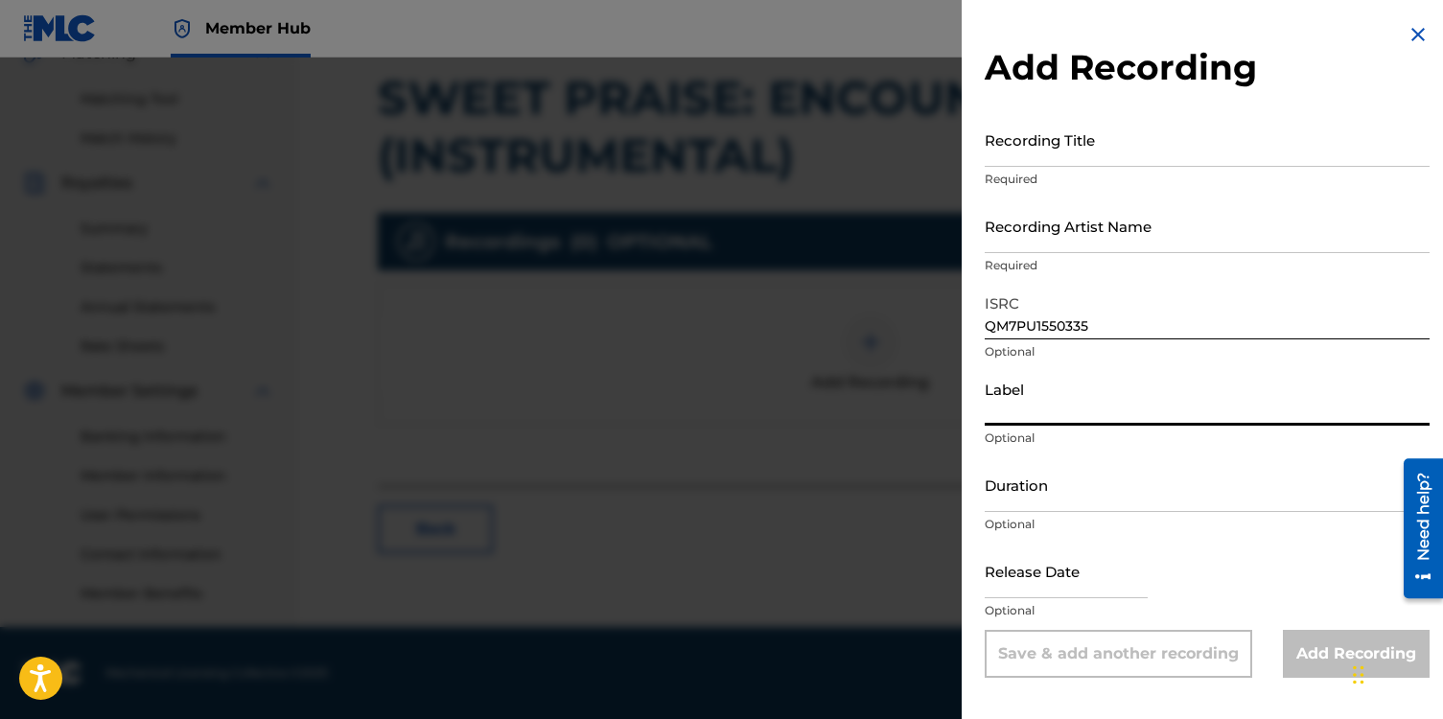
click at [996, 405] on input "Label" at bounding box center [1207, 398] width 445 height 55
type input "NotestoNurture, Bethel Music Publishing"
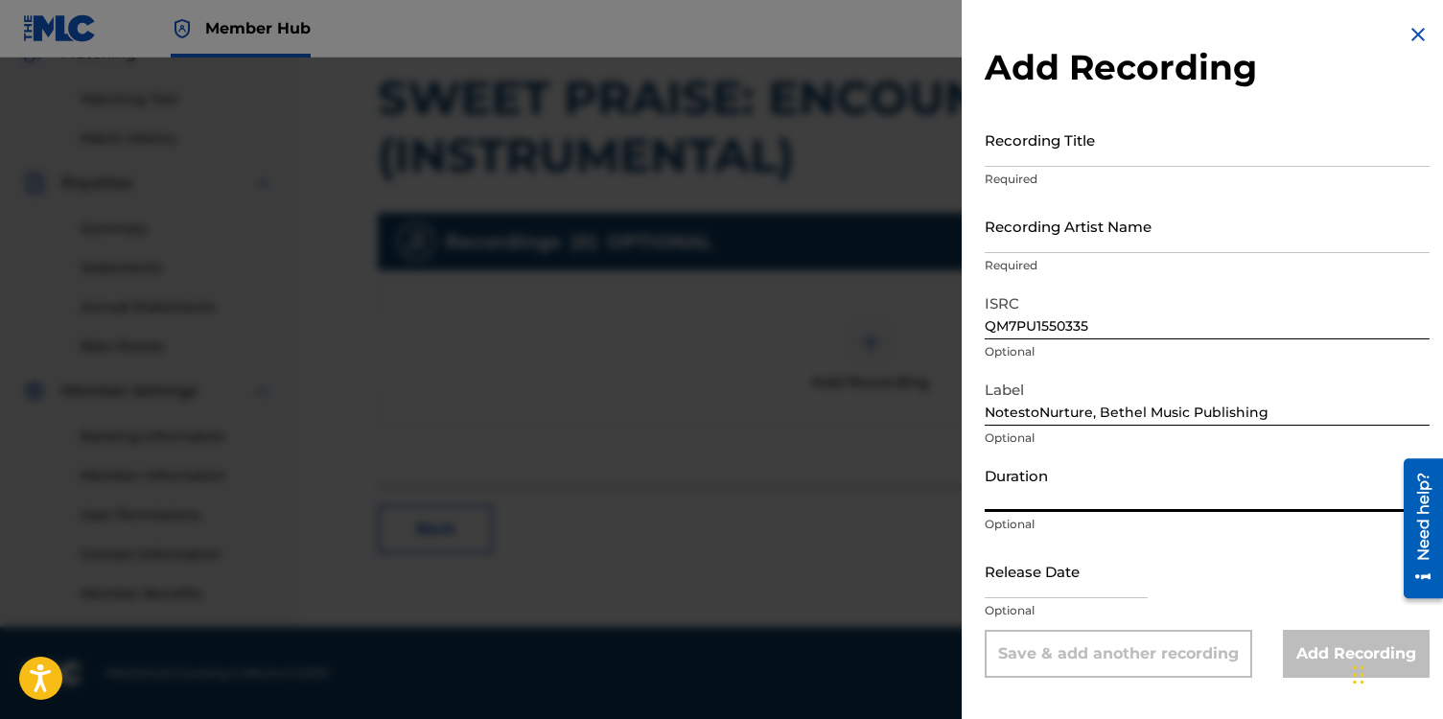
click at [1025, 490] on input "Duration" at bounding box center [1207, 484] width 445 height 55
type input "04:26"
select select "8"
select select "2025"
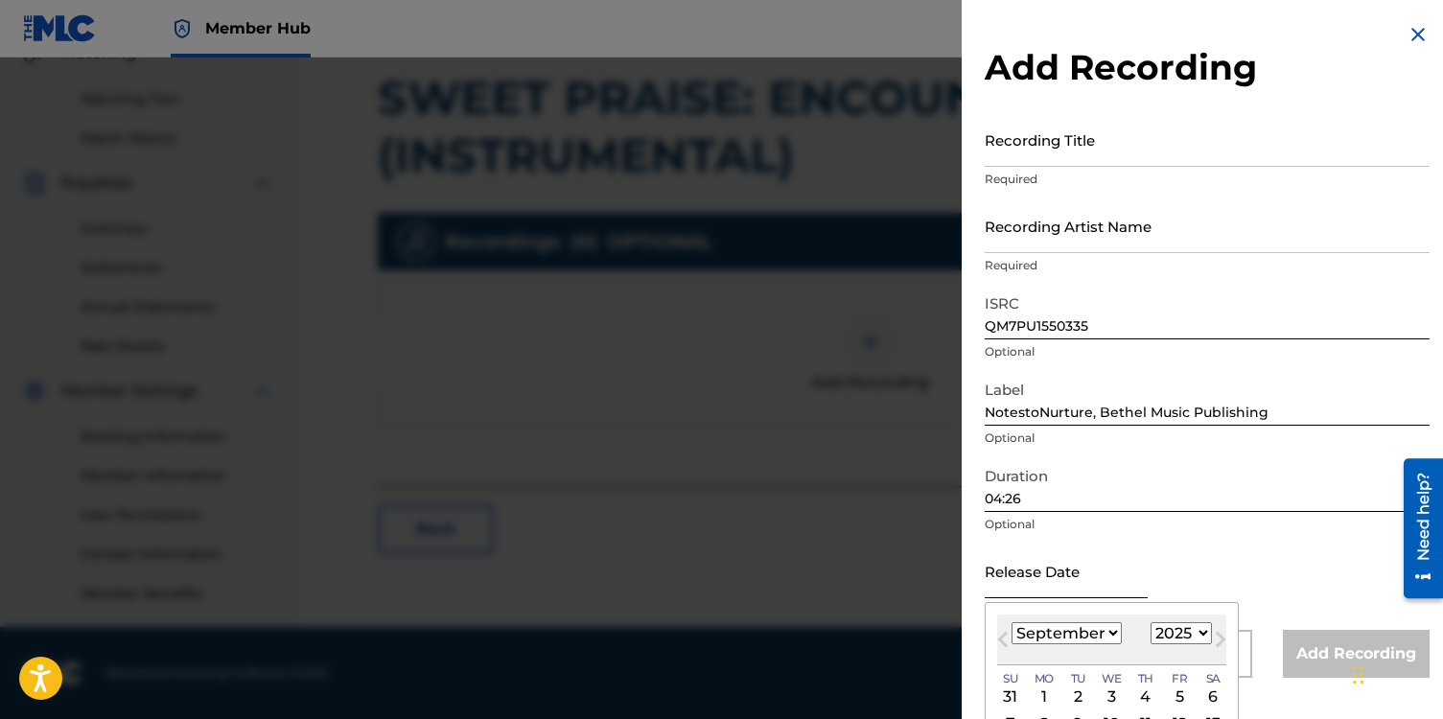
click at [1047, 576] on input "text" at bounding box center [1066, 571] width 163 height 55
type input "[DATE]"
select select "10"
select select "2016"
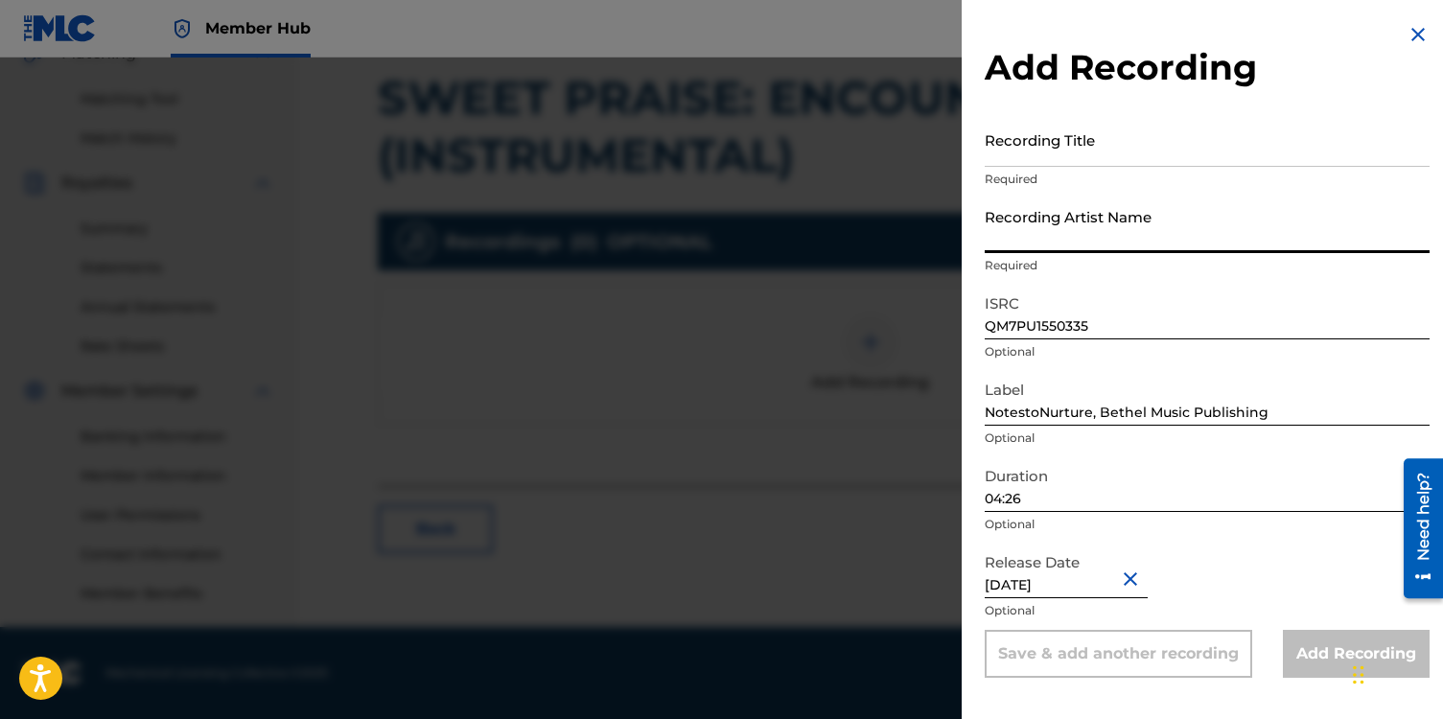
click at [1006, 237] on input "Recording Artist Name" at bounding box center [1207, 225] width 445 height 55
type input "[PERSON_NAME]"
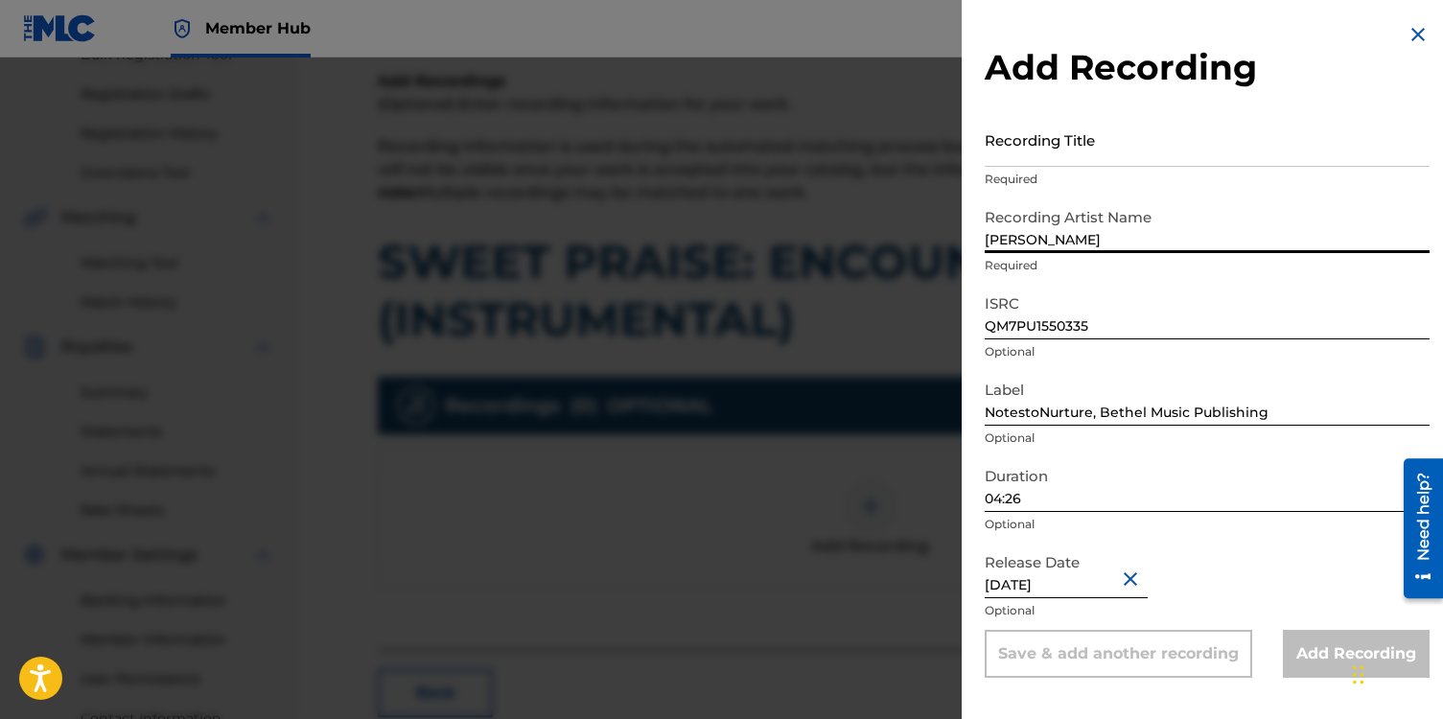
scroll to position [304, 0]
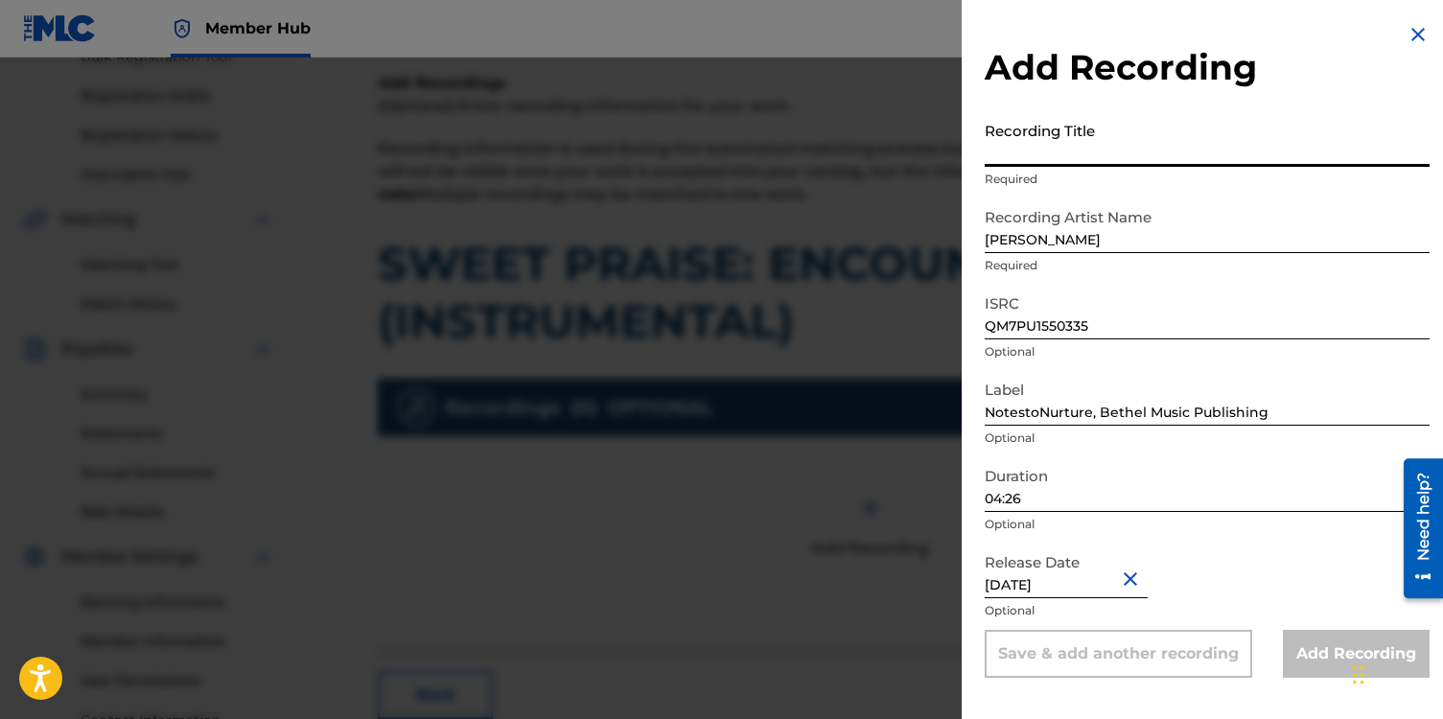
click at [1067, 144] on input "Recording Title" at bounding box center [1207, 139] width 445 height 55
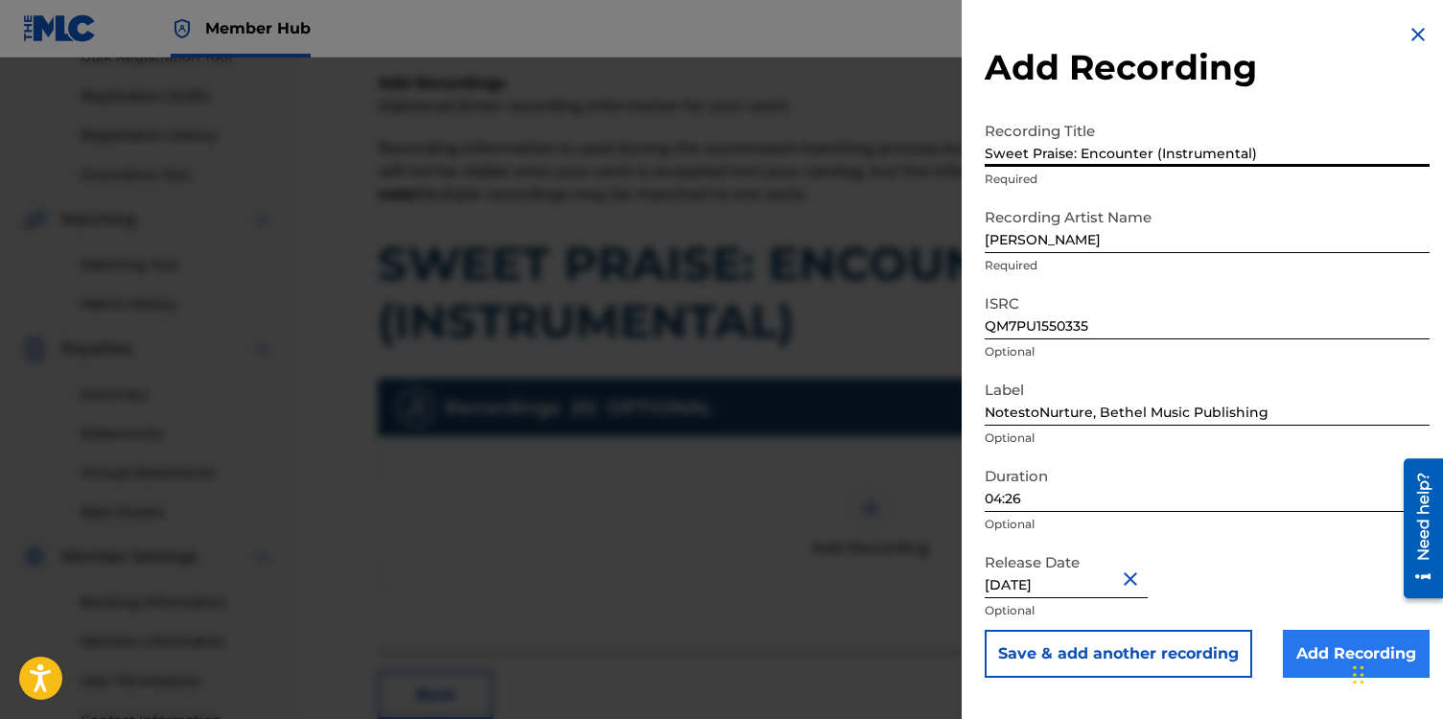
type input "Sweet Praise: Encounter (Instrumental)"
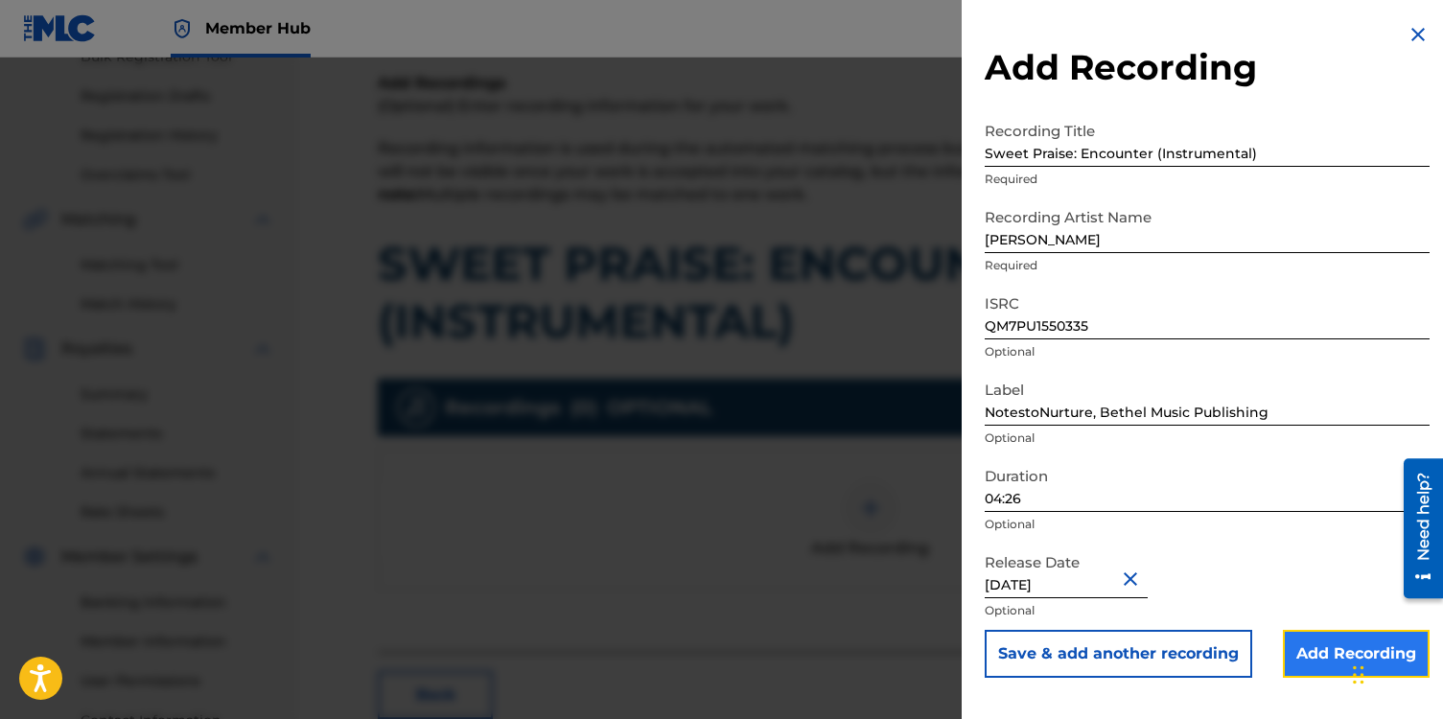
click at [1298, 648] on input "Add Recording" at bounding box center [1356, 654] width 147 height 48
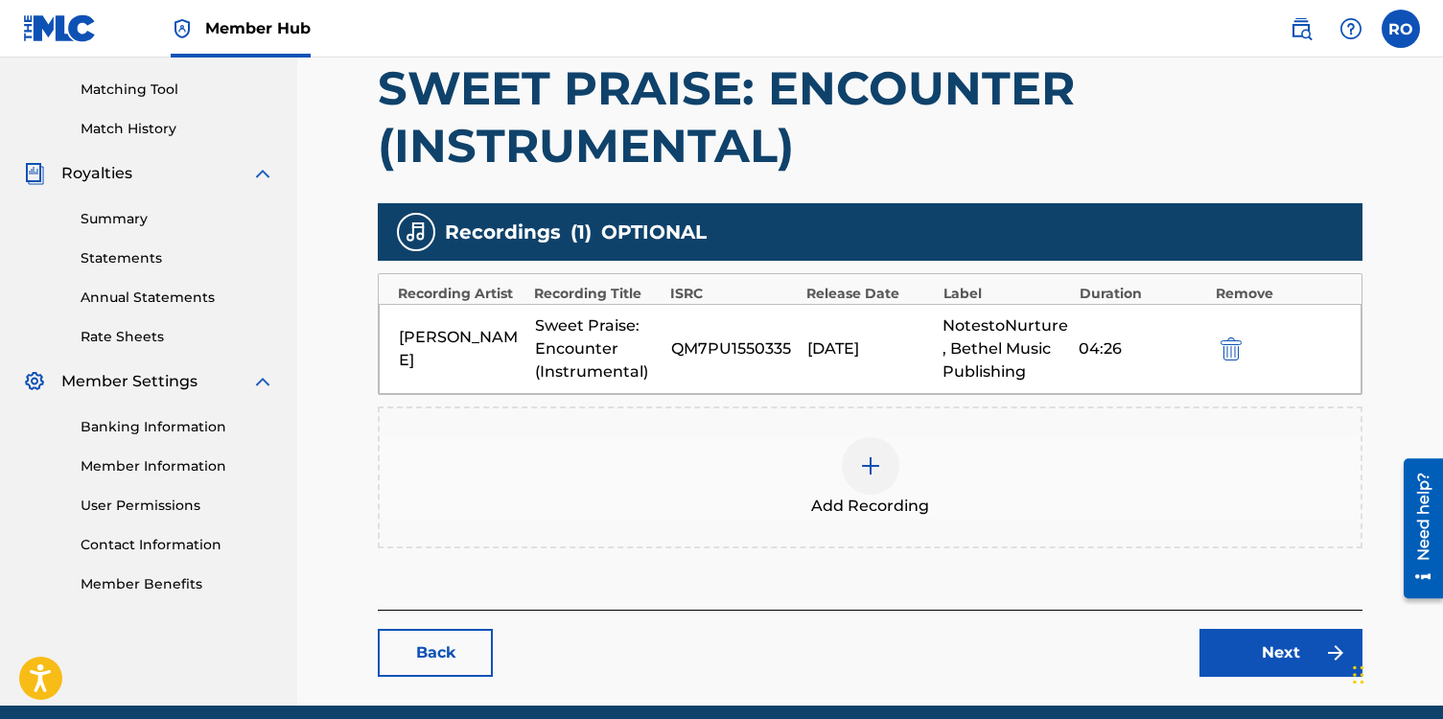
scroll to position [481, 0]
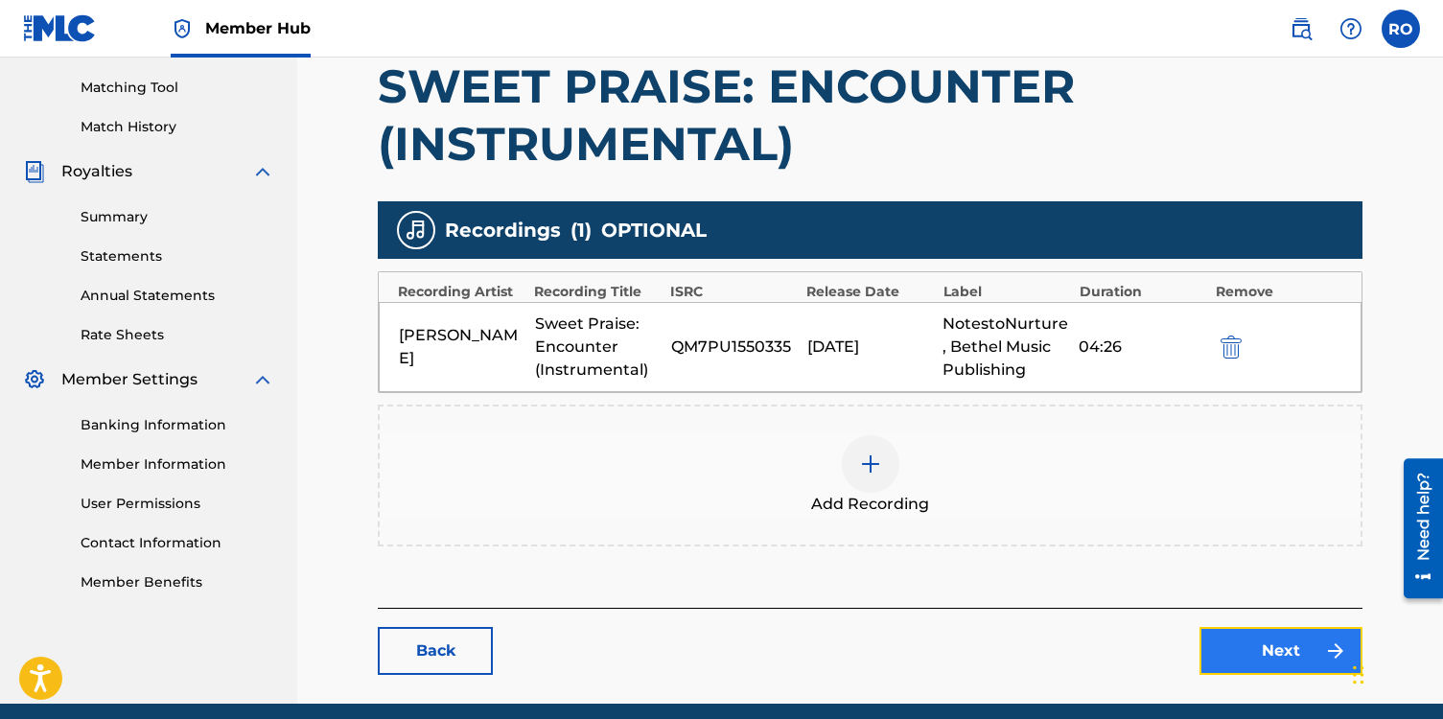
click at [1212, 640] on link "Next" at bounding box center [1280, 651] width 163 height 48
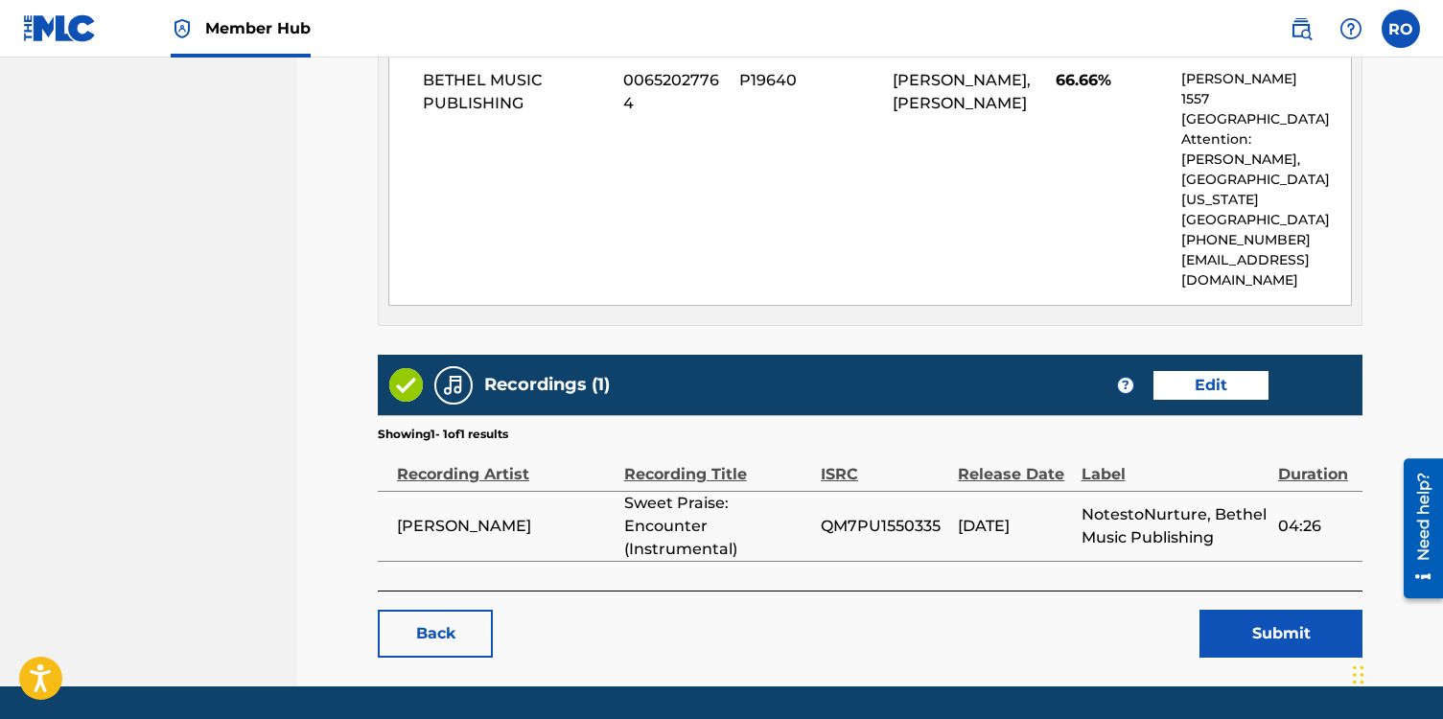
scroll to position [1216, 0]
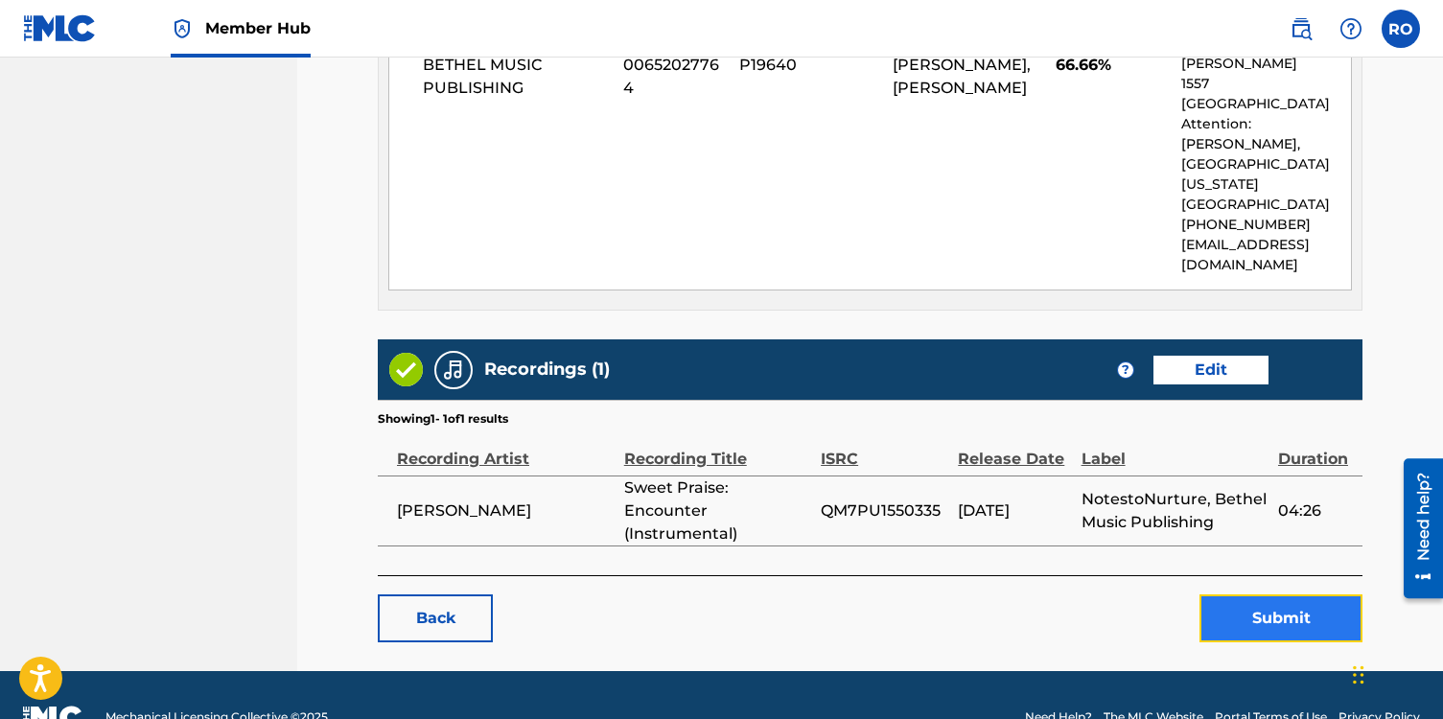
click at [1240, 594] on button "Submit" at bounding box center [1280, 618] width 163 height 48
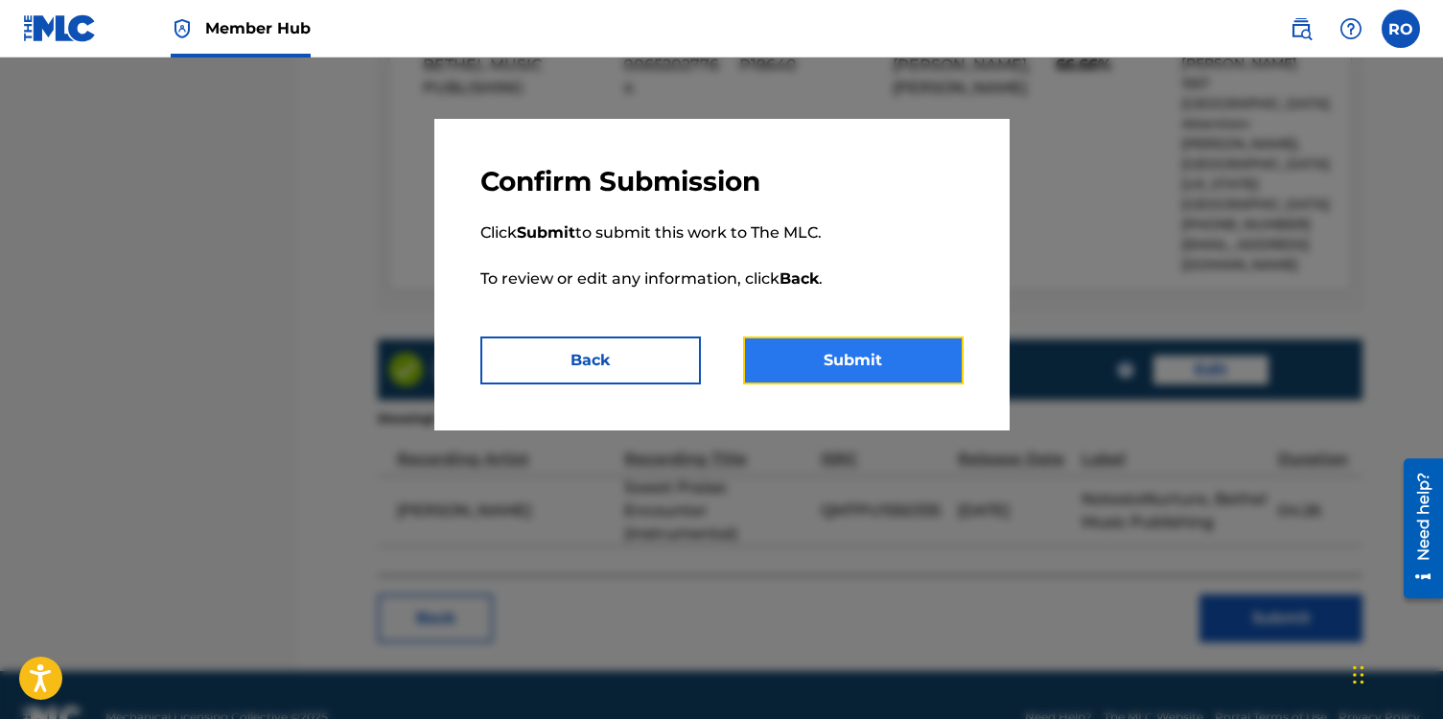
click at [845, 359] on button "Submit" at bounding box center [853, 361] width 221 height 48
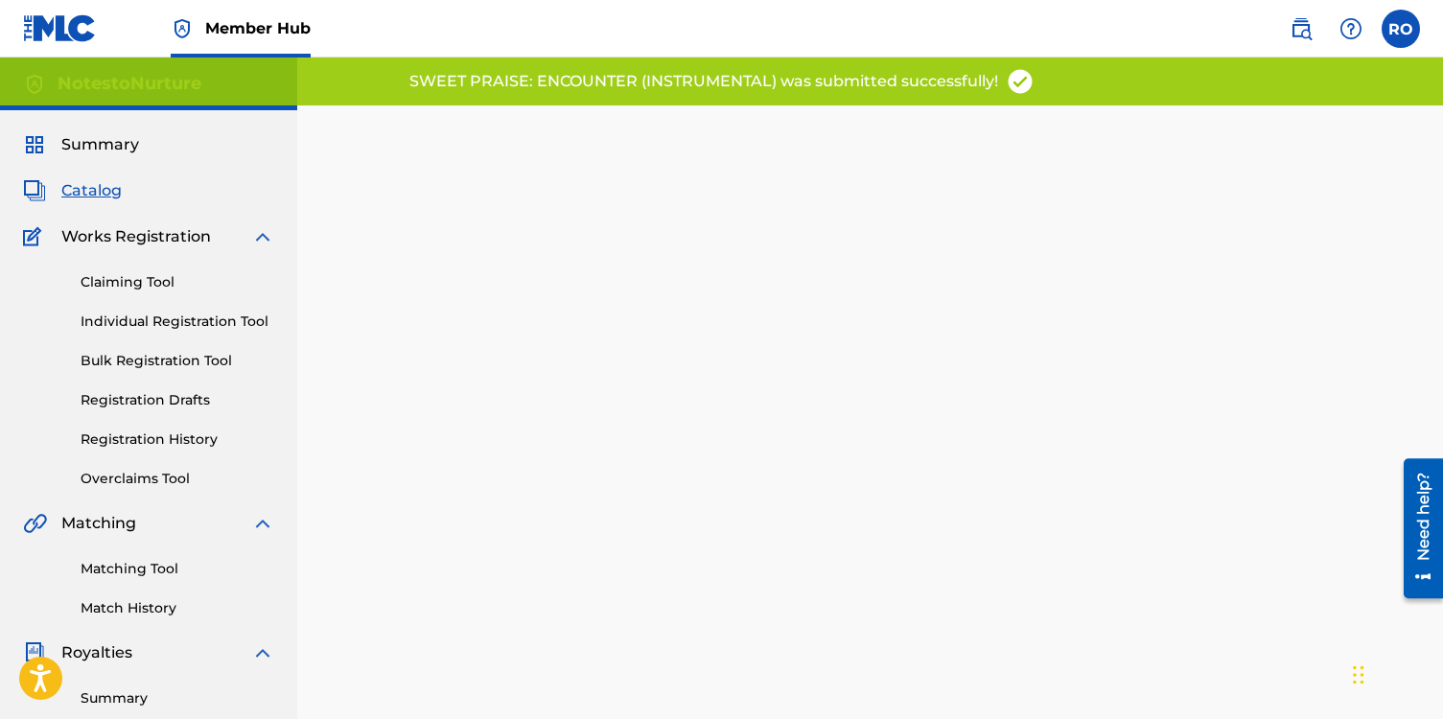
click at [94, 191] on span "Catalog" at bounding box center [91, 190] width 60 height 23
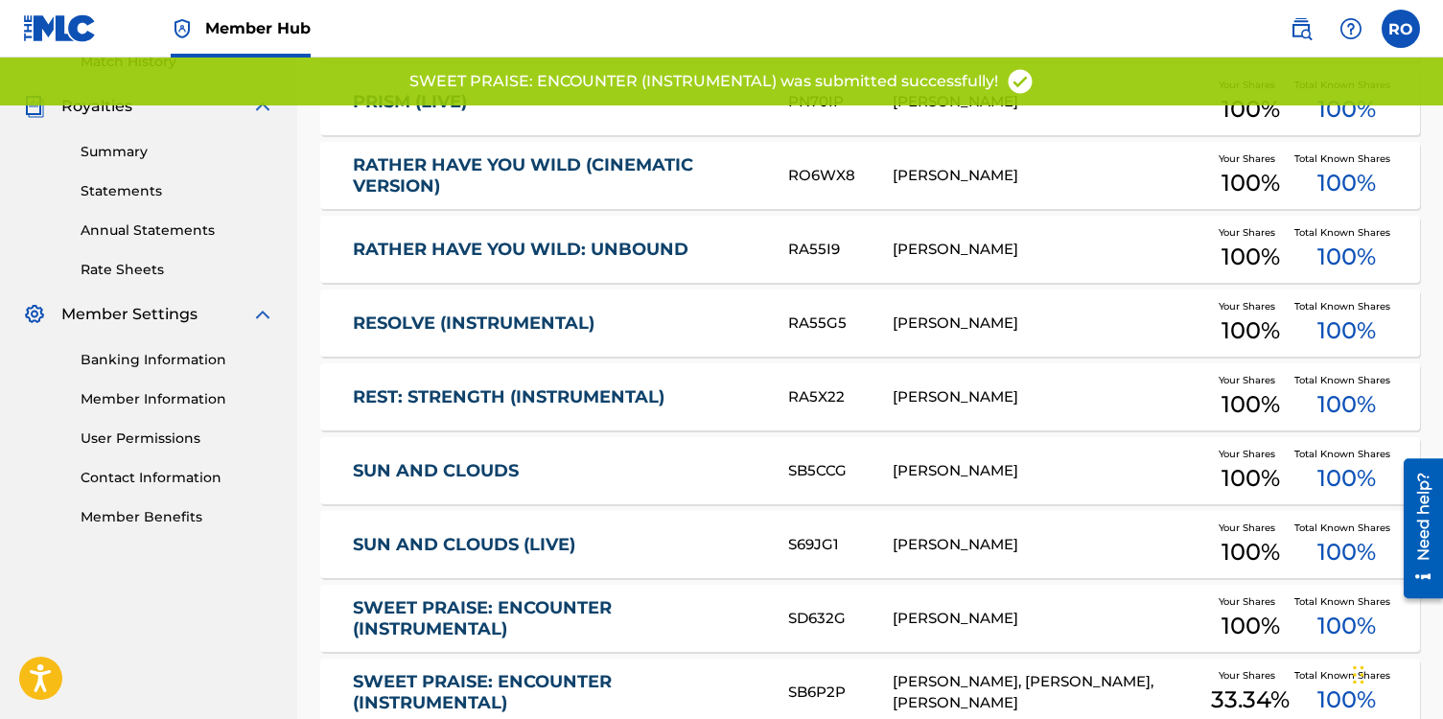
scroll to position [744, 0]
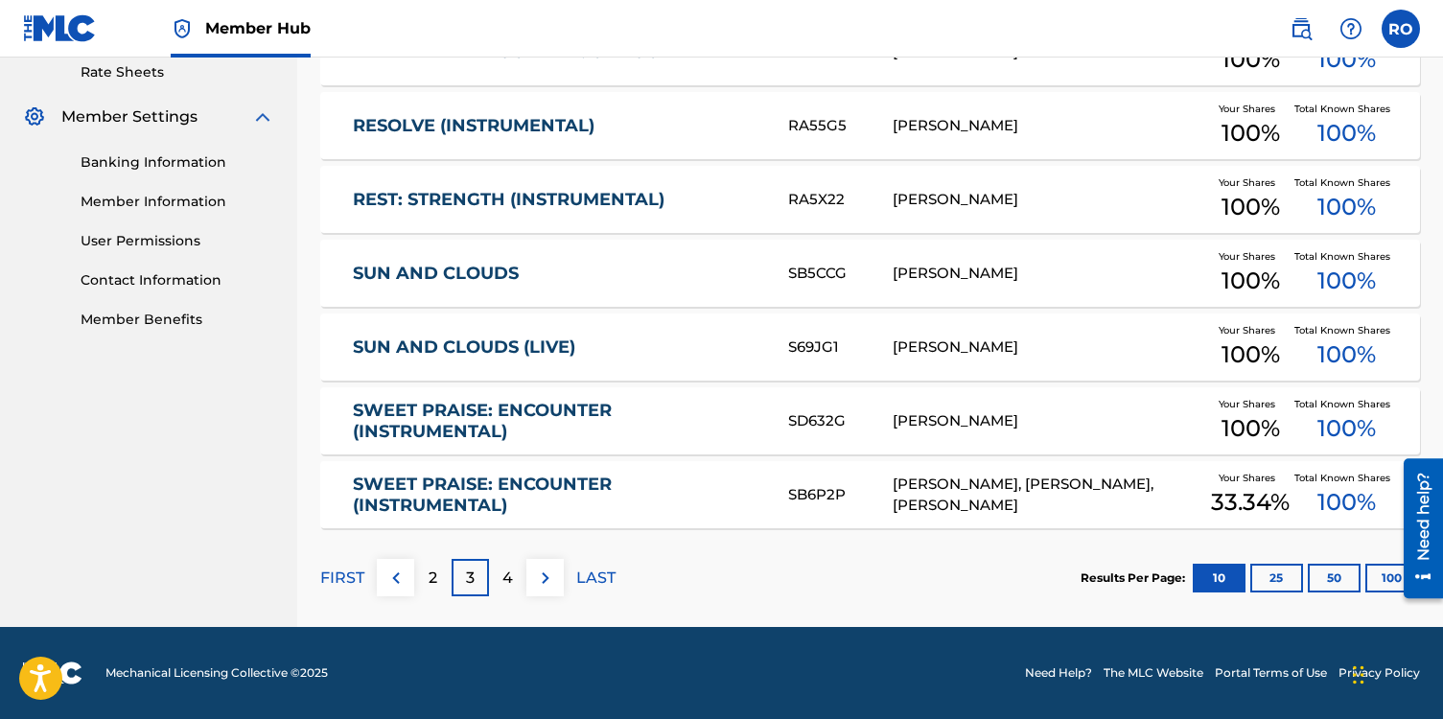
click at [571, 486] on link "SWEET PRAISE: ENCOUNTER (INSTRUMENTAL)" at bounding box center [557, 495] width 409 height 43
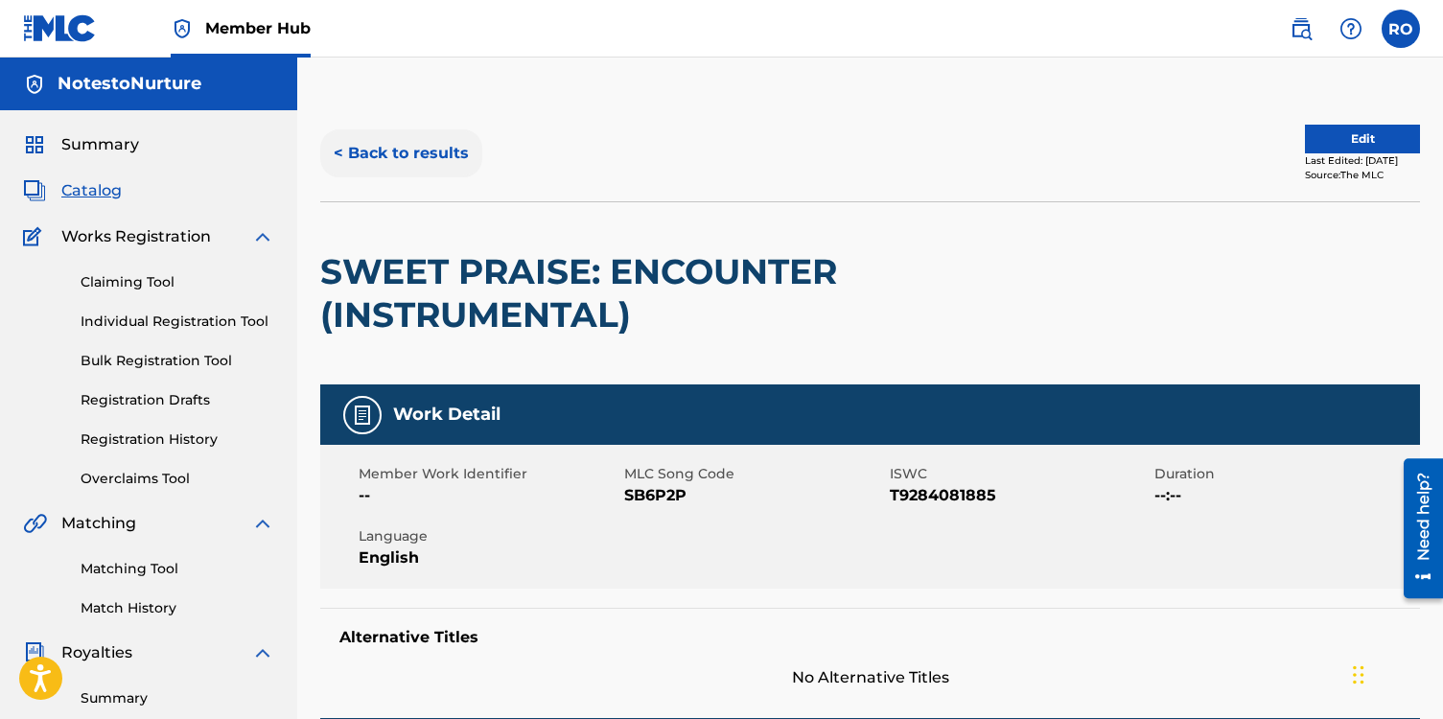
click at [345, 156] on button "< Back to results" at bounding box center [401, 153] width 162 height 48
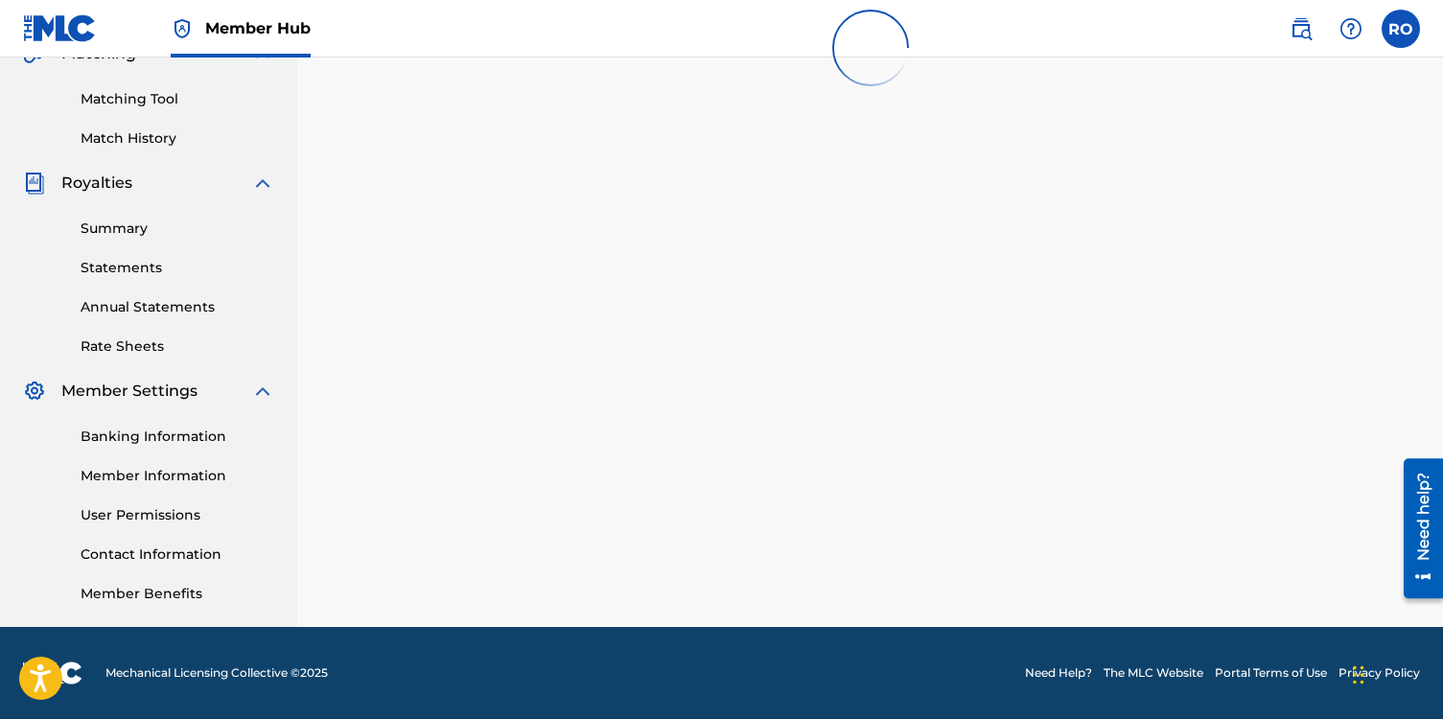
scroll to position [694, 0]
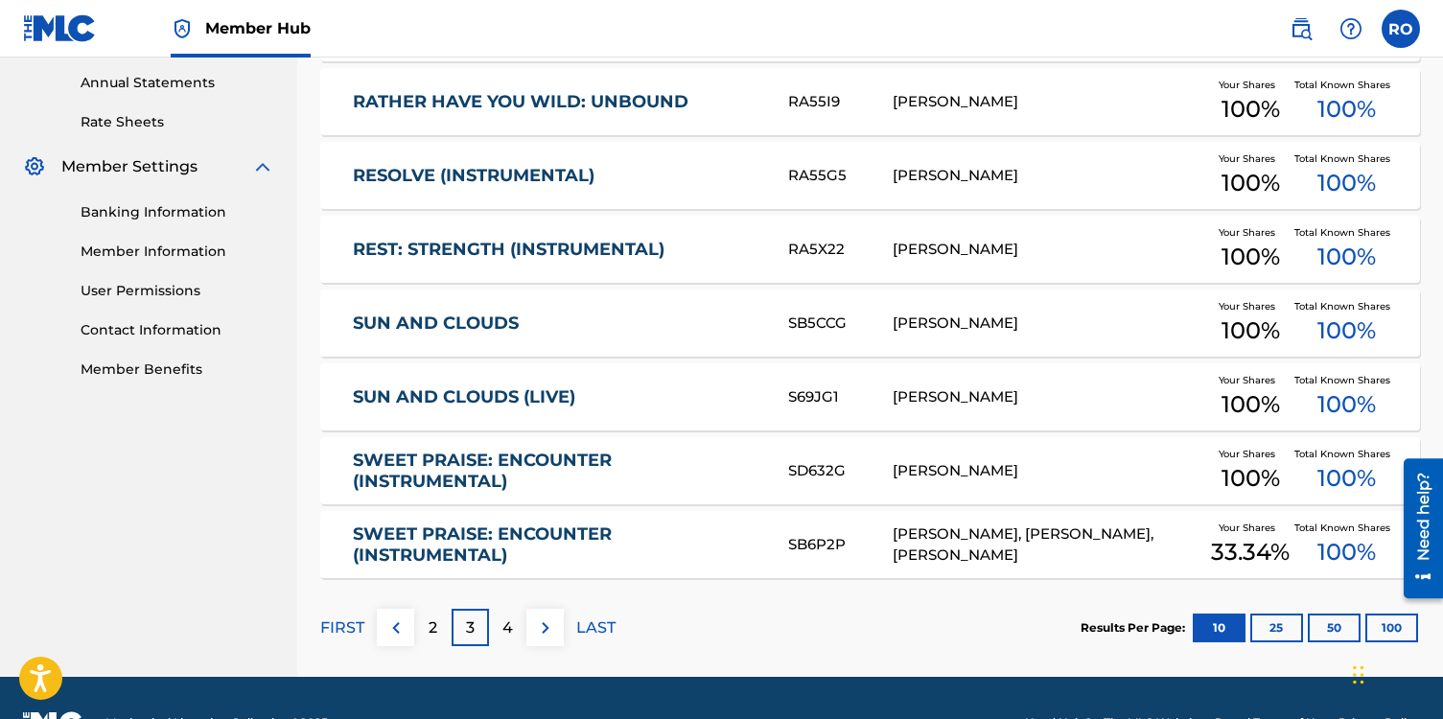
click at [589, 466] on link "SWEET PRAISE: ENCOUNTER (INSTRUMENTAL)" at bounding box center [557, 471] width 409 height 43
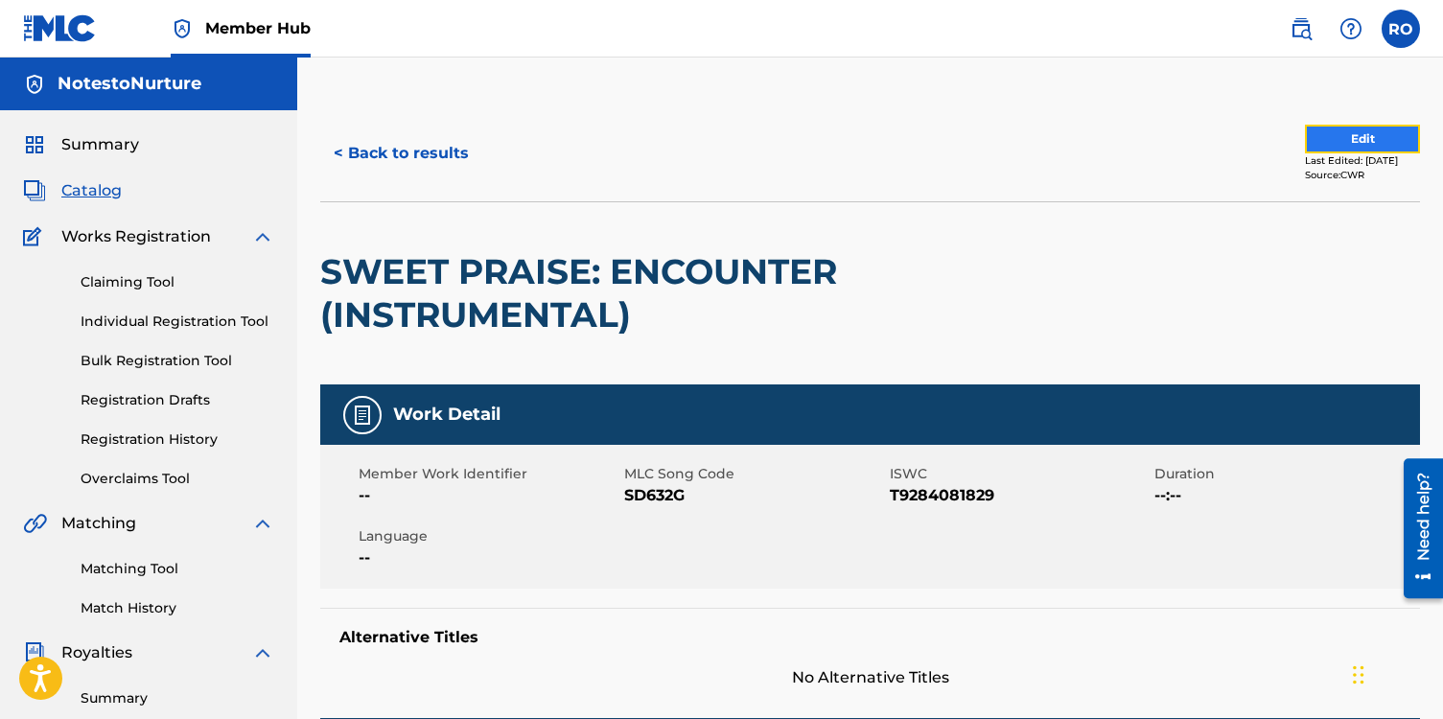
click at [1351, 145] on button "Edit" at bounding box center [1362, 139] width 115 height 29
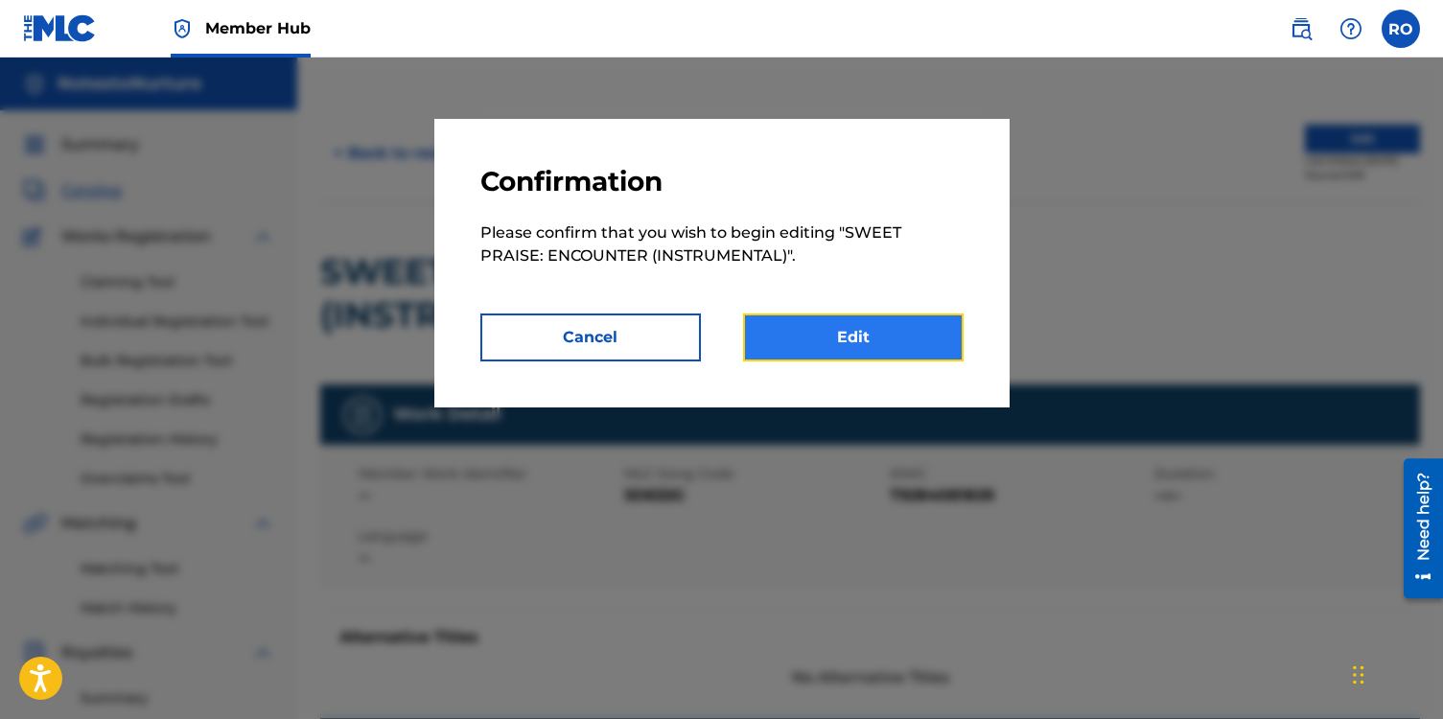
click at [871, 345] on link "Edit" at bounding box center [853, 338] width 221 height 48
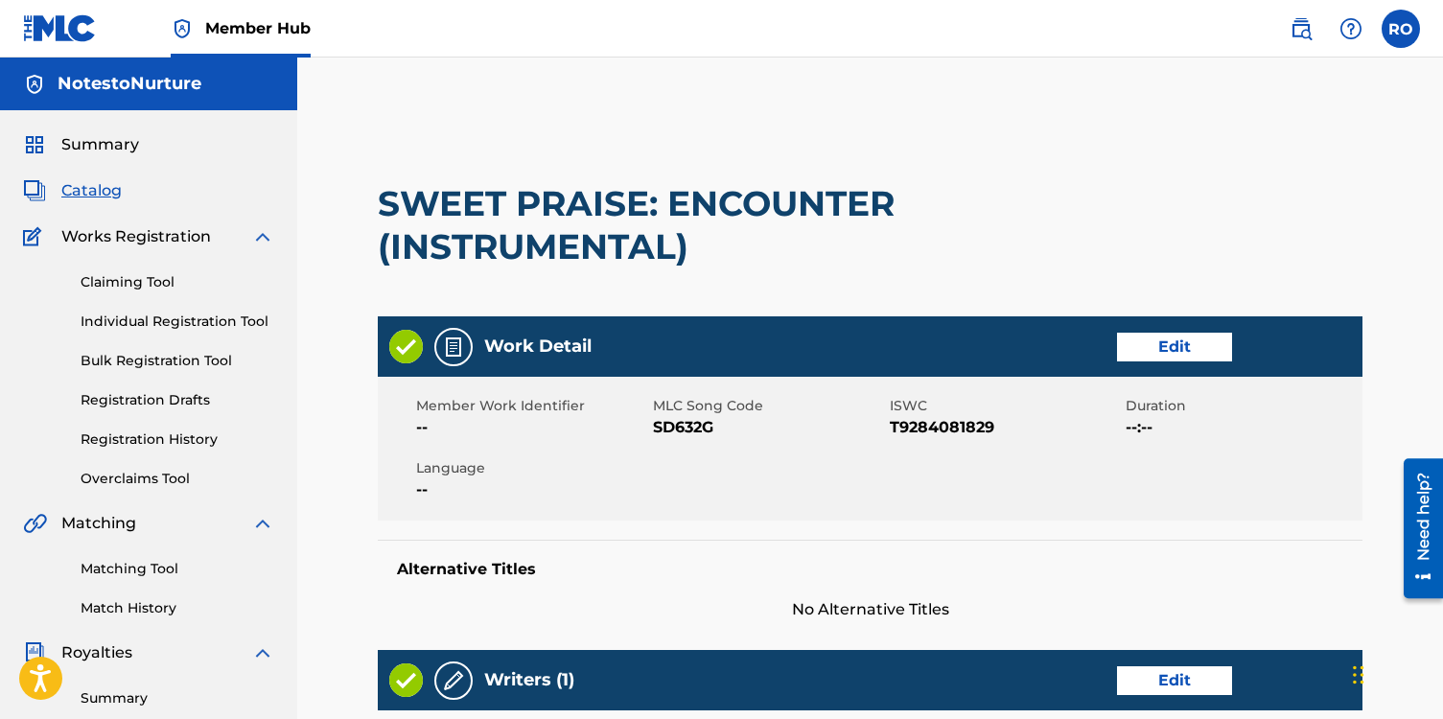
click at [95, 191] on span "Catalog" at bounding box center [91, 190] width 60 height 23
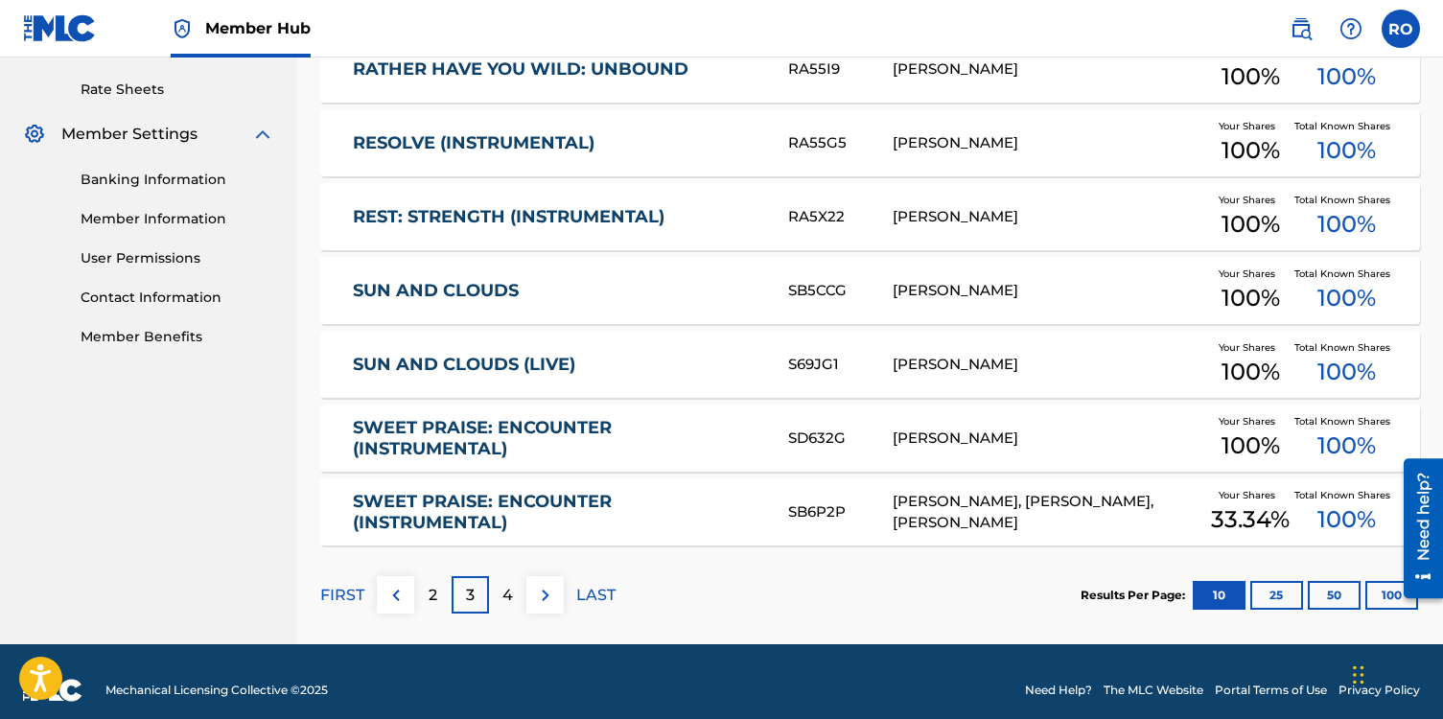
scroll to position [744, 0]
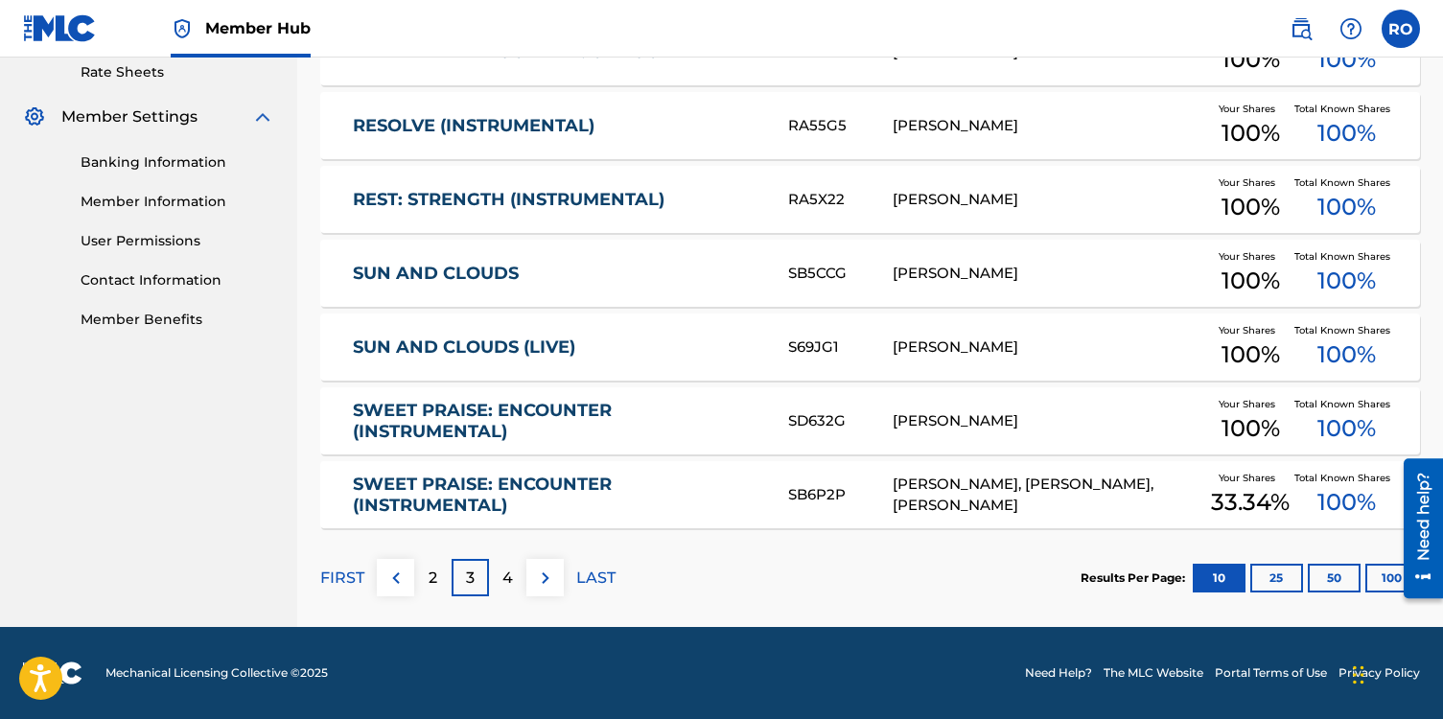
click at [840, 423] on div "SD632G" at bounding box center [840, 421] width 105 height 22
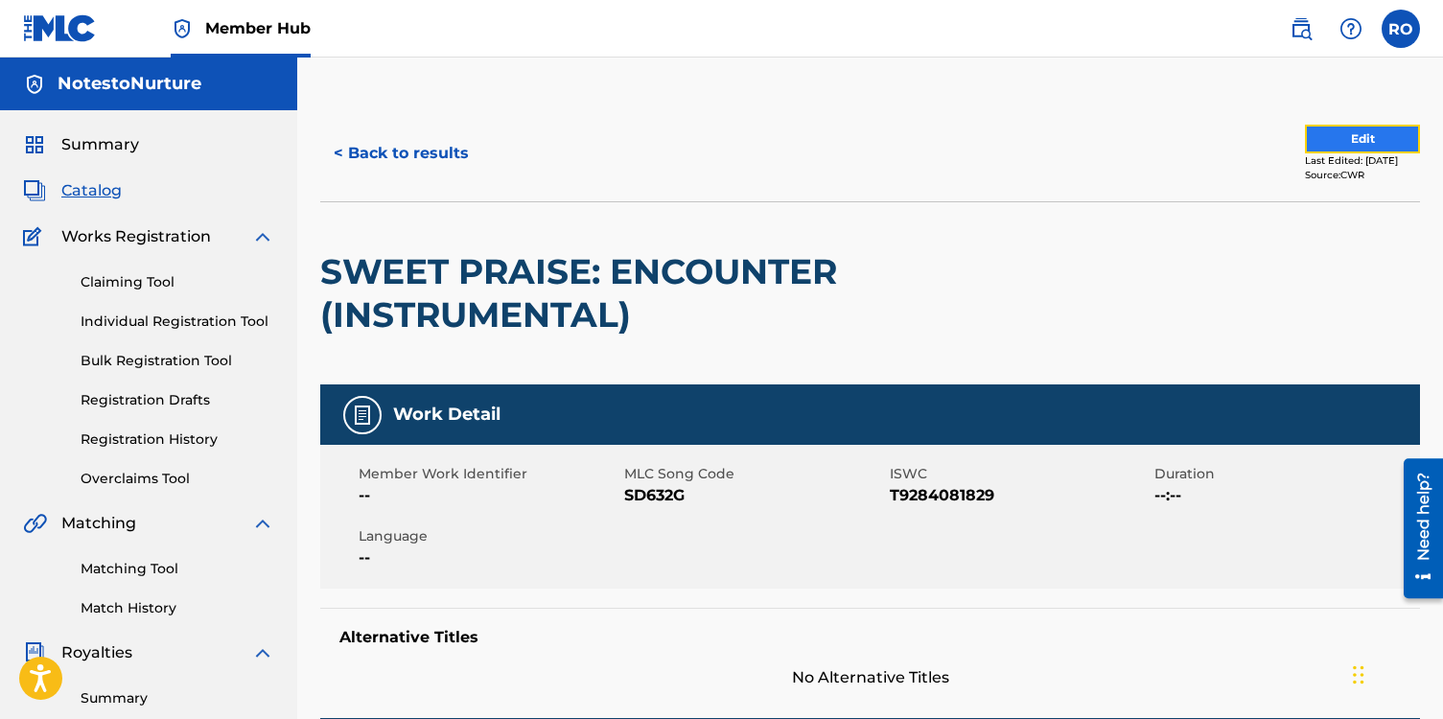
click at [1327, 150] on button "Edit" at bounding box center [1362, 139] width 115 height 29
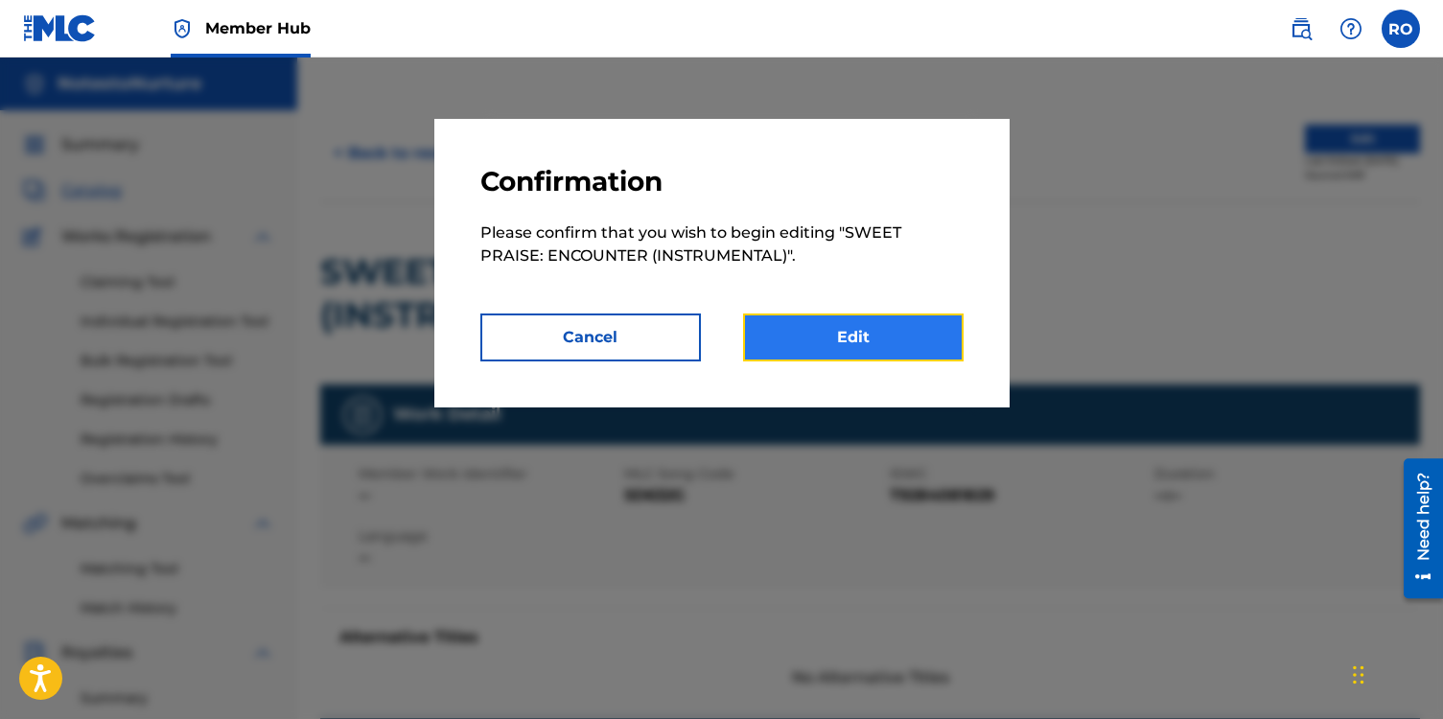
click at [886, 339] on link "Edit" at bounding box center [853, 338] width 221 height 48
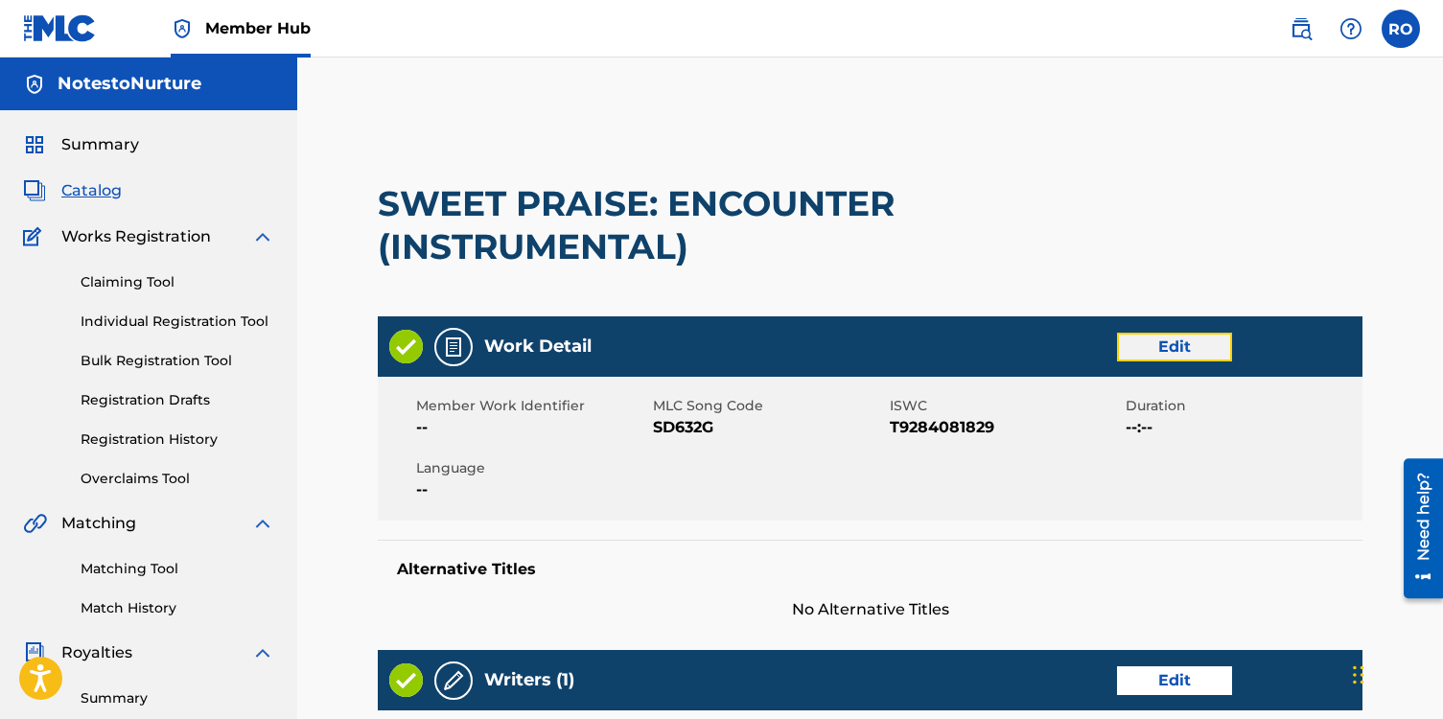
click at [1176, 351] on link "Edit" at bounding box center [1174, 347] width 115 height 29
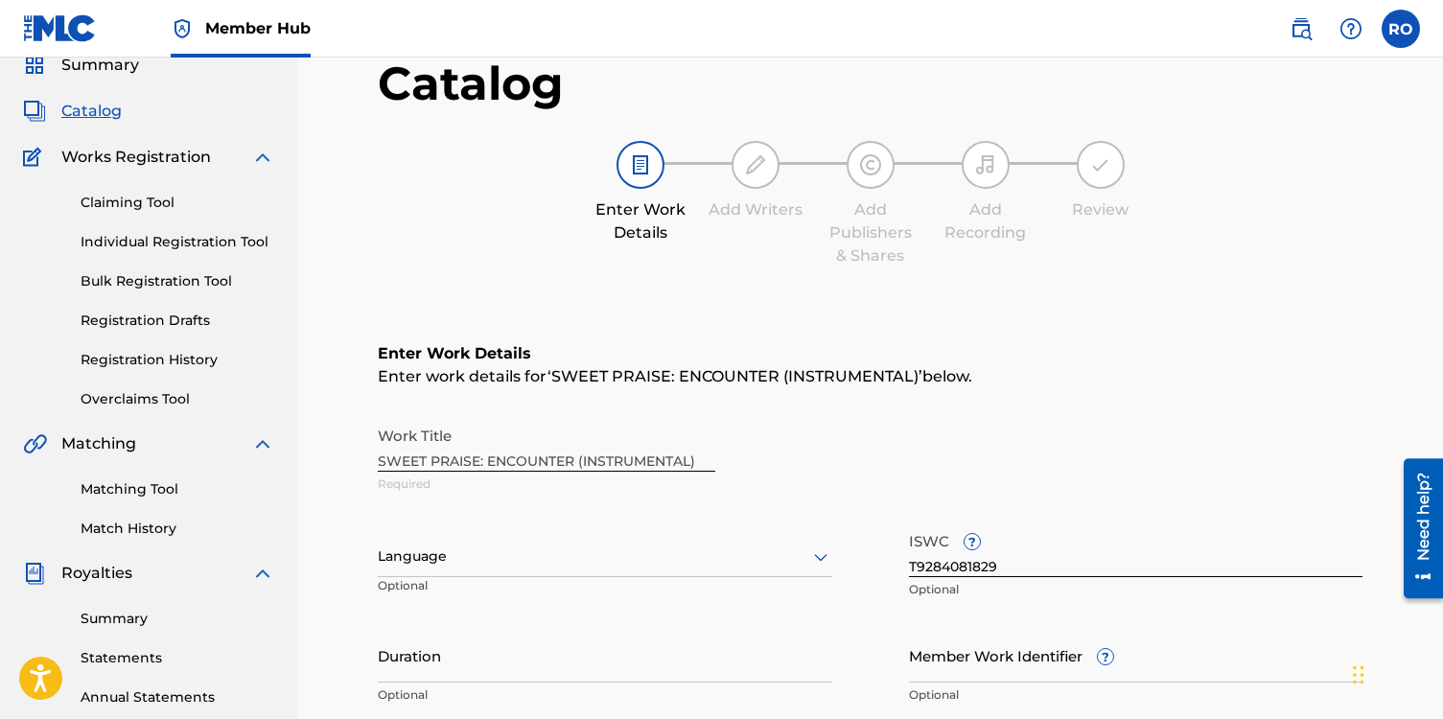
scroll to position [59, 0]
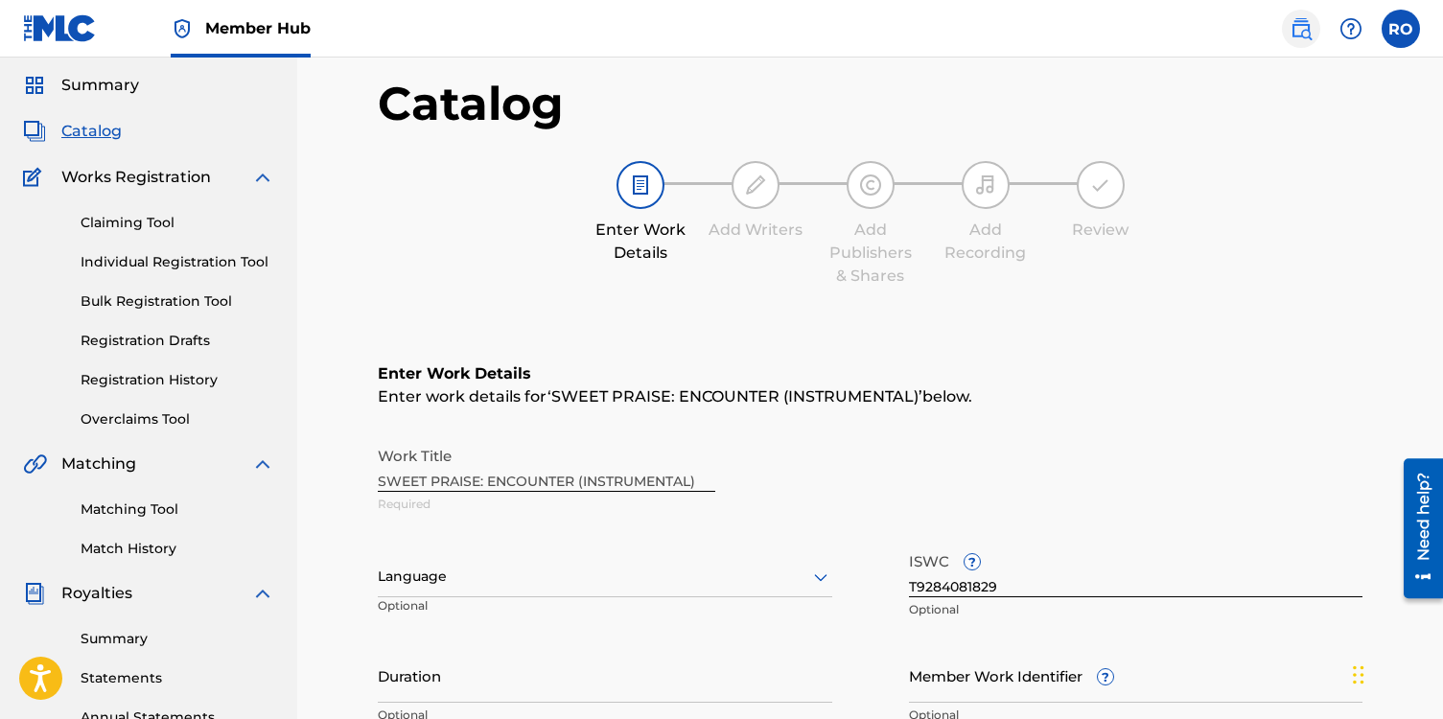
click at [1308, 40] on link at bounding box center [1301, 29] width 38 height 38
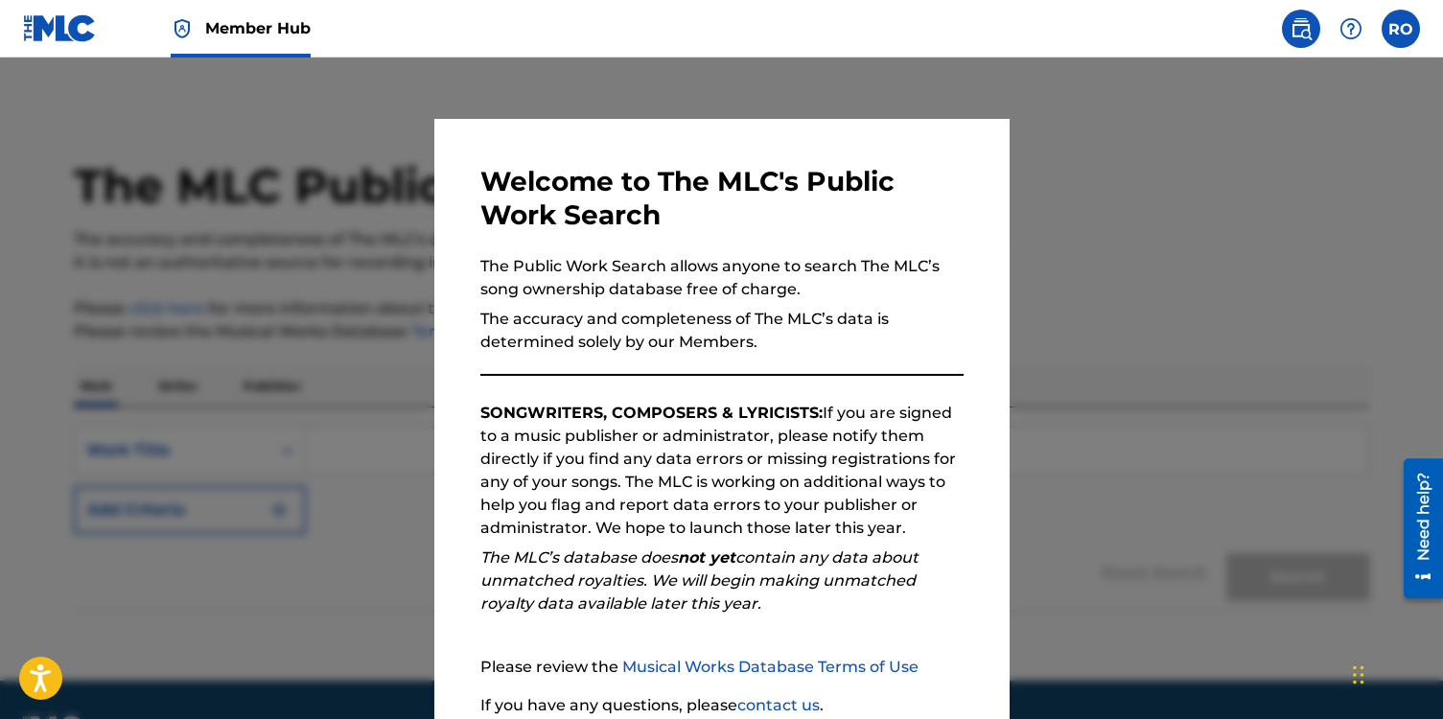
click at [1188, 255] on div at bounding box center [721, 417] width 1443 height 719
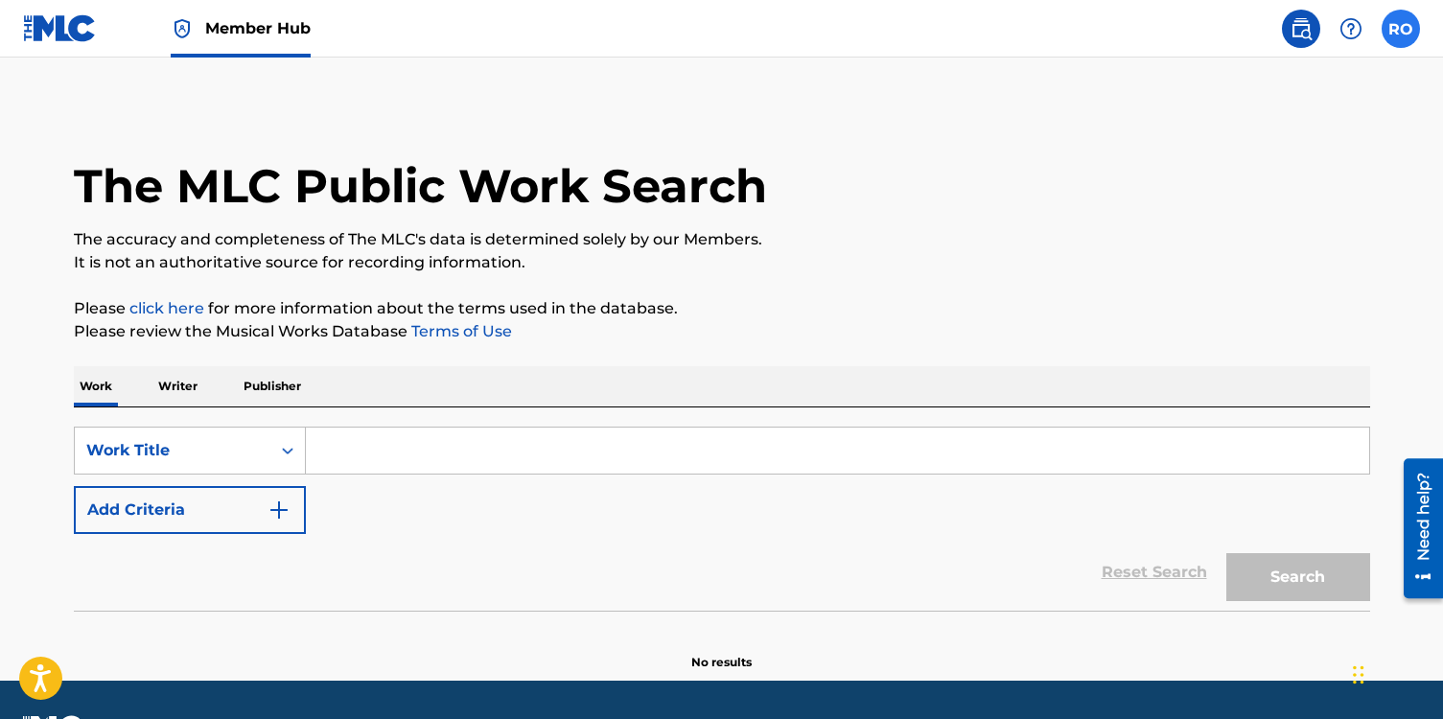
click at [1407, 33] on label at bounding box center [1401, 29] width 38 height 38
click at [1401, 29] on input "RO [PERSON_NAME] [PERSON_NAME][EMAIL_ADDRESS][DOMAIN_NAME] Notification Prefere…" at bounding box center [1401, 29] width 0 height 0
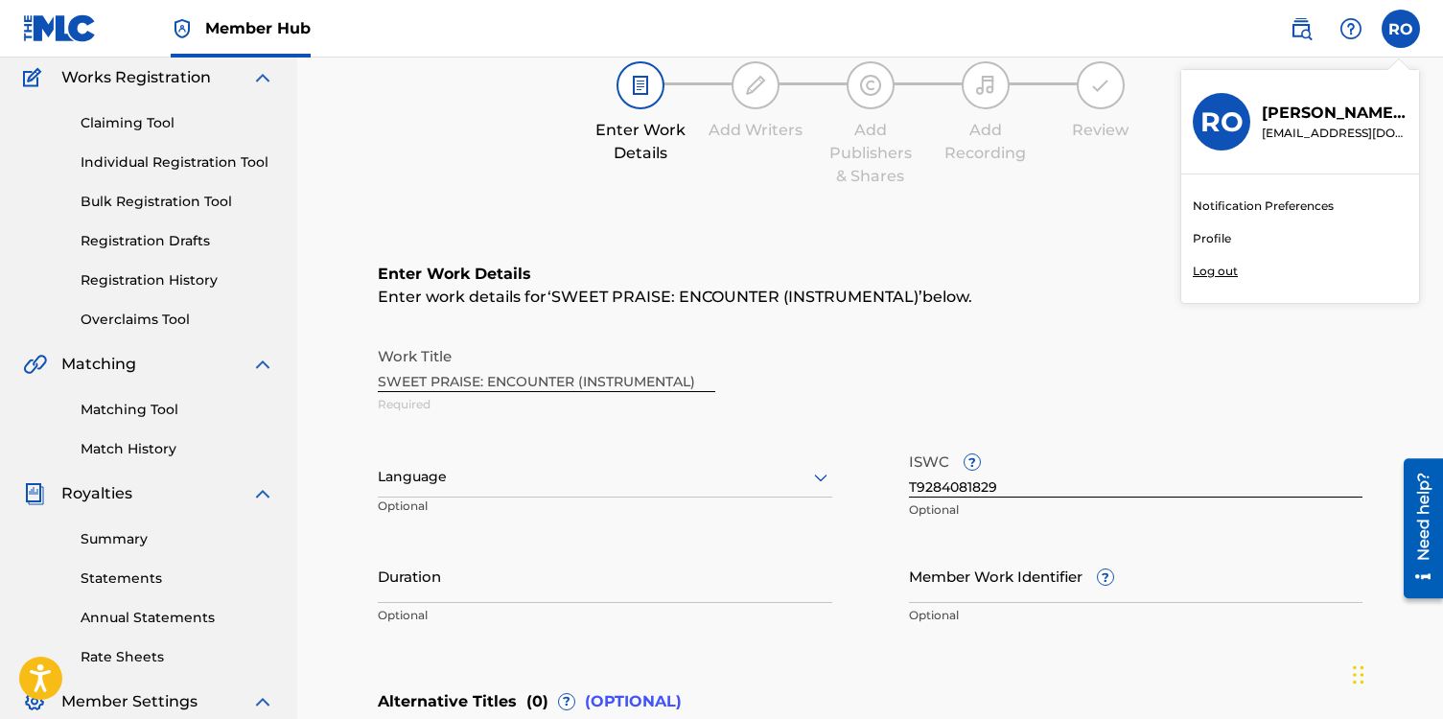
scroll to position [160, 0]
click at [119, 367] on span "Matching" at bounding box center [98, 363] width 75 height 23
click at [261, 368] on img at bounding box center [262, 363] width 23 height 23
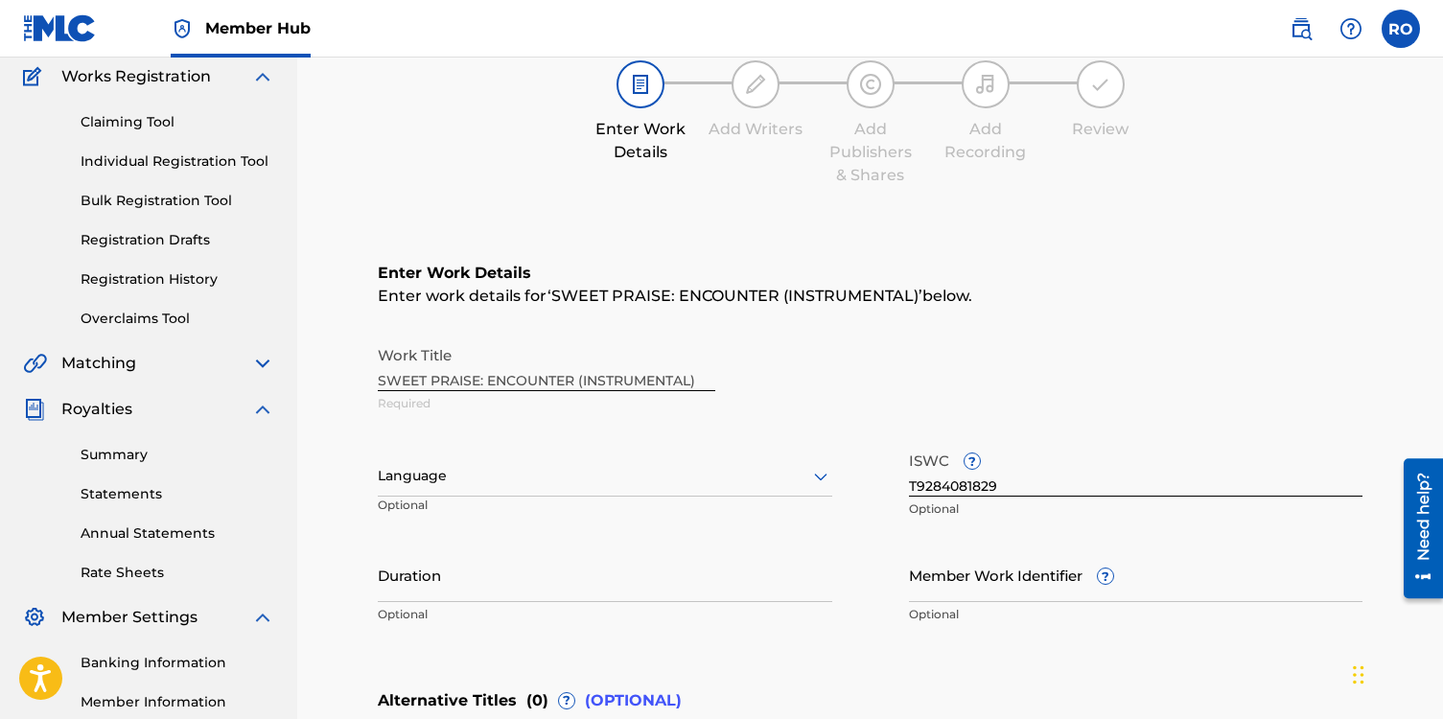
click at [101, 363] on span "Matching" at bounding box center [98, 363] width 75 height 23
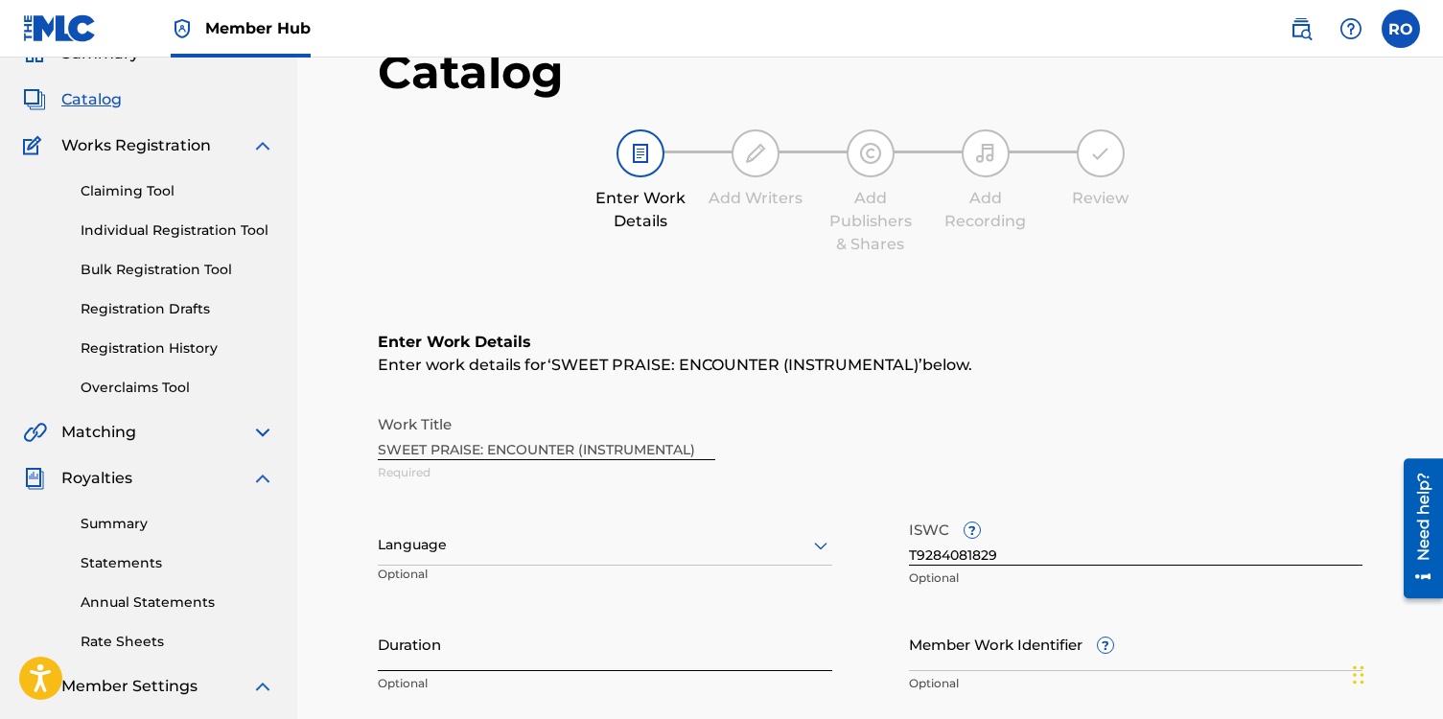
scroll to position [89, 0]
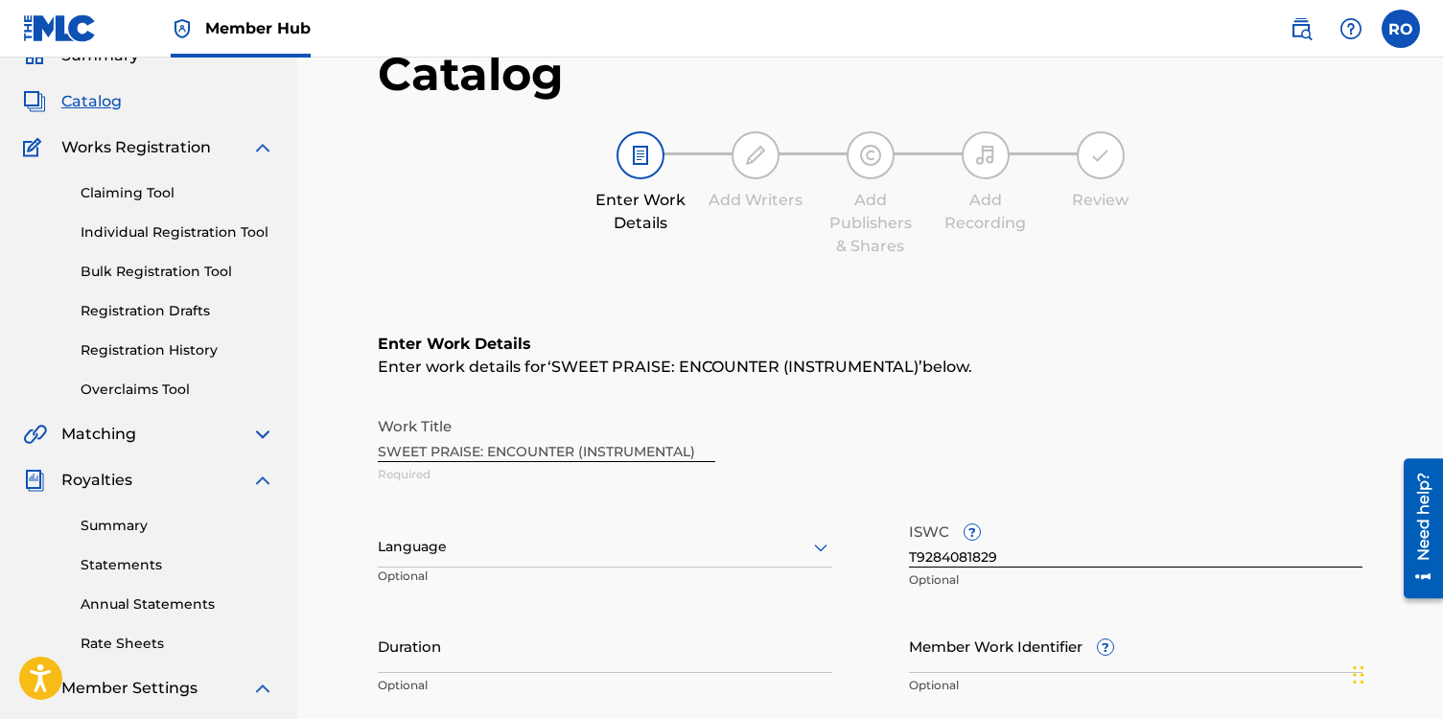
click at [708, 449] on div "Work Title SWEET PRAISE: ENCOUNTER (INSTRUMENTAL) Required" at bounding box center [870, 451] width 985 height 86
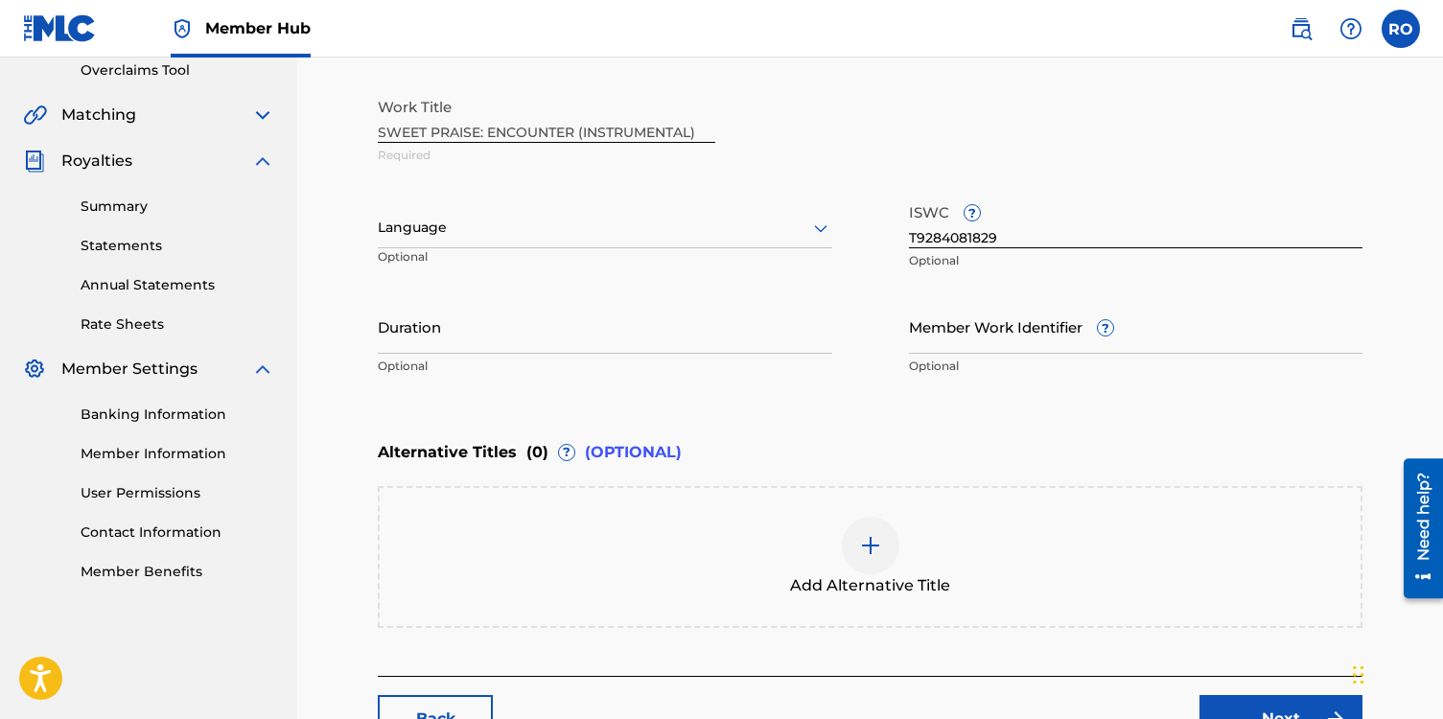
scroll to position [405, 0]
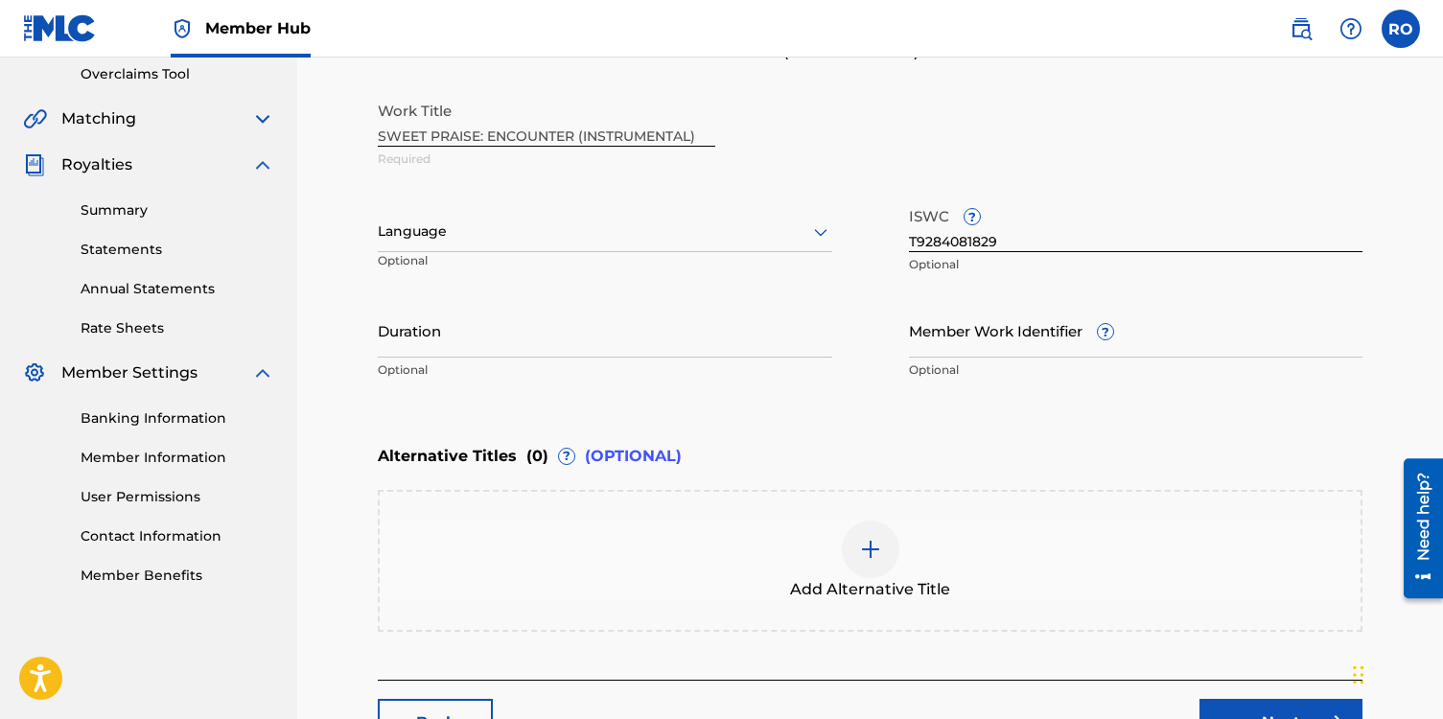
click at [1428, 522] on div "Need help?" at bounding box center [1423, 516] width 26 height 88
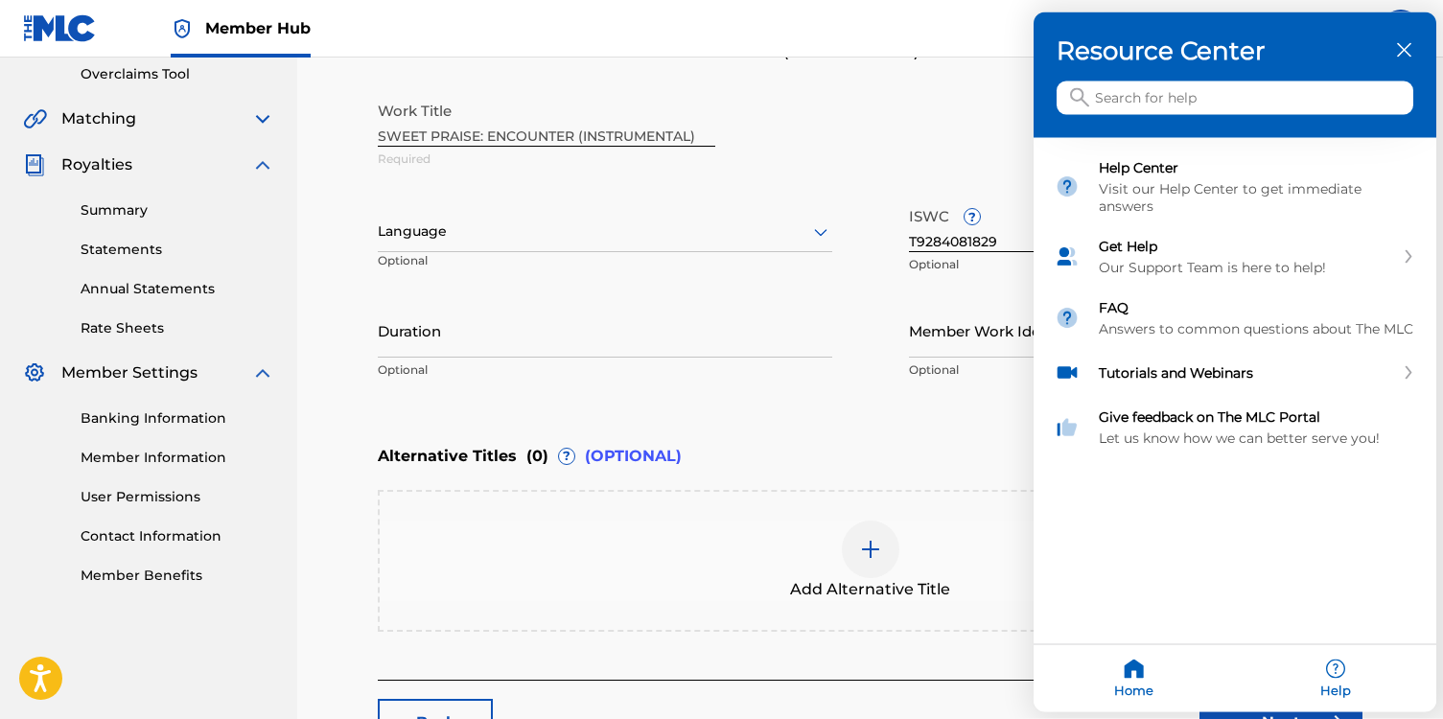
click at [1102, 96] on input "Search for help" at bounding box center [1235, 99] width 357 height 34
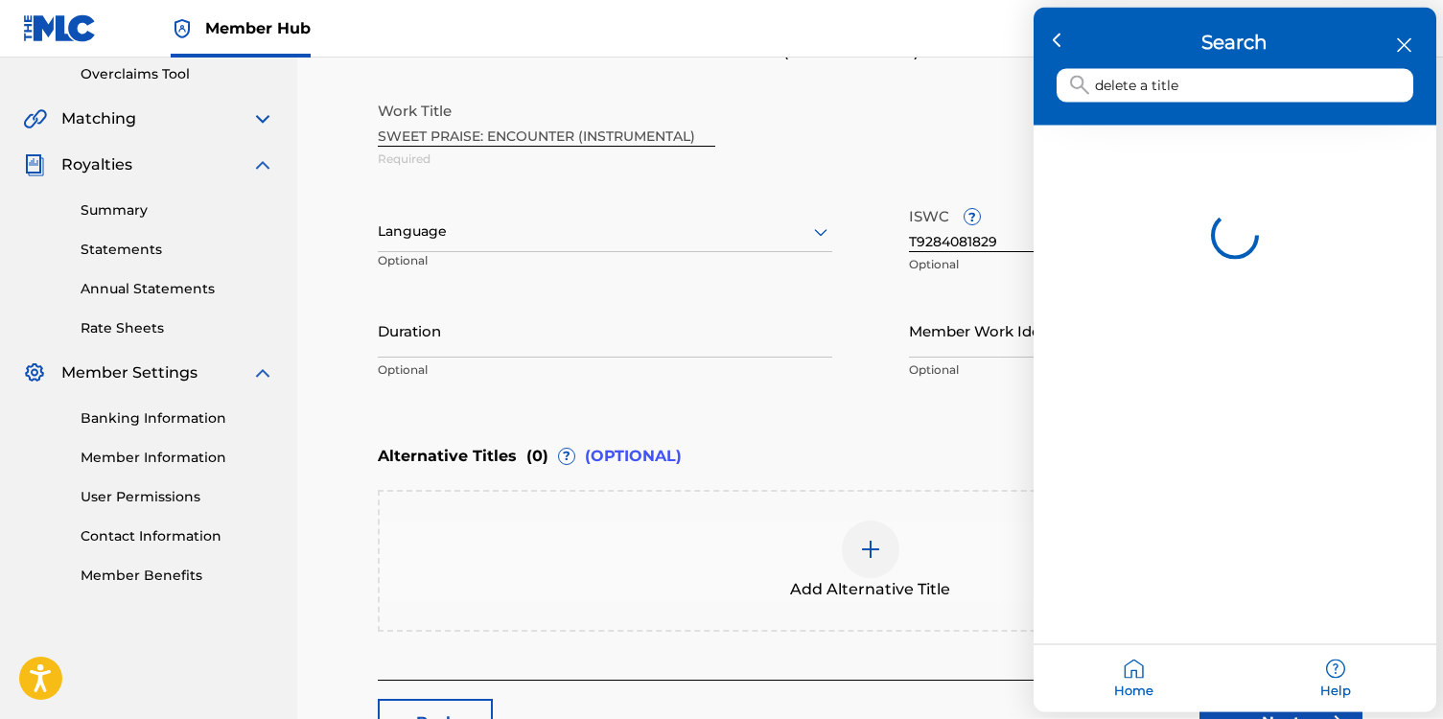
type input "delete a title"
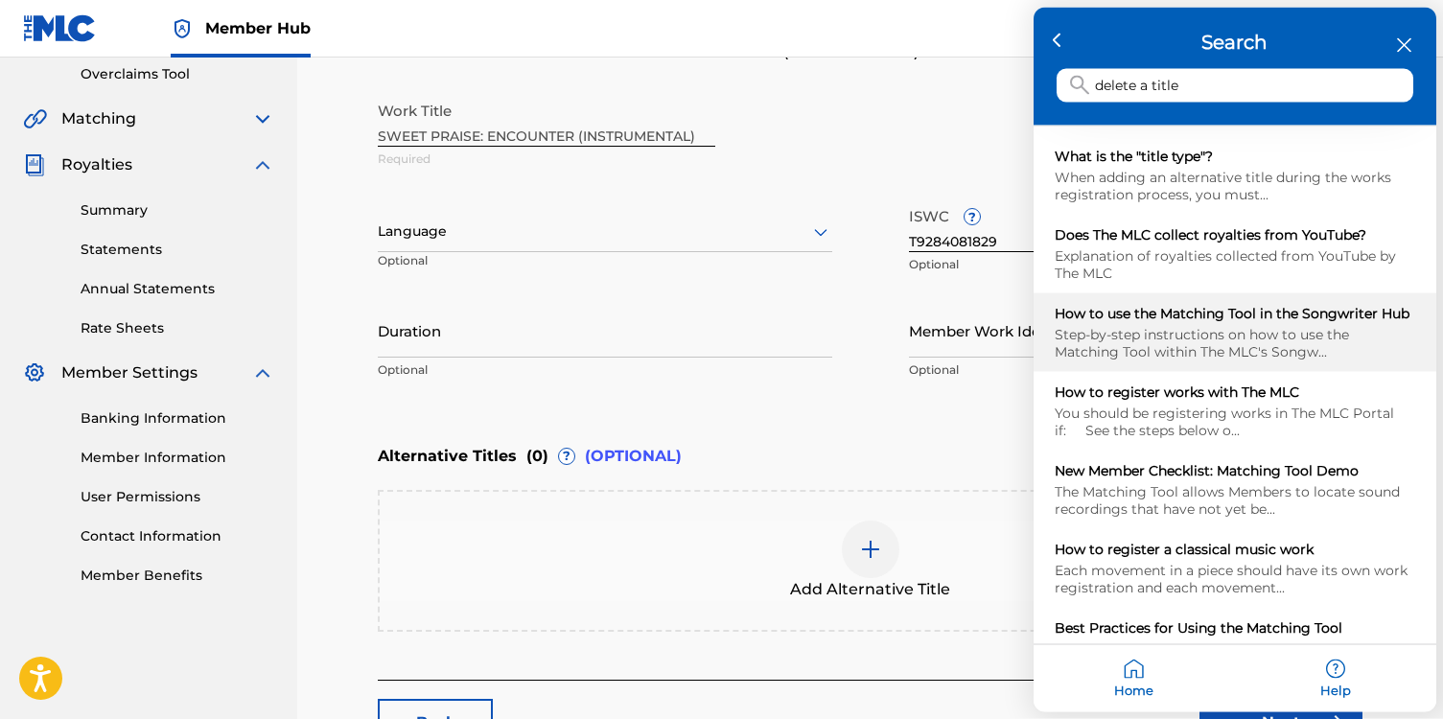
click at [1153, 326] on div "Step-by-step instructions on how to use the Matching Tool within The MLC's Song…" at bounding box center [1235, 343] width 361 height 35
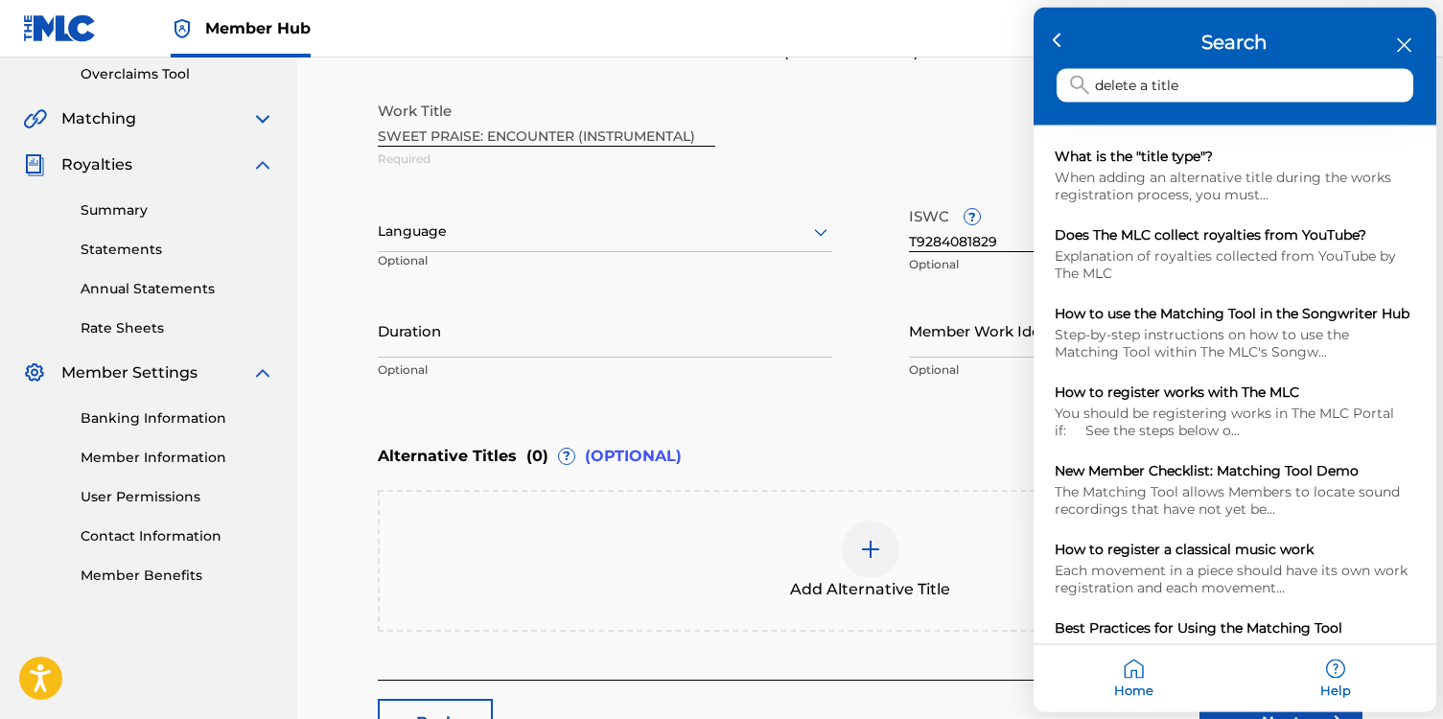
click at [810, 133] on div at bounding box center [721, 359] width 1443 height 719
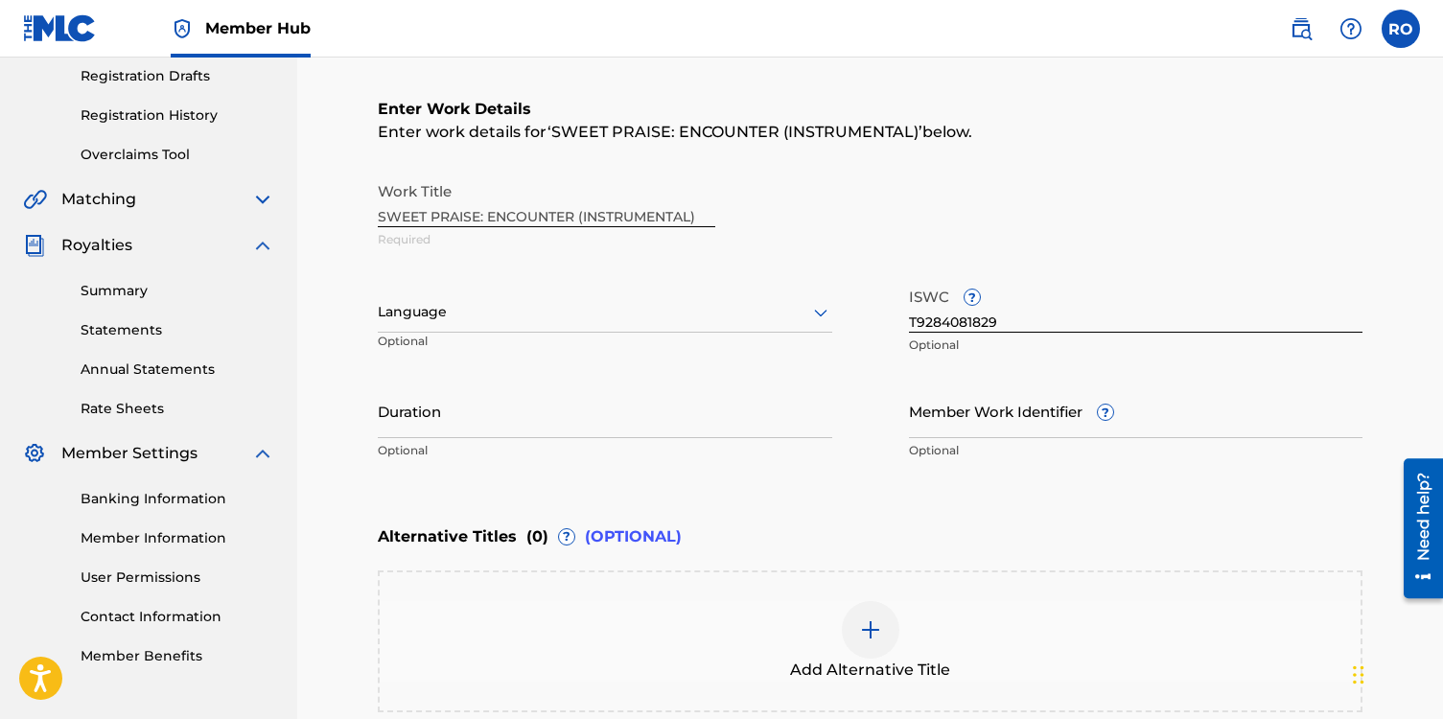
scroll to position [300, 0]
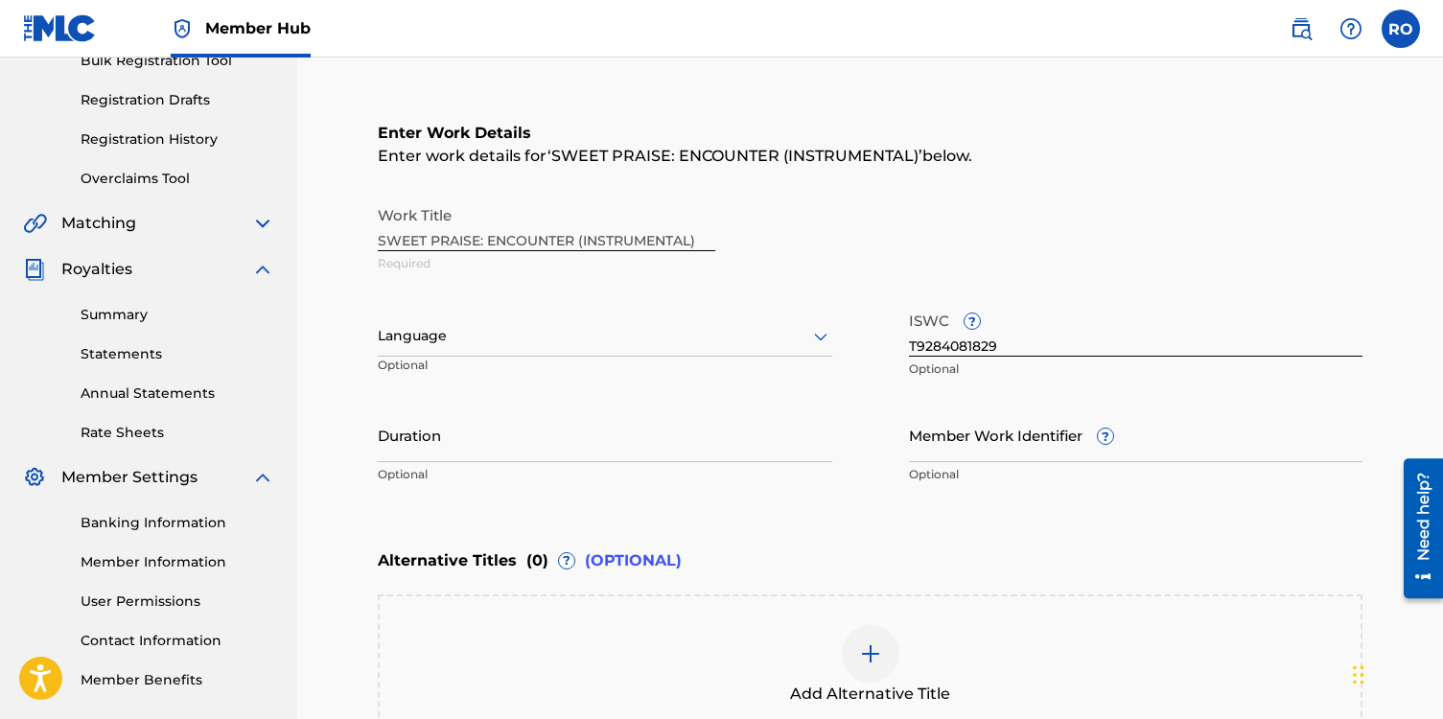
click at [707, 236] on div "Work Title SWEET PRAISE: ENCOUNTER (INSTRUMENTAL) Required" at bounding box center [870, 240] width 985 height 86
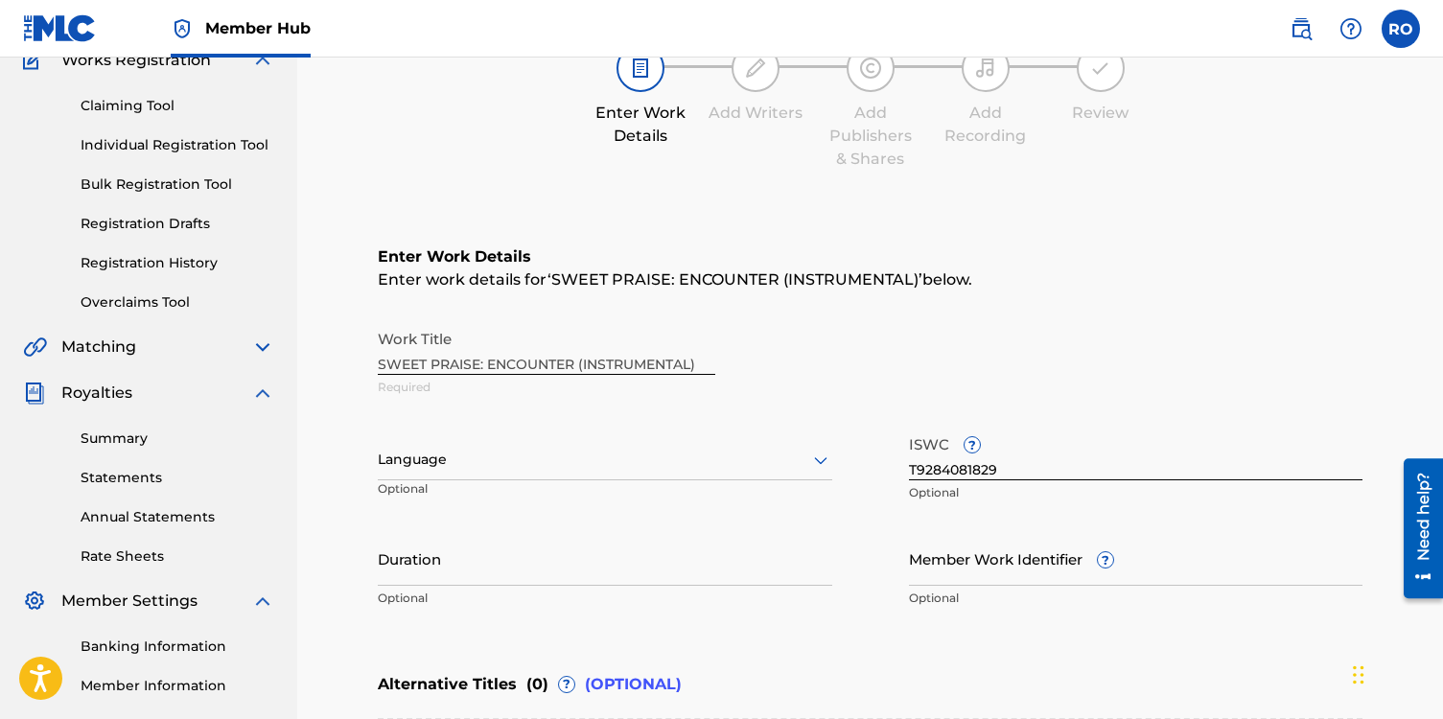
scroll to position [199, 0]
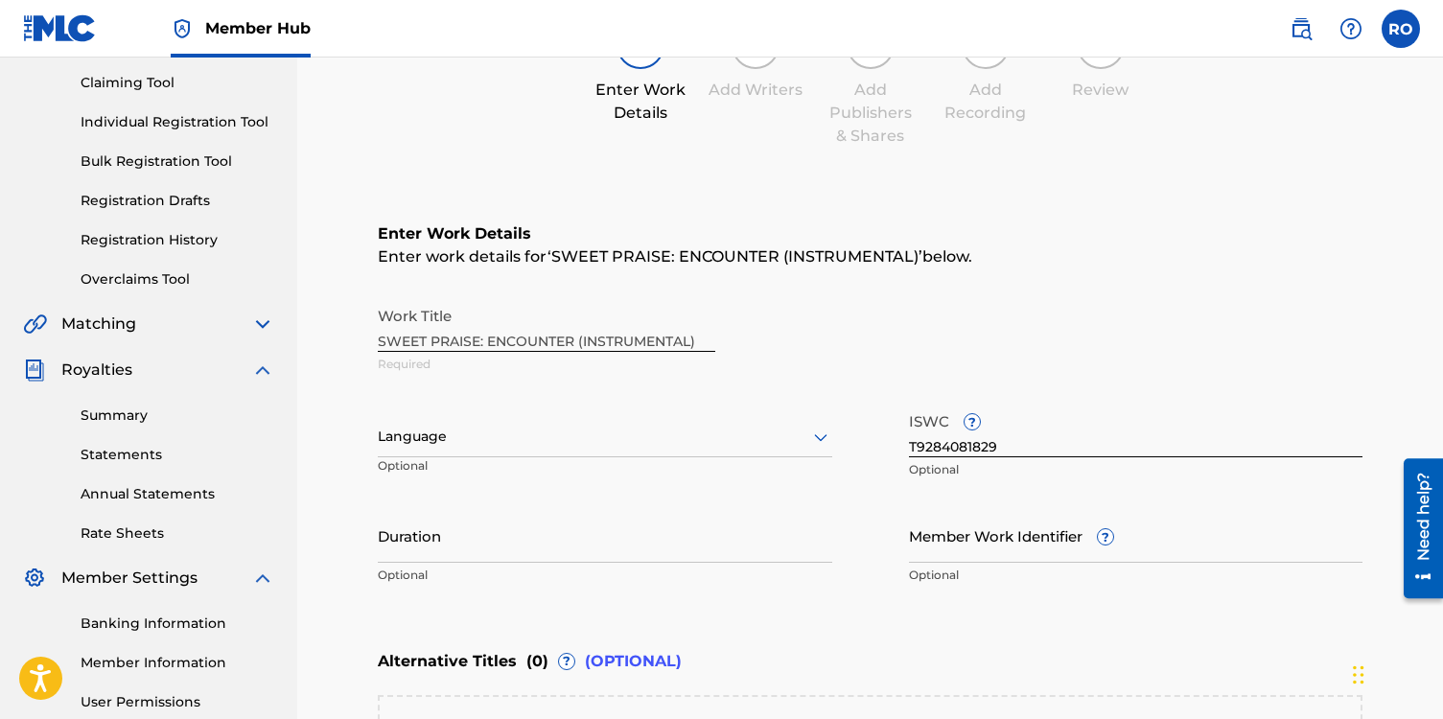
click at [538, 338] on div "Work Title SWEET PRAISE: ENCOUNTER (INSTRUMENTAL) Required" at bounding box center [870, 340] width 985 height 86
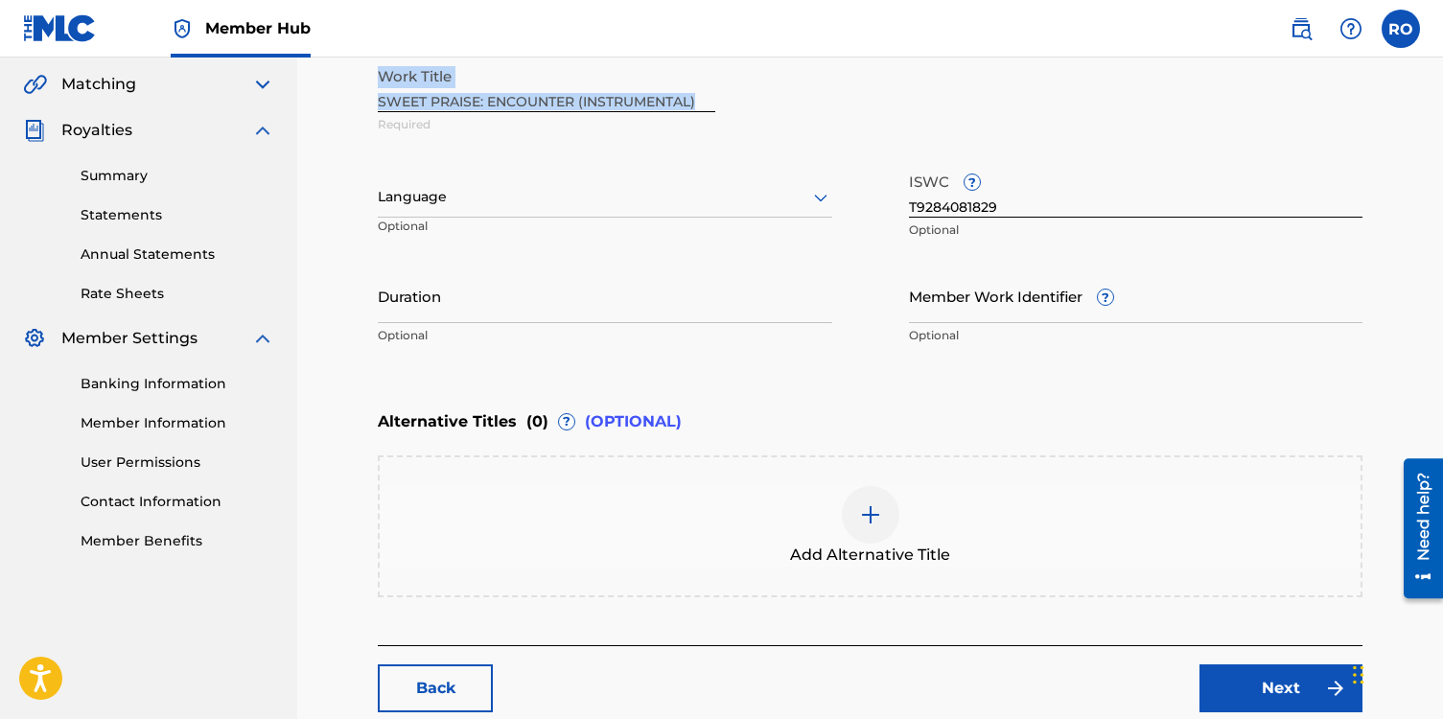
scroll to position [552, 0]
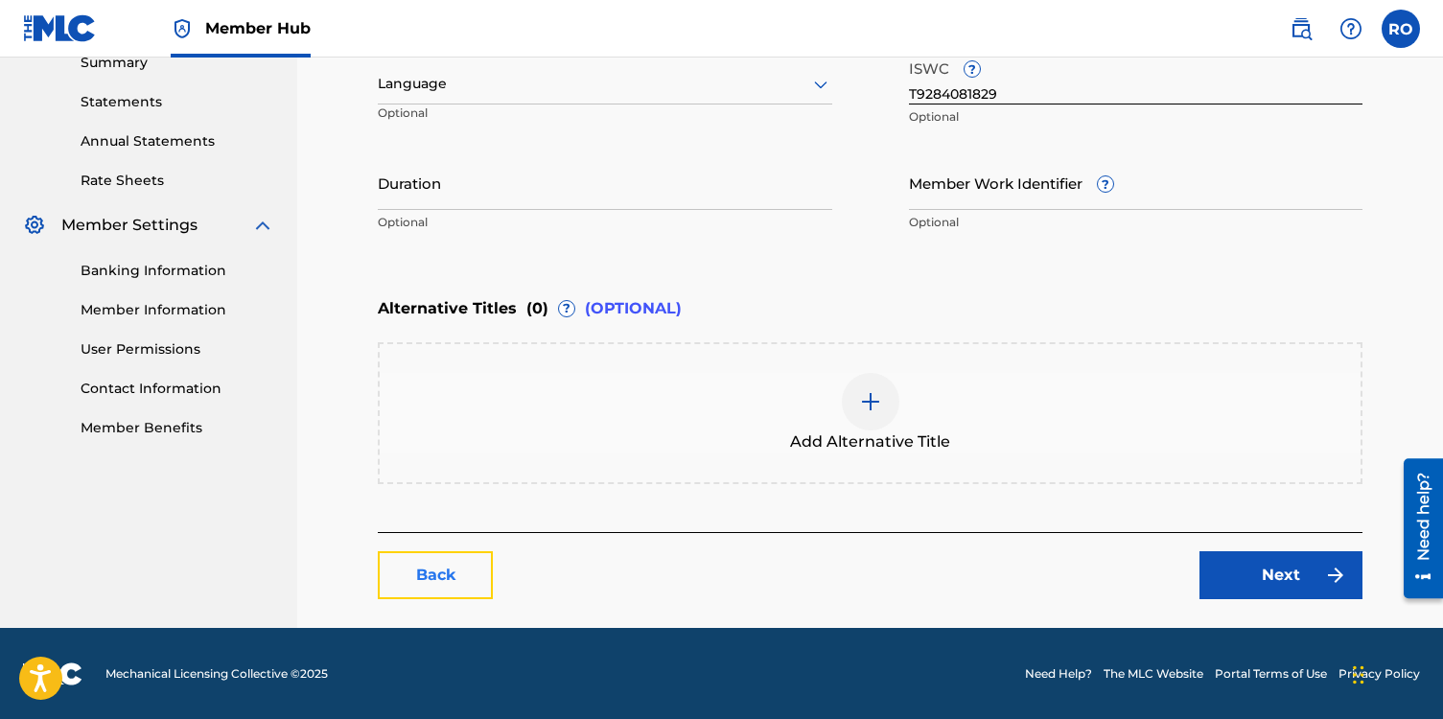
click at [453, 581] on link "Back" at bounding box center [435, 575] width 115 height 48
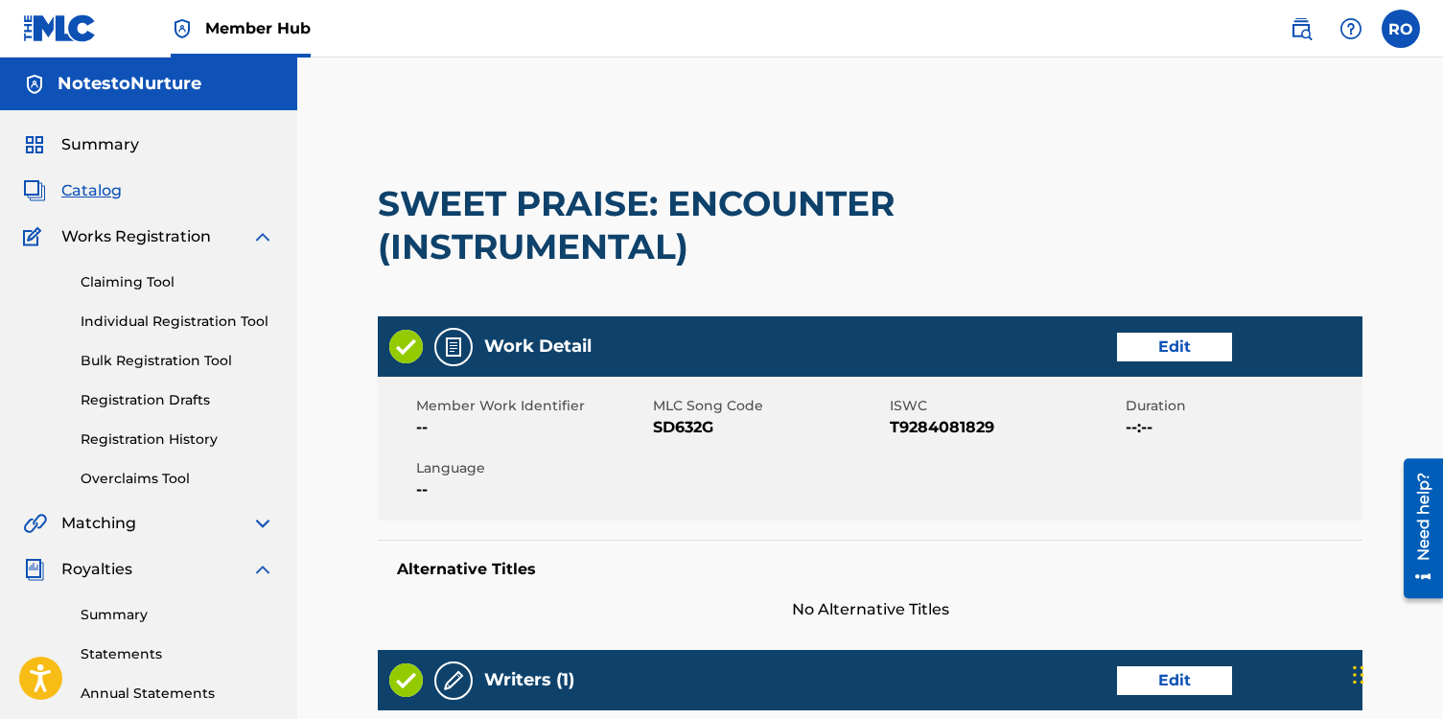
click at [262, 524] on img at bounding box center [262, 523] width 23 height 23
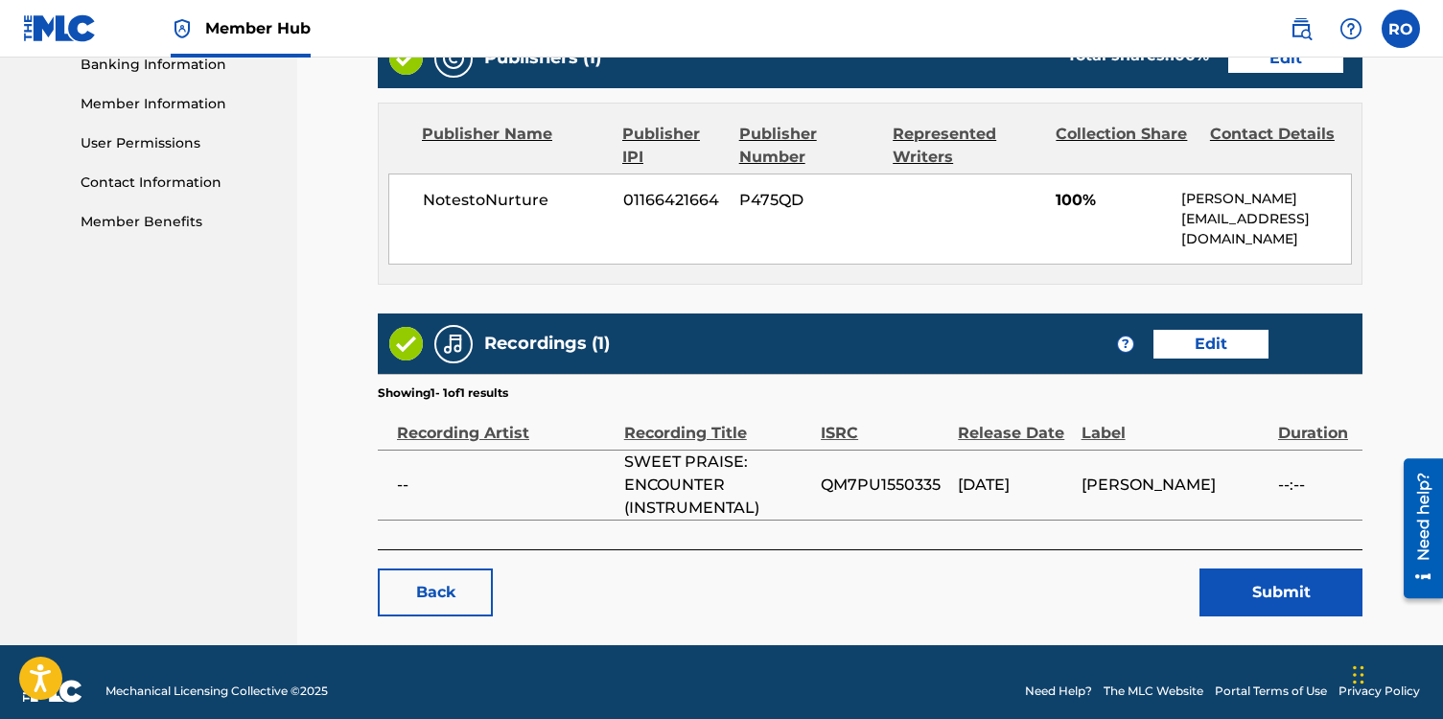
scroll to position [849, 0]
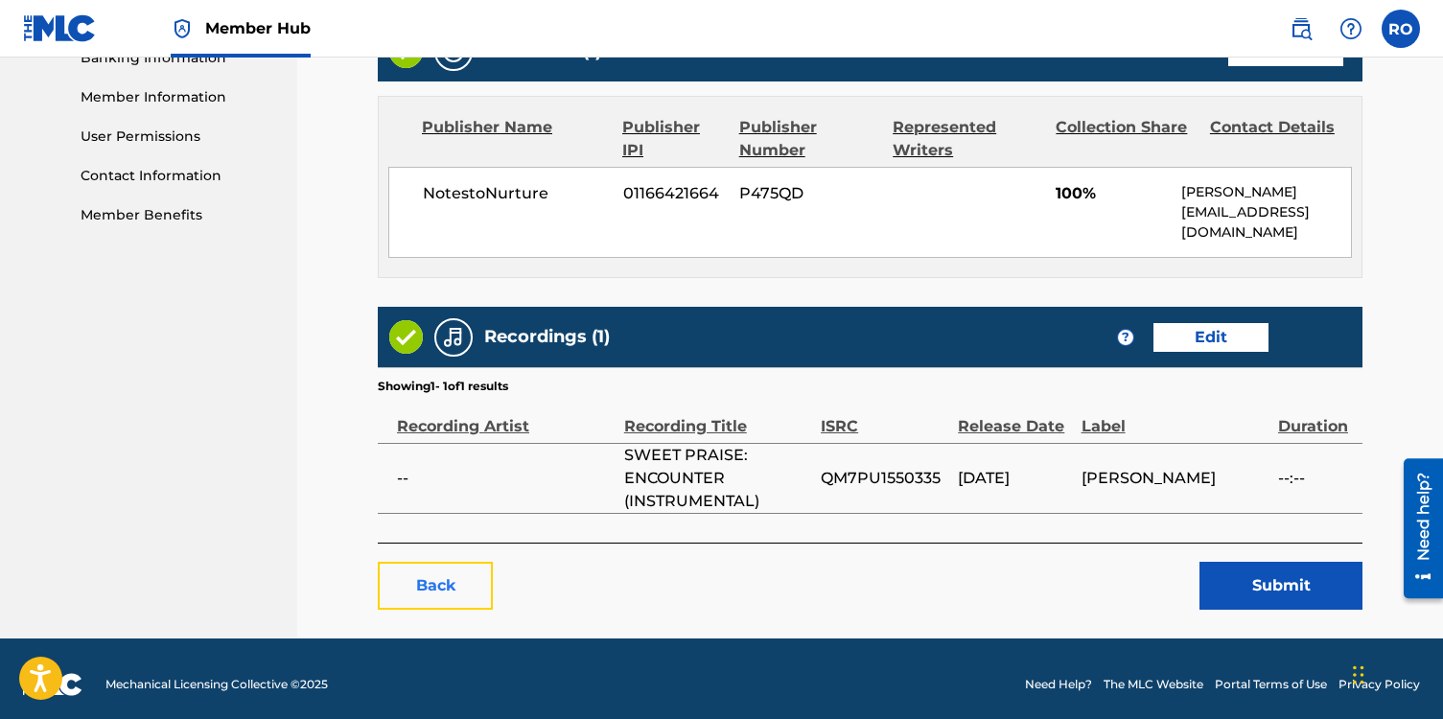
click at [458, 572] on link "Back" at bounding box center [435, 586] width 115 height 48
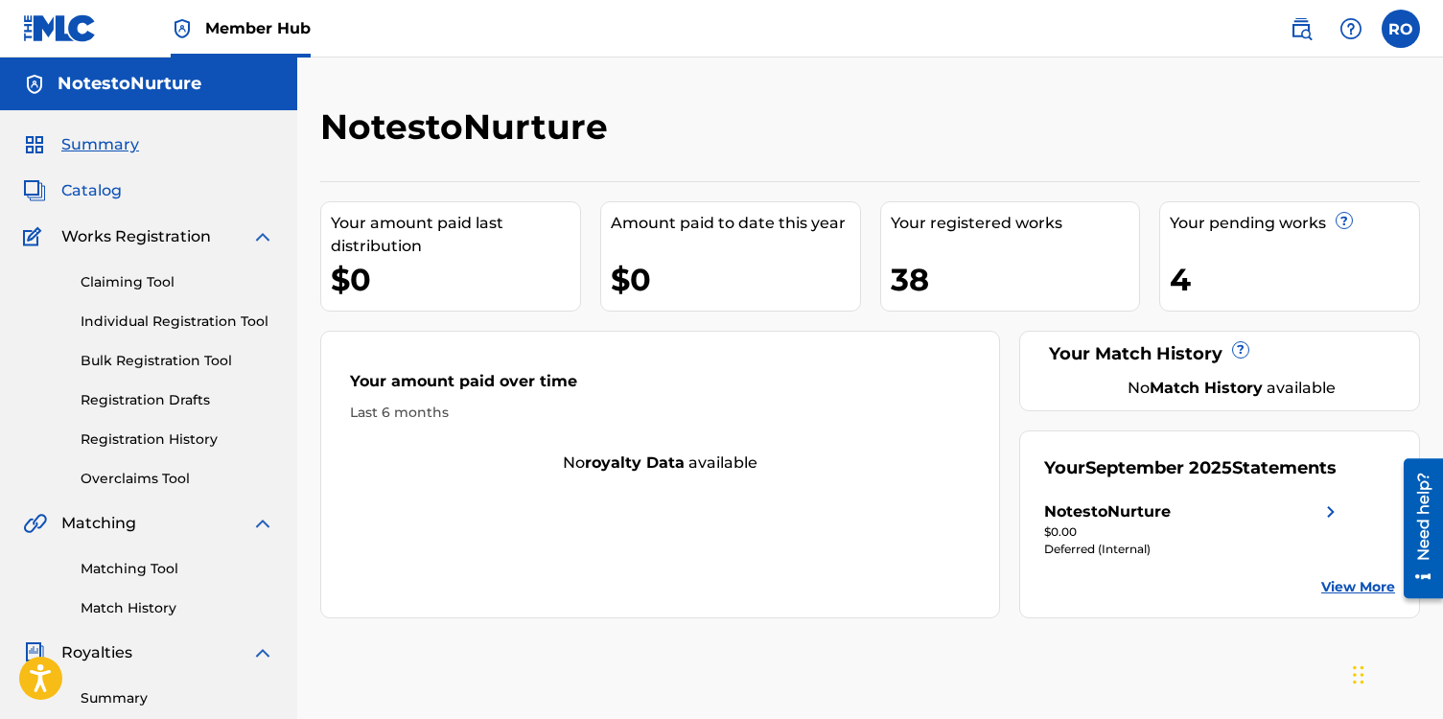
click at [94, 190] on span "Catalog" at bounding box center [91, 190] width 60 height 23
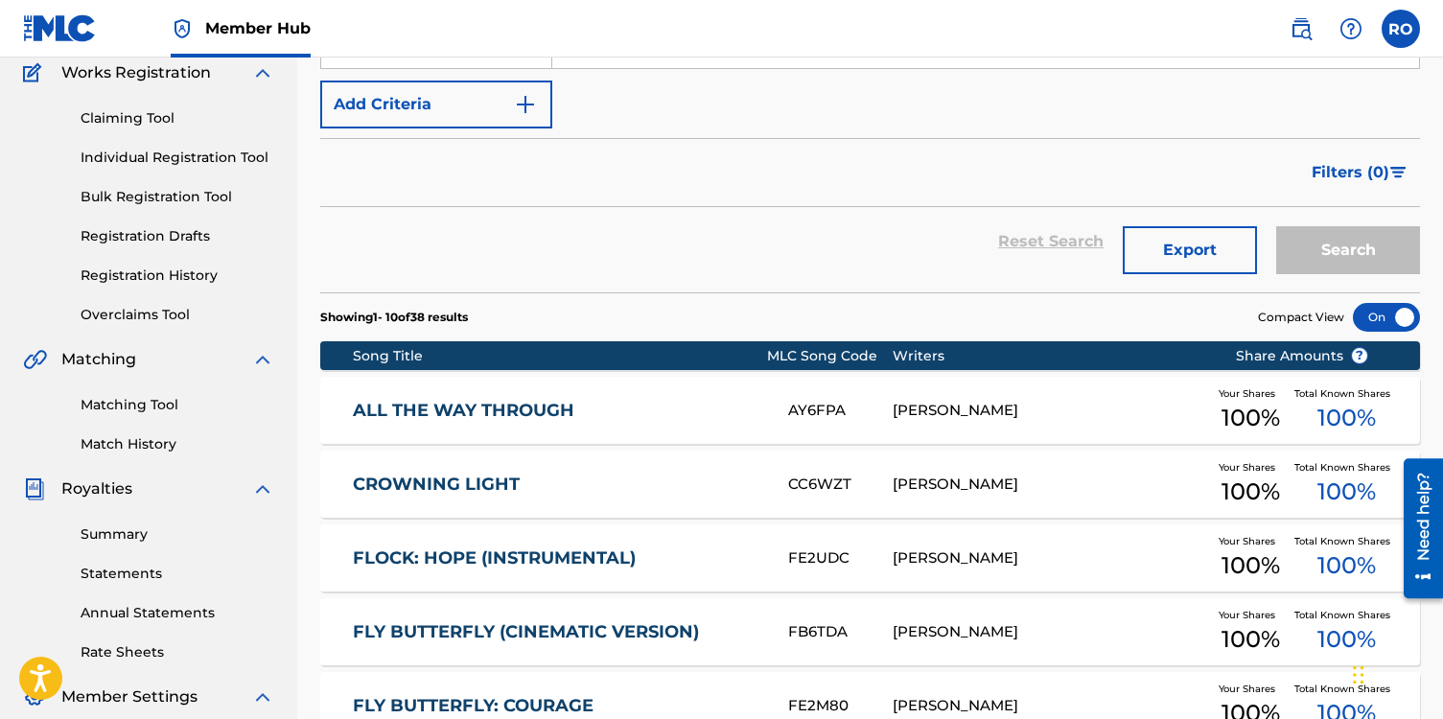
scroll to position [196, 0]
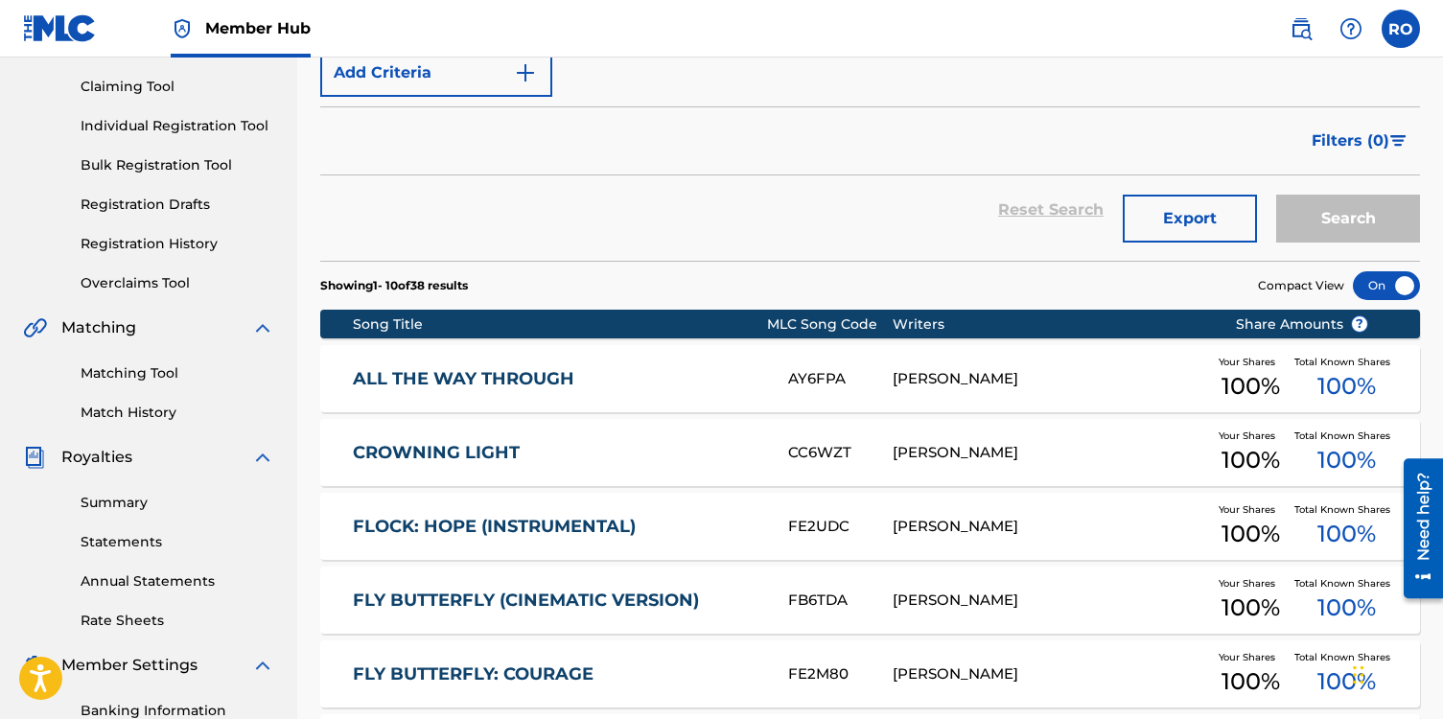
click at [531, 376] on link "ALL THE WAY THROUGH" at bounding box center [557, 379] width 409 height 22
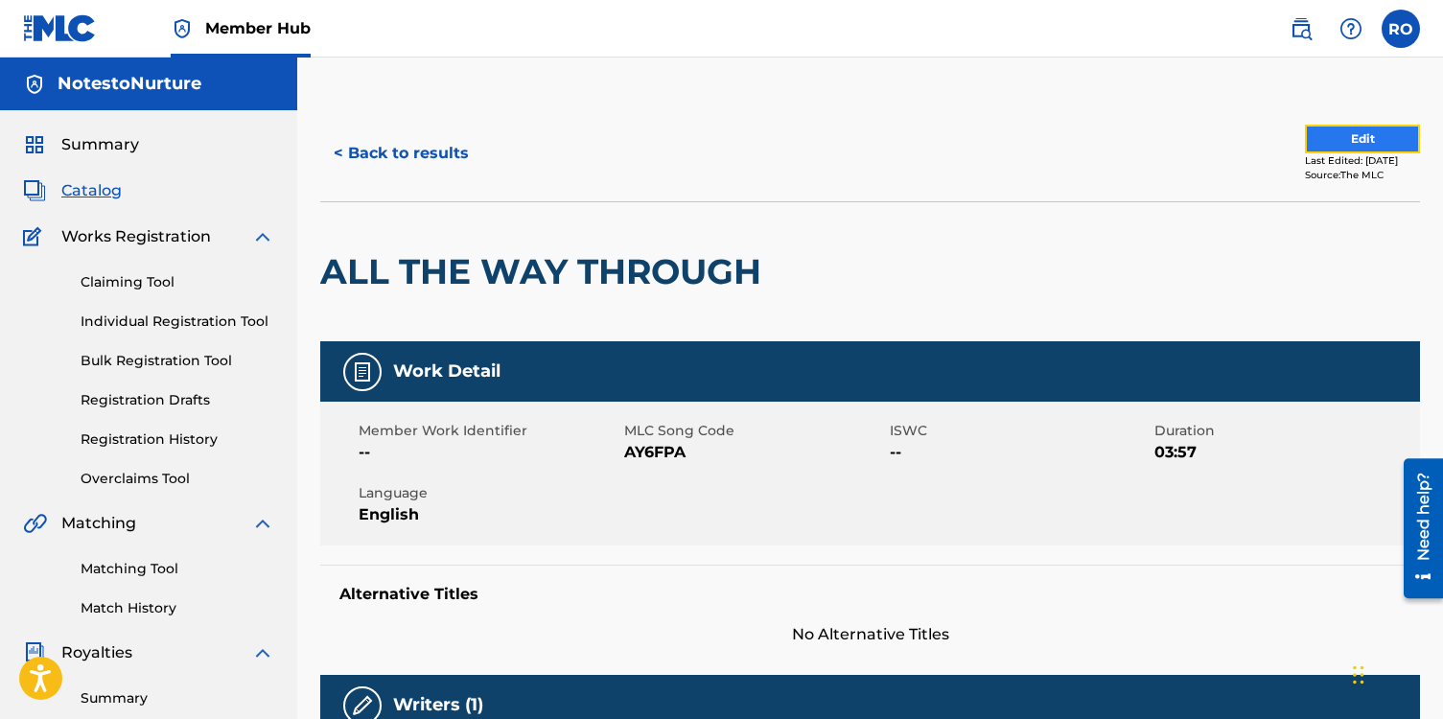
click at [1369, 133] on button "Edit" at bounding box center [1362, 139] width 115 height 29
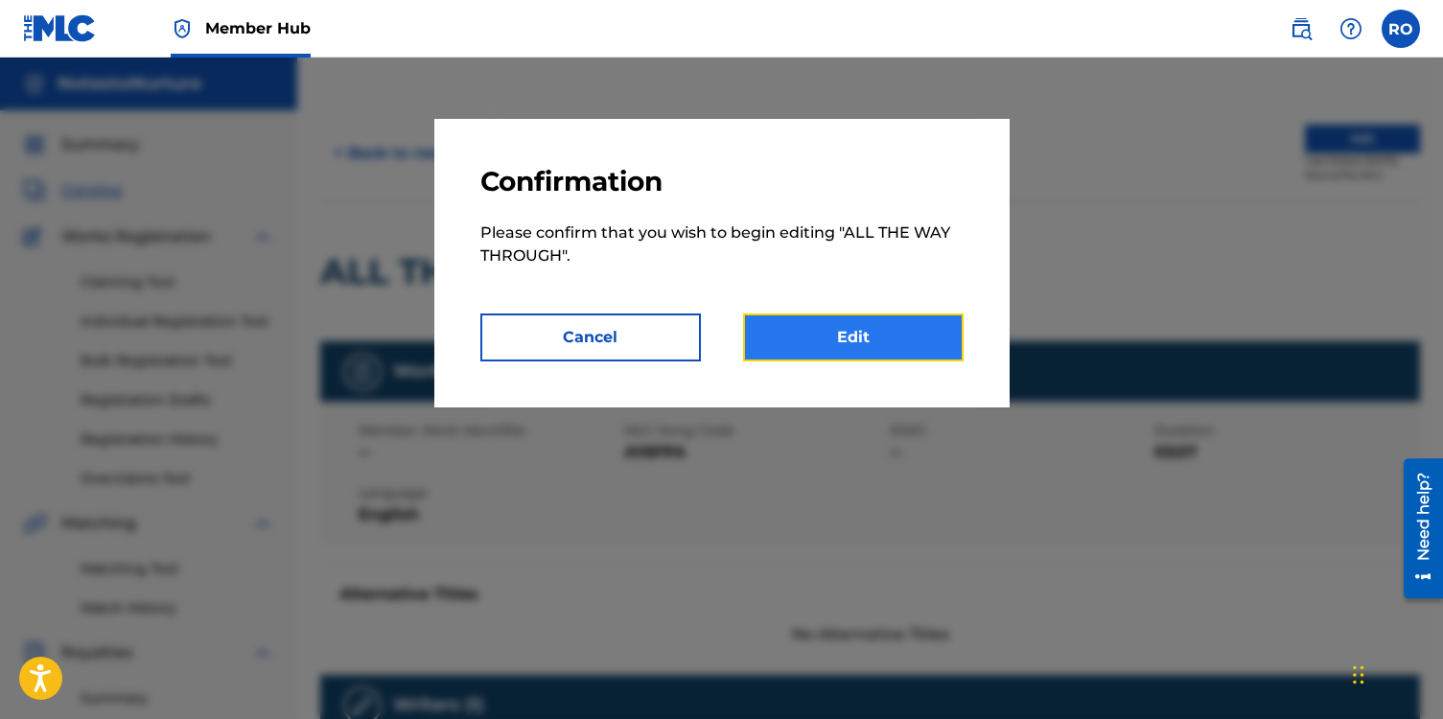
click at [873, 330] on link "Edit" at bounding box center [853, 338] width 221 height 48
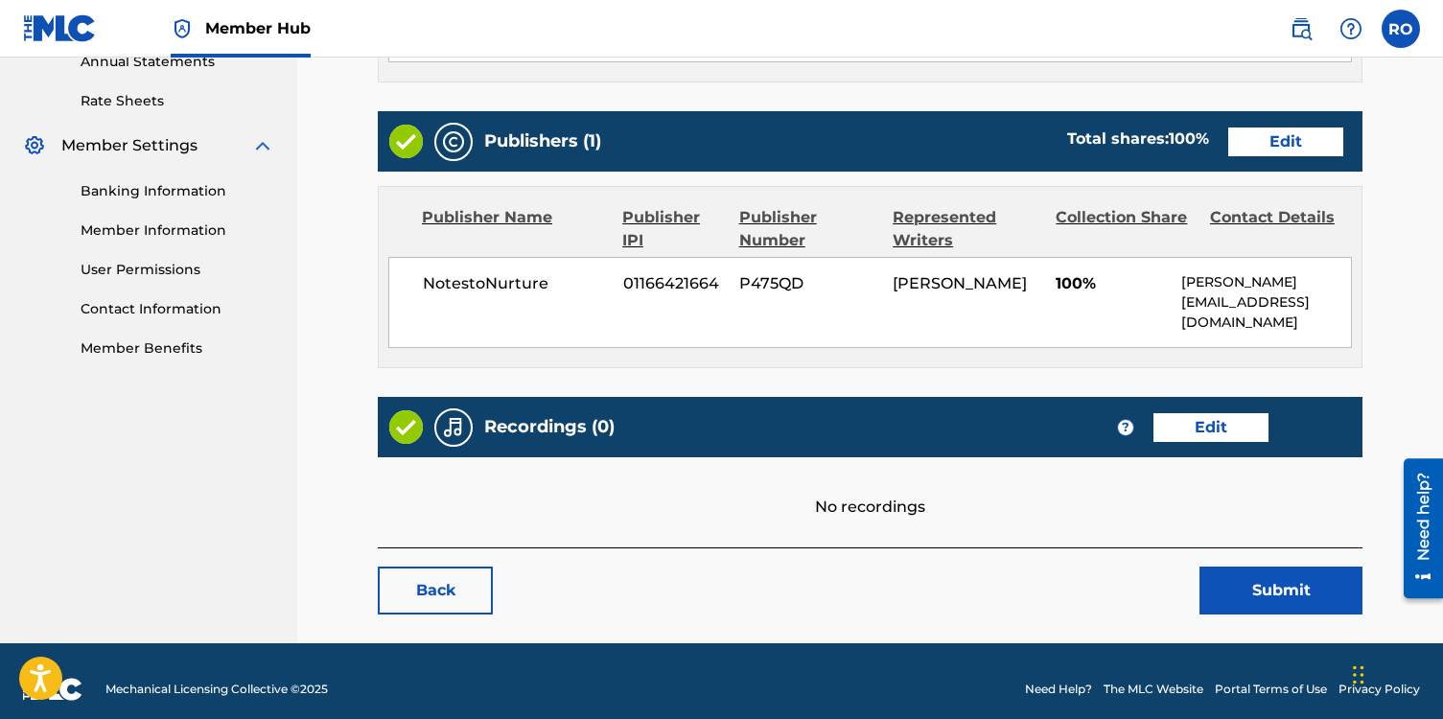
scroll to position [731, 0]
